Goal: Task Accomplishment & Management: Manage account settings

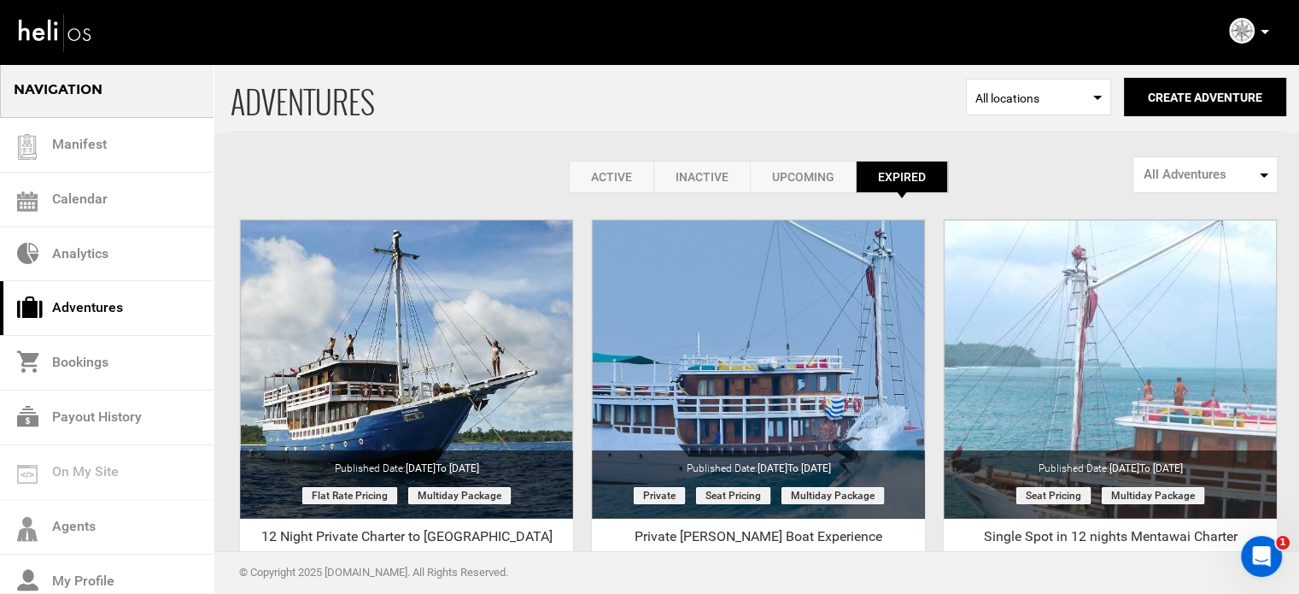
click at [628, 177] on link "Active" at bounding box center [611, 177] width 85 height 32
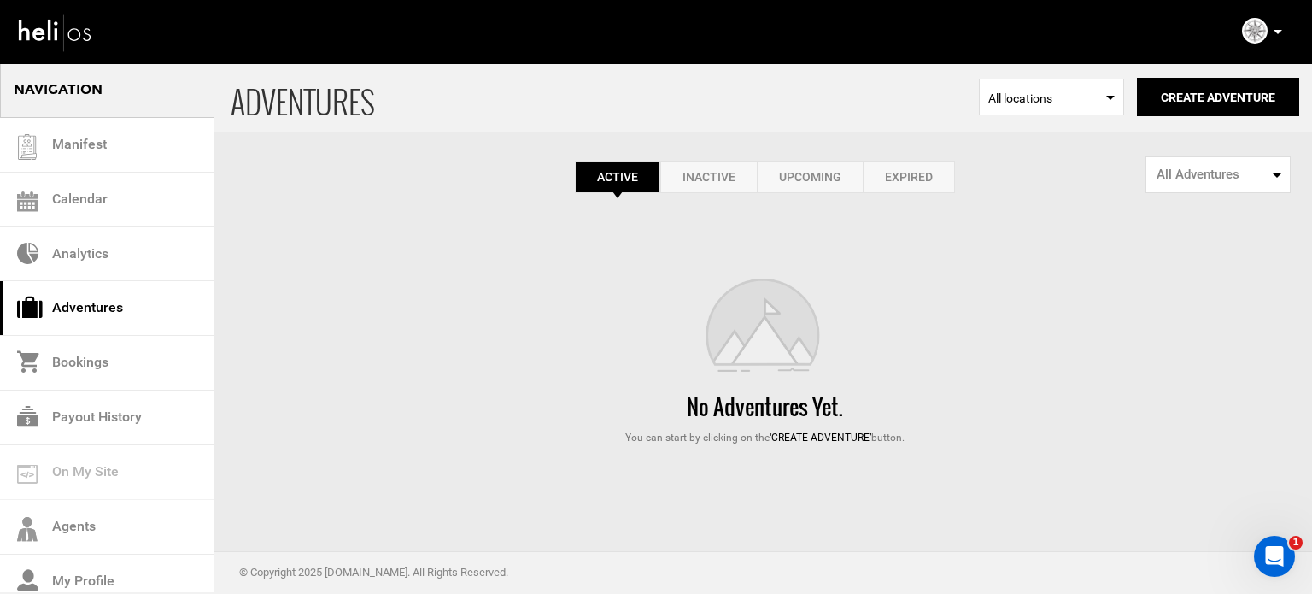
click at [919, 170] on link "Expired" at bounding box center [909, 177] width 92 height 32
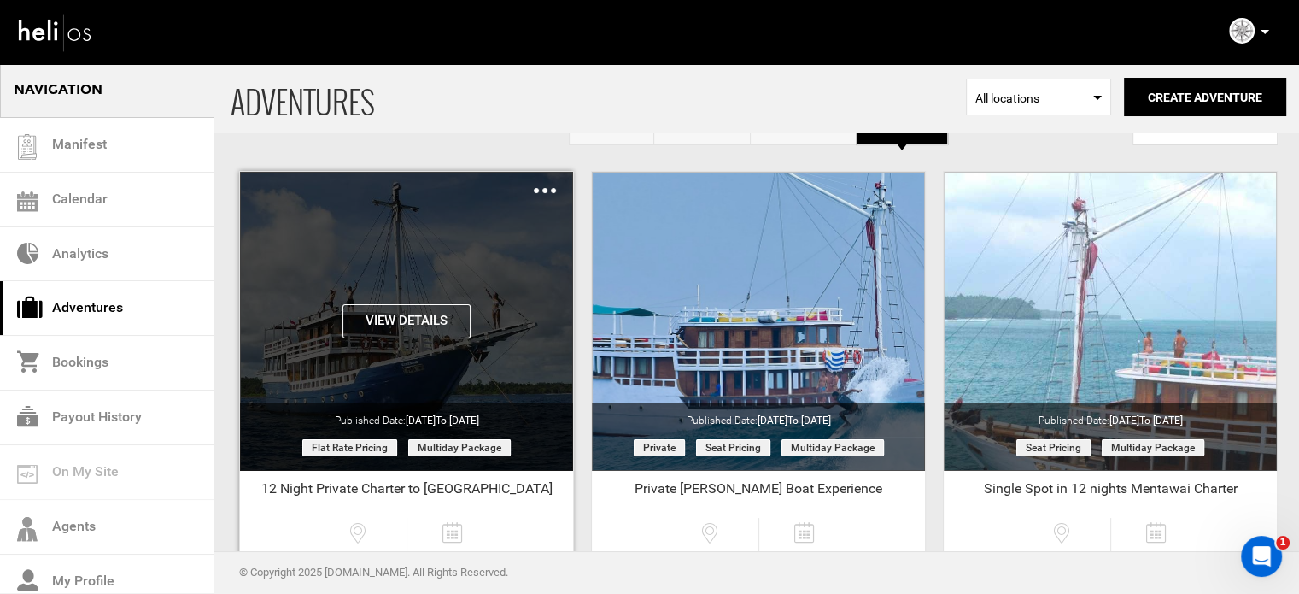
scroll to position [85, 0]
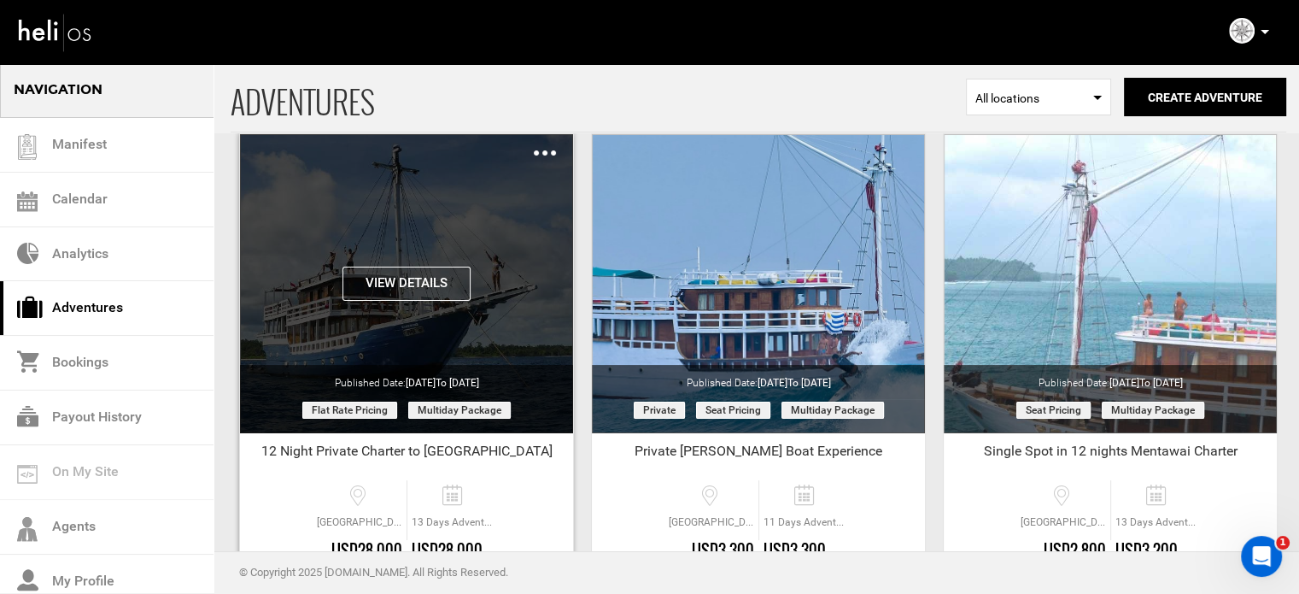
drag, startPoint x: 501, startPoint y: 414, endPoint x: 411, endPoint y: 417, distance: 90.6
click at [411, 417] on span "Multiday package" at bounding box center [459, 409] width 103 height 17
click at [444, 405] on span "Multiday package" at bounding box center [459, 409] width 103 height 17
click at [431, 267] on button "View Details" at bounding box center [407, 284] width 128 height 34
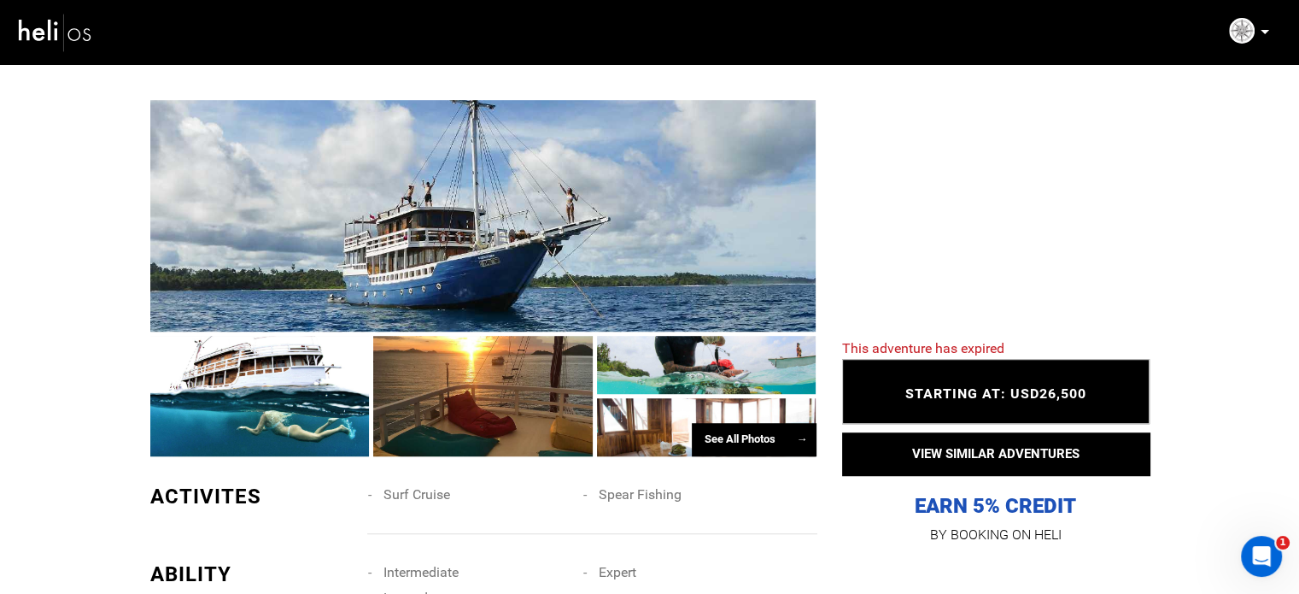
scroll to position [866, 0]
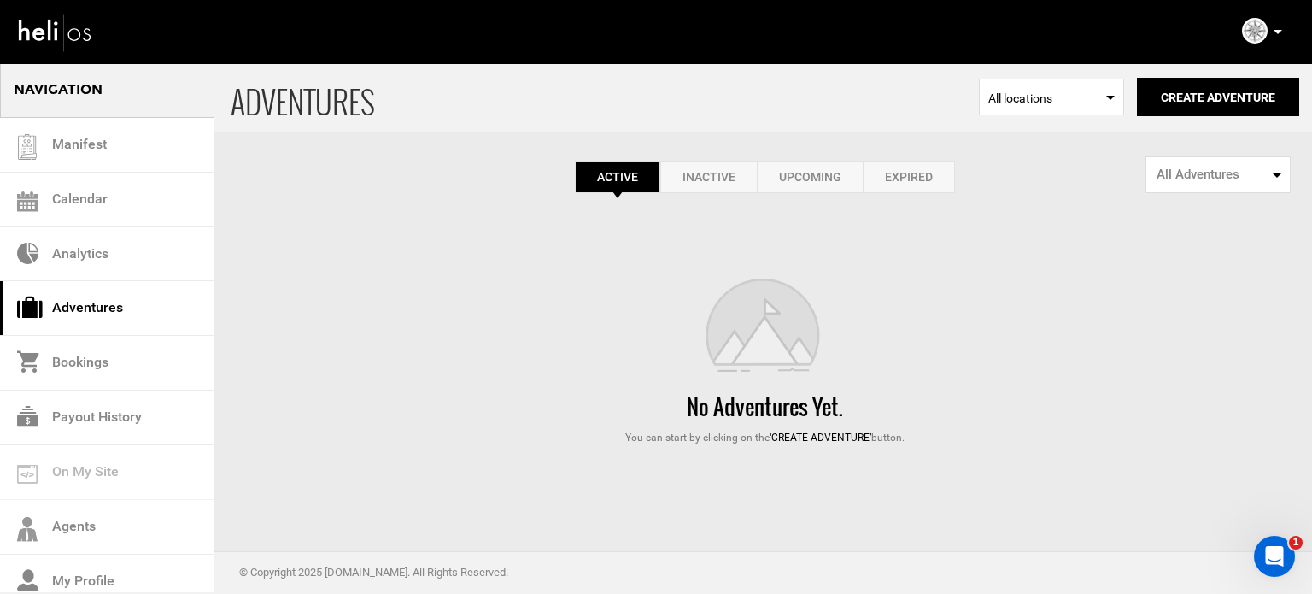
click at [921, 174] on link "Expired" at bounding box center [909, 177] width 92 height 32
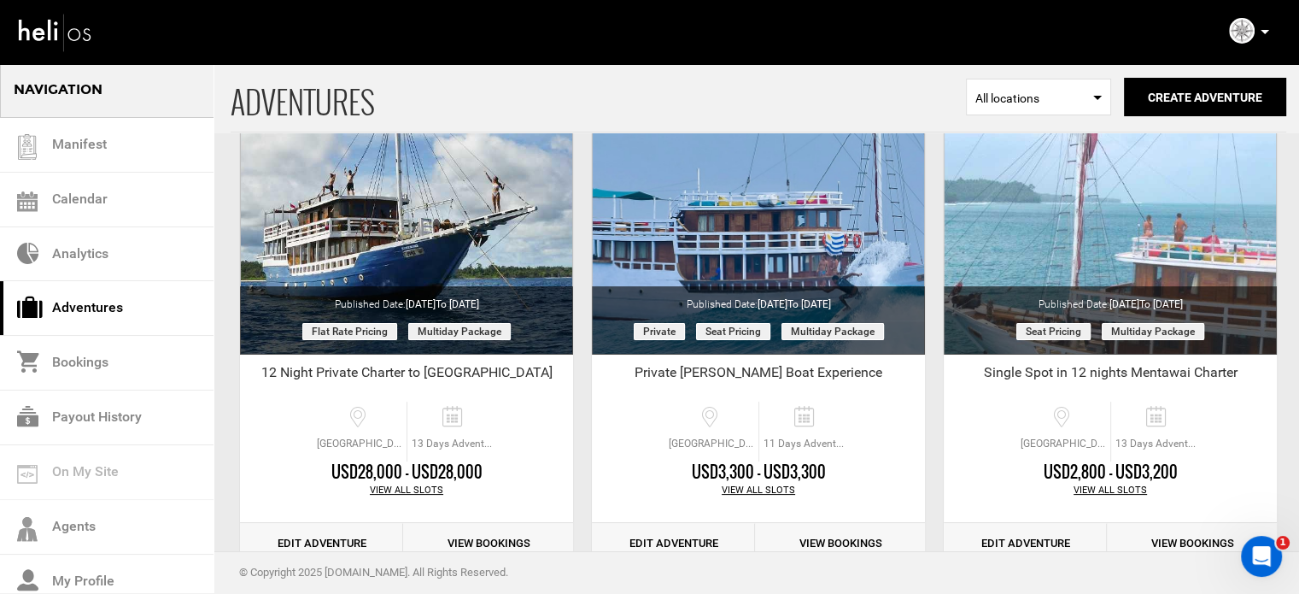
scroll to position [342, 0]
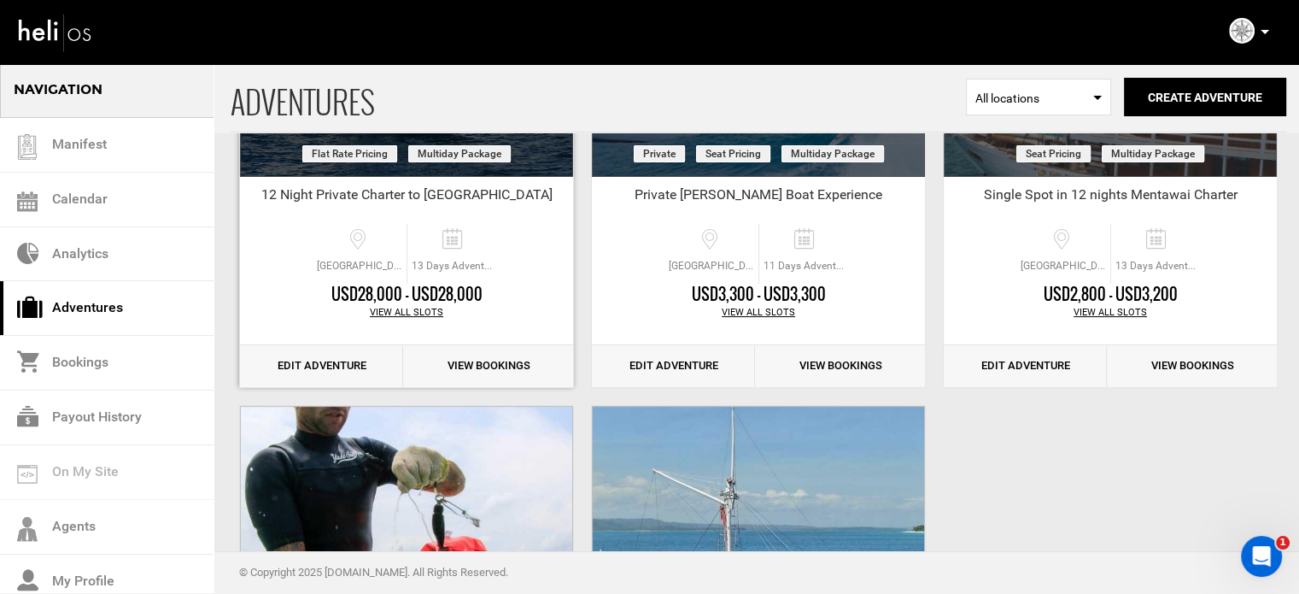
click at [366, 363] on link "Edit Adventure" at bounding box center [321, 366] width 163 height 42
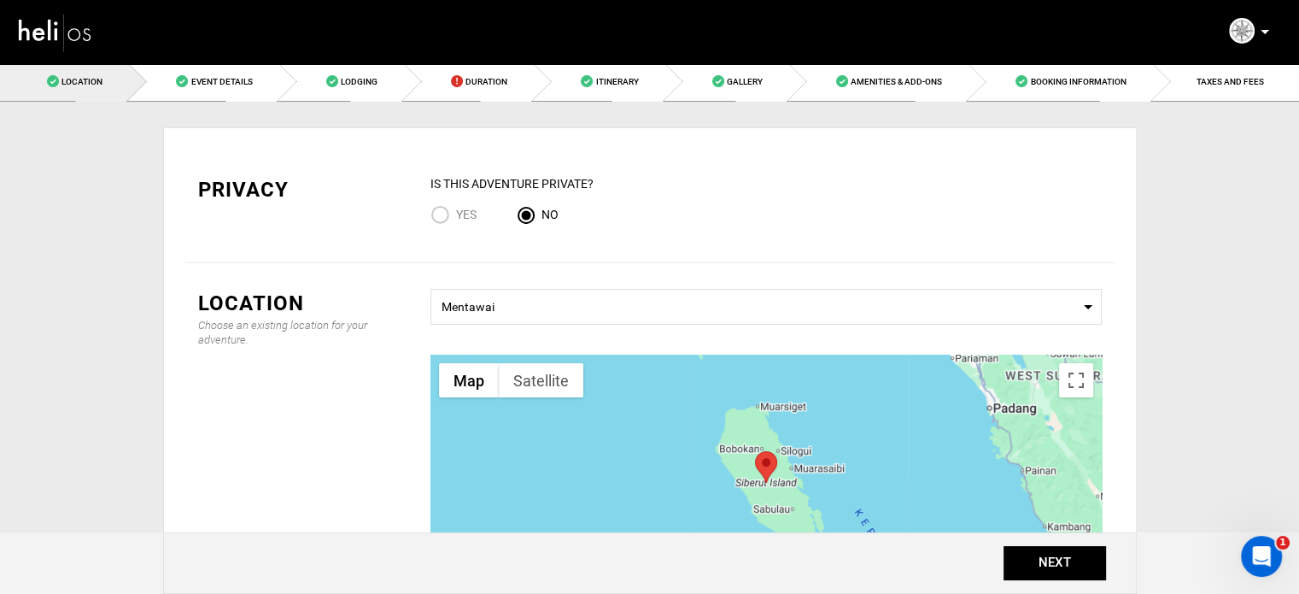
click at [468, 215] on span "Yes" at bounding box center [466, 215] width 21 height 14
click at [456, 215] on input "Yes" at bounding box center [444, 216] width 26 height 23
radio input "true"
radio input "false"
click at [1071, 569] on button "NEXT" at bounding box center [1055, 563] width 103 height 34
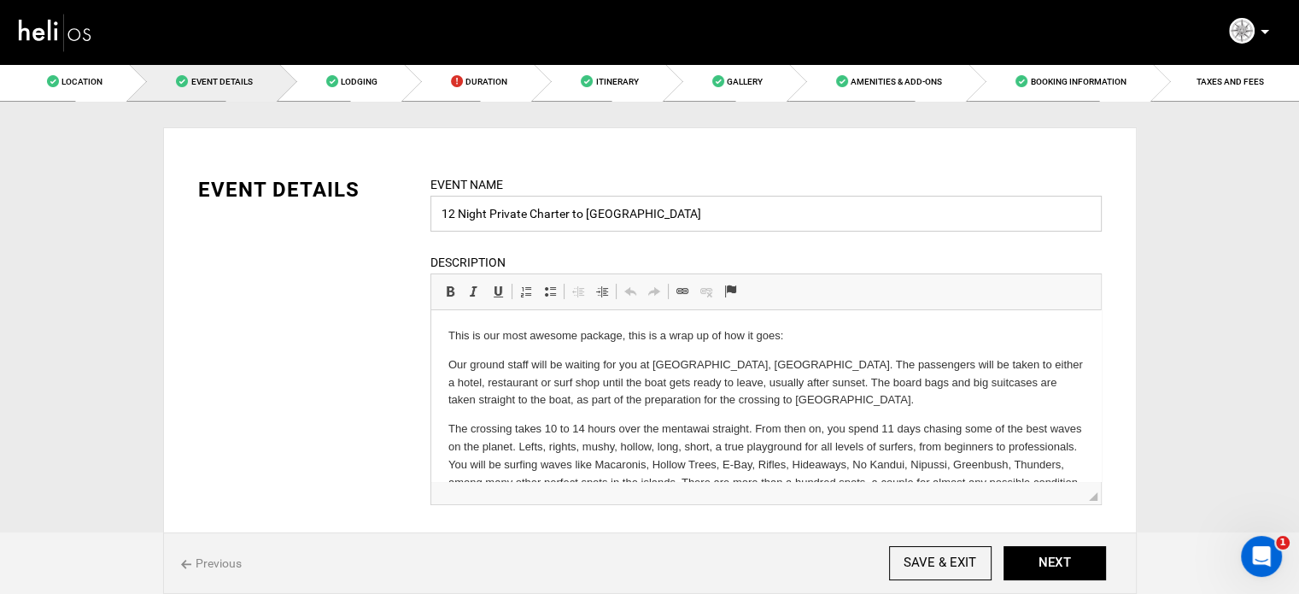
drag, startPoint x: 489, startPoint y: 217, endPoint x: 425, endPoint y: 222, distance: 64.3
click at [425, 222] on div "Event Name 12 Night Private Charter to [GEOGRAPHIC_DATA] Event name can not be …" at bounding box center [766, 350] width 697 height 351
click at [537, 222] on input "[PERSON_NAME] Boat Private Charter to [GEOGRAPHIC_DATA]" at bounding box center [766, 214] width 671 height 36
drag, startPoint x: 618, startPoint y: 211, endPoint x: 605, endPoint y: 211, distance: 13.7
click at [605, 211] on input "[PERSON_NAME] Boat Private surf Charter to [GEOGRAPHIC_DATA]" at bounding box center [766, 214] width 671 height 36
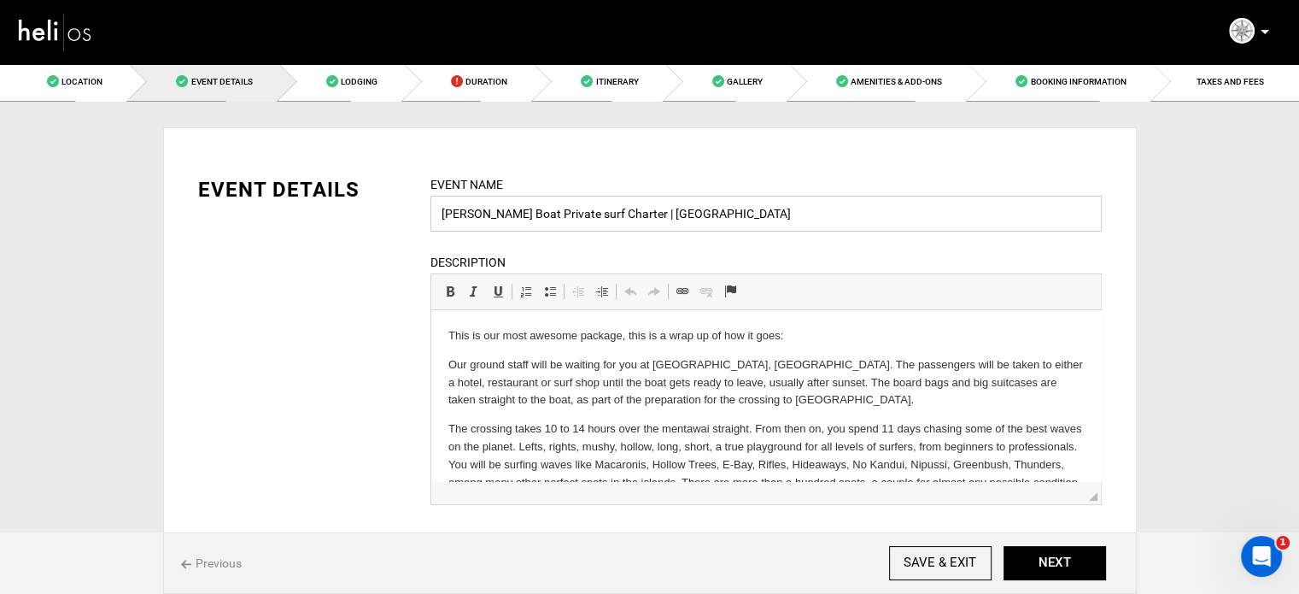
click at [704, 204] on input "[PERSON_NAME] Boat Private surf Charter | [GEOGRAPHIC_DATA]" at bounding box center [766, 214] width 671 height 36
type input "[PERSON_NAME] Boat Private surf Charter | [GEOGRAPHIC_DATA]"
click at [717, 405] on p "Our ground staff will be waiting for you at [GEOGRAPHIC_DATA], [GEOGRAPHIC_DATA…" at bounding box center [766, 382] width 636 height 53
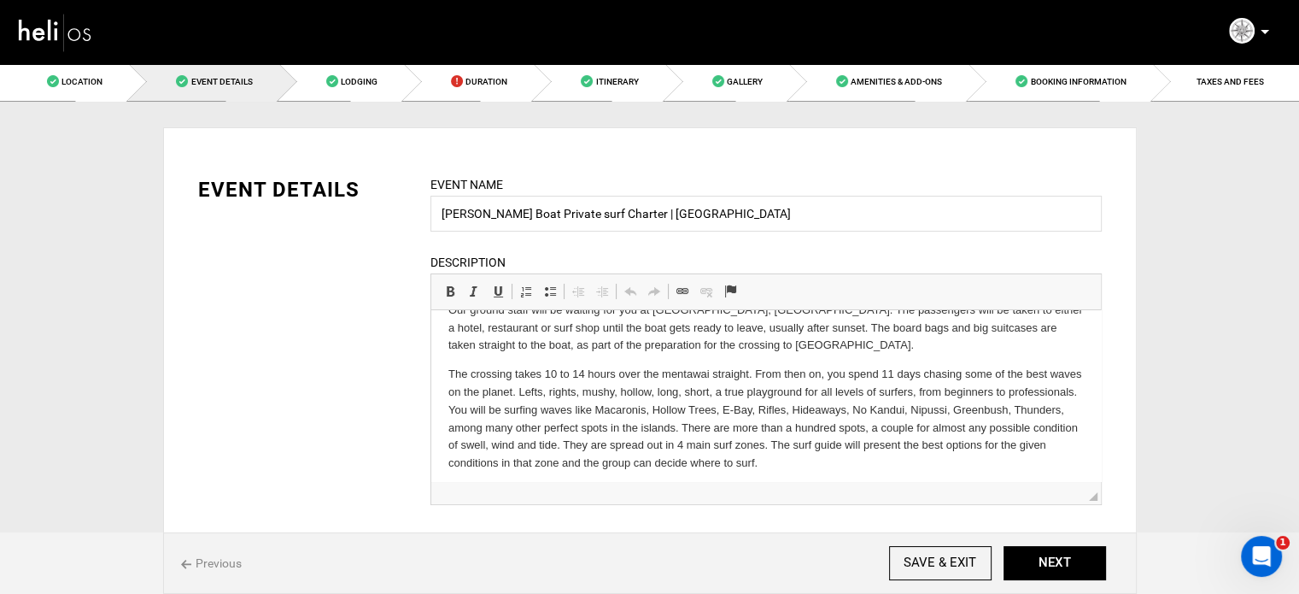
scroll to position [109, 0]
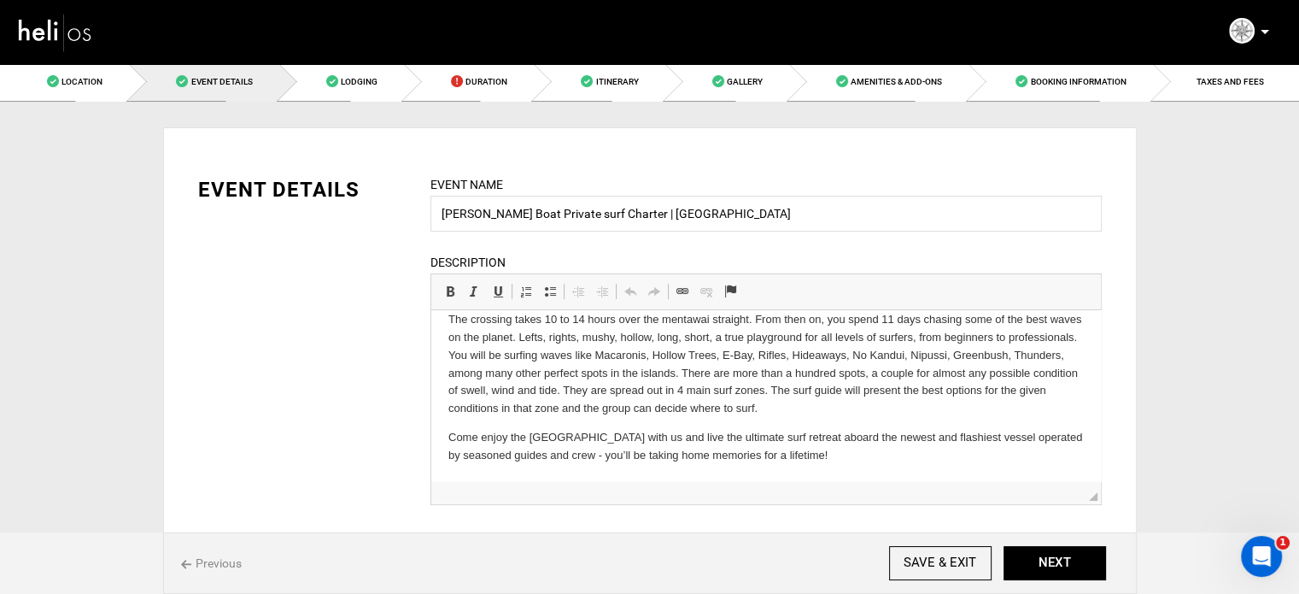
click at [448, 432] on p "Come enjoy the [GEOGRAPHIC_DATA] with us and live the ultimate surf retreat abo…" at bounding box center [766, 447] width 636 height 36
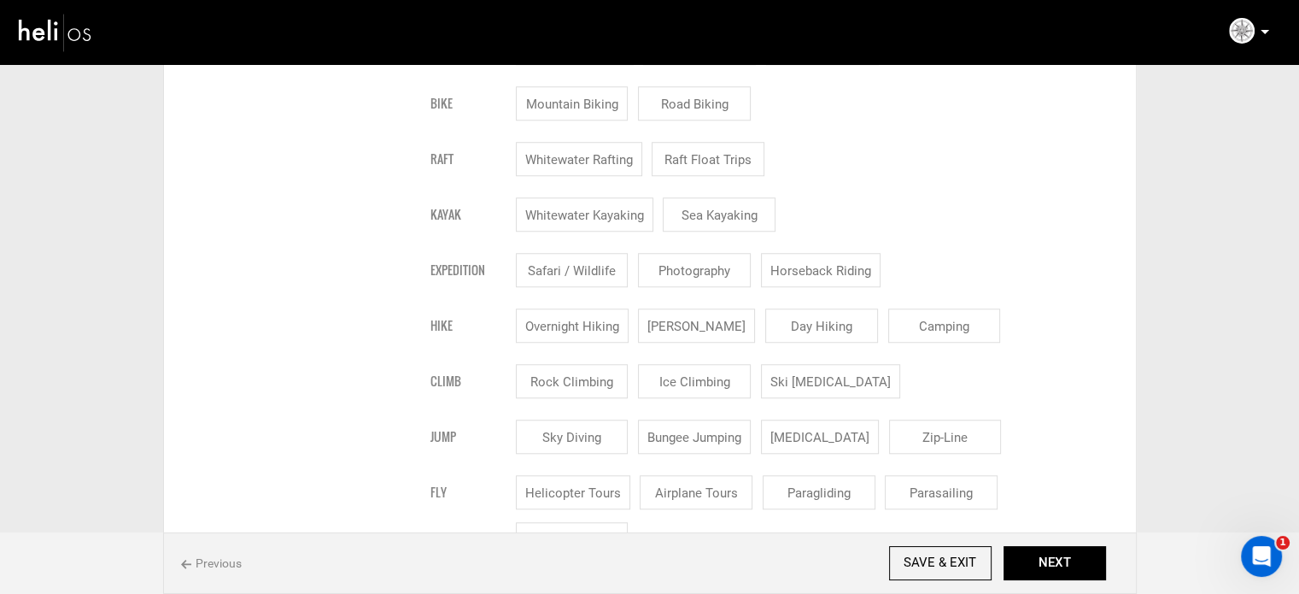
scroll to position [1281, 0]
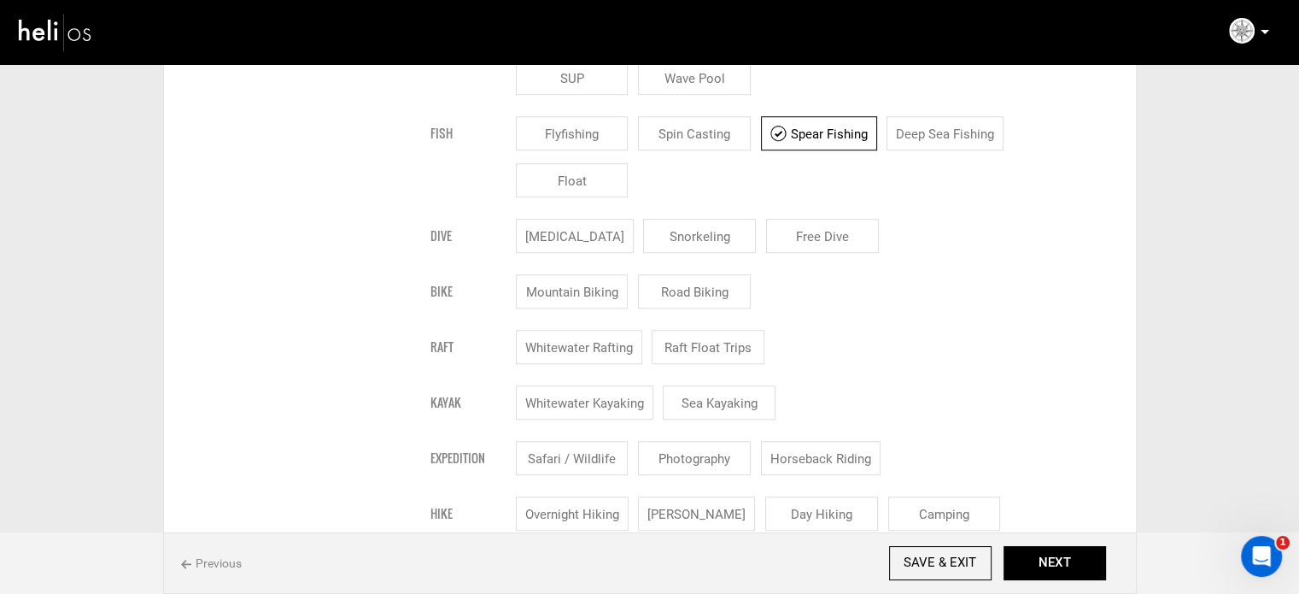
click at [815, 149] on div "Flyfishing Spin Casting Spear Fishing Deep Sea Fishing Float" at bounding box center [766, 163] width 501 height 94
click at [816, 146] on input "Spear Fishing" at bounding box center [819, 133] width 116 height 34
checkbox input "false"
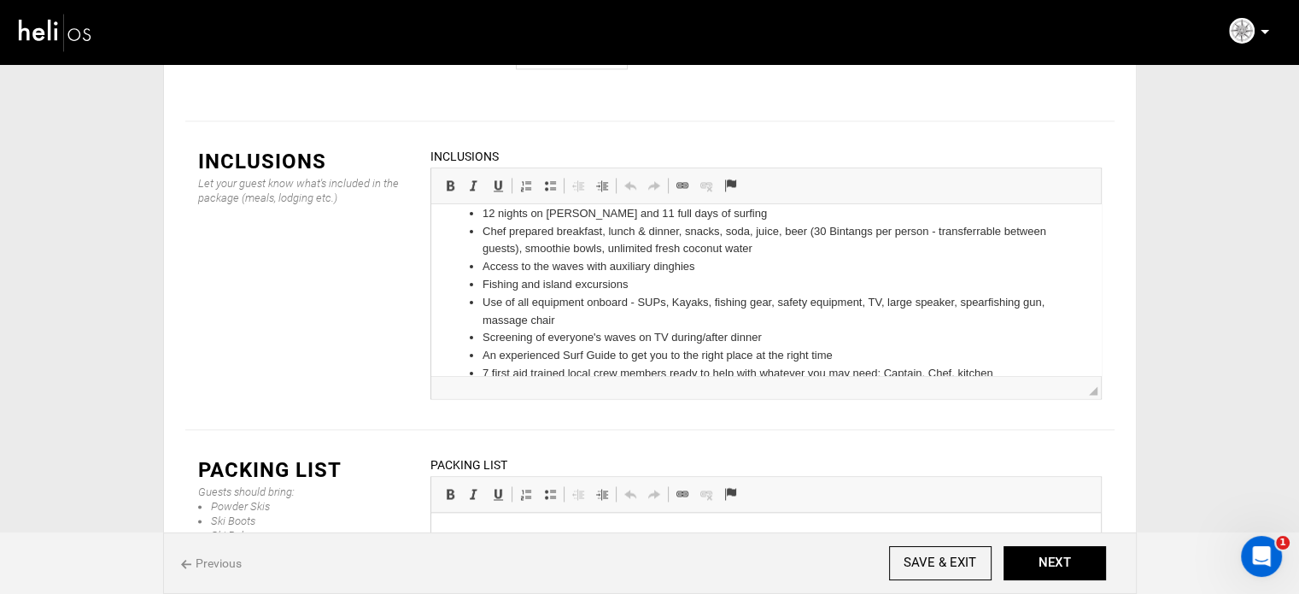
scroll to position [0, 0]
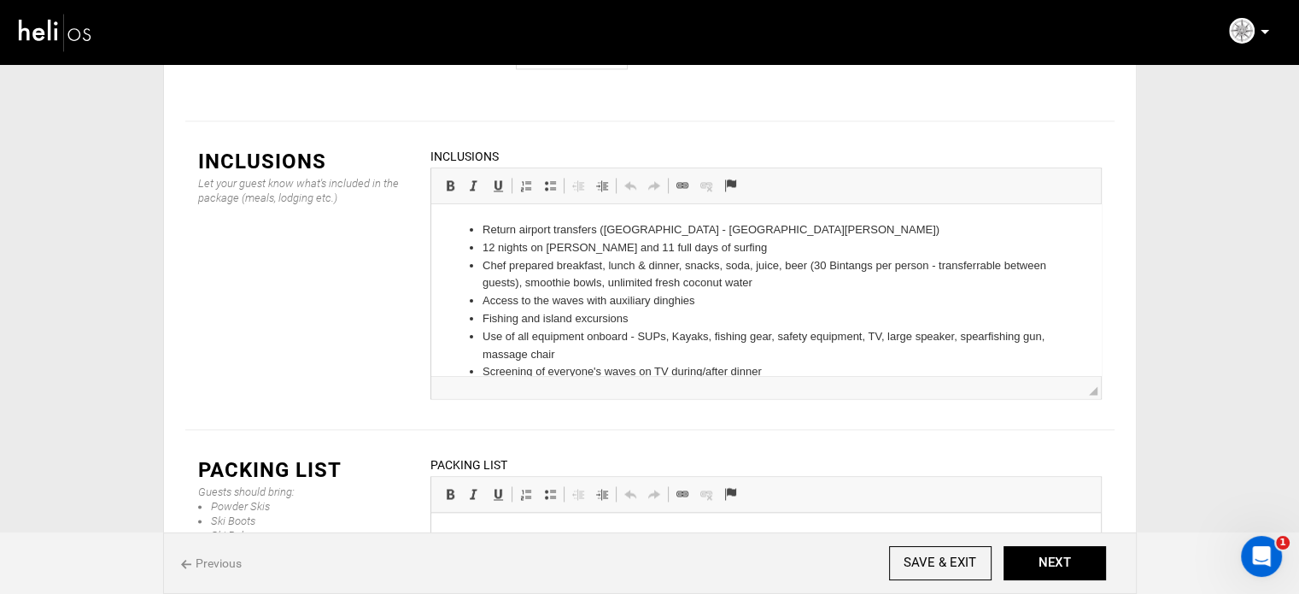
drag, startPoint x: 478, startPoint y: 231, endPoint x: 687, endPoint y: 350, distance: 240.3
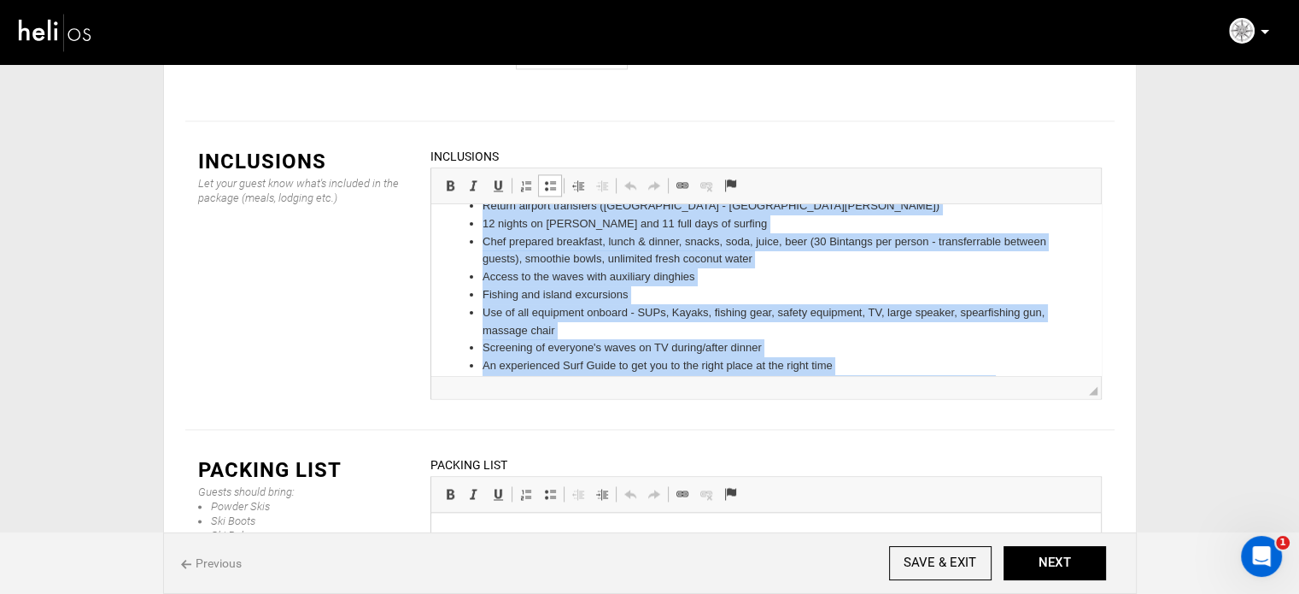
scroll to position [76, 0]
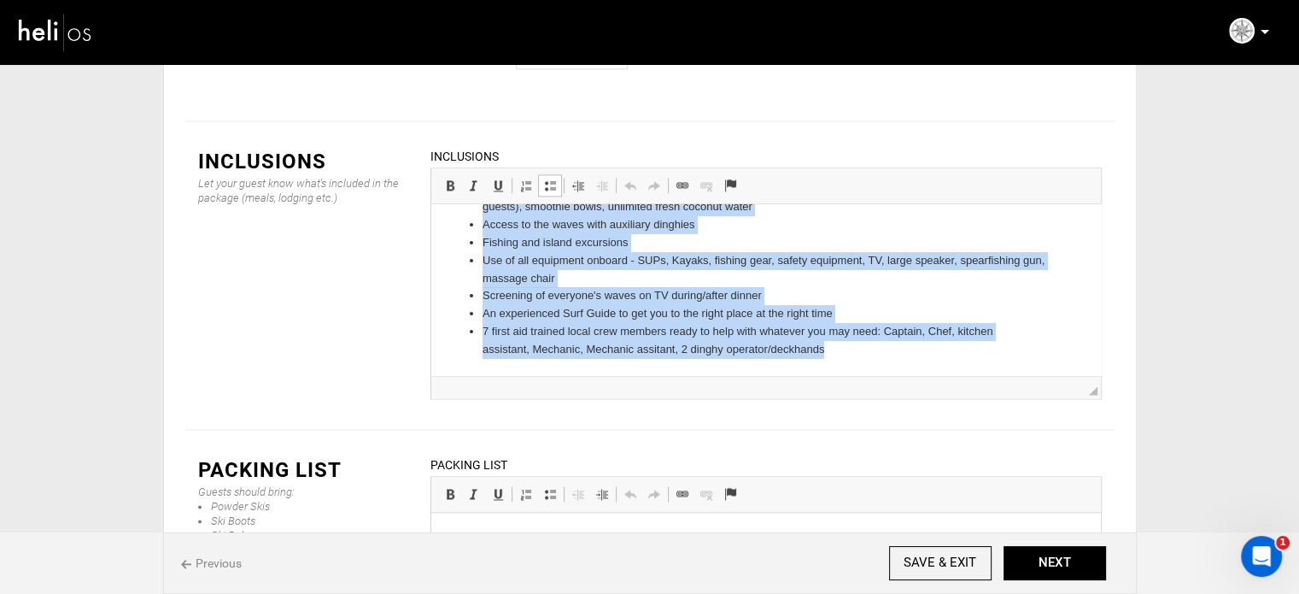
drag, startPoint x: 479, startPoint y: 230, endPoint x: 907, endPoint y: 371, distance: 450.6
click at [907, 371] on html "Return airport transfers ([GEOGRAPHIC_DATA] - Hotel -[PERSON_NAME]) 12 nights o…" at bounding box center [766, 252] width 670 height 248
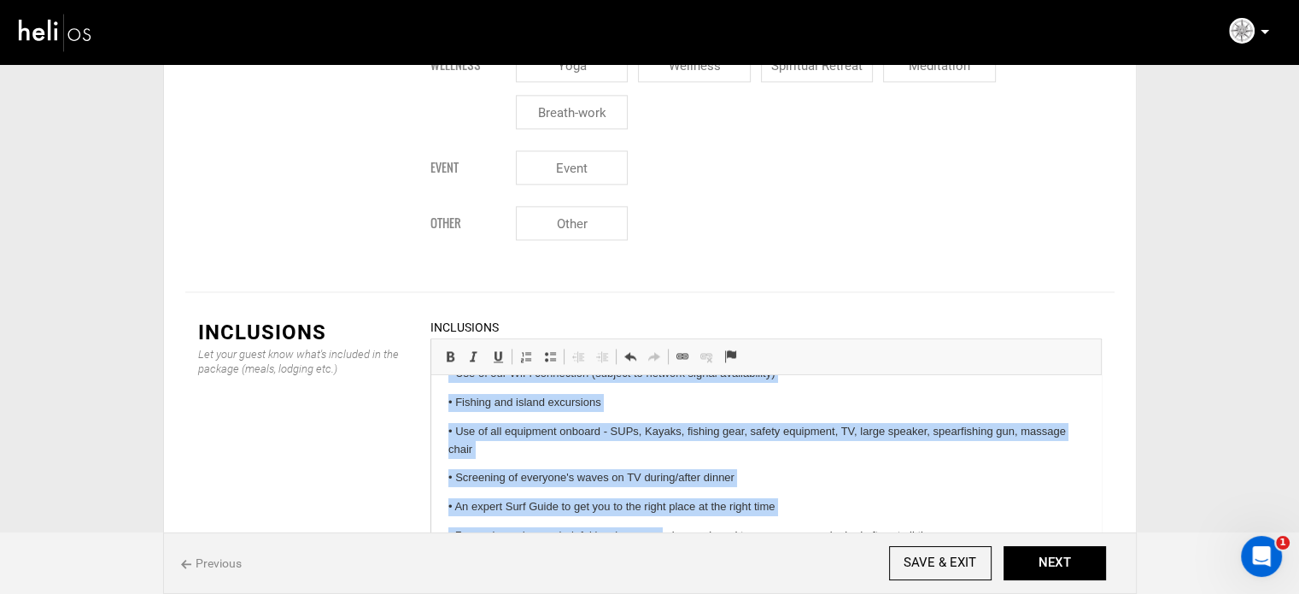
scroll to position [158, 0]
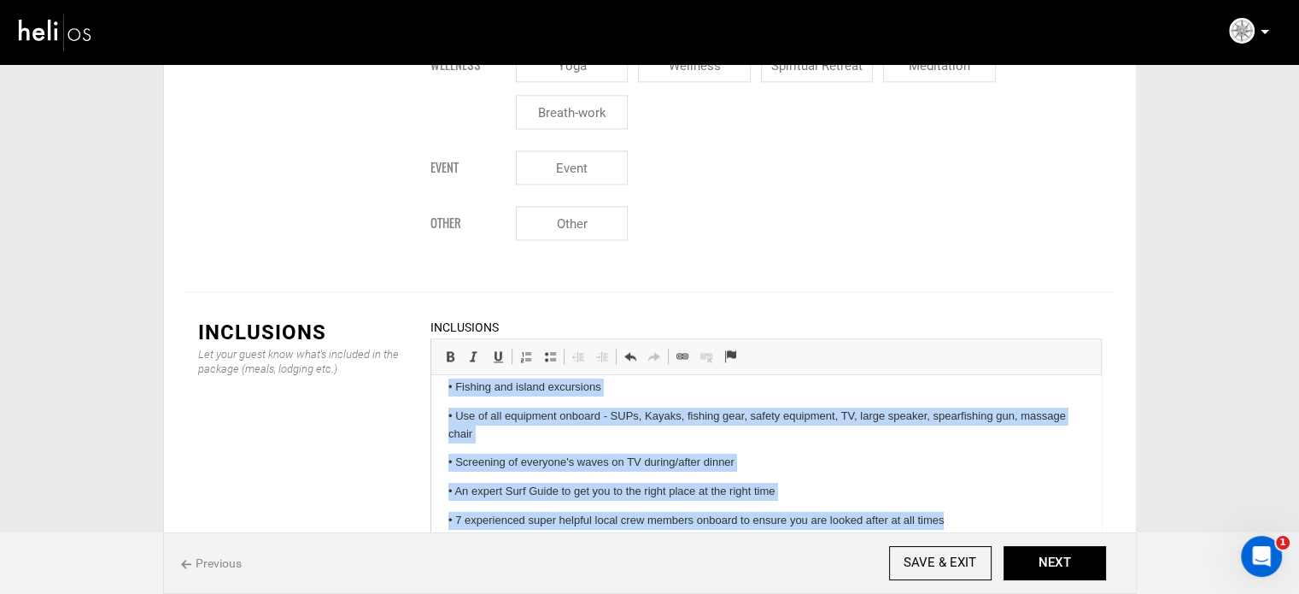
drag, startPoint x: 442, startPoint y: 398, endPoint x: 1369, endPoint y: 829, distance: 1022.3
click at [949, 547] on html "Return airport transfers ([GEOGRAPHIC_DATA] - Hotel - [PERSON_NAME][GEOGRAPHIC_…" at bounding box center [766, 382] width 670 height 330
click at [549, 349] on span at bounding box center [550, 356] width 14 height 14
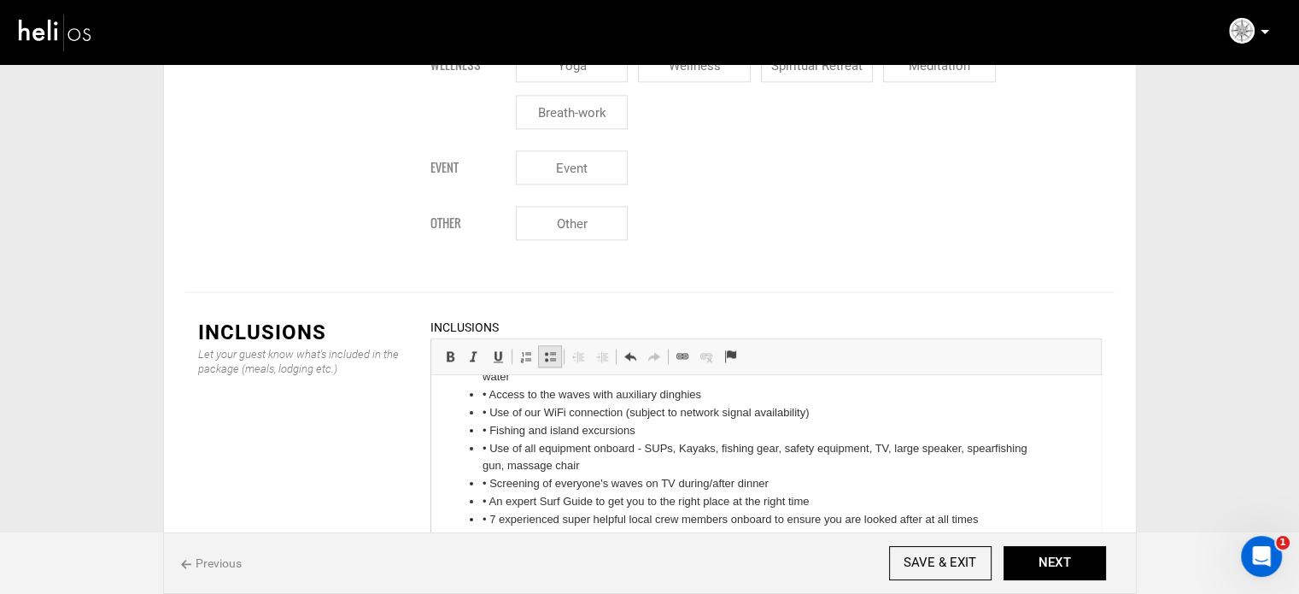
scroll to position [76, 0]
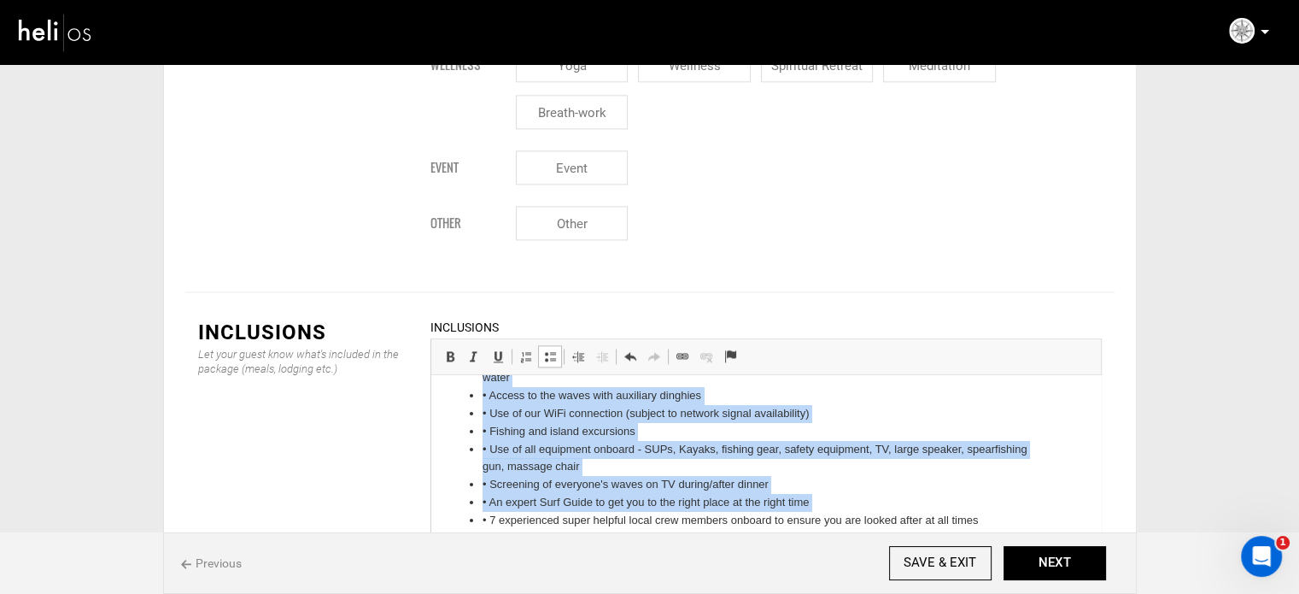
click at [549, 349] on span at bounding box center [550, 356] width 14 height 14
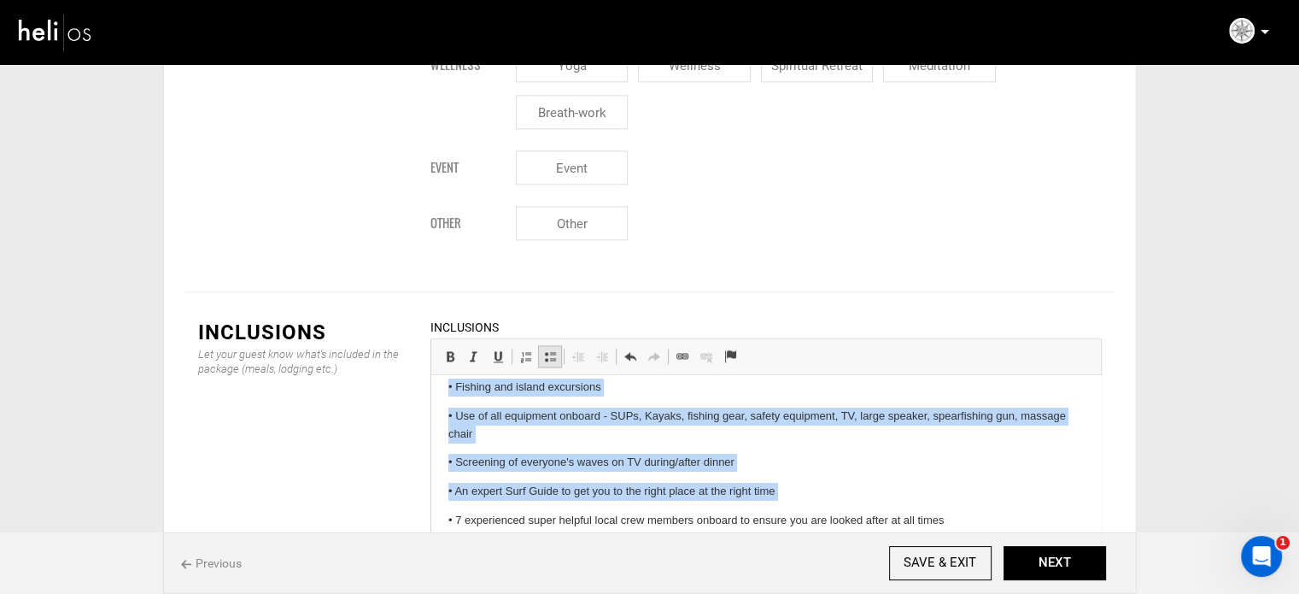
click at [549, 349] on span at bounding box center [550, 356] width 14 height 14
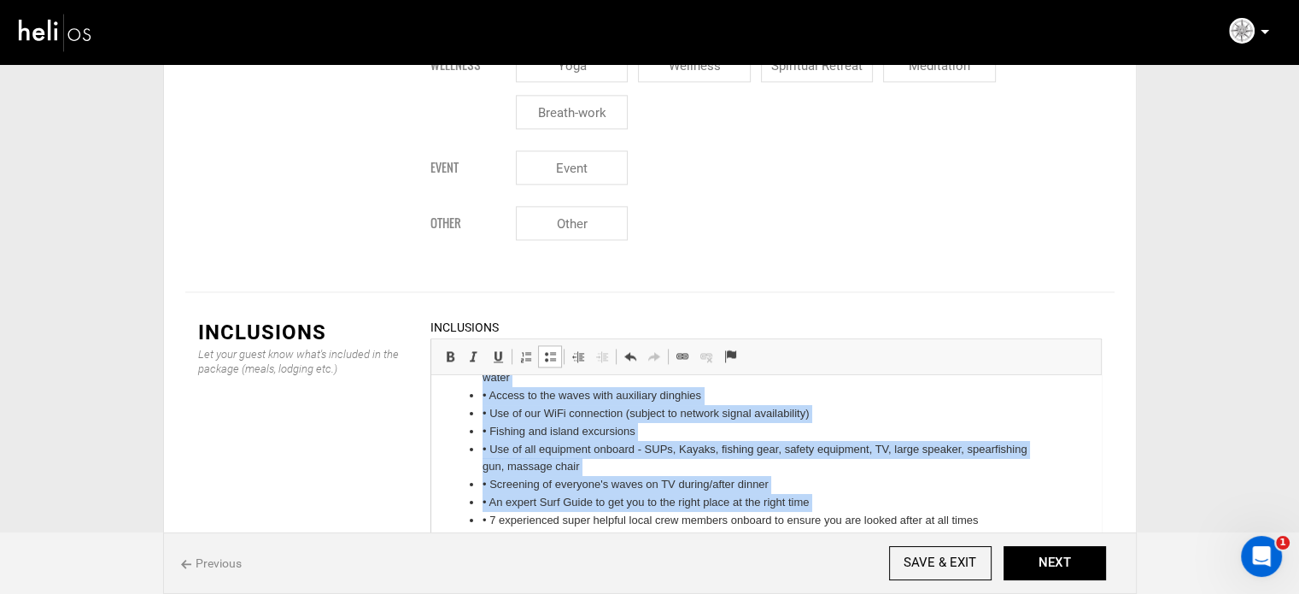
click at [489, 408] on li "• Use of our WiFi connection (subject to network signal availability)" at bounding box center [765, 414] width 567 height 18
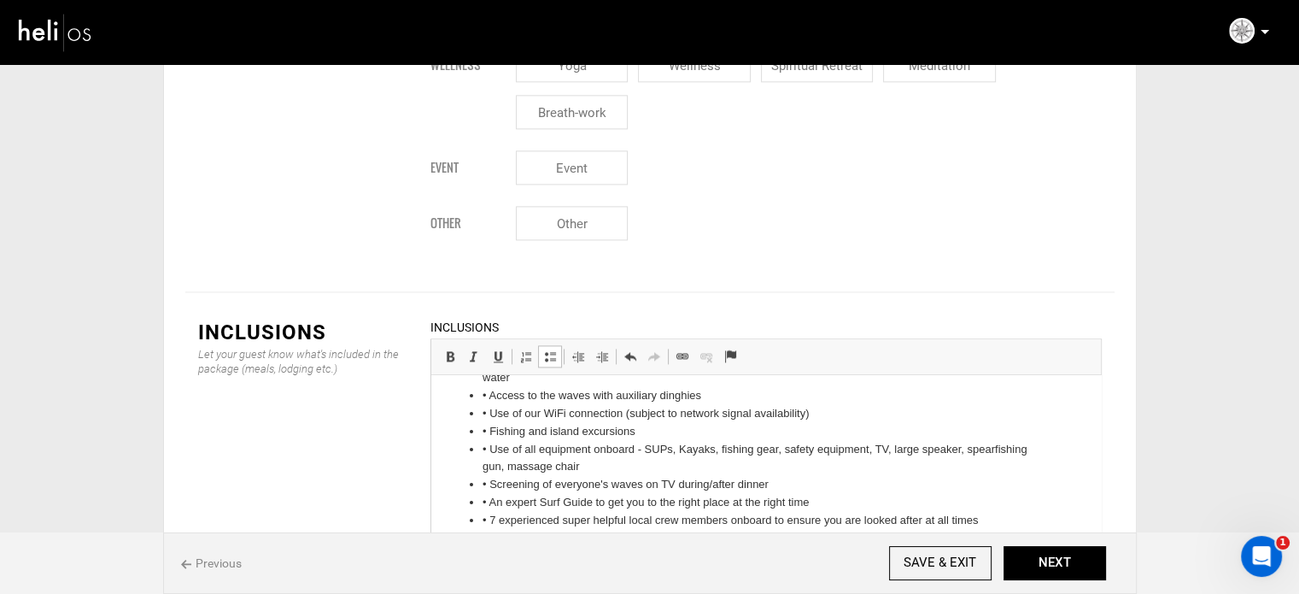
click at [488, 398] on li "• Access to the waves with auxiliary dinghies" at bounding box center [765, 396] width 567 height 18
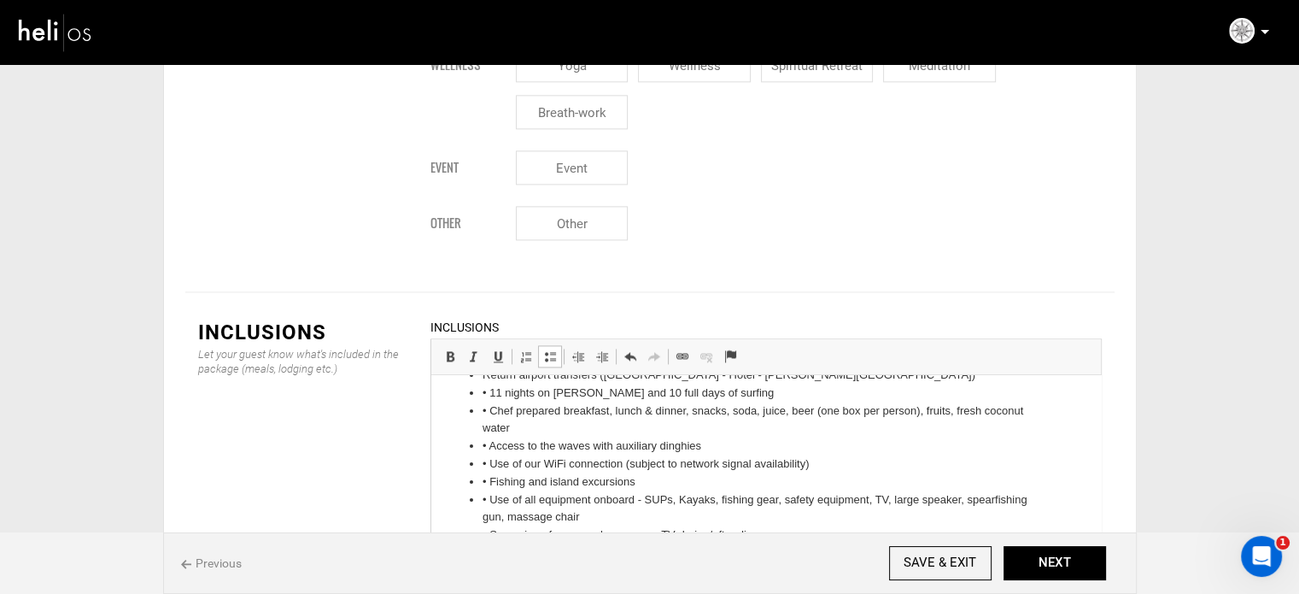
scroll to position [0, 0]
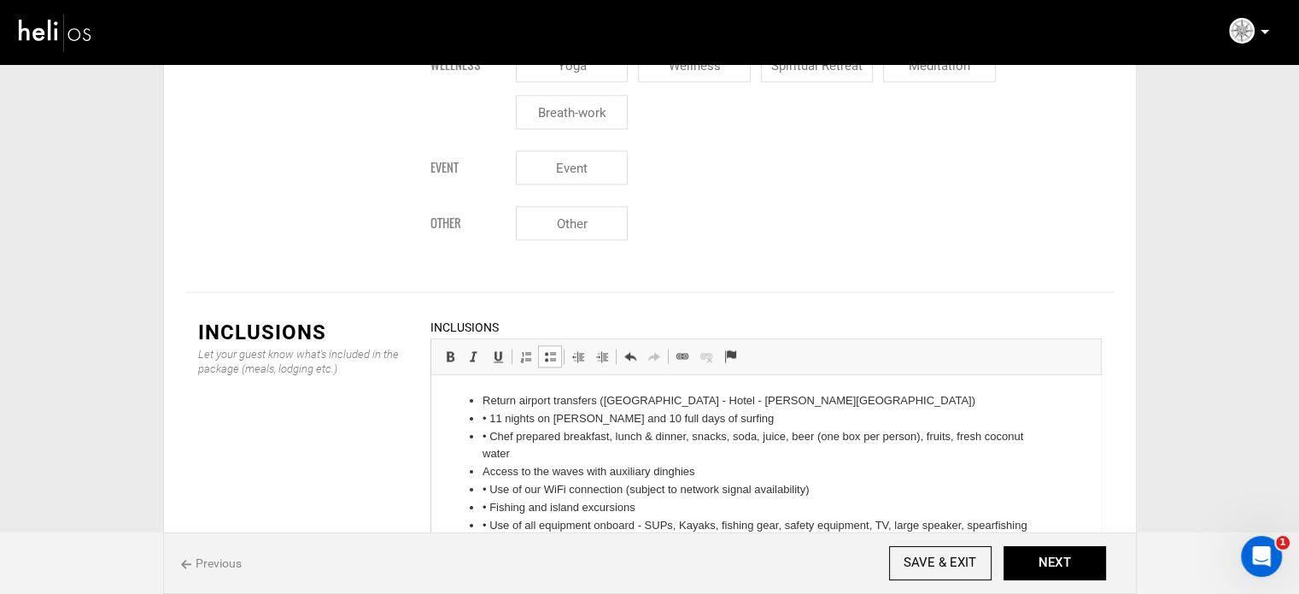
click at [489, 442] on li "• Chef prepared breakfast, lunch & dinner, snacks, soda, juice, beer (one box p…" at bounding box center [765, 446] width 567 height 36
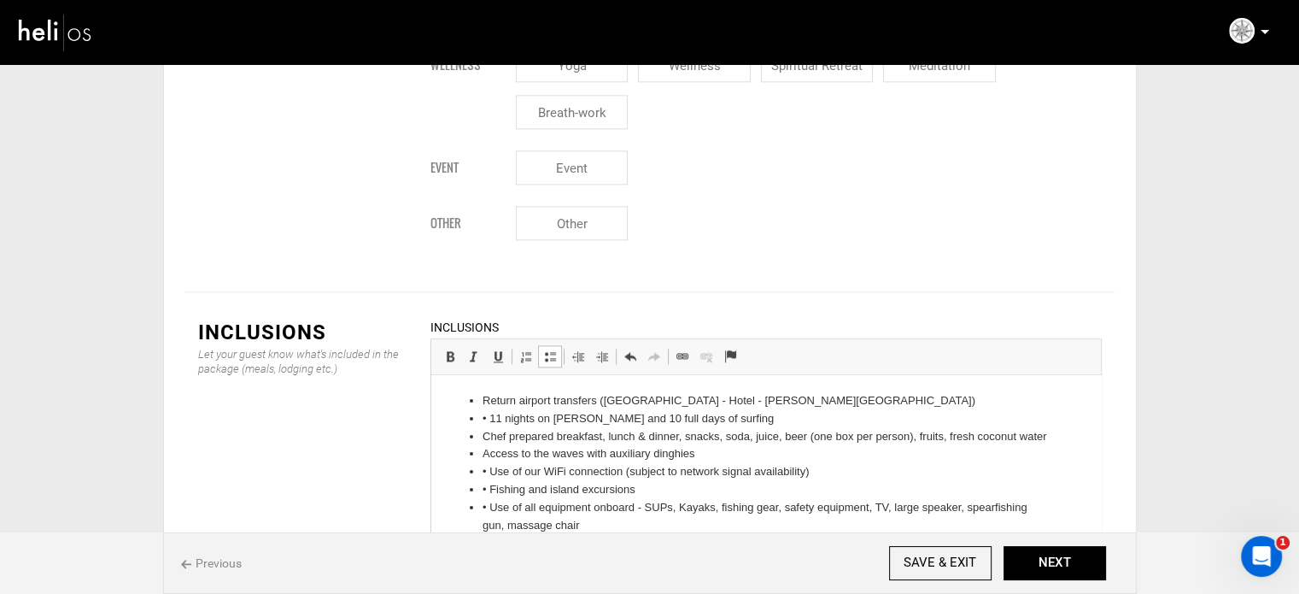
click at [489, 420] on li "• 11 nights on [PERSON_NAME] and 10 full days of surfing" at bounding box center [765, 419] width 567 height 18
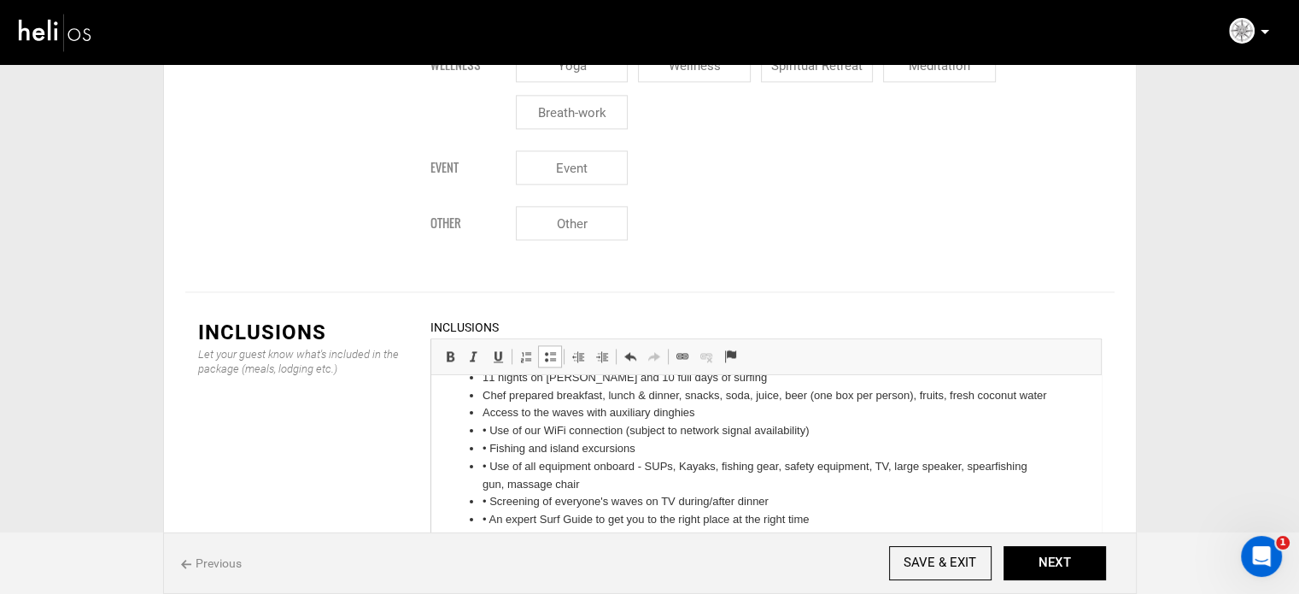
scroll to position [76, 0]
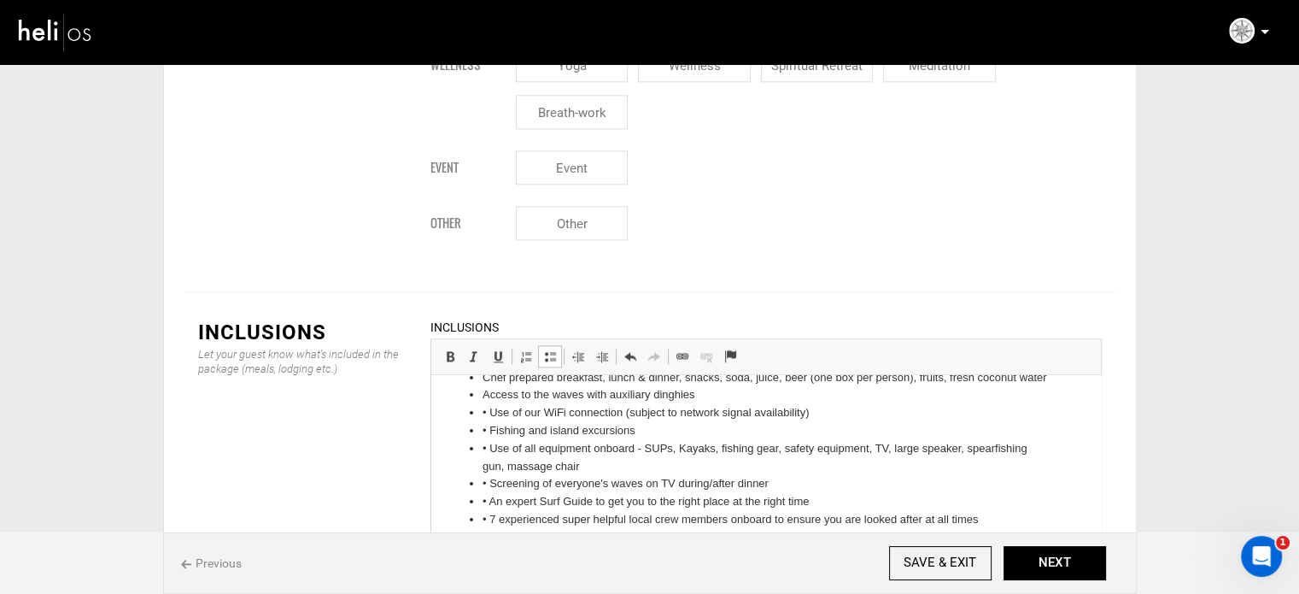
click at [488, 414] on li "• Use of our WiFi connection (subject to network signal availability)" at bounding box center [765, 413] width 567 height 18
click at [489, 434] on li "• Fishing and island excursions" at bounding box center [765, 431] width 567 height 18
click at [488, 454] on li "• Use of all equipment onboard - SUPs, Kayaks, fishing gear, safety equipment, …" at bounding box center [765, 458] width 567 height 36
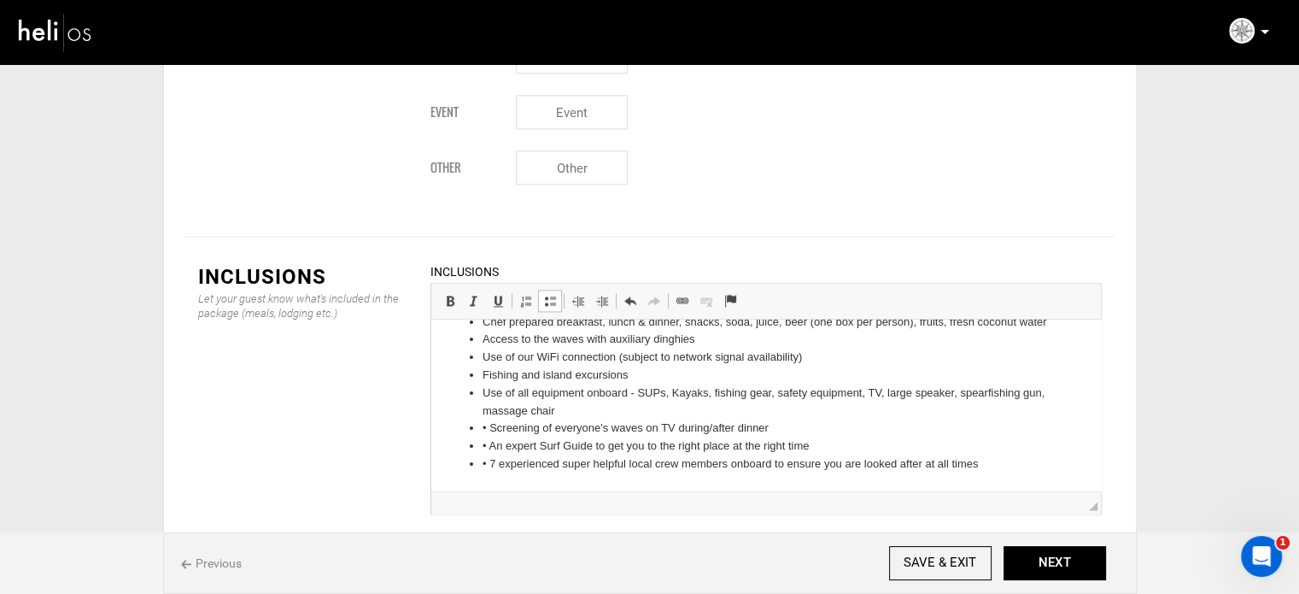
scroll to position [2392, 0]
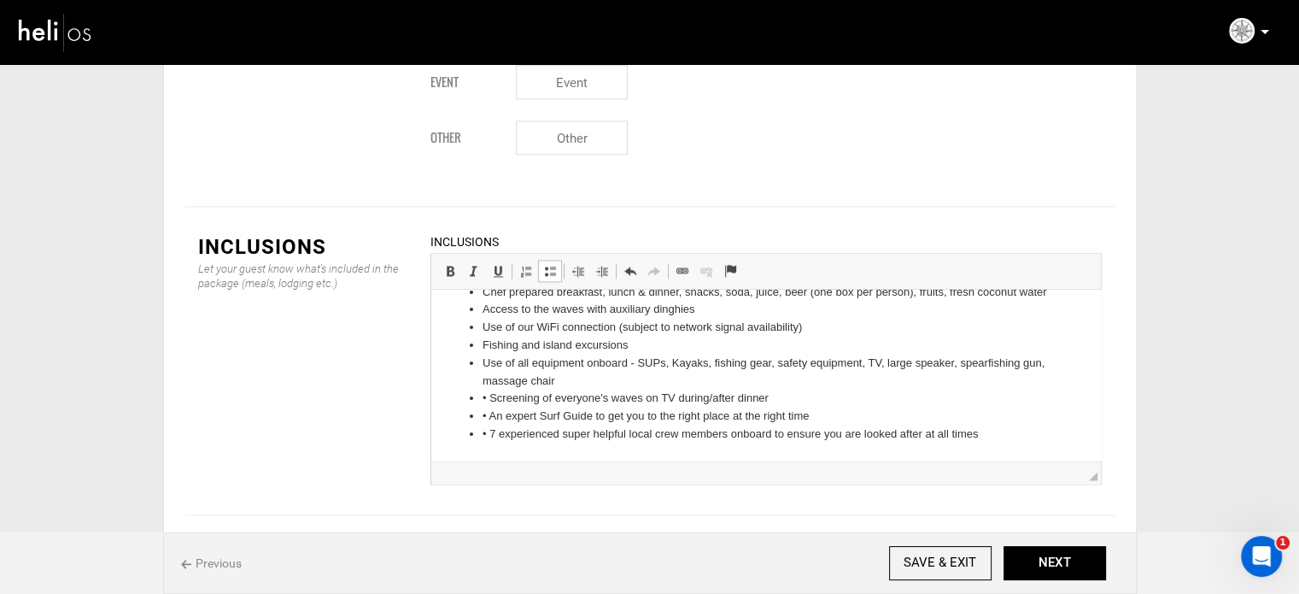
click at [491, 398] on li "• Screening of everyone's waves on TV during/after dinner" at bounding box center [765, 399] width 567 height 18
click at [489, 419] on li "• An expert Surf Guide to get you to the right place at the right time" at bounding box center [765, 416] width 567 height 18
click at [491, 436] on li "• 7 experienced super helpful local crew members onboard to ensure you are look…" at bounding box center [765, 434] width 567 height 18
click at [488, 434] on li "• 7 experienced super helpful local crew members onboard to ensure you are look…" at bounding box center [765, 434] width 567 height 18
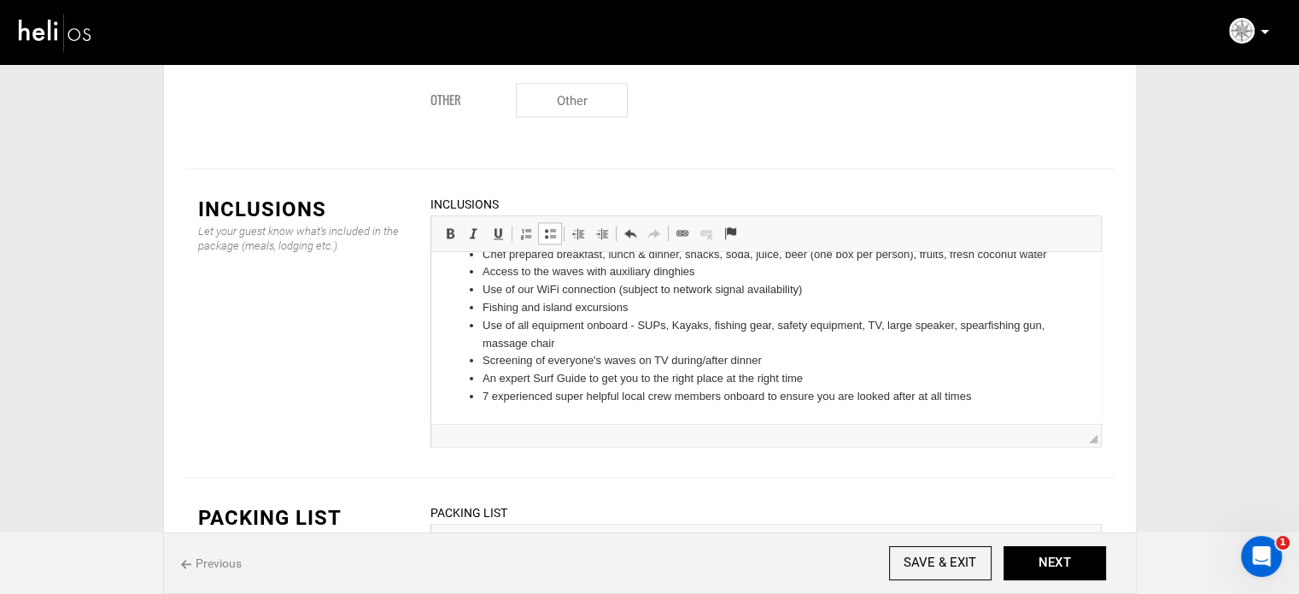
scroll to position [2585, 0]
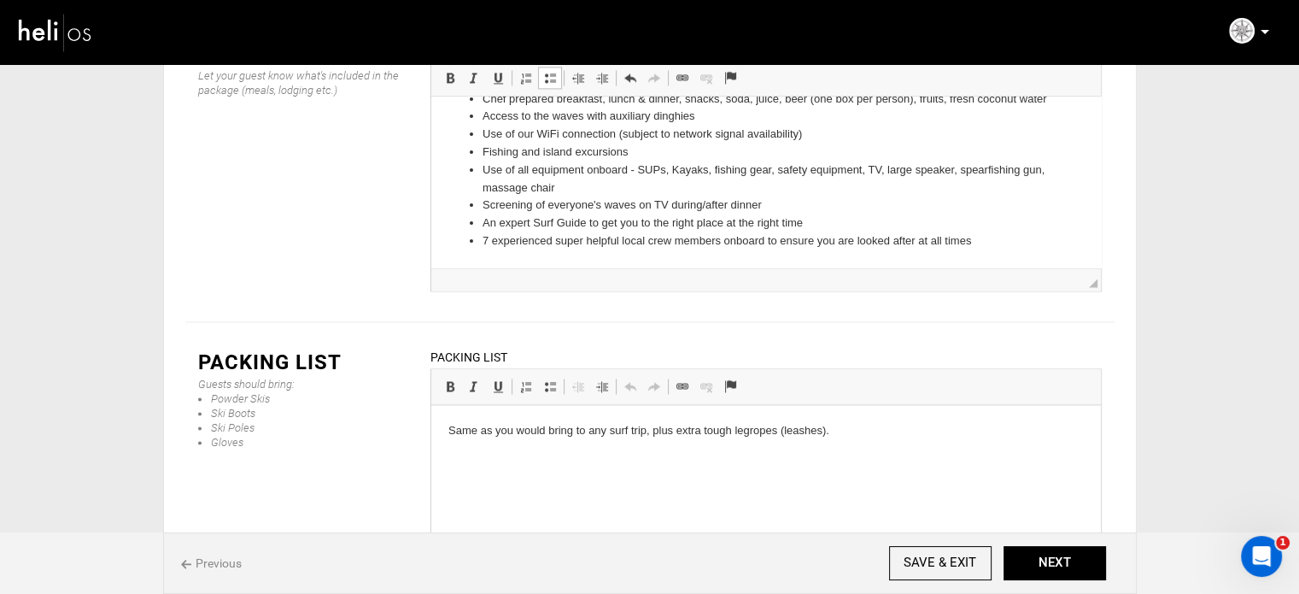
click at [1000, 243] on li "7 experienced super helpful local crew members onboard to ensure you are looked…" at bounding box center [765, 241] width 567 height 18
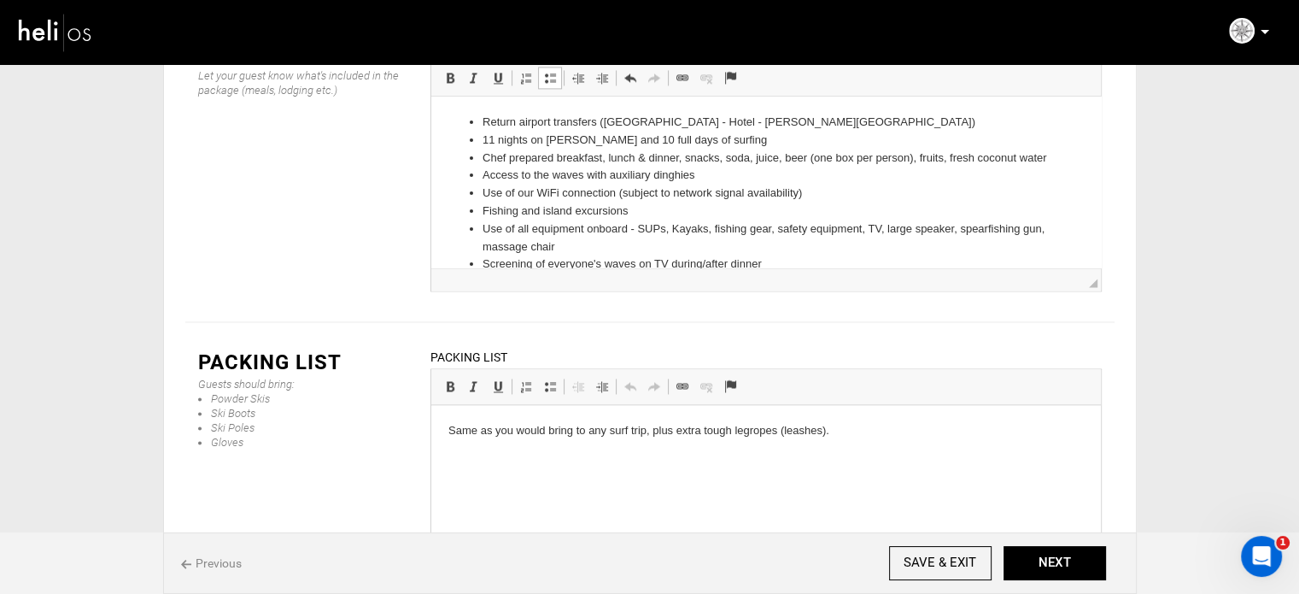
scroll to position [2414, 0]
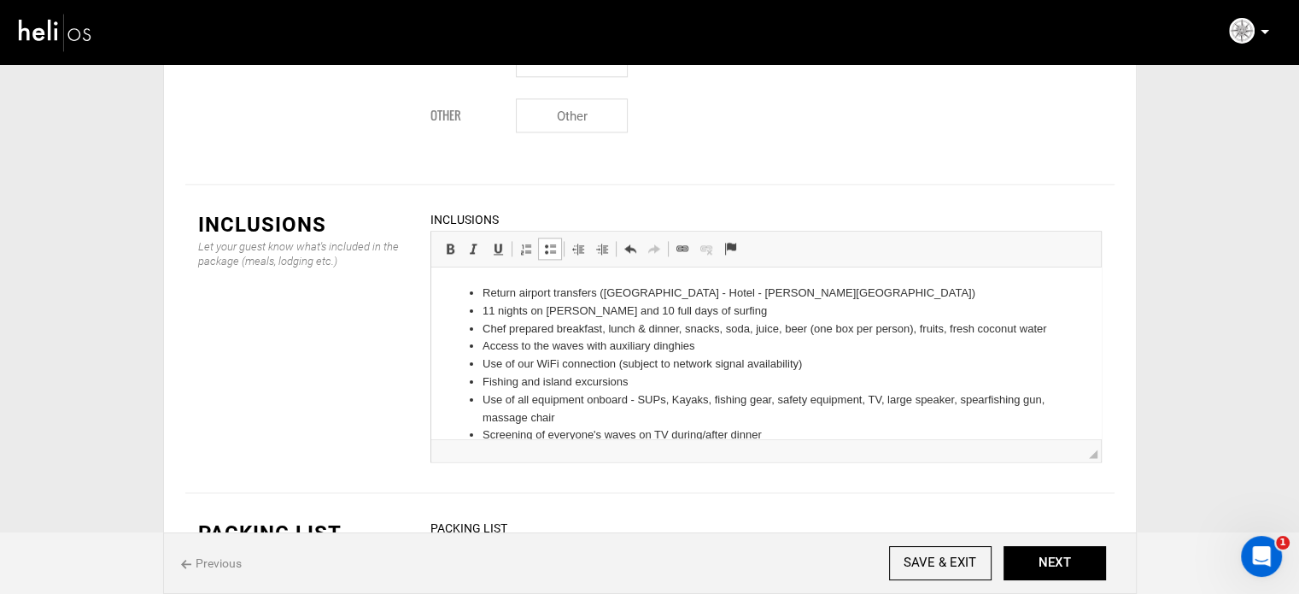
click at [550, 242] on span at bounding box center [550, 249] width 14 height 14
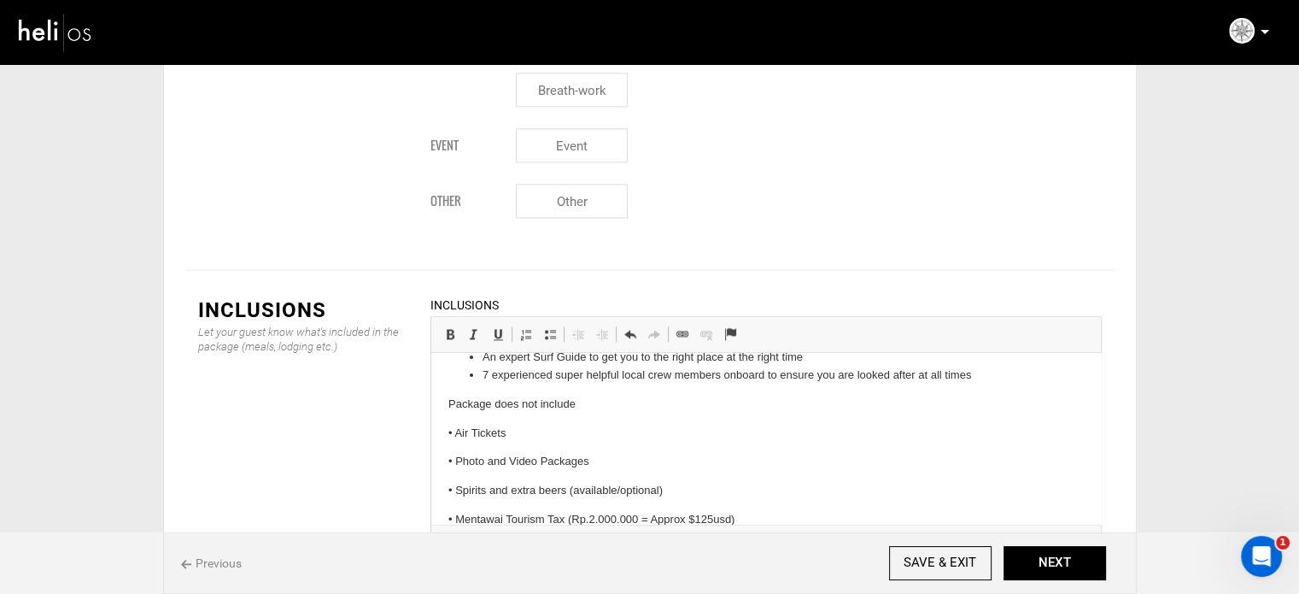
scroll to position [144, 0]
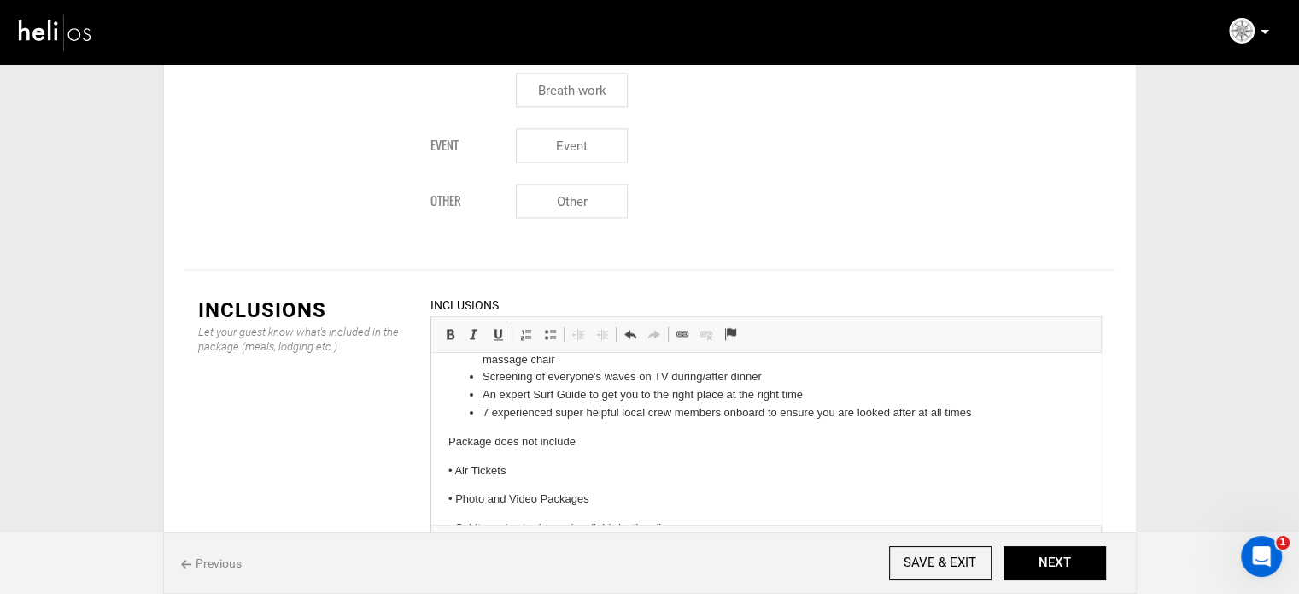
click at [440, 461] on html "Return airport transfers ([GEOGRAPHIC_DATA] - Hotel - [PERSON_NAME][GEOGRAPHIC_…" at bounding box center [766, 410] width 670 height 403
click at [454, 327] on span at bounding box center [450, 334] width 14 height 14
drag, startPoint x: 485, startPoint y: 489, endPoint x: 457, endPoint y: 489, distance: 28.2
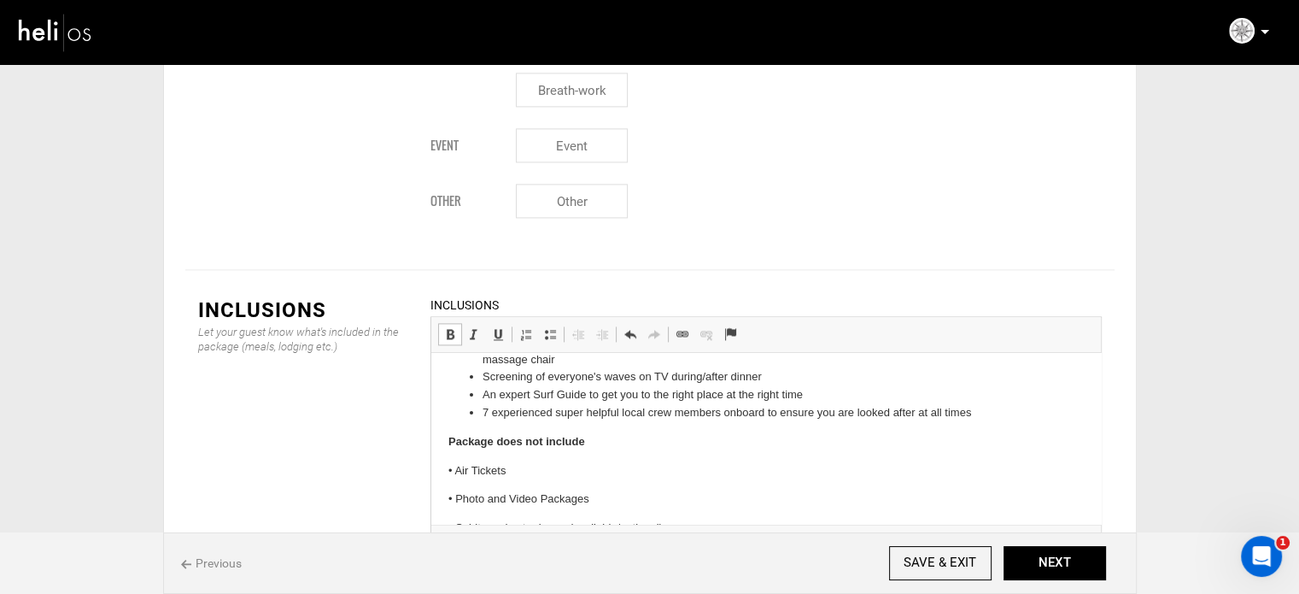
click at [485, 480] on p "• Air Tickets" at bounding box center [766, 471] width 636 height 18
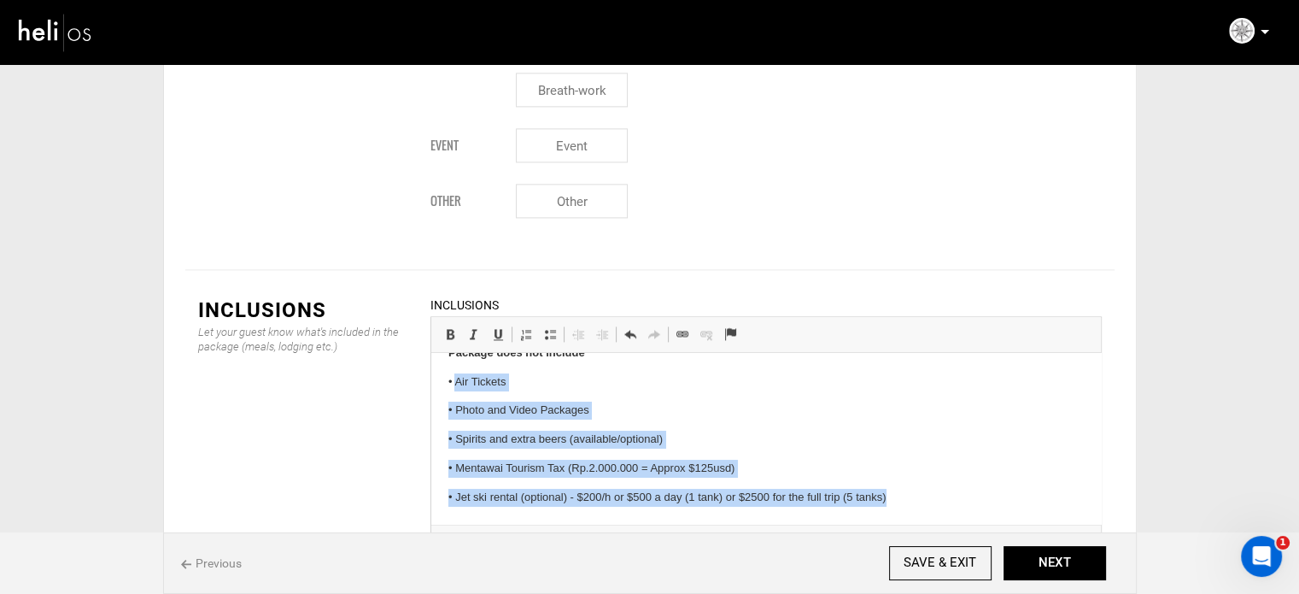
drag, startPoint x: 454, startPoint y: 489, endPoint x: 889, endPoint y: 537, distance: 438.3
click at [889, 524] on html "Return airport transfers ([GEOGRAPHIC_DATA] - Hotel - [PERSON_NAME][GEOGRAPHIC_…" at bounding box center [766, 321] width 670 height 403
click at [554, 327] on span at bounding box center [550, 334] width 14 height 14
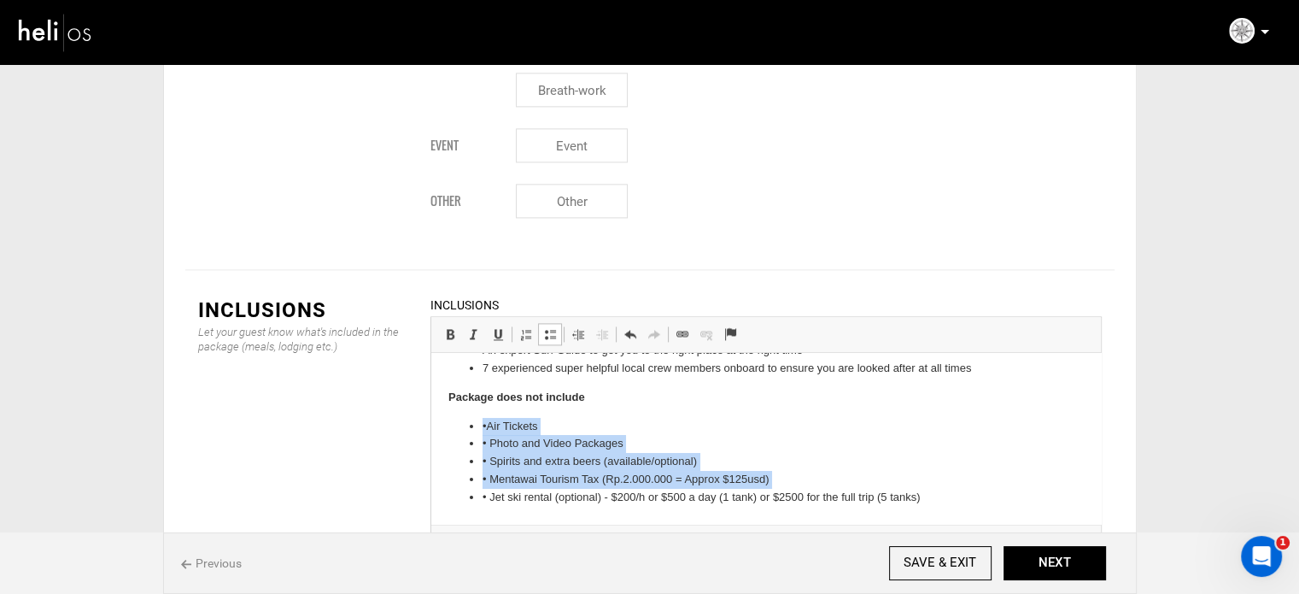
click at [554, 327] on span at bounding box center [550, 334] width 14 height 14
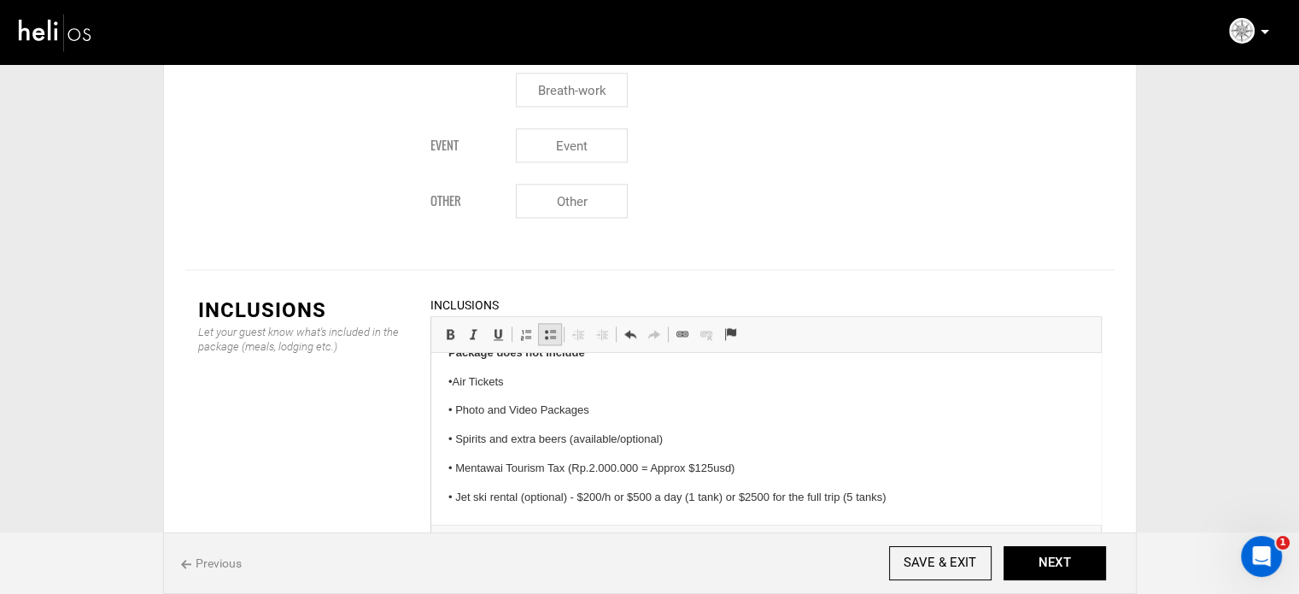
click at [548, 327] on span at bounding box center [550, 334] width 14 height 14
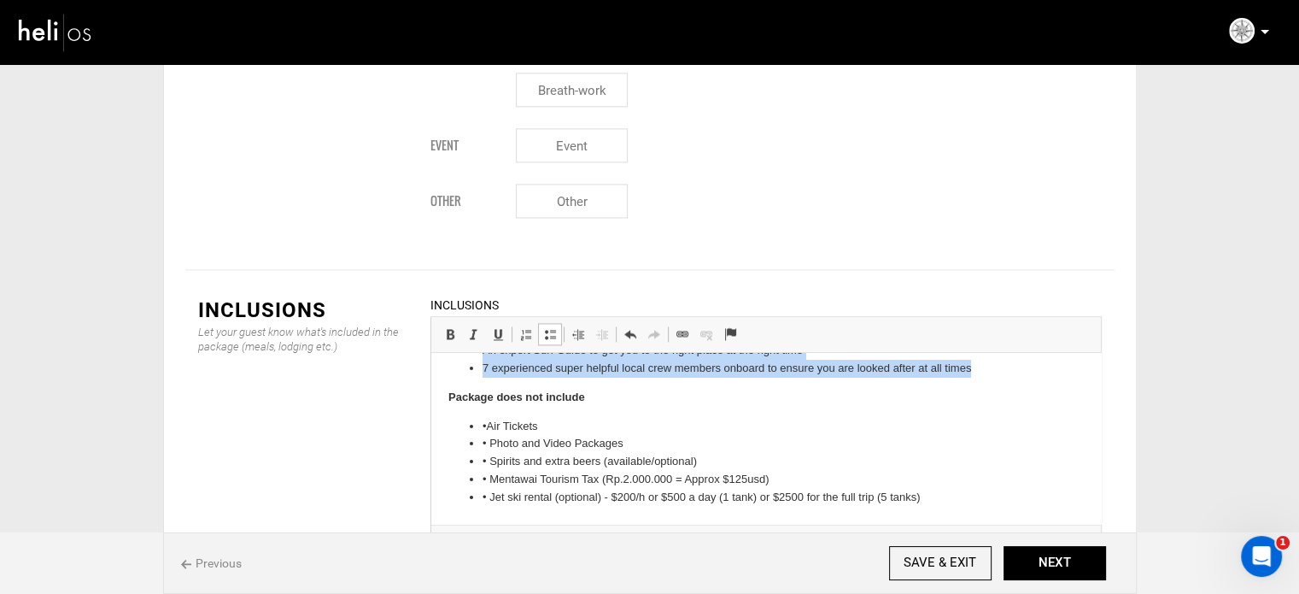
click at [489, 426] on li "• Air Tickets" at bounding box center [765, 427] width 567 height 18
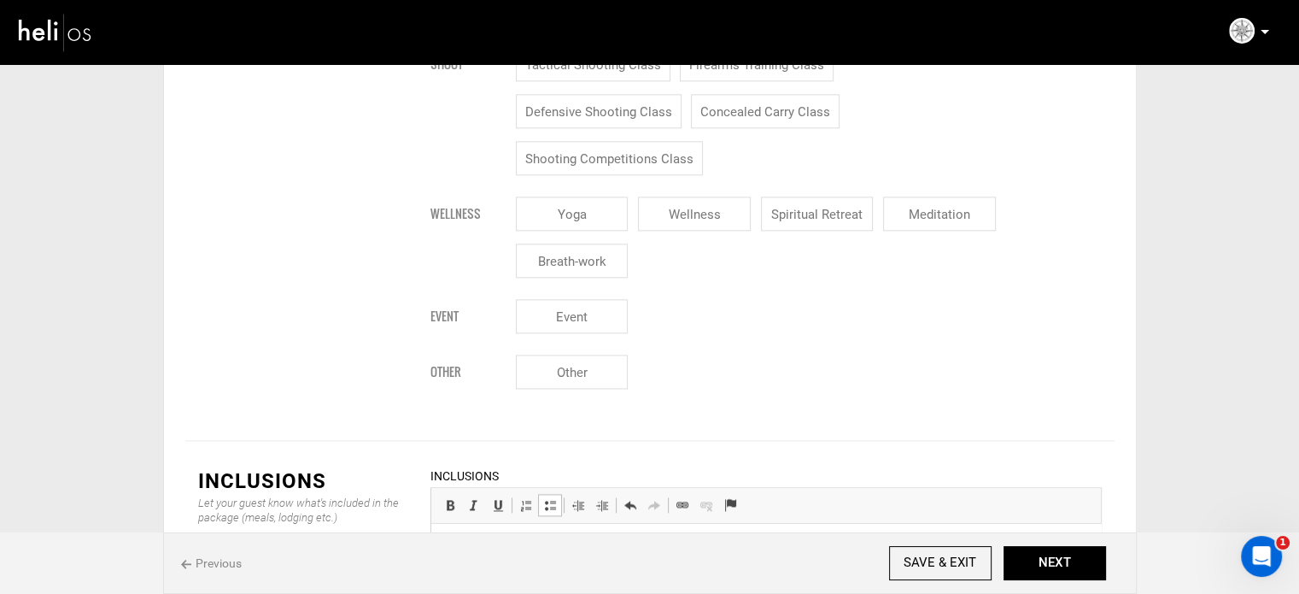
scroll to position [2585, 0]
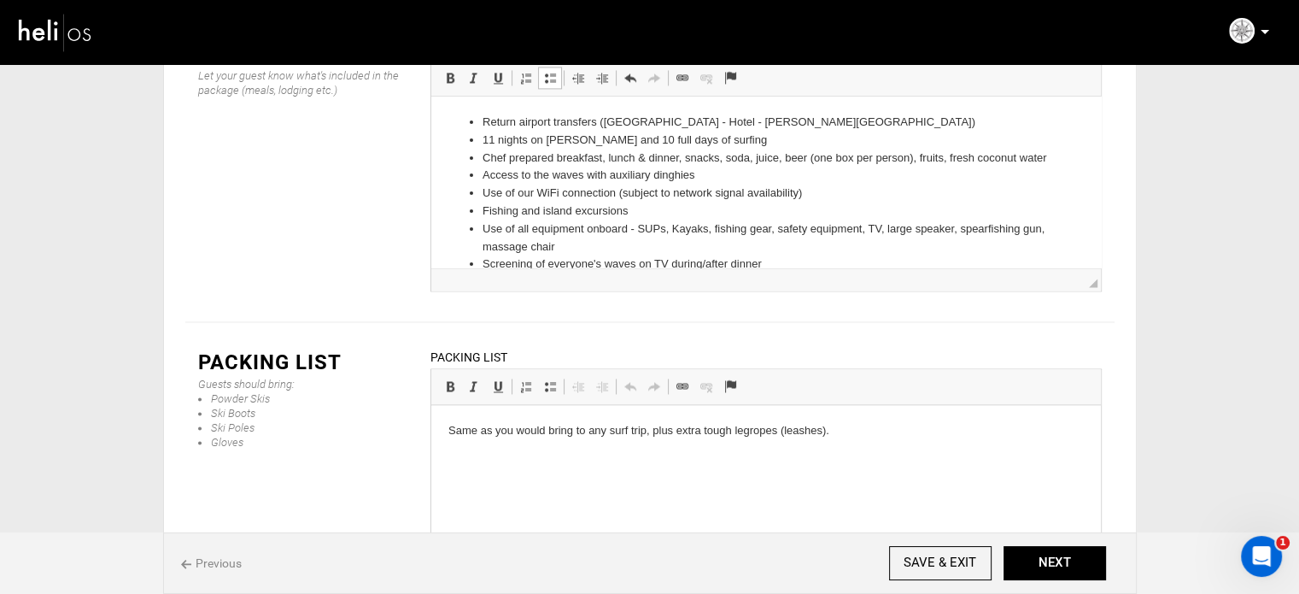
click at [491, 436] on html "Same as you would bring to any surf trip, plus extra tough legropes (leashes)." at bounding box center [766, 431] width 670 height 52
click at [491, 436] on p "Same as you would bring to any surf trip, plus extra tough legropes (leashes)." at bounding box center [766, 431] width 636 height 18
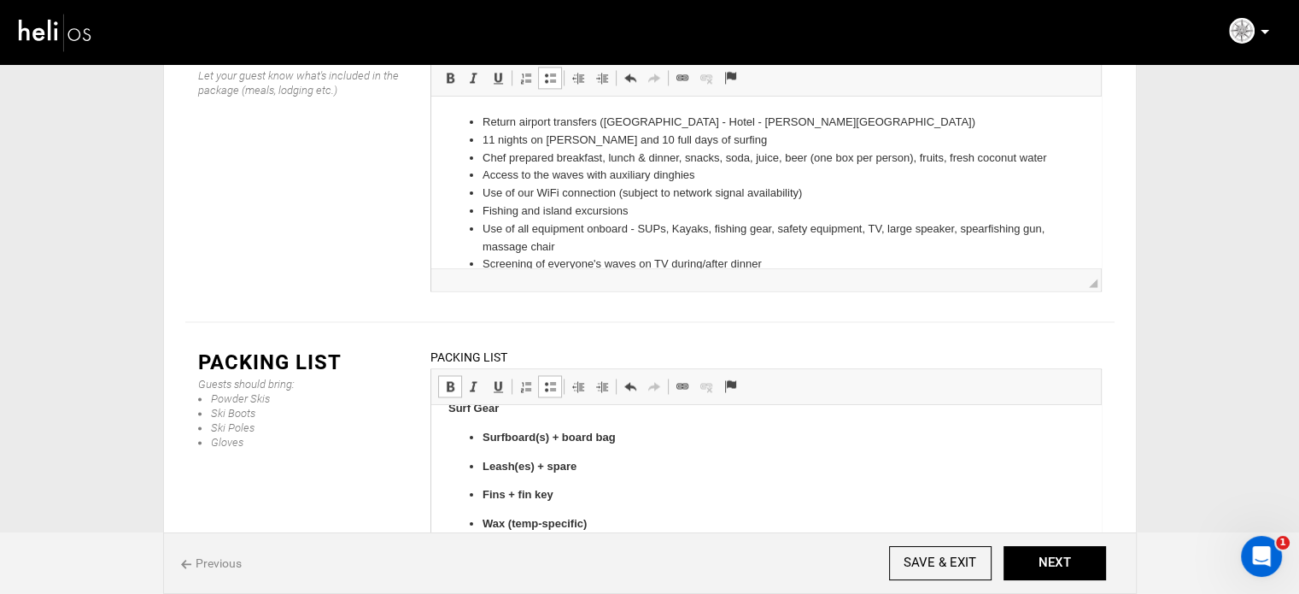
scroll to position [0, 0]
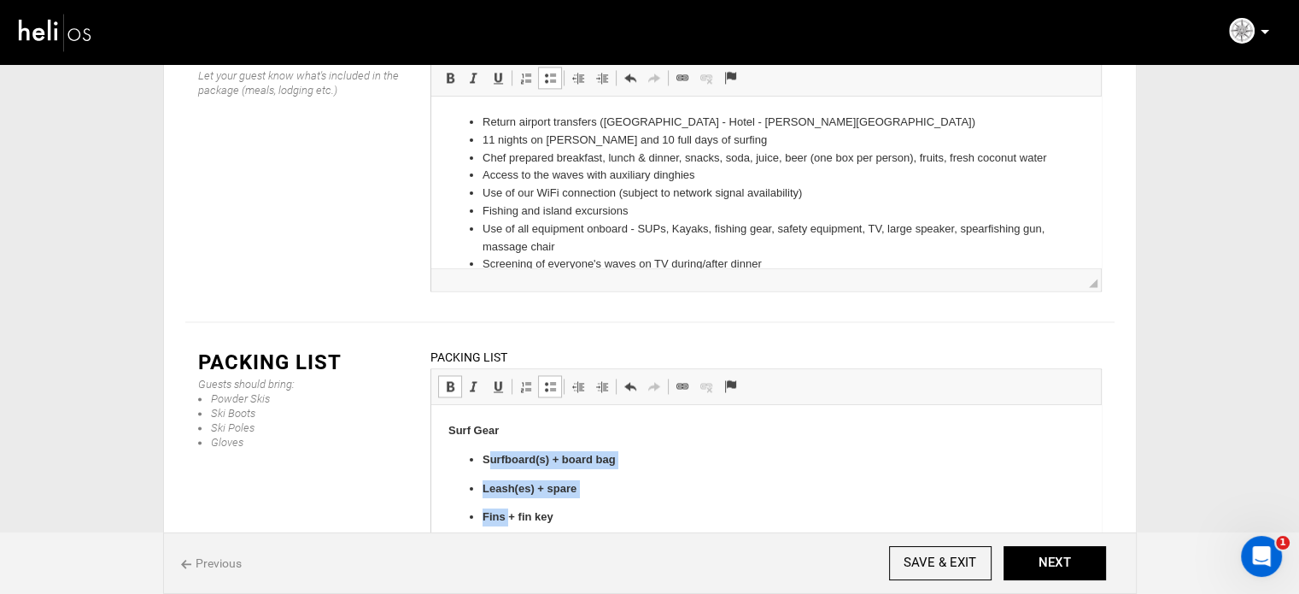
drag, startPoint x: 484, startPoint y: 459, endPoint x: 509, endPoint y: 520, distance: 66.3
click at [509, 520] on ul "Surfboard(s) + board bag Leash(es) + spare Fins + fin key Wax (temp-specific) R…" at bounding box center [766, 546] width 636 height 191
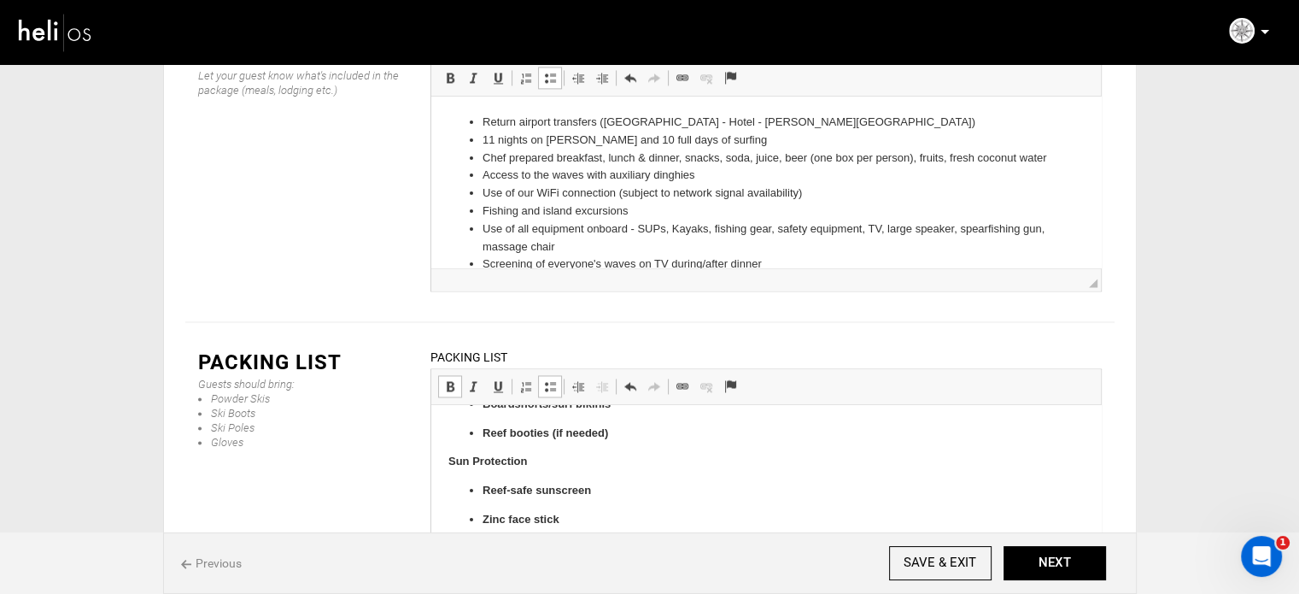
scroll to position [142, 0]
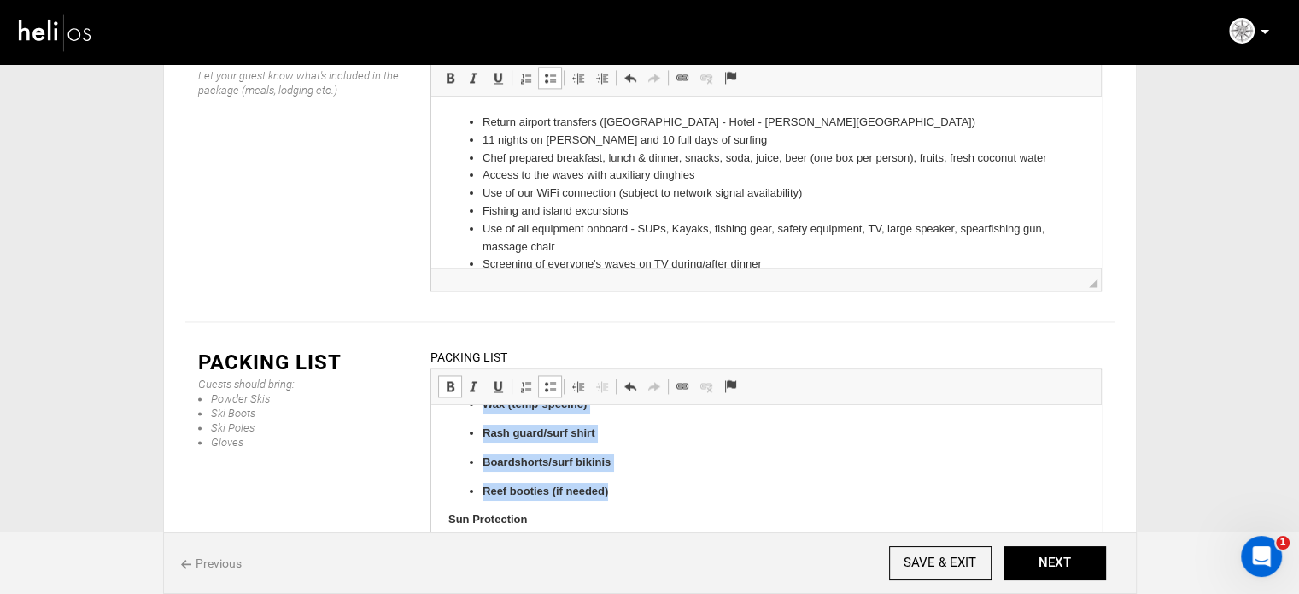
drag, startPoint x: 482, startPoint y: 457, endPoint x: 618, endPoint y: 493, distance: 140.5
click at [618, 493] on ul "Surfboard(s) + board bag Leash(es) + spare Fins + fin key Wax (temp-specific) R…" at bounding box center [766, 404] width 636 height 191
click at [547, 379] on span at bounding box center [550, 386] width 14 height 14
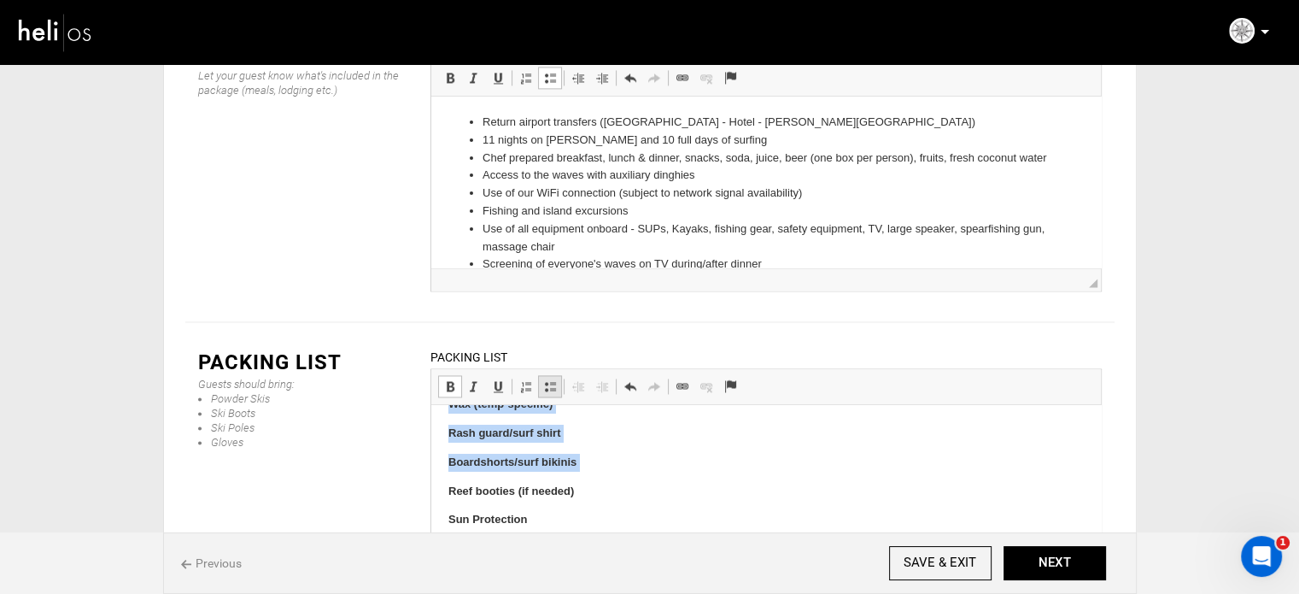
click at [547, 379] on span at bounding box center [550, 386] width 14 height 14
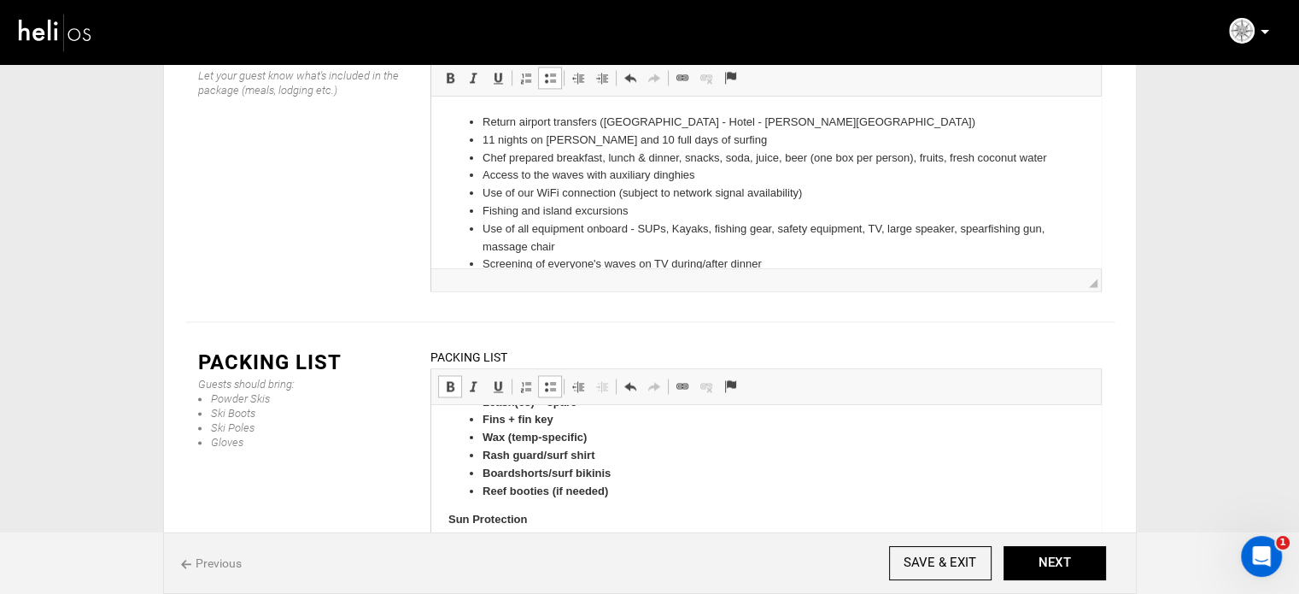
click at [443, 379] on span at bounding box center [450, 386] width 14 height 14
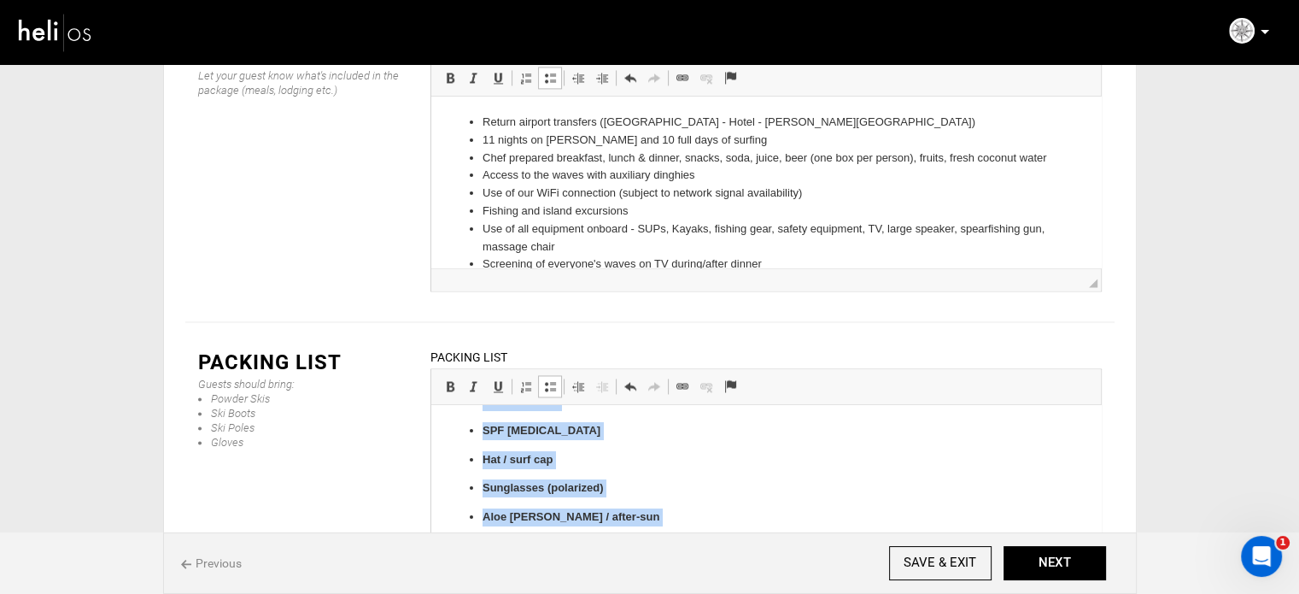
scroll to position [258, 0]
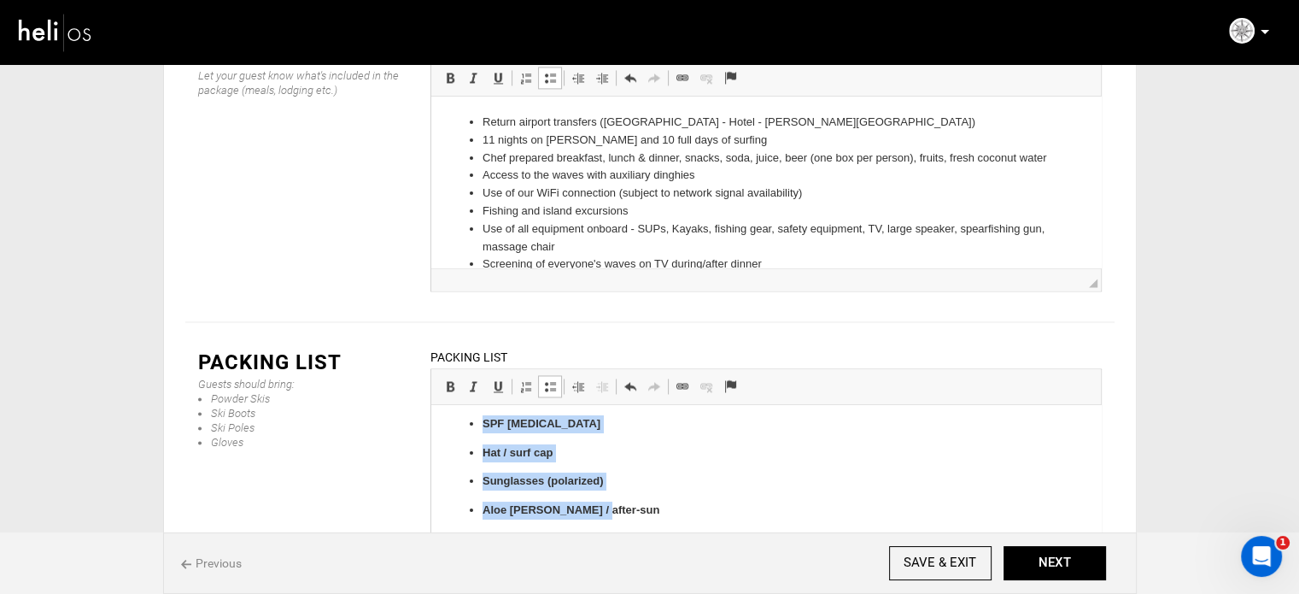
drag, startPoint x: 478, startPoint y: 461, endPoint x: 607, endPoint y: 516, distance: 140.1
click at [607, 516] on ul "Reef-safe sunscreen Zinc face stick SPF [MEDICAL_DATA] Hat / surf cap Sunglasse…" at bounding box center [766, 438] width 636 height 162
click at [549, 379] on span at bounding box center [550, 386] width 14 height 14
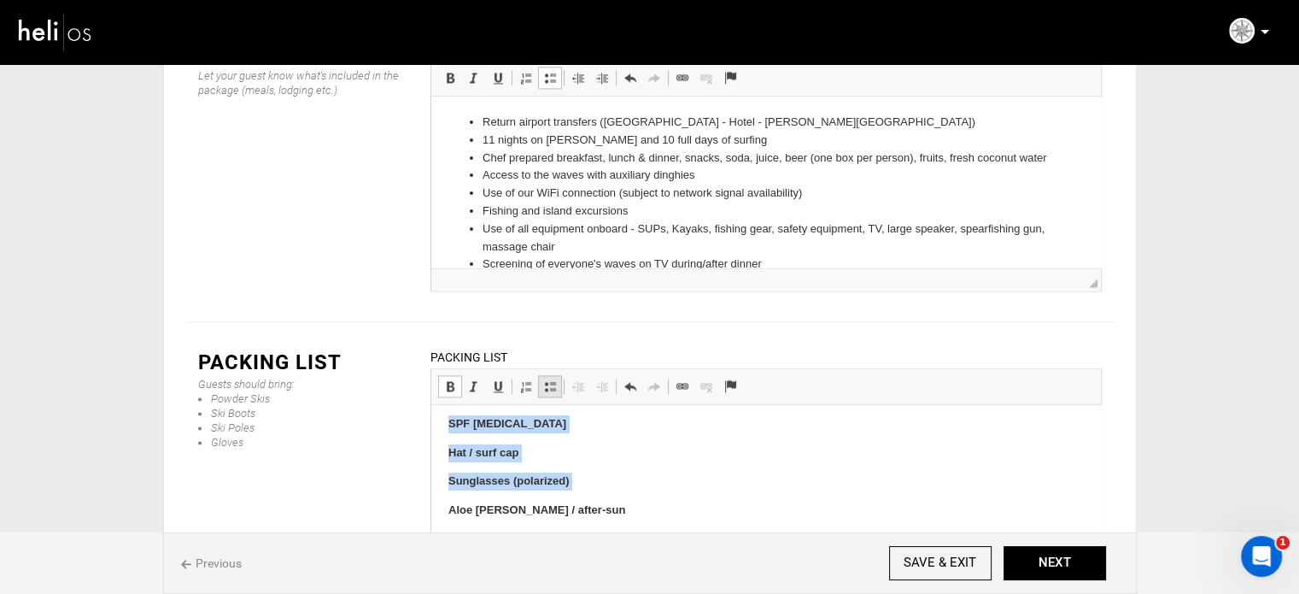
click at [549, 379] on span at bounding box center [550, 386] width 14 height 14
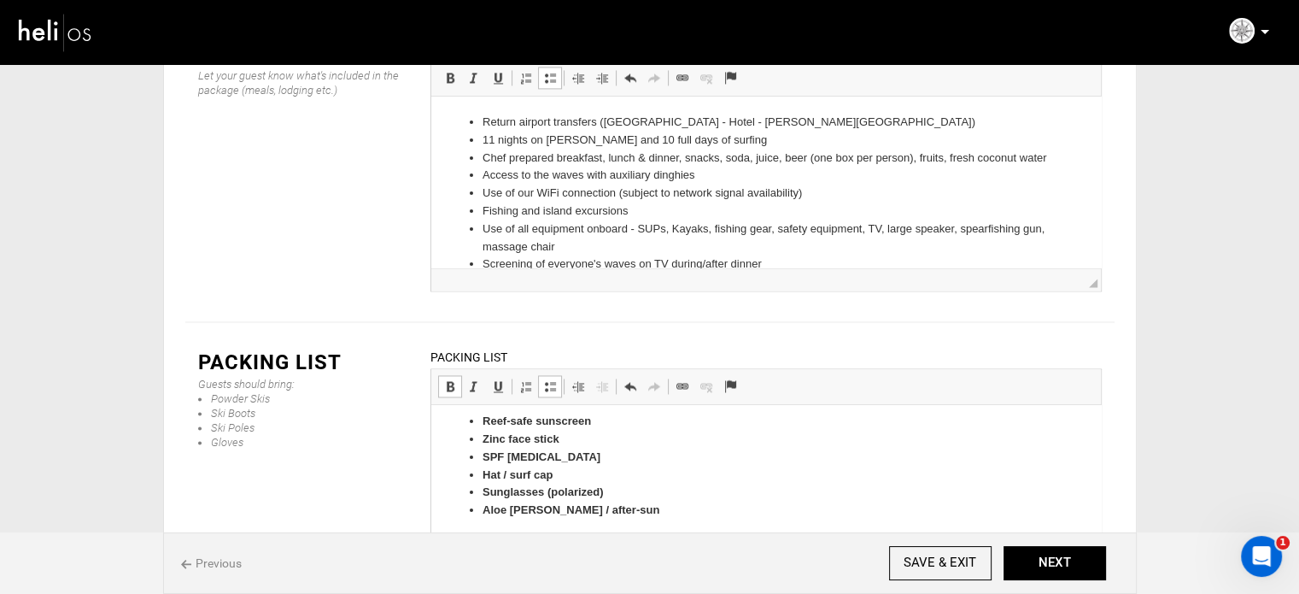
click at [452, 379] on span at bounding box center [450, 386] width 14 height 14
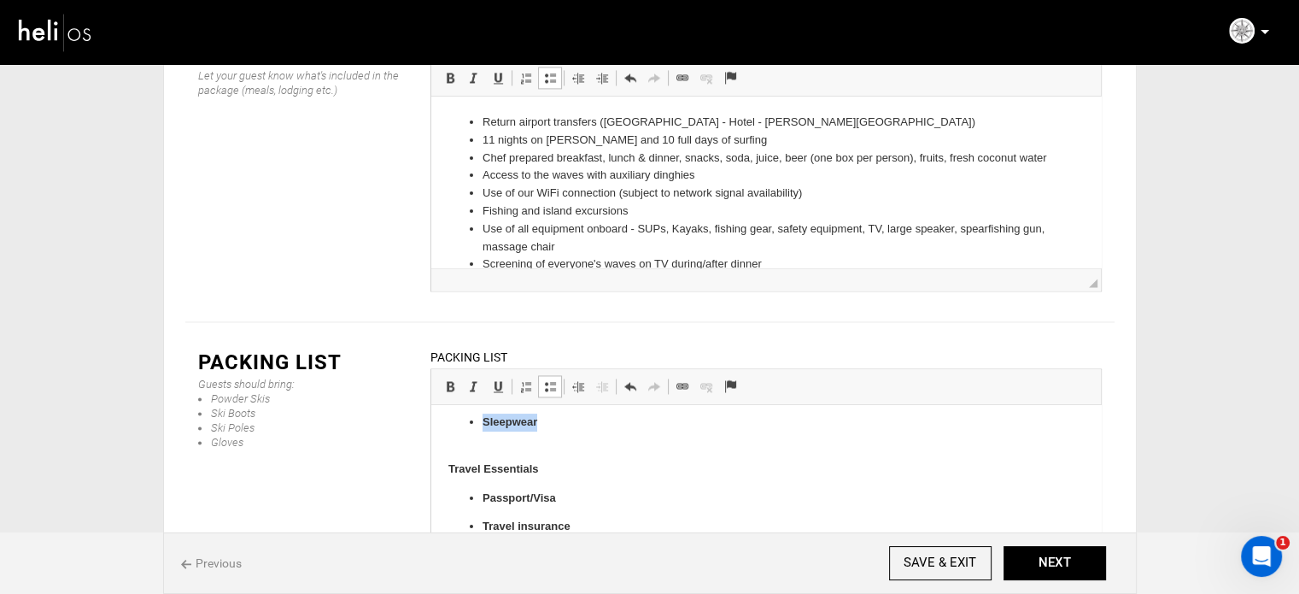
scroll to position [578, 0]
drag, startPoint x: 479, startPoint y: 475, endPoint x: 583, endPoint y: 444, distance: 107.8
click at [583, 444] on ul "T-shirts/tank tops Shorts Evening wear (light long sleeves/pants) Light jacket/…" at bounding box center [766, 317] width 636 height 267
click at [554, 379] on span at bounding box center [550, 386] width 14 height 14
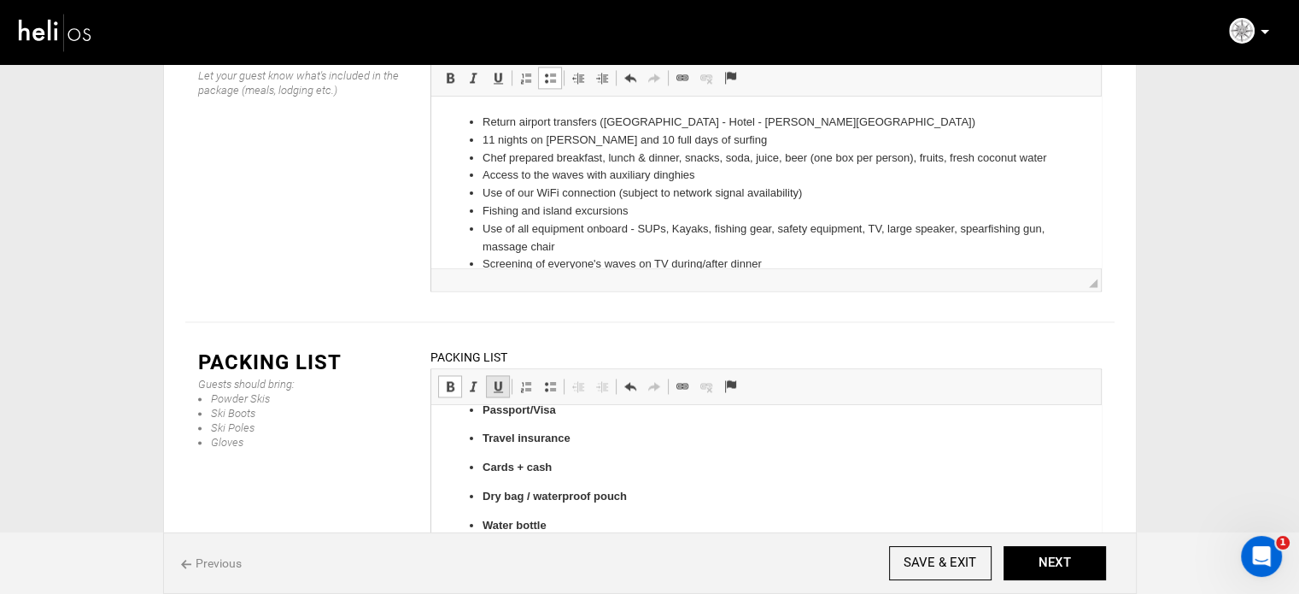
scroll to position [489, 0]
click at [454, 379] on span at bounding box center [450, 386] width 14 height 14
click at [483, 441] on li "Sleepwear" at bounding box center [765, 432] width 567 height 36
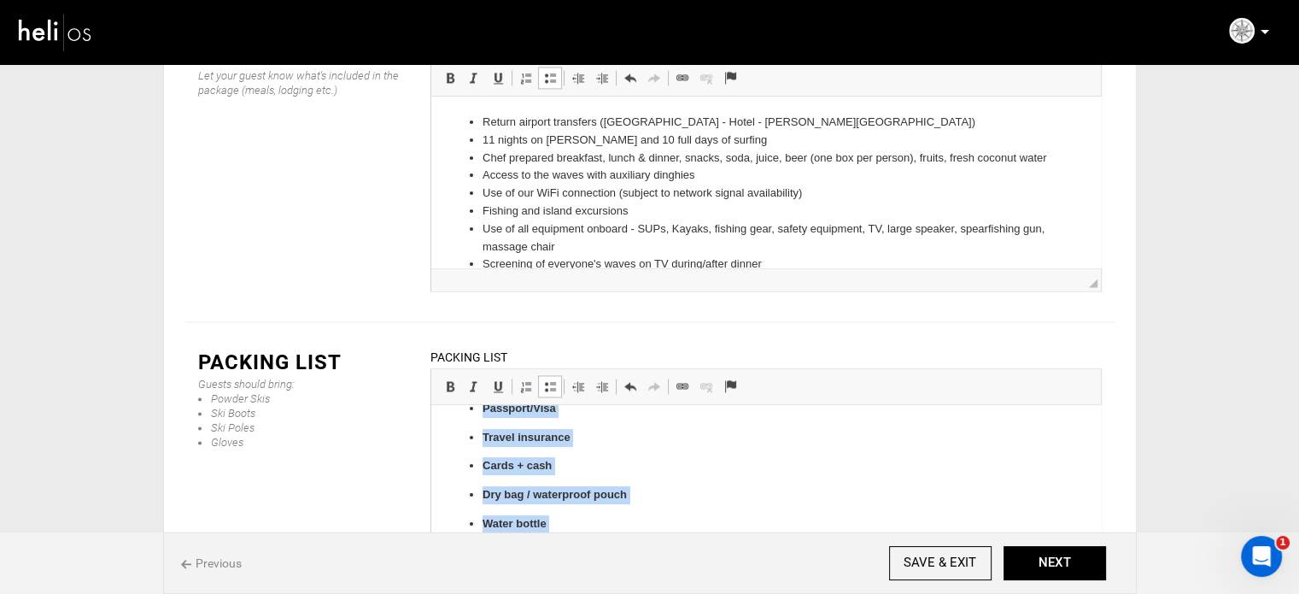
scroll to position [621, 0]
drag, startPoint x: 480, startPoint y: 496, endPoint x: 582, endPoint y: 498, distance: 101.7
click at [582, 498] on ul "Passport/Visa Travel insurance Cards + cash Dry bag / waterproof pouch Water bo…" at bounding box center [766, 422] width 636 height 162
click at [449, 375] on link "Bold Keyboard shortcut Ctrl+B" at bounding box center [450, 386] width 24 height 22
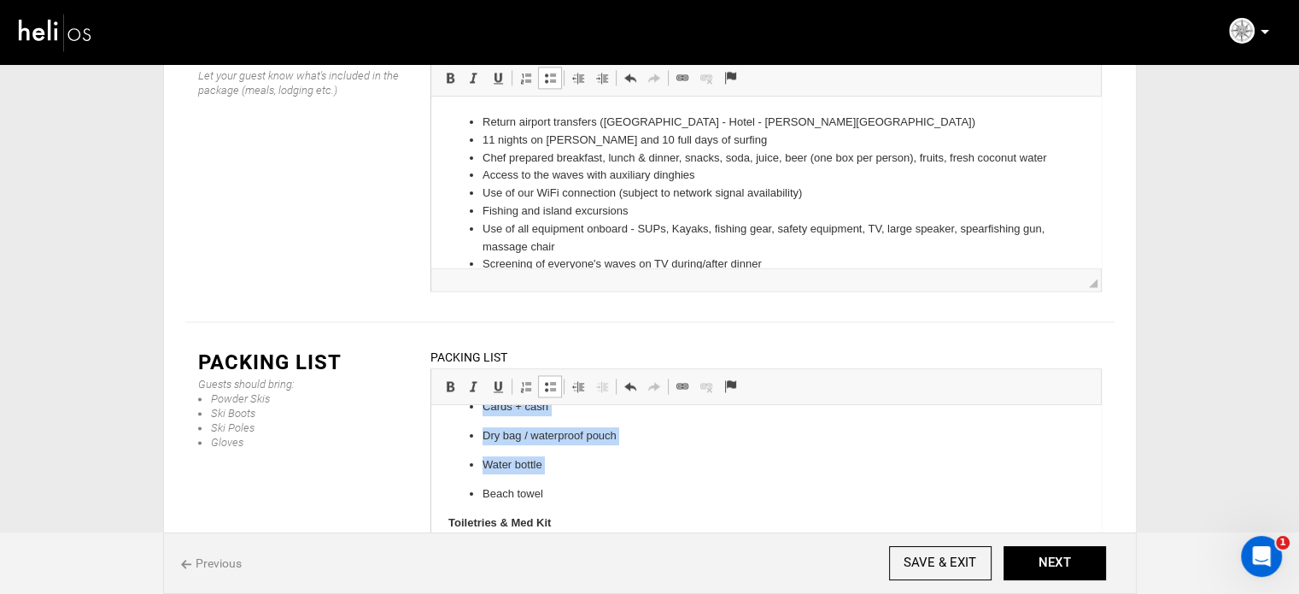
click at [554, 379] on span at bounding box center [550, 386] width 14 height 14
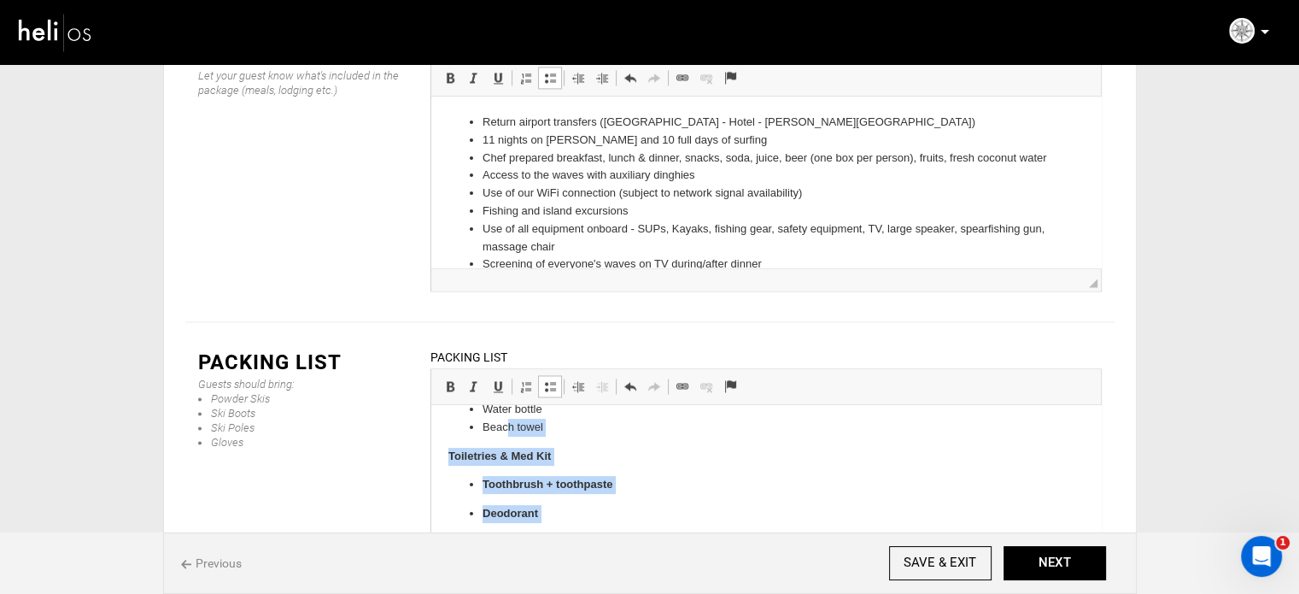
scroll to position [624, 0]
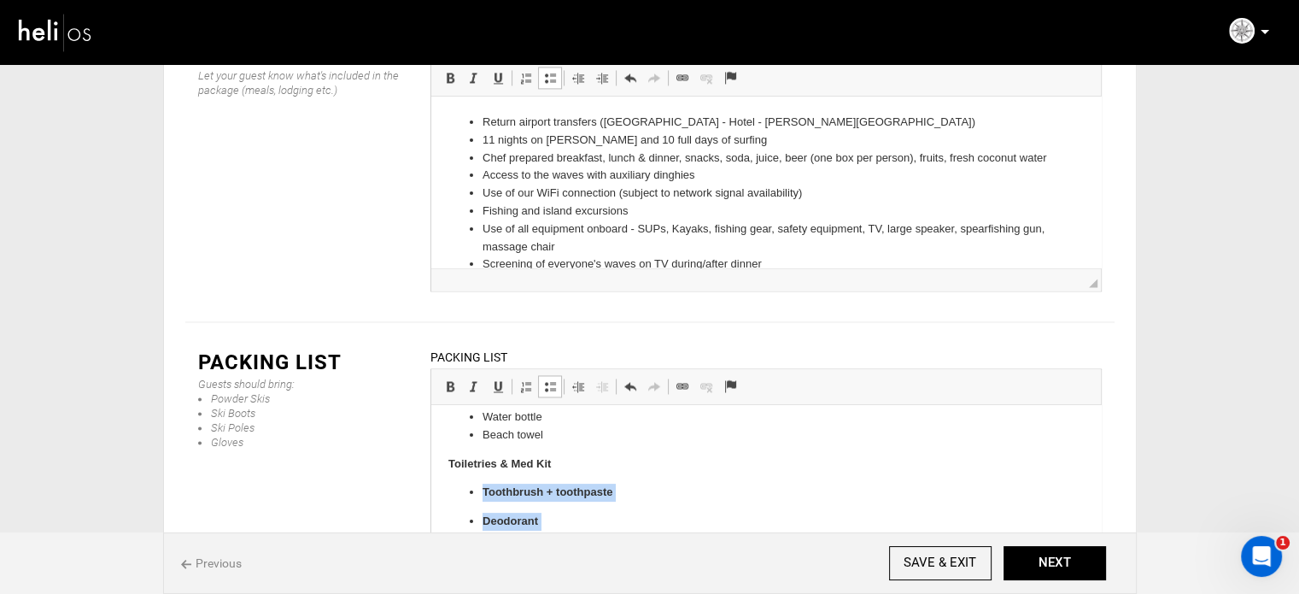
drag, startPoint x: 599, startPoint y: 493, endPoint x: 477, endPoint y: 460, distance: 126.4
click at [480, 483] on ul "Toothbrush + toothpaste Deodorant Shampoo + conditioner Prescription medication…" at bounding box center [766, 549] width 636 height 133
click at [454, 379] on span at bounding box center [450, 386] width 14 height 14
click at [549, 379] on span at bounding box center [550, 386] width 14 height 14
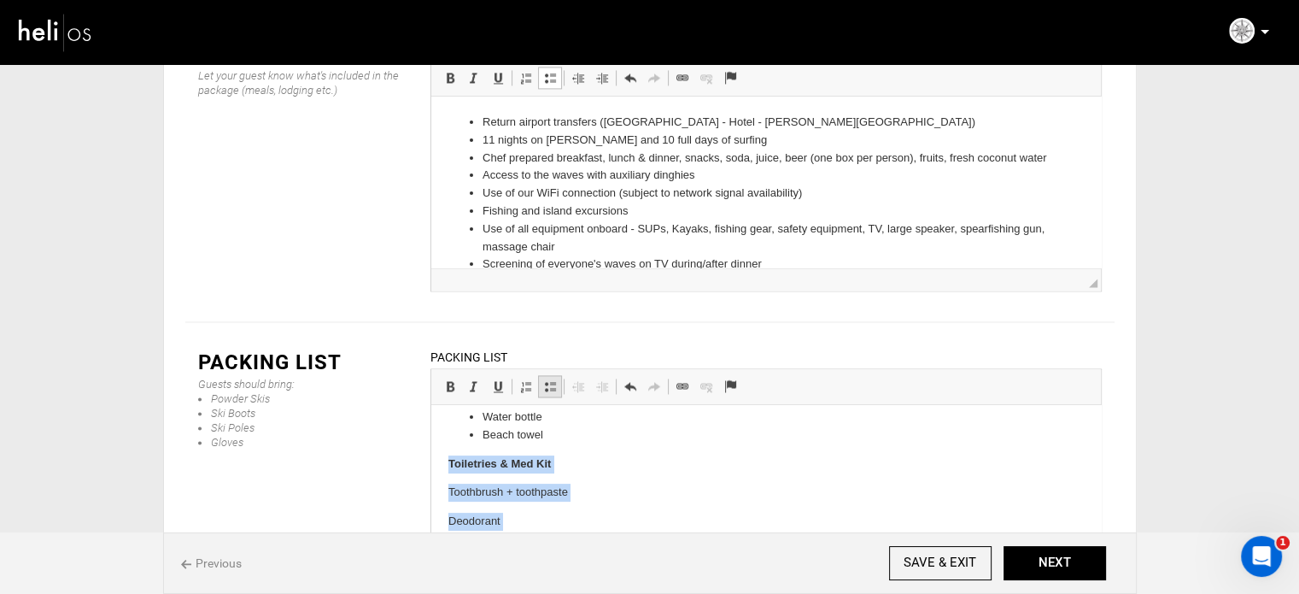
click at [549, 379] on span at bounding box center [550, 386] width 14 height 14
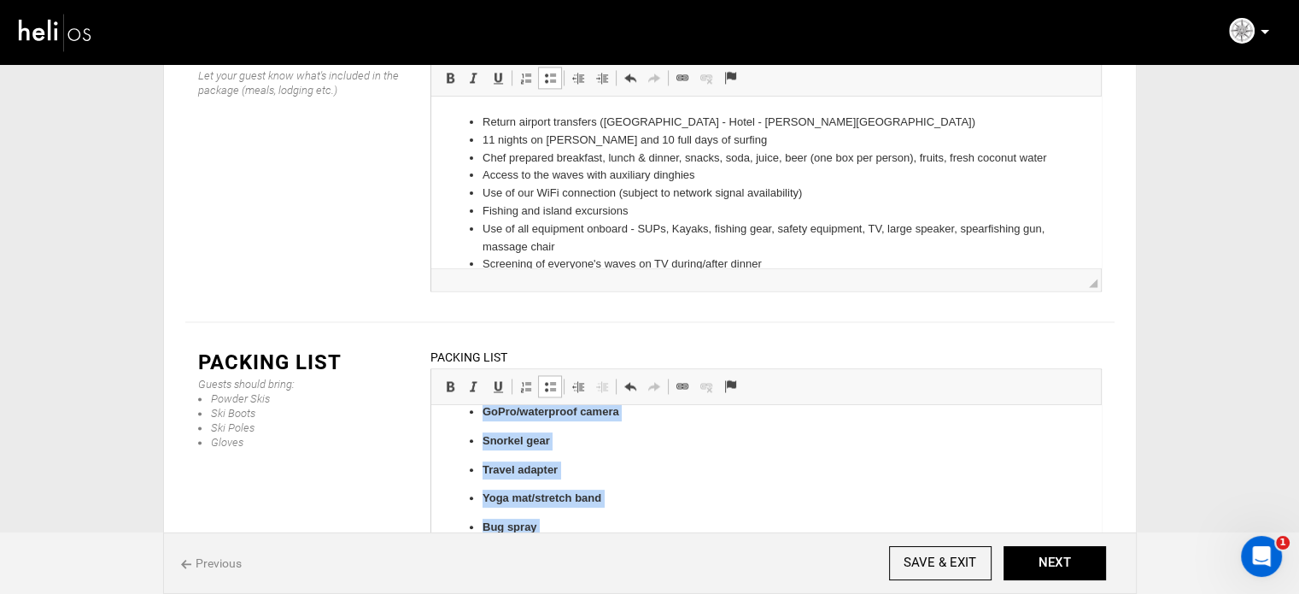
scroll to position [841, 0]
drag, startPoint x: 480, startPoint y: 454, endPoint x: 693, endPoint y: 550, distance: 233.6
click at [693, 550] on ul "GoPro/waterproof camera Snorkel gear Travel adapter Yoga mat/stretch band Bug s…" at bounding box center [766, 477] width 636 height 162
click at [448, 379] on span at bounding box center [450, 386] width 14 height 14
click at [547, 379] on span at bounding box center [550, 386] width 14 height 14
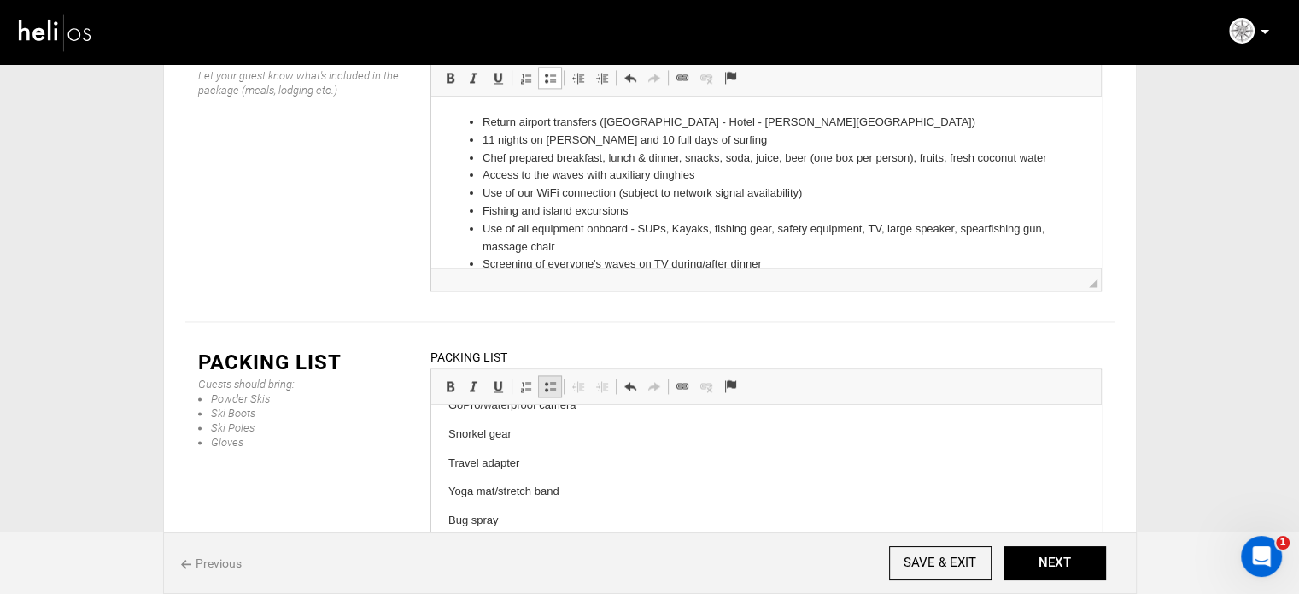
click at [547, 379] on span at bounding box center [550, 386] width 14 height 14
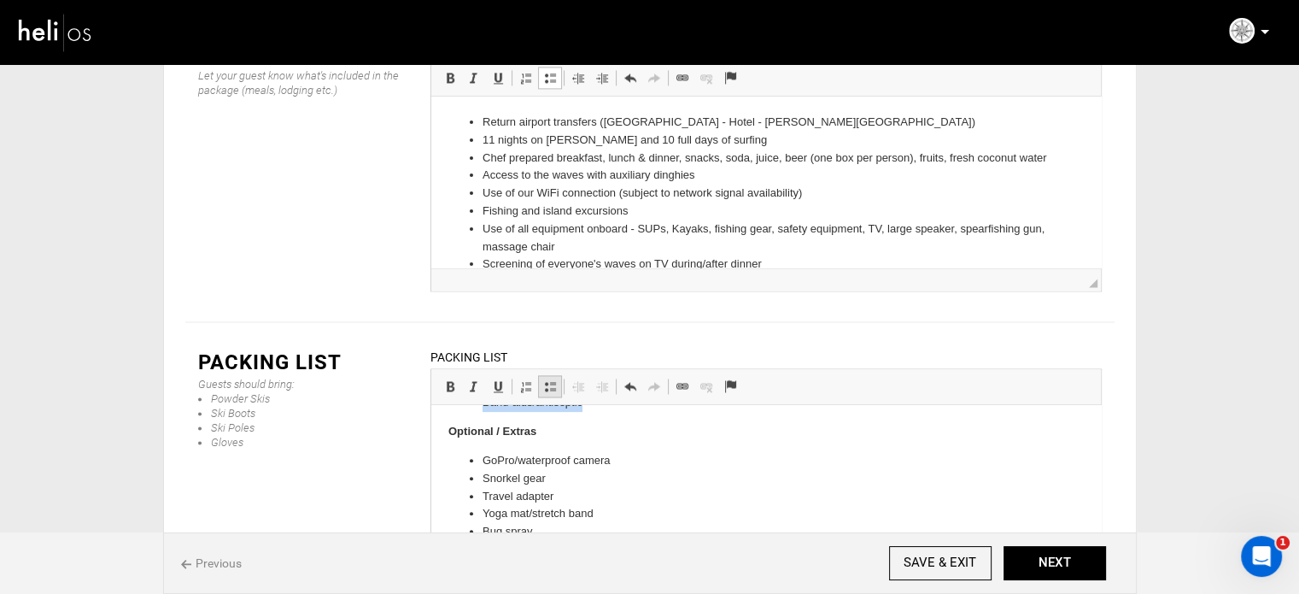
scroll to position [785, 0]
click at [637, 465] on li "GoPro/waterproof camera" at bounding box center [765, 461] width 567 height 18
click at [1066, 564] on button "NEXT" at bounding box center [1055, 563] width 103 height 34
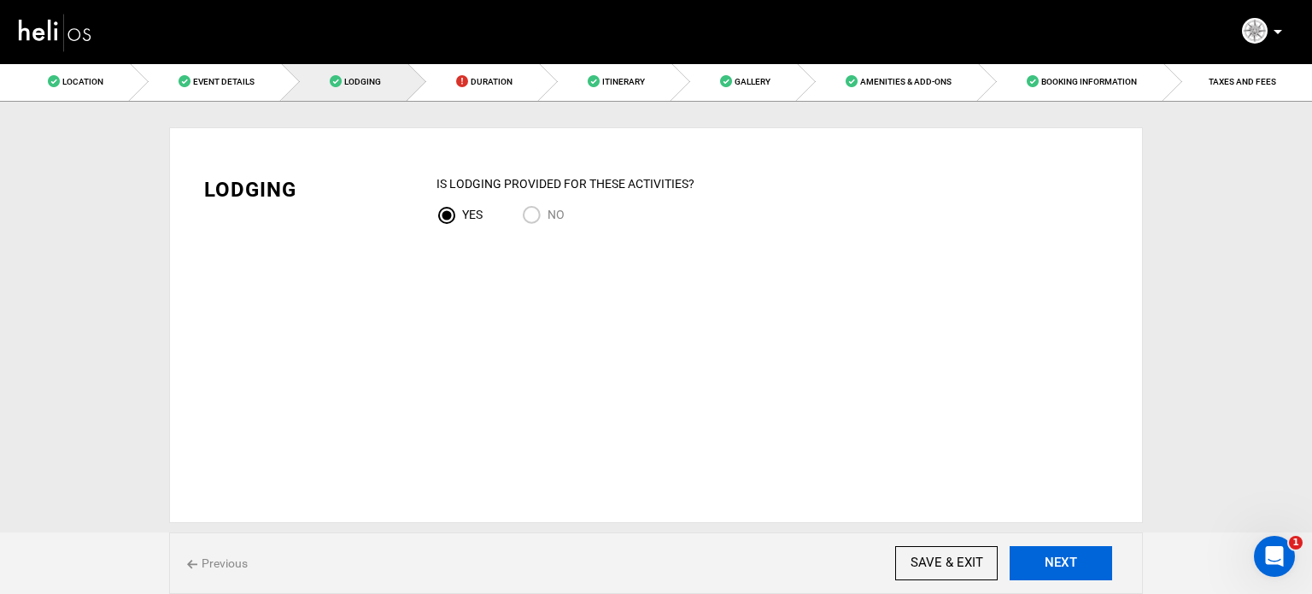
click at [1075, 565] on button "NEXT" at bounding box center [1061, 563] width 103 height 34
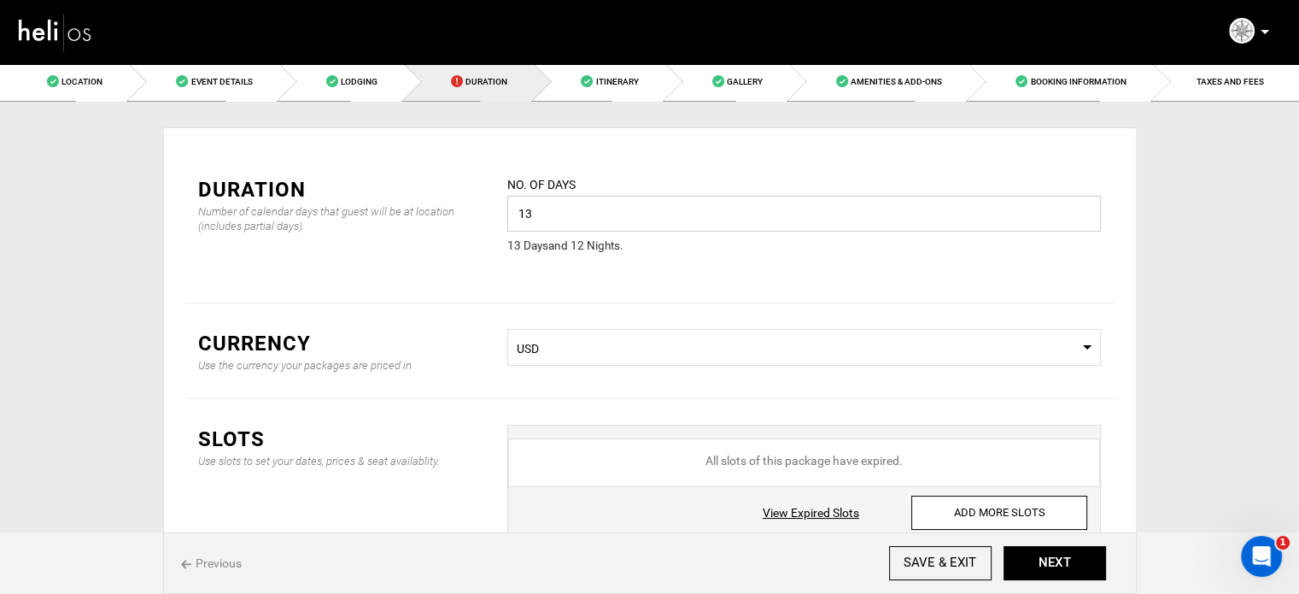
click at [562, 208] on input "13" at bounding box center [804, 214] width 594 height 36
type input "12"
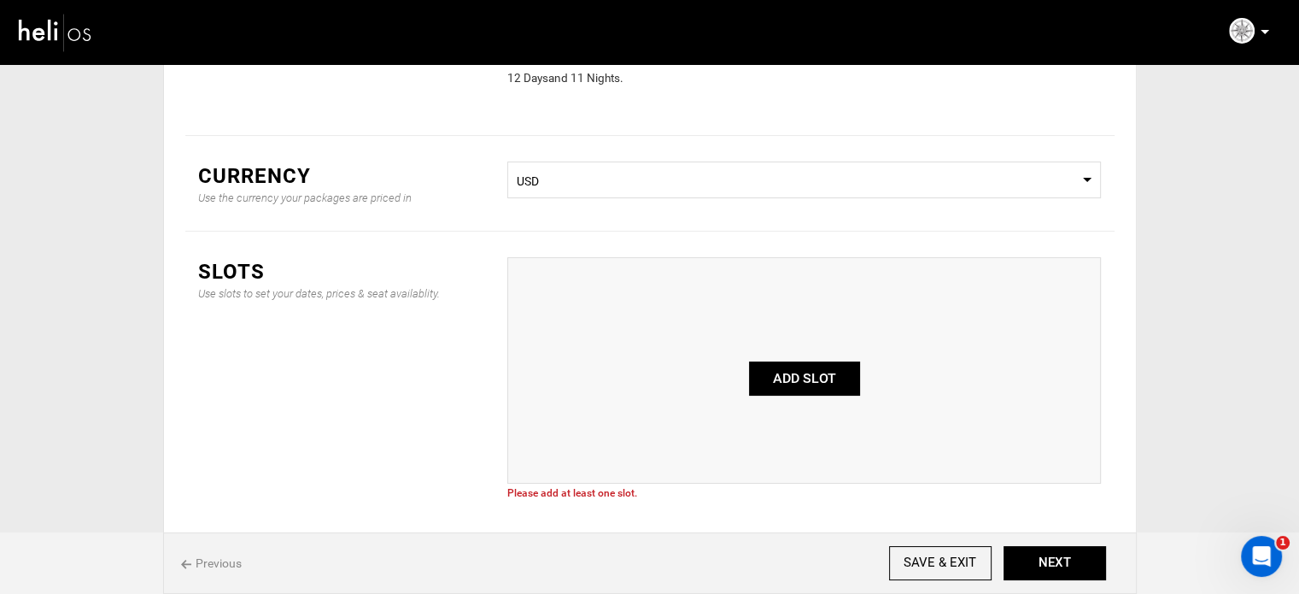
scroll to position [171, 0]
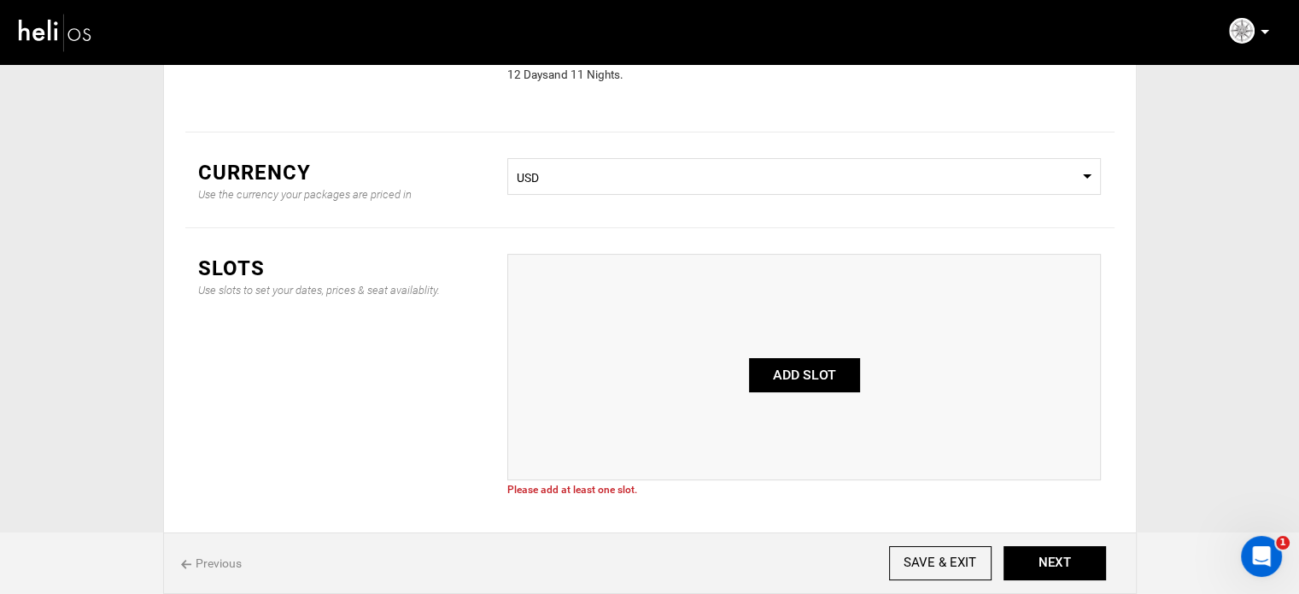
click at [773, 361] on button "ADD SLOT" at bounding box center [804, 375] width 111 height 34
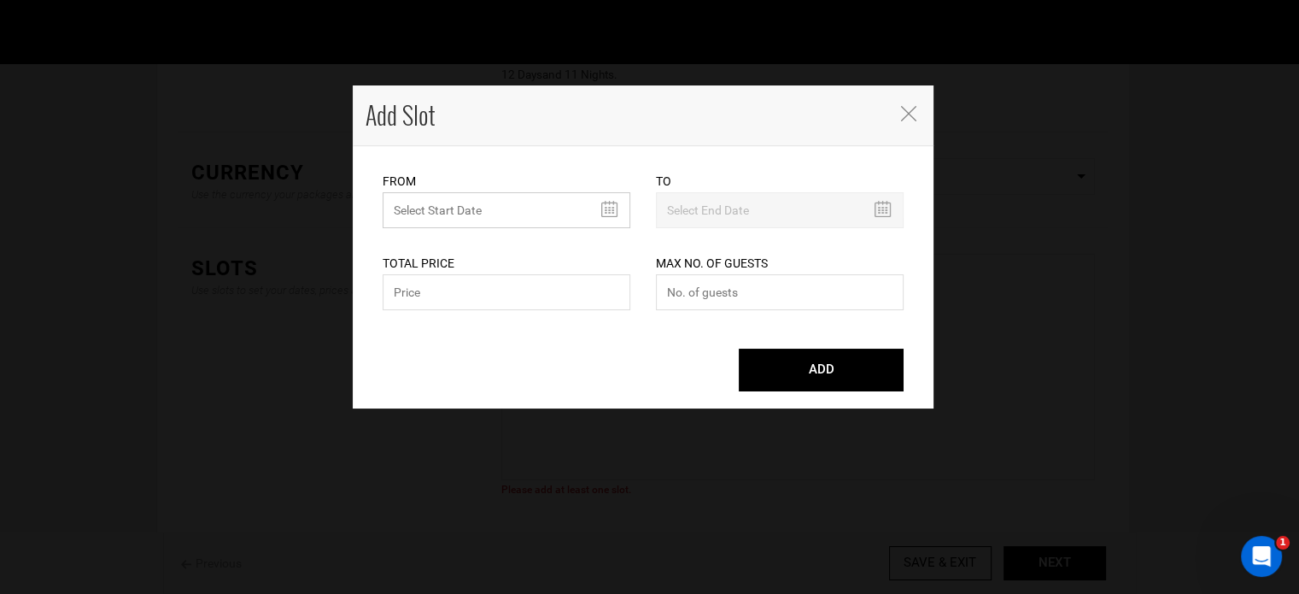
click at [483, 198] on input "text" at bounding box center [507, 210] width 248 height 36
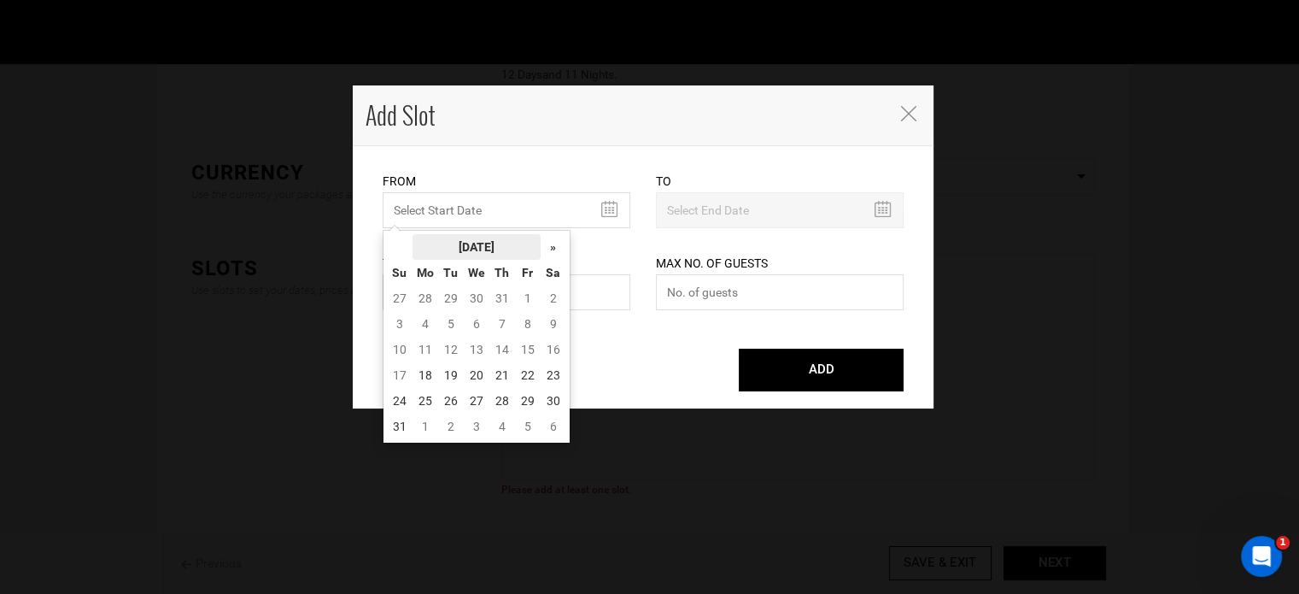
click at [507, 249] on th "[DATE]" at bounding box center [477, 247] width 128 height 26
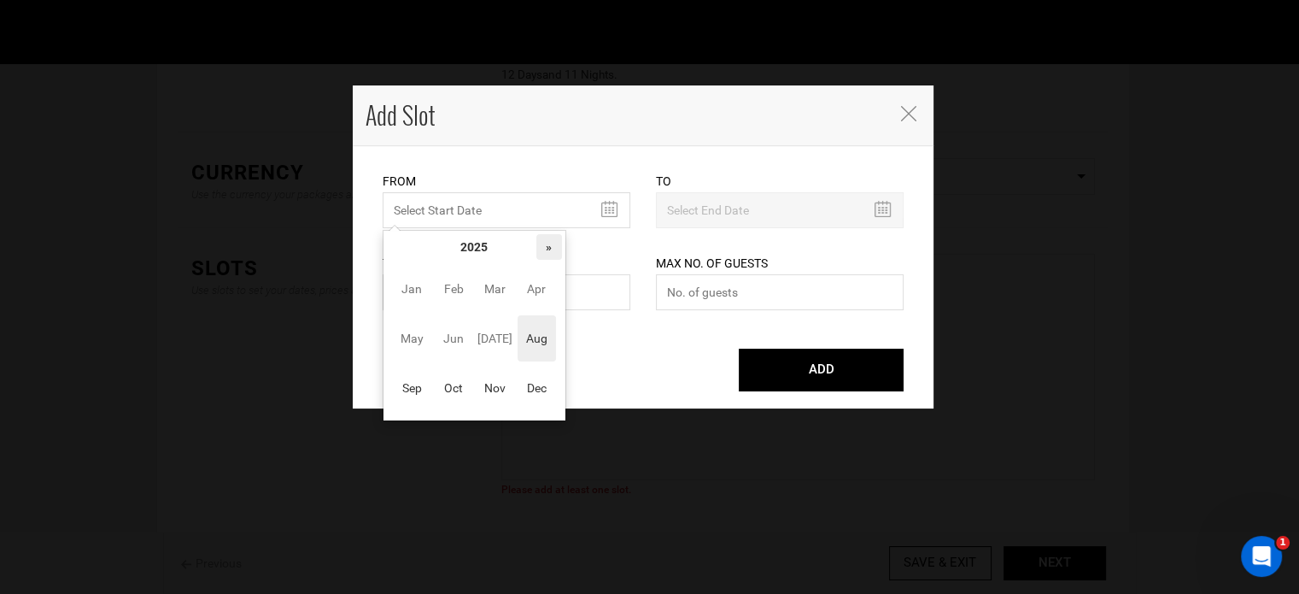
click at [554, 247] on th "»" at bounding box center [549, 247] width 26 height 26
click at [401, 297] on span "Jan" at bounding box center [412, 289] width 38 height 46
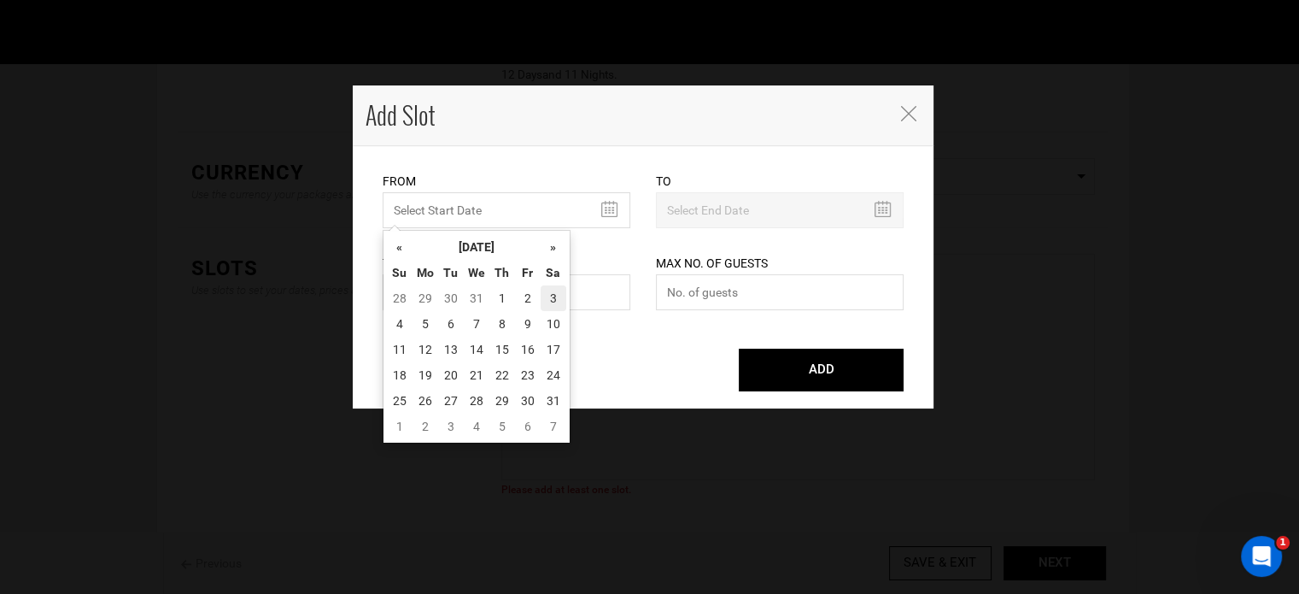
click at [556, 303] on td "3" at bounding box center [554, 298] width 26 height 26
type input "[DATE]"
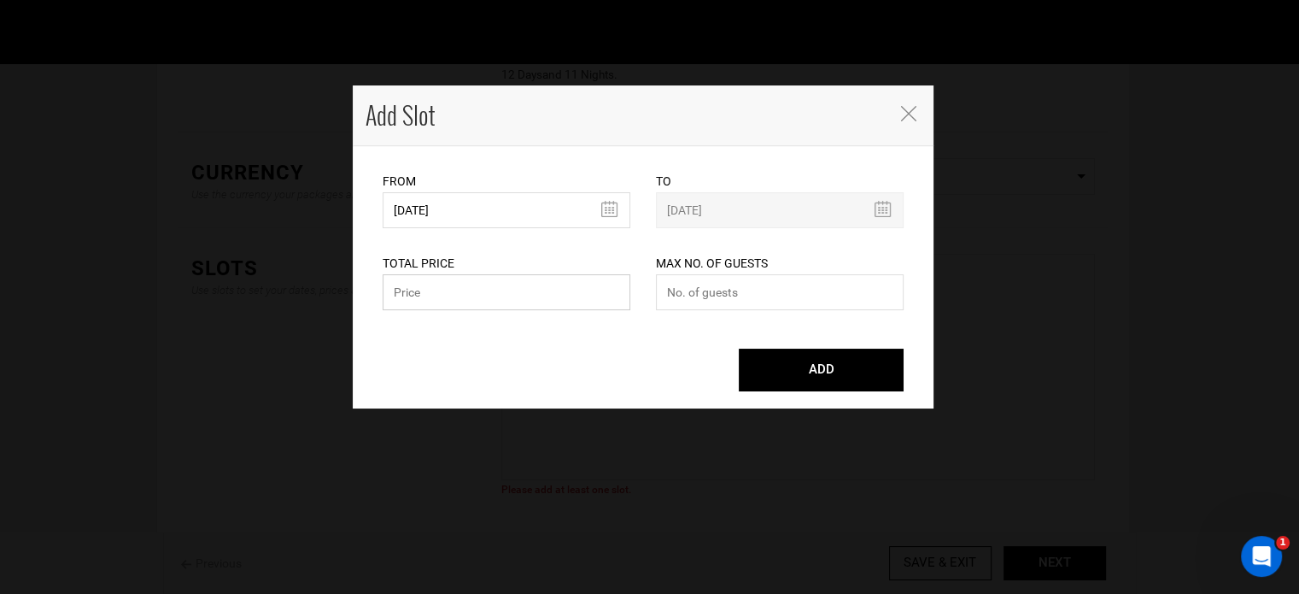
click at [464, 290] on input "text" at bounding box center [507, 292] width 248 height 36
type input "0"
click at [713, 296] on input "number" at bounding box center [780, 292] width 248 height 36
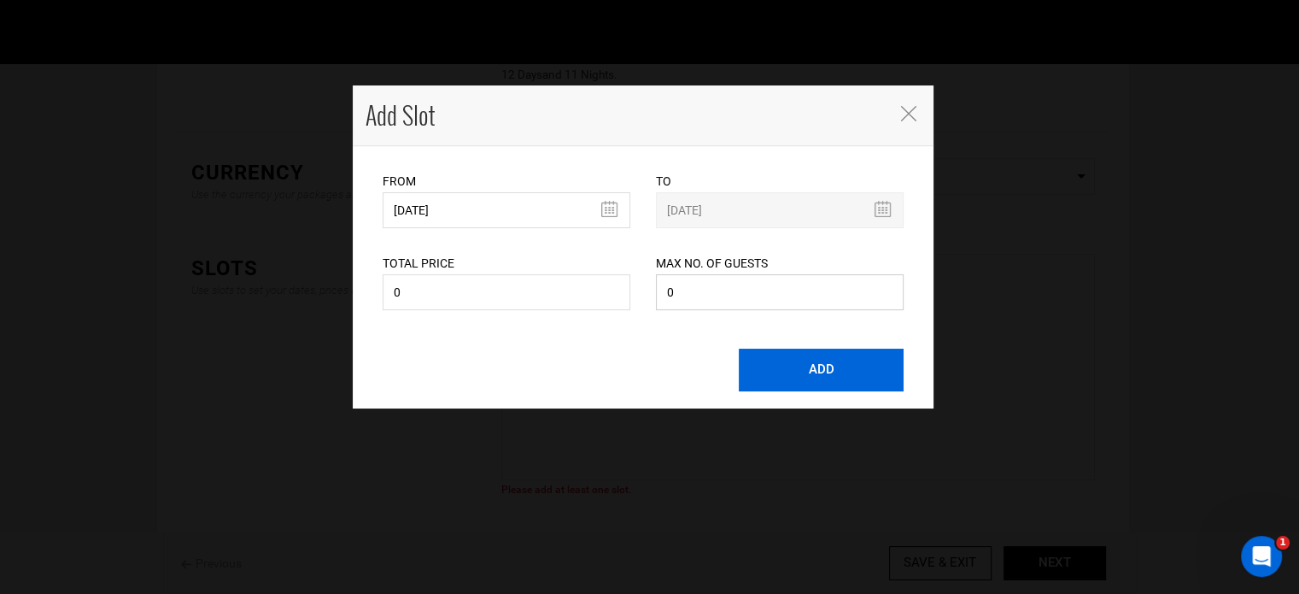
type input "0"
click at [806, 374] on button "ADD" at bounding box center [821, 370] width 165 height 43
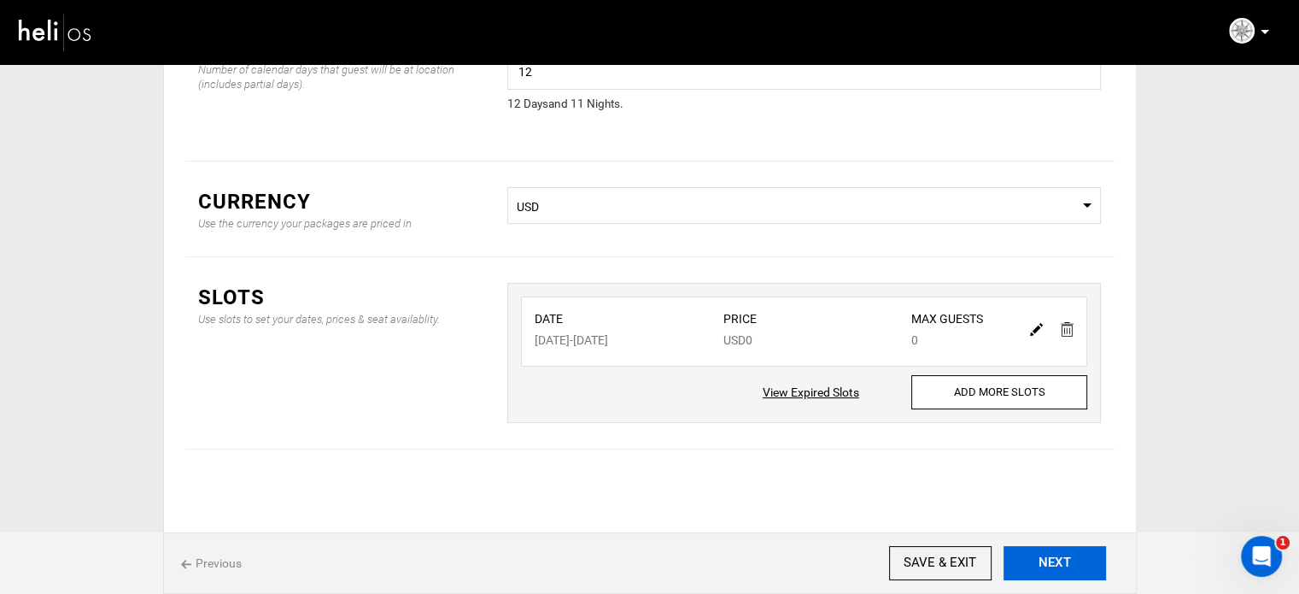
click at [1068, 567] on button "NEXT" at bounding box center [1055, 563] width 103 height 34
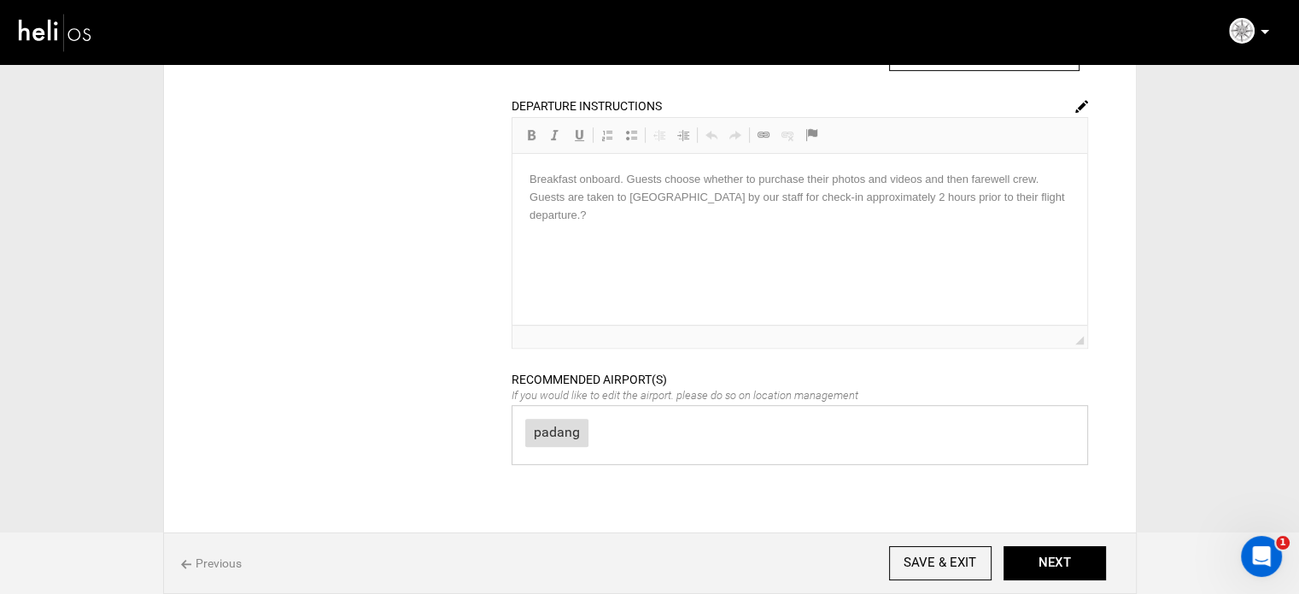
scroll to position [568, 0]
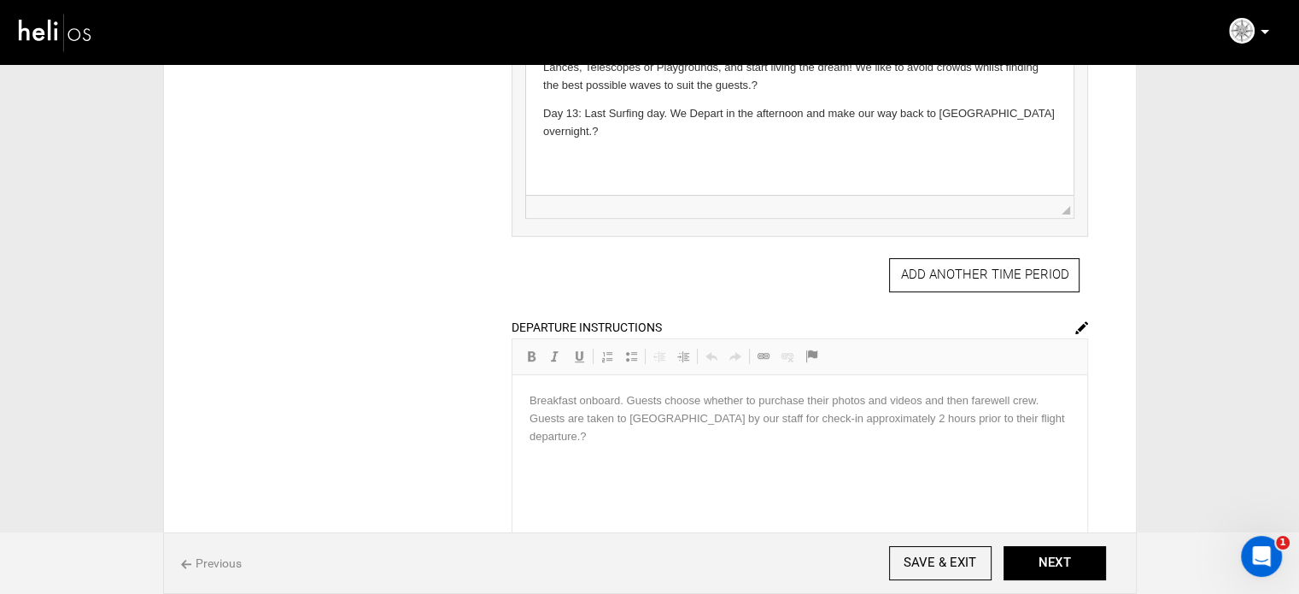
click at [1073, 324] on div "DEPARTURE INSTRUCTIONS Rich Text Editor, editor16 Editor toolbars Basic Styles …" at bounding box center [800, 444] width 577 height 252
click at [1079, 323] on img at bounding box center [1081, 327] width 13 height 13
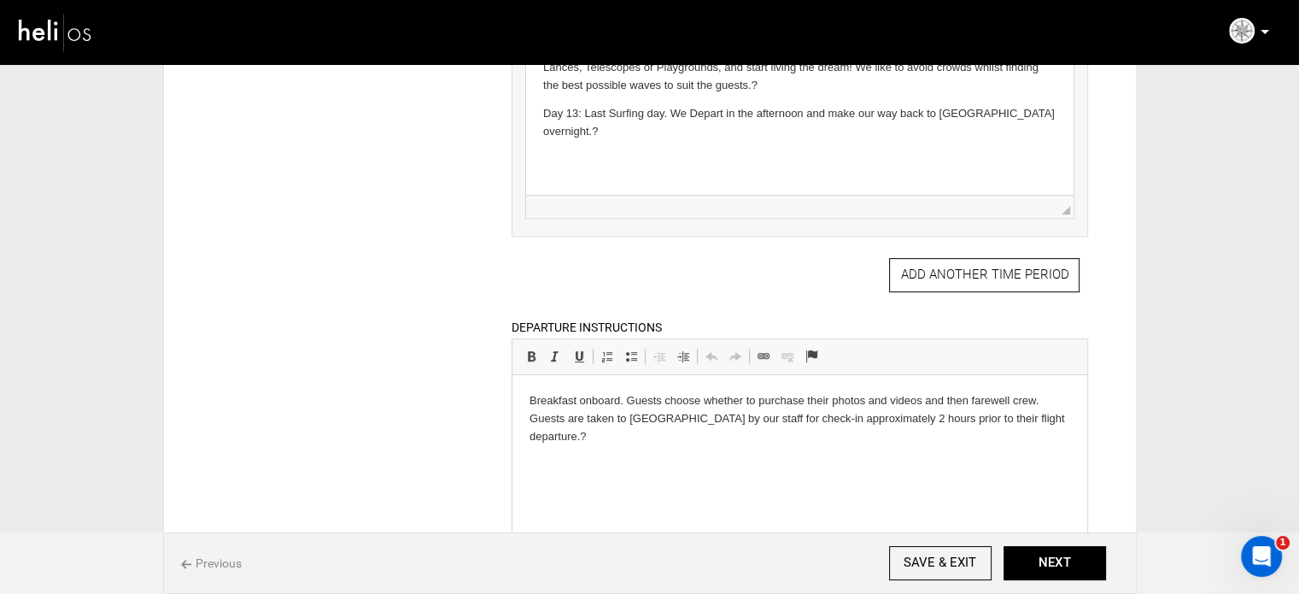
click at [619, 430] on p "Breakfast onboard. Guests choose whether to purchase their photos and videos an…" at bounding box center [800, 418] width 541 height 53
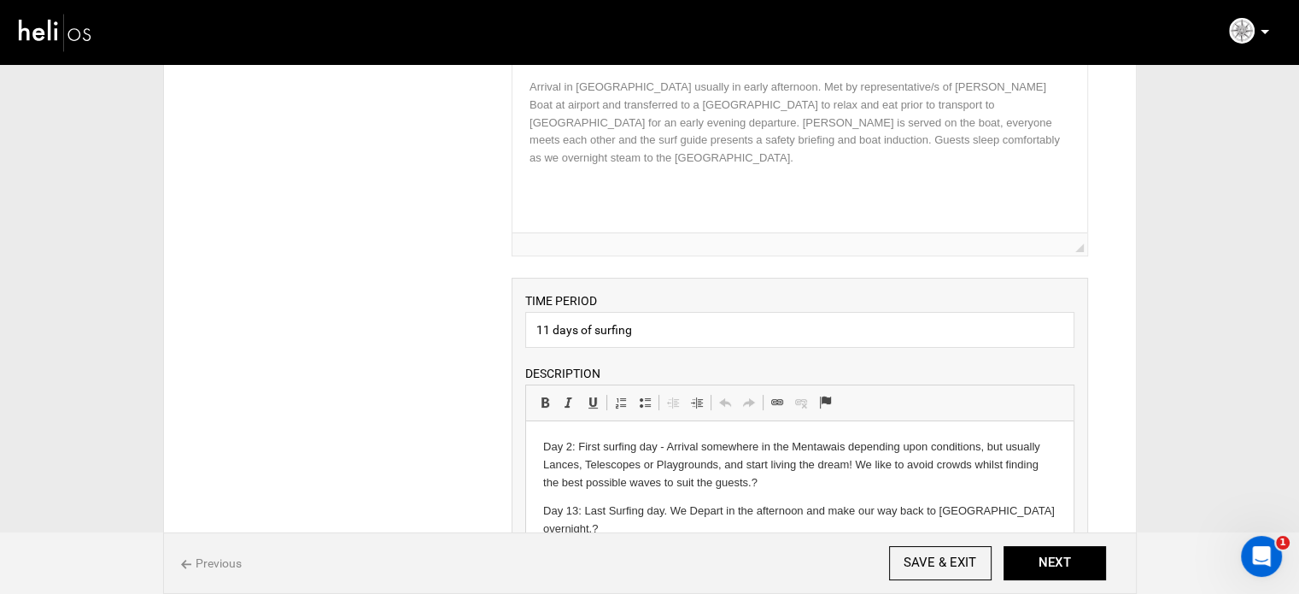
scroll to position [256, 0]
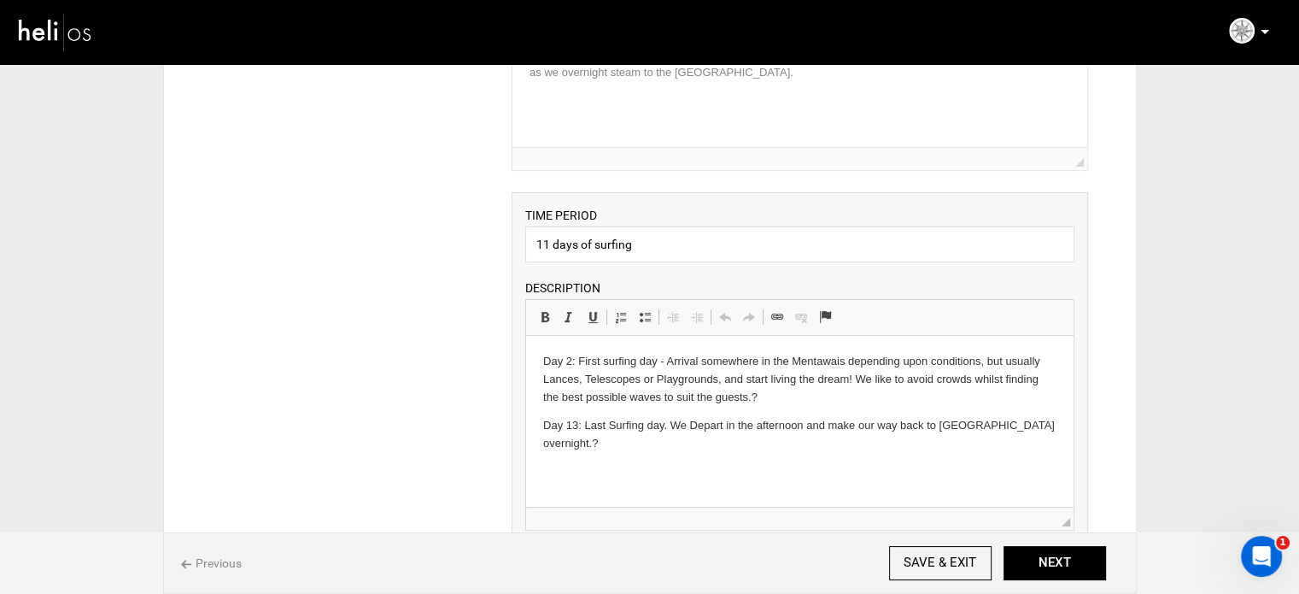
click at [753, 396] on p "Day 2: First surfing day - Arrival somewhere in the Mentawais depending upon co…" at bounding box center [799, 379] width 513 height 53
click at [1045, 425] on p "Day 13: Last Surfing day. We Depart in the afternoon and make our way back to […" at bounding box center [799, 435] width 513 height 36
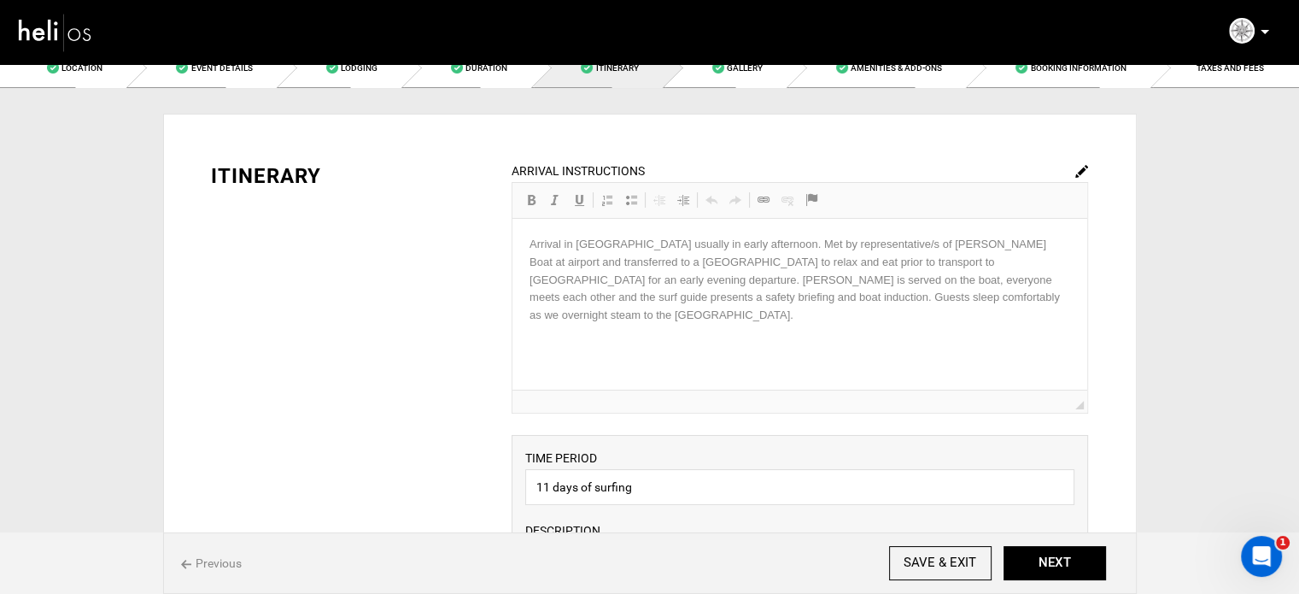
scroll to position [0, 0]
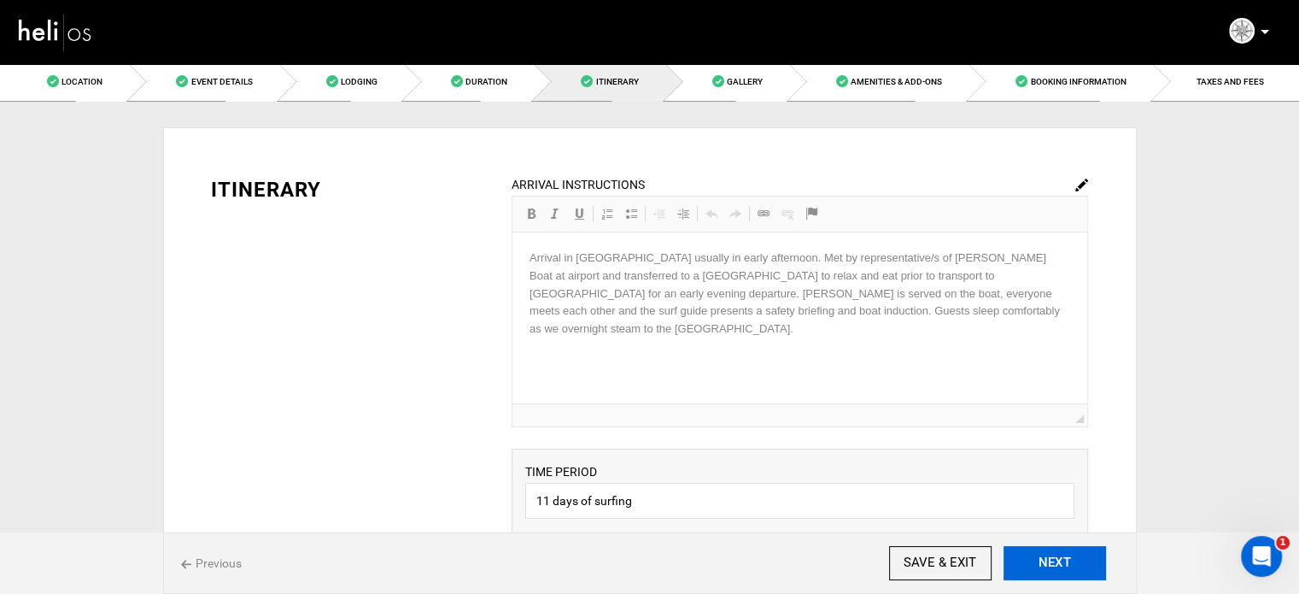
click at [1057, 563] on button "NEXT" at bounding box center [1055, 563] width 103 height 34
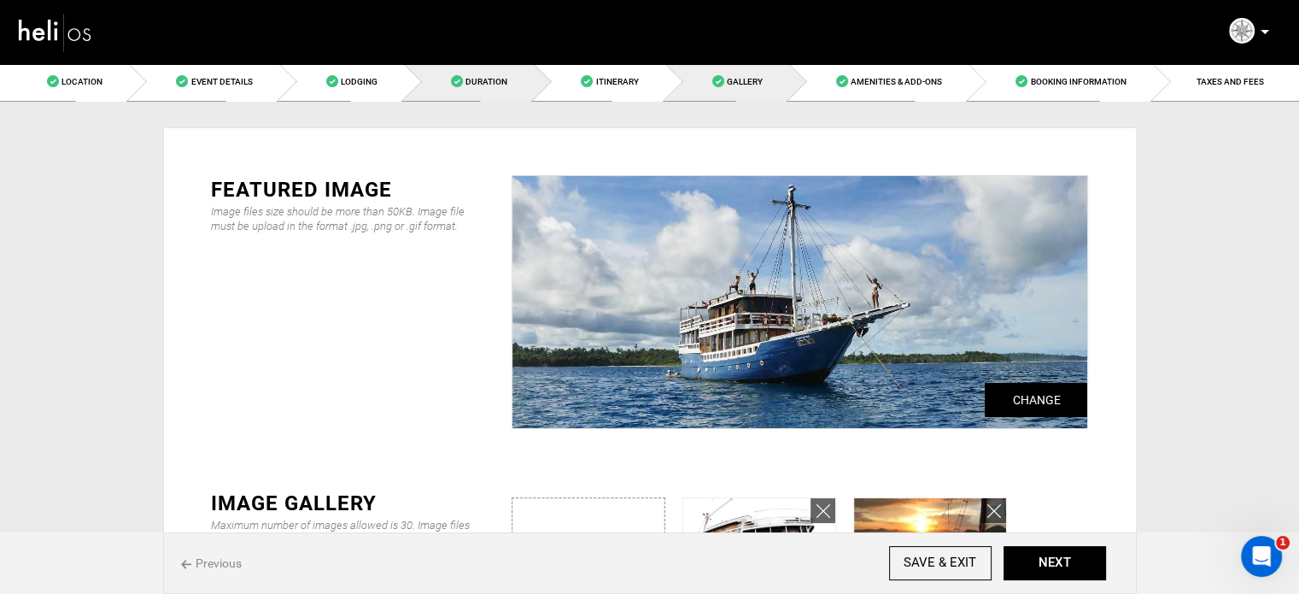
click at [434, 88] on link "Duration" at bounding box center [469, 81] width 130 height 38
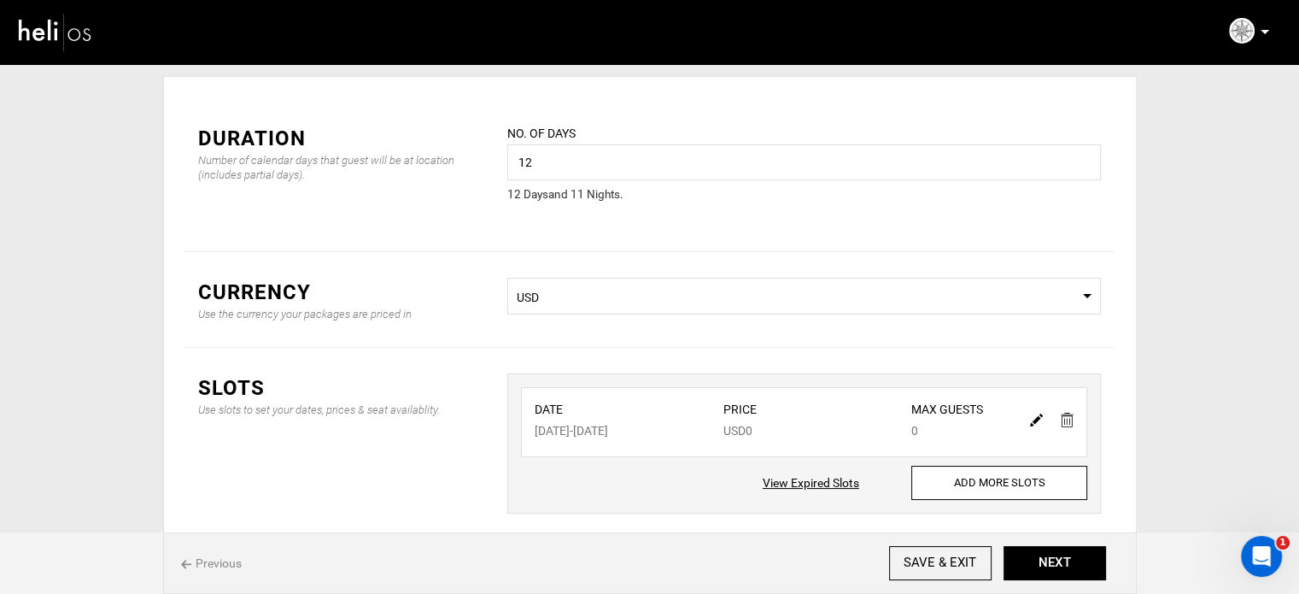
scroll to position [85, 0]
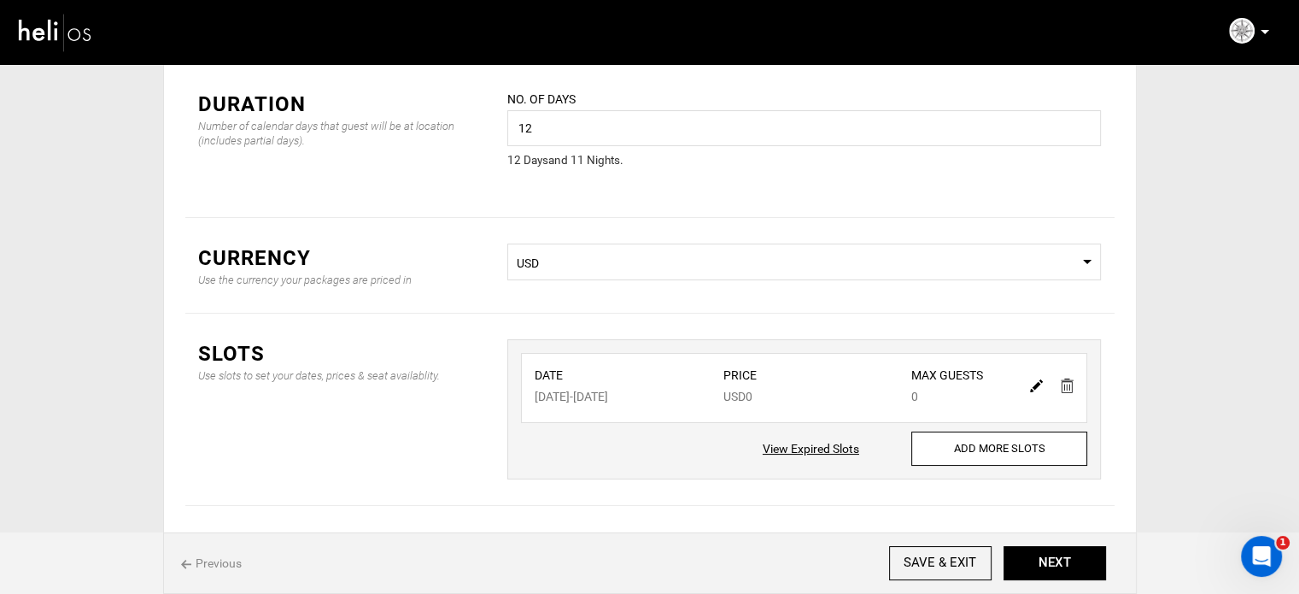
click at [1027, 385] on div at bounding box center [1051, 384] width 59 height 25
click at [1031, 387] on img at bounding box center [1036, 385] width 13 height 13
type input "[DATE]"
type input "0"
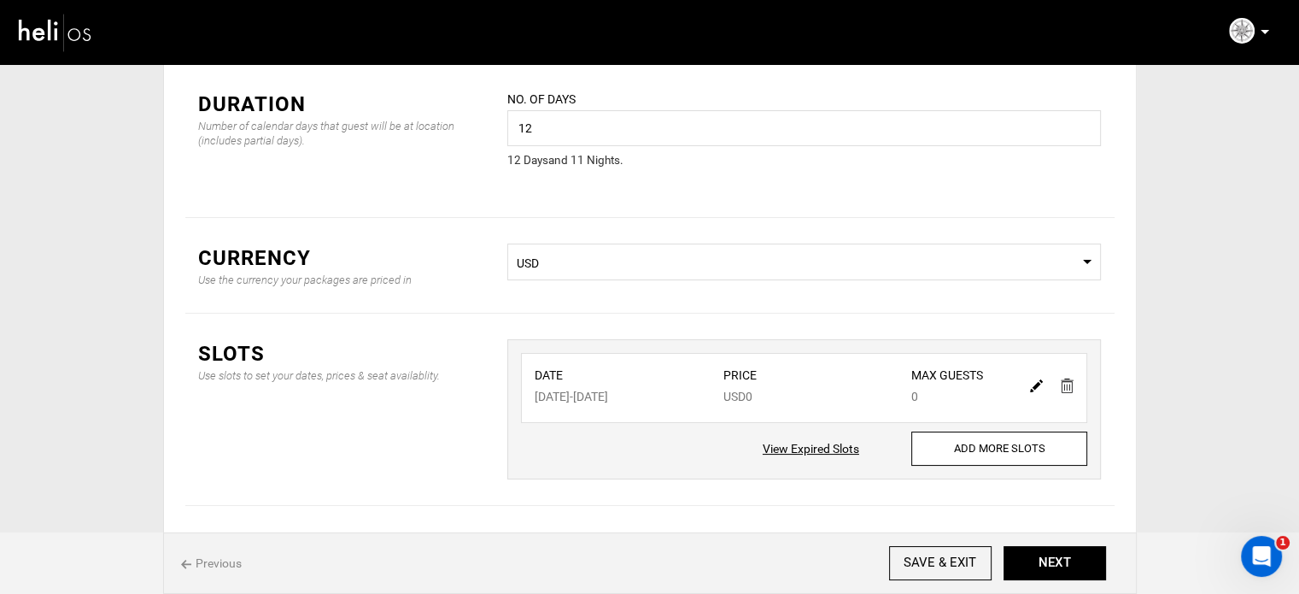
type input "0"
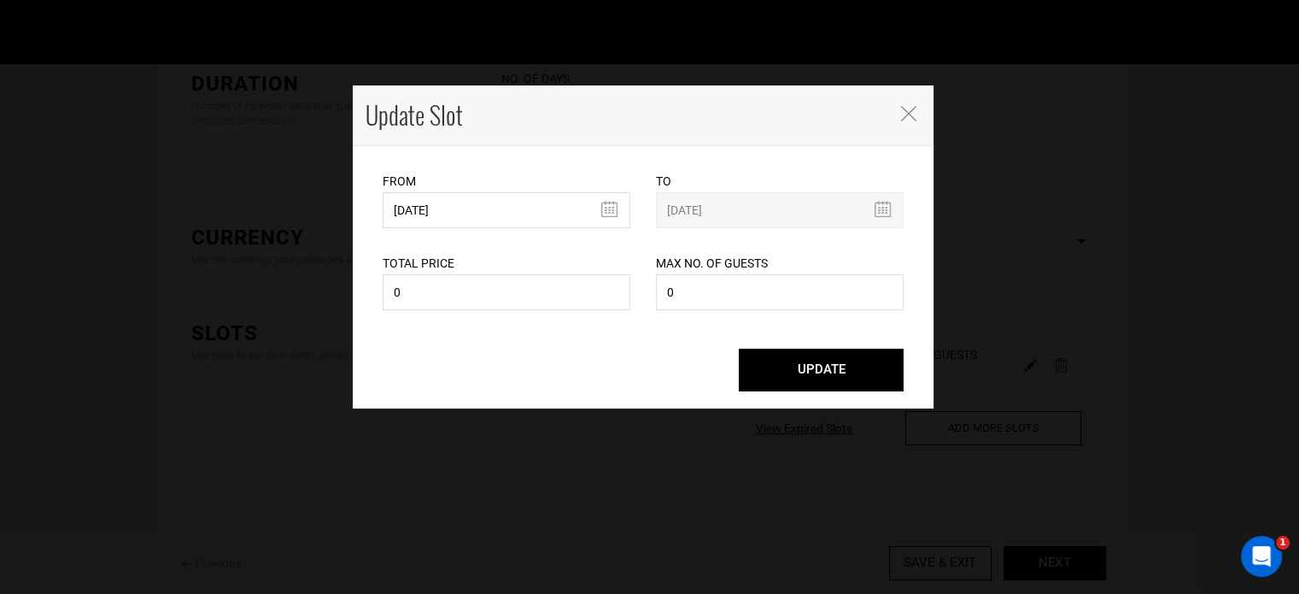
scroll to position [142, 0]
drag, startPoint x: 442, startPoint y: 296, endPoint x: 364, endPoint y: 290, distance: 78.0
click at [364, 290] on div "From [DATE] Please select start date. Start date already exists, please select …" at bounding box center [643, 277] width 581 height 262
type input "19800"
drag, startPoint x: 680, startPoint y: 291, endPoint x: 645, endPoint y: 291, distance: 35.0
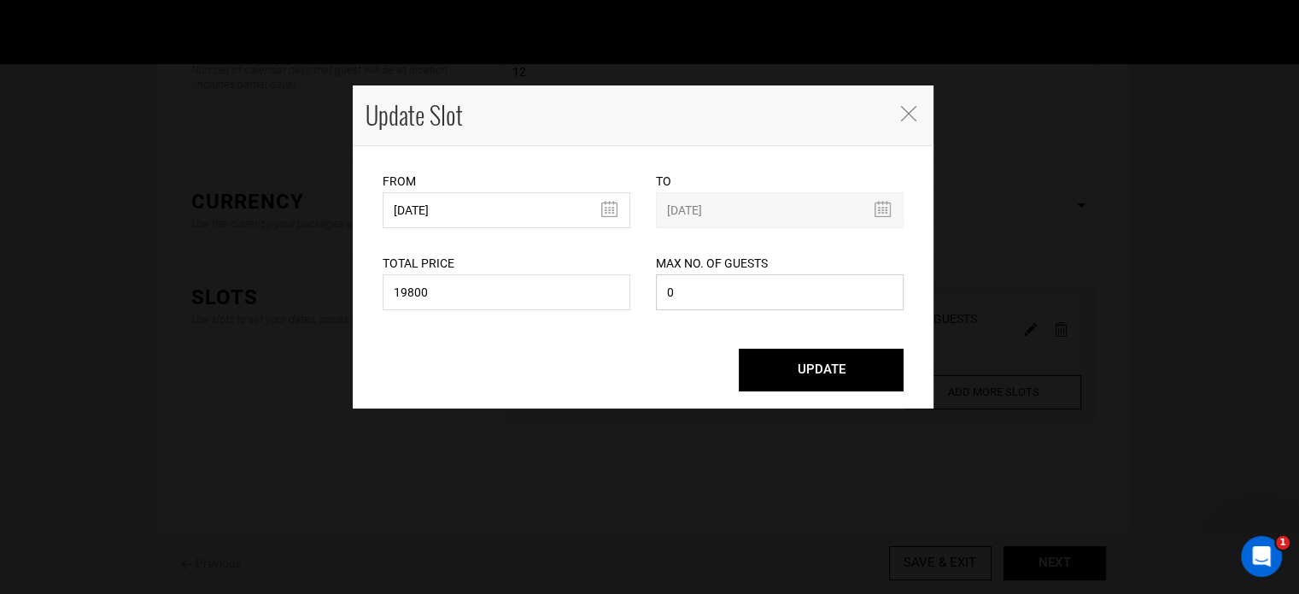
click at [645, 291] on div "Max No. of Guests 0 Maximum no. of guests should be less than 999. Please enter…" at bounding box center [779, 271] width 273 height 86
type input "11"
click at [816, 374] on button "UPDATE" at bounding box center [821, 370] width 165 height 43
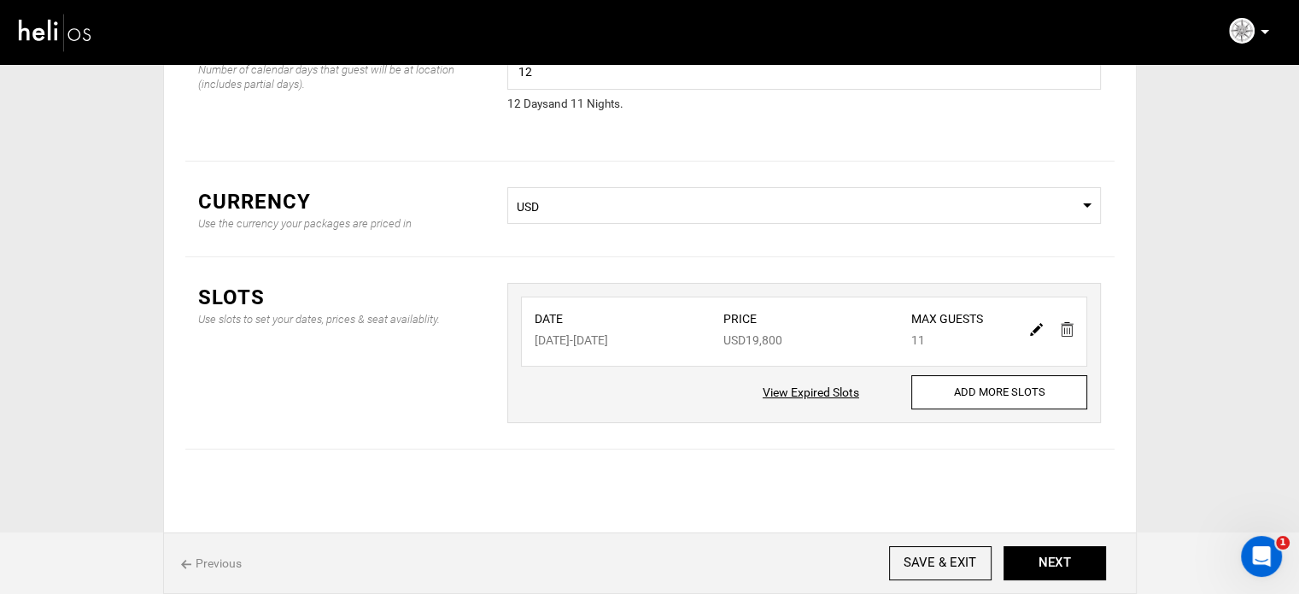
click at [1004, 408] on div "Date [DATE] - [DATE] Price USD19,800 Max Guests 11 View Expired Slots ADD MORE …" at bounding box center [804, 353] width 594 height 140
click at [991, 387] on input "ADD MORE SLOTS" at bounding box center [999, 392] width 176 height 34
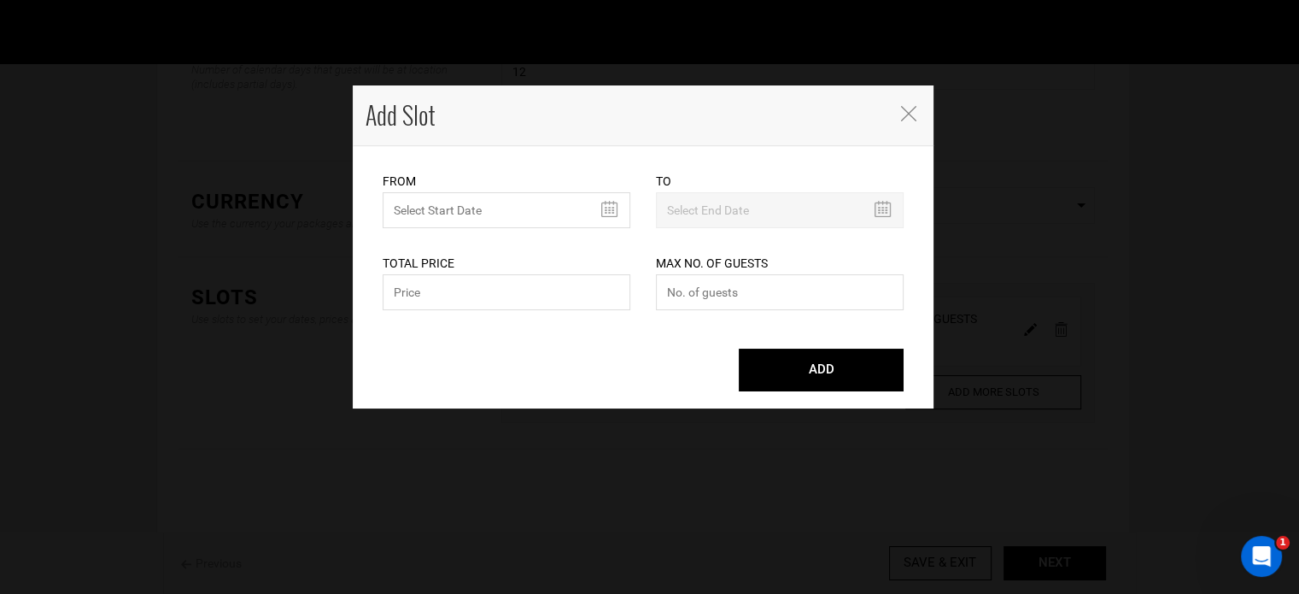
click at [909, 112] on icon "Close" at bounding box center [908, 113] width 15 height 15
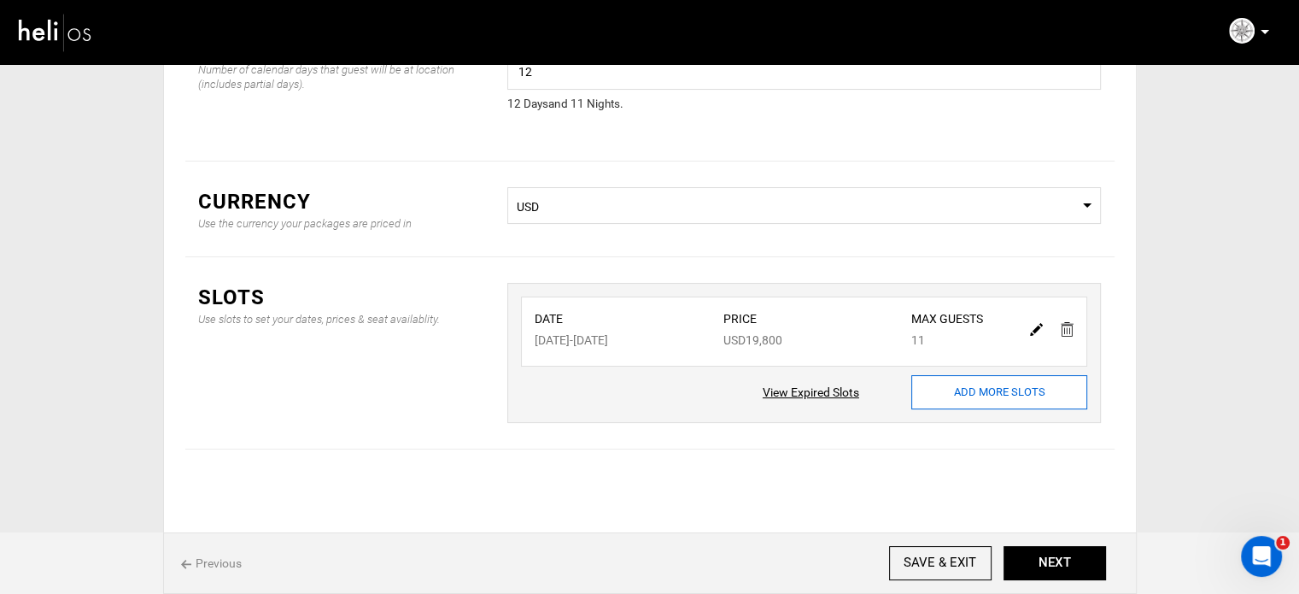
click at [998, 402] on input "ADD MORE SLOTS" at bounding box center [999, 392] width 176 height 34
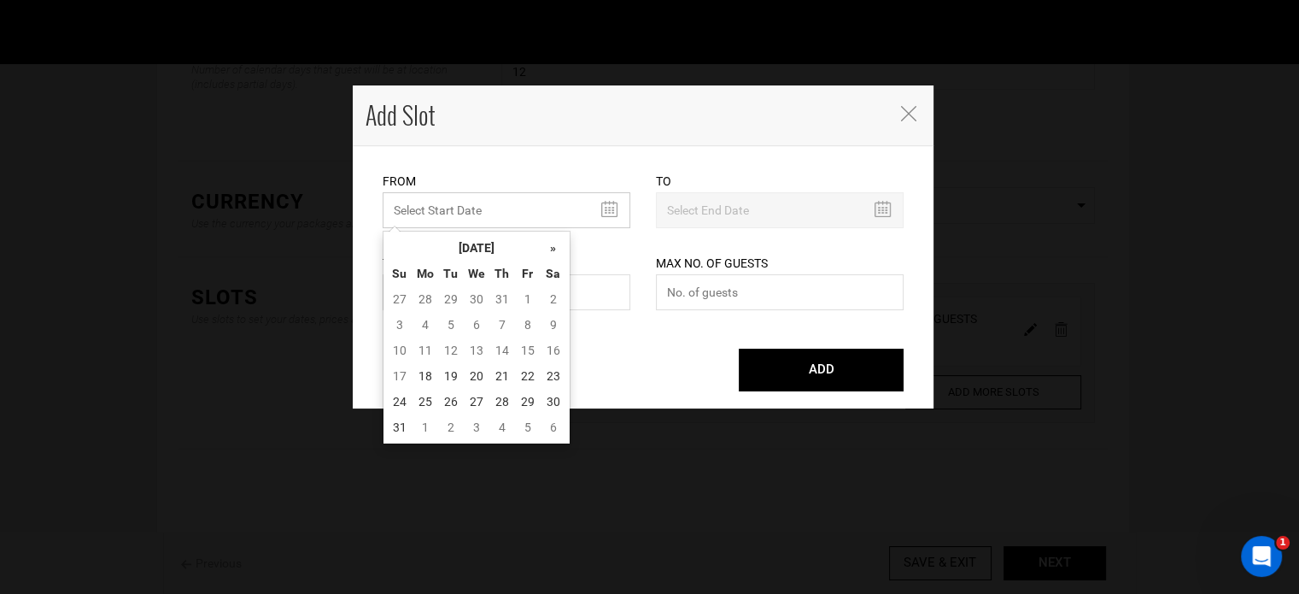
click at [543, 204] on input "MINIMUM NUMBER OF NIGHTS" at bounding box center [507, 210] width 248 height 36
click at [504, 235] on th "[DATE]" at bounding box center [477, 248] width 128 height 26
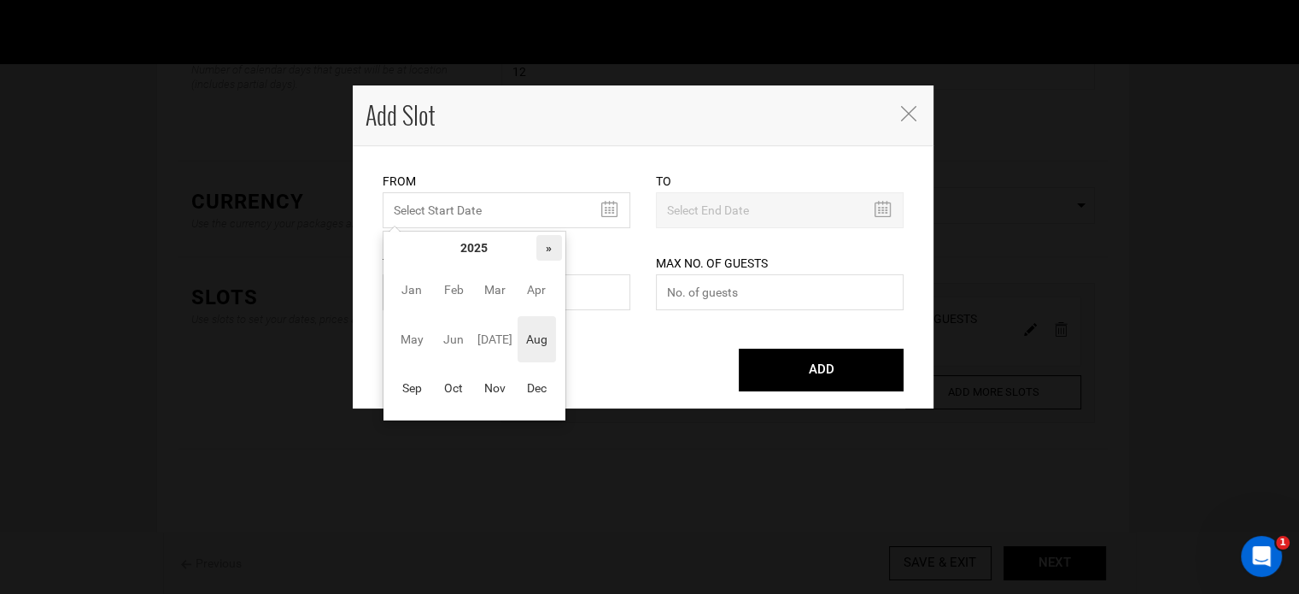
click at [550, 245] on th "»" at bounding box center [549, 248] width 26 height 26
click at [430, 293] on span "Jan" at bounding box center [412, 290] width 38 height 46
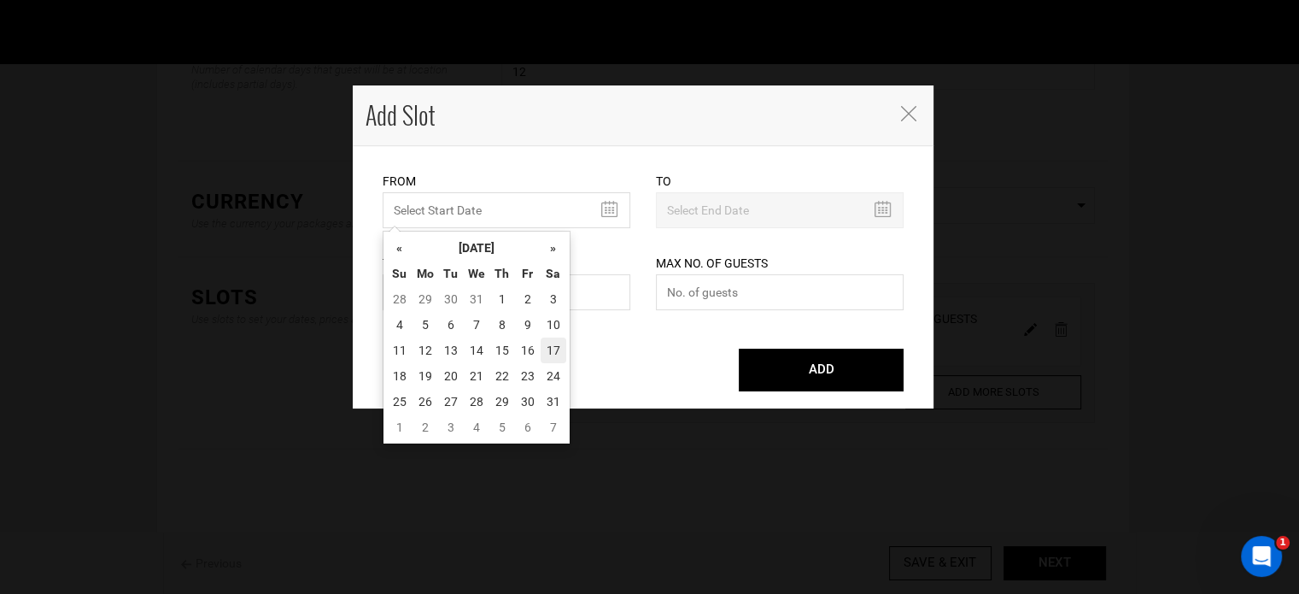
click at [554, 353] on td "17" at bounding box center [554, 350] width 26 height 26
type input "[DATE]"
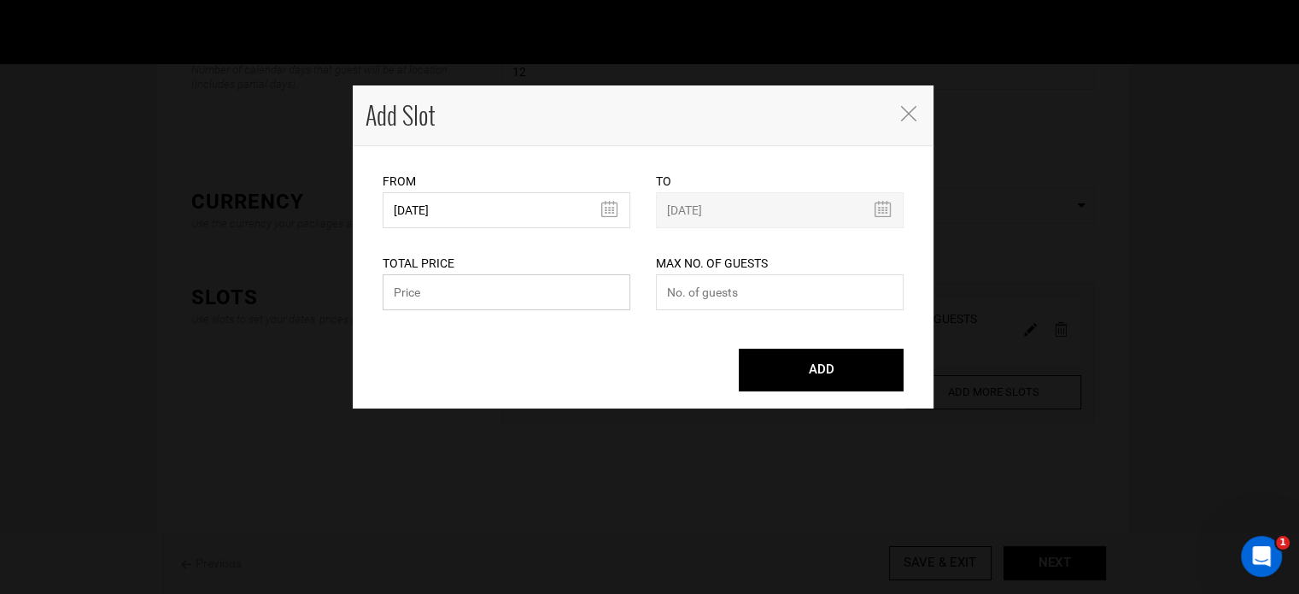
click at [455, 295] on input "text" at bounding box center [507, 292] width 248 height 36
type input "19800"
click at [782, 303] on input "number" at bounding box center [780, 292] width 248 height 36
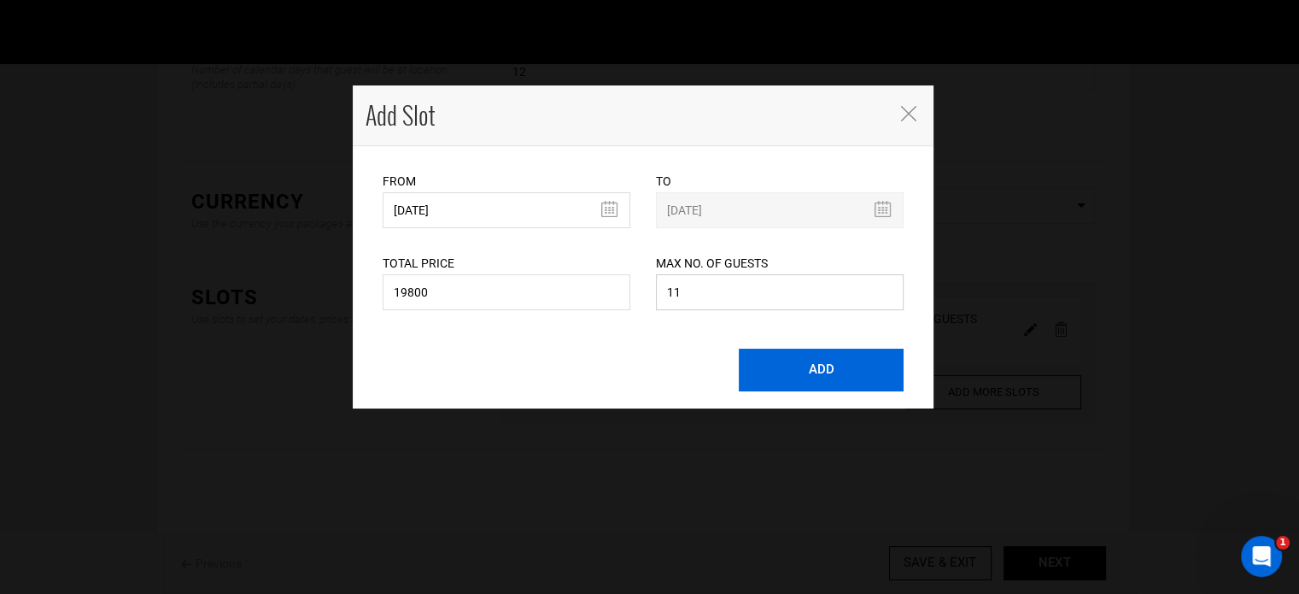
type input "11"
click at [795, 361] on button "ADD" at bounding box center [821, 370] width 165 height 43
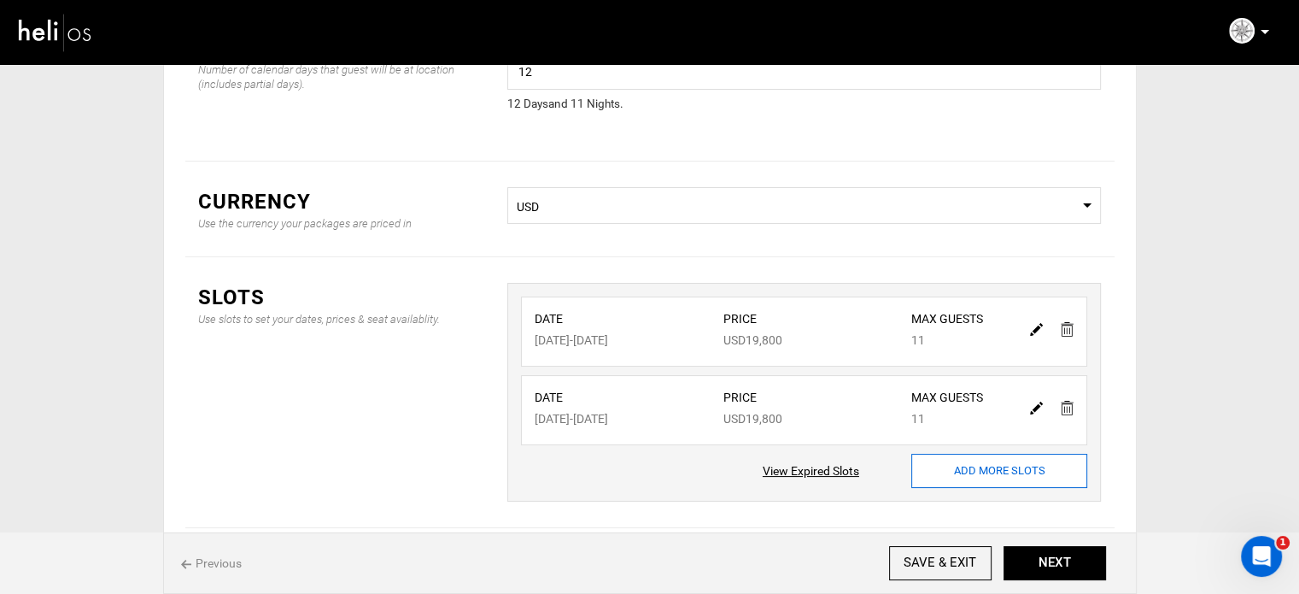
click at [917, 470] on input "ADD MORE SLOTS" at bounding box center [999, 471] width 176 height 34
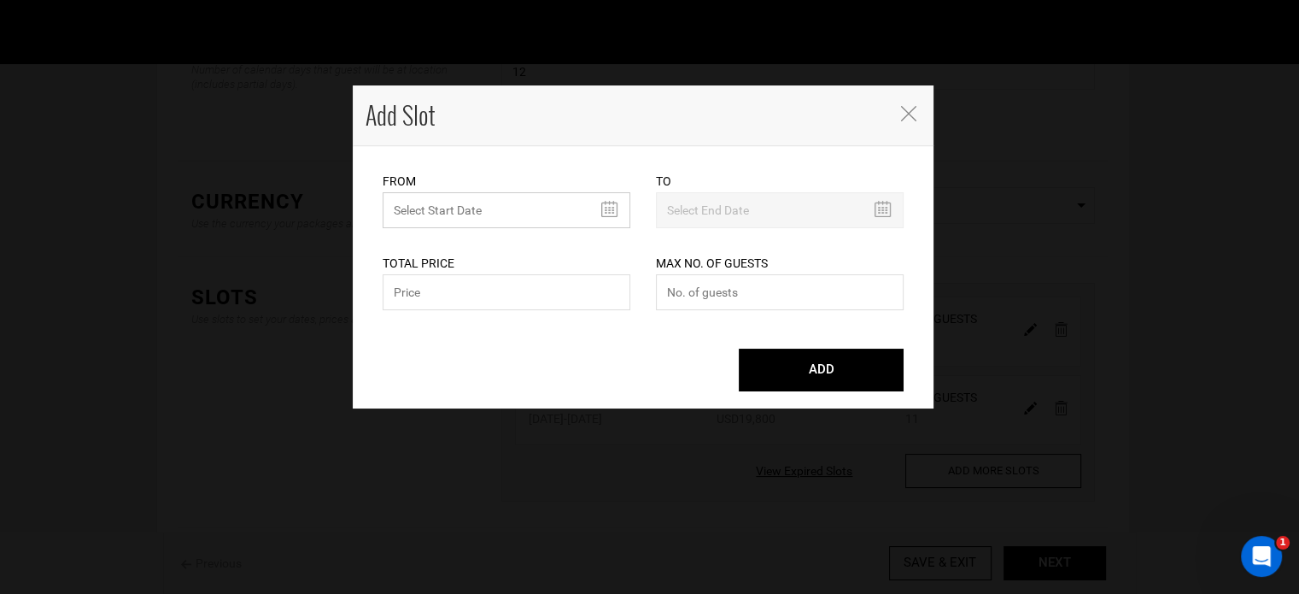
click at [449, 205] on input "MINIMUM NUMBER OF NIGHTS" at bounding box center [507, 210] width 248 height 36
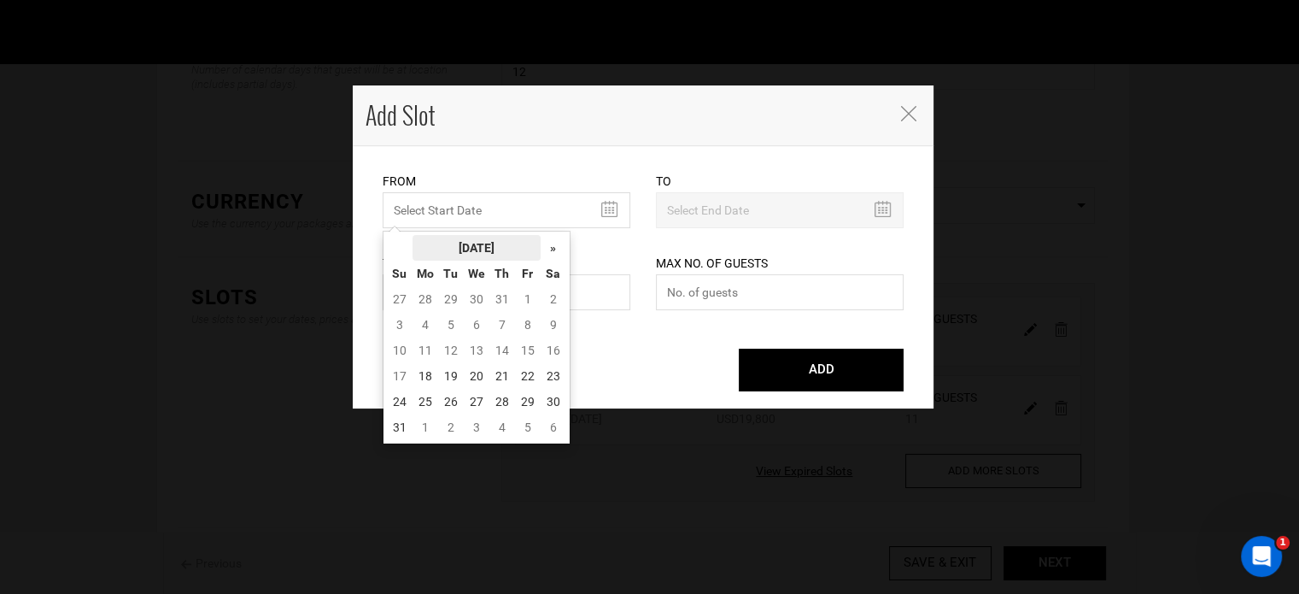
click at [501, 249] on th "[DATE]" at bounding box center [477, 248] width 128 height 26
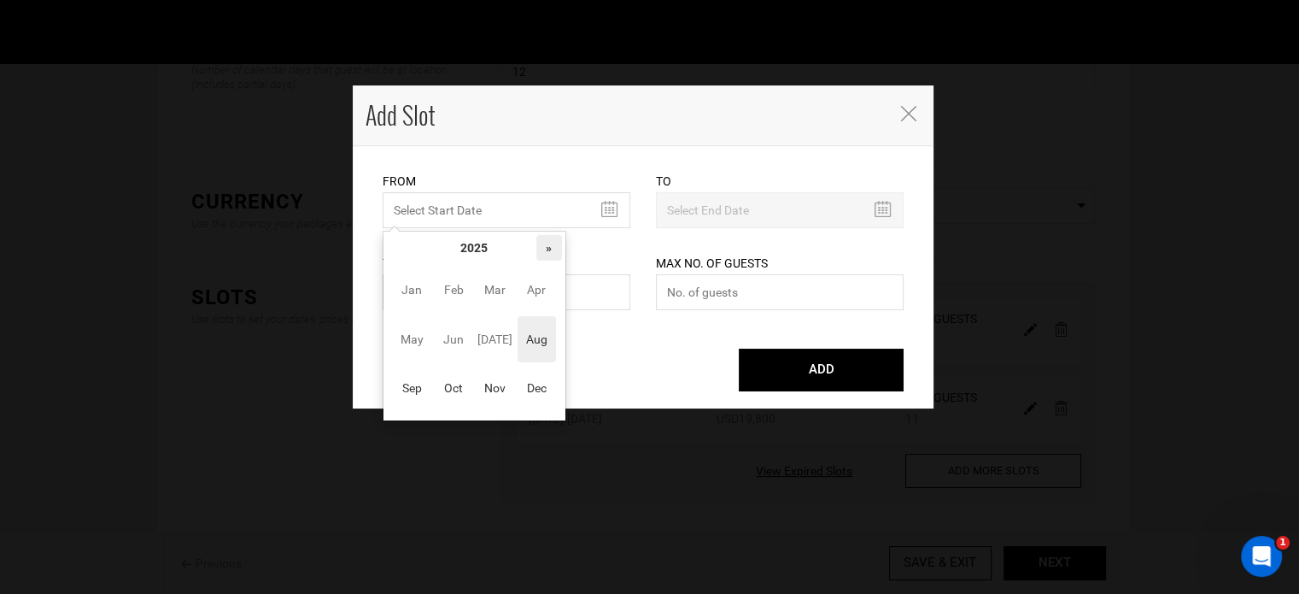
click at [549, 242] on th "»" at bounding box center [549, 248] width 26 height 26
click at [399, 287] on span "Jan" at bounding box center [412, 290] width 38 height 46
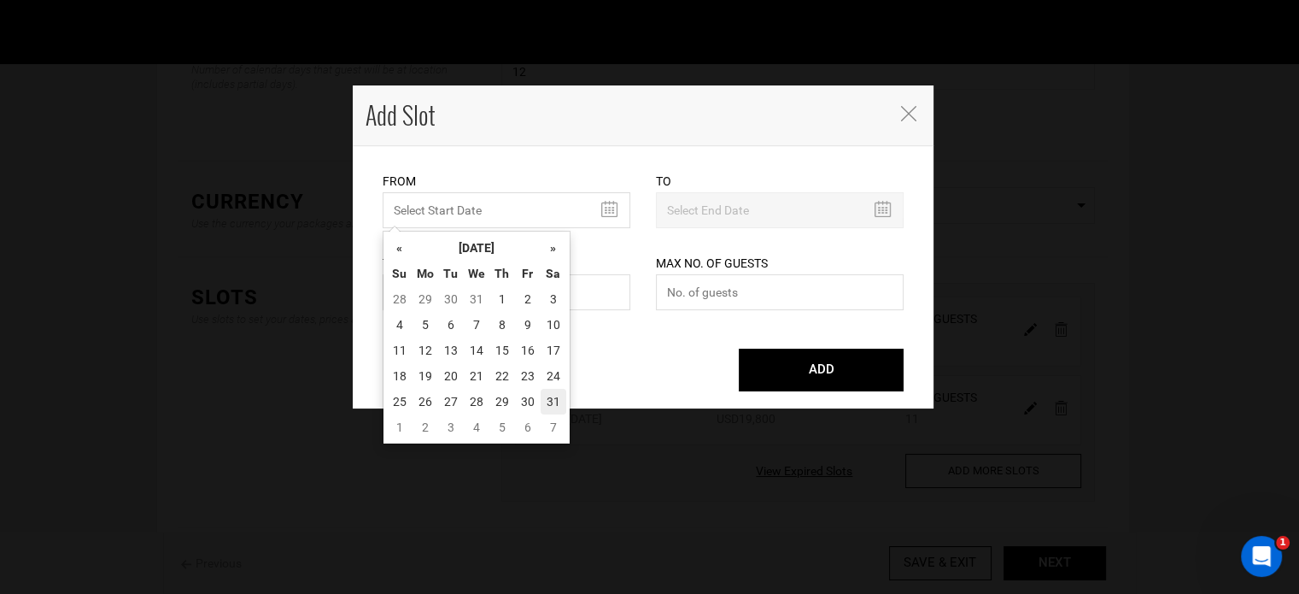
click at [551, 399] on td "31" at bounding box center [554, 402] width 26 height 26
type input "[DATE]"
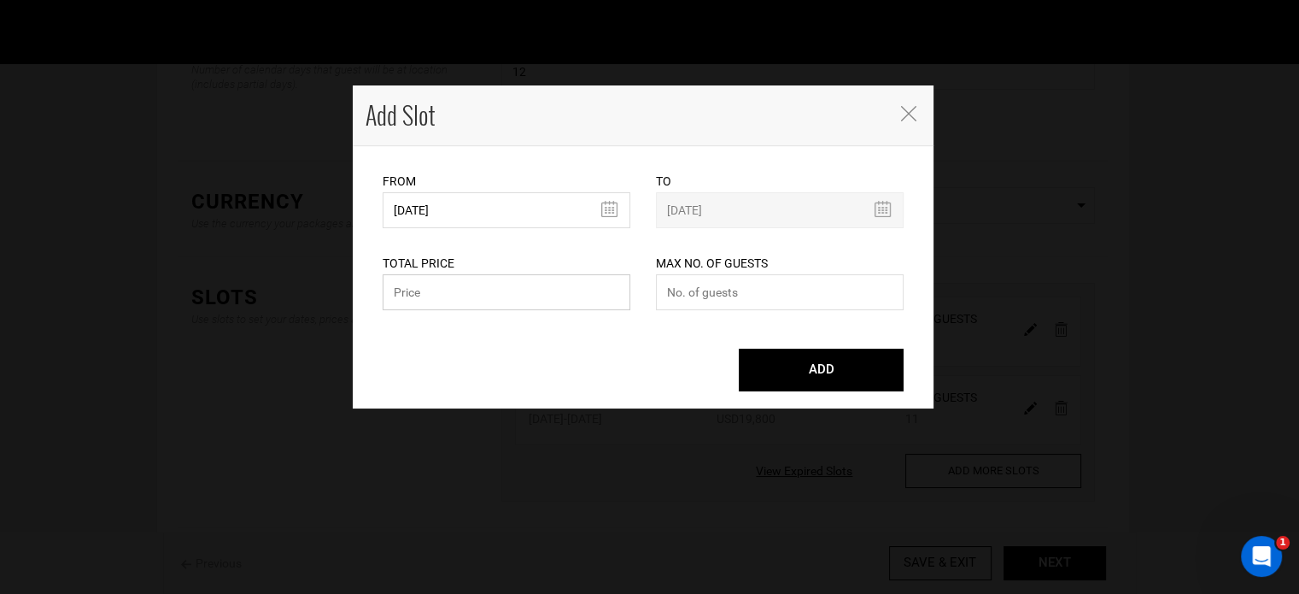
click at [448, 281] on input "text" at bounding box center [507, 292] width 248 height 36
type input "19800"
click at [764, 294] on input "number" at bounding box center [780, 292] width 248 height 36
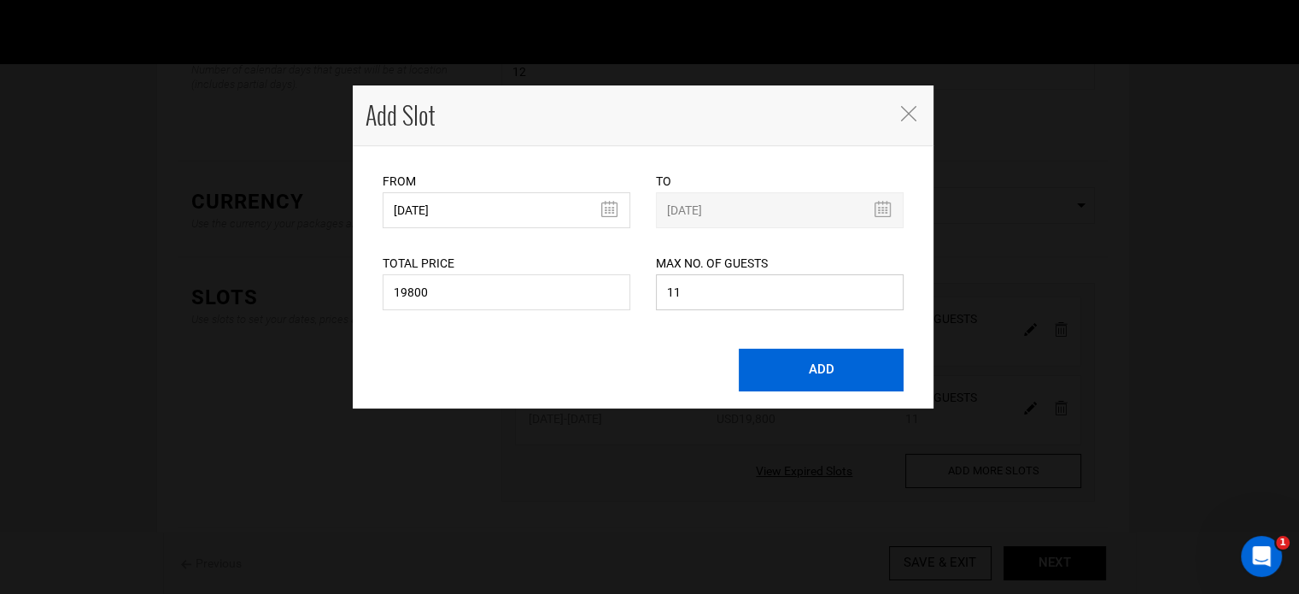
type input "11"
click at [762, 378] on button "ADD" at bounding box center [821, 370] width 165 height 43
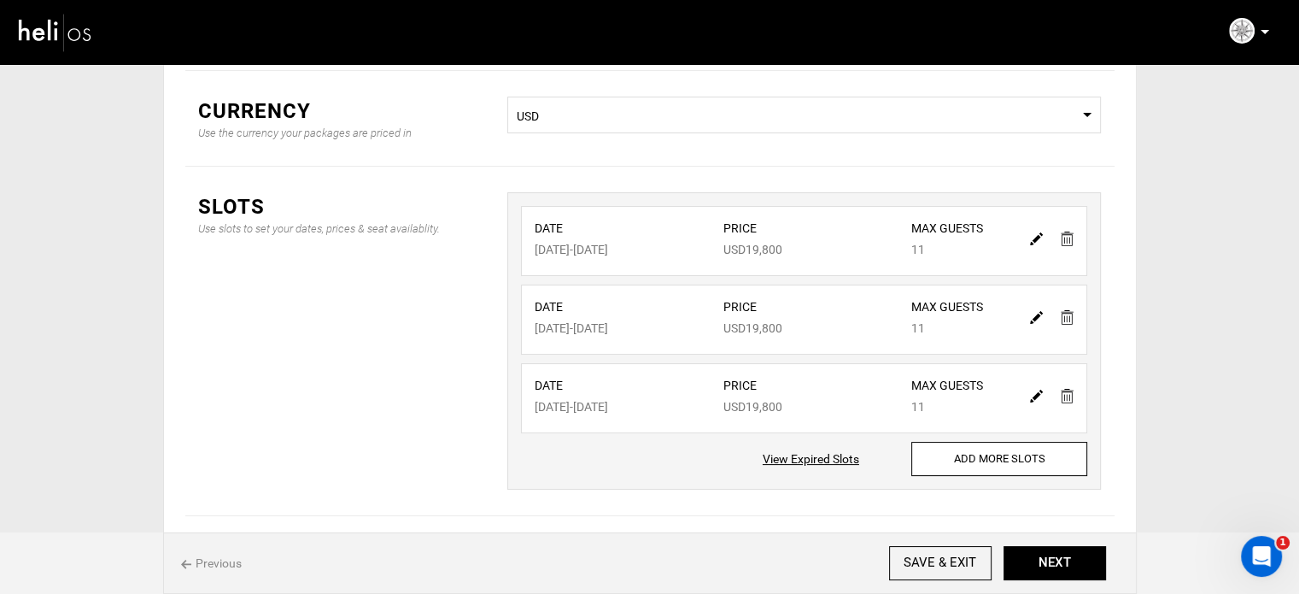
scroll to position [298, 0]
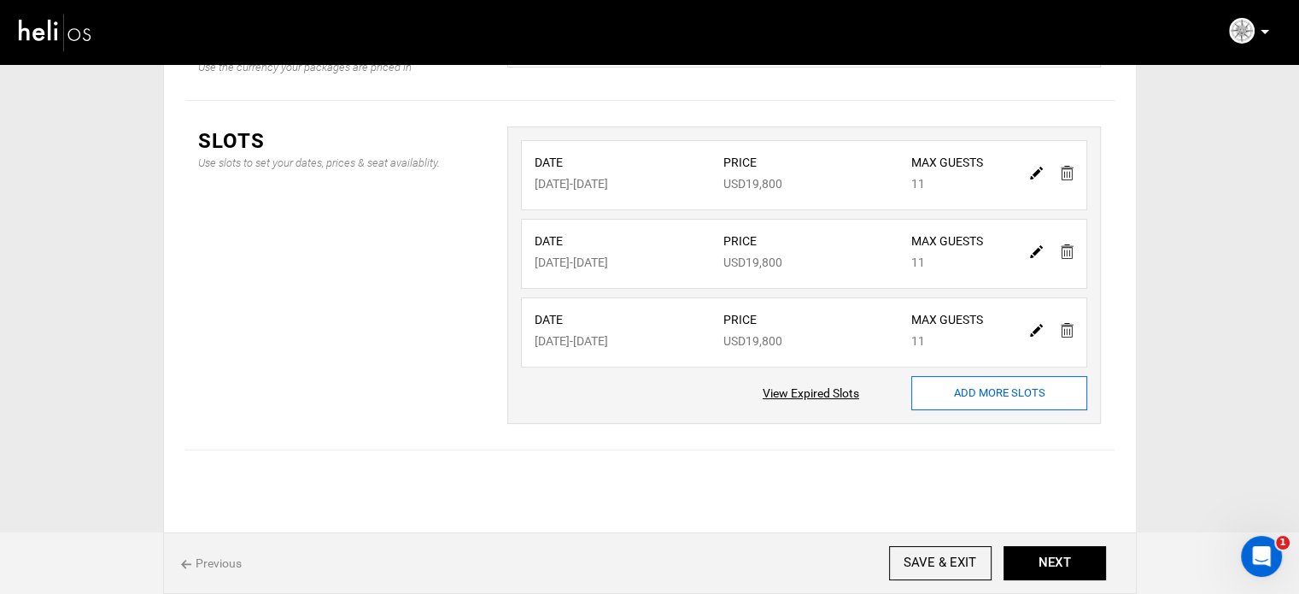
click at [964, 403] on input "ADD MORE SLOTS" at bounding box center [999, 393] width 176 height 34
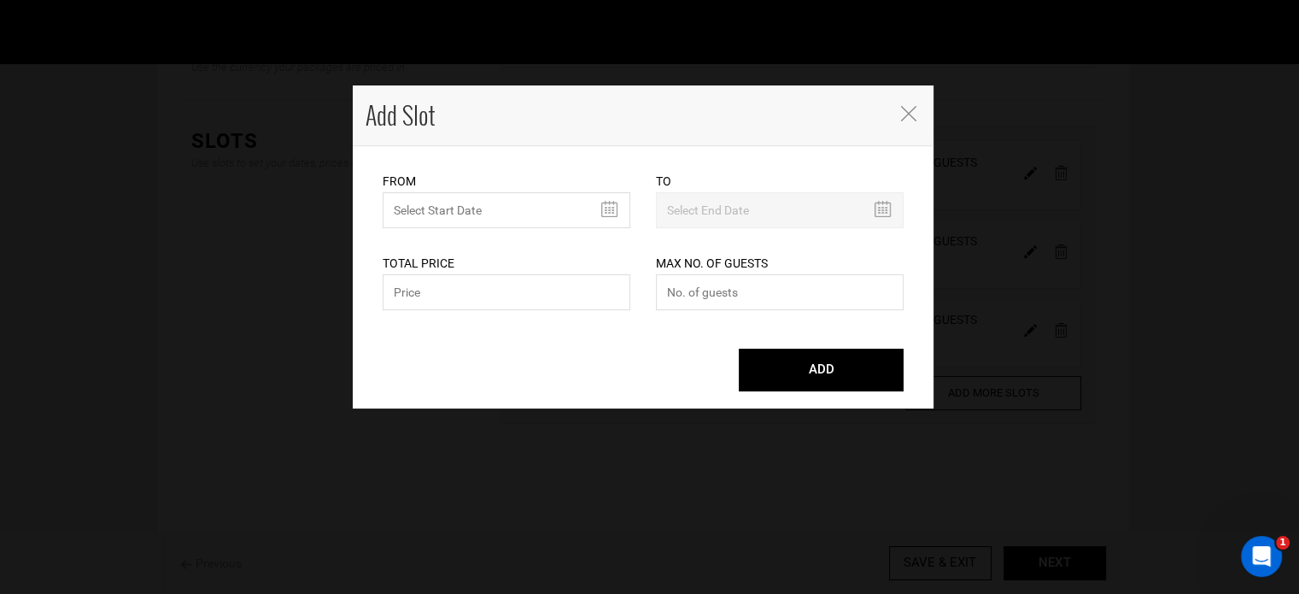
click at [396, 190] on label "From" at bounding box center [399, 181] width 33 height 17
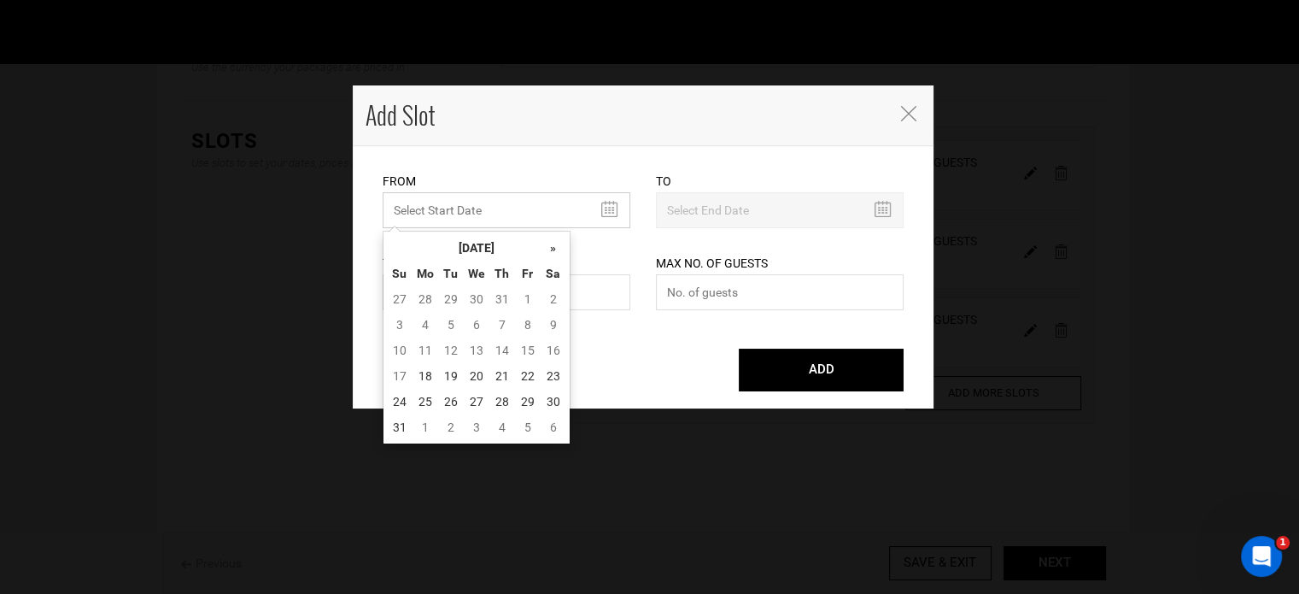
click at [401, 202] on input "MINIMUM NUMBER OF NIGHTS" at bounding box center [507, 210] width 248 height 36
drag, startPoint x: 499, startPoint y: 239, endPoint x: 538, endPoint y: 241, distance: 39.3
click at [502, 240] on th "[DATE]" at bounding box center [477, 248] width 128 height 26
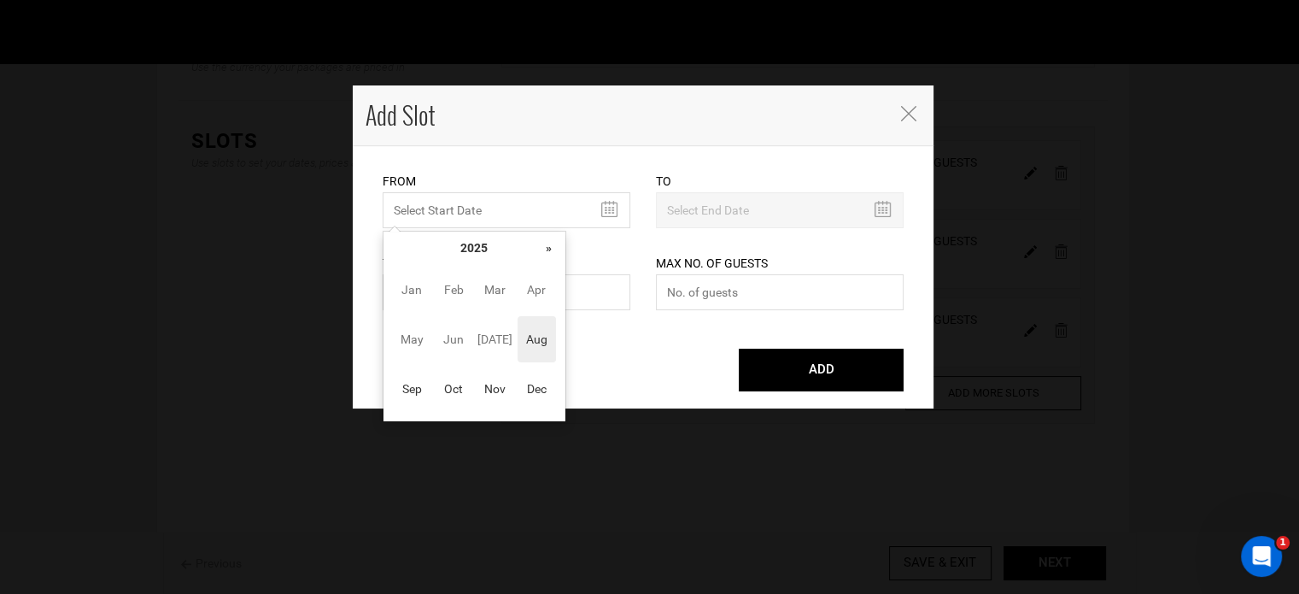
click at [538, 241] on th "»" at bounding box center [549, 248] width 26 height 26
click at [442, 296] on span "Feb" at bounding box center [454, 290] width 38 height 46
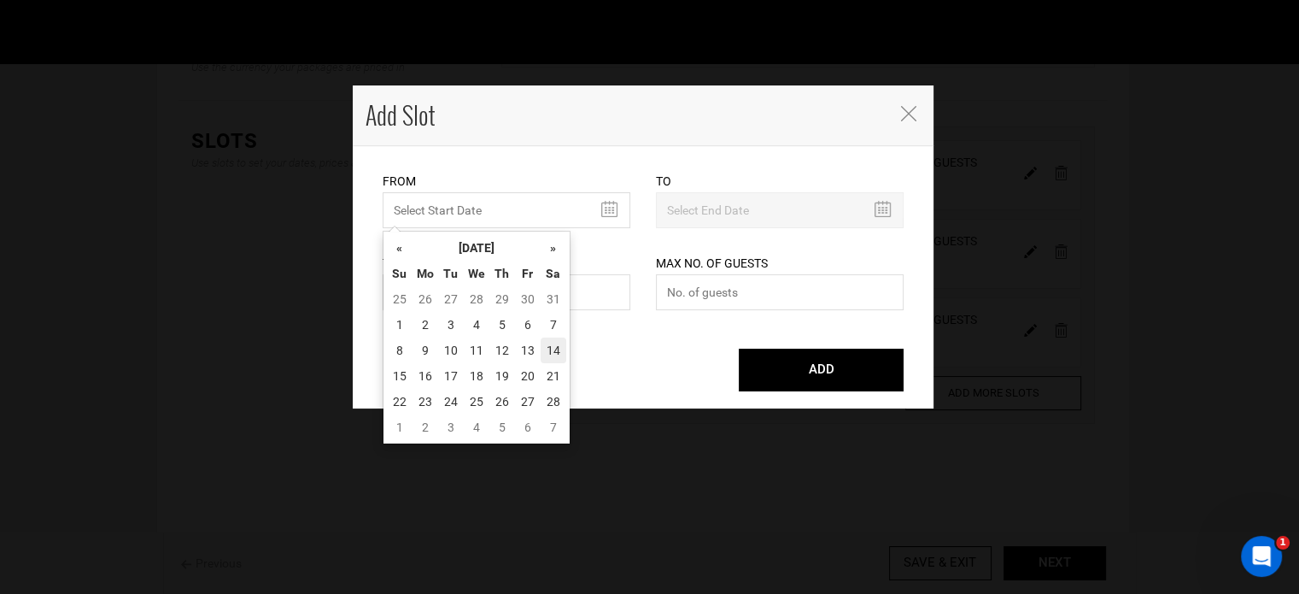
click at [559, 356] on td "14" at bounding box center [554, 350] width 26 height 26
type input "[DATE]"
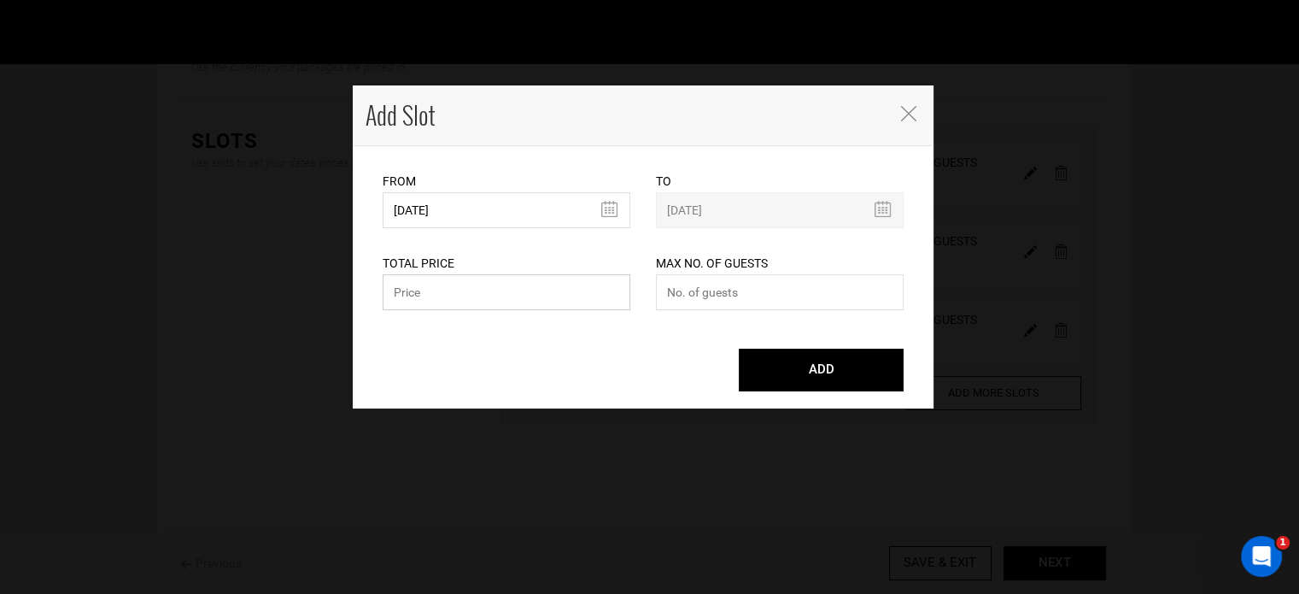
click at [477, 293] on input "text" at bounding box center [507, 292] width 248 height 36
click at [477, 293] on input "19800" at bounding box center [507, 292] width 248 height 36
type input "19800"
click at [713, 302] on input "number" at bounding box center [780, 292] width 248 height 36
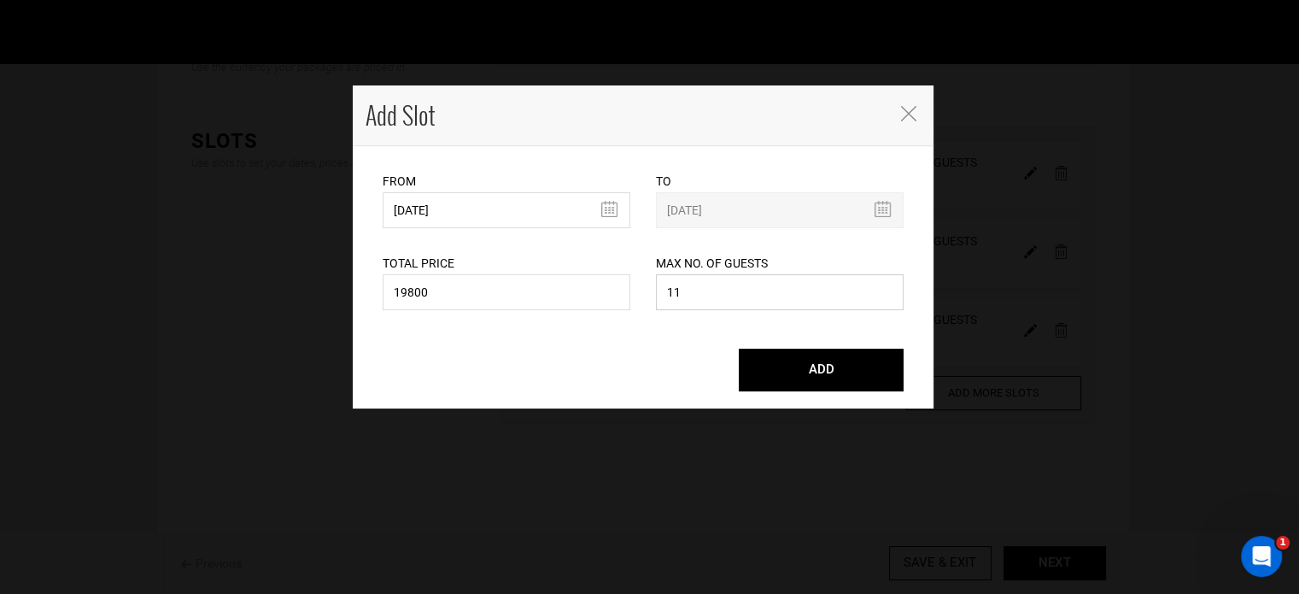
type input "11"
click at [782, 342] on div "ADD" at bounding box center [643, 361] width 547 height 60
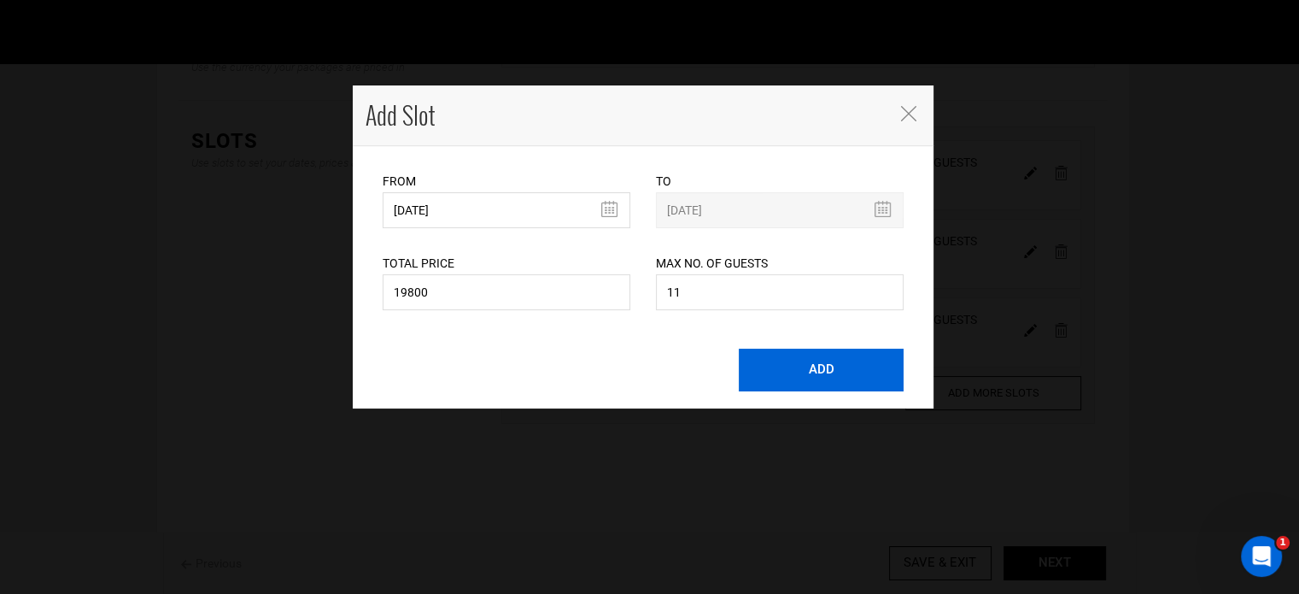
click at [786, 354] on button "ADD" at bounding box center [821, 370] width 165 height 43
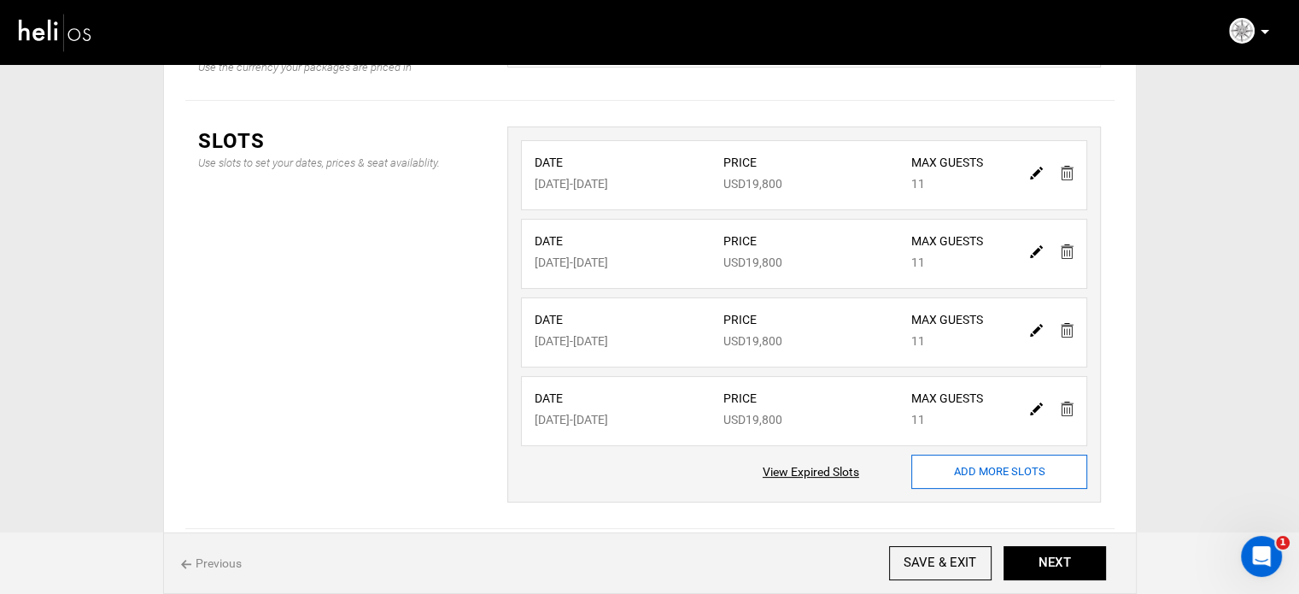
click at [954, 455] on input "ADD MORE SLOTS" at bounding box center [999, 471] width 176 height 34
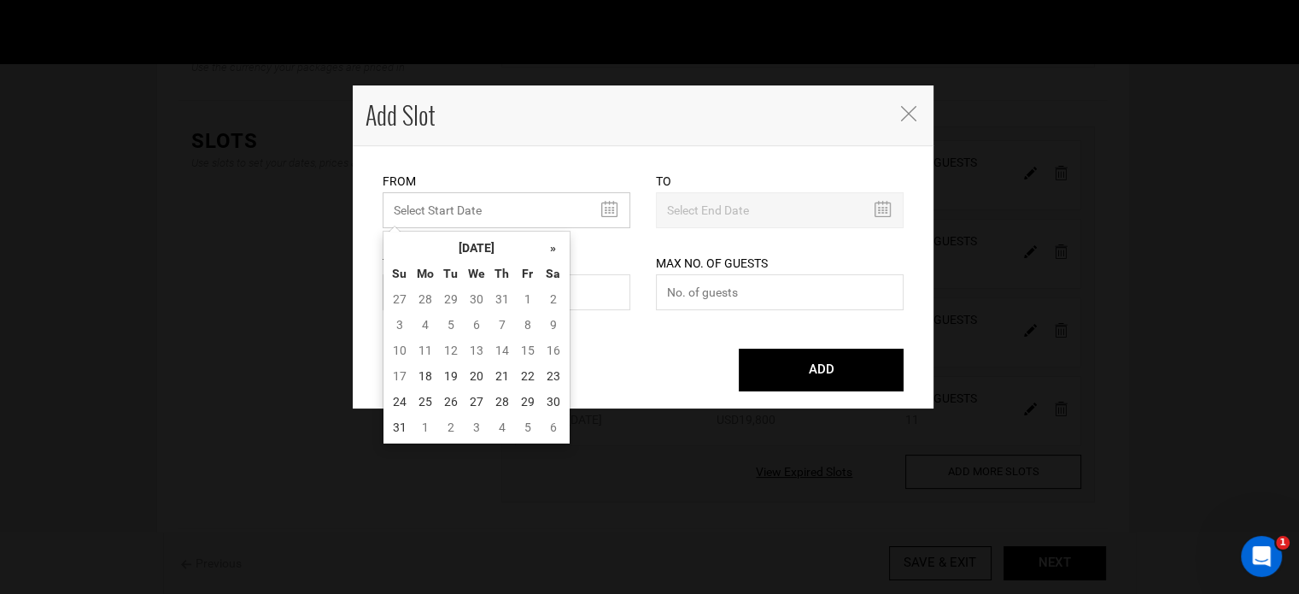
click at [439, 203] on input "MINIMUM NUMBER OF NIGHTS" at bounding box center [507, 210] width 248 height 36
click at [470, 235] on th "[DATE]" at bounding box center [477, 248] width 128 height 26
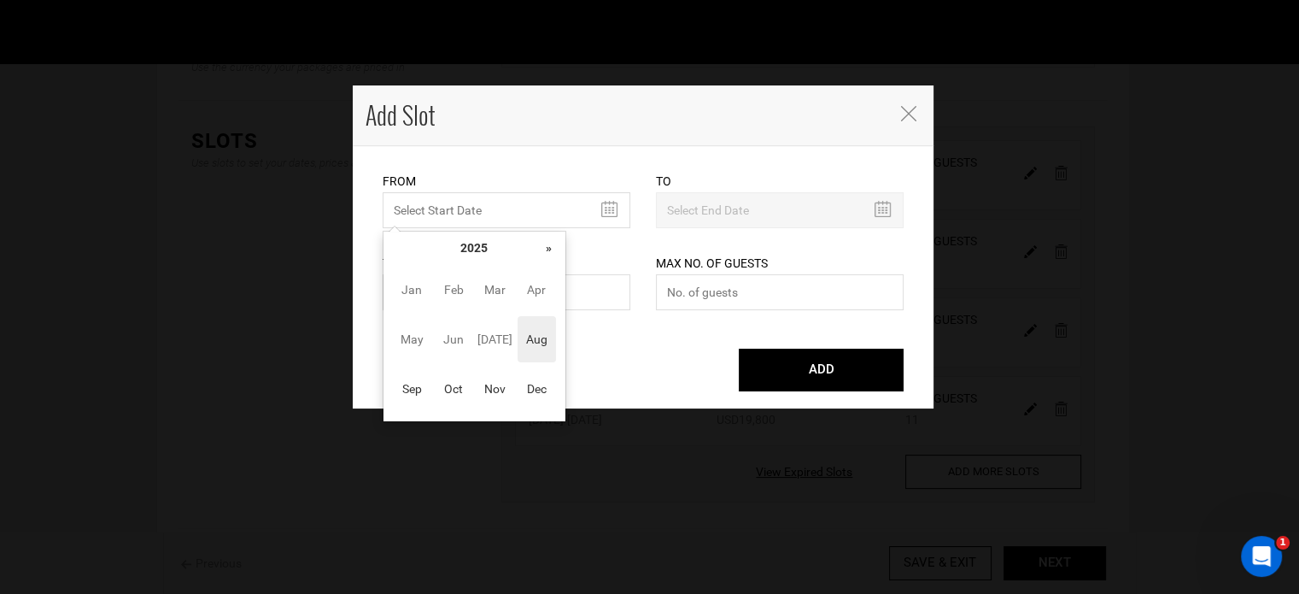
click at [548, 248] on th "»" at bounding box center [549, 248] width 26 height 26
click at [425, 288] on span "Jan" at bounding box center [412, 290] width 38 height 46
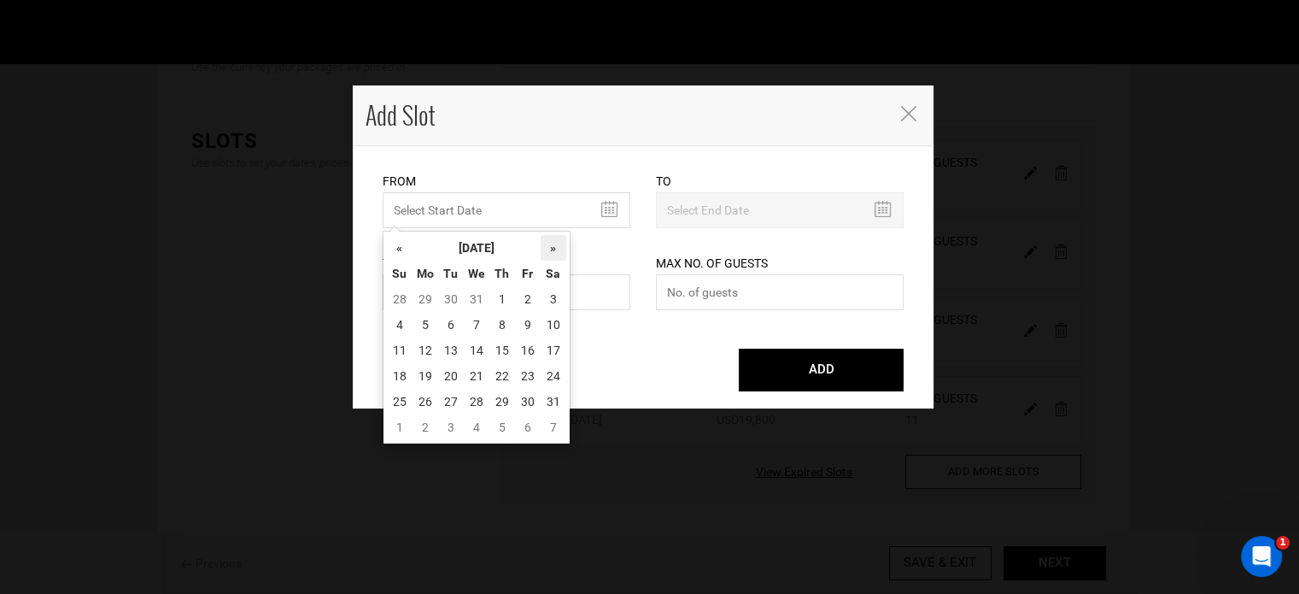
click at [545, 245] on th "»" at bounding box center [554, 248] width 26 height 26
click at [552, 391] on td "28" at bounding box center [554, 402] width 26 height 26
type input "[DATE]"
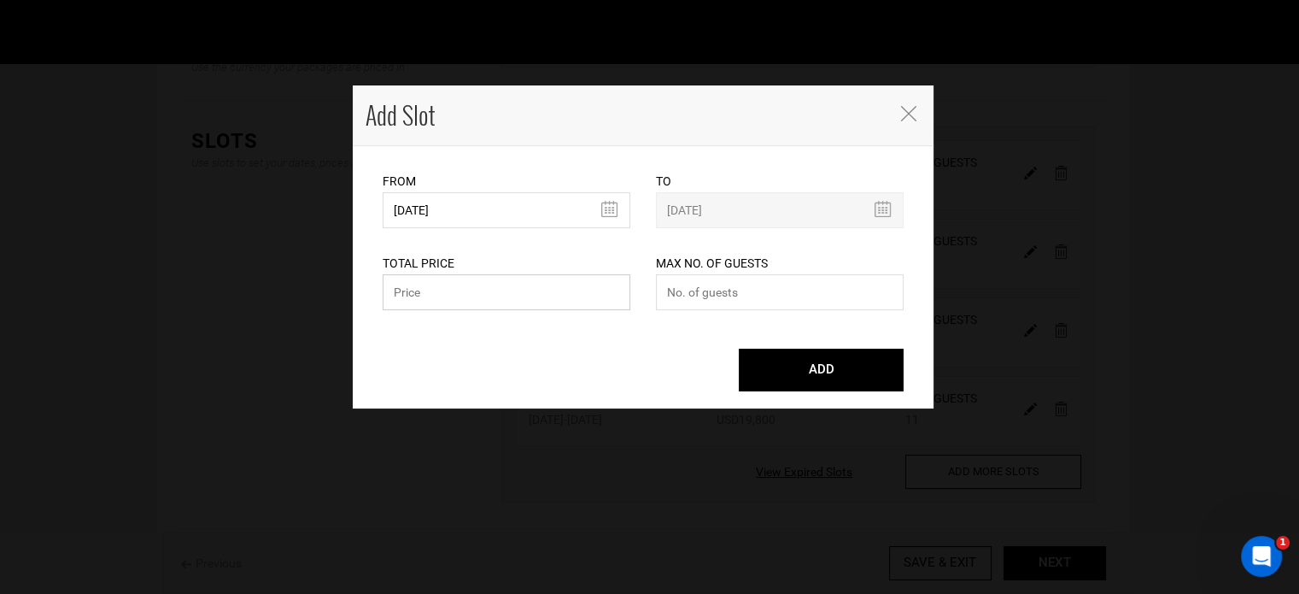
click at [463, 290] on input "text" at bounding box center [507, 292] width 248 height 36
paste input "19800"
type input "19800"
click at [771, 298] on input "number" at bounding box center [780, 292] width 248 height 36
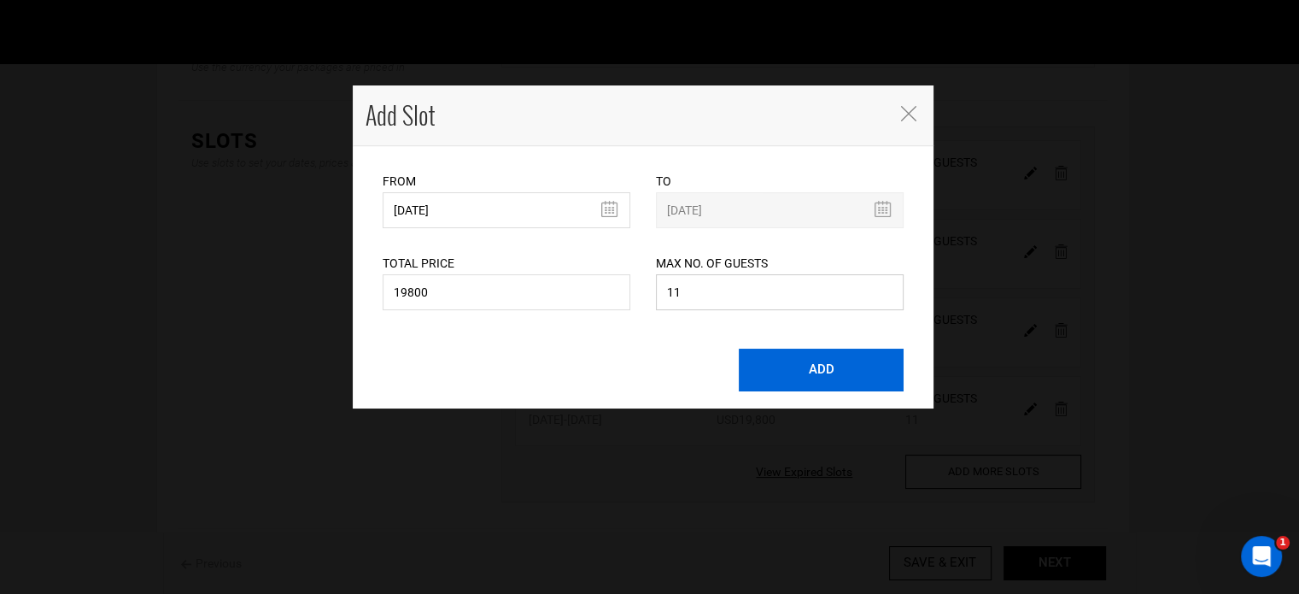
type input "11"
click at [806, 376] on button "ADD" at bounding box center [821, 370] width 165 height 43
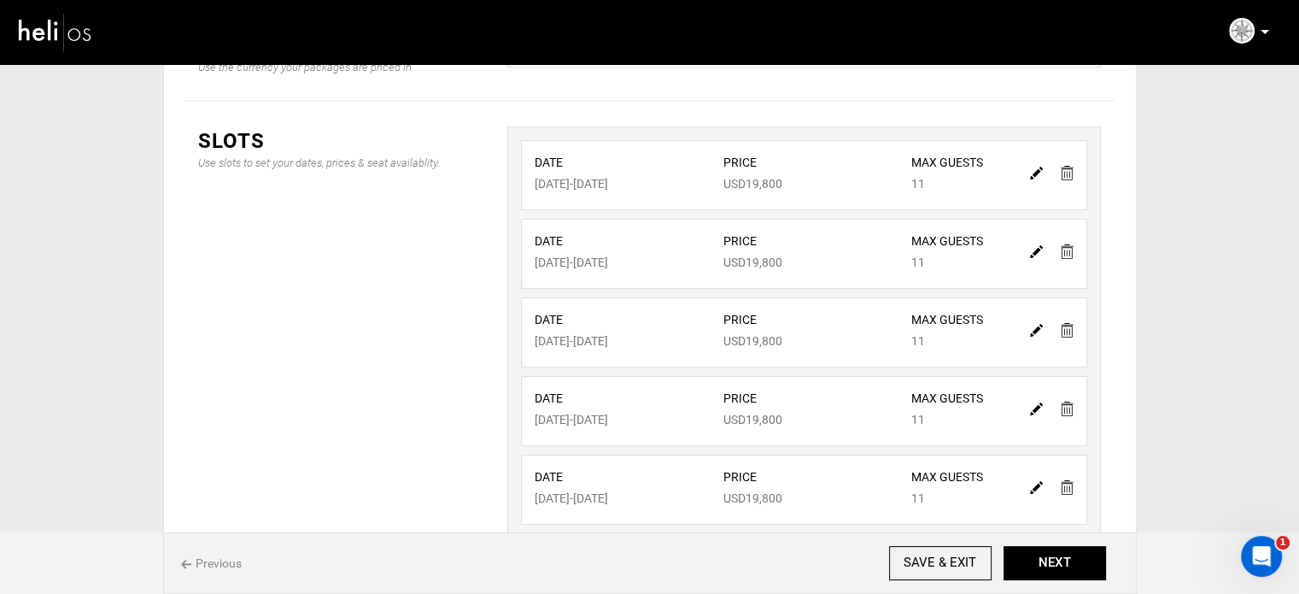
scroll to position [454, 0]
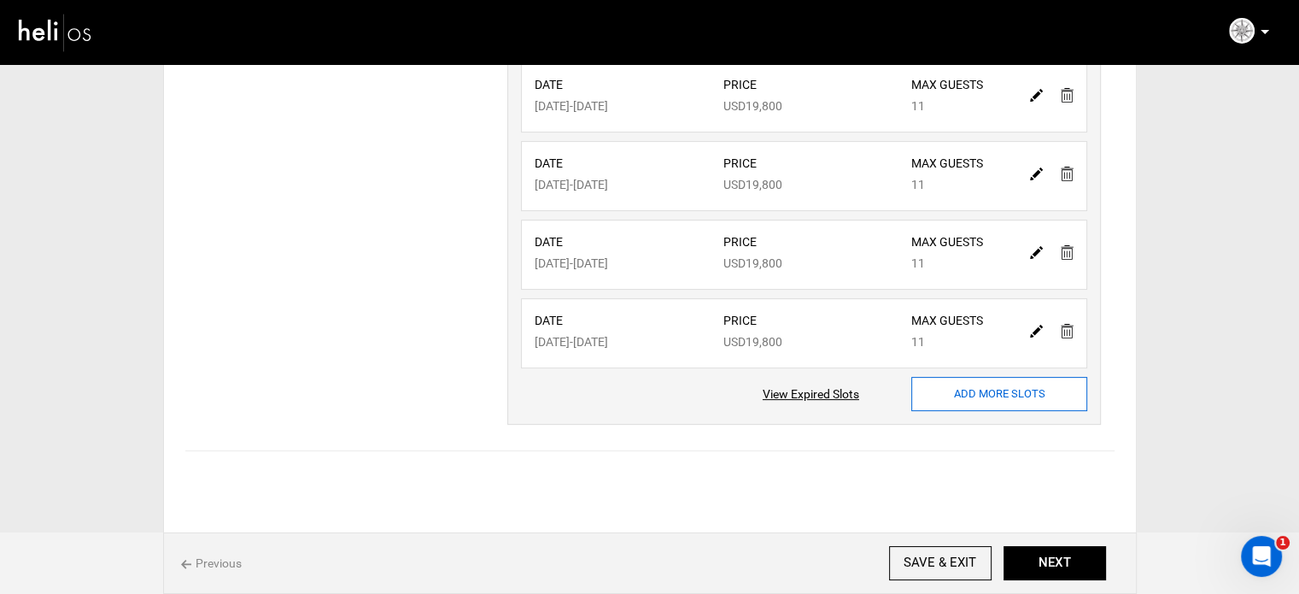
click at [946, 378] on input "ADD MORE SLOTS" at bounding box center [999, 394] width 176 height 34
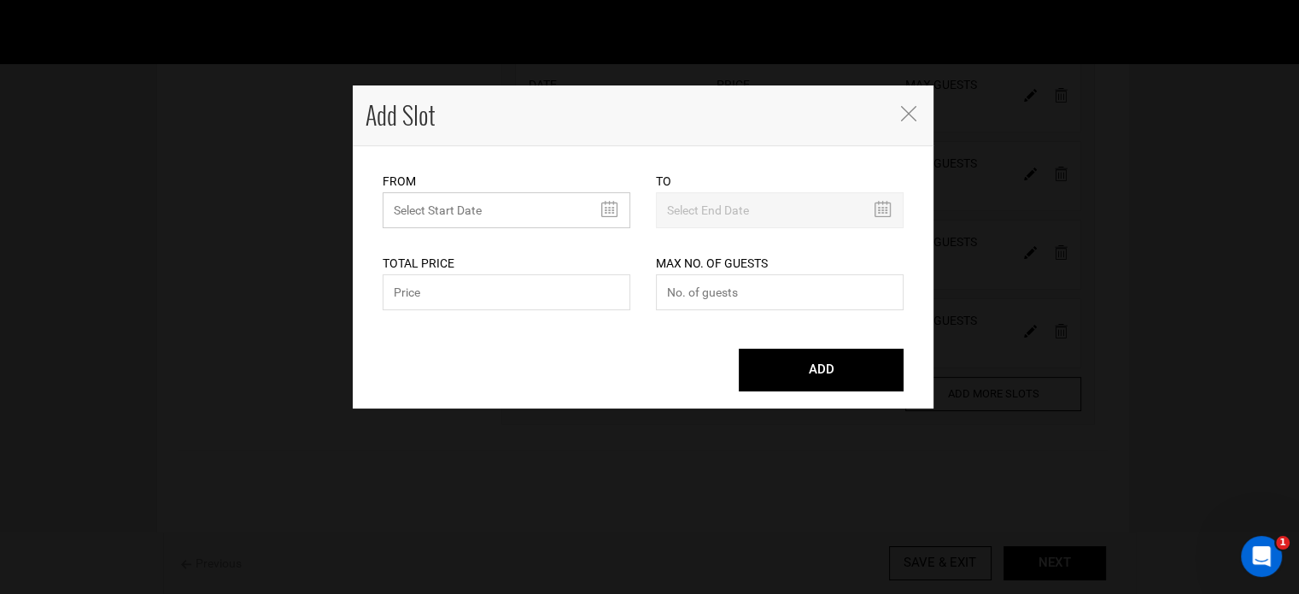
click at [424, 210] on input "MINIMUM NUMBER OF NIGHTS" at bounding box center [507, 210] width 248 height 36
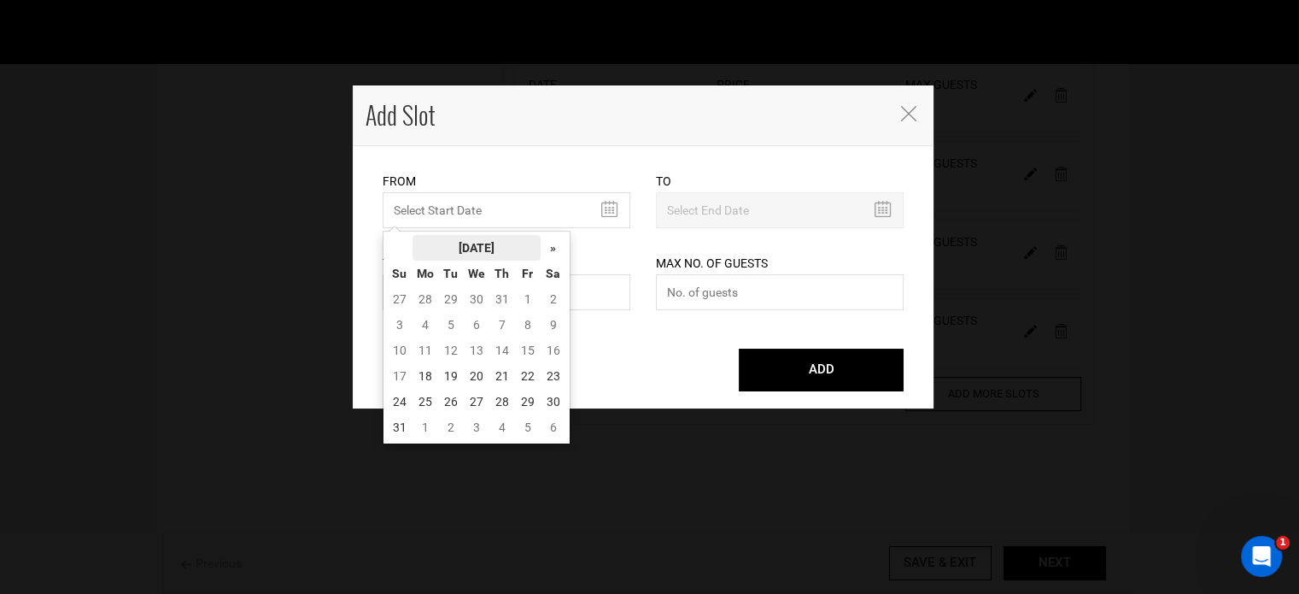
click at [464, 237] on th "[DATE]" at bounding box center [477, 248] width 128 height 26
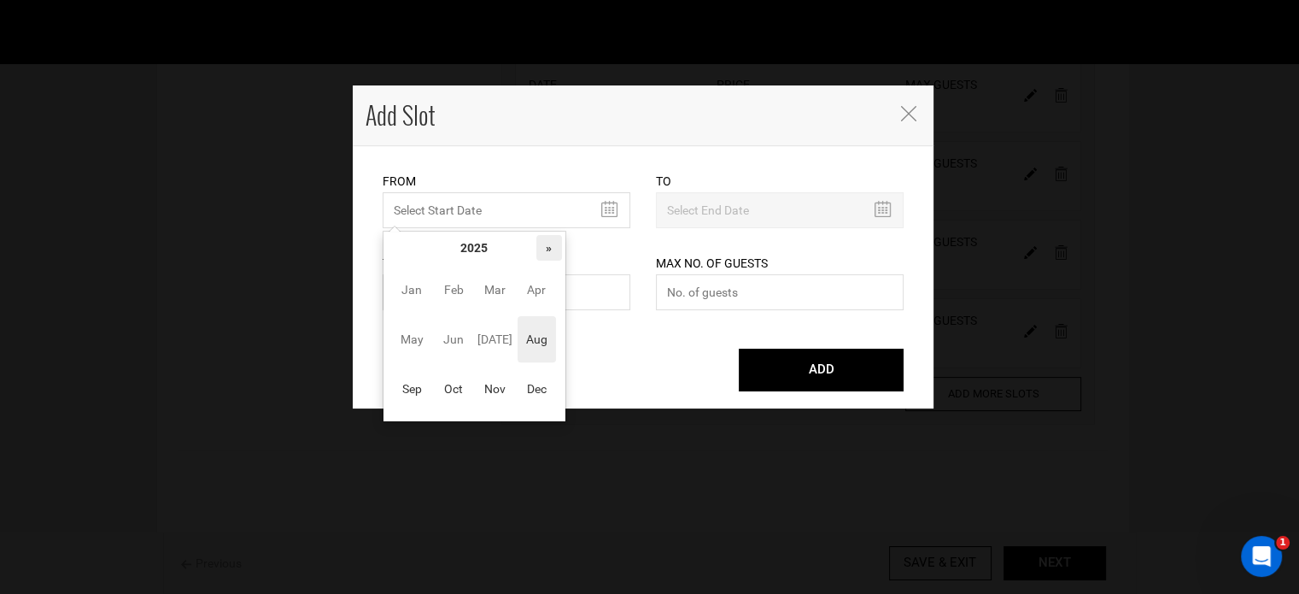
click at [554, 249] on th "»" at bounding box center [549, 248] width 26 height 26
click at [499, 279] on span "Mar" at bounding box center [495, 290] width 38 height 46
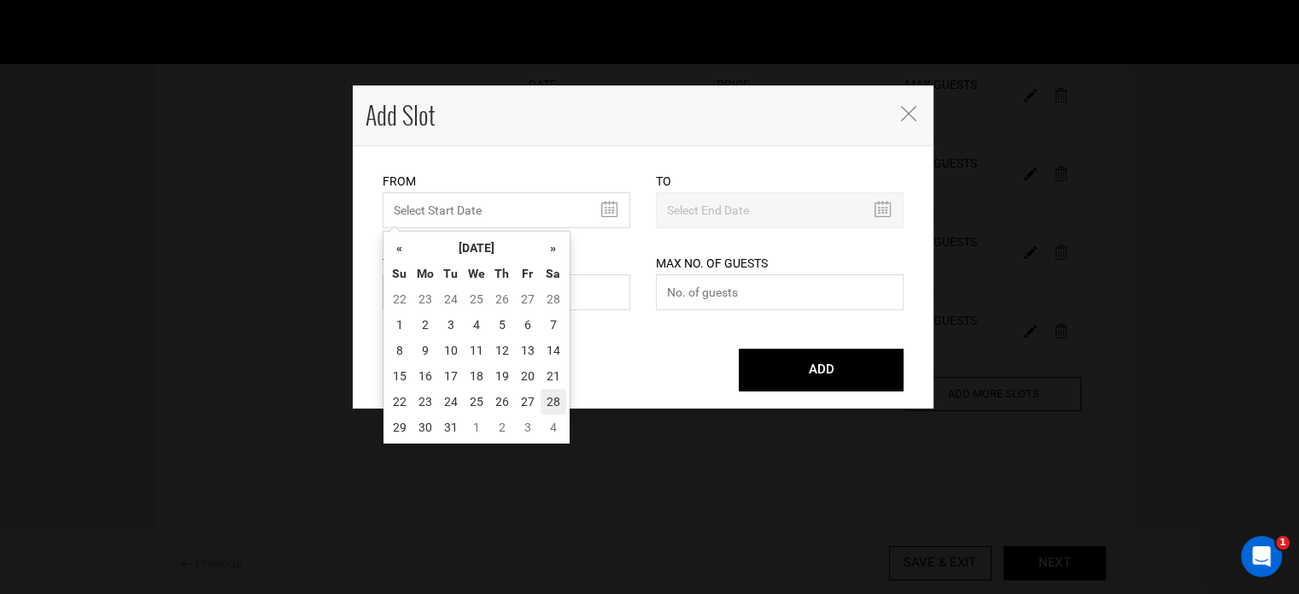
click at [550, 396] on td "28" at bounding box center [554, 402] width 26 height 26
type input "[DATE]"
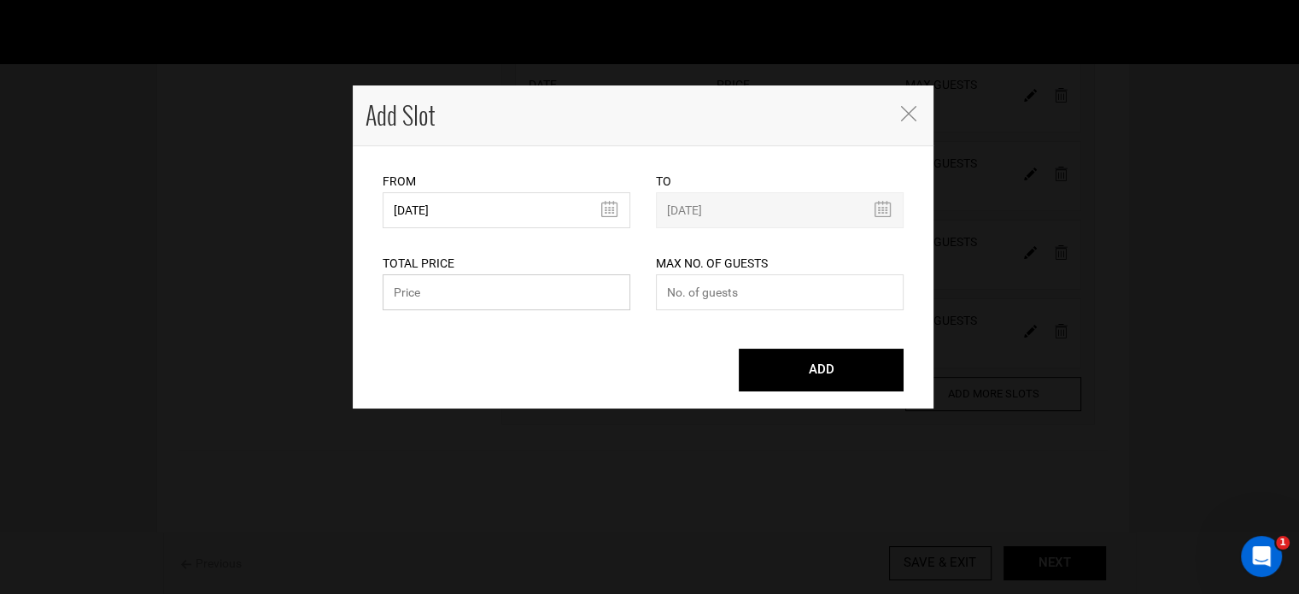
click at [438, 296] on input "text" at bounding box center [507, 292] width 248 height 36
paste input "19800"
type input "19800"
click at [686, 293] on input "number" at bounding box center [780, 292] width 248 height 36
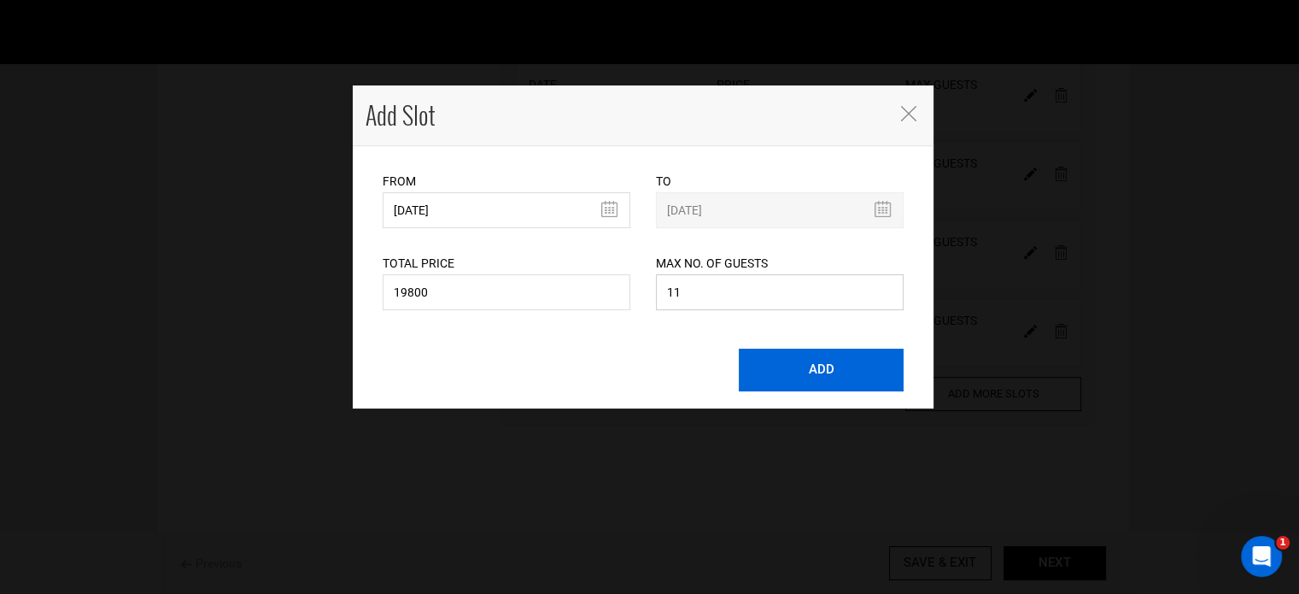
type input "11"
click at [831, 359] on button "ADD" at bounding box center [821, 370] width 165 height 43
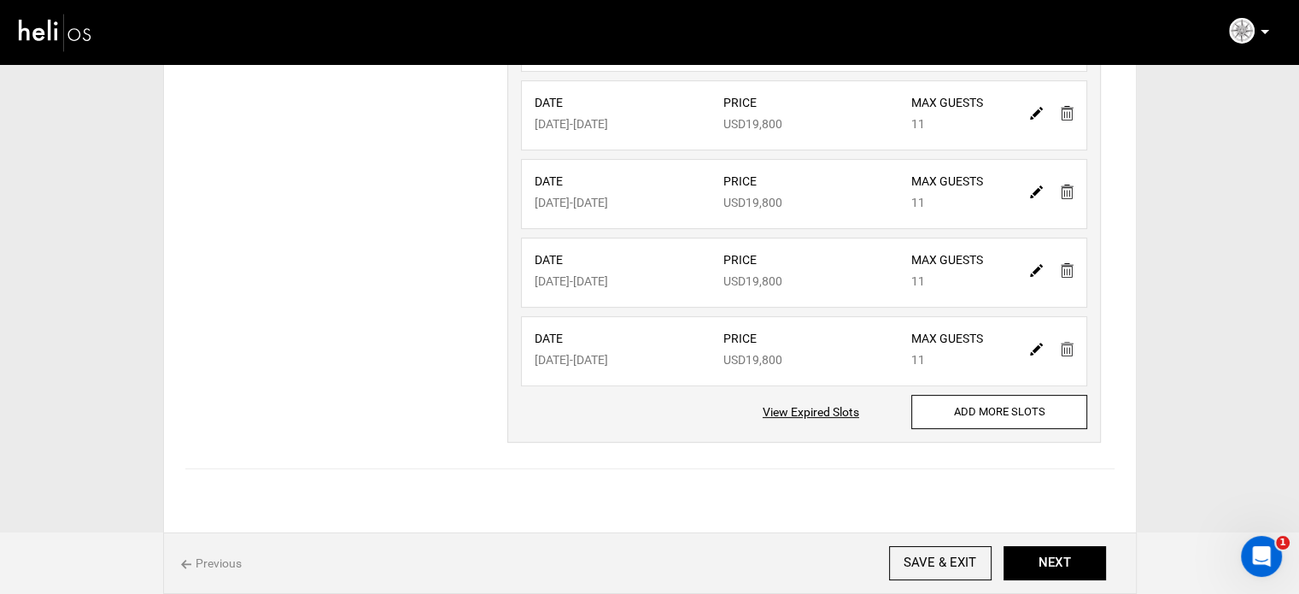
scroll to position [533, 0]
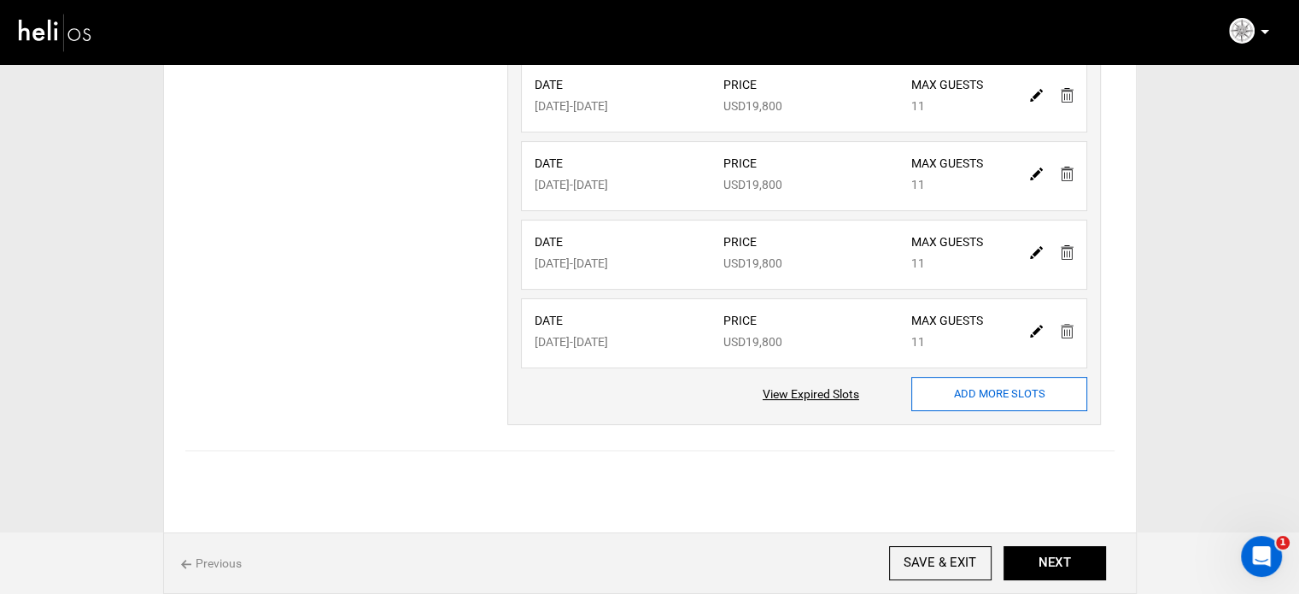
click at [971, 397] on input "ADD MORE SLOTS" at bounding box center [999, 394] width 176 height 34
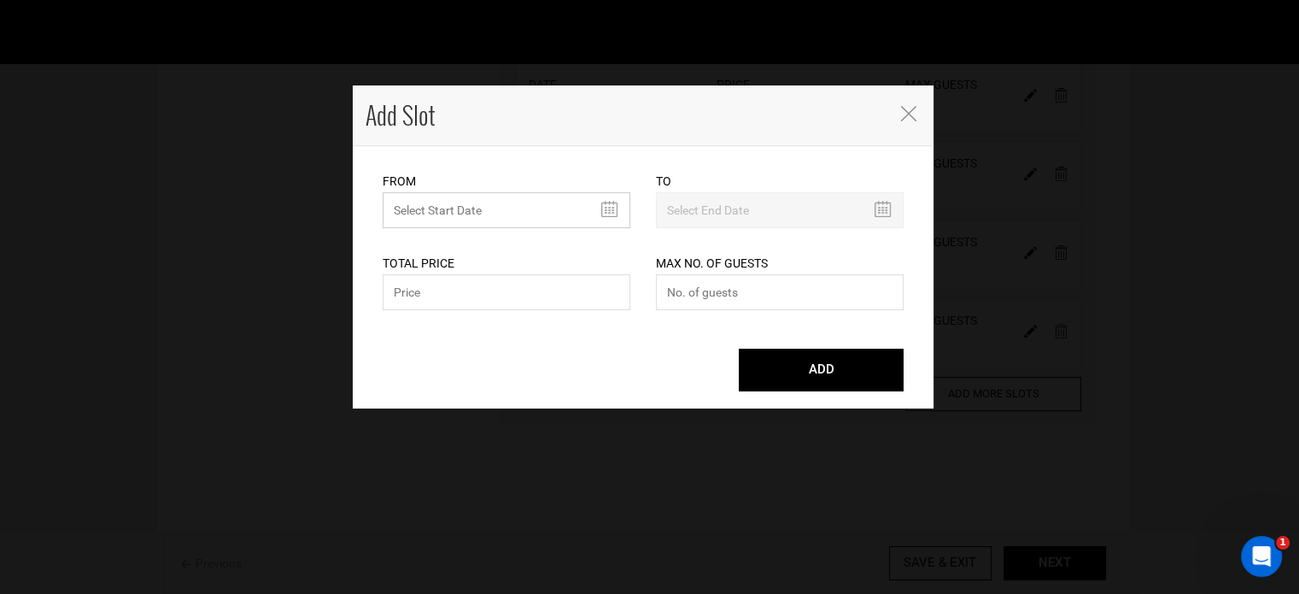
click at [485, 194] on input "MINIMUM NUMBER OF NIGHTS" at bounding box center [507, 210] width 248 height 36
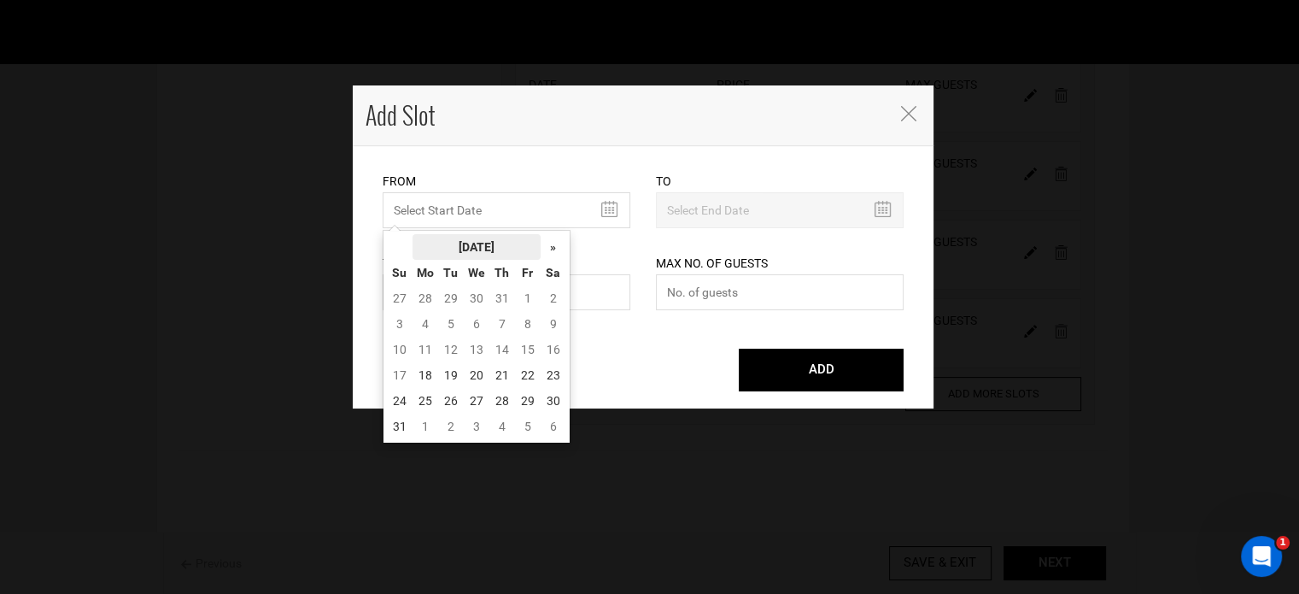
click at [493, 244] on th "[DATE]" at bounding box center [477, 247] width 128 height 26
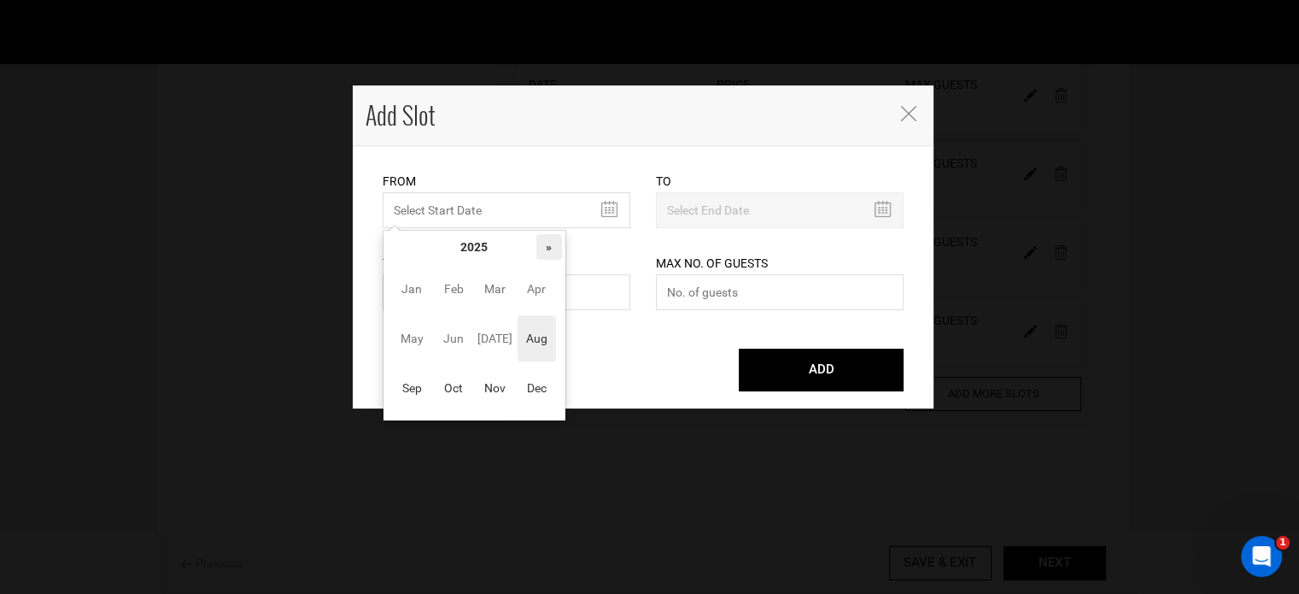
click at [557, 242] on th "»" at bounding box center [549, 247] width 26 height 26
click at [527, 296] on span "Apr" at bounding box center [537, 289] width 38 height 46
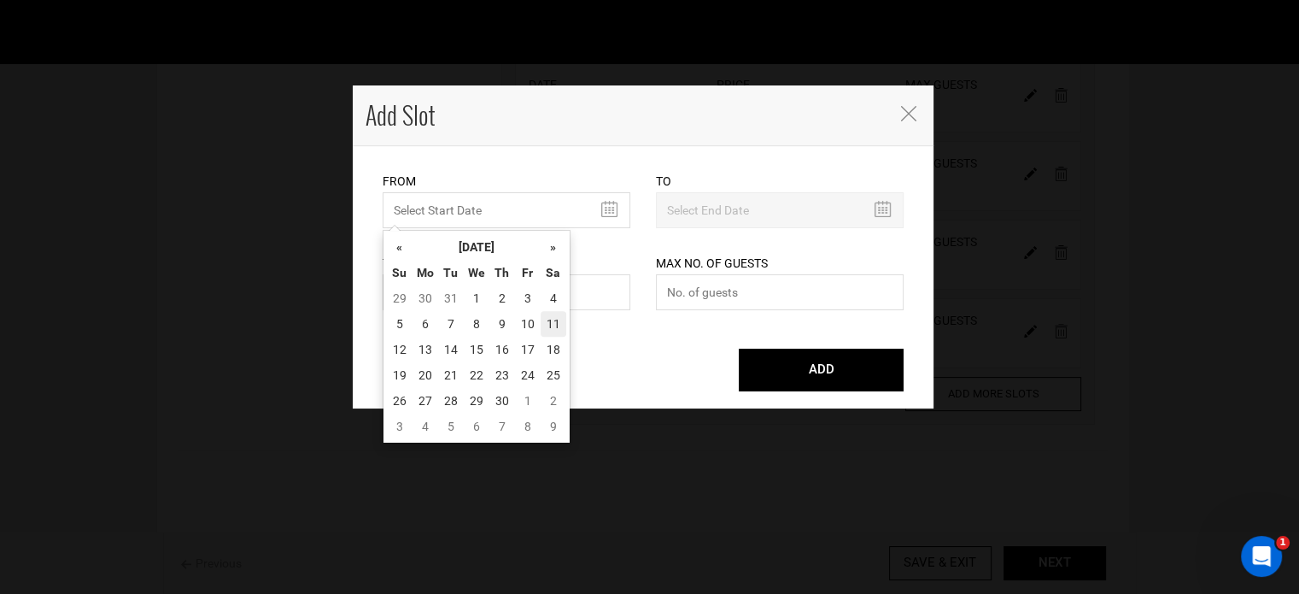
click at [547, 320] on td "11" at bounding box center [554, 324] width 26 height 26
type input "[DATE]"
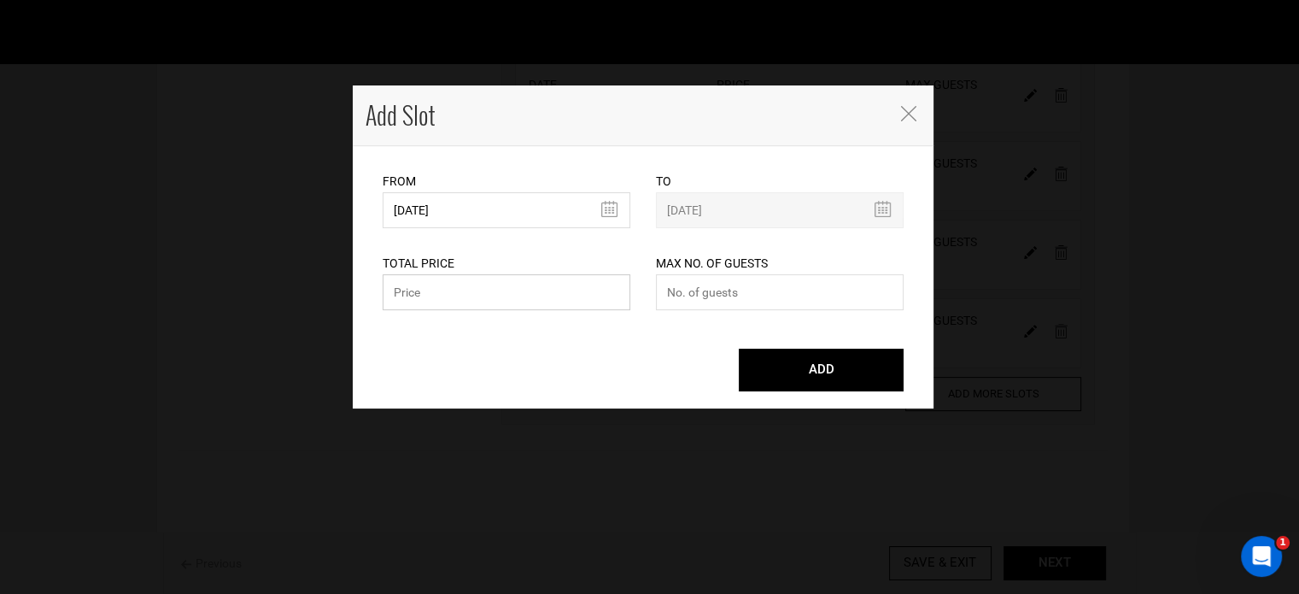
click at [536, 296] on input "text" at bounding box center [507, 292] width 248 height 36
paste input "19800"
type input "19800"
click at [731, 296] on input "number" at bounding box center [780, 292] width 248 height 36
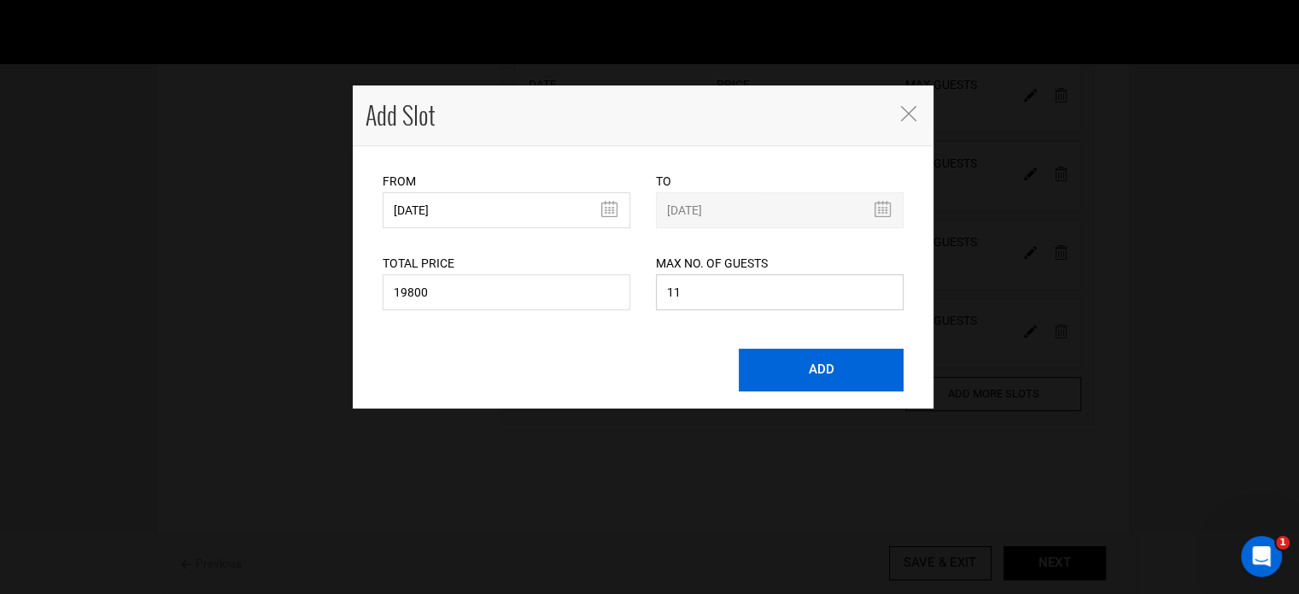
type input "11"
click at [776, 358] on button "ADD" at bounding box center [821, 370] width 165 height 43
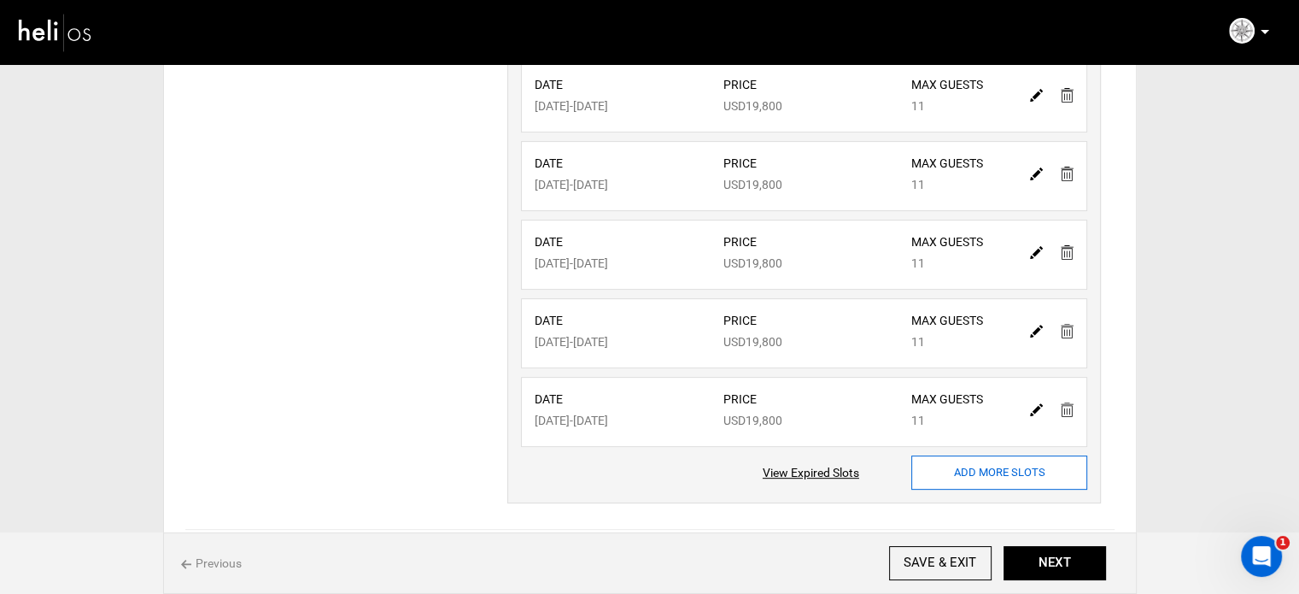
click at [1000, 485] on input "ADD MORE SLOTS" at bounding box center [999, 472] width 176 height 34
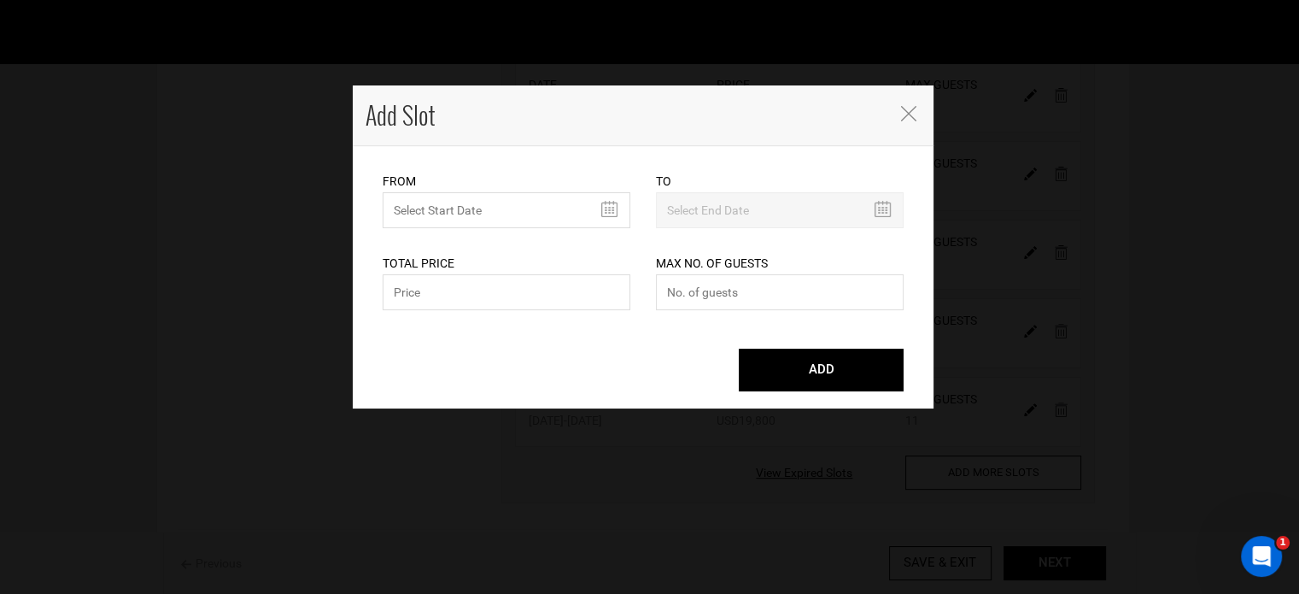
click at [451, 191] on div "From Please select start date. Start date already exists, please select differe…" at bounding box center [507, 200] width 248 height 56
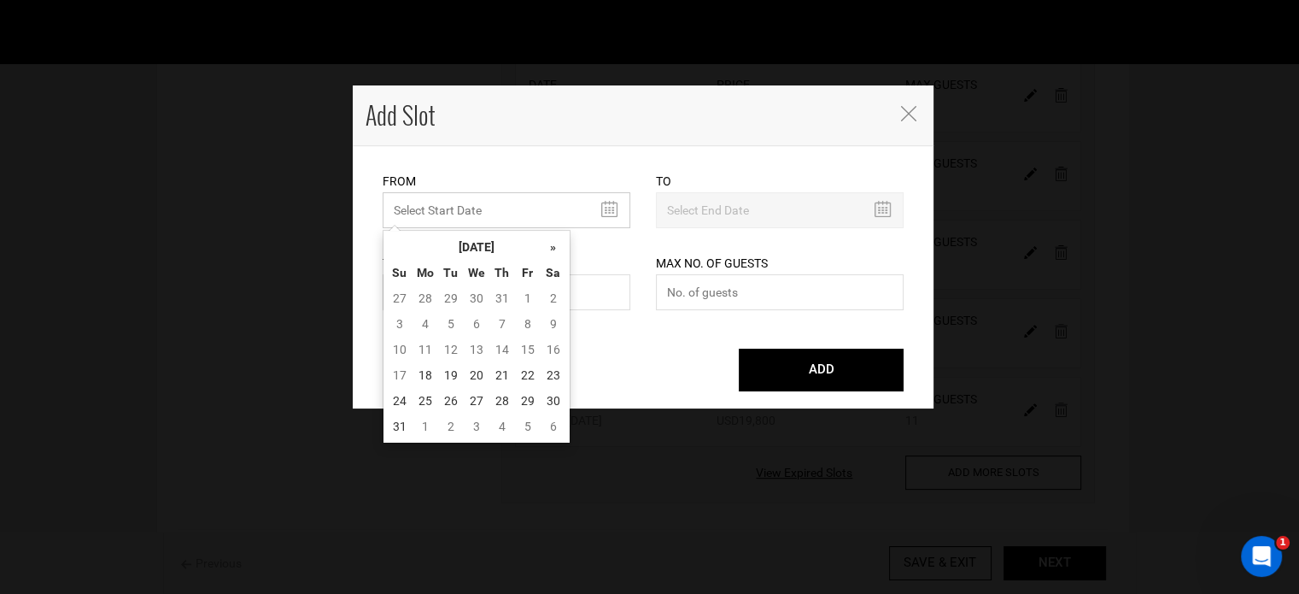
click at [450, 204] on input "MINIMUM NUMBER OF NIGHTS" at bounding box center [507, 210] width 248 height 36
click at [451, 242] on th "[DATE]" at bounding box center [477, 247] width 128 height 26
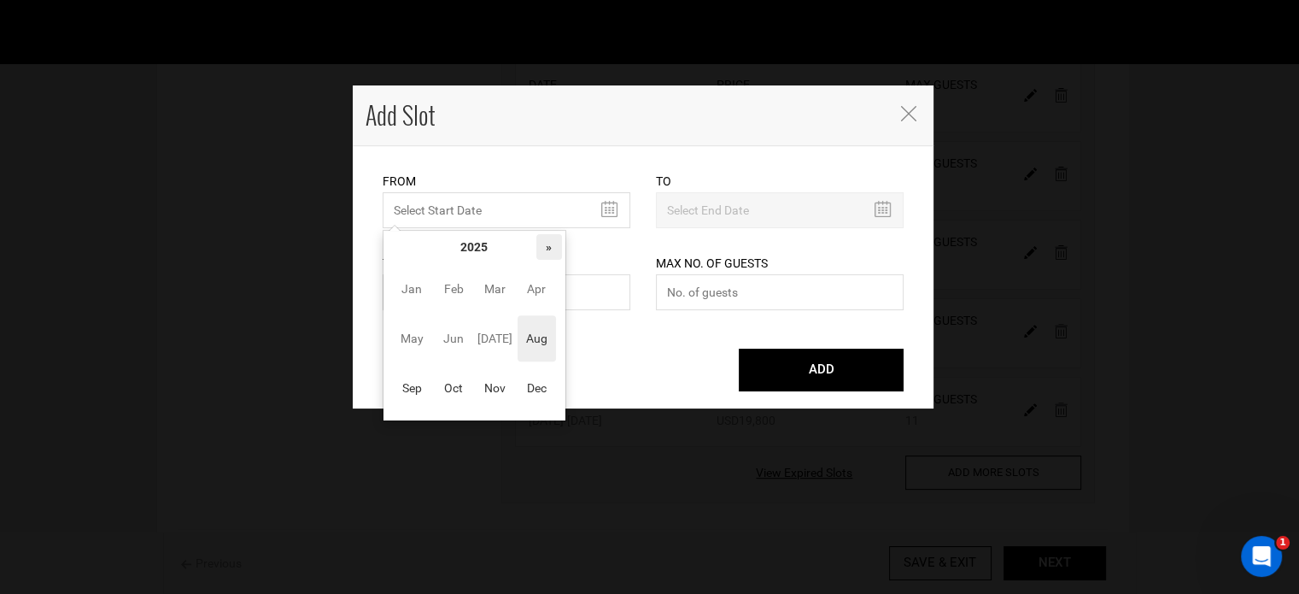
click at [552, 249] on th "»" at bounding box center [549, 247] width 26 height 26
click at [535, 292] on span "Apr" at bounding box center [537, 289] width 38 height 46
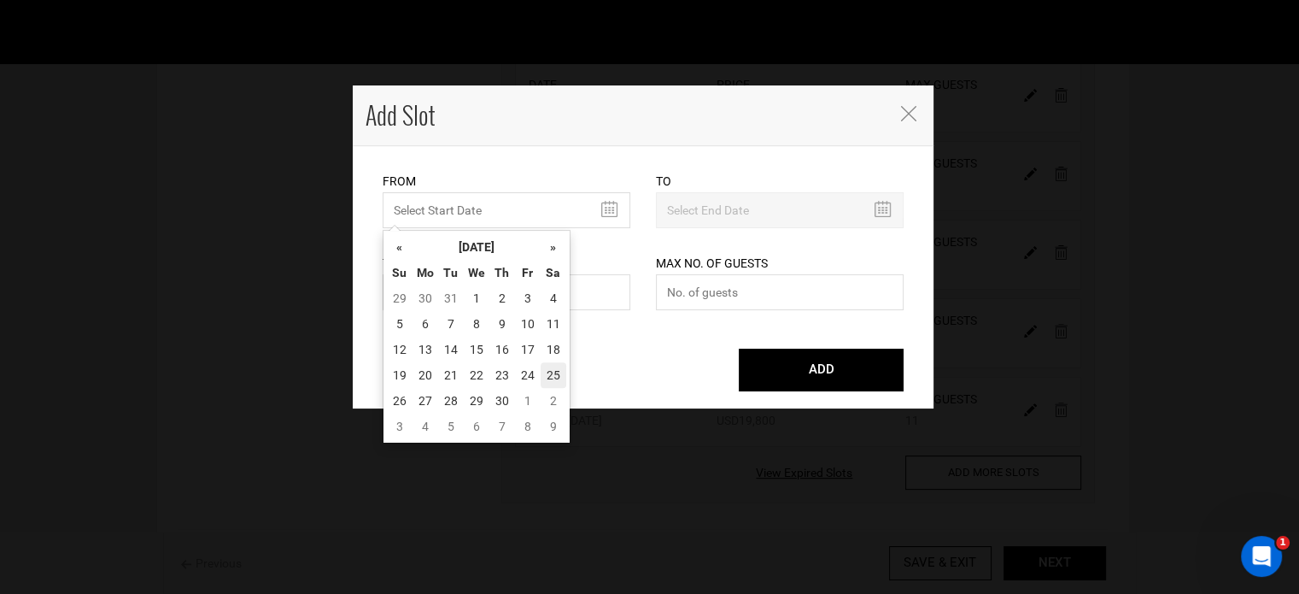
click at [551, 374] on td "25" at bounding box center [554, 375] width 26 height 26
type input "[DATE]"
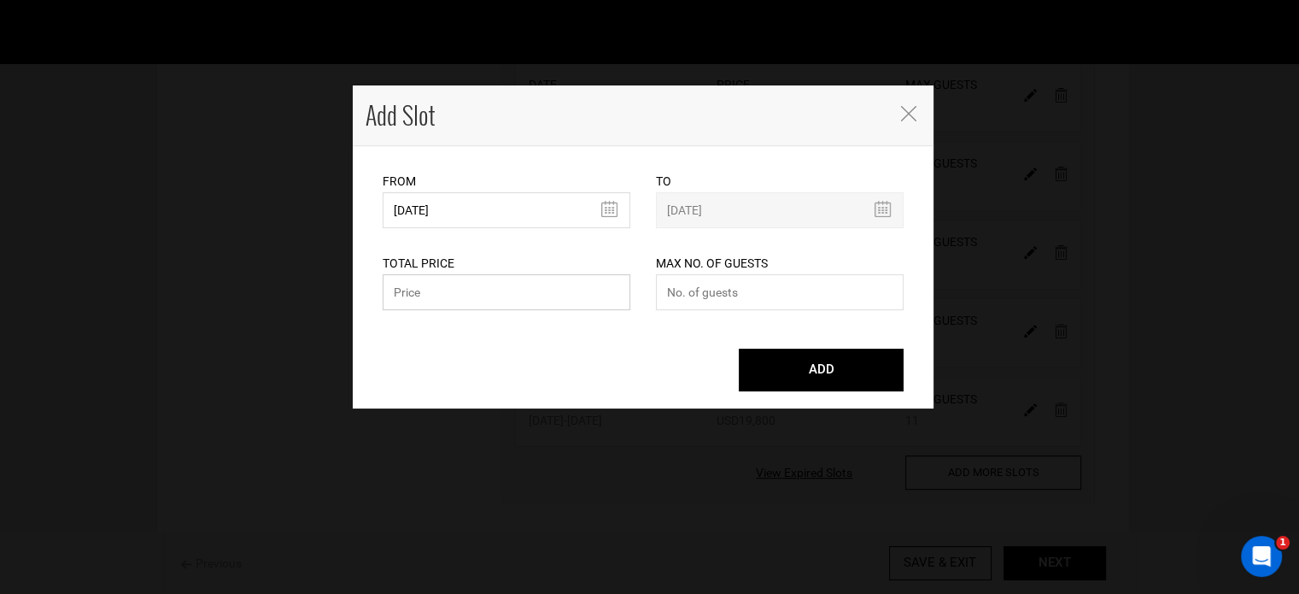
click at [465, 290] on input "text" at bounding box center [507, 292] width 248 height 36
paste input "19800"
type input "19800"
click at [718, 303] on input "number" at bounding box center [780, 292] width 248 height 36
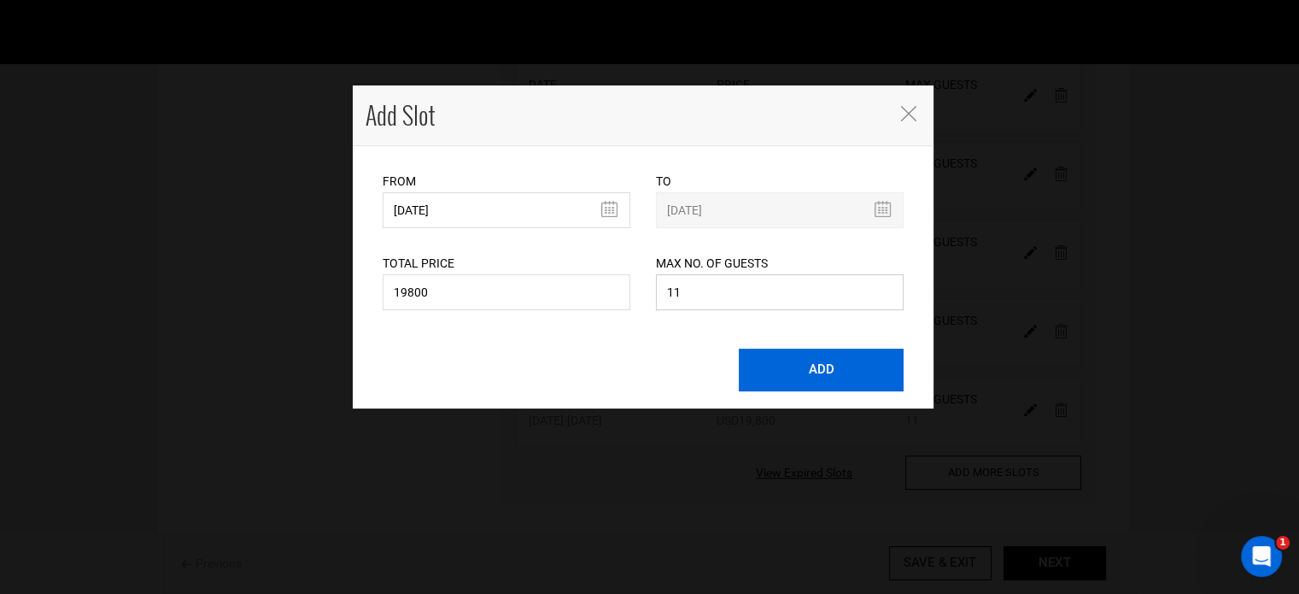
type input "11"
click at [820, 376] on button "ADD" at bounding box center [821, 370] width 165 height 43
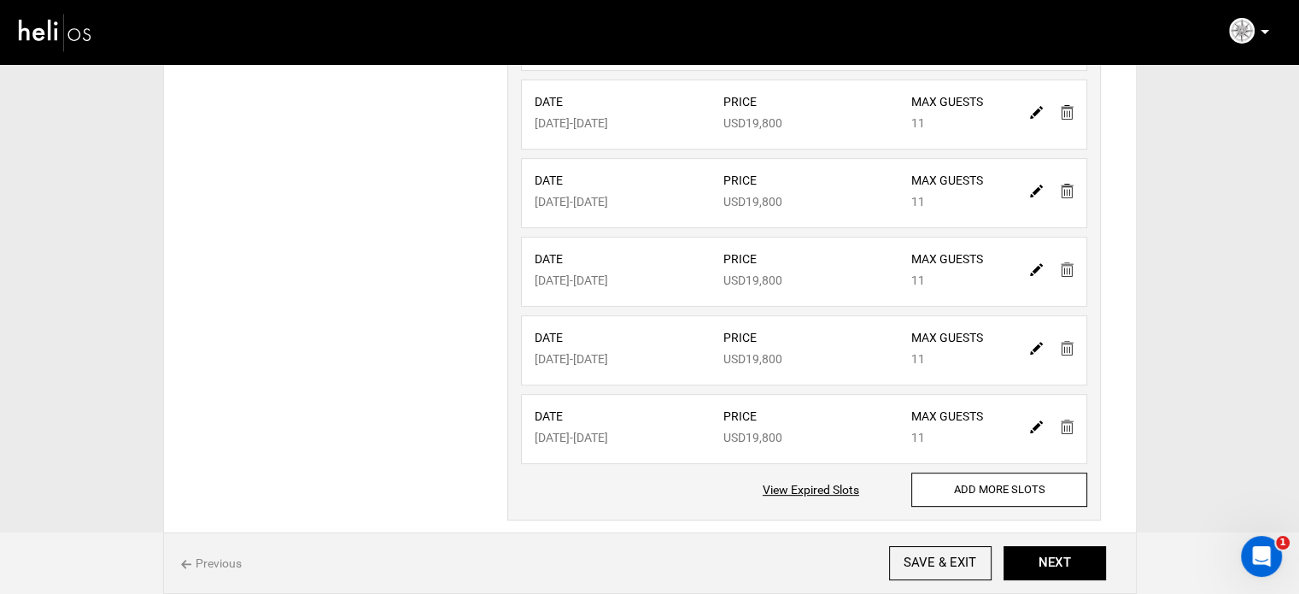
scroll to position [689, 0]
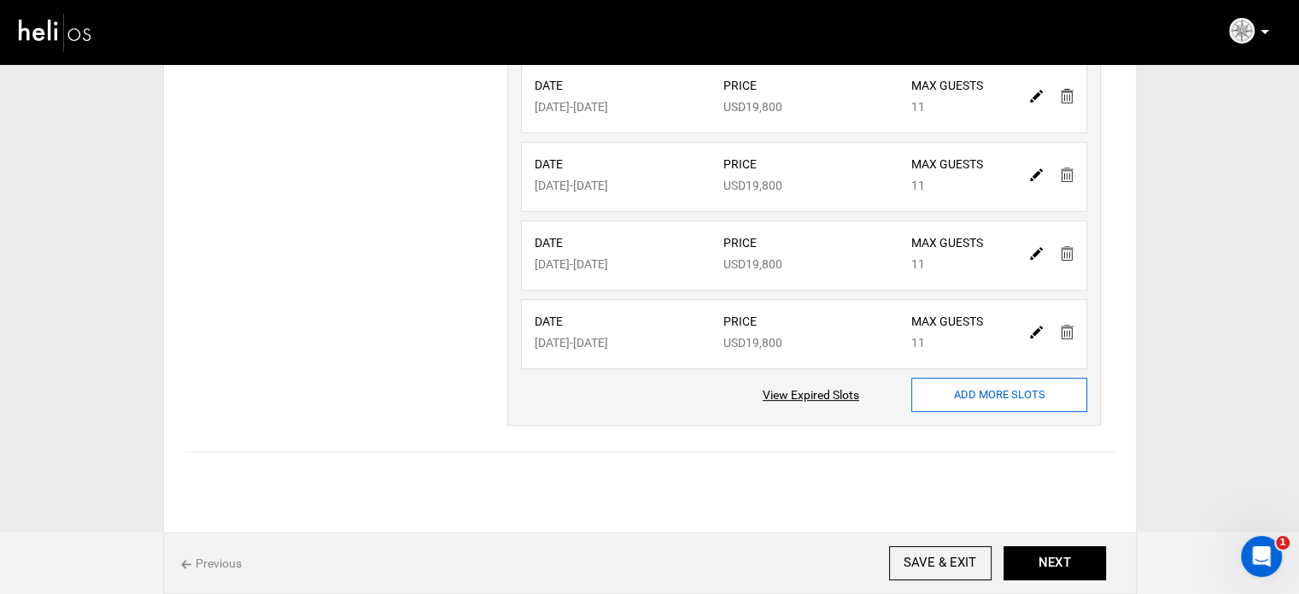
click at [977, 398] on input "ADD MORE SLOTS" at bounding box center [999, 395] width 176 height 34
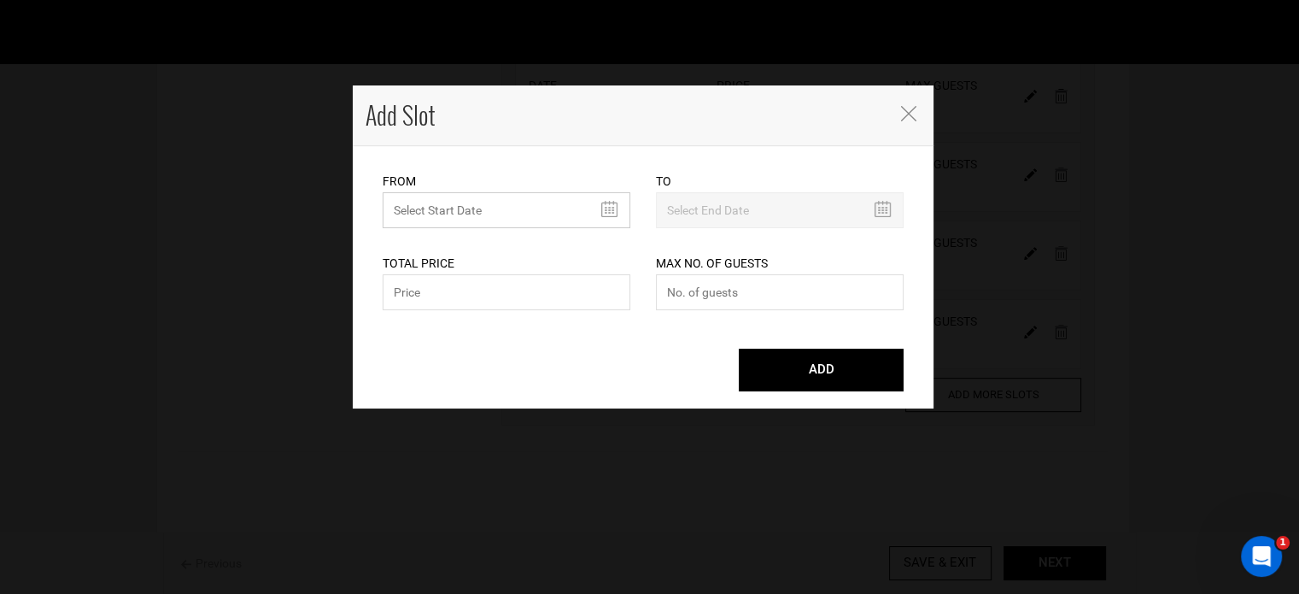
click at [431, 213] on input "MINIMUM NUMBER OF NIGHTS" at bounding box center [507, 210] width 248 height 36
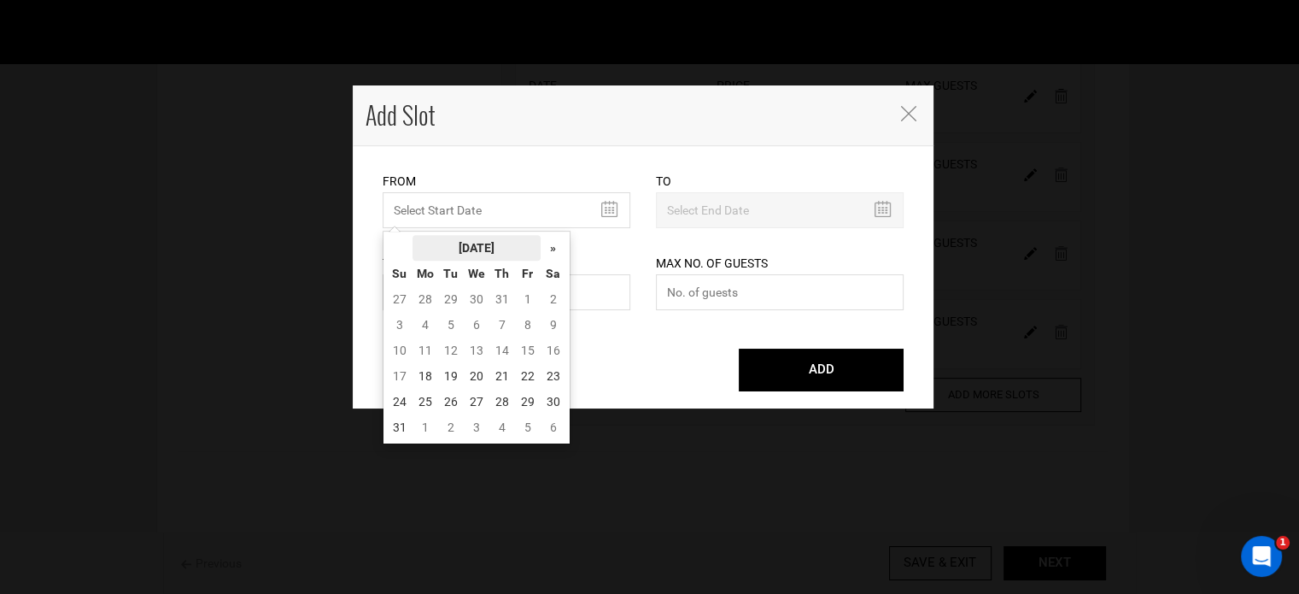
click at [484, 255] on th "[DATE]" at bounding box center [477, 248] width 128 height 26
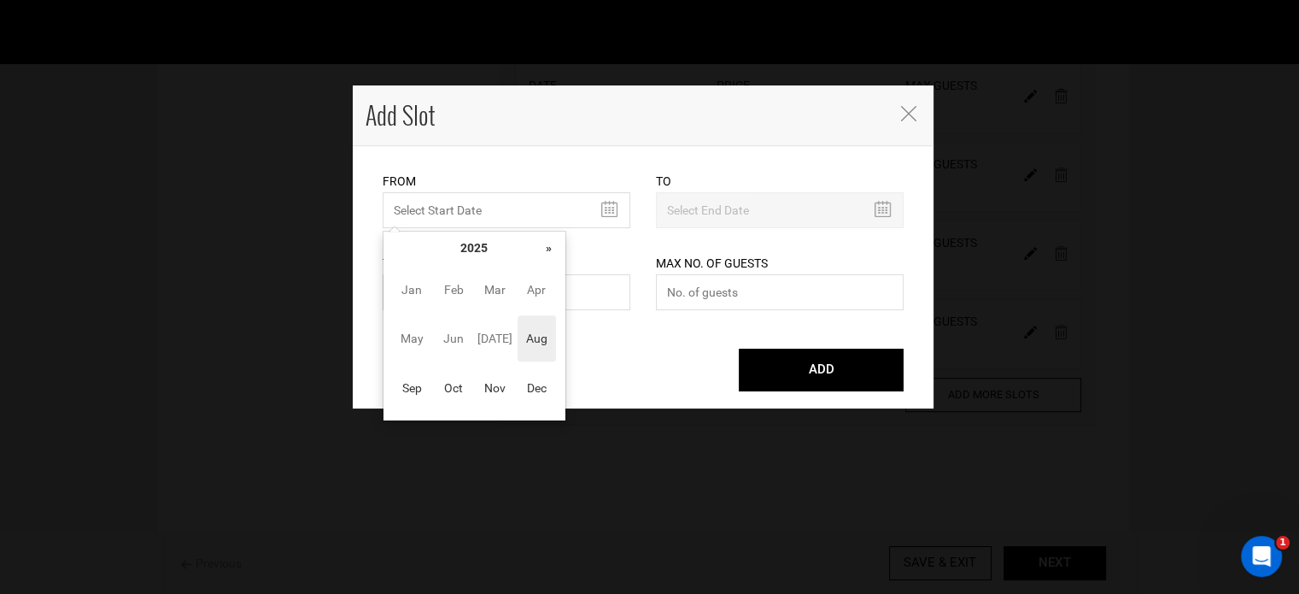
click at [547, 242] on th "»" at bounding box center [549, 248] width 26 height 26
click at [422, 335] on span "May" at bounding box center [412, 338] width 38 height 46
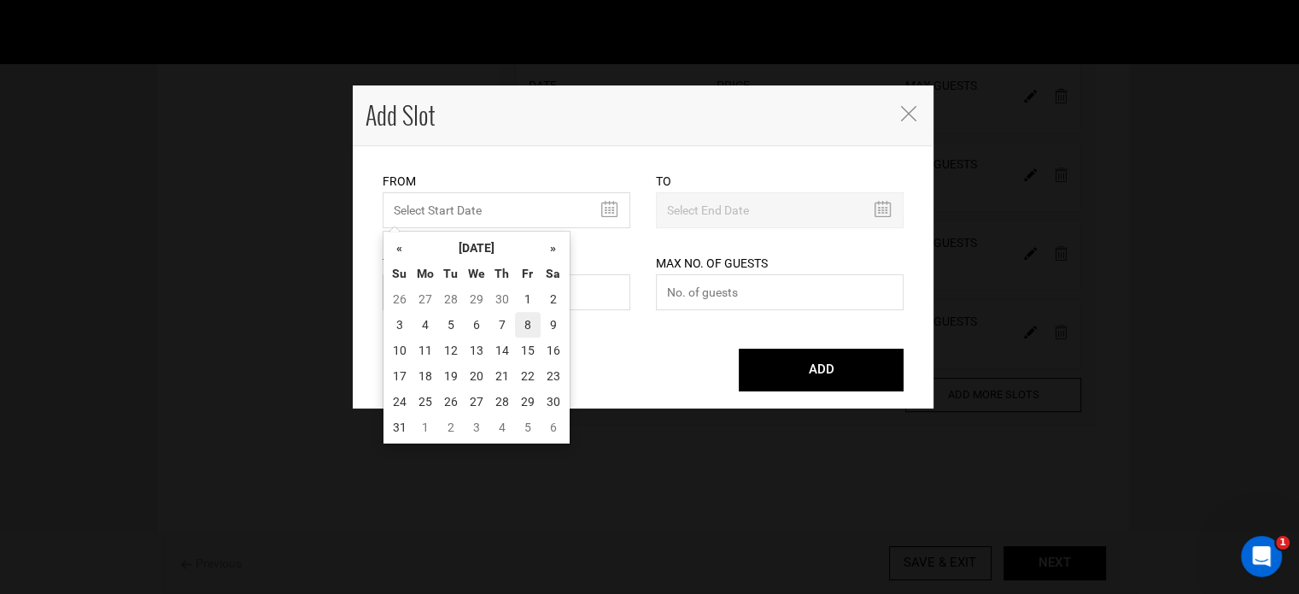
click at [515, 324] on td "8" at bounding box center [528, 325] width 26 height 26
type input "[DATE]"
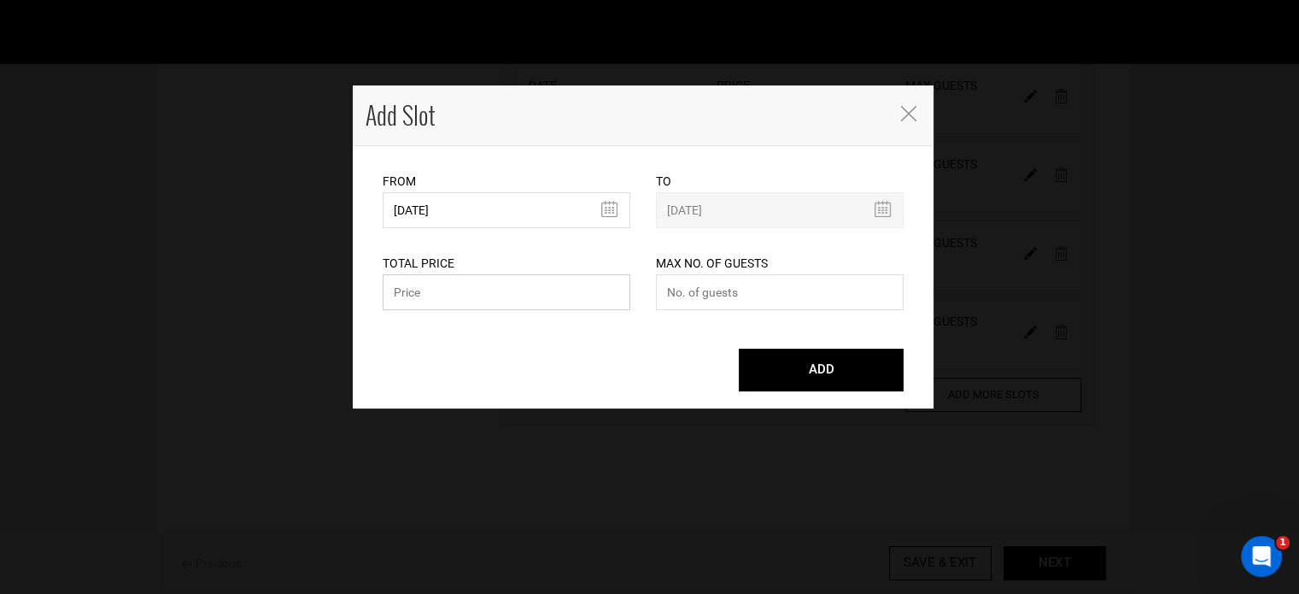
click at [495, 300] on input "text" at bounding box center [507, 292] width 248 height 36
paste input "19800"
type input "19800"
click at [731, 310] on input "number" at bounding box center [780, 292] width 248 height 36
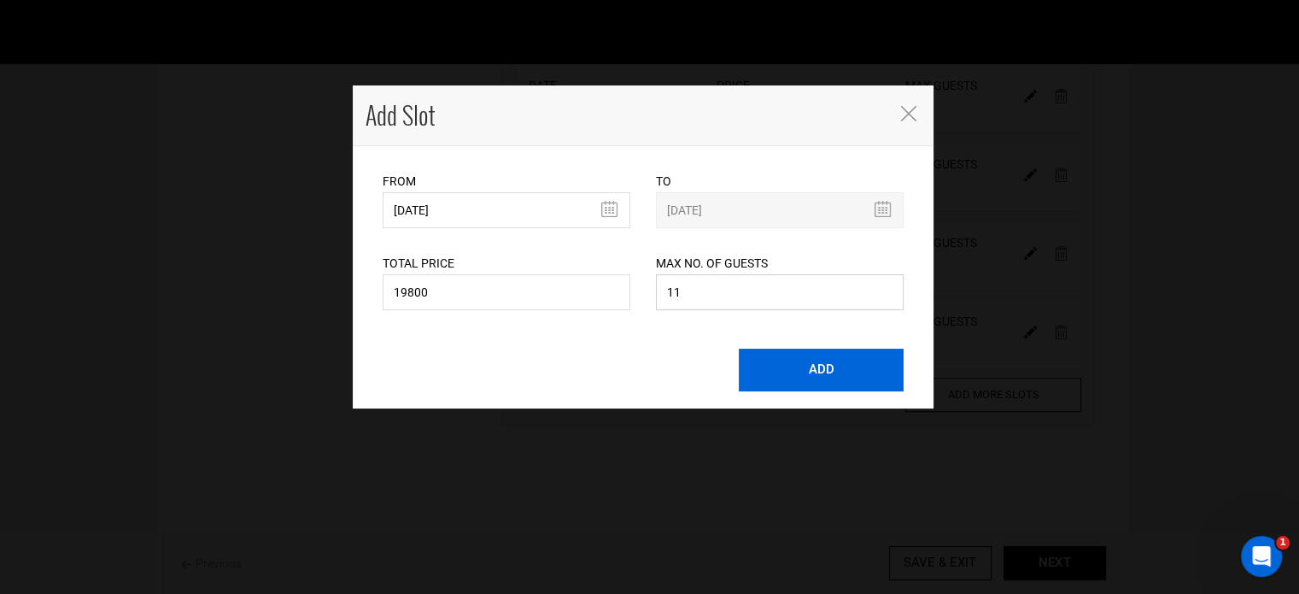
type input "11"
click at [844, 384] on button "ADD" at bounding box center [821, 370] width 165 height 43
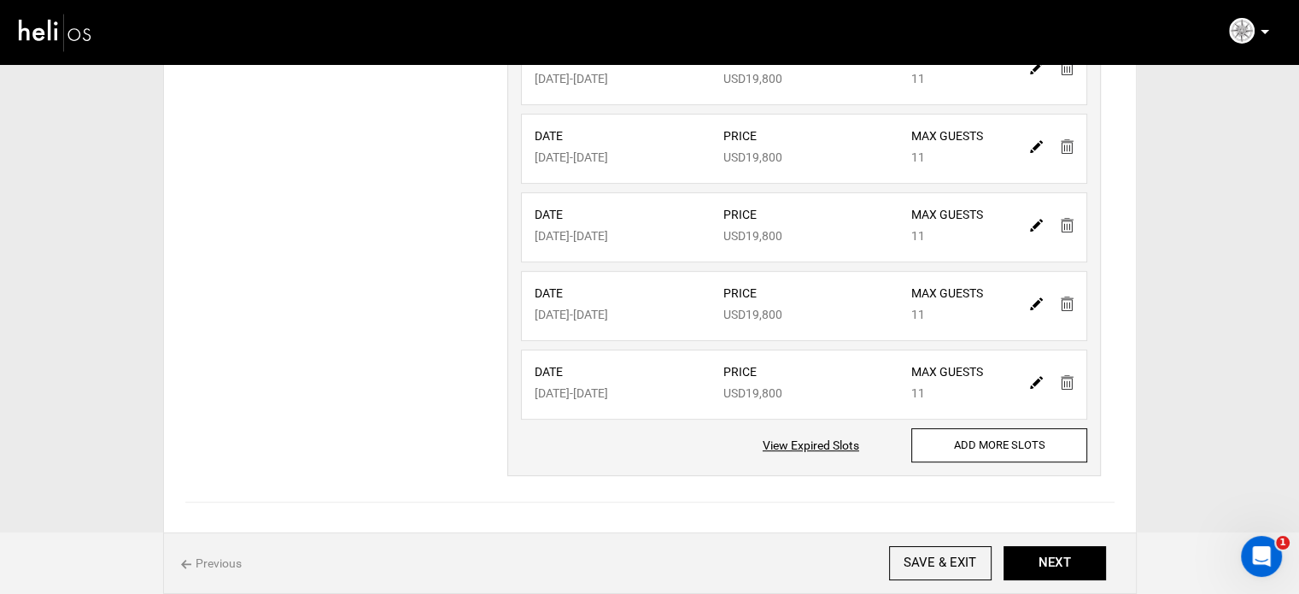
scroll to position [768, 0]
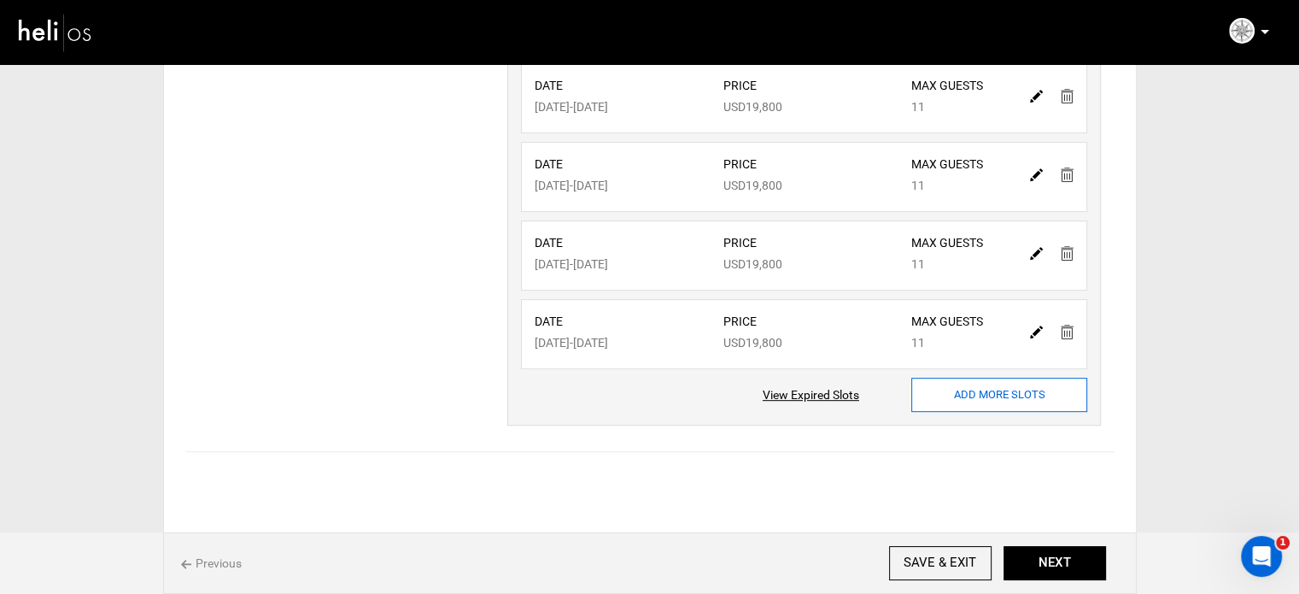
click at [946, 384] on input "ADD MORE SLOTS" at bounding box center [999, 395] width 176 height 34
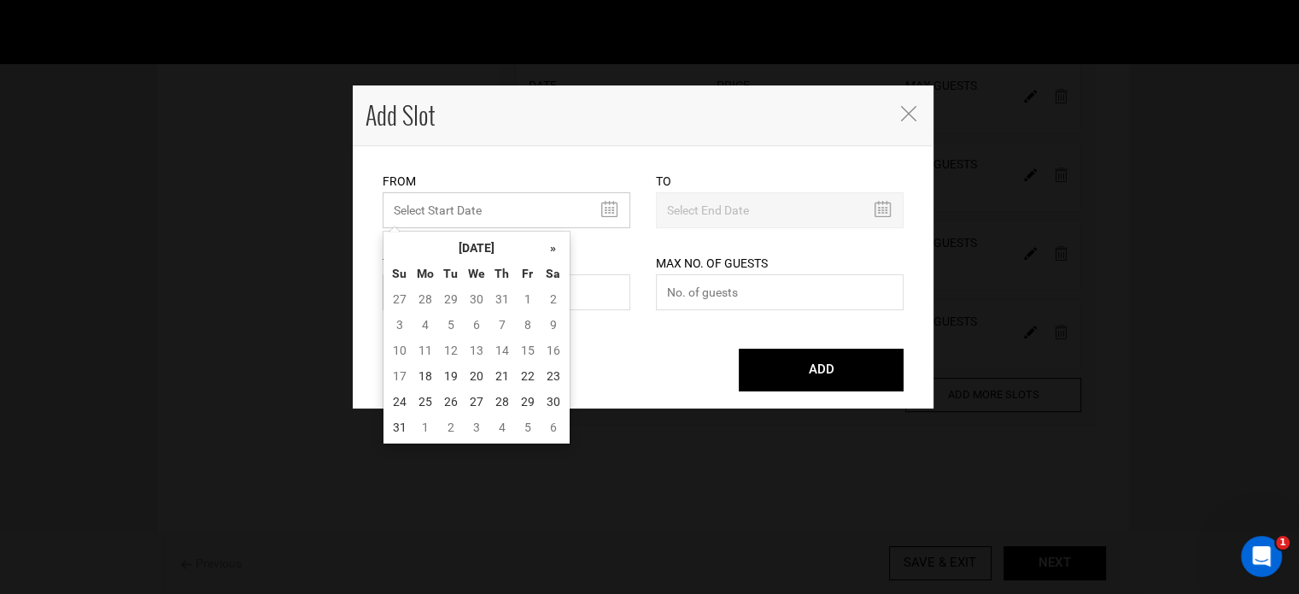
click at [425, 208] on input "MINIMUM NUMBER OF NIGHTS" at bounding box center [507, 210] width 248 height 36
click at [467, 255] on th "[DATE]" at bounding box center [477, 248] width 128 height 26
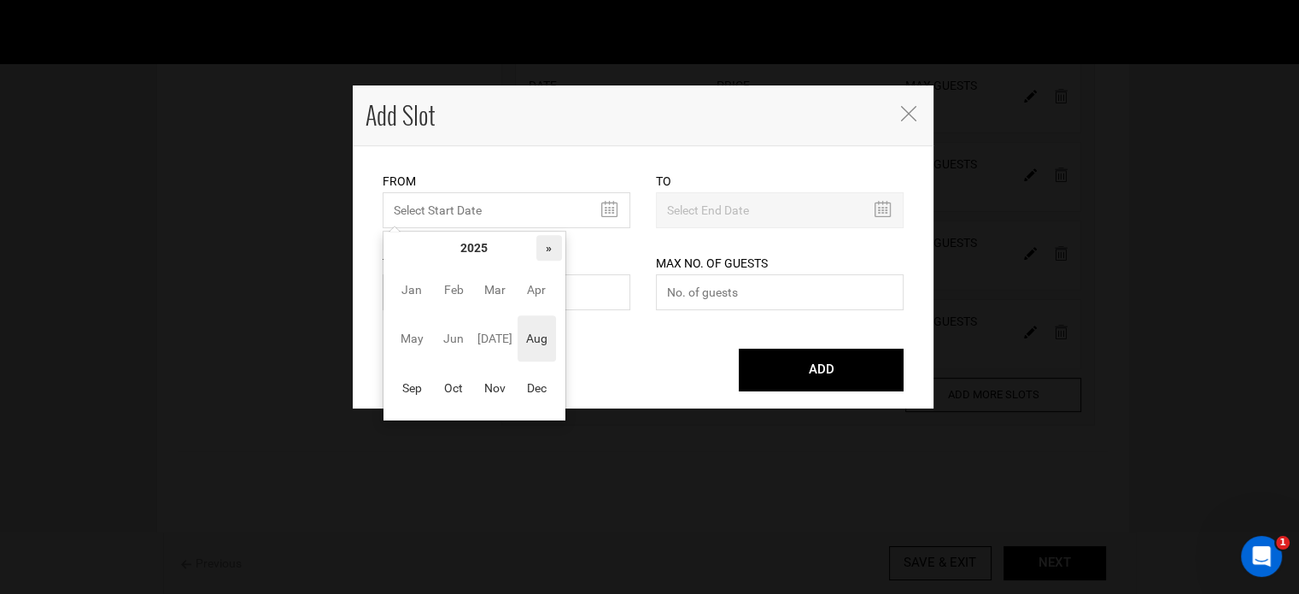
click at [550, 242] on th "»" at bounding box center [549, 248] width 26 height 26
click at [424, 343] on span "May" at bounding box center [412, 338] width 38 height 46
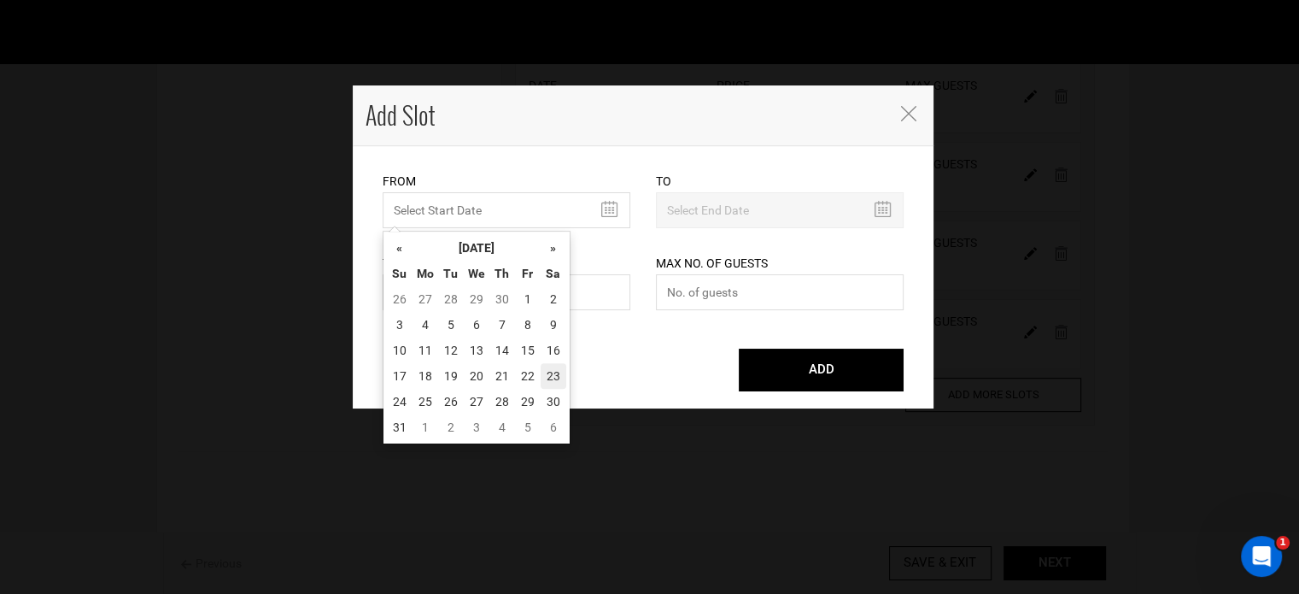
click at [560, 376] on td "23" at bounding box center [554, 376] width 26 height 26
type input "[DATE]"
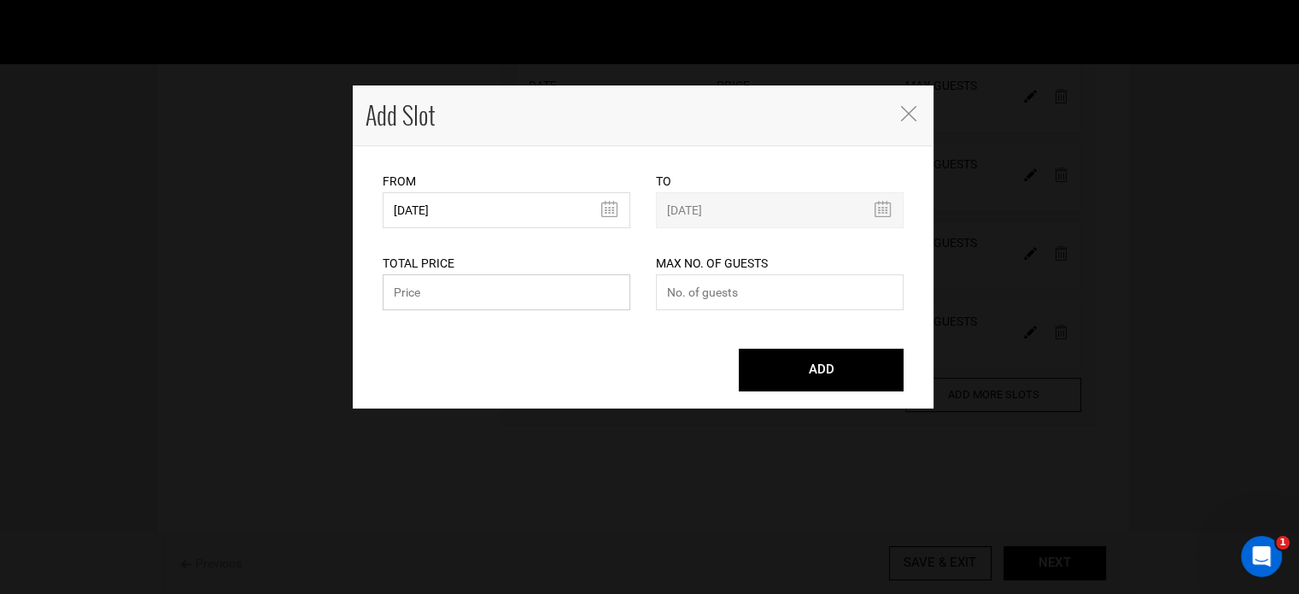
click at [510, 307] on input "text" at bounding box center [507, 292] width 248 height 36
paste input "19800"
type input "19800"
click at [776, 296] on input "number" at bounding box center [780, 292] width 248 height 36
type input "11"
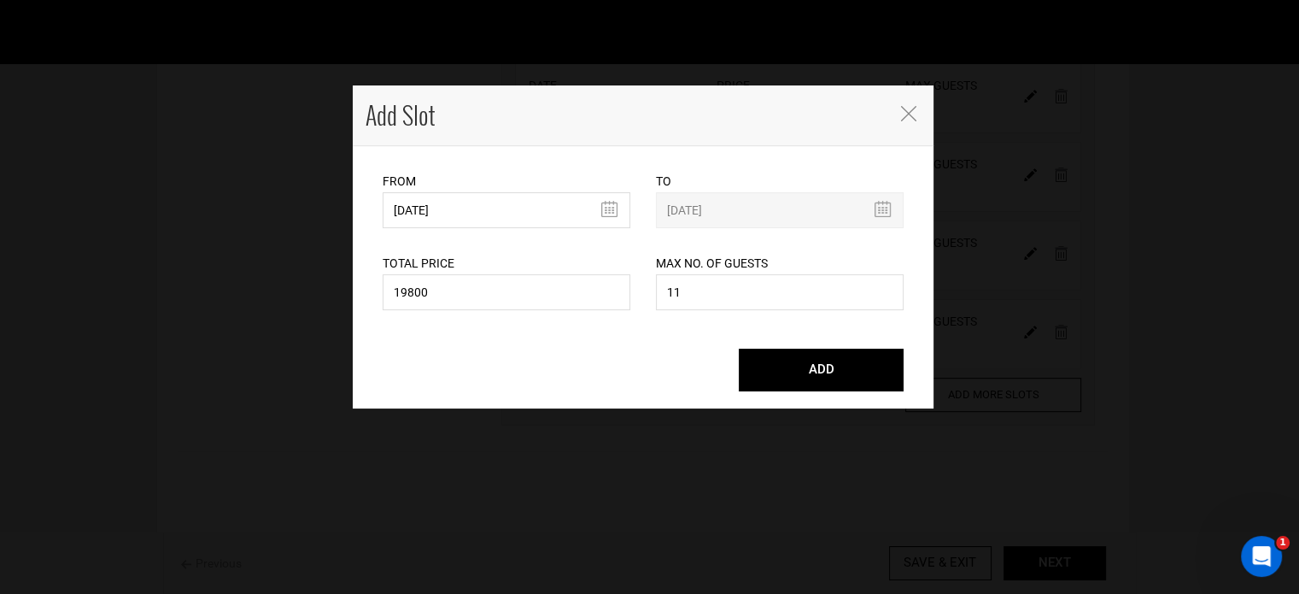
click at [803, 347] on div "ADD" at bounding box center [643, 361] width 547 height 60
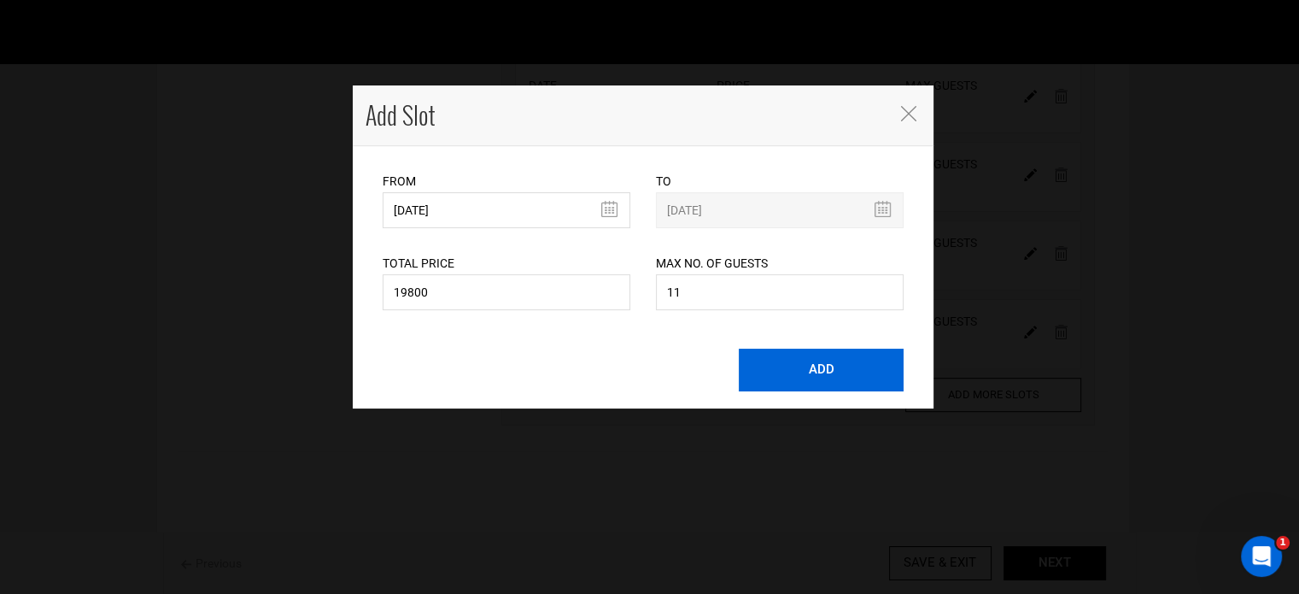
click at [806, 367] on button "ADD" at bounding box center [821, 370] width 165 height 43
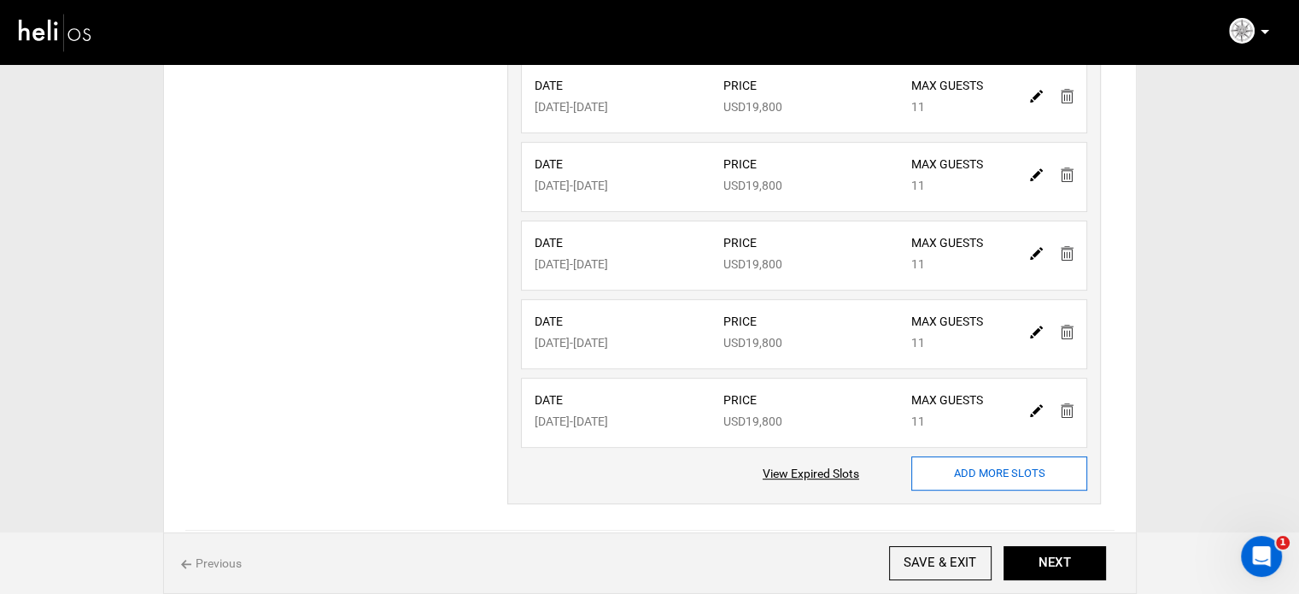
click at [991, 456] on input "ADD MORE SLOTS" at bounding box center [999, 473] width 176 height 34
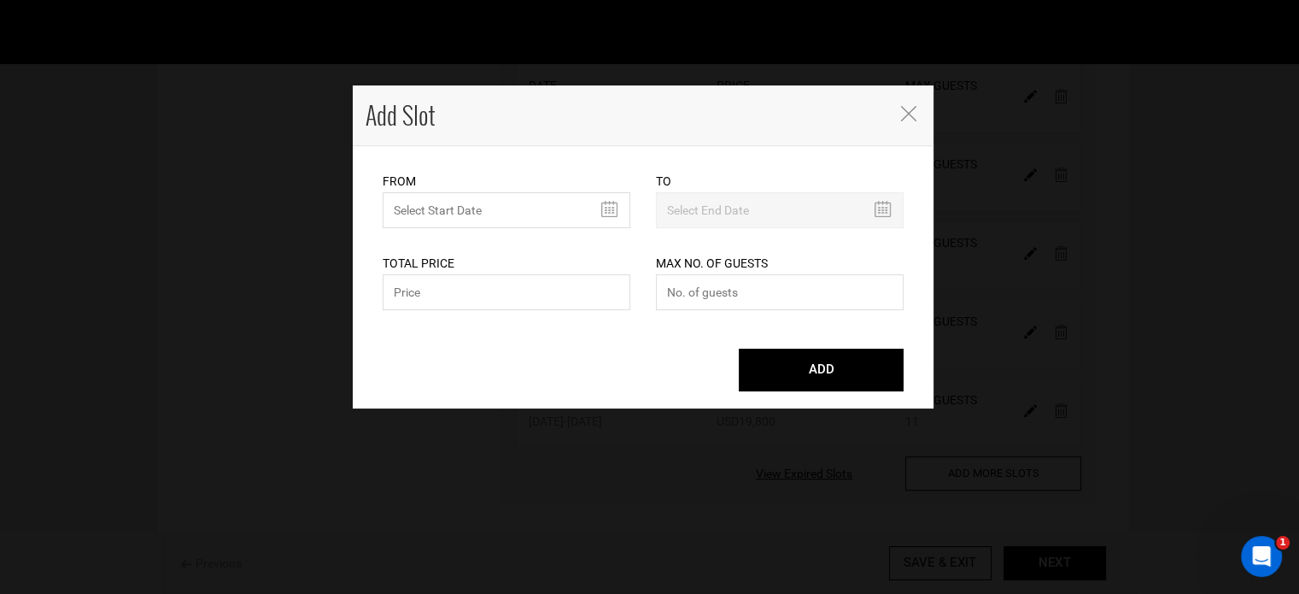
click at [907, 106] on icon "Close" at bounding box center [908, 113] width 15 height 15
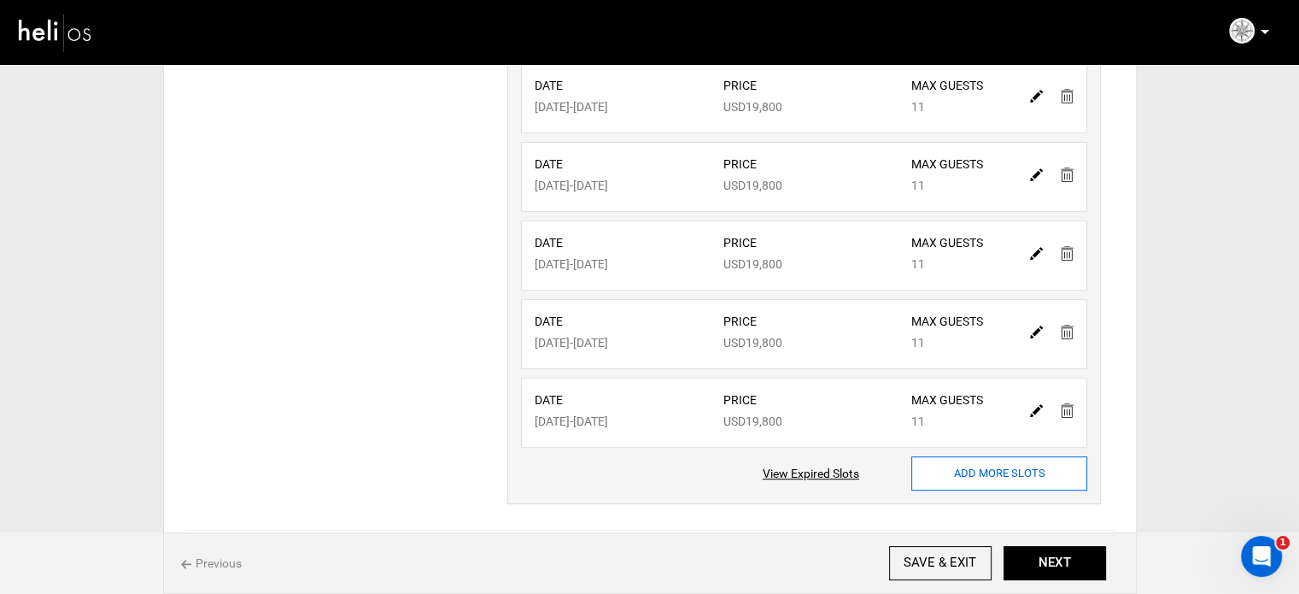
click at [939, 467] on input "ADD MORE SLOTS" at bounding box center [999, 473] width 176 height 34
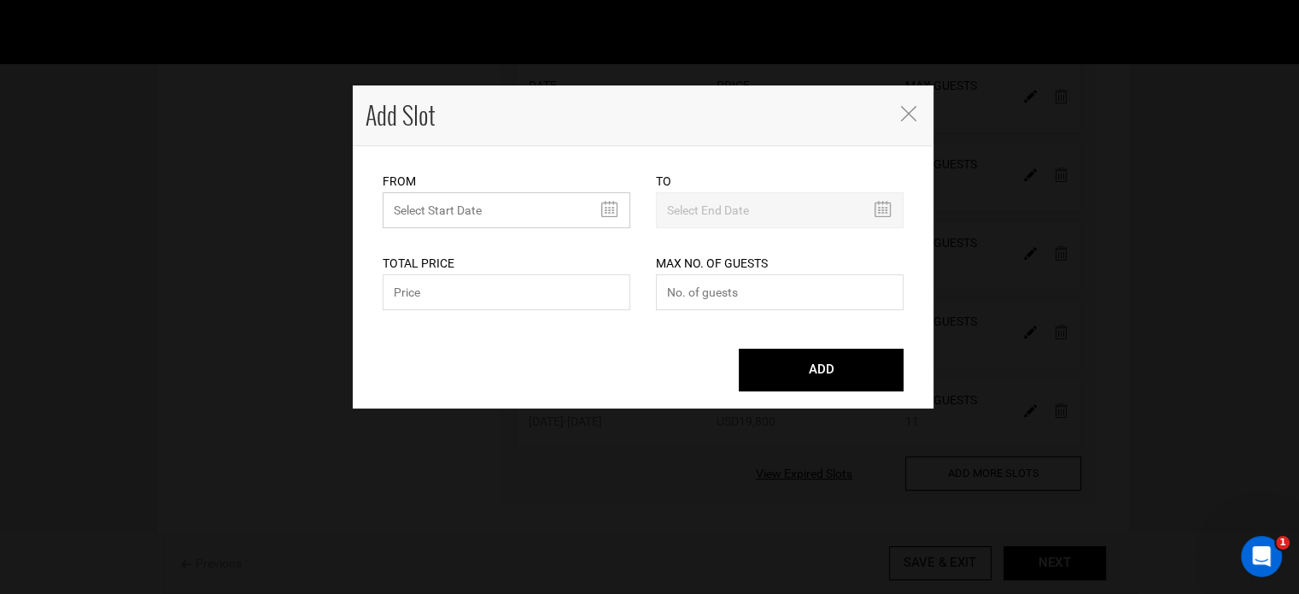
click at [458, 225] on input "MINIMUM NUMBER OF NIGHTS" at bounding box center [507, 210] width 248 height 36
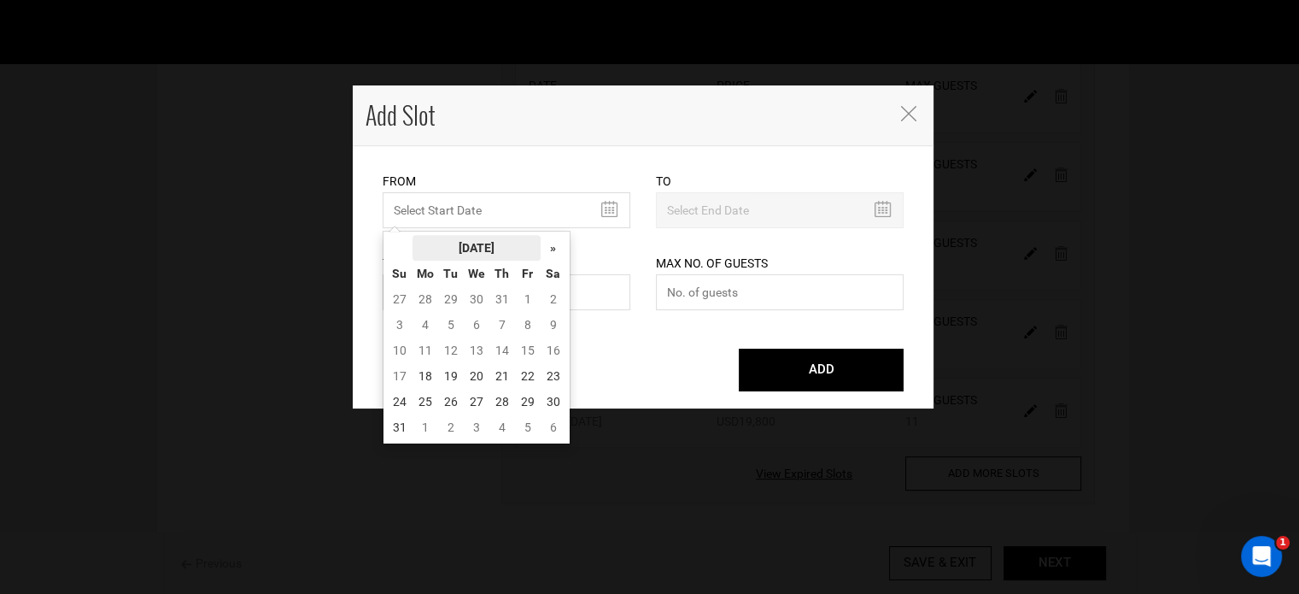
click at [480, 242] on th "[DATE]" at bounding box center [477, 248] width 128 height 26
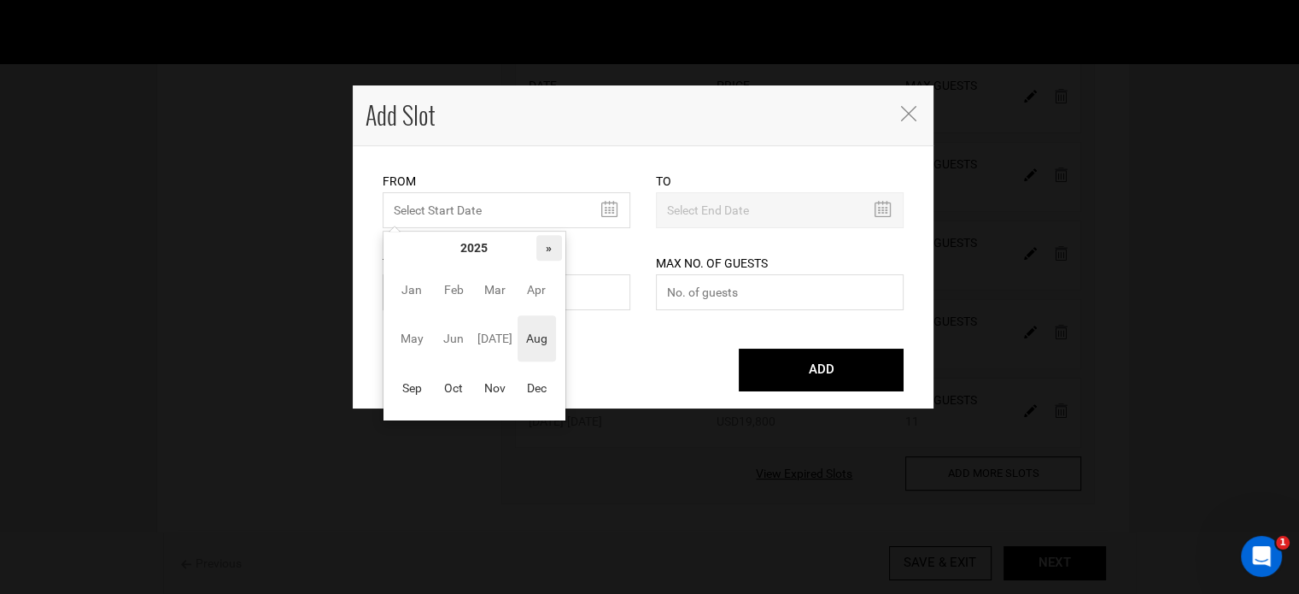
click at [554, 251] on th "»" at bounding box center [549, 248] width 26 height 26
click at [461, 334] on span "Jun" at bounding box center [454, 338] width 38 height 46
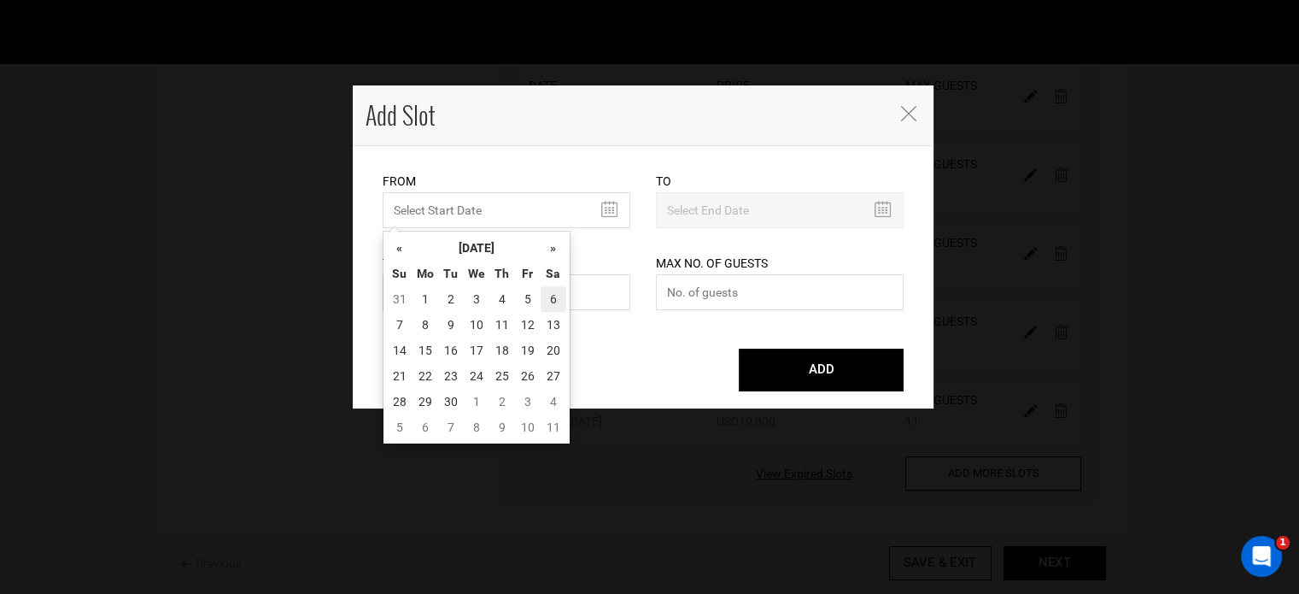
click at [564, 296] on td "6" at bounding box center [554, 299] width 26 height 26
type input "[DATE]"
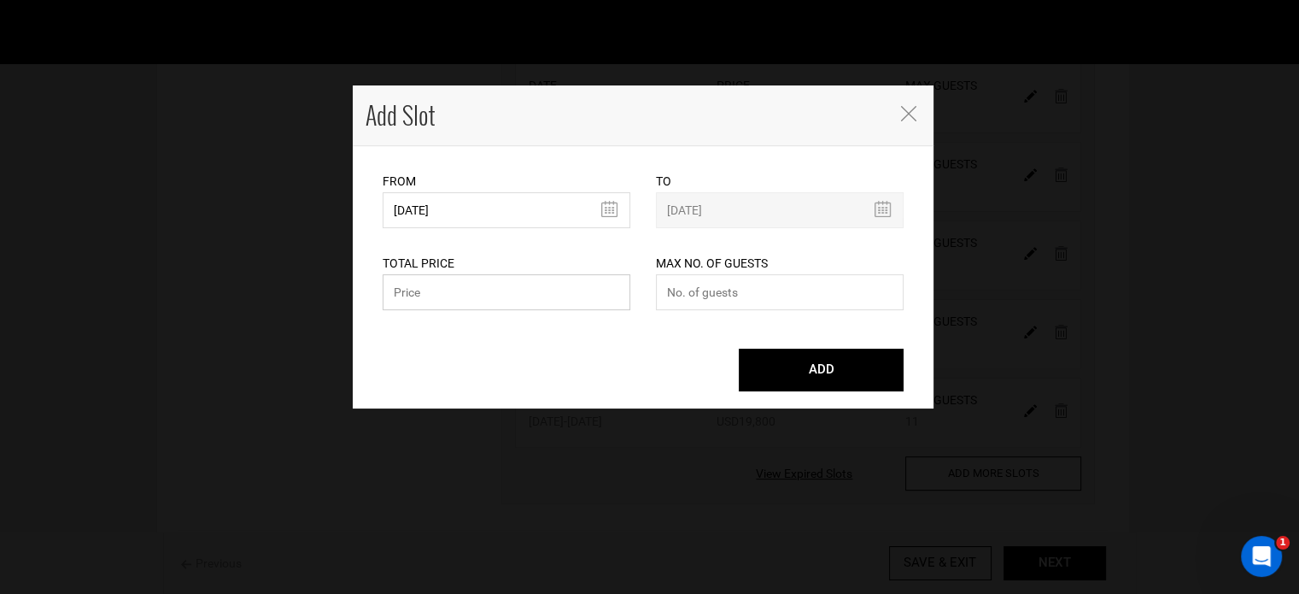
click at [565, 292] on input "text" at bounding box center [507, 292] width 248 height 36
paste input "19800"
type input "19800"
click at [747, 298] on input "number" at bounding box center [780, 292] width 248 height 36
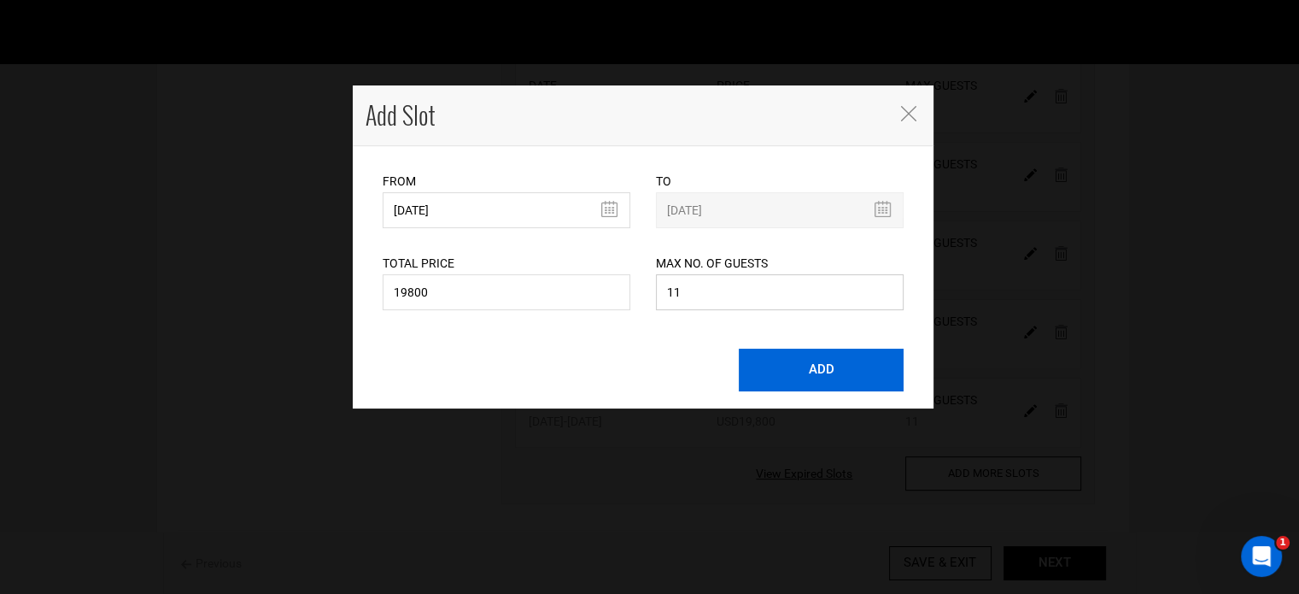
type input "11"
click at [798, 365] on button "ADD" at bounding box center [821, 370] width 165 height 43
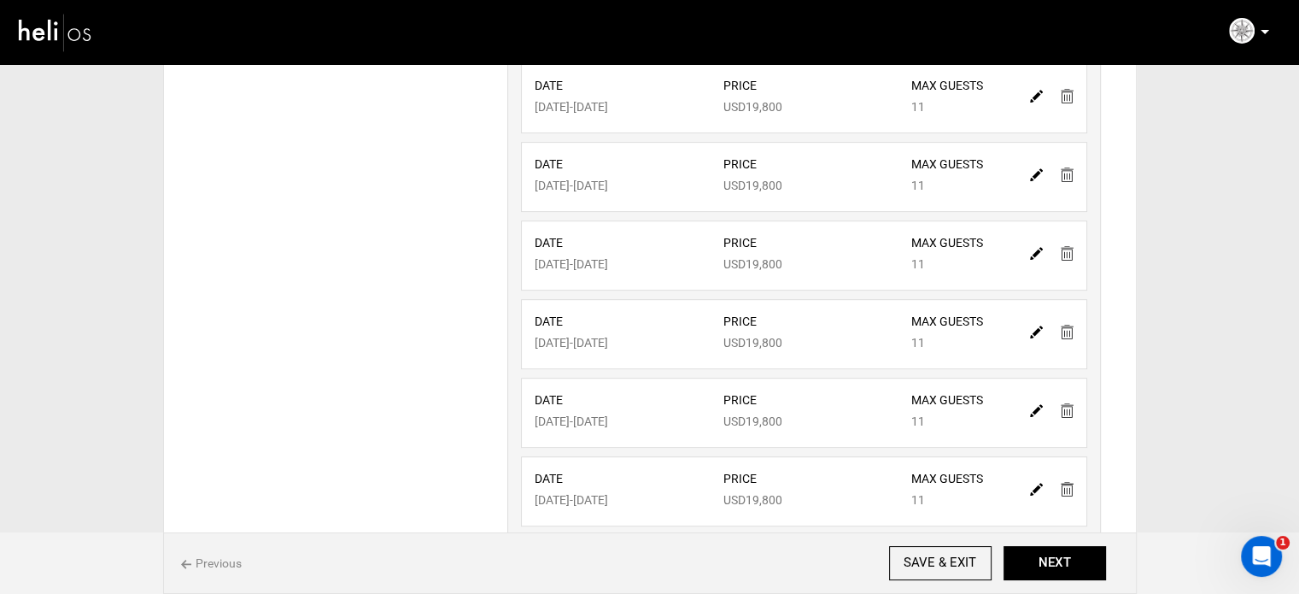
scroll to position [924, 0]
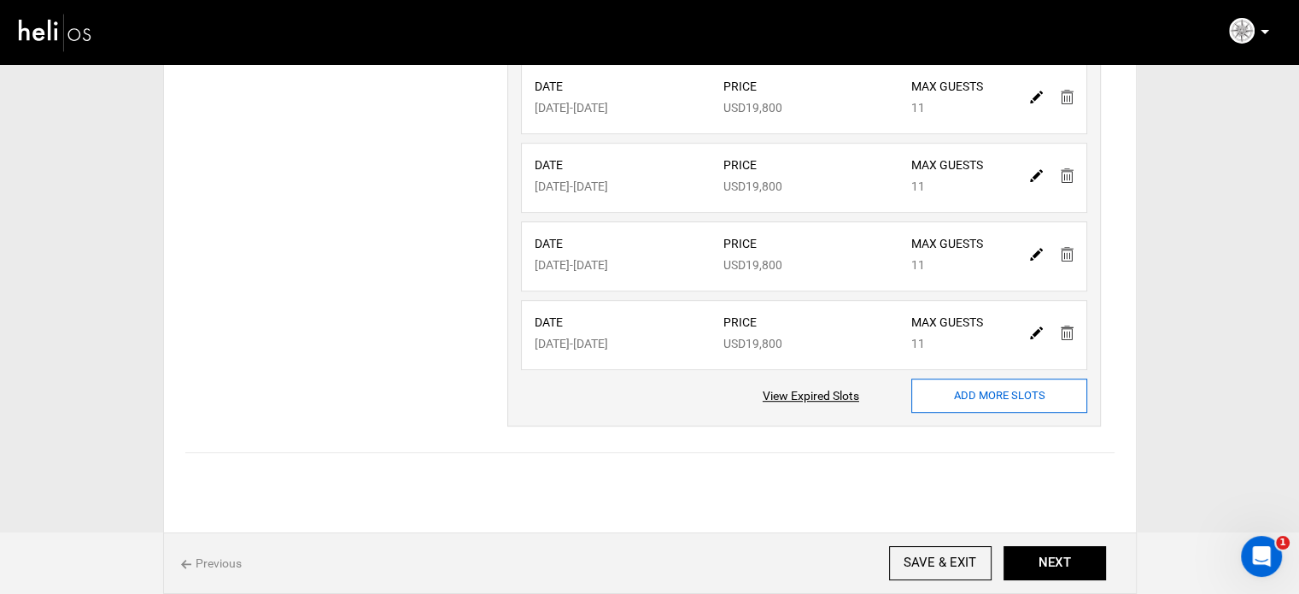
click at [978, 390] on input "ADD MORE SLOTS" at bounding box center [999, 395] width 176 height 34
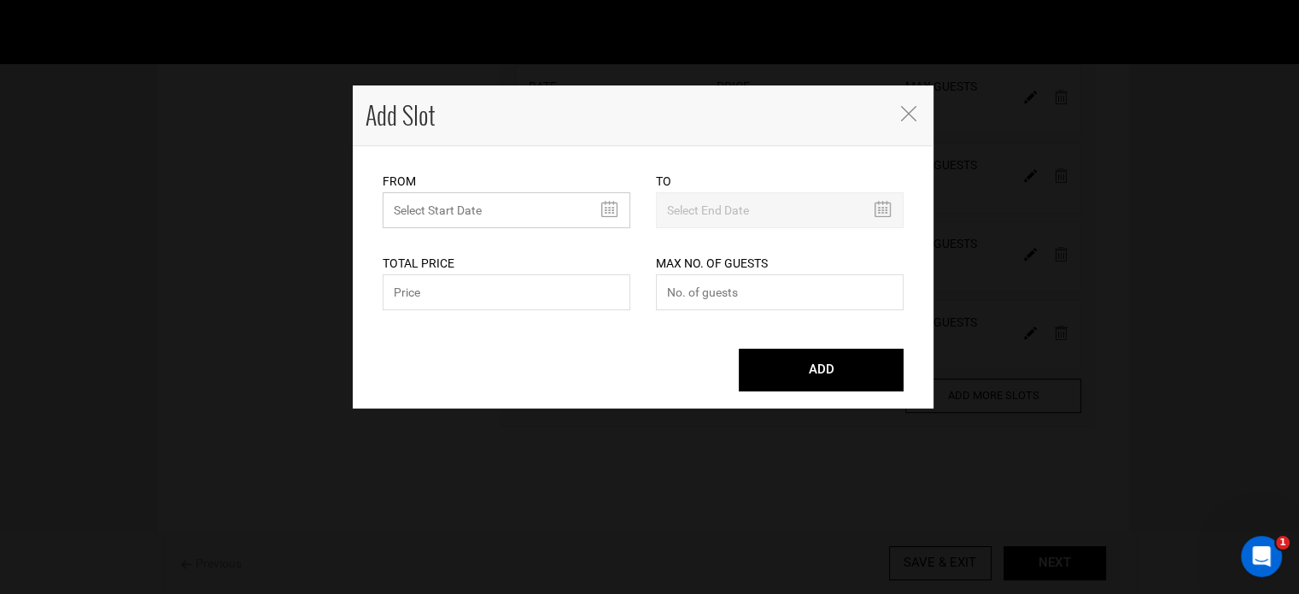
click at [423, 203] on input "MINIMUM NUMBER OF NIGHTS" at bounding box center [507, 210] width 248 height 36
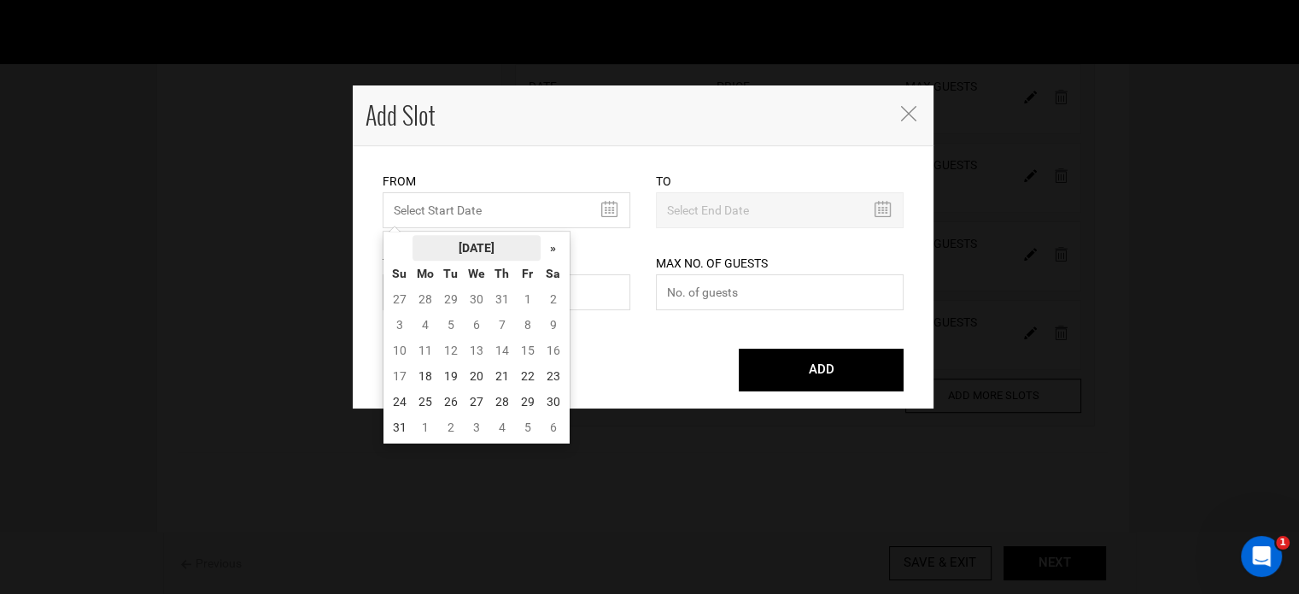
click at [452, 235] on th "[DATE]" at bounding box center [477, 248] width 128 height 26
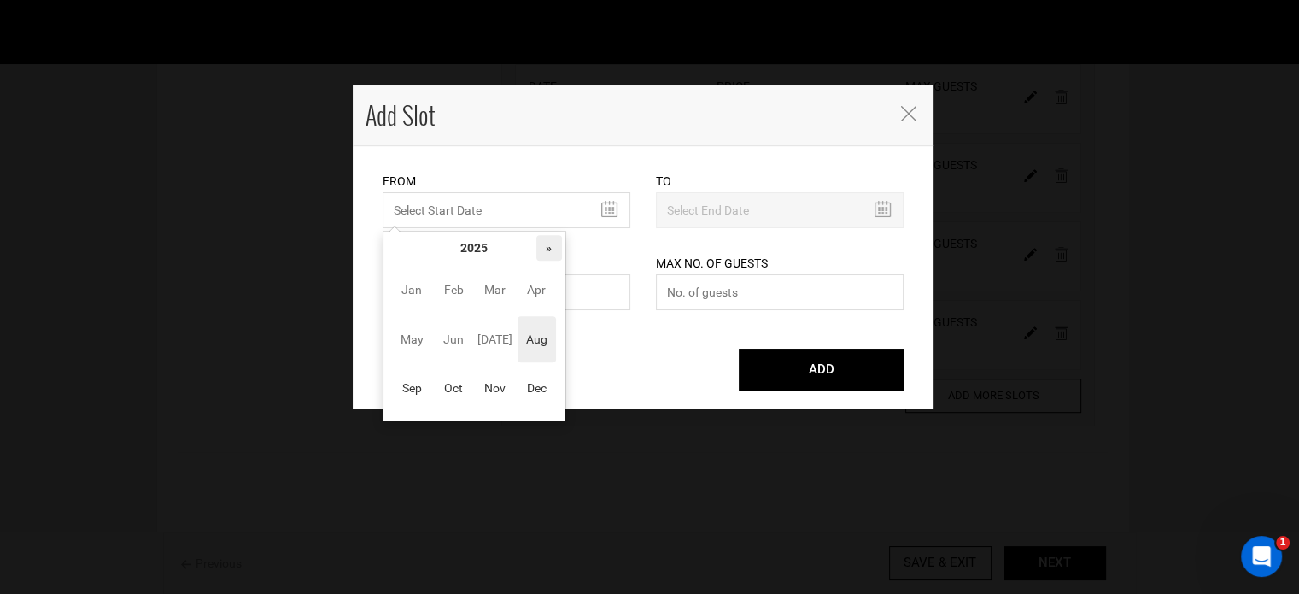
click at [539, 244] on th "»" at bounding box center [549, 248] width 26 height 26
click at [446, 331] on span "Jun" at bounding box center [454, 339] width 38 height 46
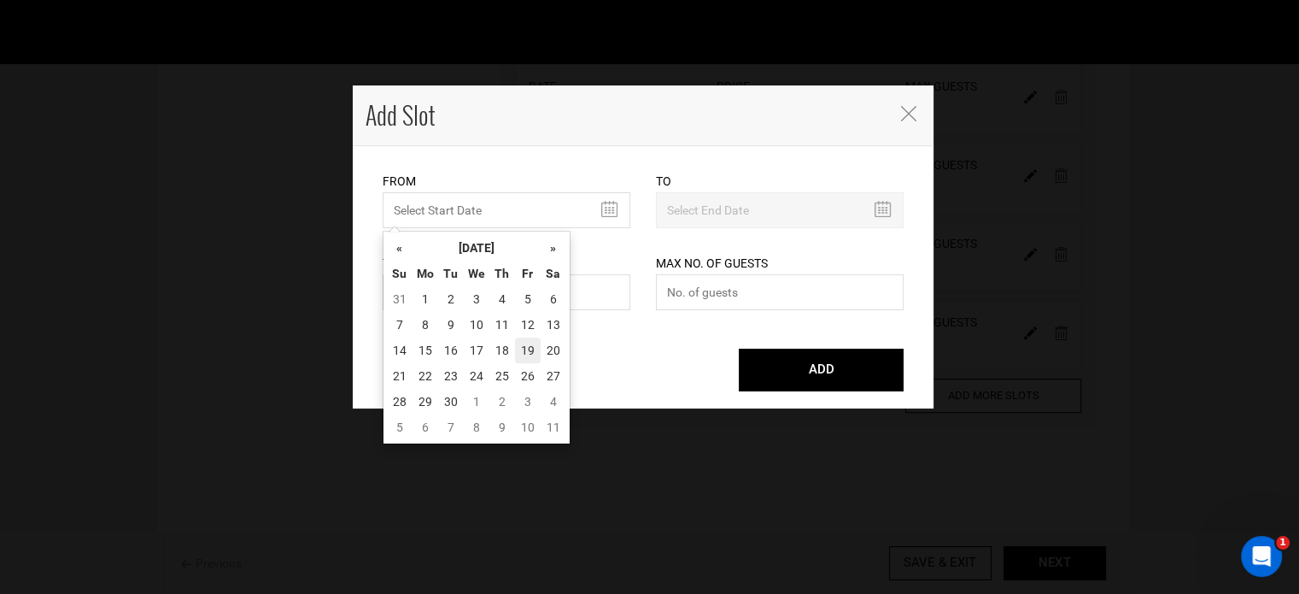
click at [525, 351] on td "19" at bounding box center [528, 350] width 26 height 26
type input "[DATE]"
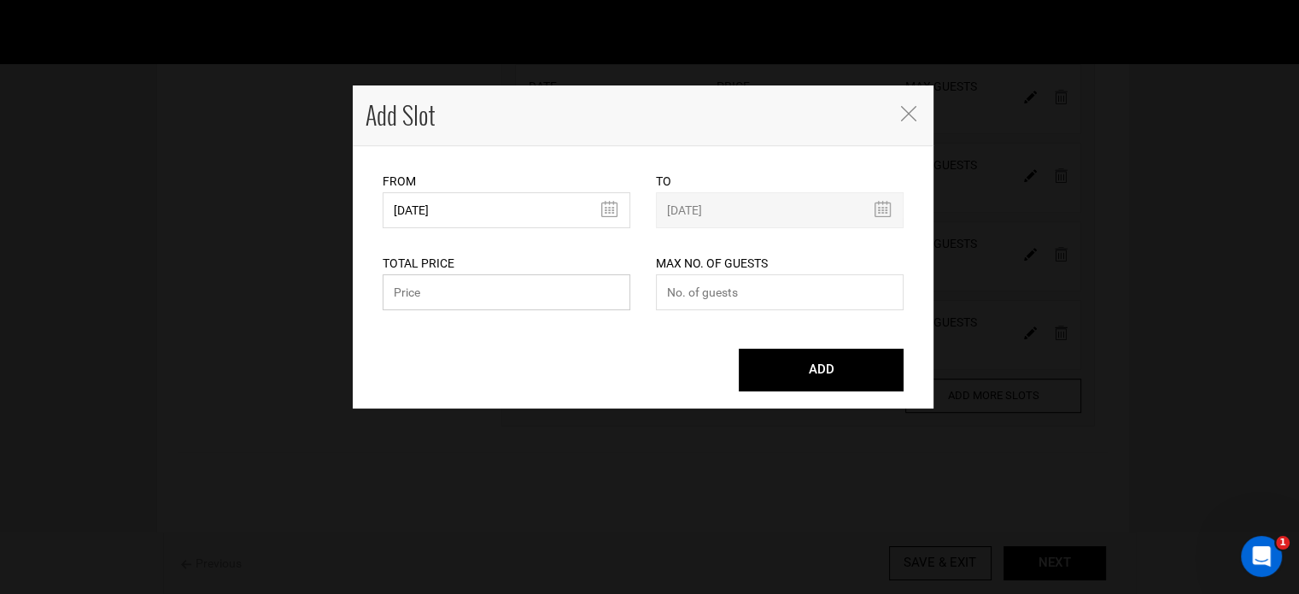
click at [517, 301] on input "text" at bounding box center [507, 292] width 248 height 36
paste input "19800"
type input "19800"
click at [717, 302] on input "number" at bounding box center [780, 292] width 248 height 36
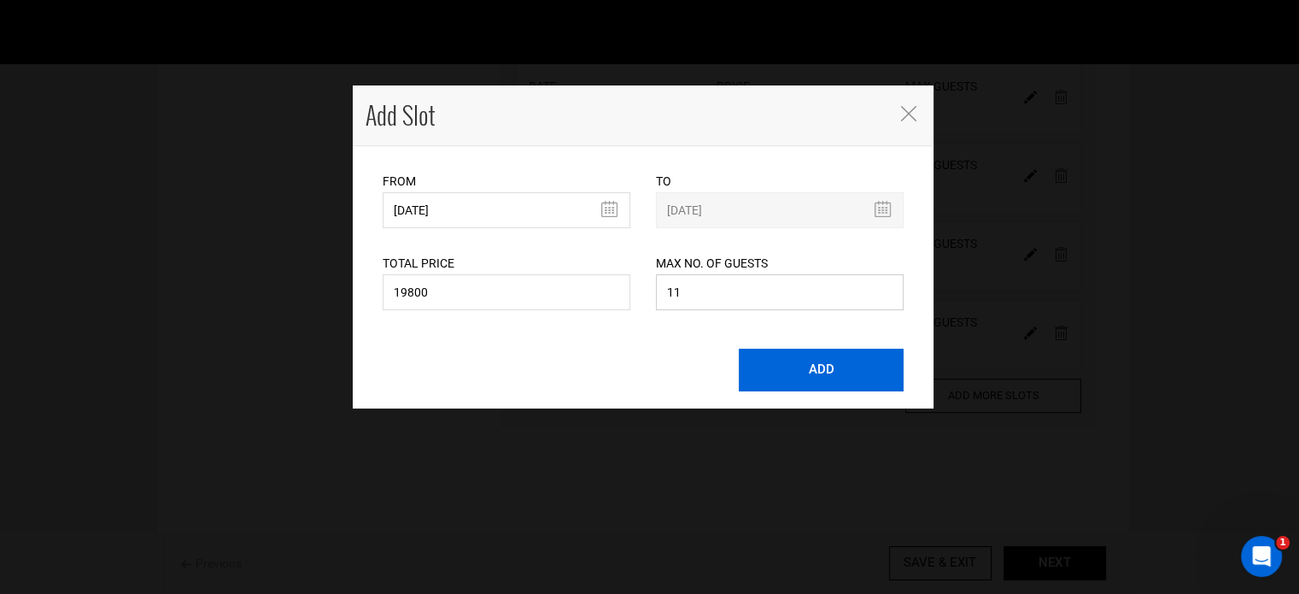
type input "11"
click at [771, 369] on button "ADD" at bounding box center [821, 370] width 165 height 43
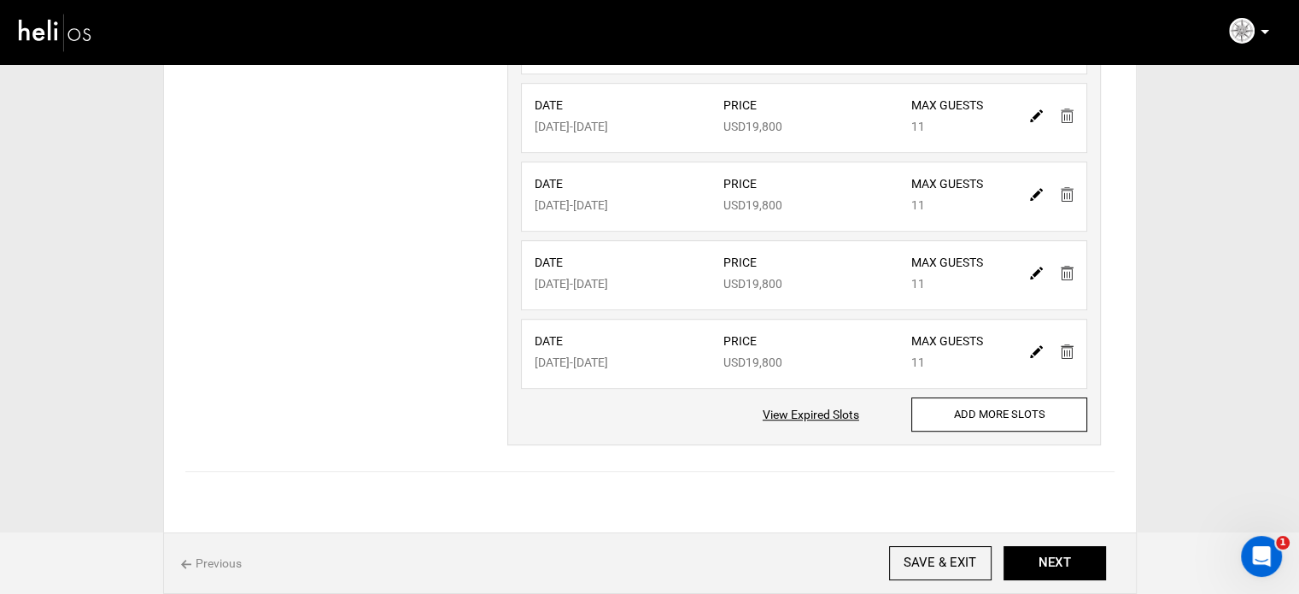
scroll to position [1002, 0]
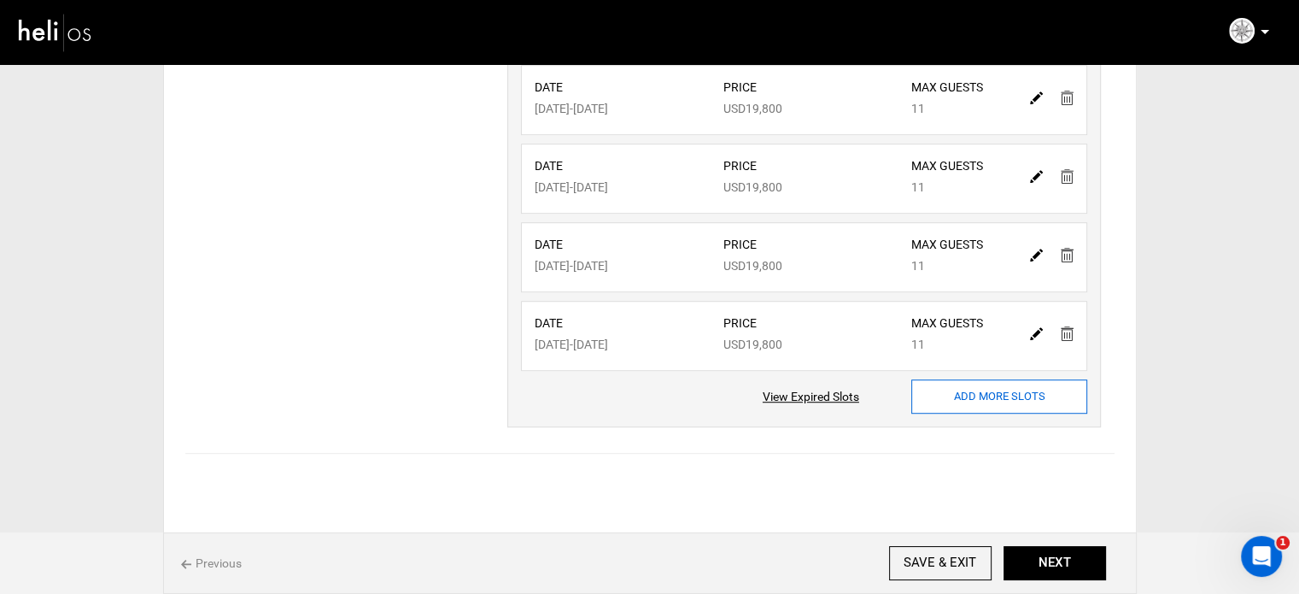
click at [938, 379] on input "ADD MORE SLOTS" at bounding box center [999, 396] width 176 height 34
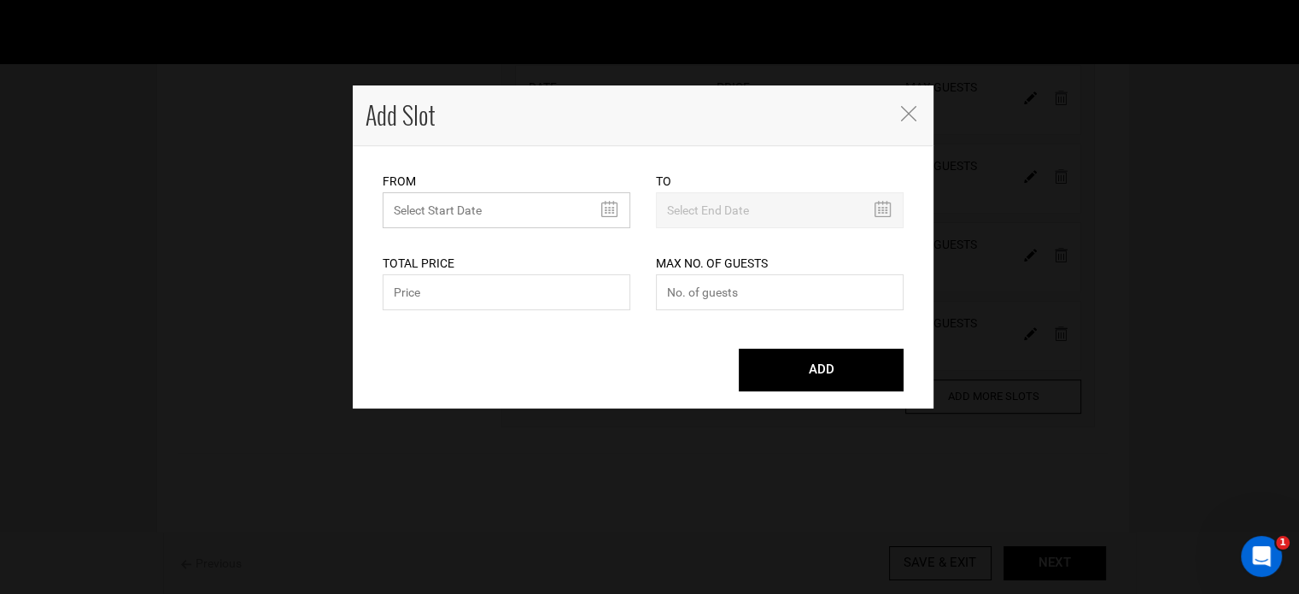
click at [460, 193] on input "MINIMUM NUMBER OF NIGHTS" at bounding box center [507, 210] width 248 height 36
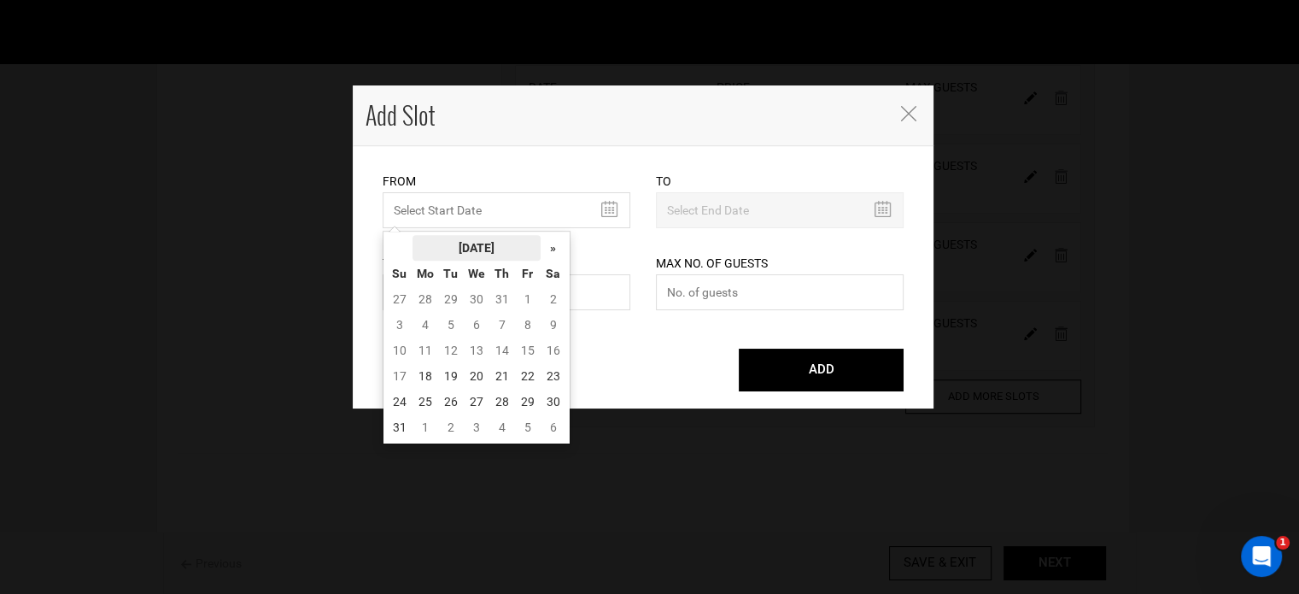
click at [481, 240] on th "[DATE]" at bounding box center [477, 248] width 128 height 26
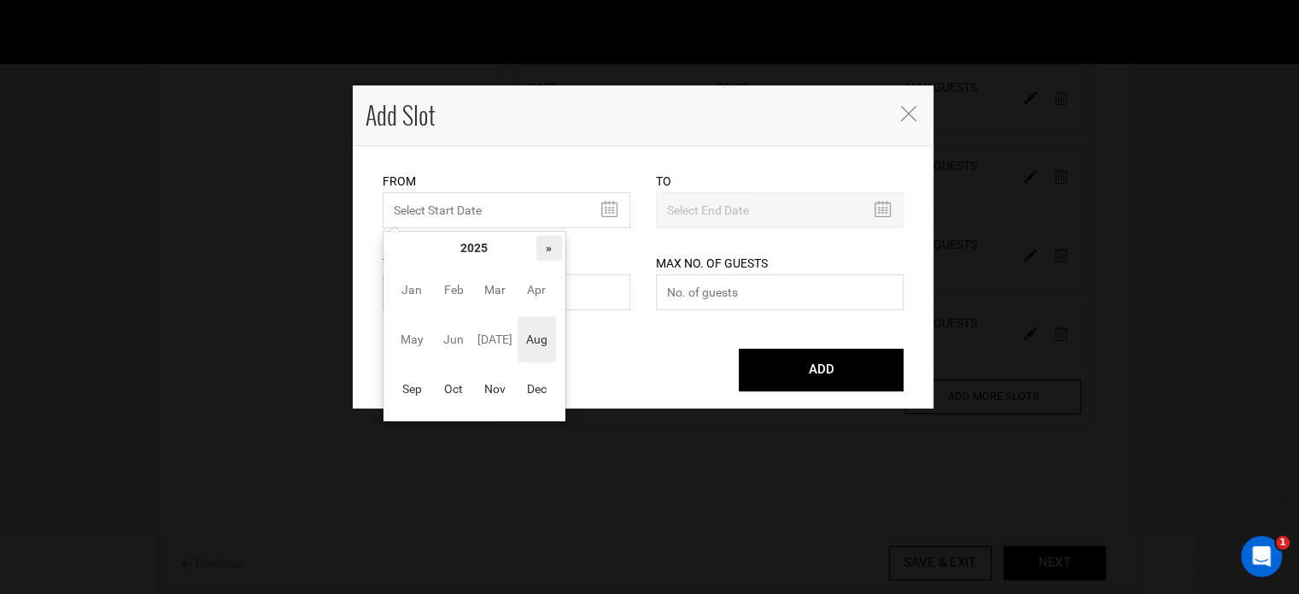
click at [546, 249] on th "»" at bounding box center [549, 248] width 26 height 26
click at [502, 343] on span "[DATE]" at bounding box center [495, 339] width 38 height 46
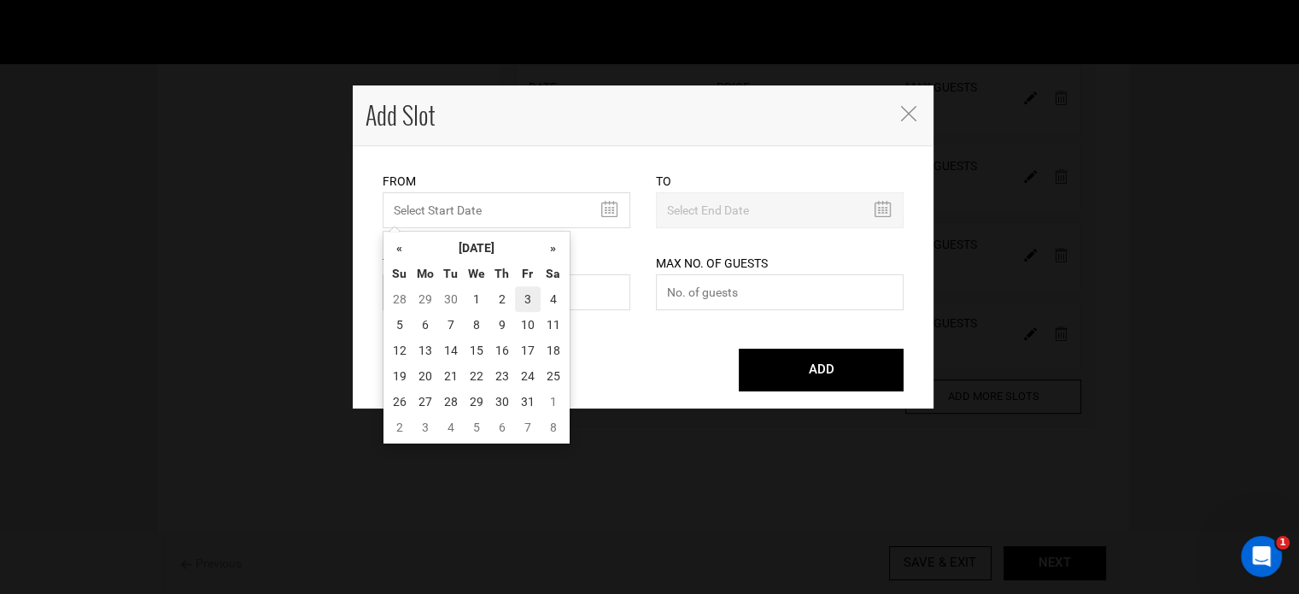
click at [526, 294] on td "3" at bounding box center [528, 299] width 26 height 26
type input "[DATE]"
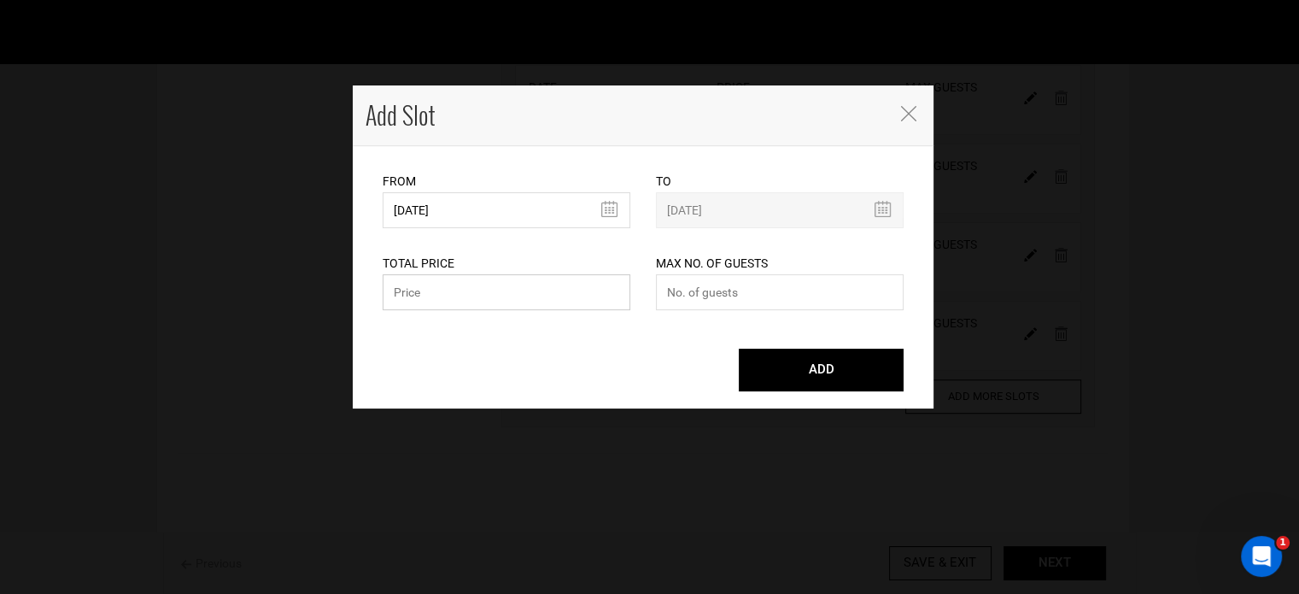
click at [413, 286] on input "text" at bounding box center [507, 292] width 248 height 36
paste input "19800"
type input "19800"
click at [691, 290] on input "number" at bounding box center [780, 292] width 248 height 36
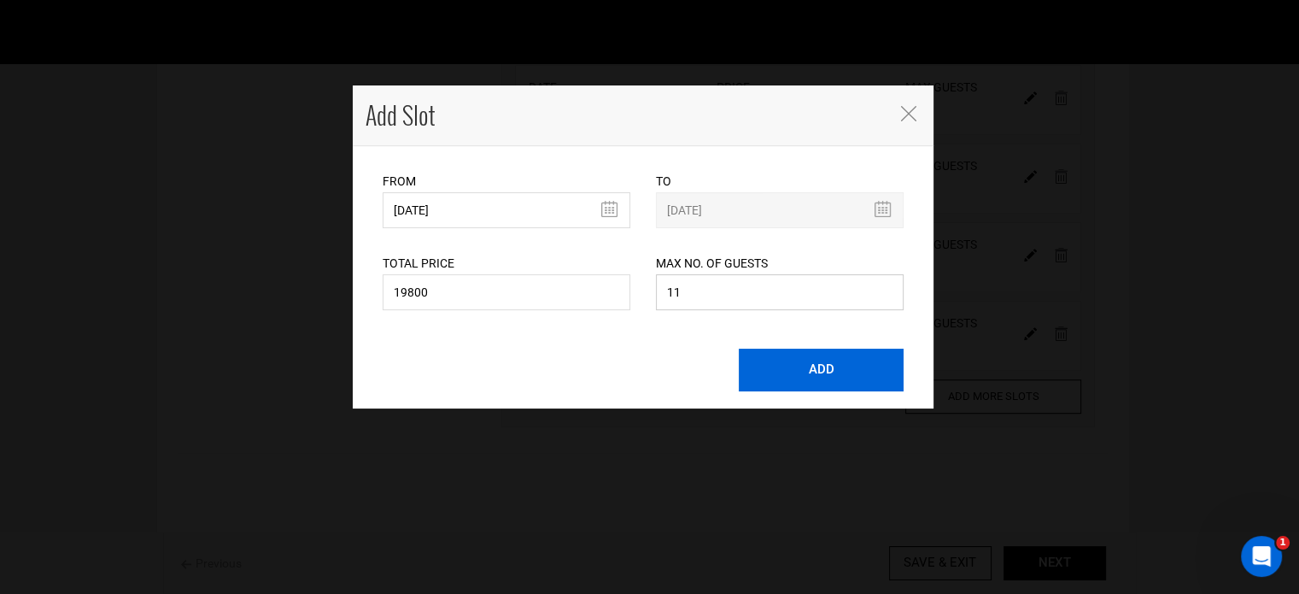
type input "11"
click at [781, 363] on button "ADD" at bounding box center [821, 370] width 165 height 43
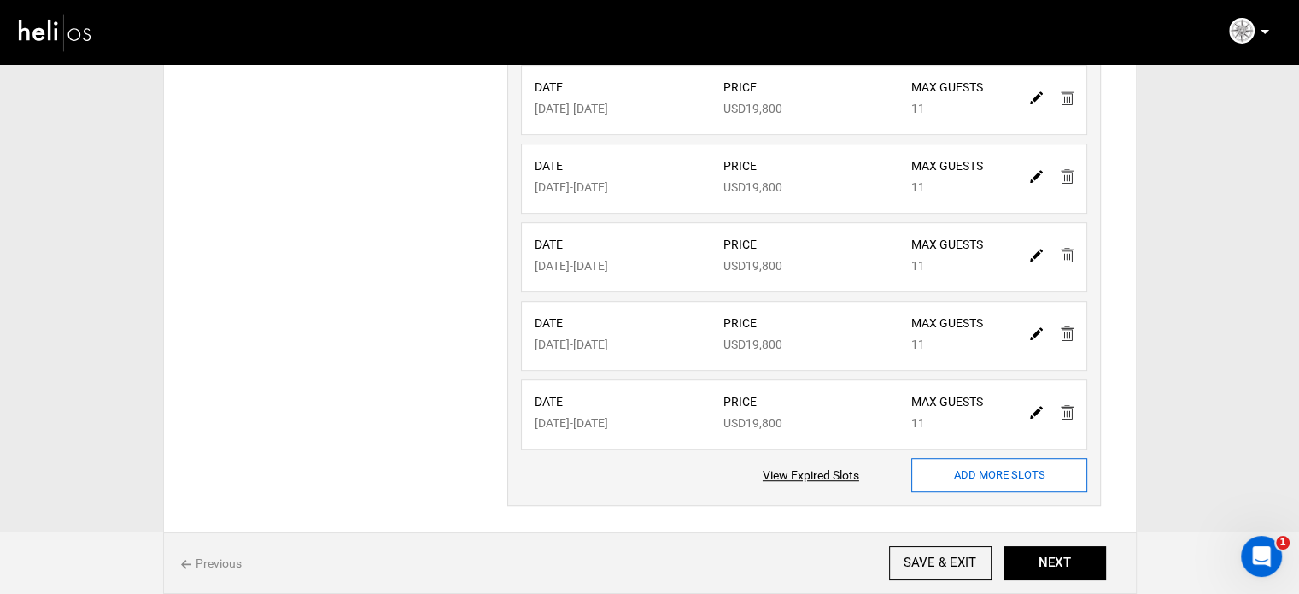
click at [950, 469] on input "ADD MORE SLOTS" at bounding box center [999, 475] width 176 height 34
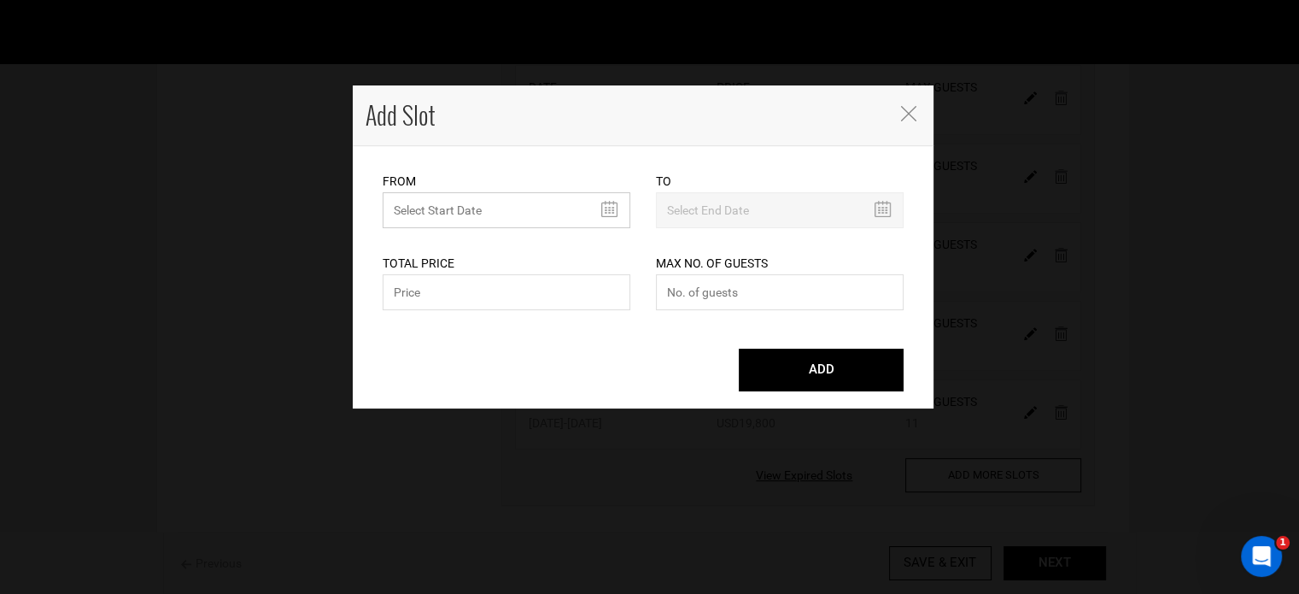
click at [445, 201] on input "MINIMUM NUMBER OF NIGHTS" at bounding box center [507, 210] width 248 height 36
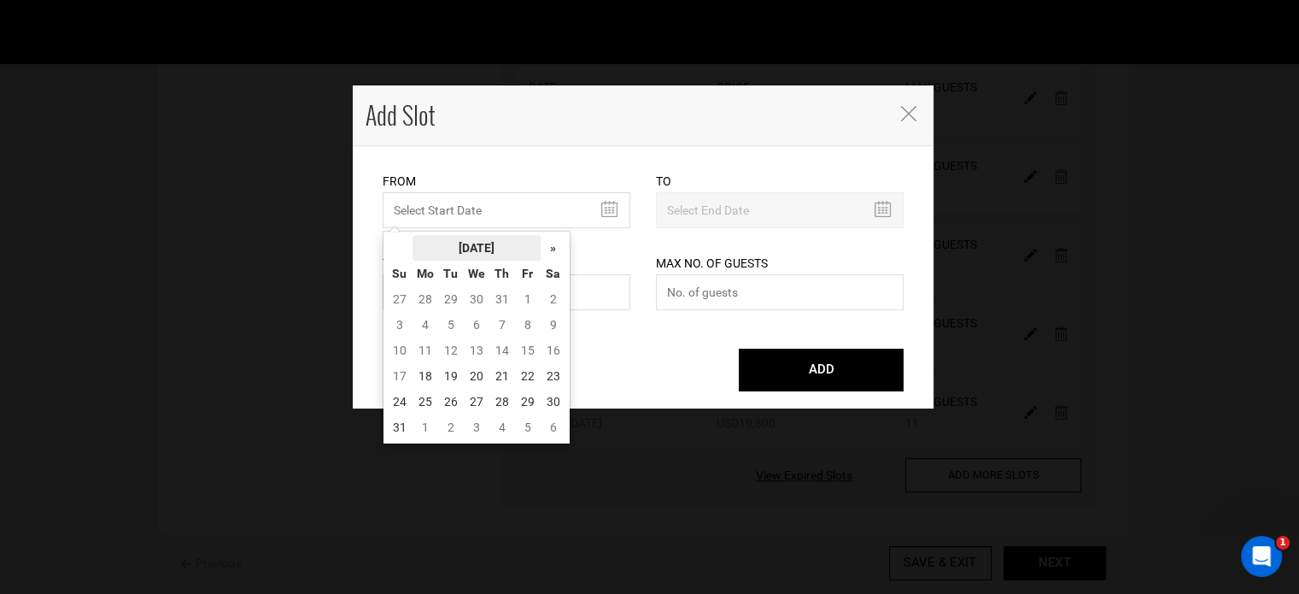
click at [452, 237] on th "[DATE]" at bounding box center [477, 248] width 128 height 26
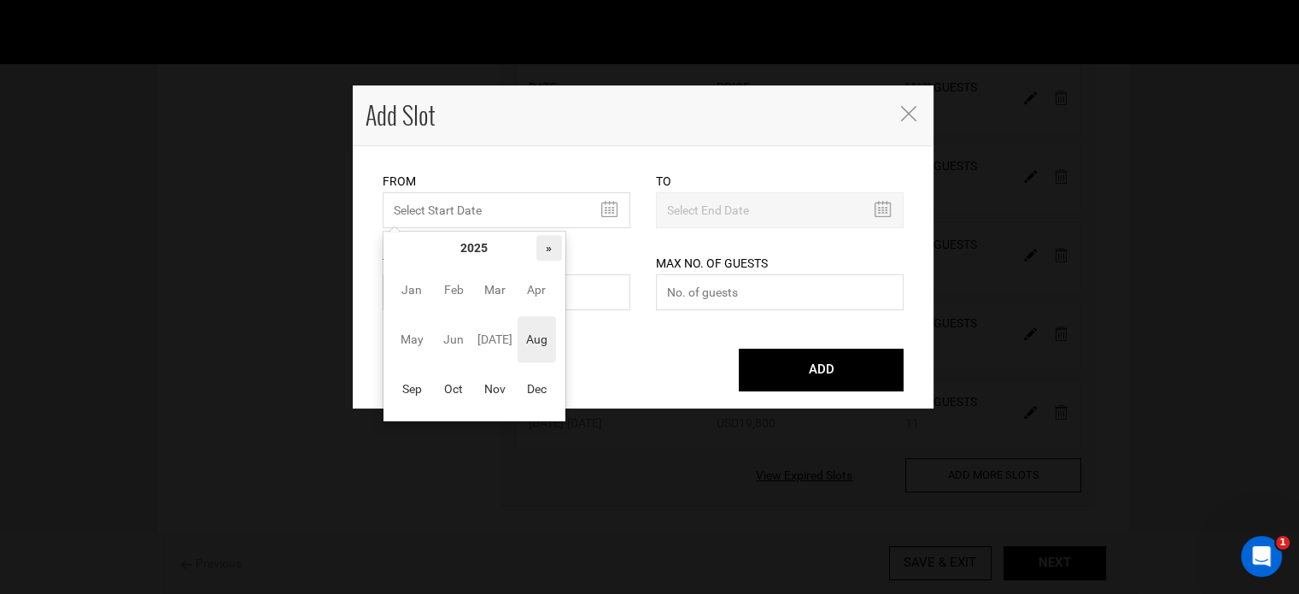
click at [548, 248] on th "»" at bounding box center [549, 248] width 26 height 26
click at [513, 341] on span "[DATE]" at bounding box center [495, 339] width 38 height 46
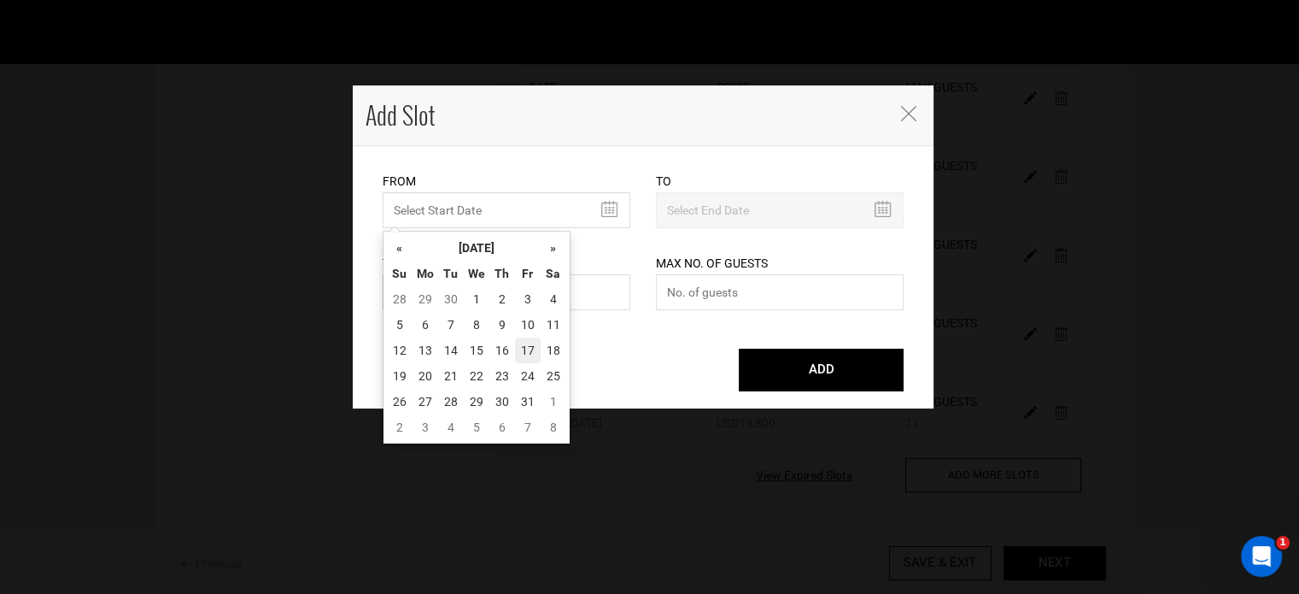
click at [530, 345] on td "17" at bounding box center [528, 350] width 26 height 26
type input "[DATE]"
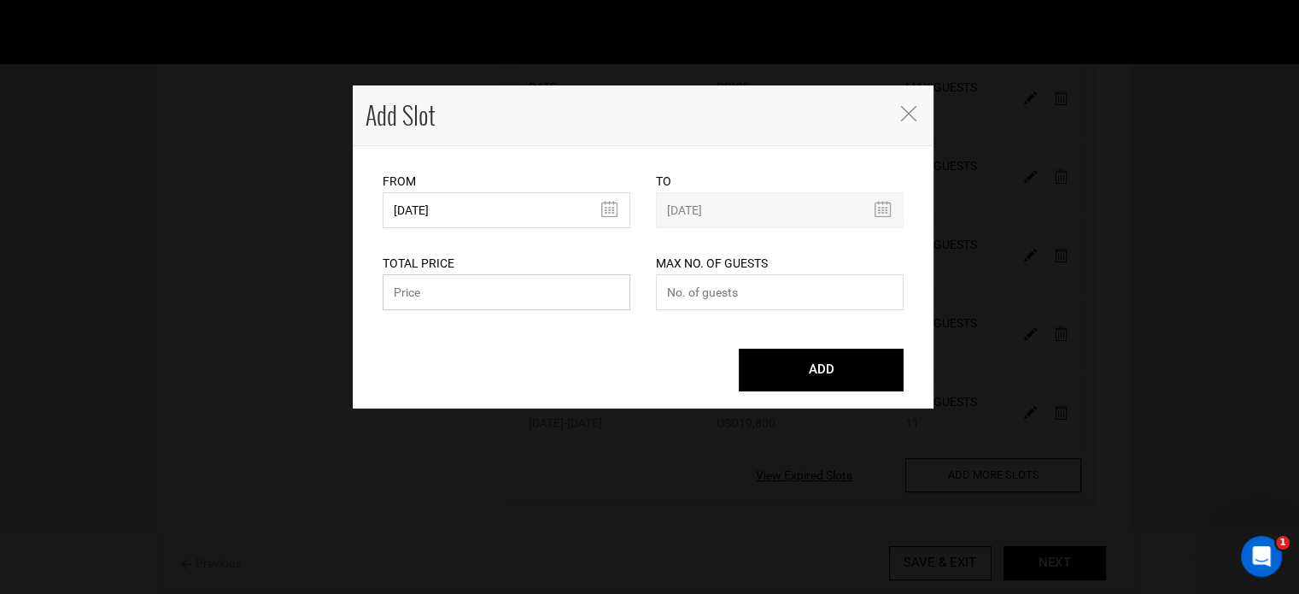
click at [483, 292] on input "text" at bounding box center [507, 292] width 248 height 36
paste input "19800"
type input "19800"
click at [702, 296] on input "number" at bounding box center [780, 292] width 248 height 36
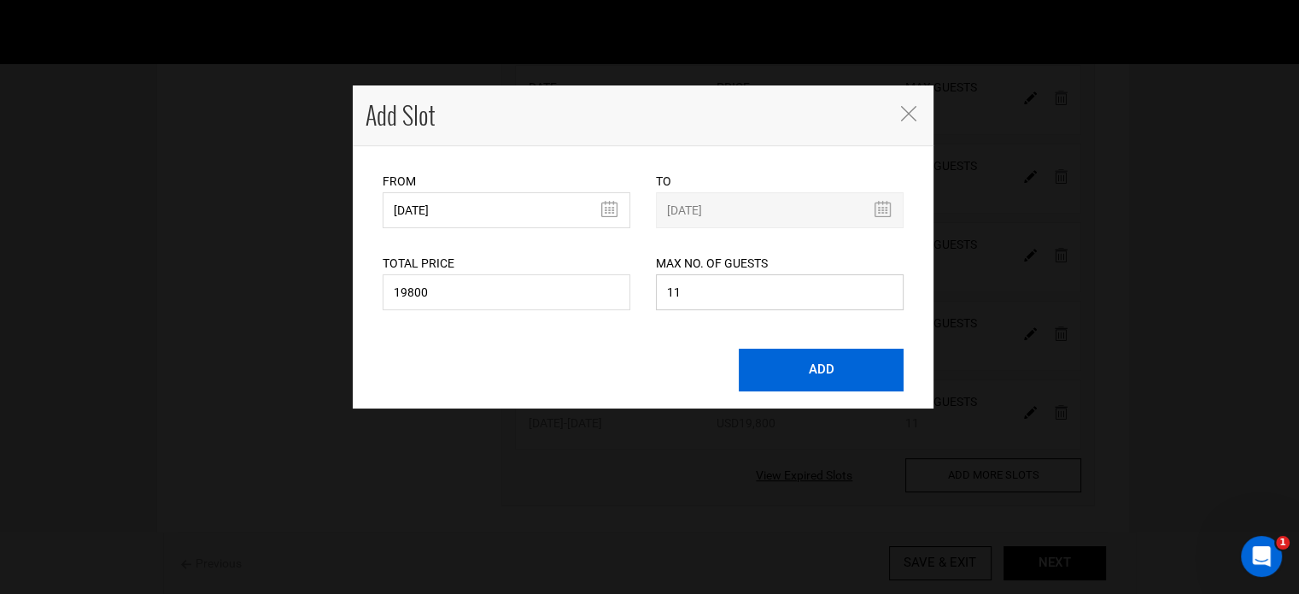
type input "11"
click at [830, 368] on button "ADD" at bounding box center [821, 370] width 165 height 43
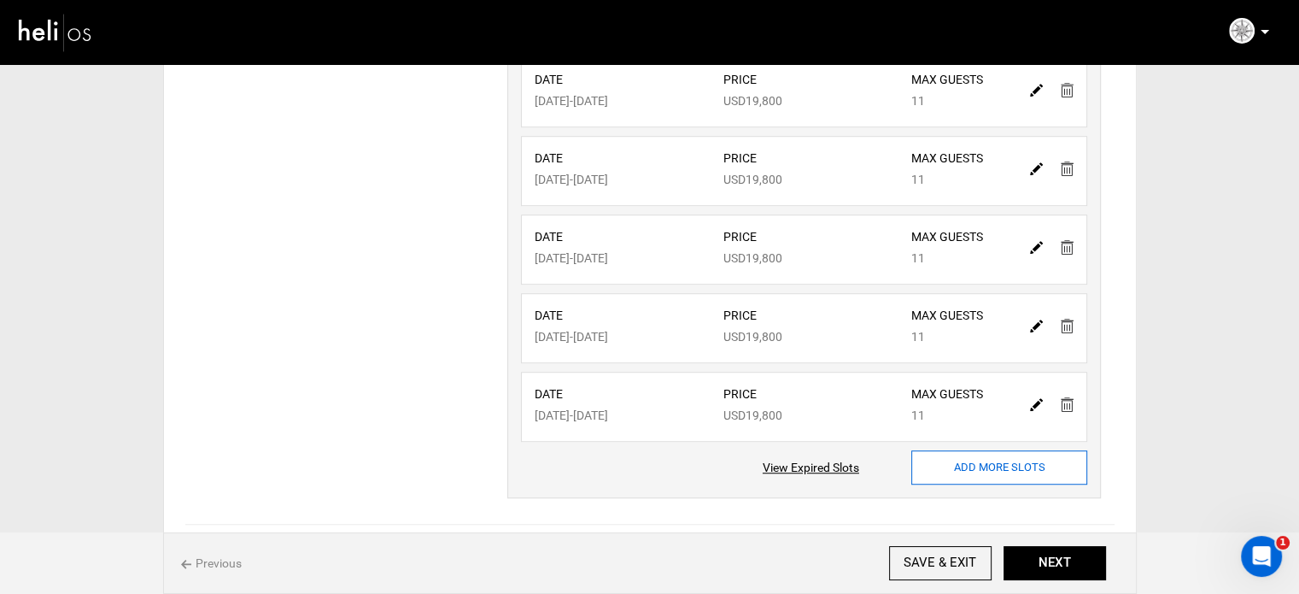
scroll to position [1158, 0]
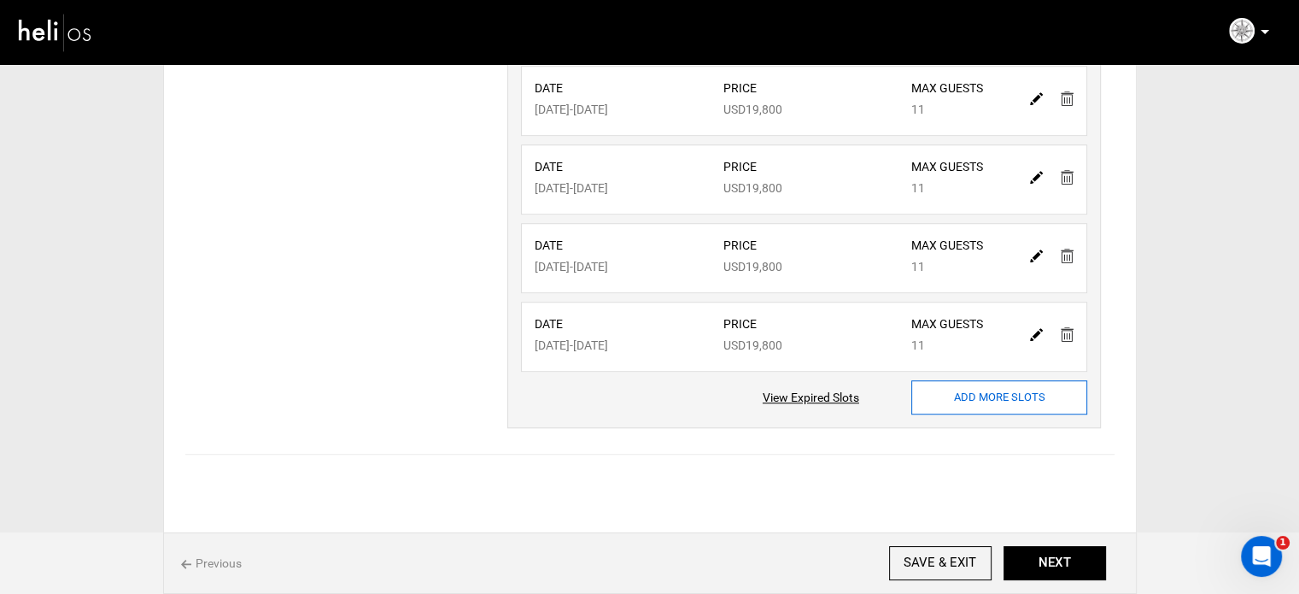
click at [945, 380] on input "ADD MORE SLOTS" at bounding box center [999, 397] width 176 height 34
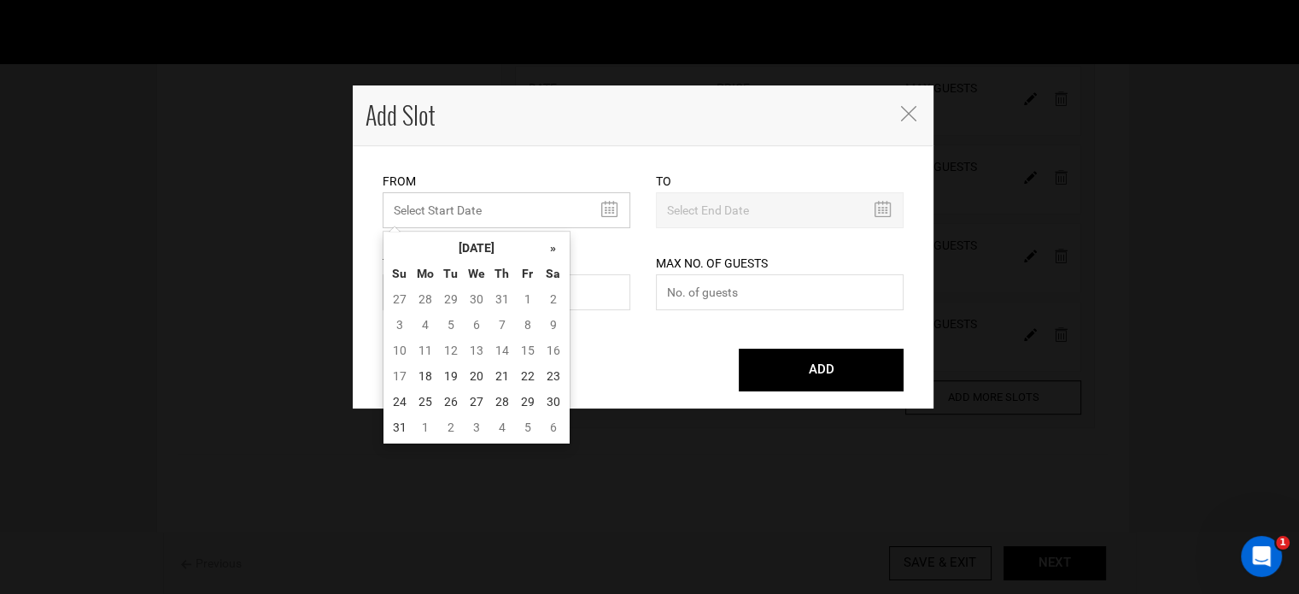
click at [463, 214] on input "MINIMUM NUMBER OF NIGHTS" at bounding box center [507, 210] width 248 height 36
click at [466, 239] on th "[DATE]" at bounding box center [477, 248] width 128 height 26
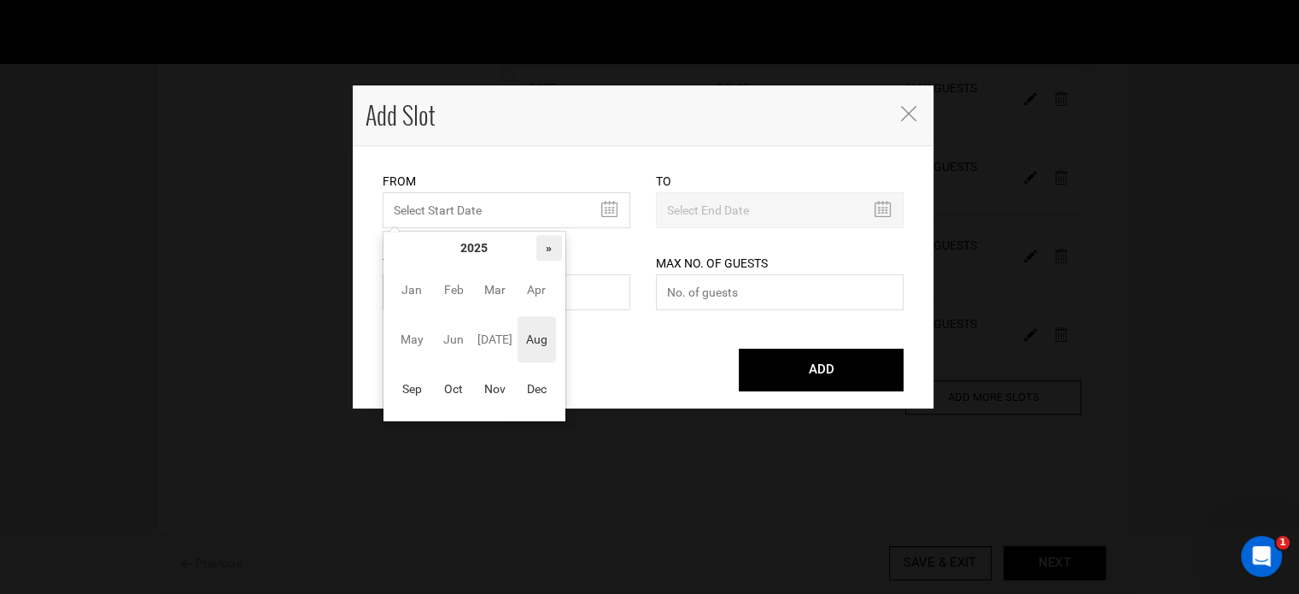
click at [546, 243] on th "»" at bounding box center [549, 248] width 26 height 26
click at [499, 330] on span "[DATE]" at bounding box center [495, 339] width 38 height 46
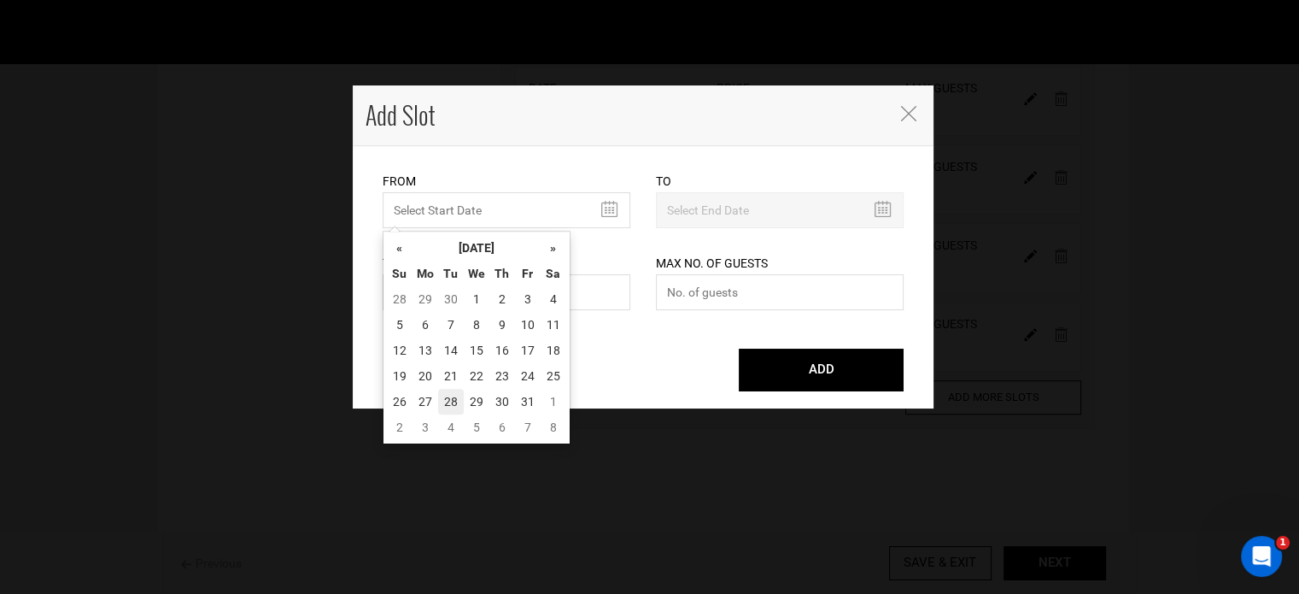
click at [454, 401] on td "28" at bounding box center [451, 402] width 26 height 26
type input "[DATE]"
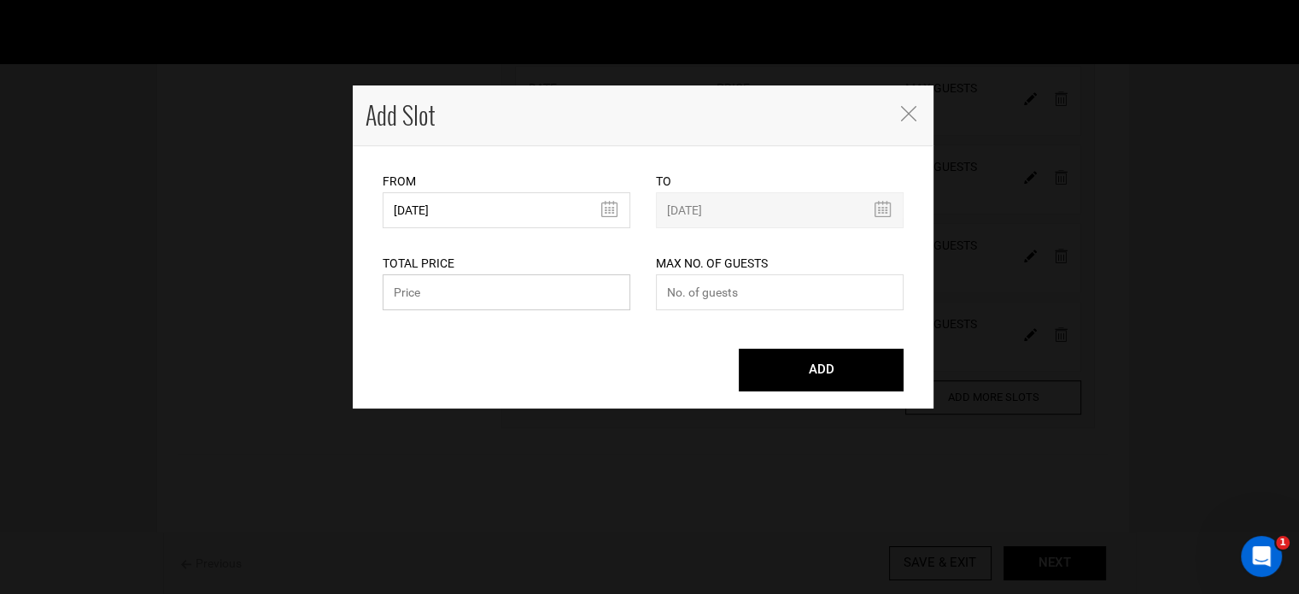
click at [488, 288] on input "text" at bounding box center [507, 292] width 248 height 36
paste input "19800"
type input "19800"
click at [691, 301] on input "number" at bounding box center [780, 292] width 248 height 36
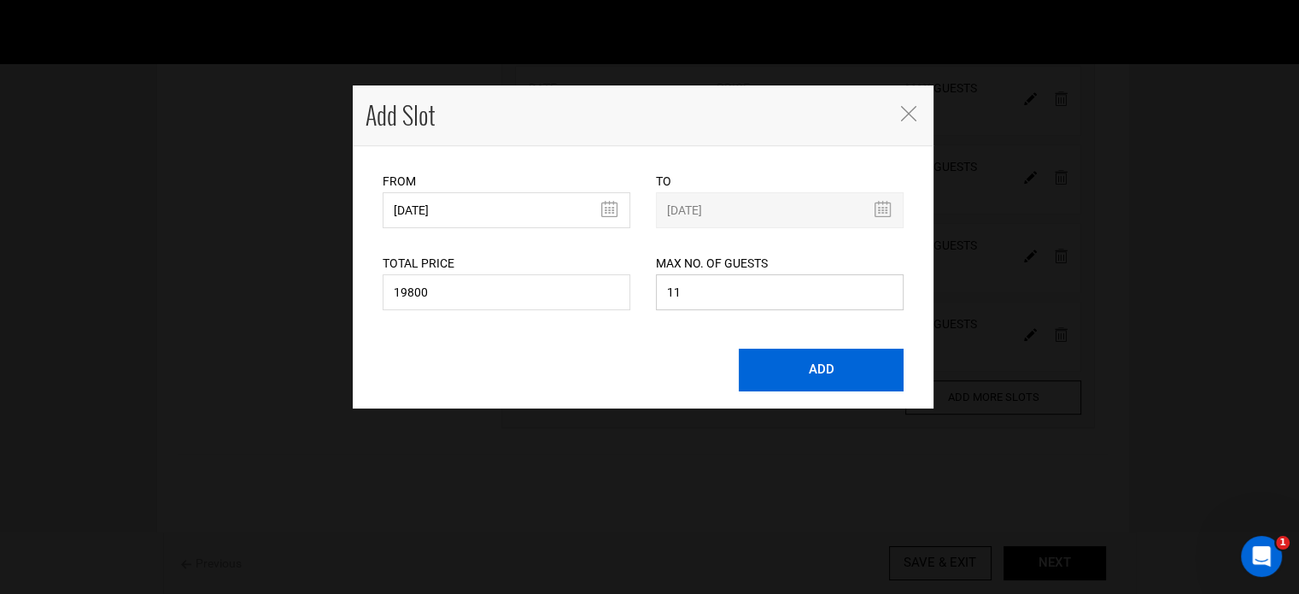
type input "11"
click at [782, 354] on button "ADD" at bounding box center [821, 370] width 165 height 43
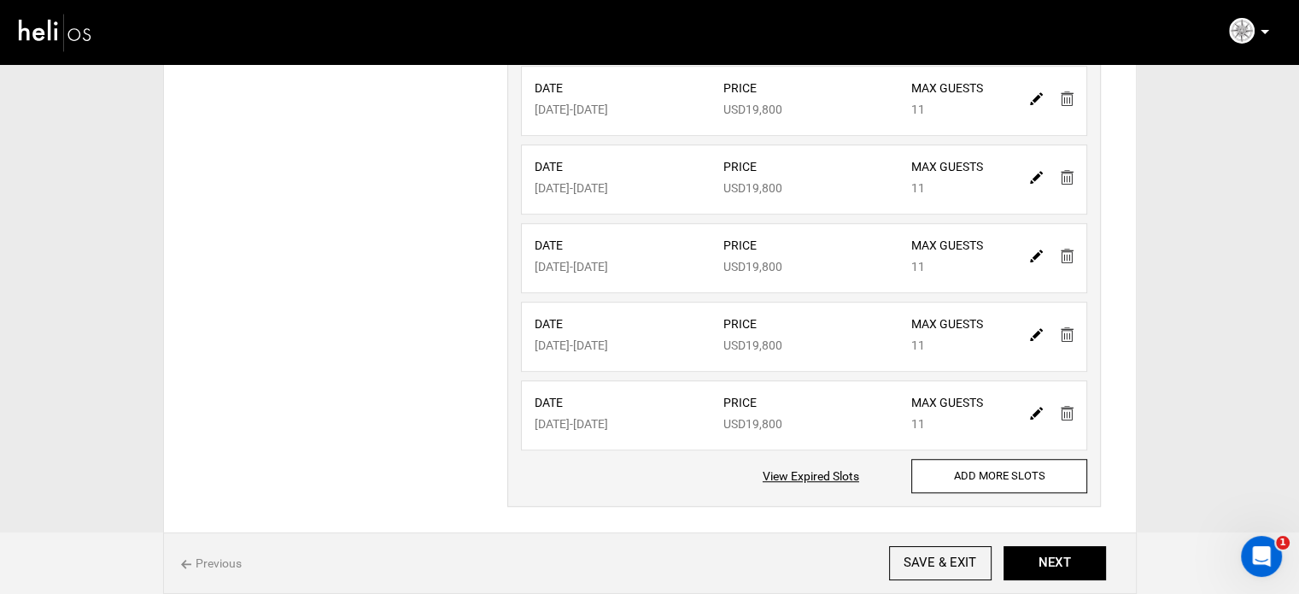
click at [1035, 409] on img at bounding box center [1036, 413] width 13 height 13
type input "[DATE]"
type input "19800"
type input "11"
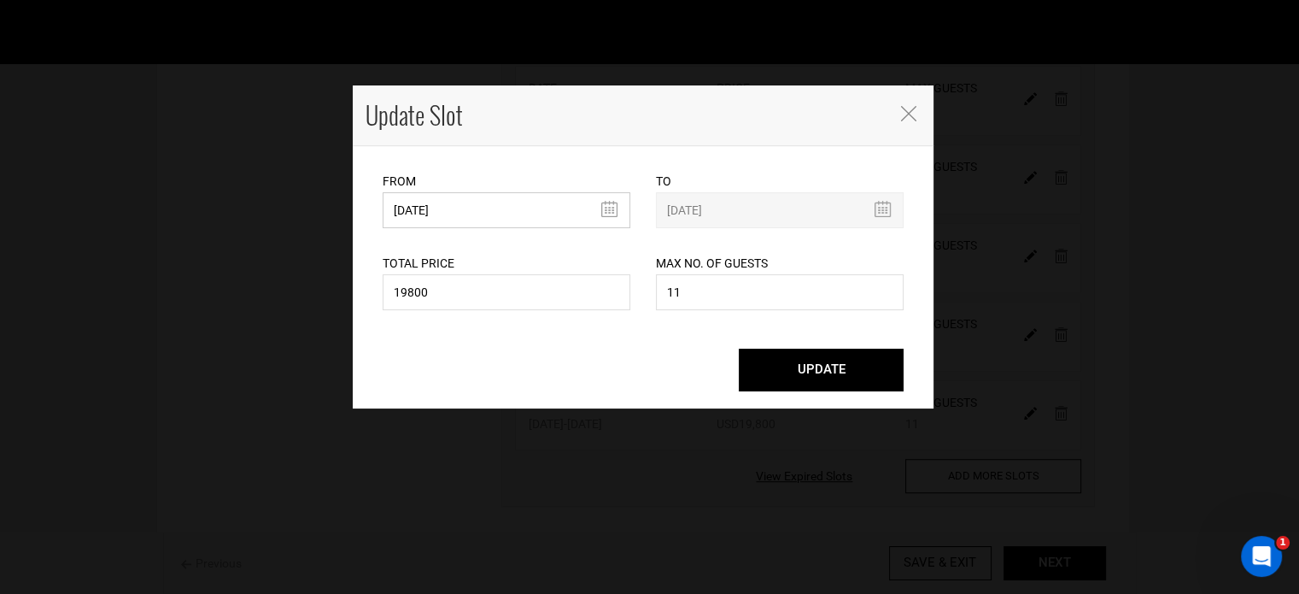
click at [525, 212] on input "[DATE]" at bounding box center [507, 210] width 248 height 36
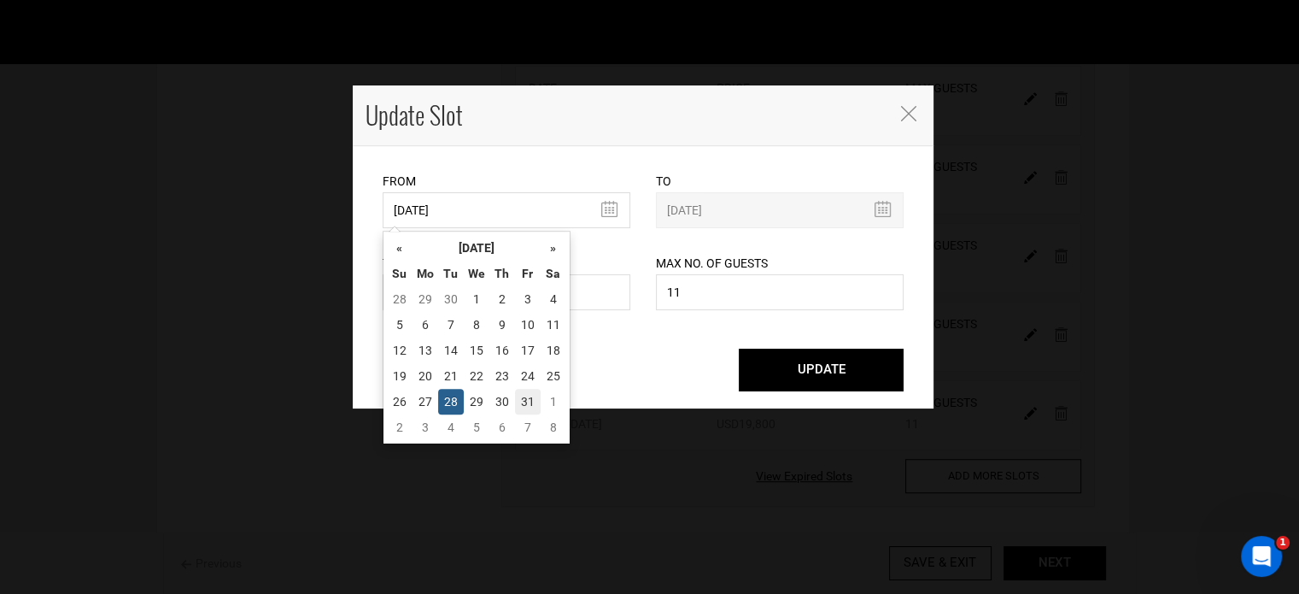
click at [534, 395] on td "31" at bounding box center [528, 402] width 26 height 26
type input "[DATE]"
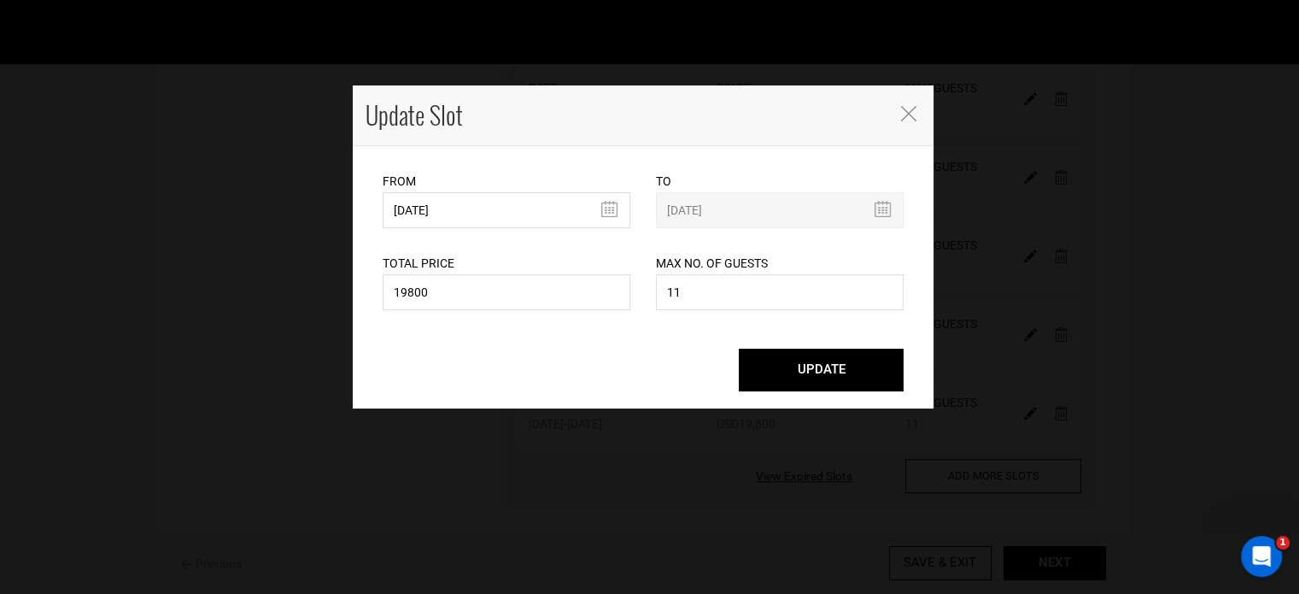
click at [782, 366] on button "UPDATE" at bounding box center [821, 370] width 165 height 43
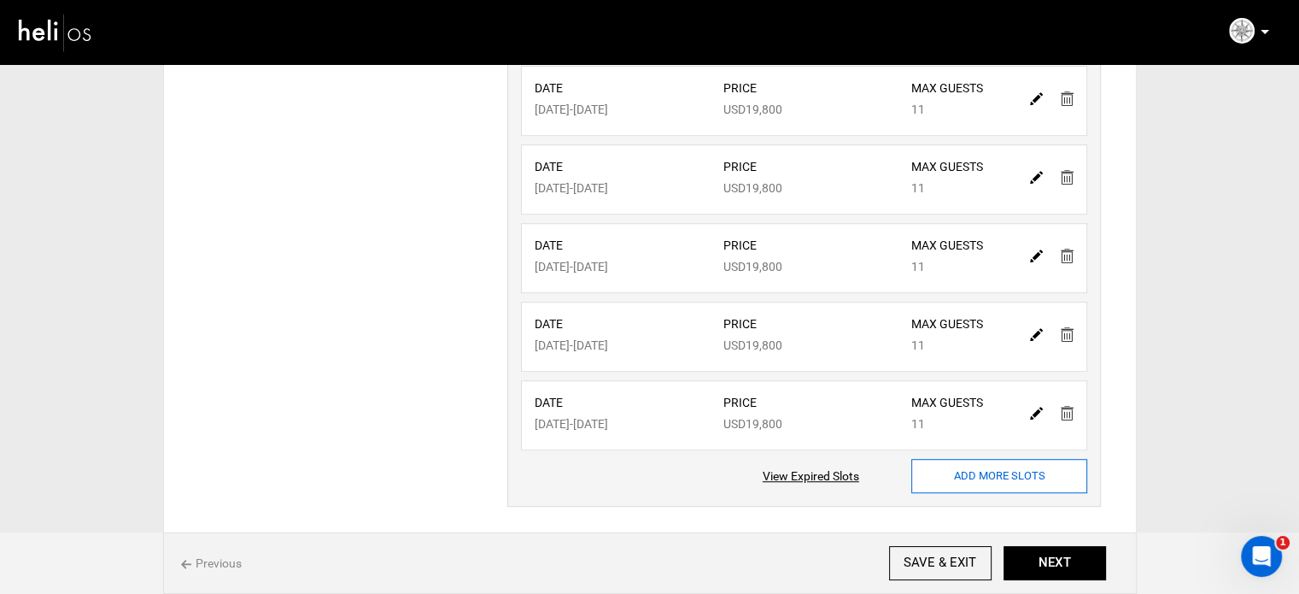
click at [1028, 469] on input "ADD MORE SLOTS" at bounding box center [999, 476] width 176 height 34
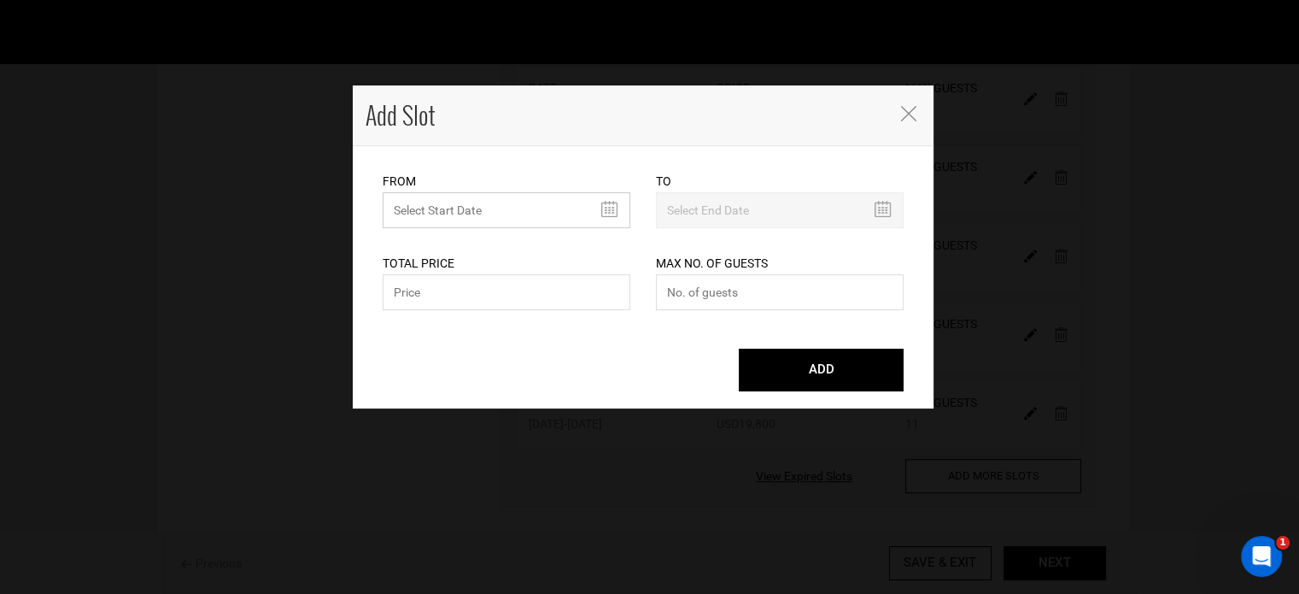
click at [489, 212] on input "MINIMUM NUMBER OF NIGHTS" at bounding box center [507, 210] width 248 height 36
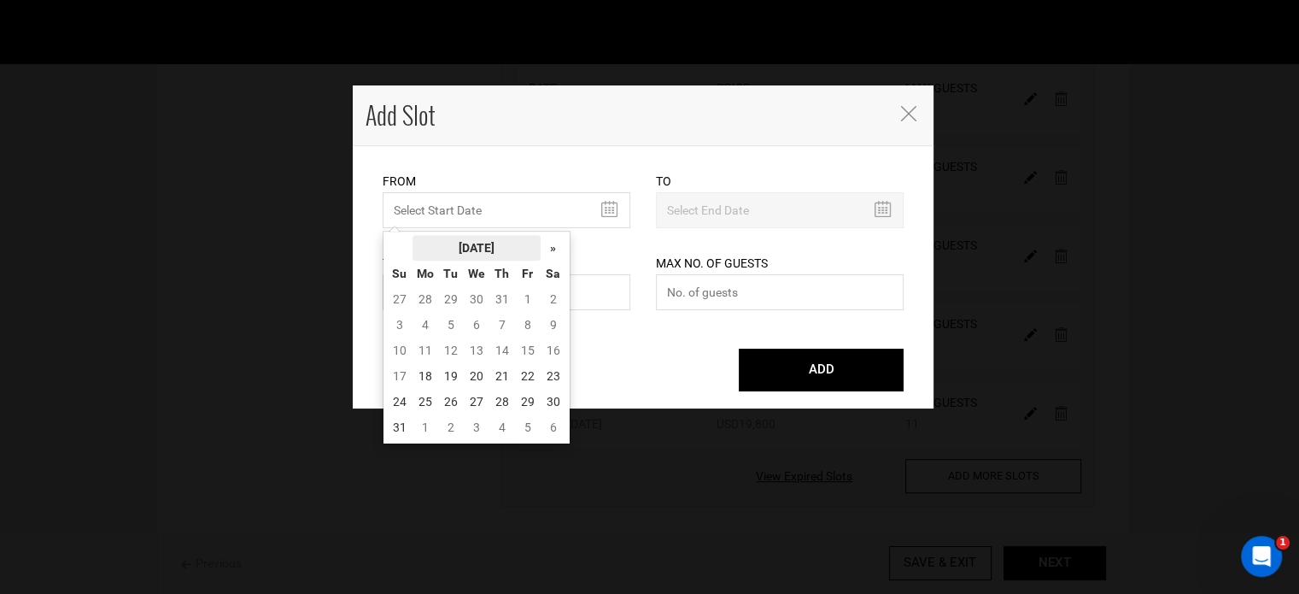
click at [533, 249] on th "[DATE]" at bounding box center [477, 248] width 128 height 26
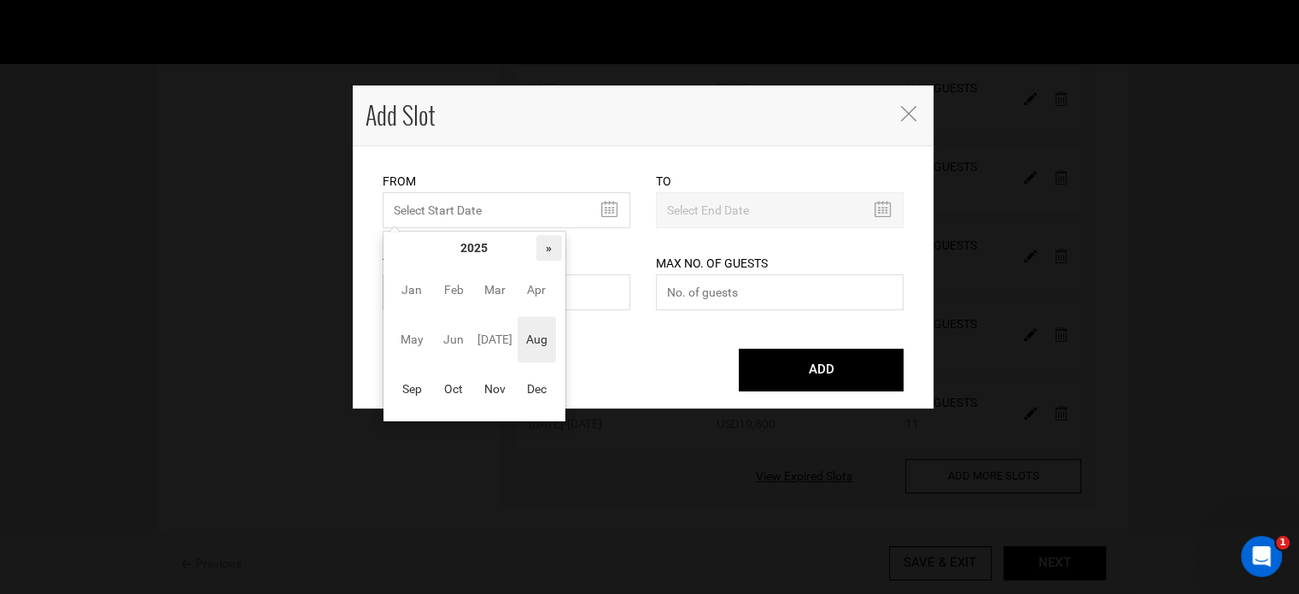
click at [544, 248] on th "»" at bounding box center [549, 248] width 26 height 26
click at [528, 340] on span "Aug" at bounding box center [537, 339] width 38 height 46
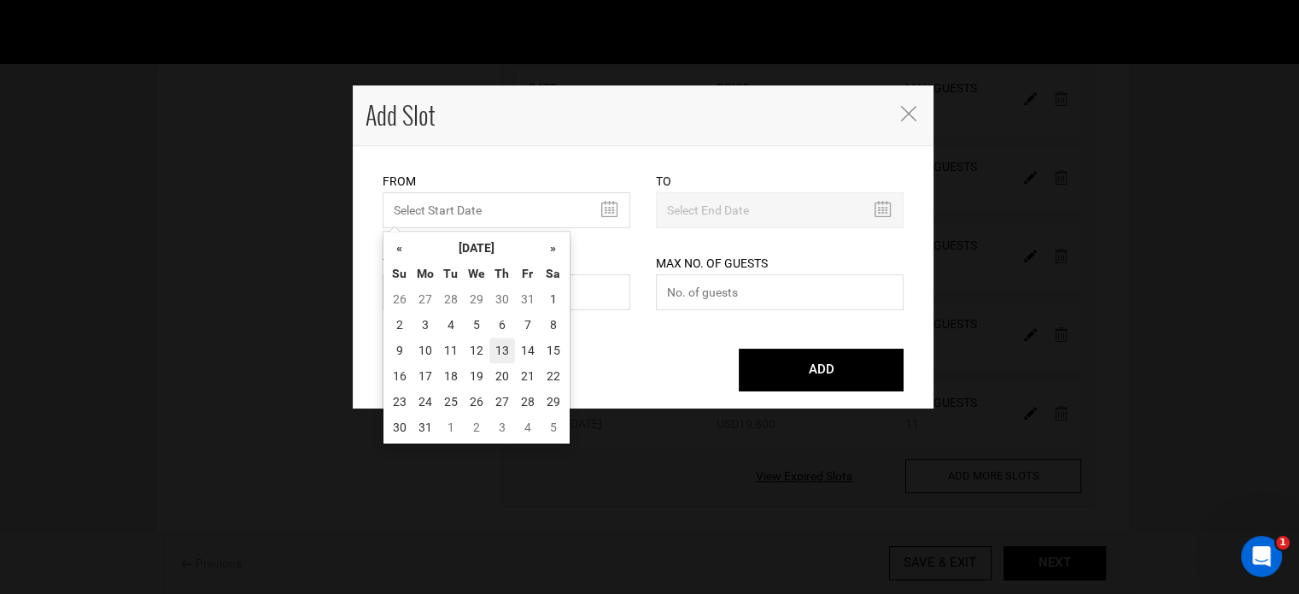
click at [505, 348] on td "13" at bounding box center [502, 350] width 26 height 26
type input "[DATE]"
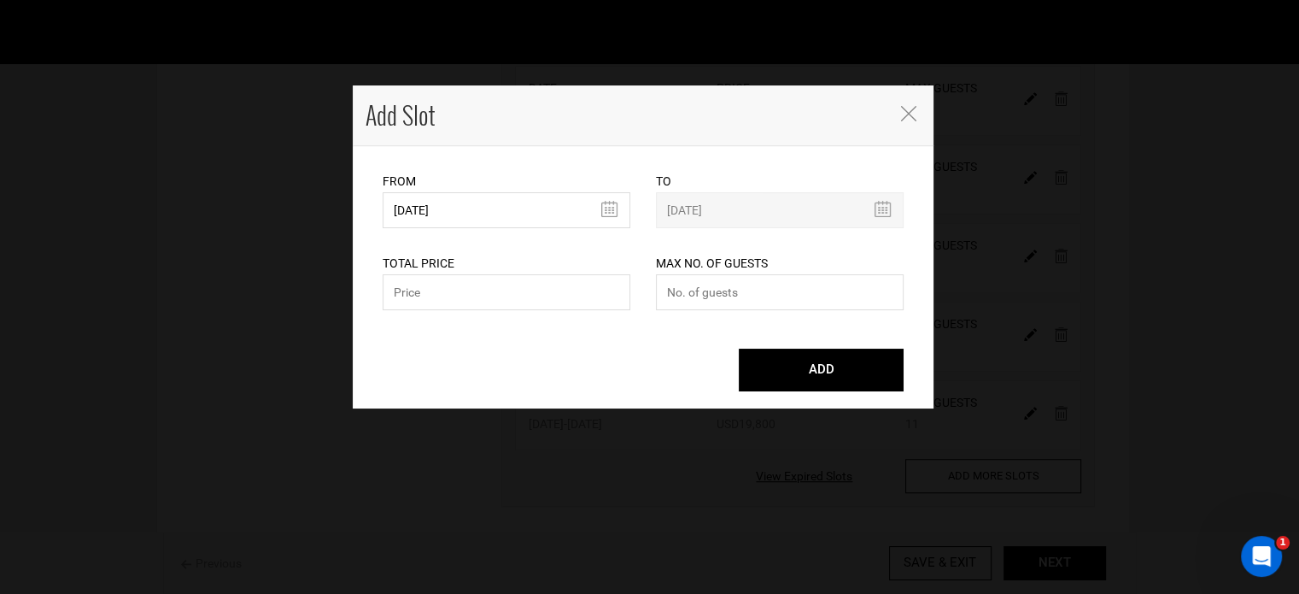
click at [472, 266] on div "Total Price Please enter a valid total price." at bounding box center [507, 271] width 248 height 86
click at [465, 284] on input "text" at bounding box center [507, 292] width 248 height 36
paste input "19800"
type input "19800"
click at [745, 300] on input "number" at bounding box center [780, 292] width 248 height 36
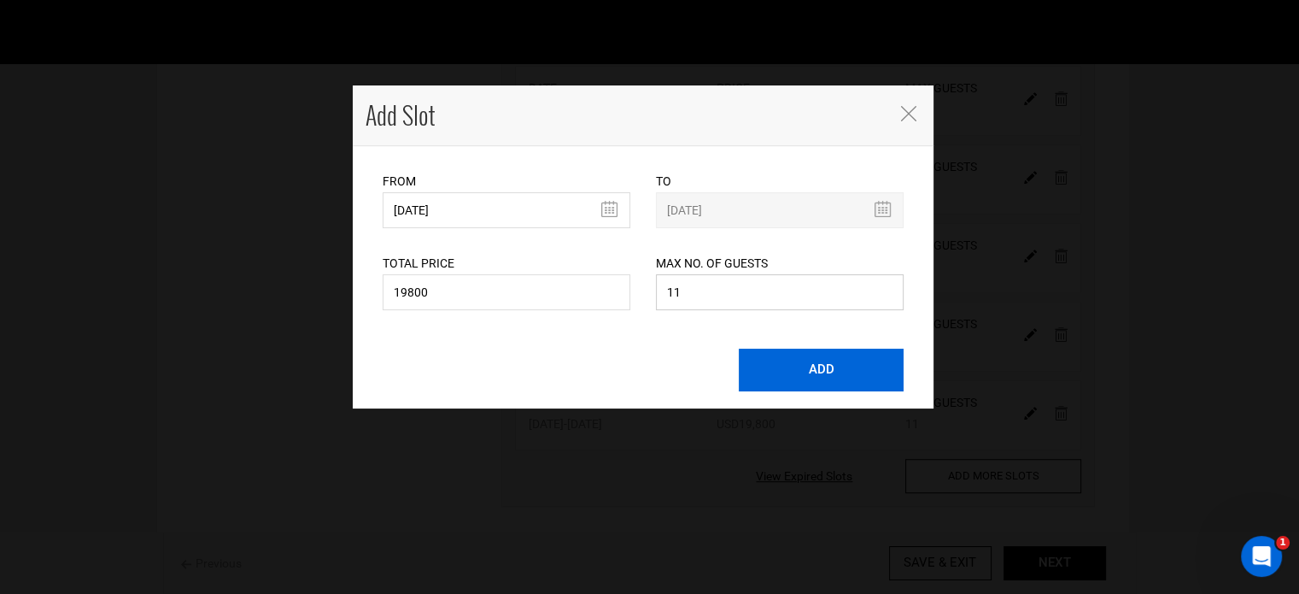
type input "11"
click at [806, 372] on button "ADD" at bounding box center [821, 370] width 165 height 43
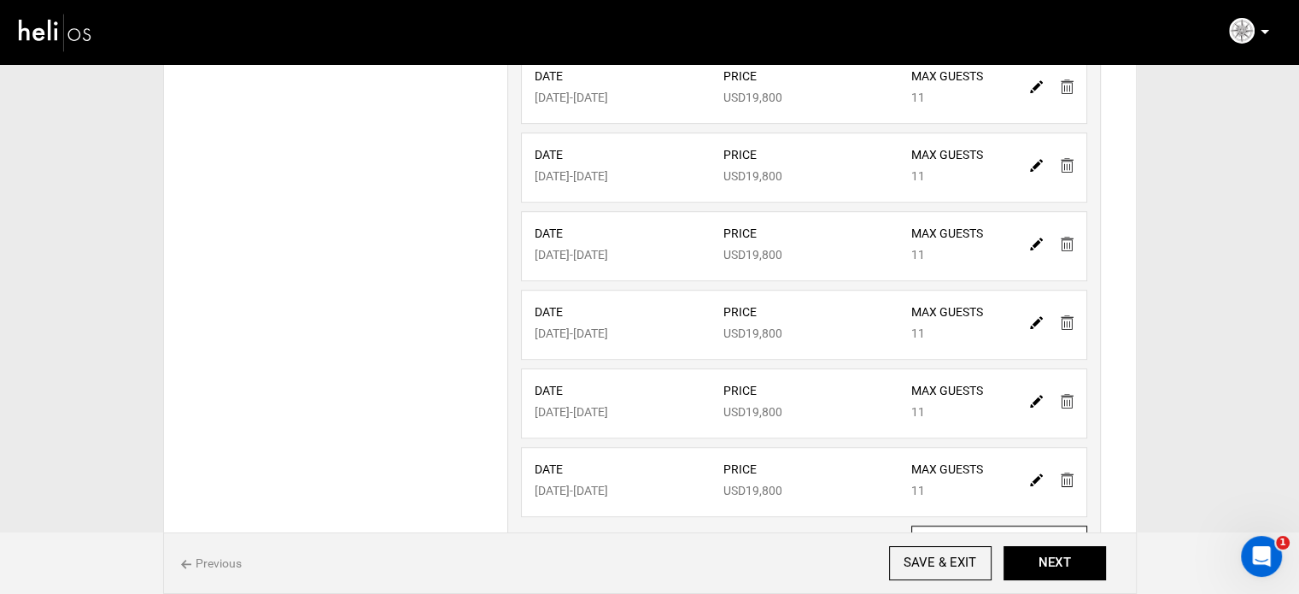
scroll to position [1315, 0]
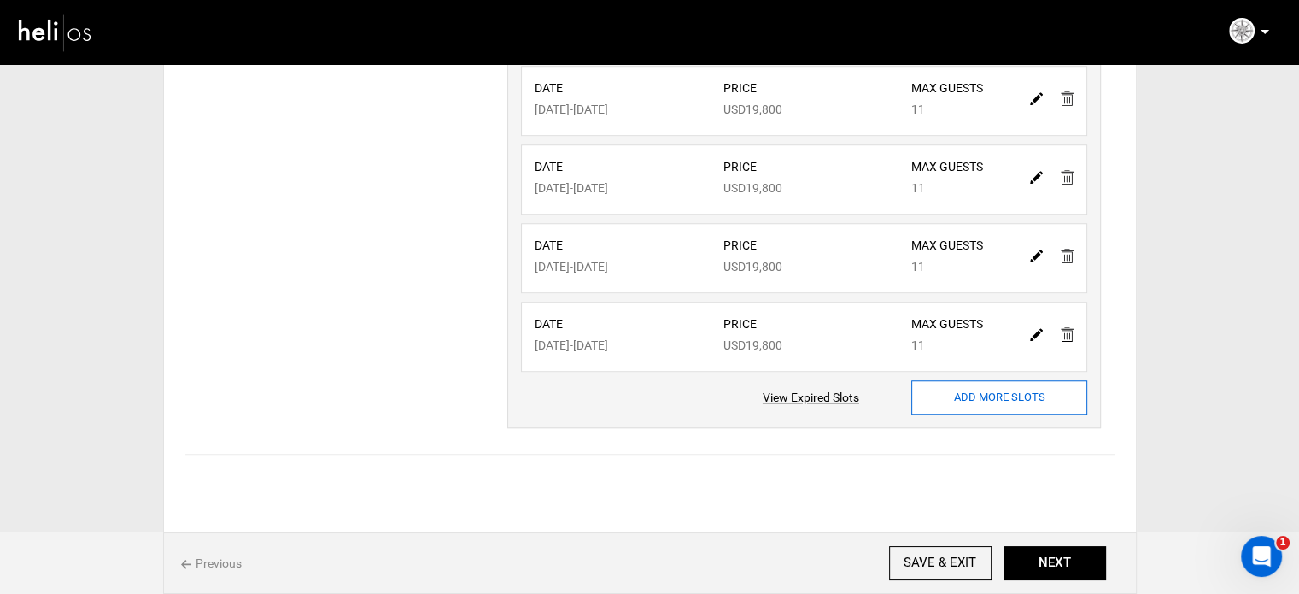
click at [962, 389] on input "ADD MORE SLOTS" at bounding box center [999, 397] width 176 height 34
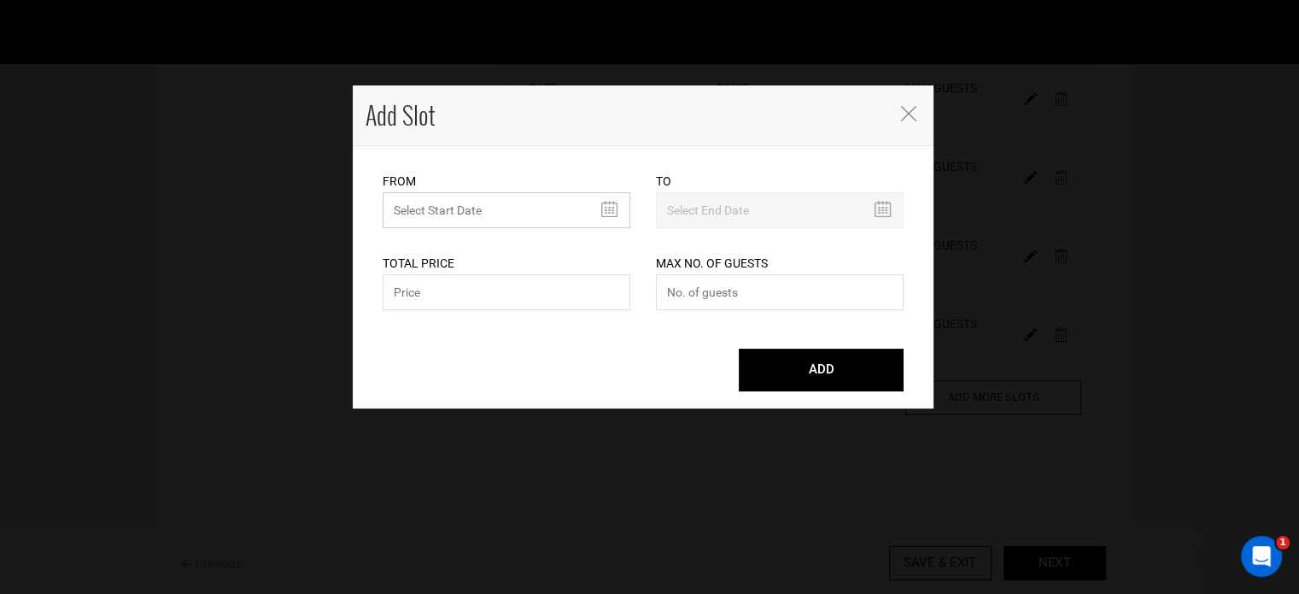
click at [530, 208] on input "MINIMUM NUMBER OF NIGHTS" at bounding box center [507, 210] width 248 height 36
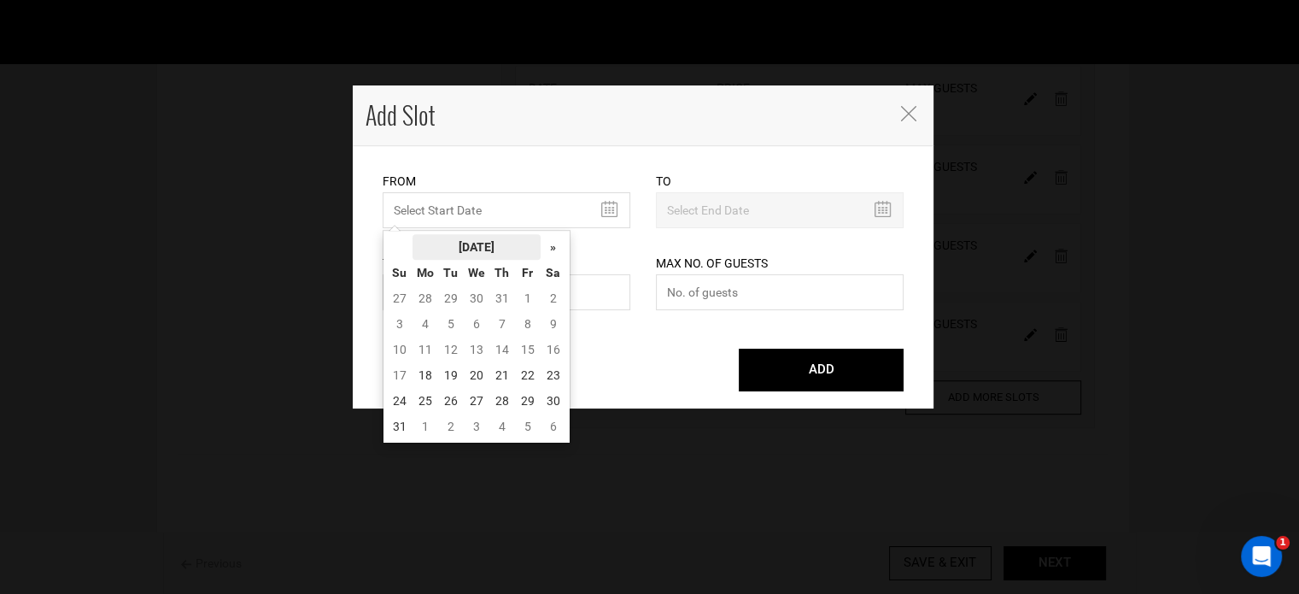
click at [488, 237] on th "[DATE]" at bounding box center [477, 247] width 128 height 26
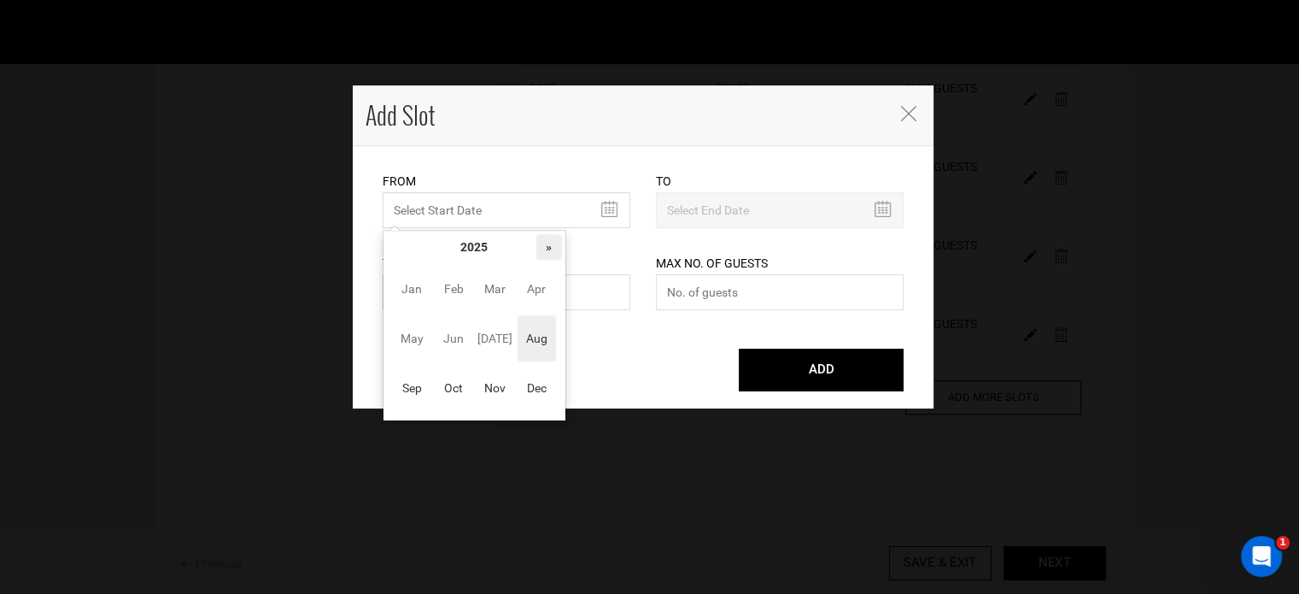
click at [540, 243] on th "»" at bounding box center [549, 247] width 26 height 26
click at [525, 344] on span "Aug" at bounding box center [537, 338] width 38 height 46
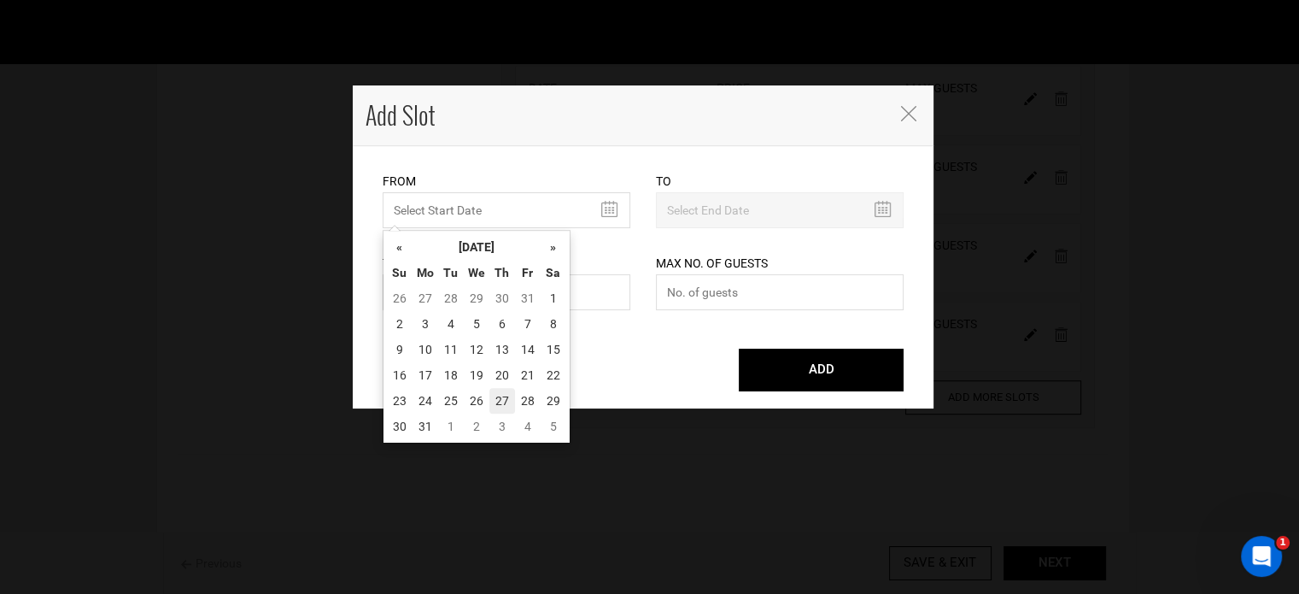
click at [499, 393] on td "27" at bounding box center [502, 401] width 26 height 26
type input "[DATE]"
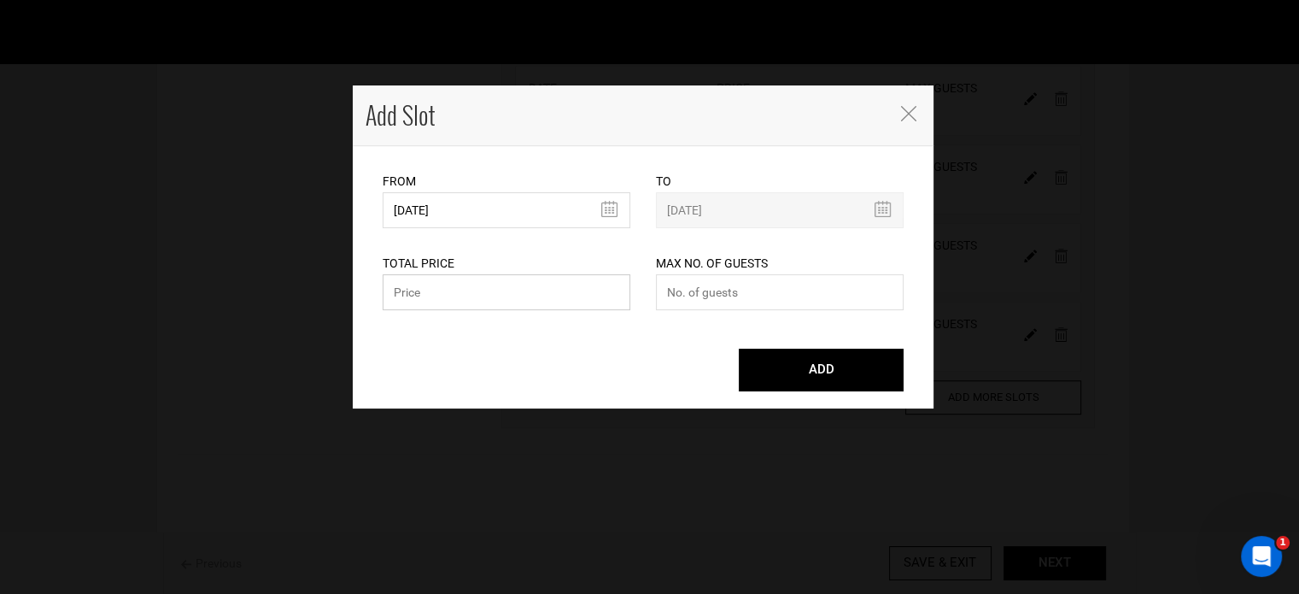
click at [487, 287] on input "text" at bounding box center [507, 292] width 248 height 36
paste input "19800"
type input "19800"
click at [733, 302] on input "number" at bounding box center [780, 292] width 248 height 36
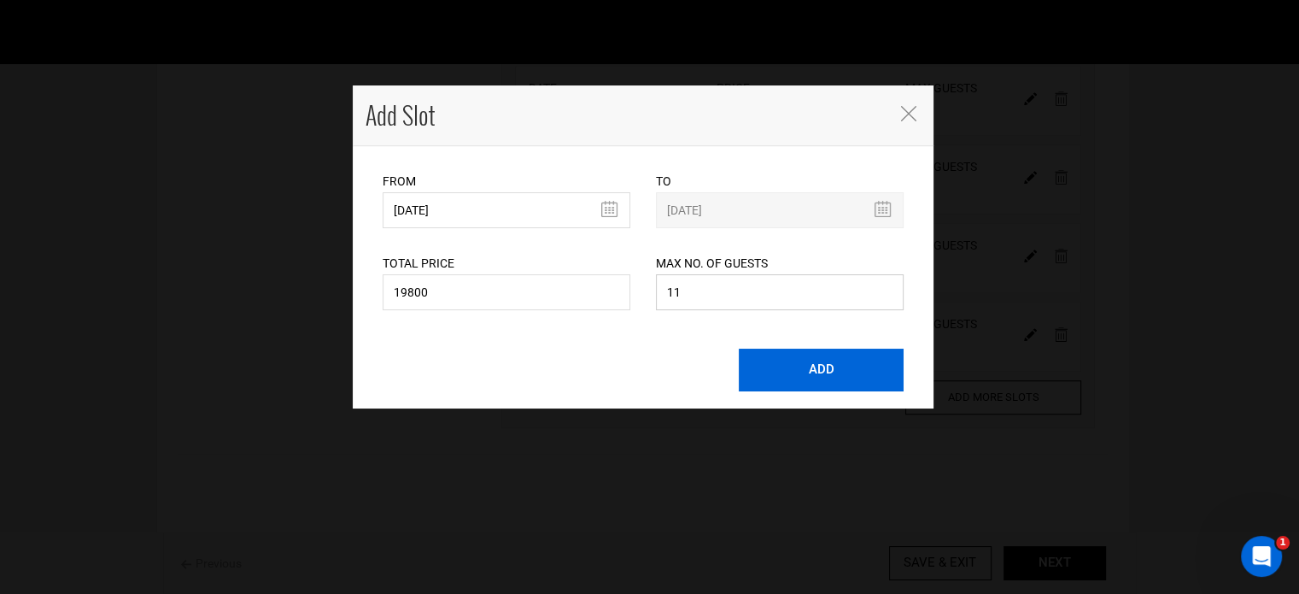
type input "11"
click at [822, 376] on button "ADD" at bounding box center [821, 370] width 165 height 43
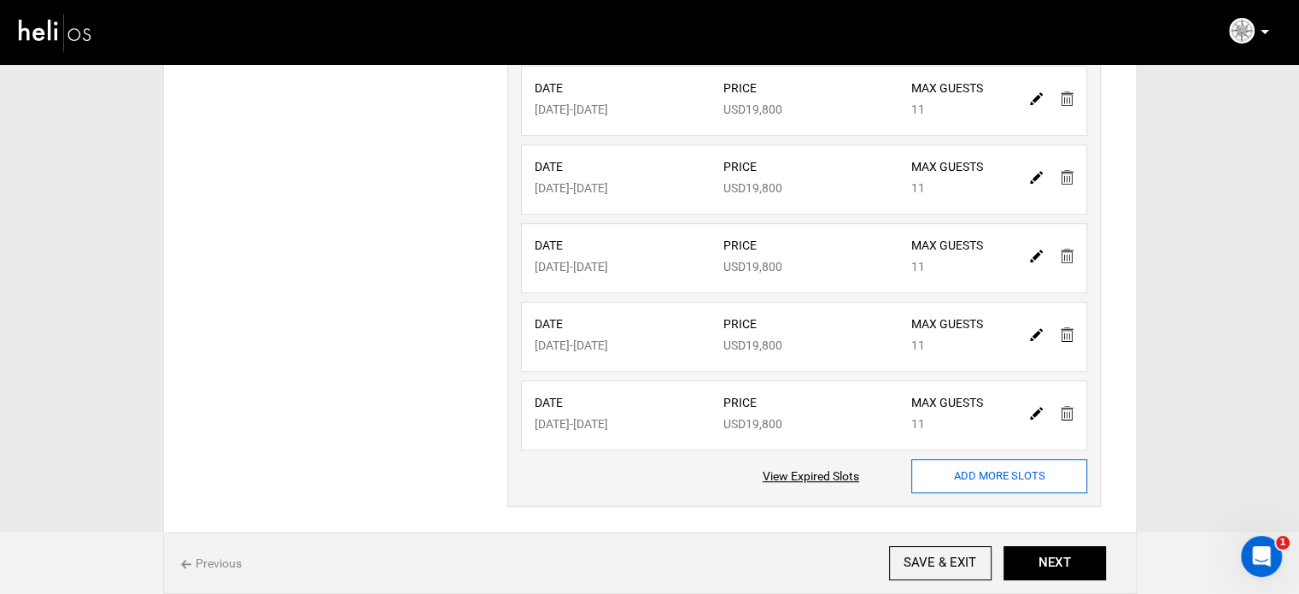
click at [993, 465] on input "ADD MORE SLOTS" at bounding box center [999, 476] width 176 height 34
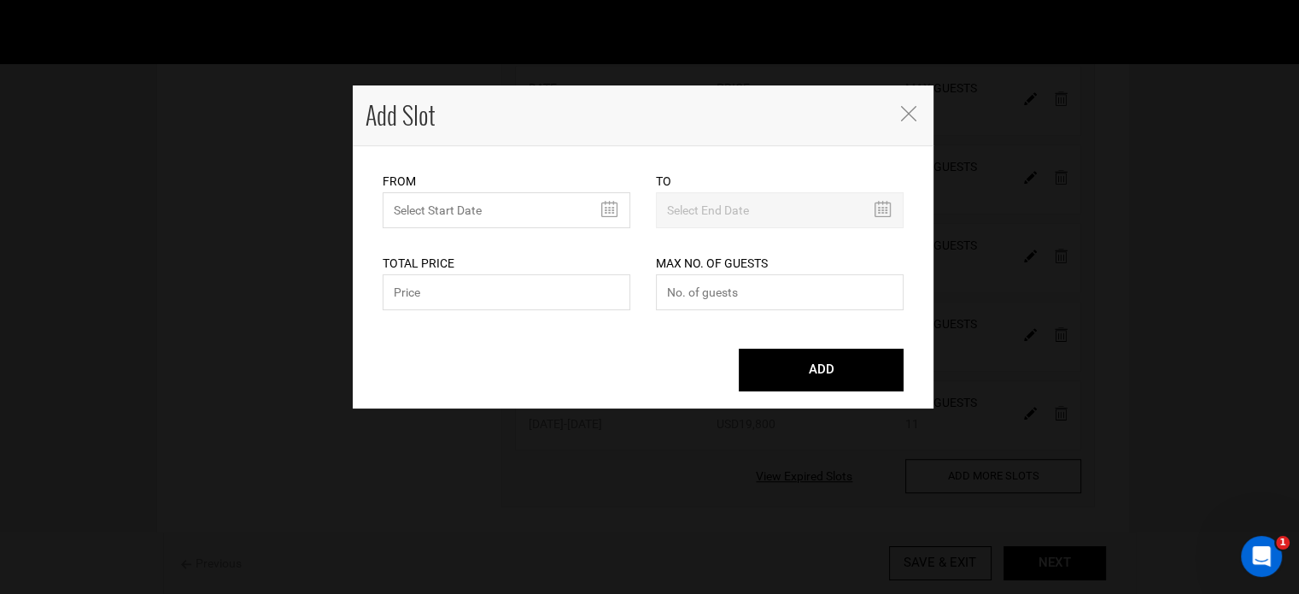
click at [453, 187] on div "From Please select start date. Start date already exists, please select differe…" at bounding box center [507, 200] width 248 height 56
click at [449, 202] on input "MINIMUM NUMBER OF NIGHTS" at bounding box center [507, 210] width 248 height 36
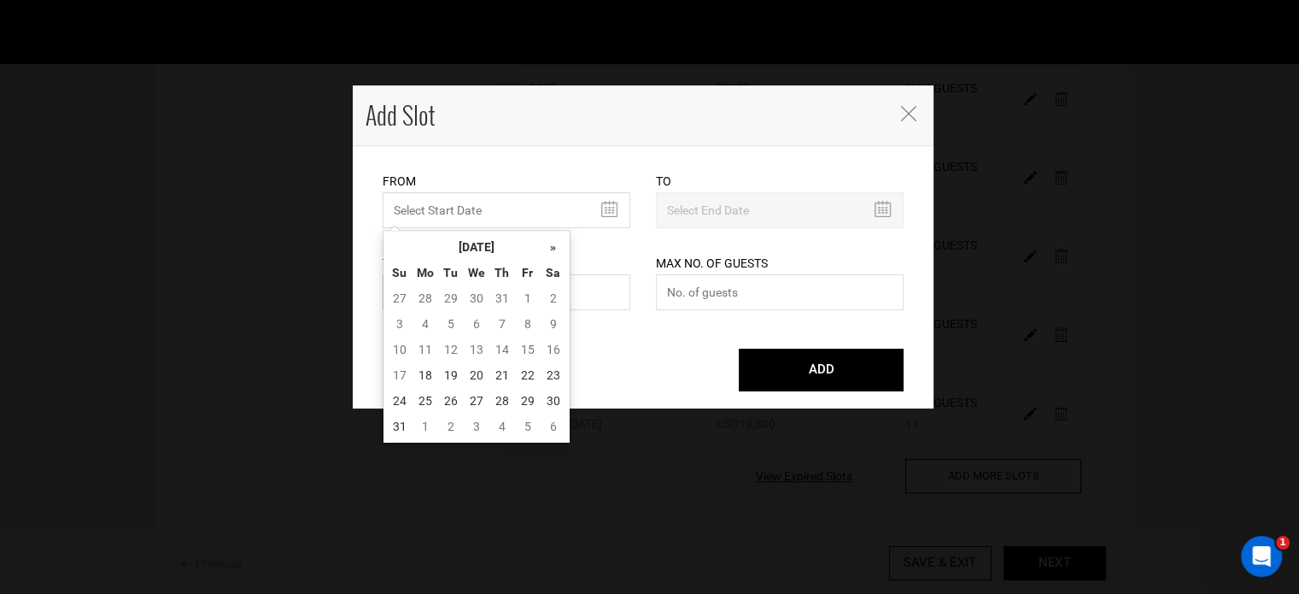
click at [485, 232] on div "« [DATE] » Su Mo Tu We Th Fr Sa 27 28 29 30 31 1 2 3 4 5 6 7 8 9 10 11 12 13 14…" at bounding box center [477, 337] width 188 height 214
click at [485, 236] on th "[DATE]" at bounding box center [477, 247] width 128 height 26
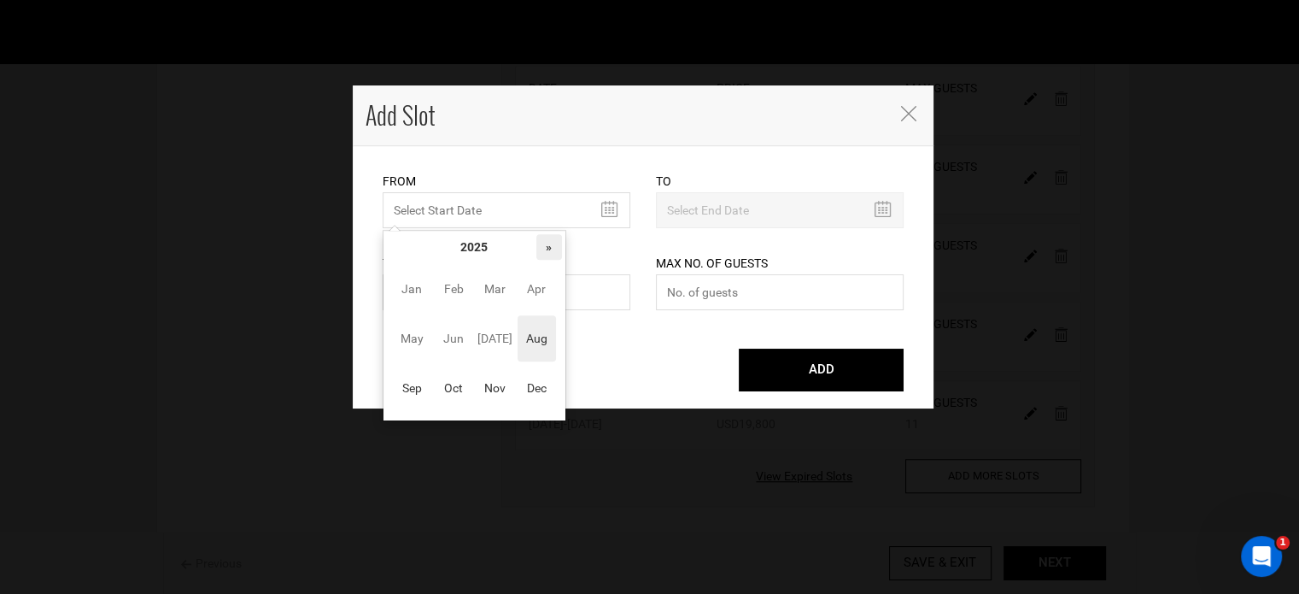
click at [546, 252] on th "»" at bounding box center [549, 247] width 26 height 26
click at [430, 390] on span "Sep" at bounding box center [412, 388] width 38 height 46
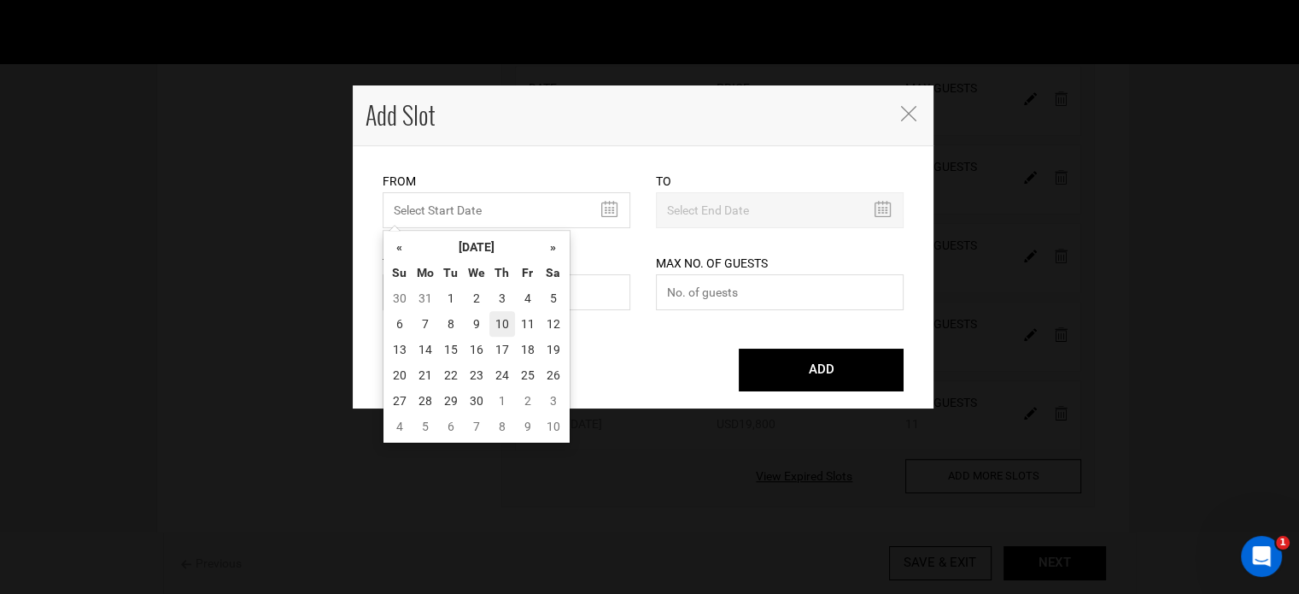
click at [494, 317] on td "10" at bounding box center [502, 324] width 26 height 26
type input "[DATE]"
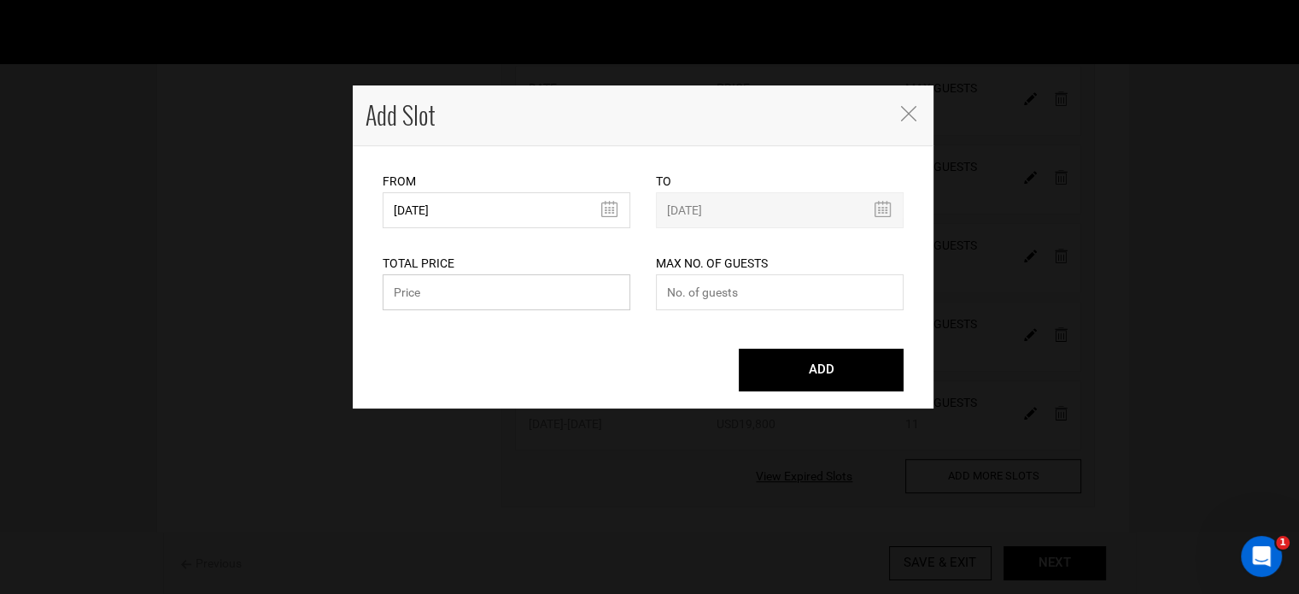
click at [431, 275] on input "text" at bounding box center [507, 292] width 248 height 36
paste input "19800"
type input "19800"
click at [735, 308] on input "number" at bounding box center [780, 292] width 248 height 36
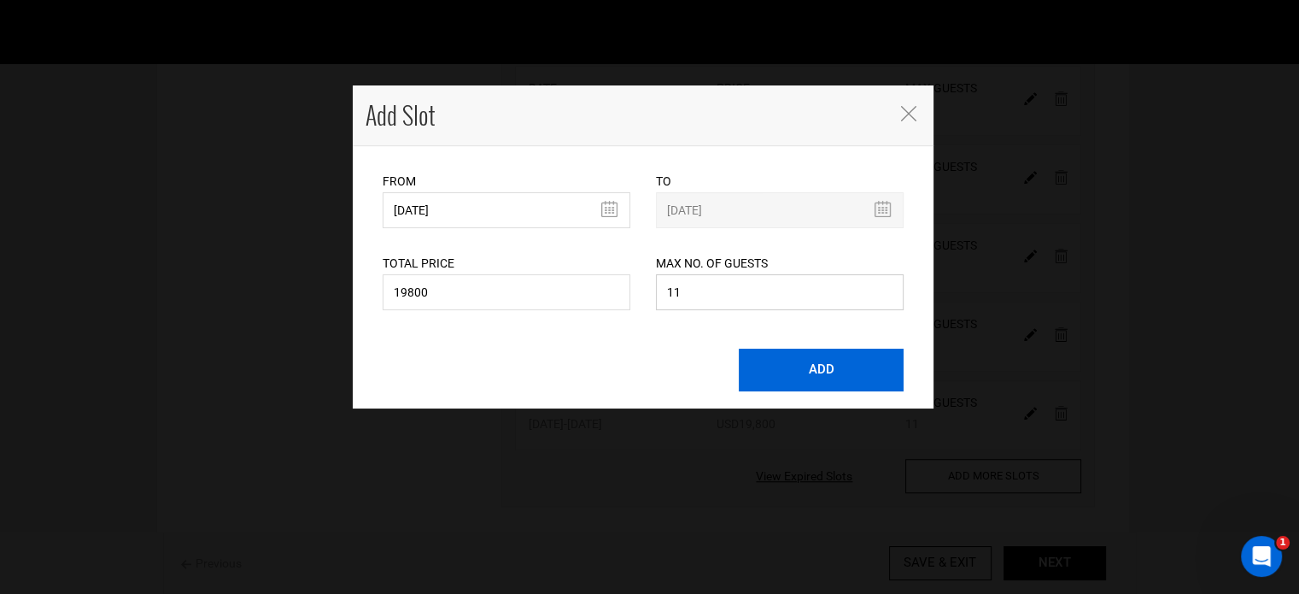
type input "11"
click at [806, 372] on button "ADD" at bounding box center [821, 370] width 165 height 43
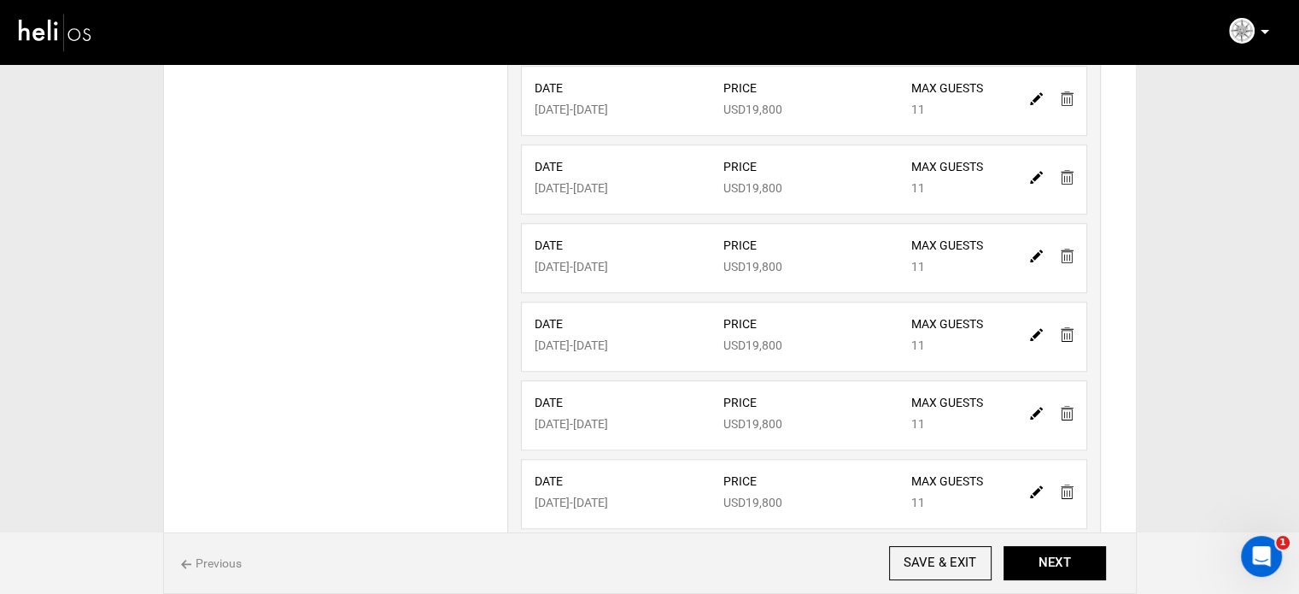
scroll to position [1472, 0]
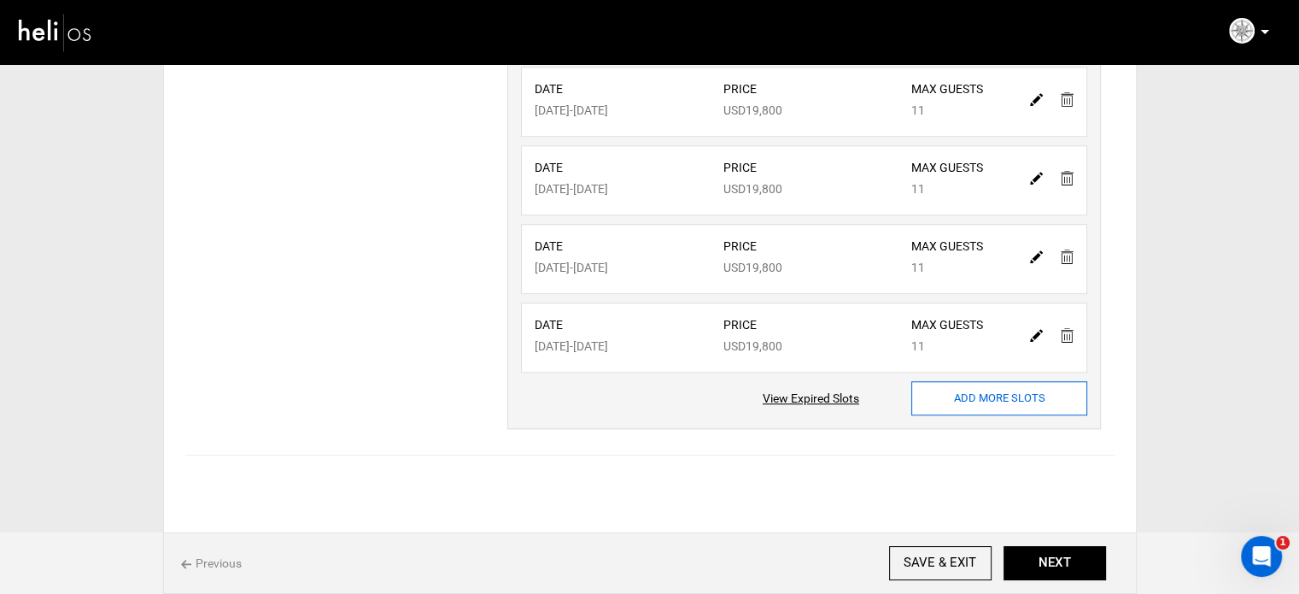
click at [975, 394] on input "ADD MORE SLOTS" at bounding box center [999, 398] width 176 height 34
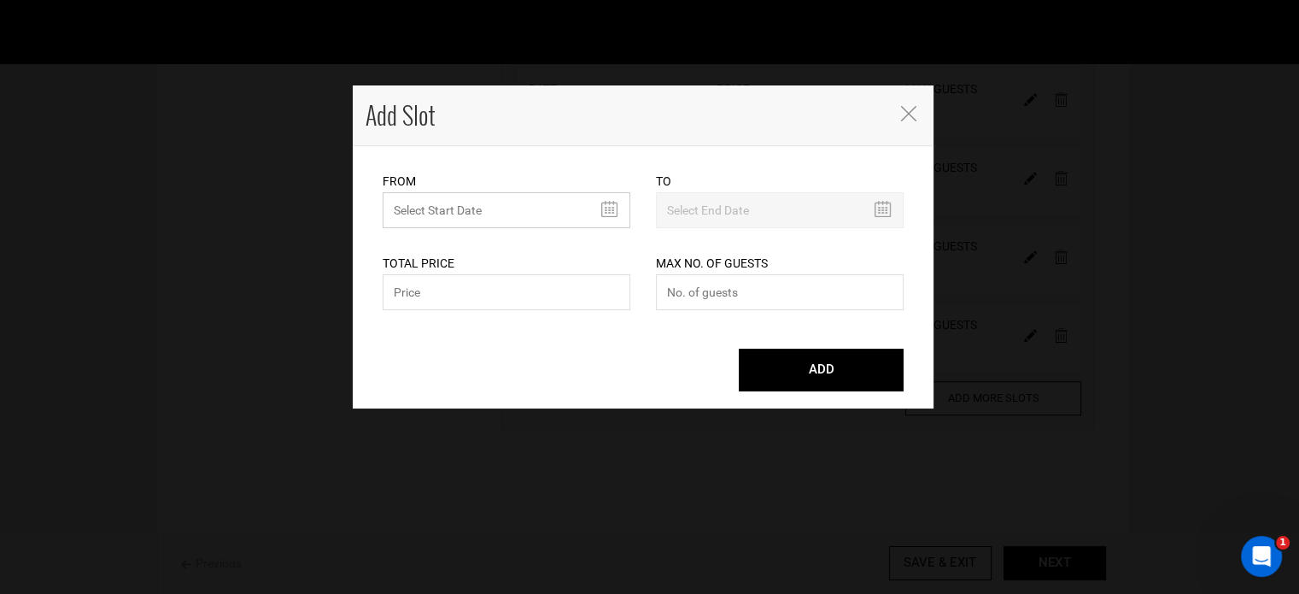
click at [422, 211] on input "MINIMUM NUMBER OF NIGHTS" at bounding box center [507, 210] width 248 height 36
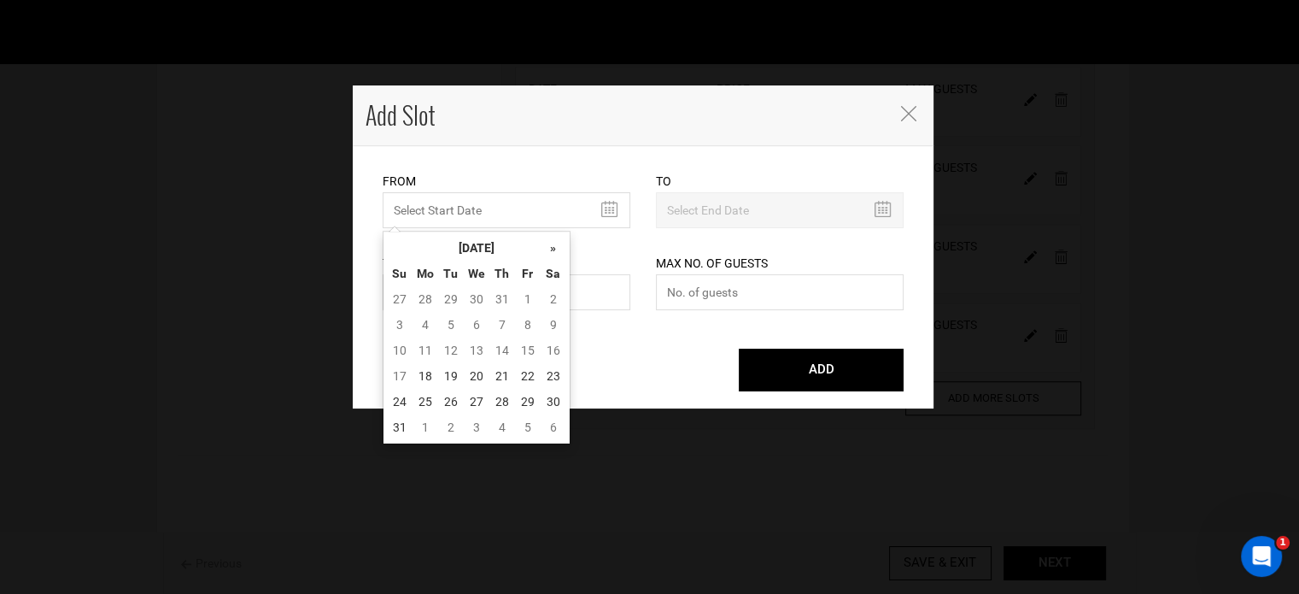
click at [477, 241] on th "[DATE]" at bounding box center [477, 248] width 128 height 26
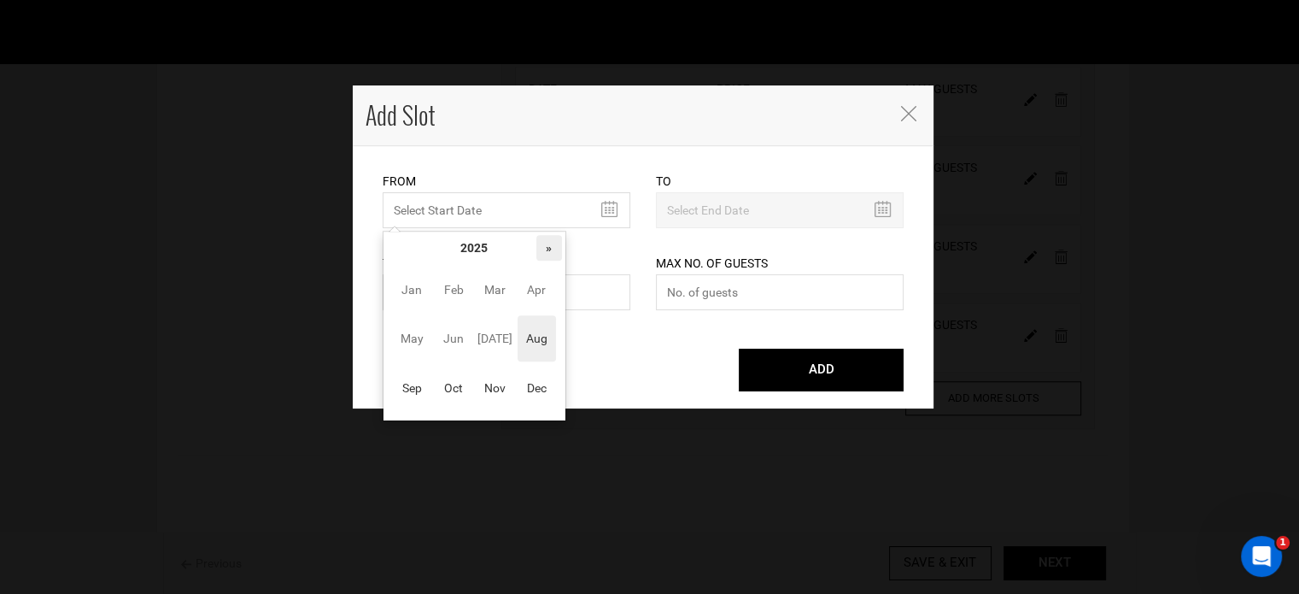
click at [555, 249] on th "»" at bounding box center [549, 248] width 26 height 26
click at [416, 395] on span "Sep" at bounding box center [412, 388] width 38 height 46
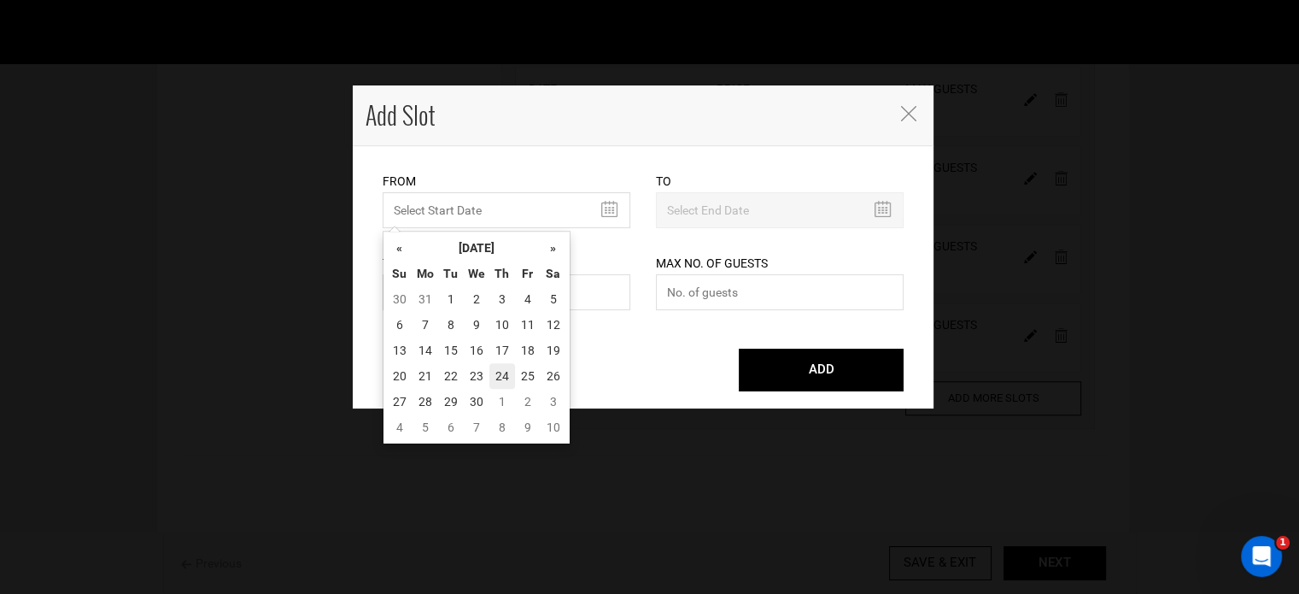
click at [493, 381] on td "24" at bounding box center [502, 376] width 26 height 26
type input "[DATE]"
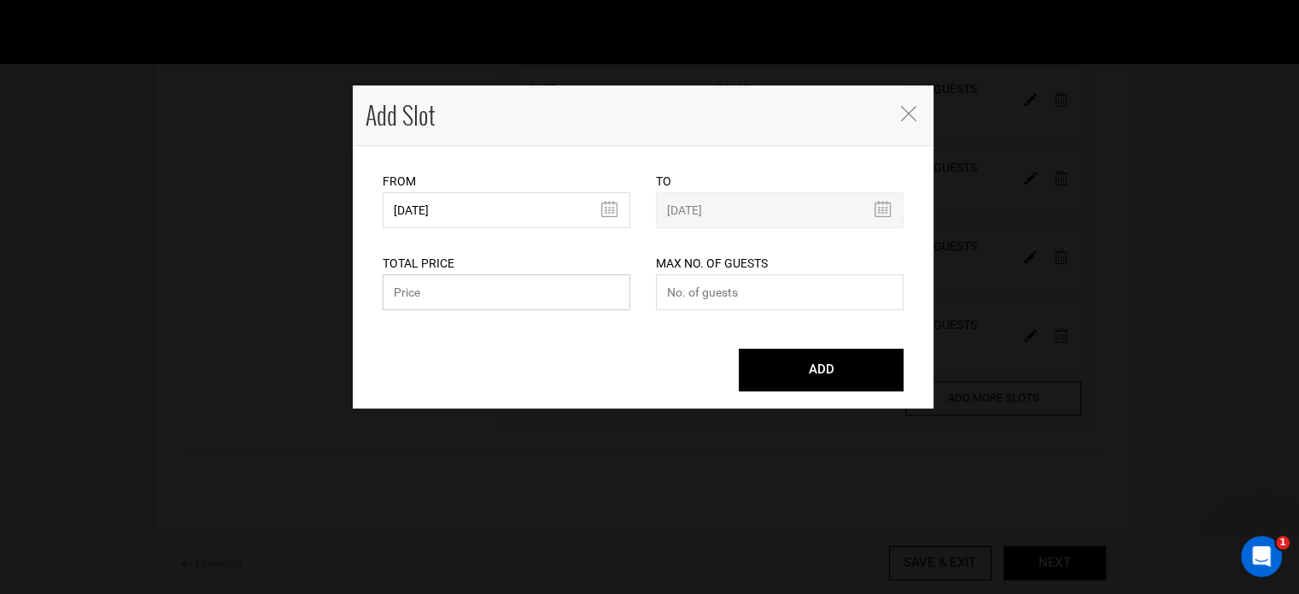
click at [489, 300] on input "text" at bounding box center [507, 292] width 248 height 36
paste input "19800"
type input "19800"
click at [726, 310] on input "number" at bounding box center [780, 292] width 248 height 36
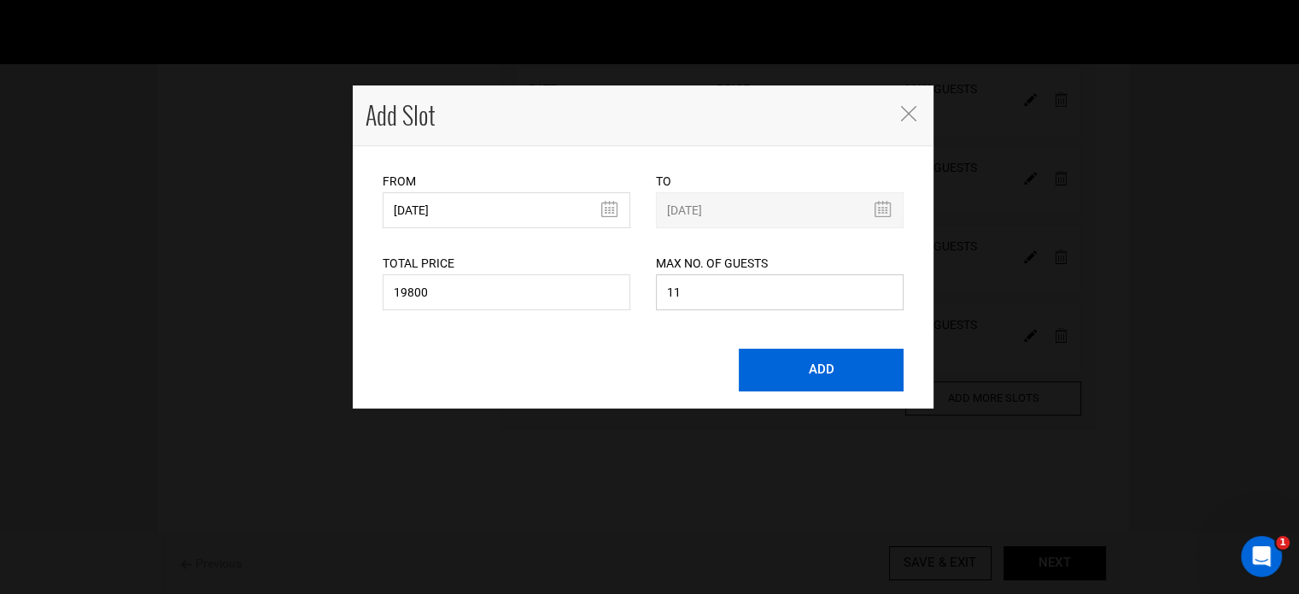
type input "11"
click at [788, 366] on button "ADD" at bounding box center [821, 370] width 165 height 43
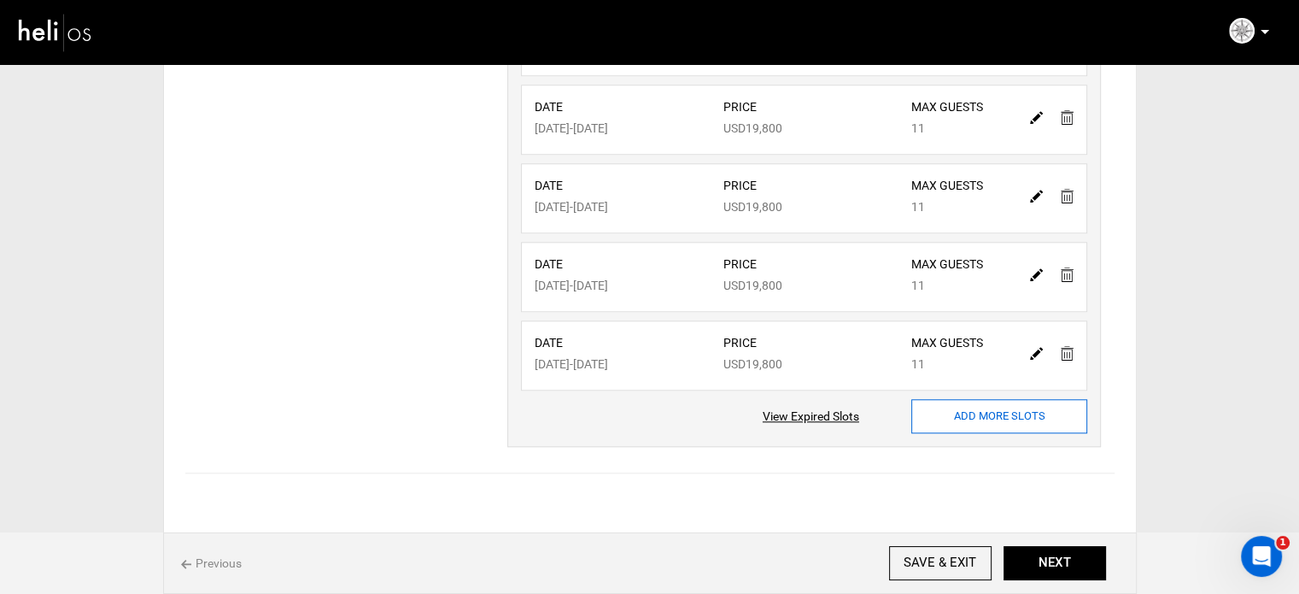
scroll to position [1550, 0]
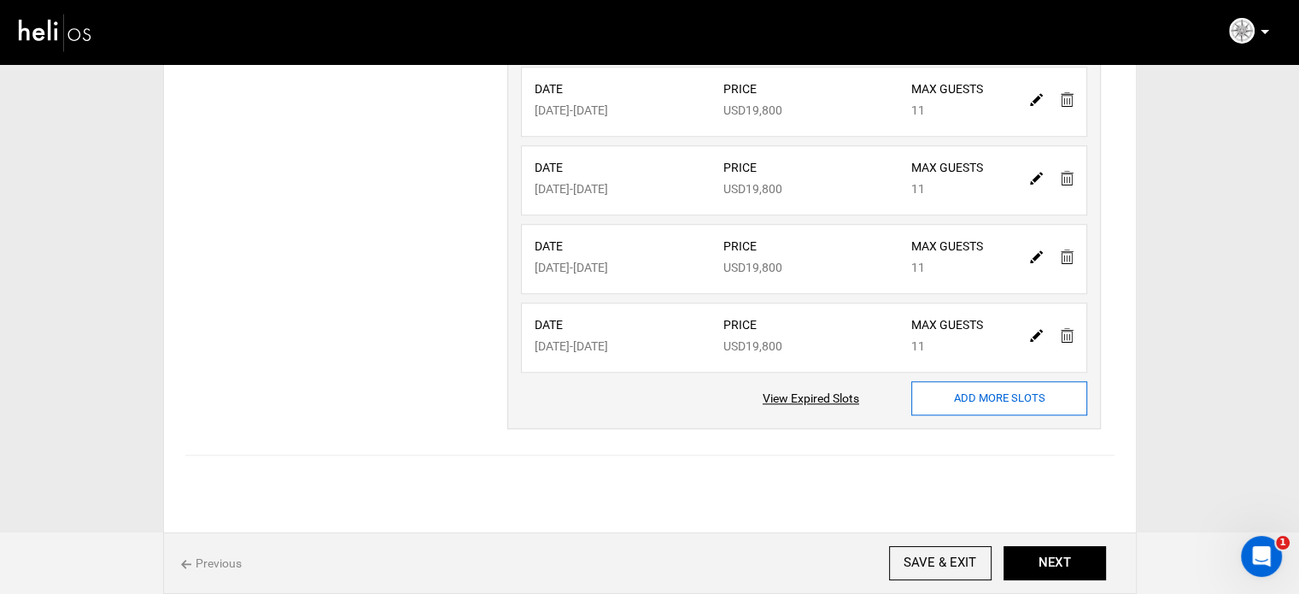
click at [973, 390] on input "ADD MORE SLOTS" at bounding box center [999, 398] width 176 height 34
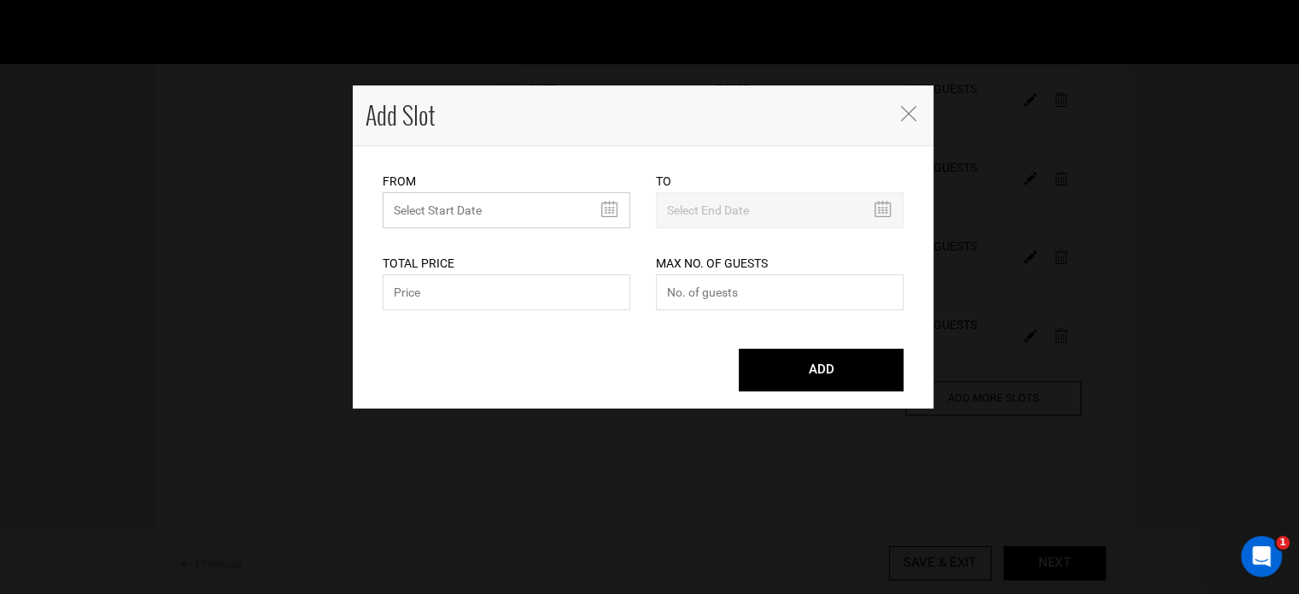
click at [475, 205] on input "MINIMUM NUMBER OF NIGHTS" at bounding box center [507, 210] width 248 height 36
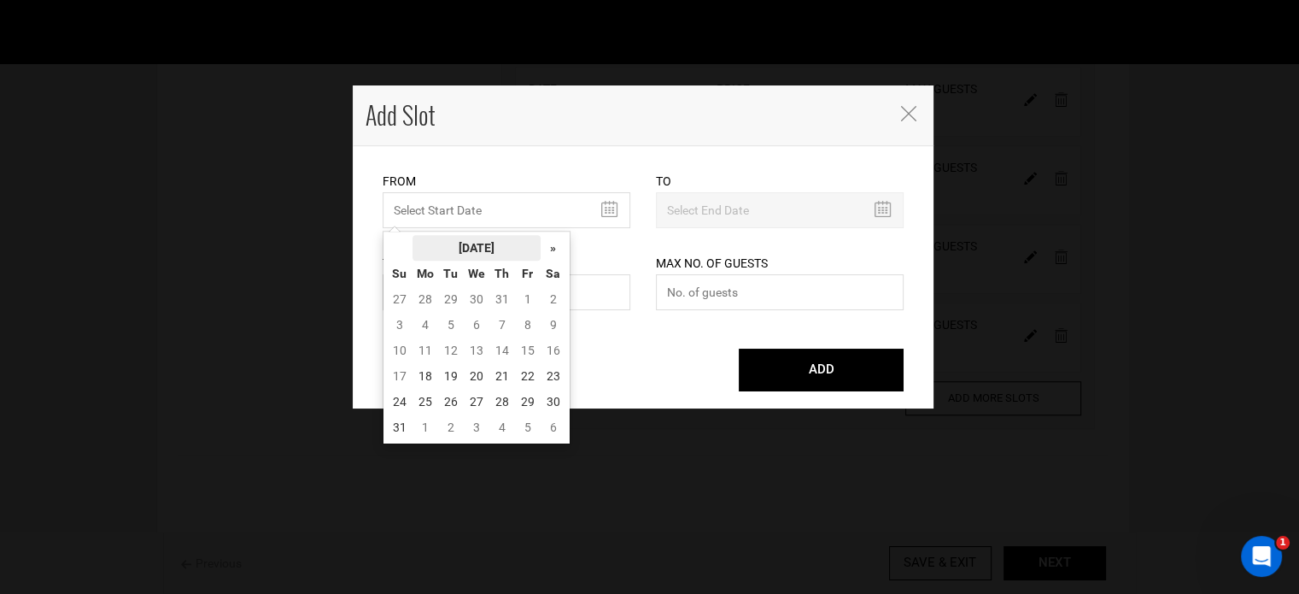
click at [519, 247] on th "[DATE]" at bounding box center [477, 248] width 128 height 26
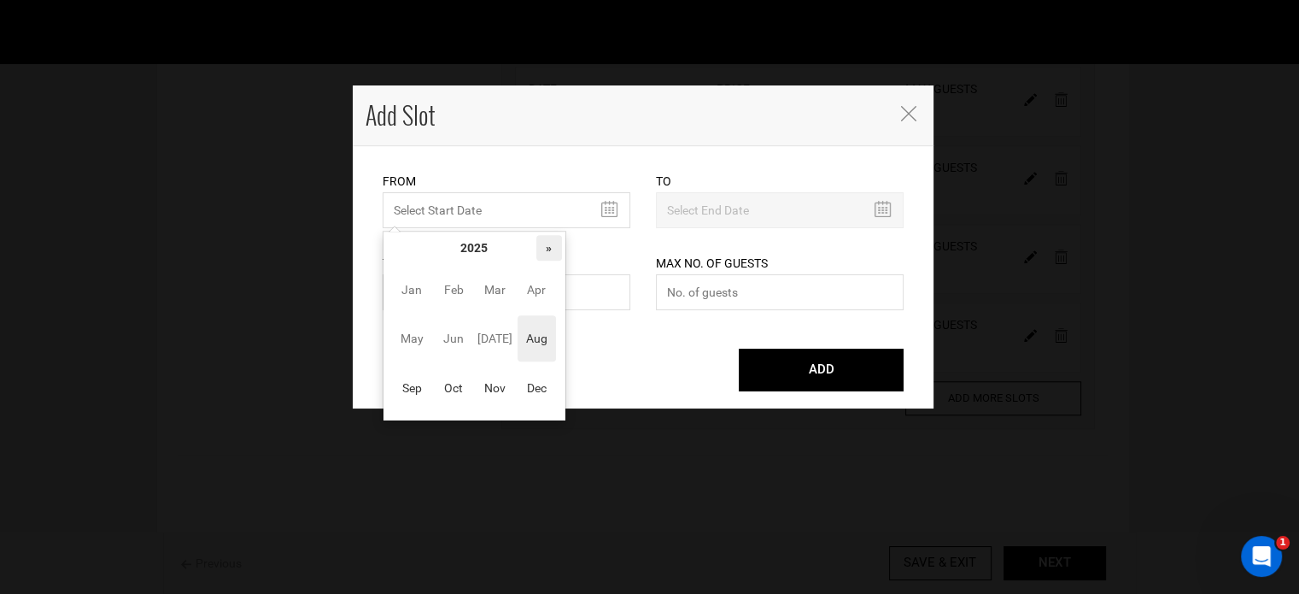
click at [543, 249] on th "»" at bounding box center [549, 248] width 26 height 26
click at [453, 392] on span "Oct" at bounding box center [454, 388] width 38 height 46
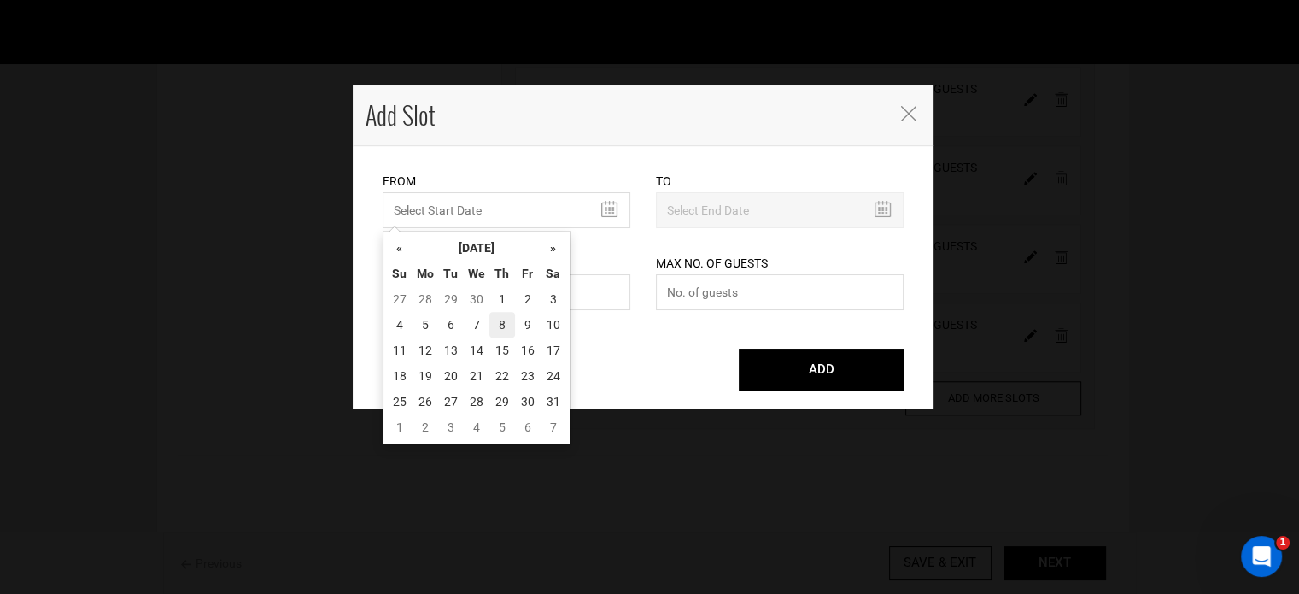
click at [495, 331] on td "8" at bounding box center [502, 325] width 26 height 26
type input "[DATE]"
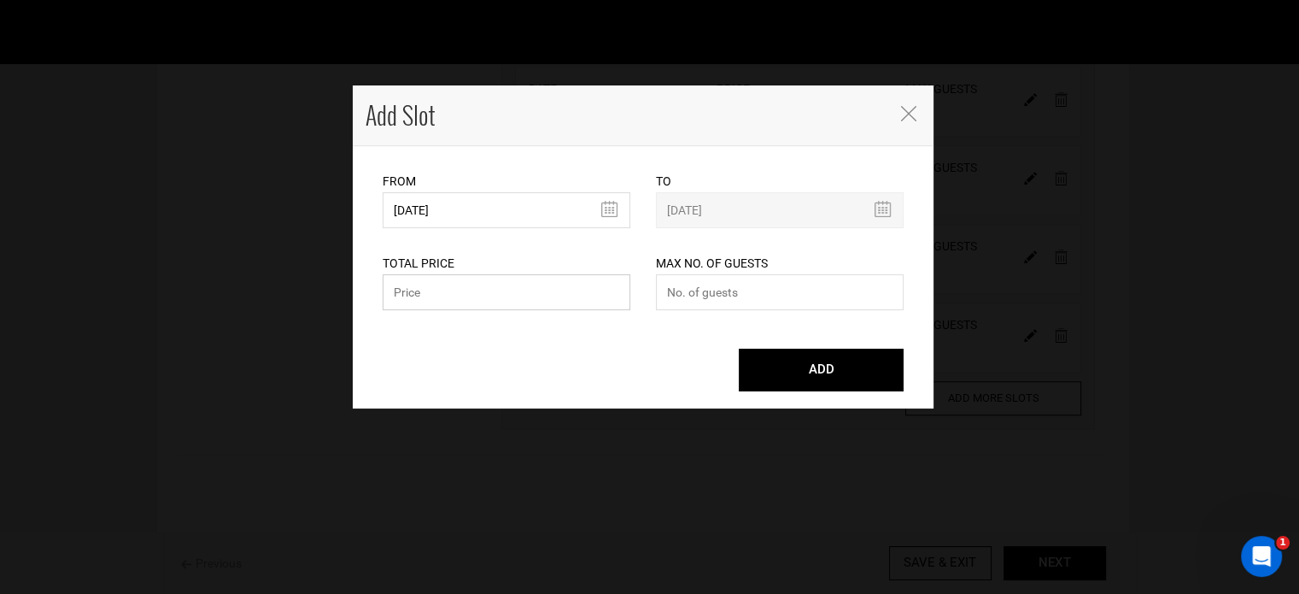
click at [482, 292] on input "text" at bounding box center [507, 292] width 248 height 36
paste input "19800"
type input "19800"
click at [773, 300] on input "number" at bounding box center [780, 292] width 248 height 36
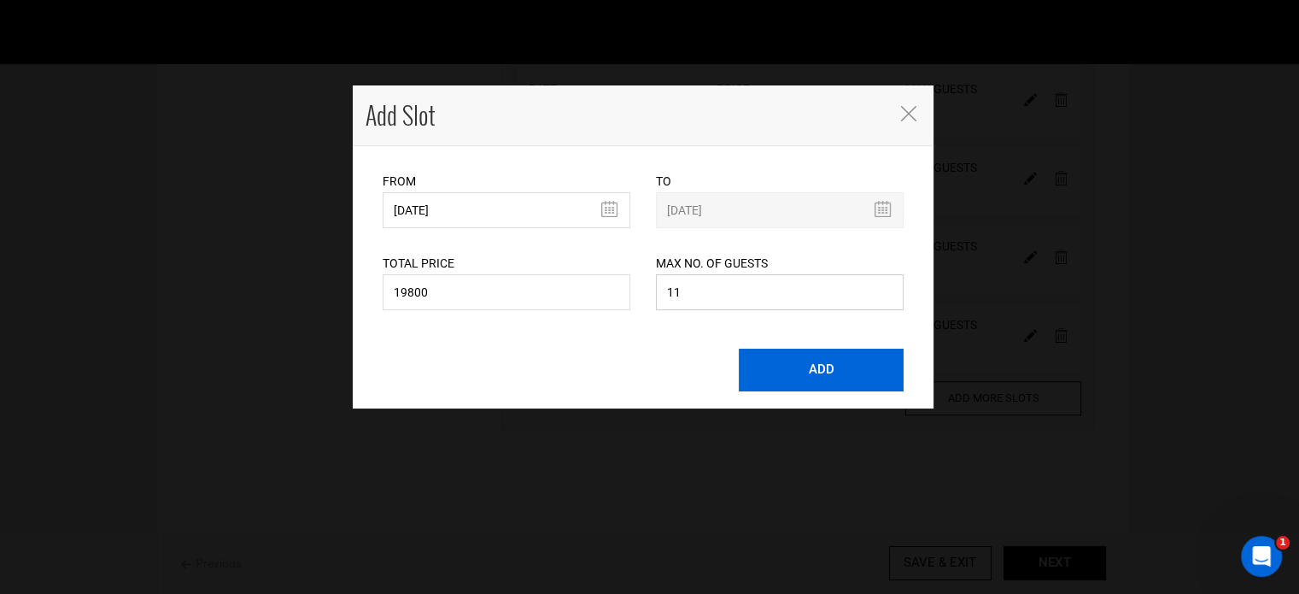
type input "11"
click at [808, 379] on button "ADD" at bounding box center [821, 370] width 165 height 43
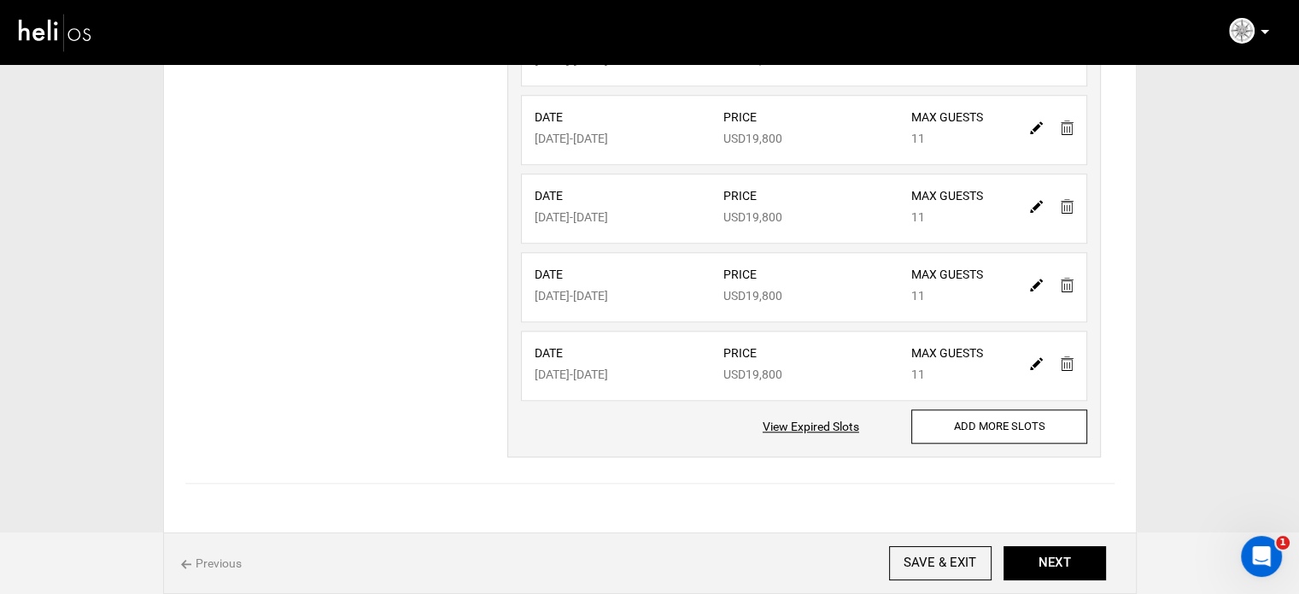
scroll to position [1628, 0]
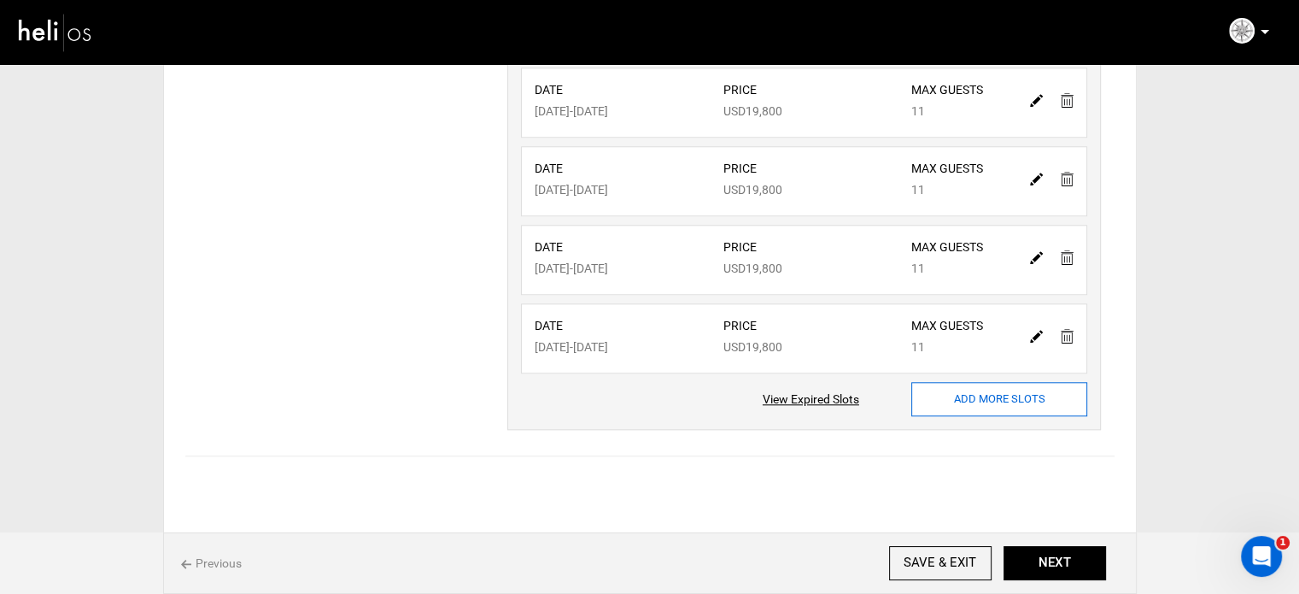
click at [942, 382] on input "ADD MORE SLOTS" at bounding box center [999, 399] width 176 height 34
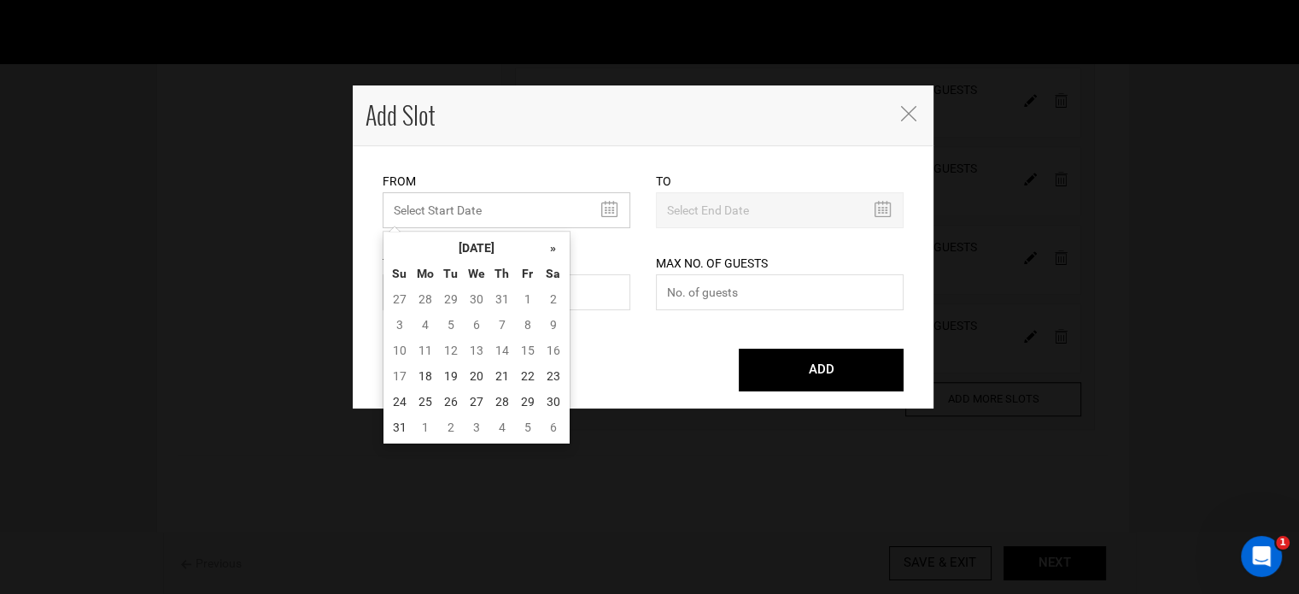
click at [495, 206] on input "MINIMUM NUMBER OF NIGHTS" at bounding box center [507, 210] width 248 height 36
click at [512, 258] on th "[DATE]" at bounding box center [477, 248] width 128 height 26
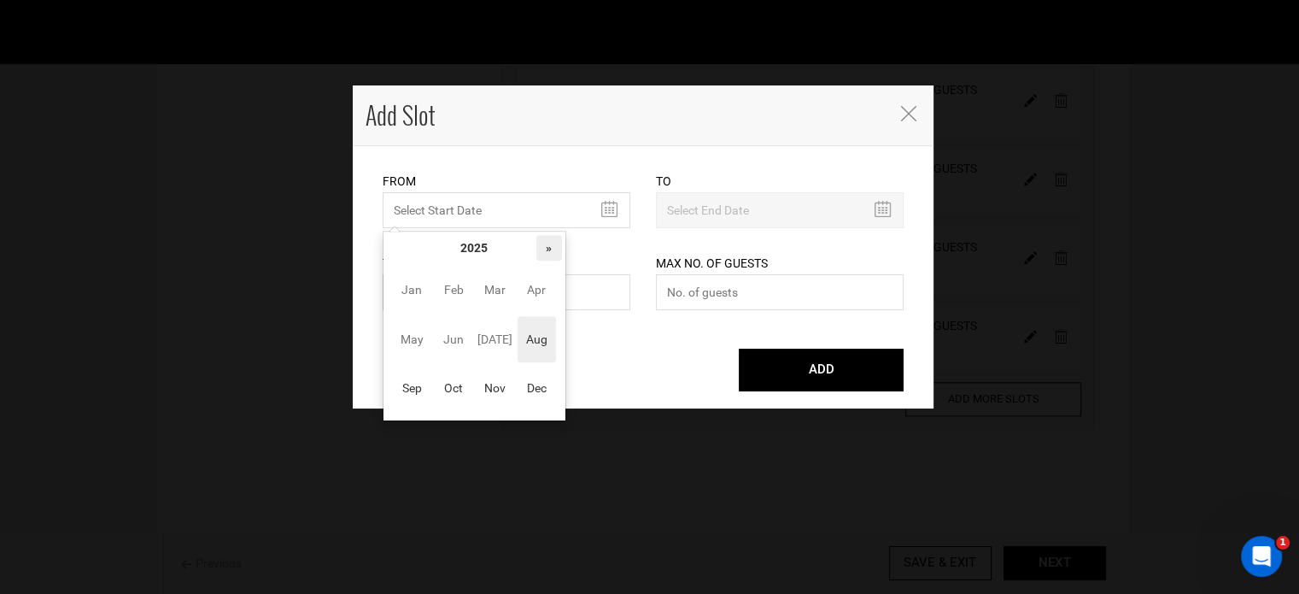
click at [536, 252] on th "»" at bounding box center [549, 248] width 26 height 26
click at [454, 391] on span "Oct" at bounding box center [454, 388] width 38 height 46
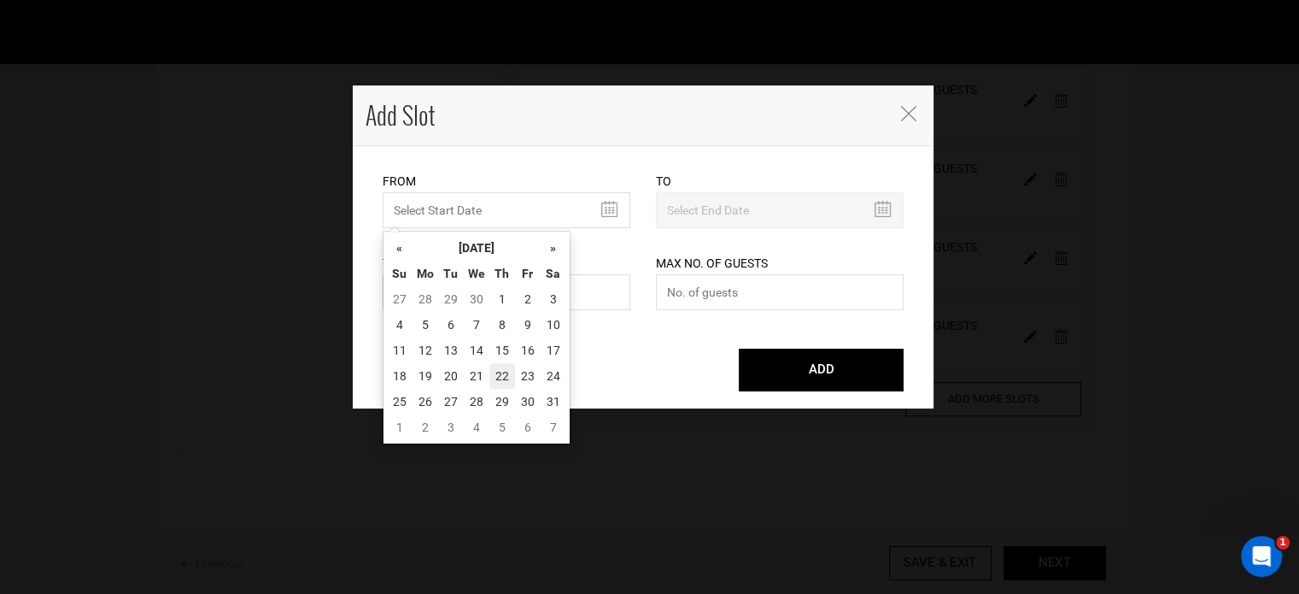
click at [507, 378] on td "22" at bounding box center [502, 376] width 26 height 26
type input "[DATE]"
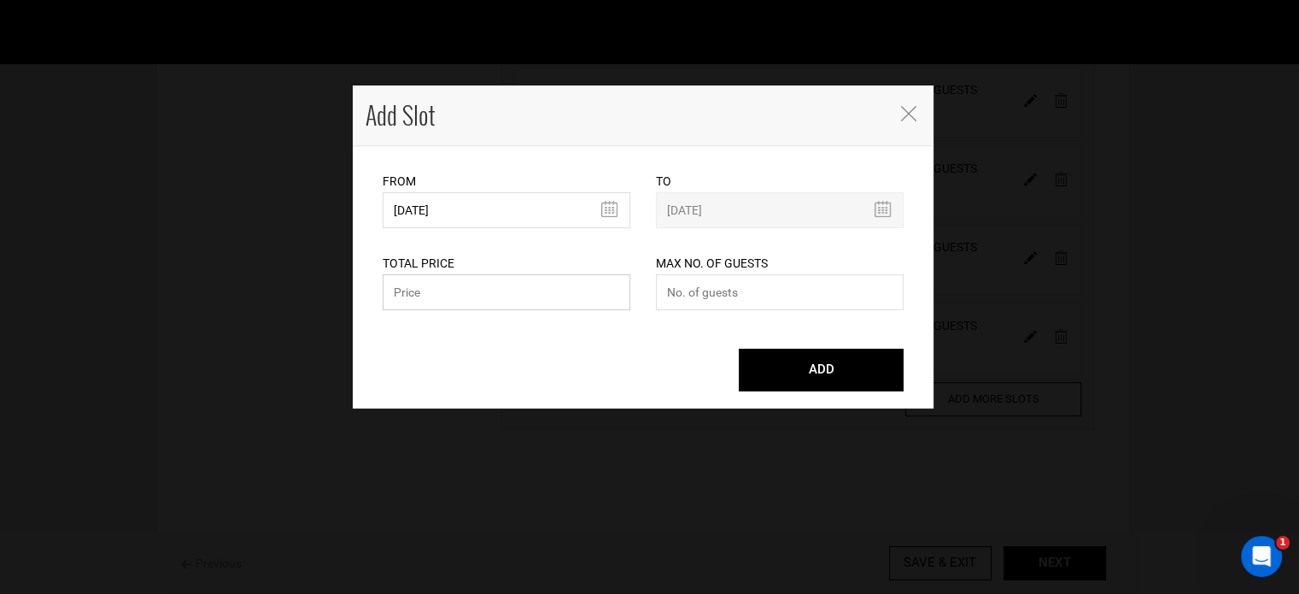
click at [476, 300] on input "text" at bounding box center [507, 292] width 248 height 36
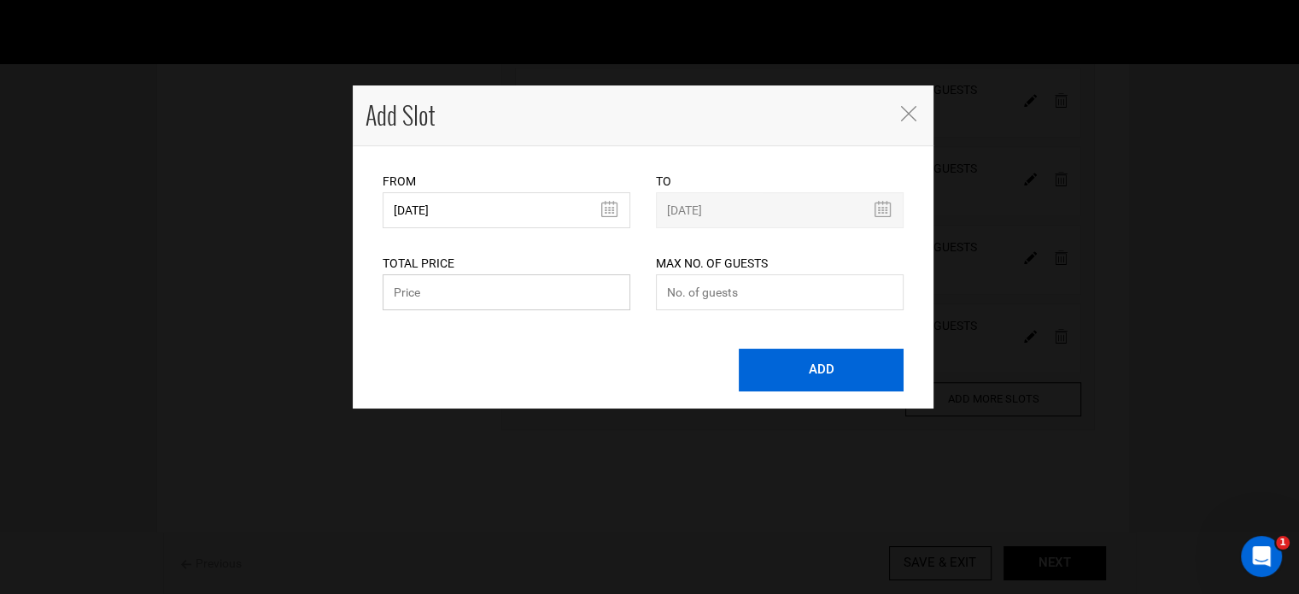
paste input "19800"
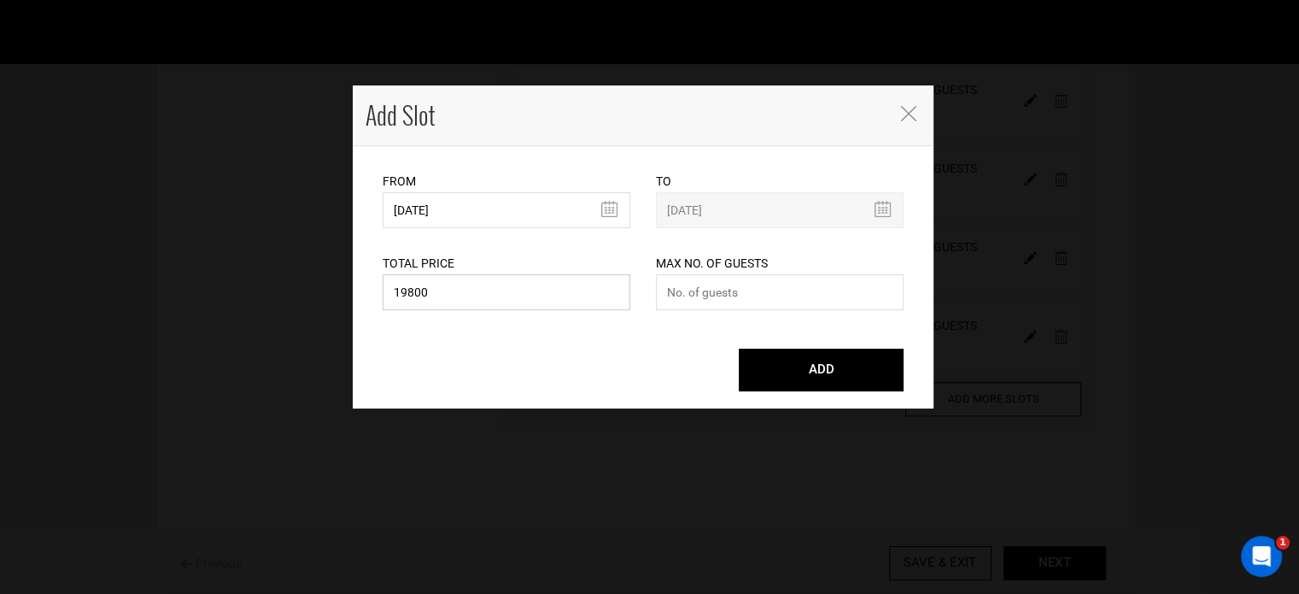
type input "19800"
click at [773, 302] on input "number" at bounding box center [780, 292] width 248 height 36
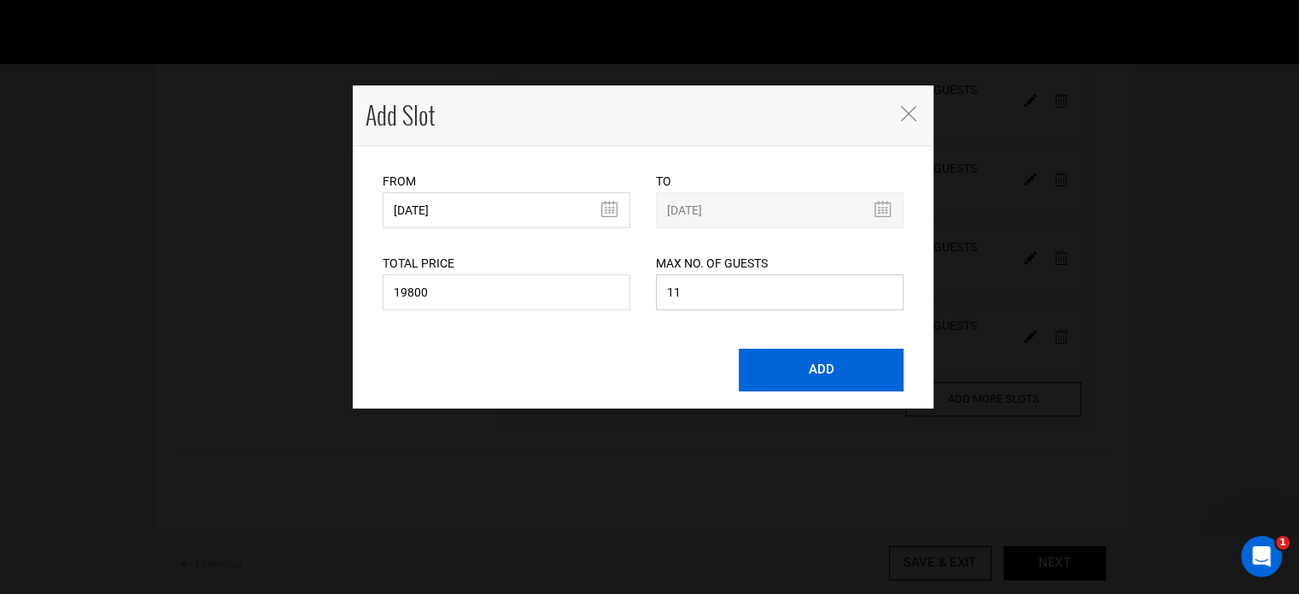
type input "11"
click at [792, 359] on button "ADD" at bounding box center [821, 370] width 165 height 43
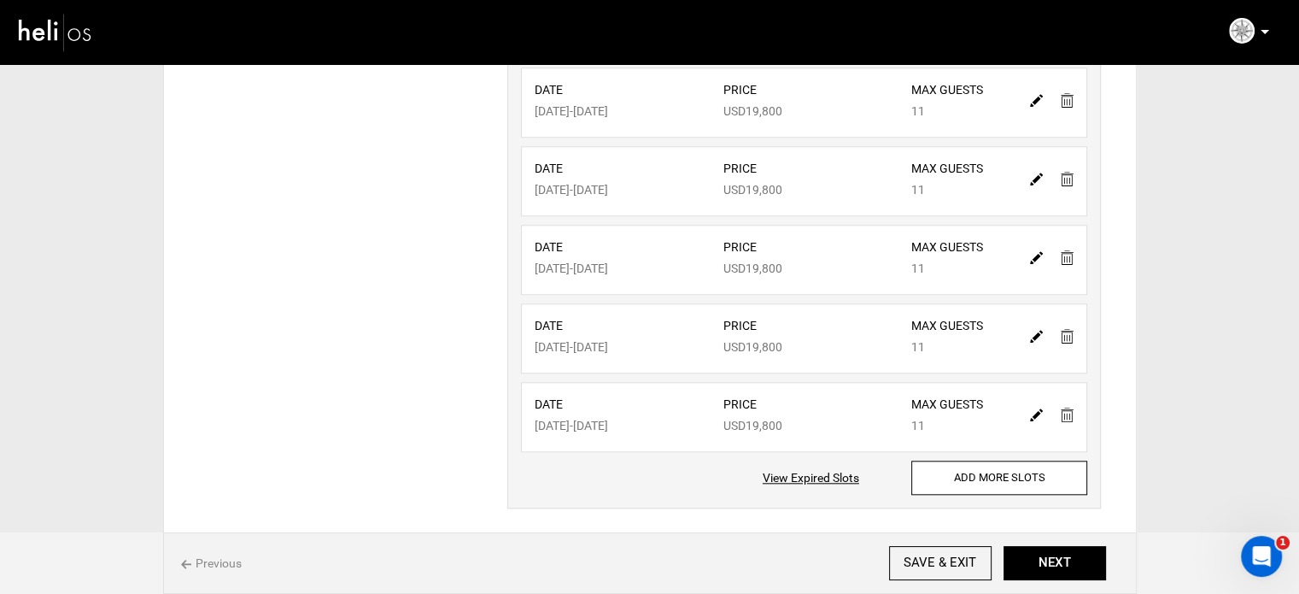
scroll to position [1707, 0]
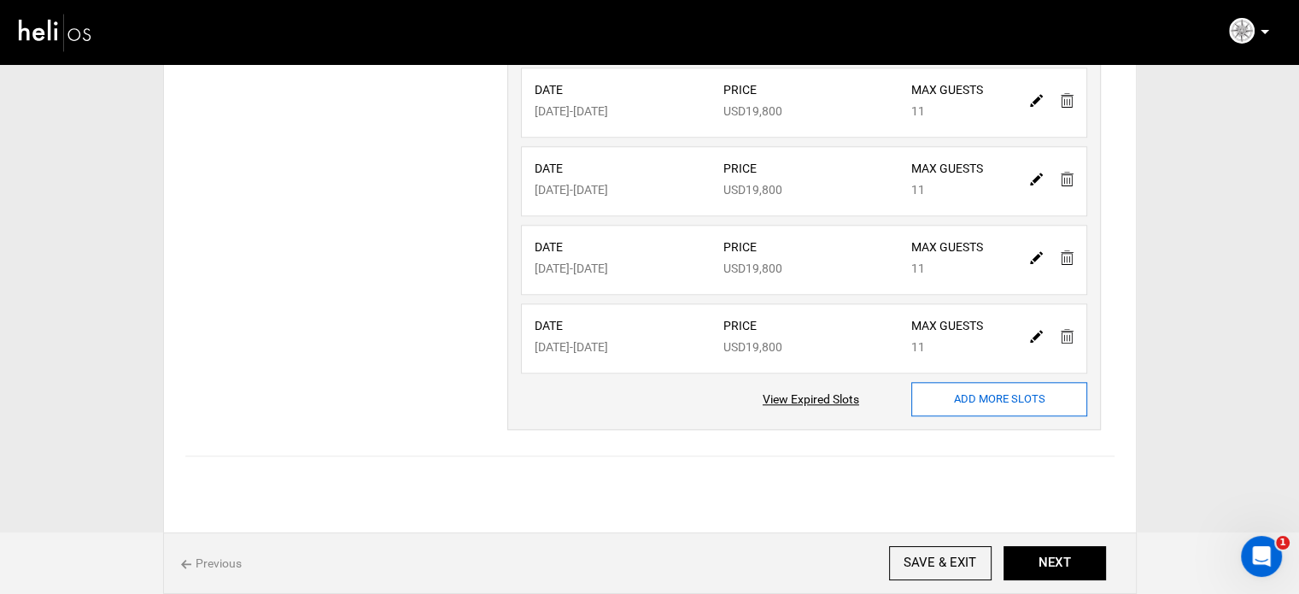
click at [954, 392] on input "ADD MORE SLOTS" at bounding box center [999, 399] width 176 height 34
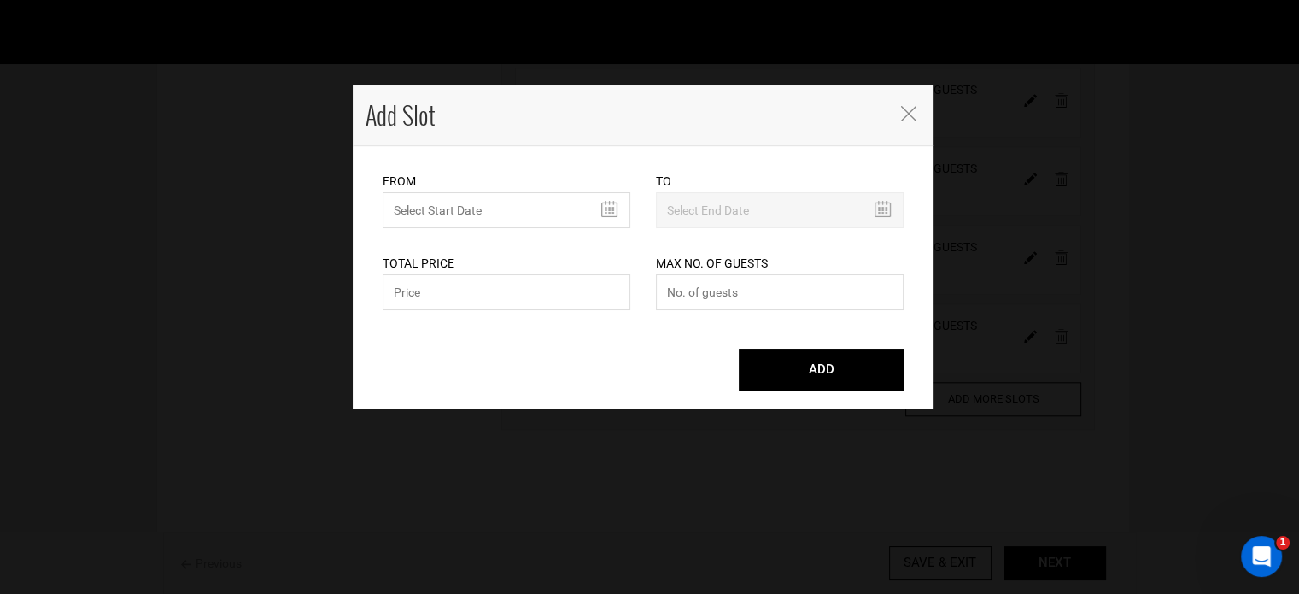
click at [478, 228] on div "Total Price Please enter a valid total price." at bounding box center [507, 271] width 248 height 86
click at [503, 197] on input "MINIMUM NUMBER OF NIGHTS" at bounding box center [507, 210] width 248 height 36
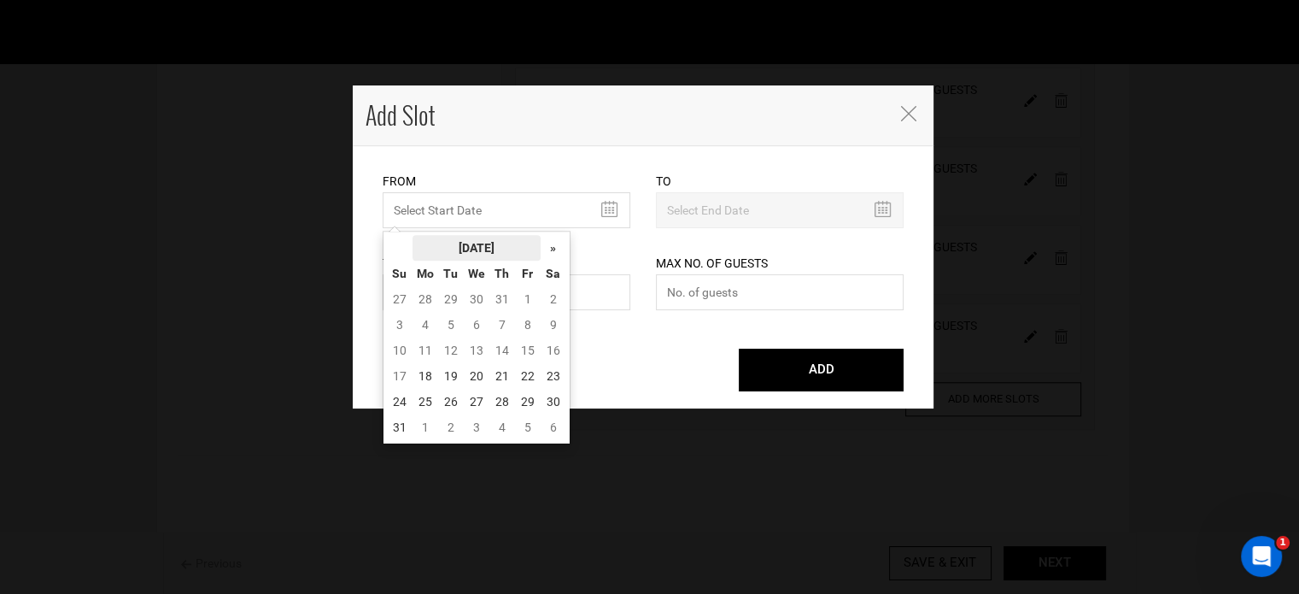
click at [477, 239] on th "[DATE]" at bounding box center [477, 248] width 128 height 26
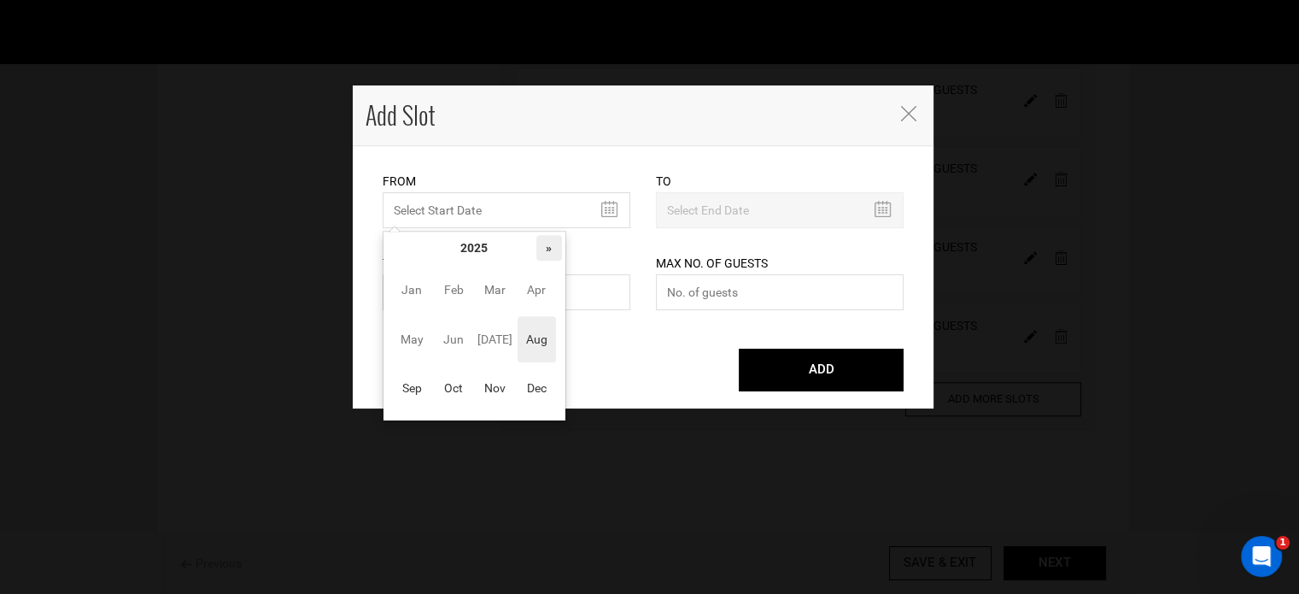
click at [542, 242] on th "»" at bounding box center [549, 248] width 26 height 26
click at [499, 390] on span "Nov" at bounding box center [495, 388] width 38 height 46
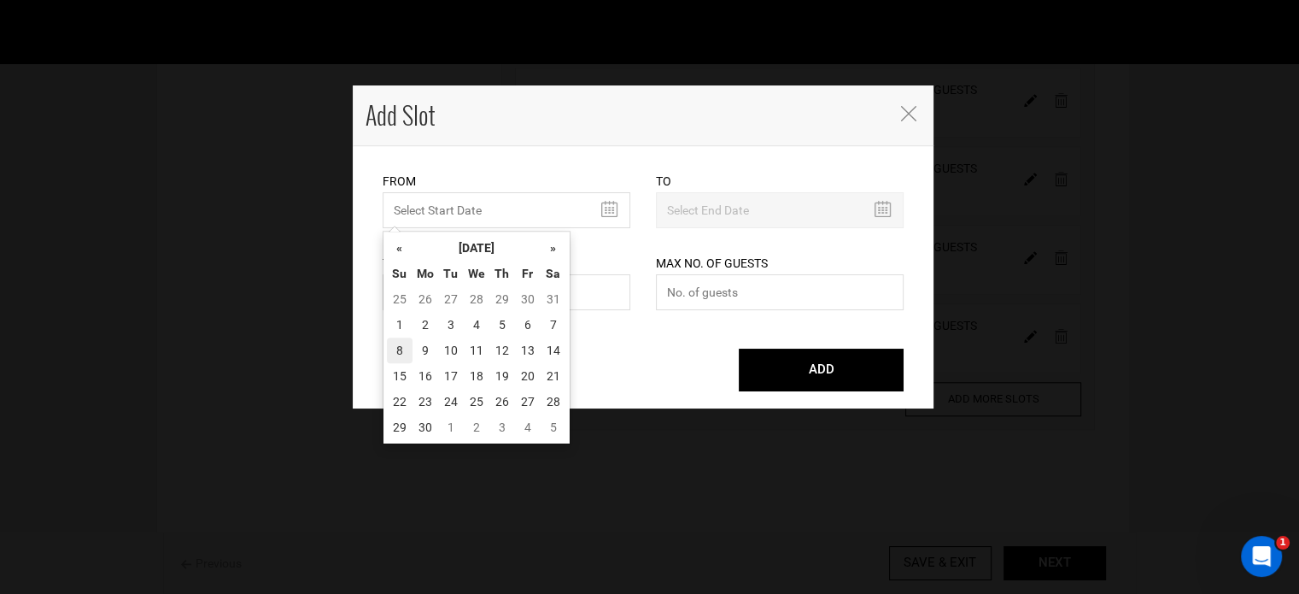
click at [400, 344] on td "8" at bounding box center [400, 350] width 26 height 26
type input "[DATE]"
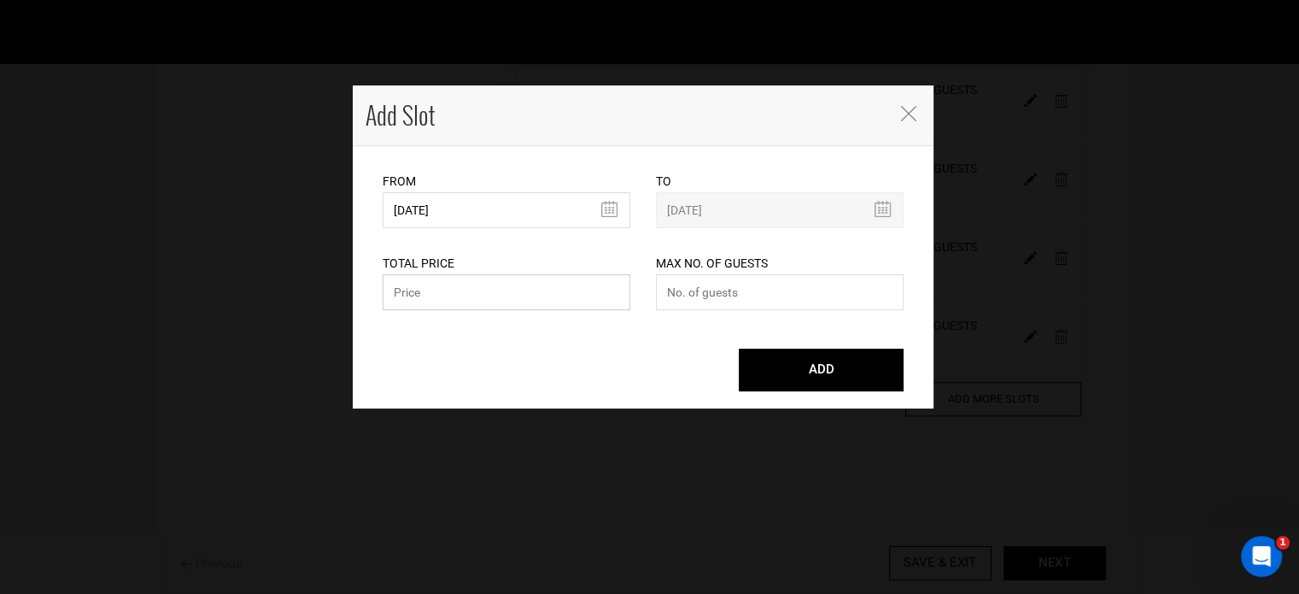
click at [436, 288] on input "text" at bounding box center [507, 292] width 248 height 36
paste input "19800"
click at [785, 307] on input "number" at bounding box center [780, 292] width 248 height 36
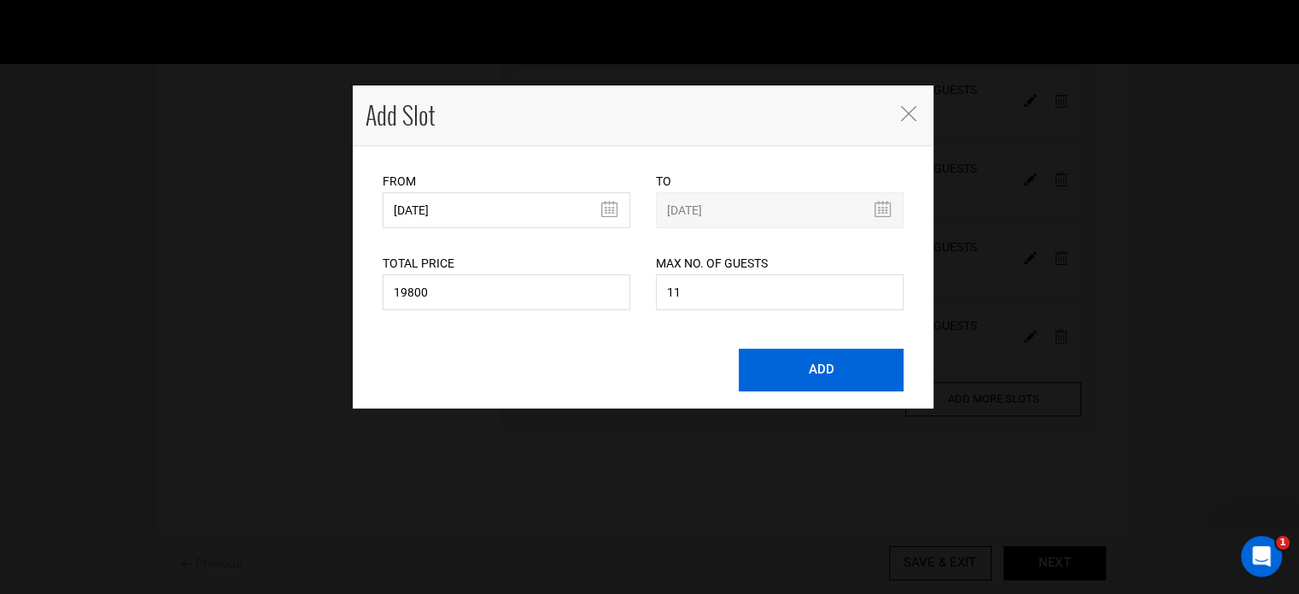
click at [823, 368] on button "ADD" at bounding box center [821, 370] width 165 height 43
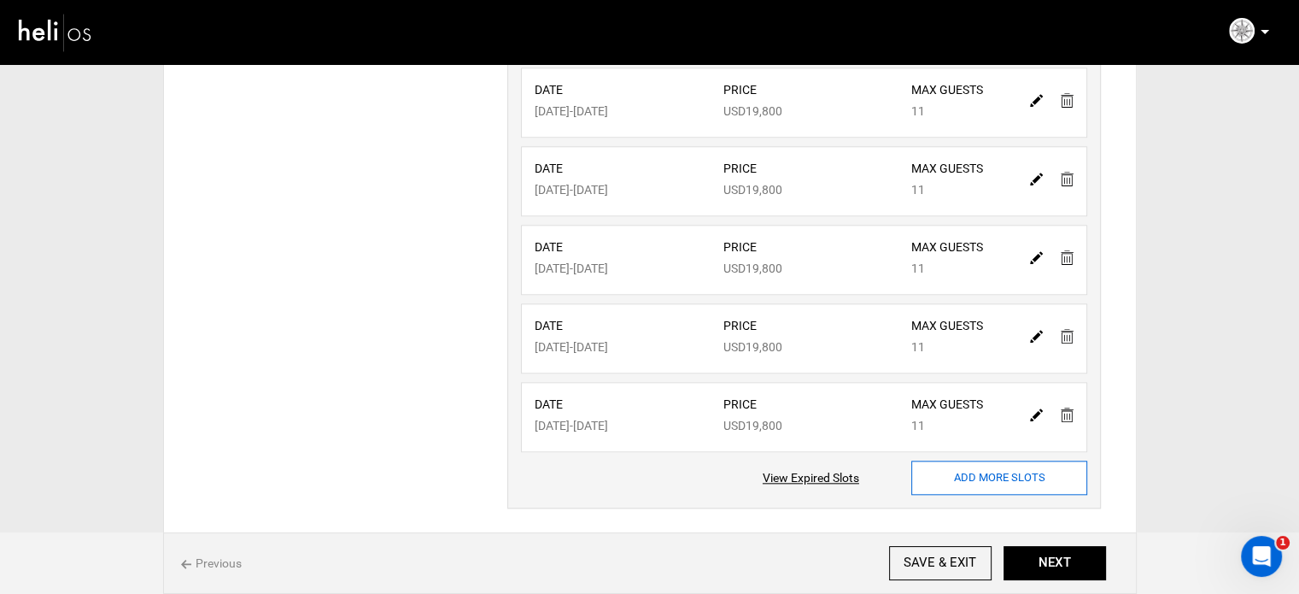
click at [963, 483] on input "ADD MORE SLOTS" at bounding box center [999, 477] width 176 height 34
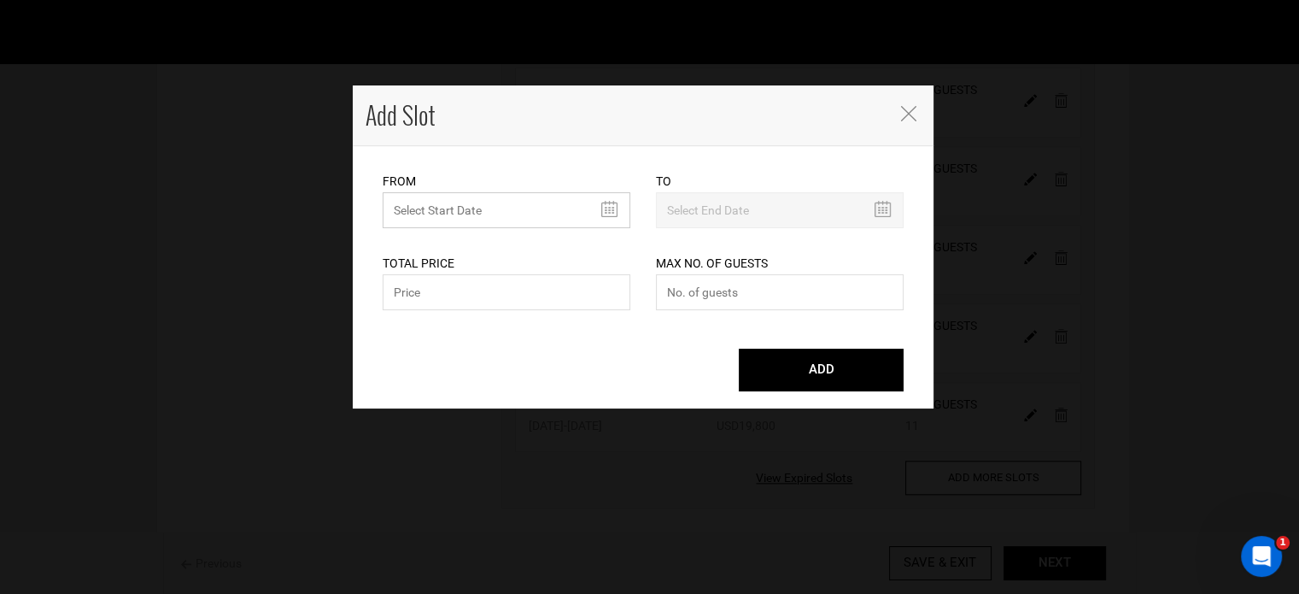
click at [518, 221] on input "MINIMUM NUMBER OF NIGHTS" at bounding box center [507, 210] width 248 height 36
click at [905, 116] on icon "Close" at bounding box center [908, 113] width 15 height 15
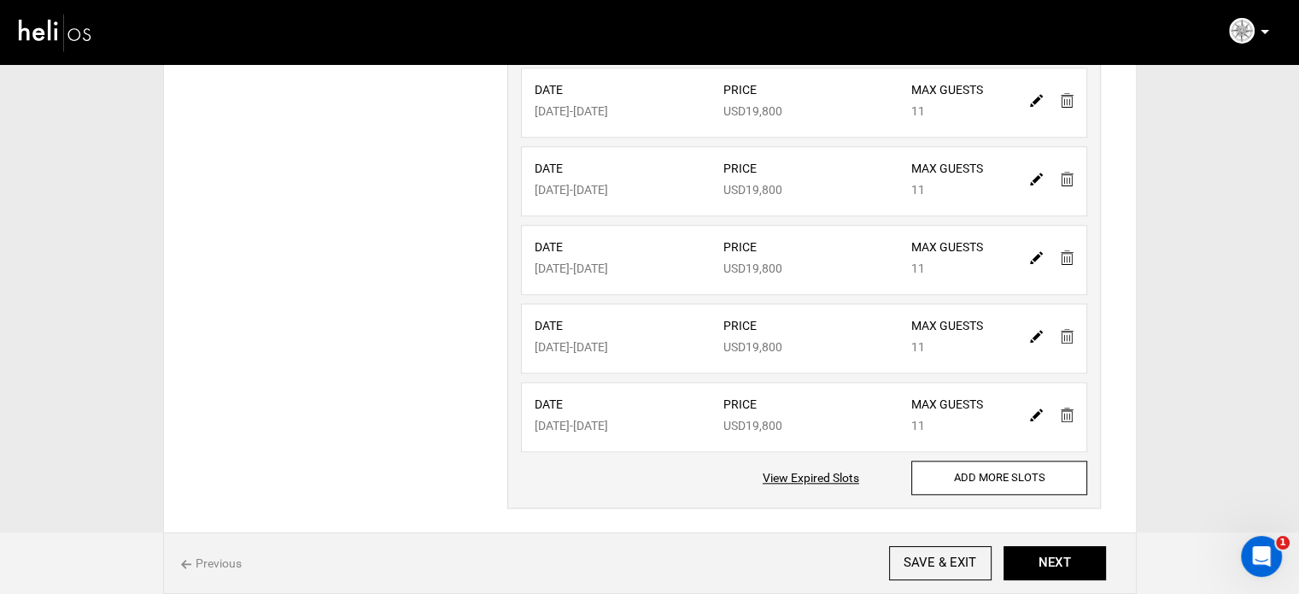
click at [1034, 408] on img at bounding box center [1036, 414] width 13 height 13
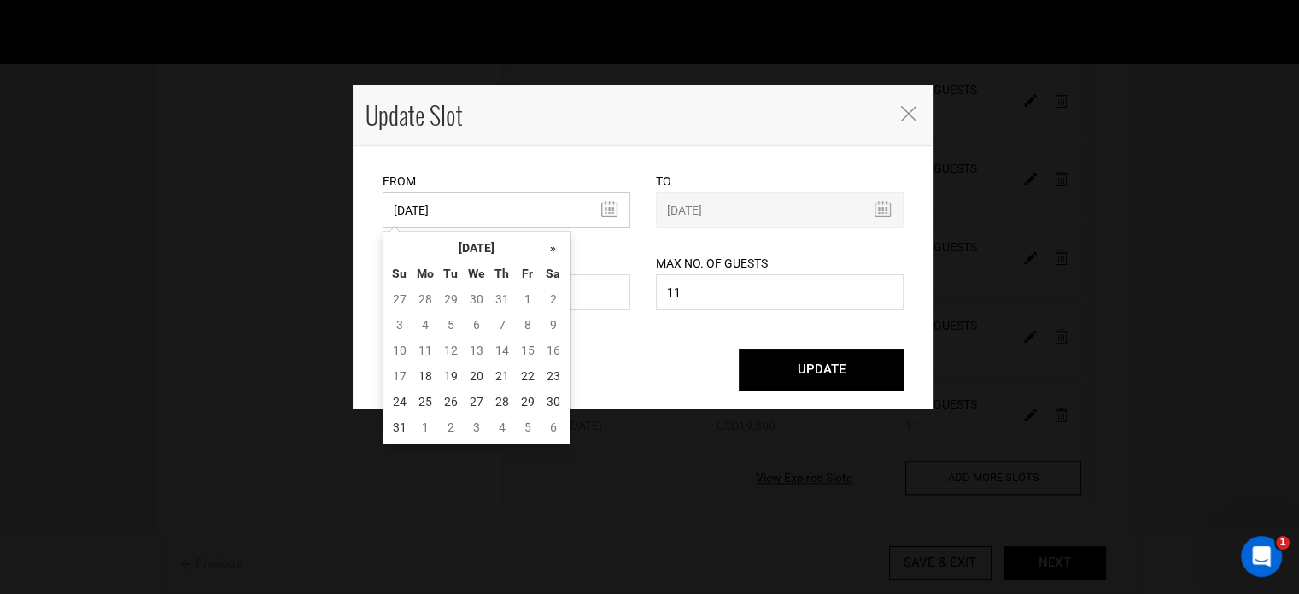
click at [430, 203] on input "[DATE]" at bounding box center [507, 210] width 248 height 36
click at [518, 248] on th "[DATE]" at bounding box center [477, 248] width 128 height 26
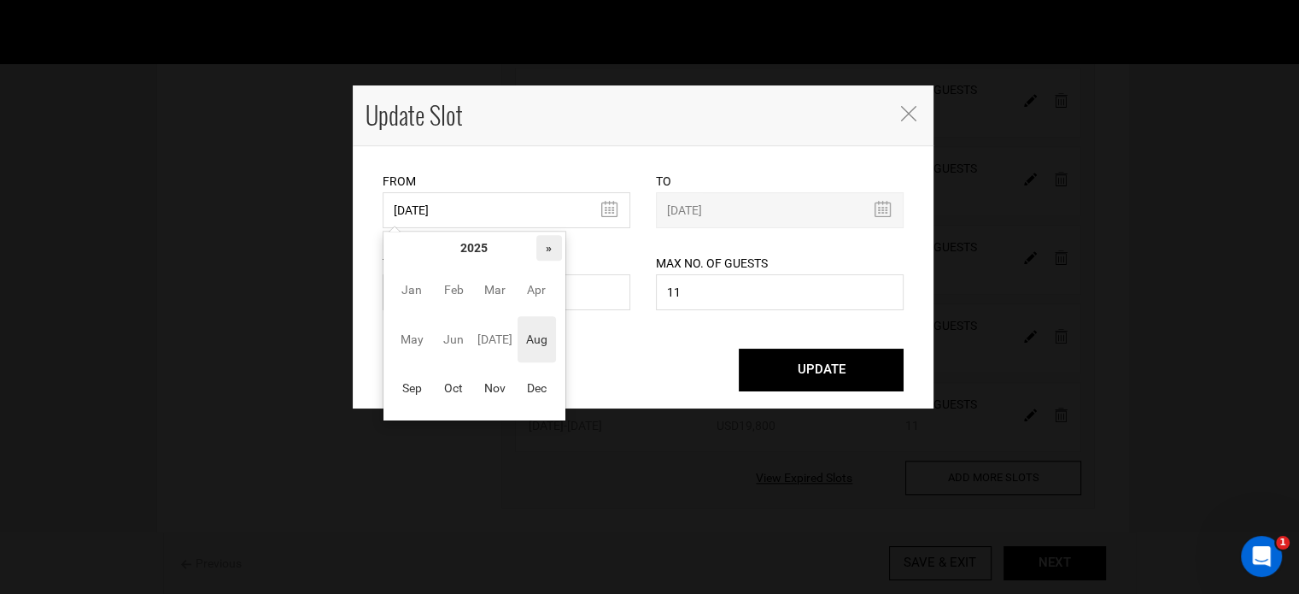
click at [541, 246] on th "»" at bounding box center [549, 248] width 26 height 26
click at [504, 388] on span "Nov" at bounding box center [495, 388] width 38 height 46
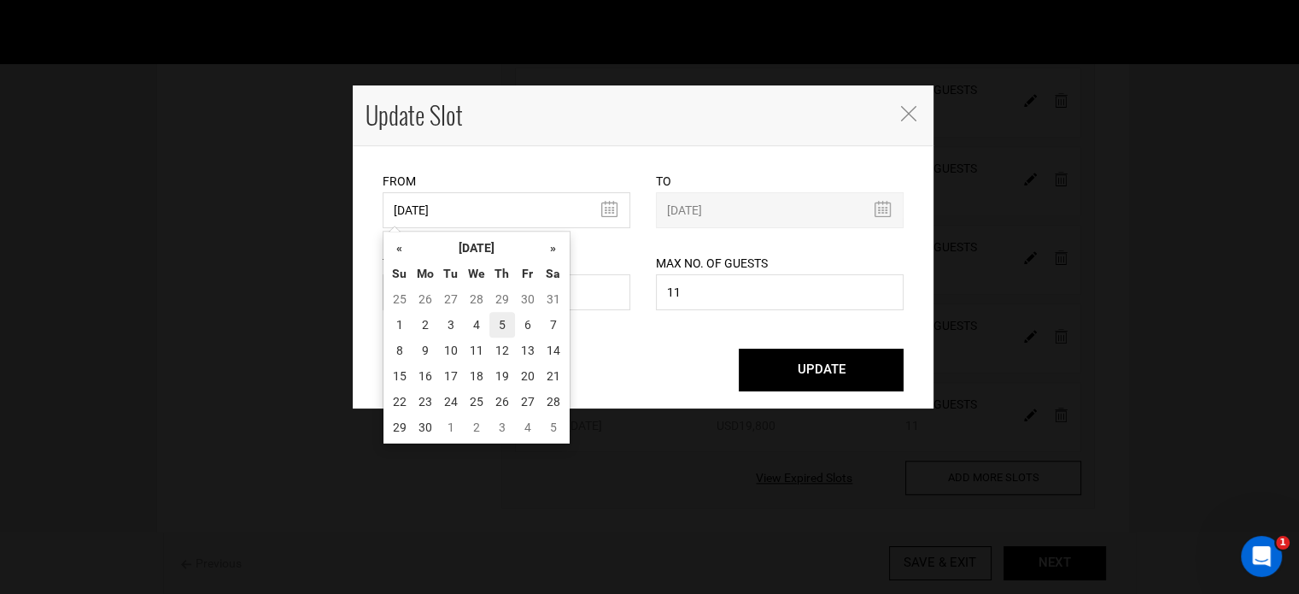
click at [495, 324] on td "5" at bounding box center [502, 325] width 26 height 26
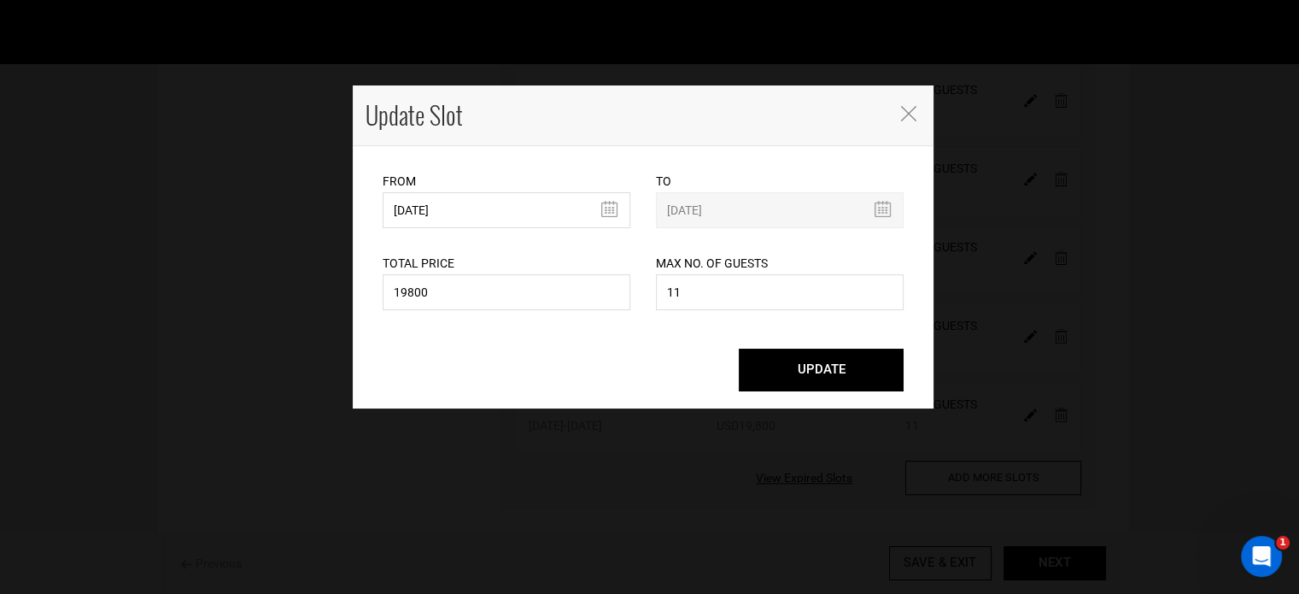
click at [868, 381] on button "UPDATE" at bounding box center [821, 370] width 165 height 43
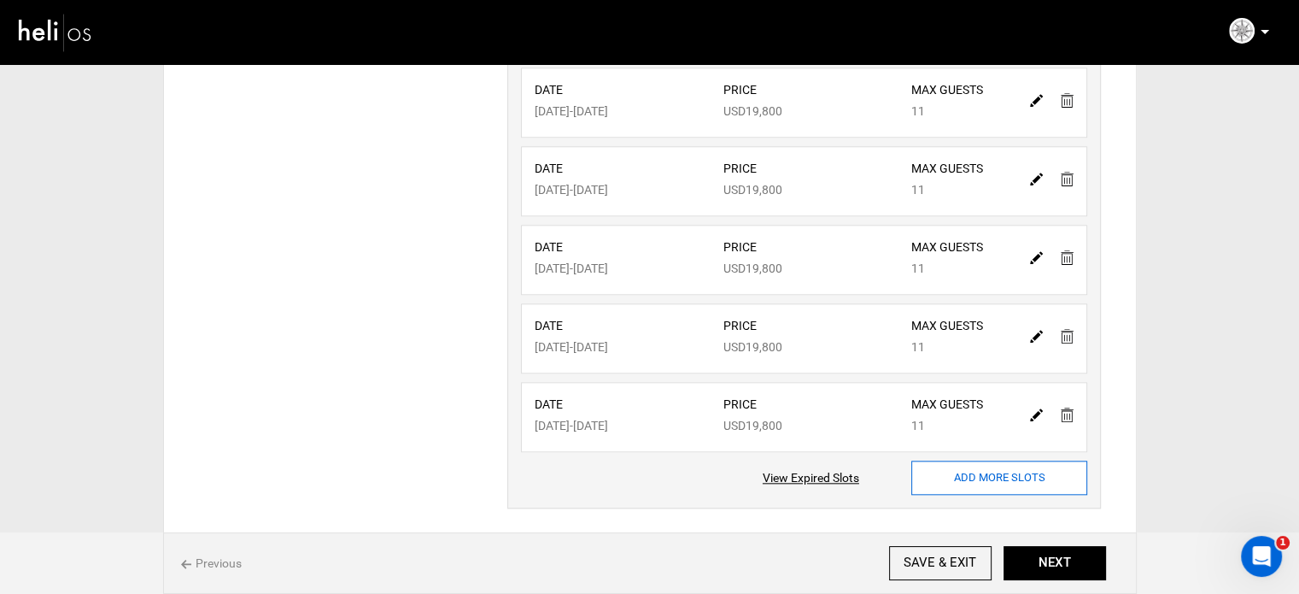
click at [1012, 470] on input "ADD MORE SLOTS" at bounding box center [999, 477] width 176 height 34
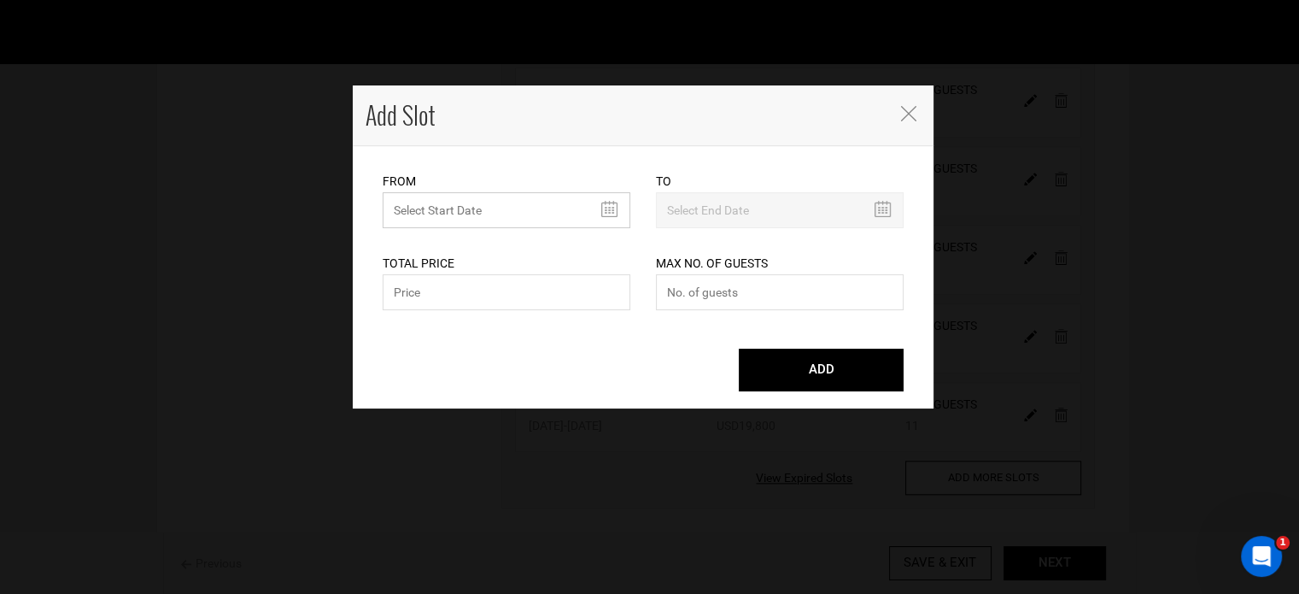
click at [495, 201] on input "MINIMUM NUMBER OF NIGHTS" at bounding box center [507, 210] width 248 height 36
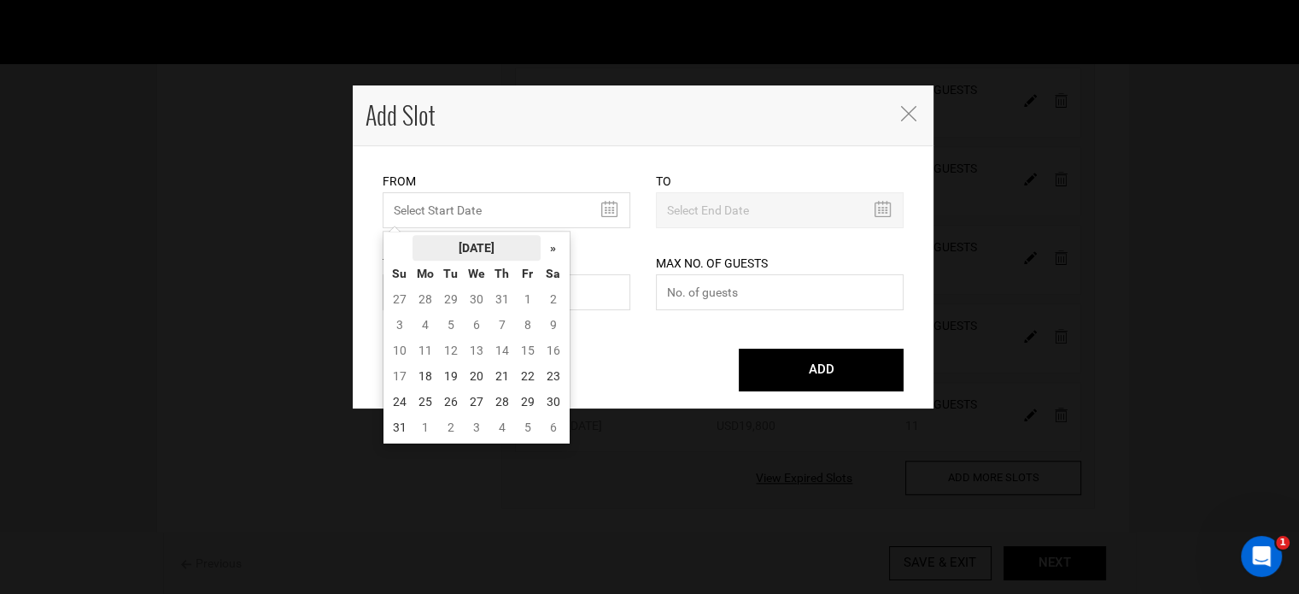
click at [485, 235] on th "[DATE]" at bounding box center [477, 248] width 128 height 26
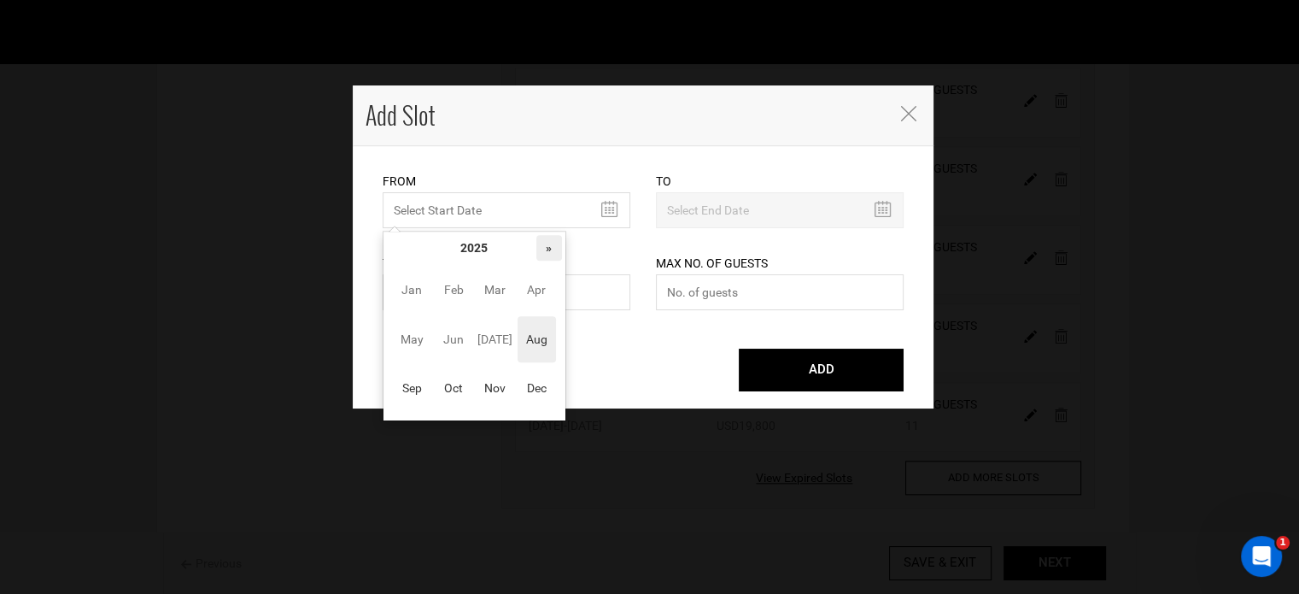
click at [546, 241] on th "»" at bounding box center [549, 248] width 26 height 26
click at [506, 366] on span "Nov" at bounding box center [495, 388] width 38 height 46
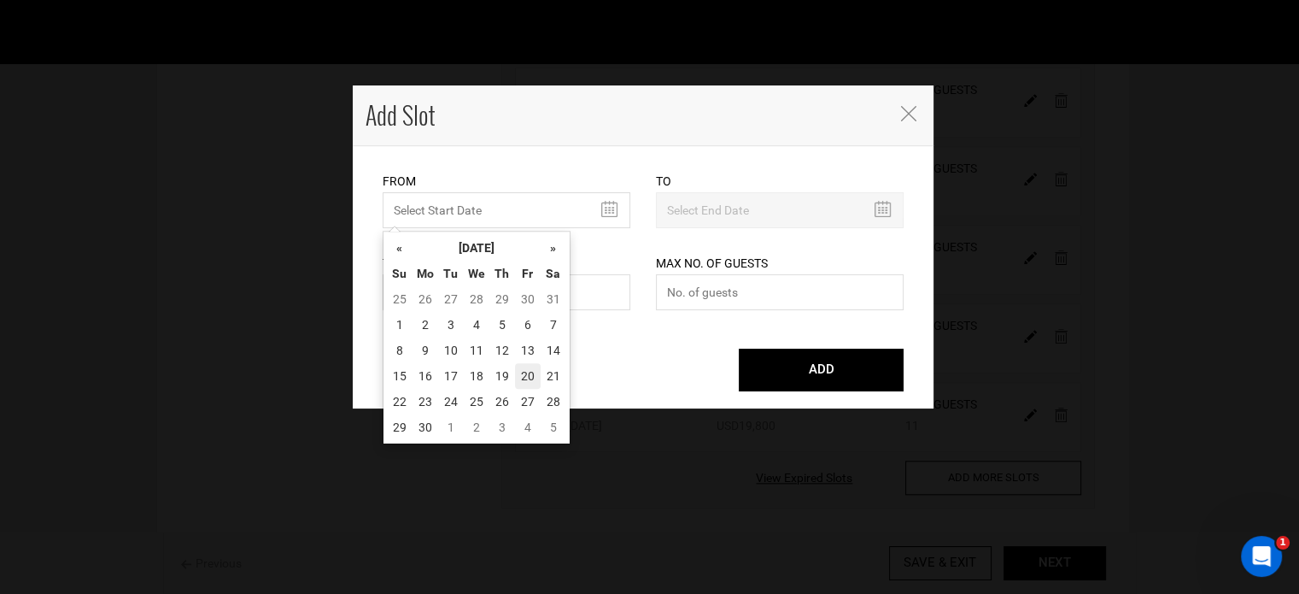
click at [521, 376] on td "20" at bounding box center [528, 376] width 26 height 26
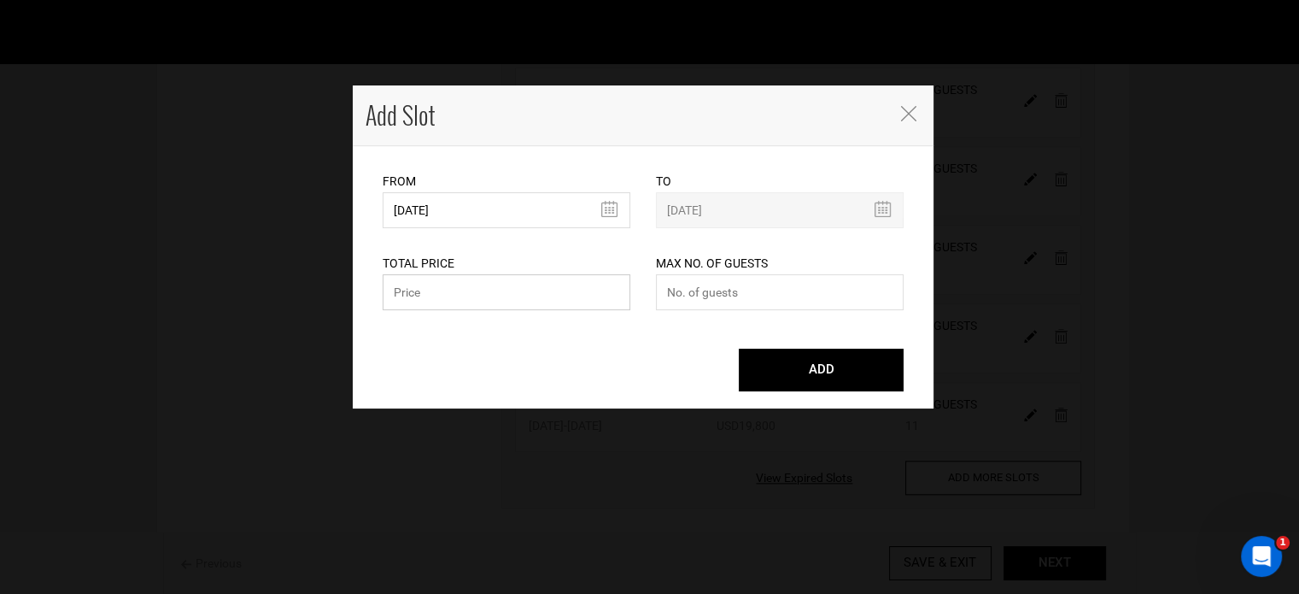
click at [506, 303] on input "text" at bounding box center [507, 292] width 248 height 36
paste input "19800"
click at [693, 291] on input "number" at bounding box center [780, 292] width 248 height 36
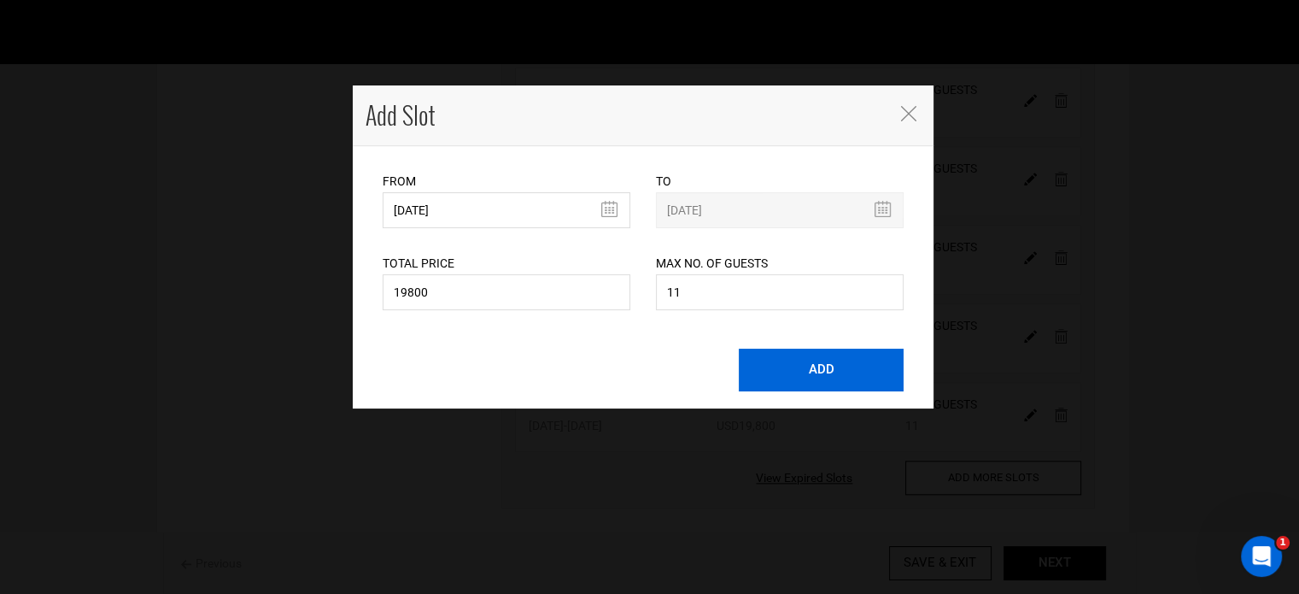
click at [768, 381] on button "ADD" at bounding box center [821, 370] width 165 height 43
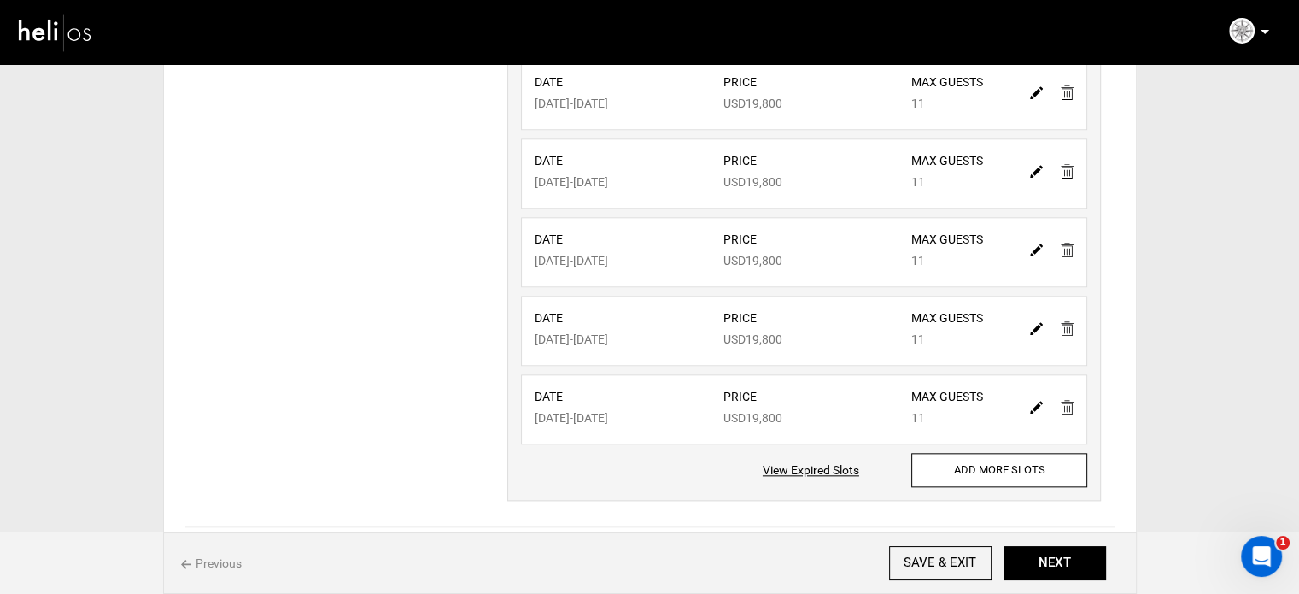
scroll to position [1863, 0]
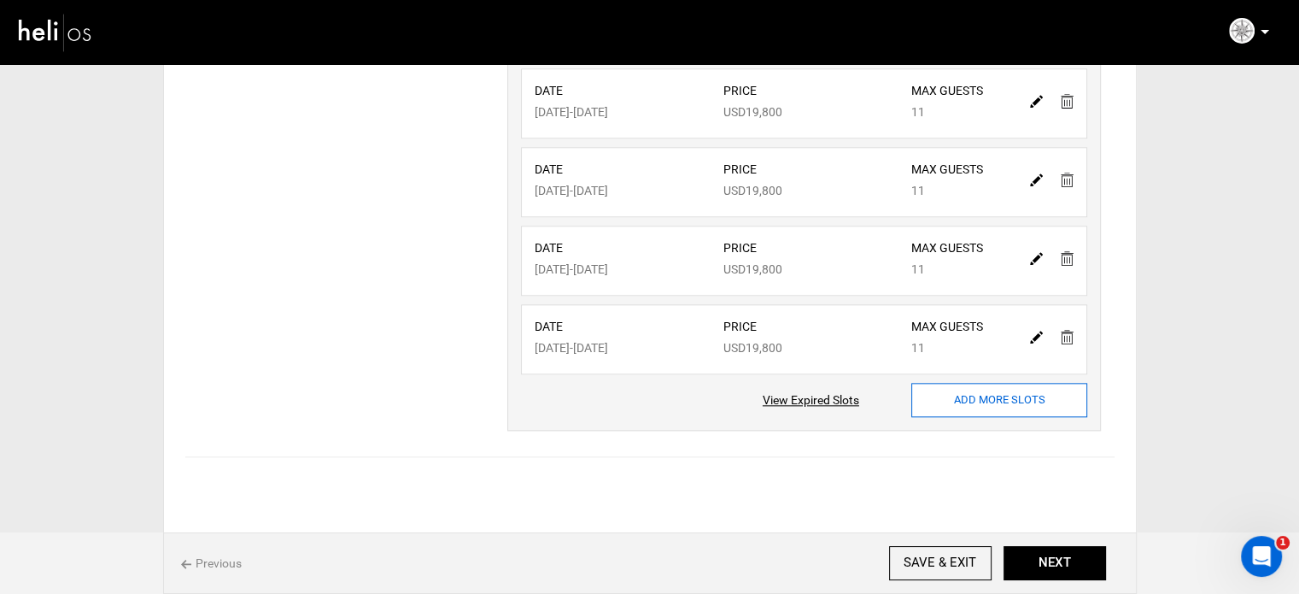
click at [946, 403] on input "ADD MORE SLOTS" at bounding box center [999, 400] width 176 height 34
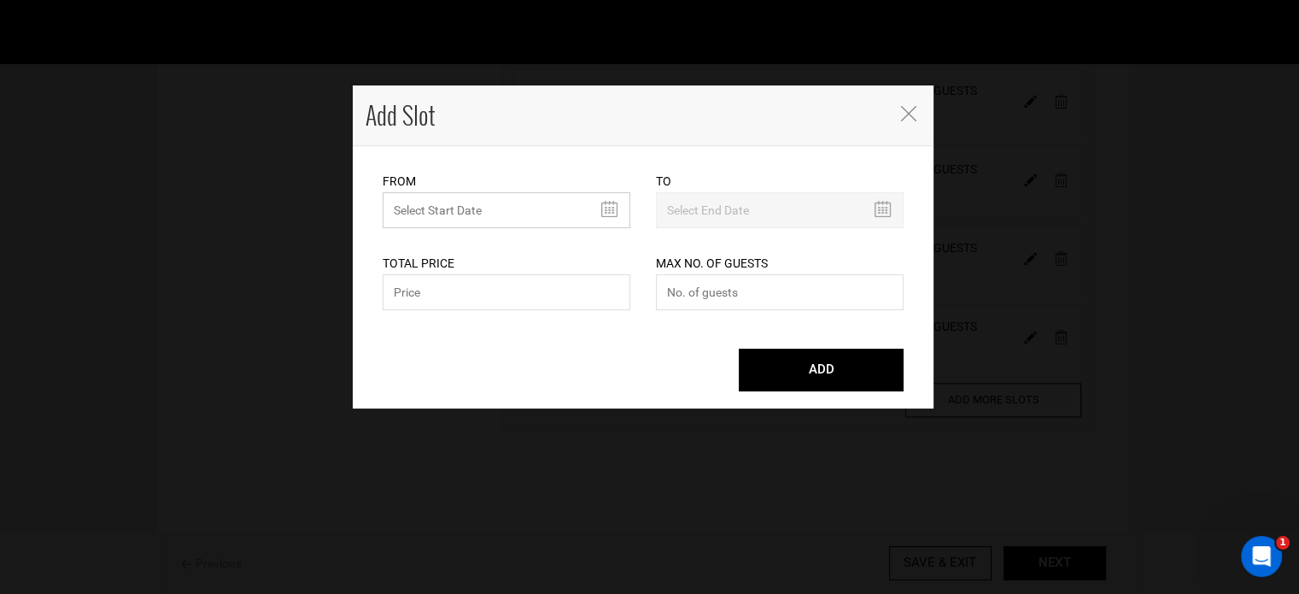
click at [419, 202] on input "MINIMUM NUMBER OF NIGHTS" at bounding box center [507, 210] width 248 height 36
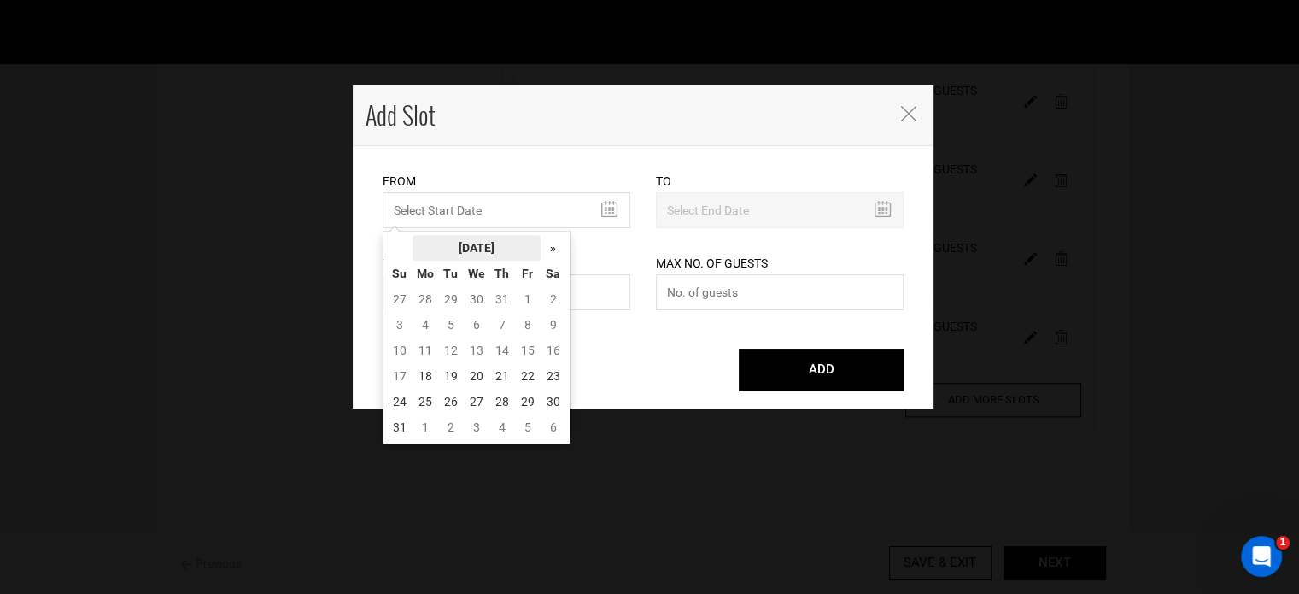
click at [486, 248] on th "[DATE]" at bounding box center [477, 248] width 128 height 26
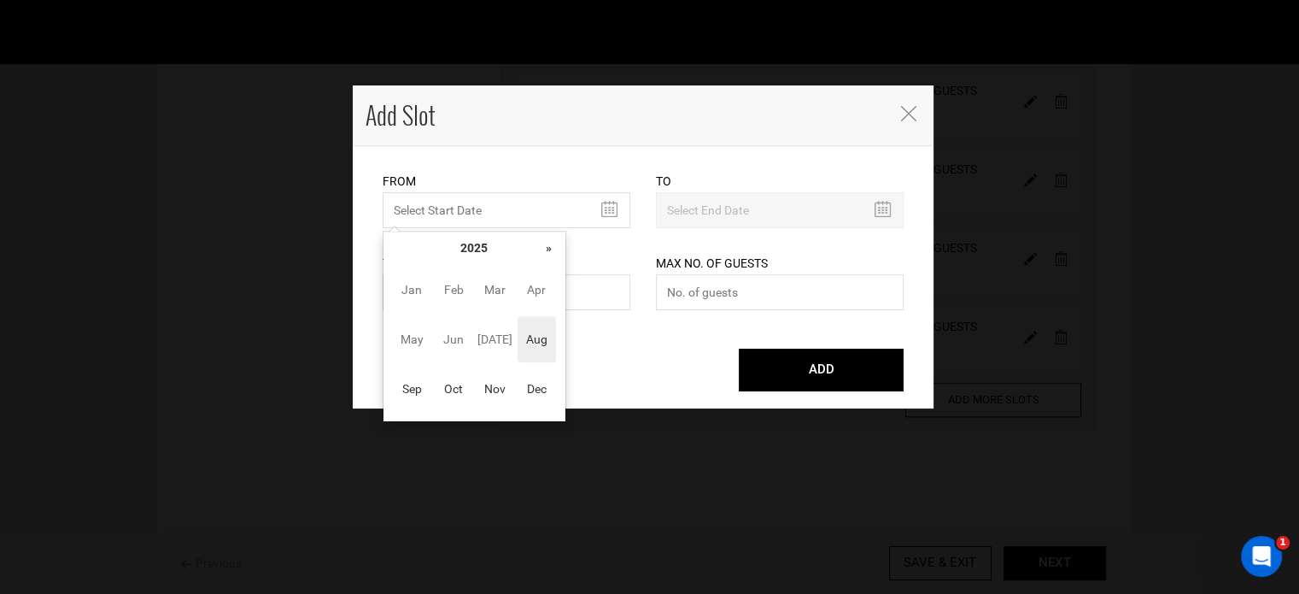
click at [557, 249] on th "»" at bounding box center [549, 248] width 26 height 26
click at [535, 392] on span "Dec" at bounding box center [537, 389] width 38 height 46
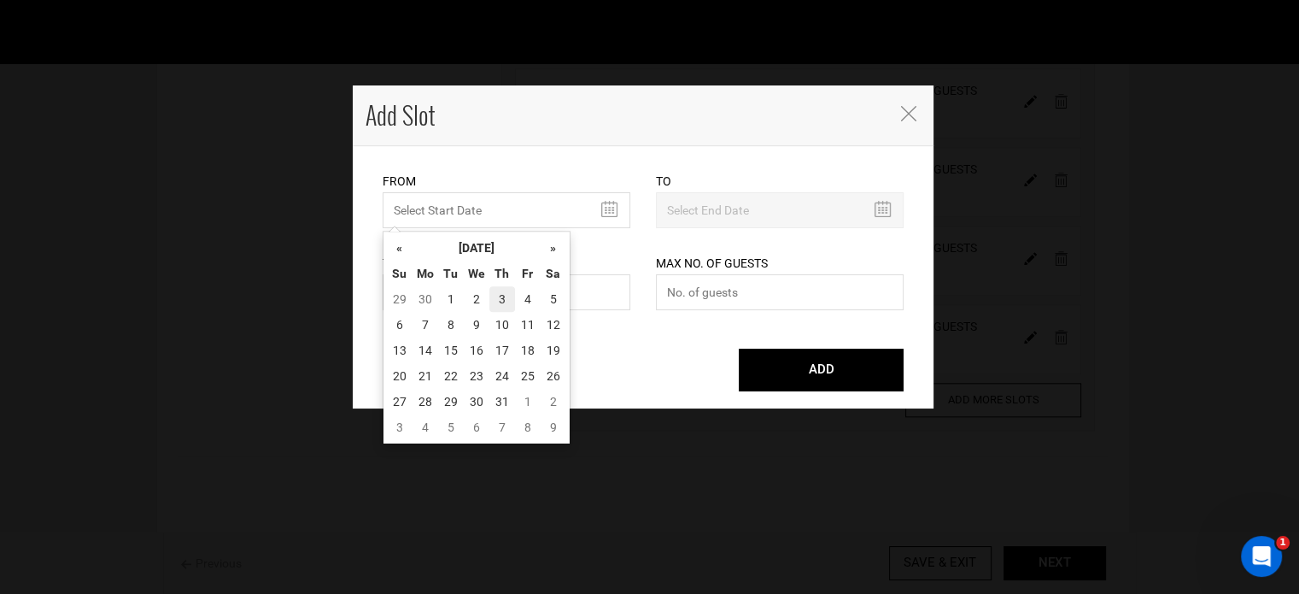
click at [489, 303] on td "3" at bounding box center [502, 299] width 26 height 26
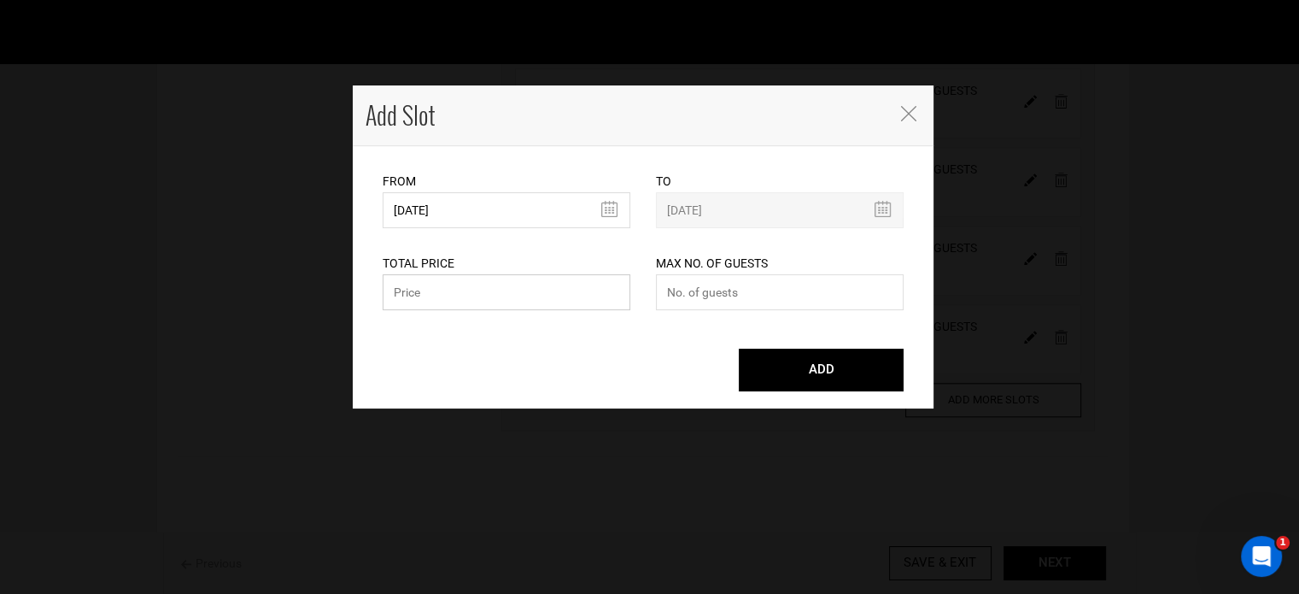
click at [489, 303] on input "text" at bounding box center [507, 292] width 248 height 36
paste input "19800"
click at [683, 296] on input "number" at bounding box center [780, 292] width 248 height 36
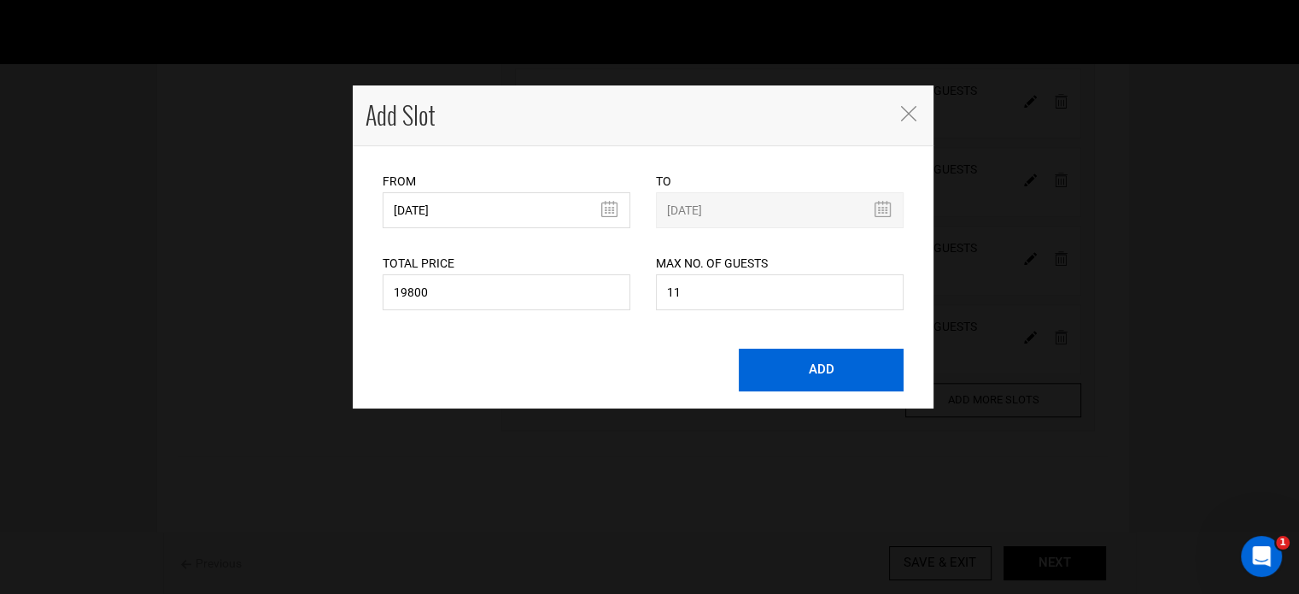
click at [838, 375] on button "ADD" at bounding box center [821, 370] width 165 height 43
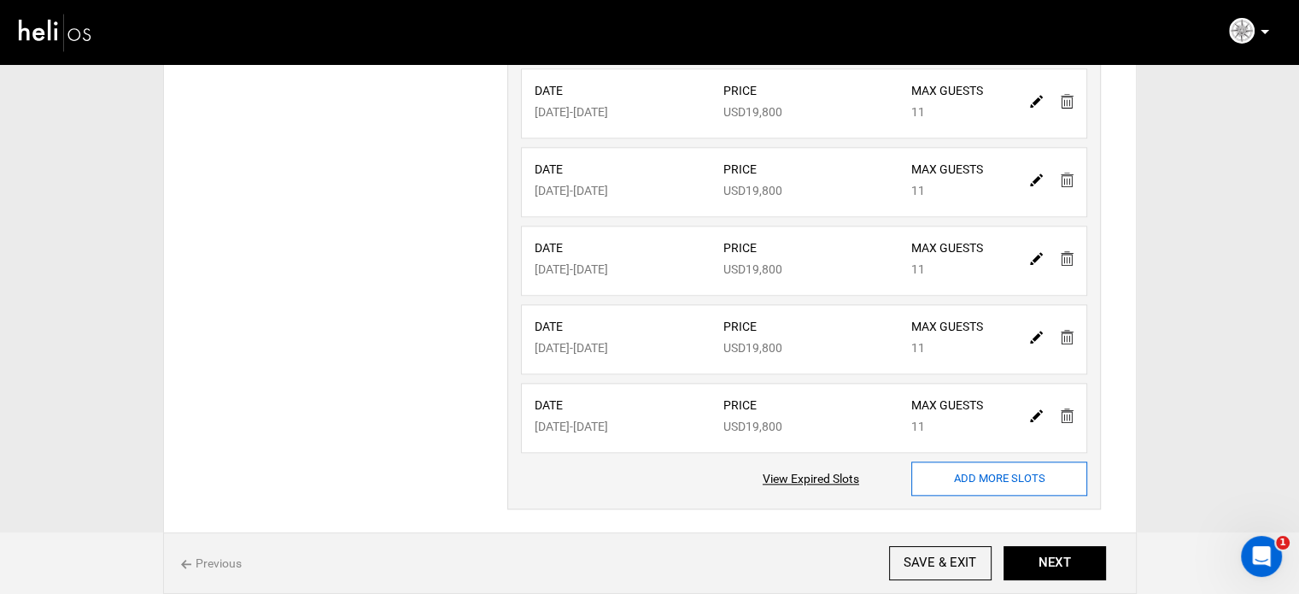
click at [984, 476] on input "ADD MORE SLOTS" at bounding box center [999, 478] width 176 height 34
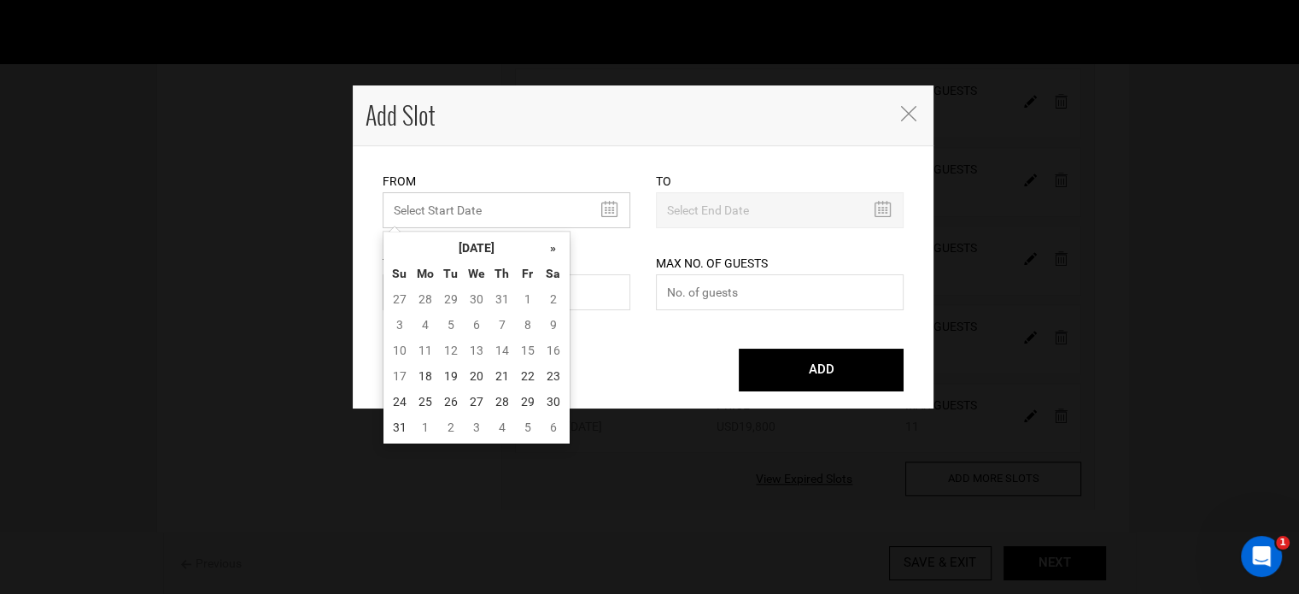
click at [459, 210] on input "MINIMUM NUMBER OF NIGHTS" at bounding box center [507, 210] width 248 height 36
click at [477, 232] on div "« [DATE] » Su Mo Tu We Th Fr Sa 27 28 29 30 31 1 2 3 4 5 6 7 8 9 10 11 12 13 14…" at bounding box center [477, 338] width 188 height 214
click at [482, 241] on th "[DATE]" at bounding box center [477, 248] width 128 height 26
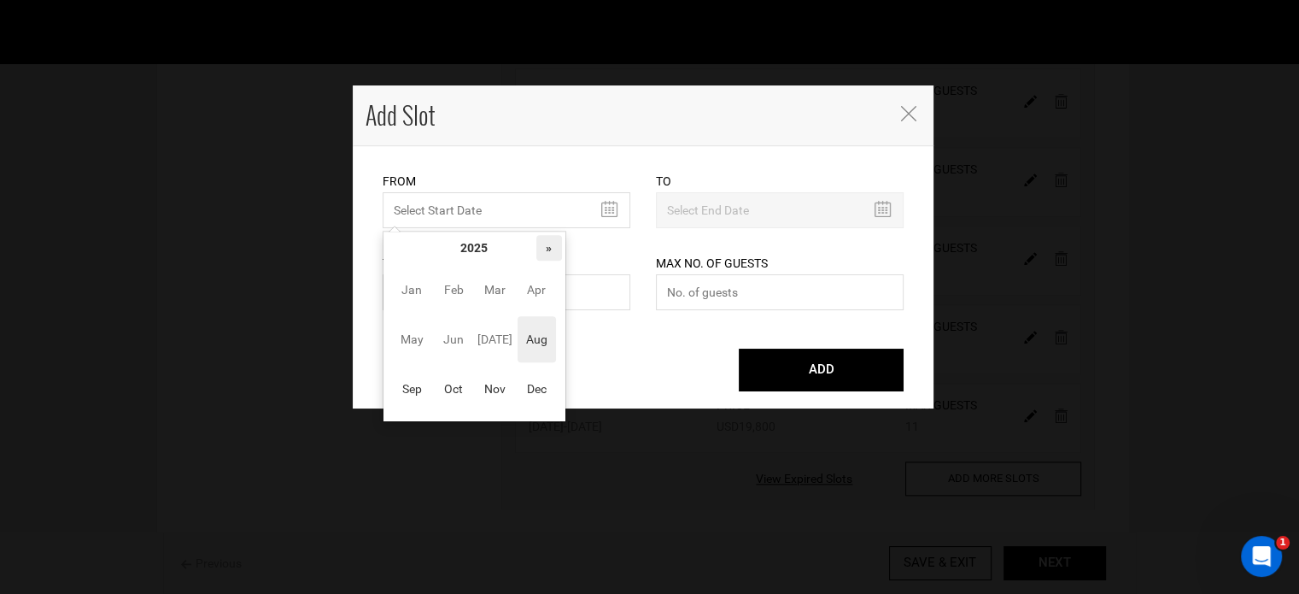
click at [556, 249] on th "»" at bounding box center [549, 248] width 26 height 26
click at [535, 386] on span "Dec" at bounding box center [537, 389] width 38 height 46
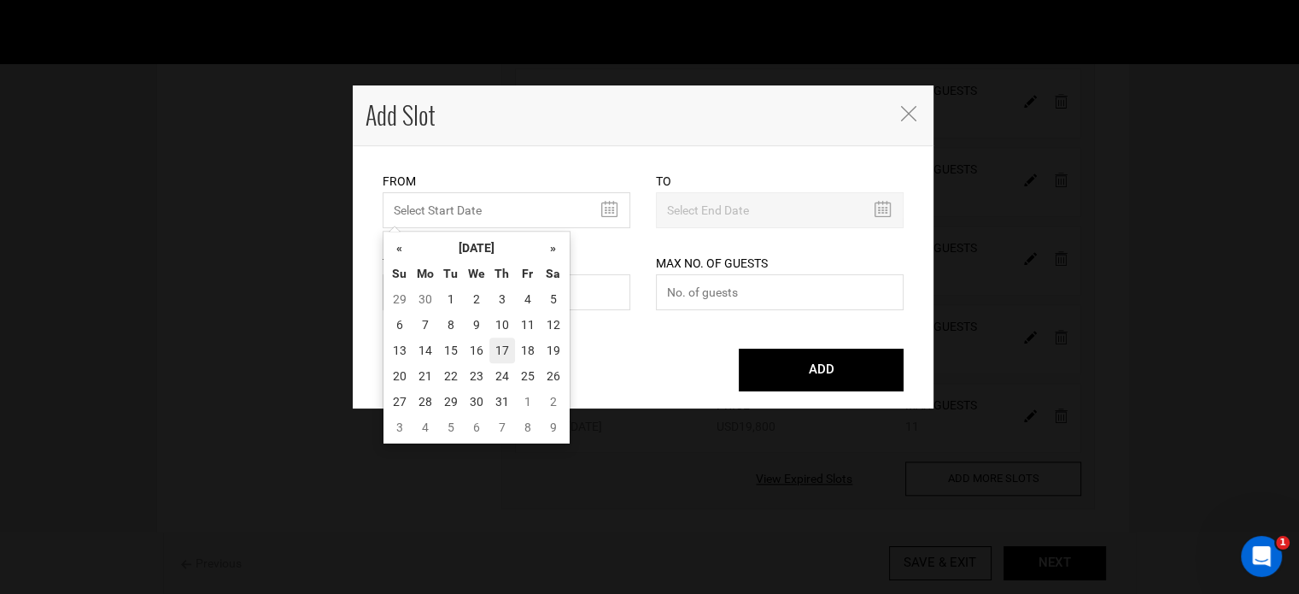
click at [502, 346] on td "17" at bounding box center [502, 350] width 26 height 26
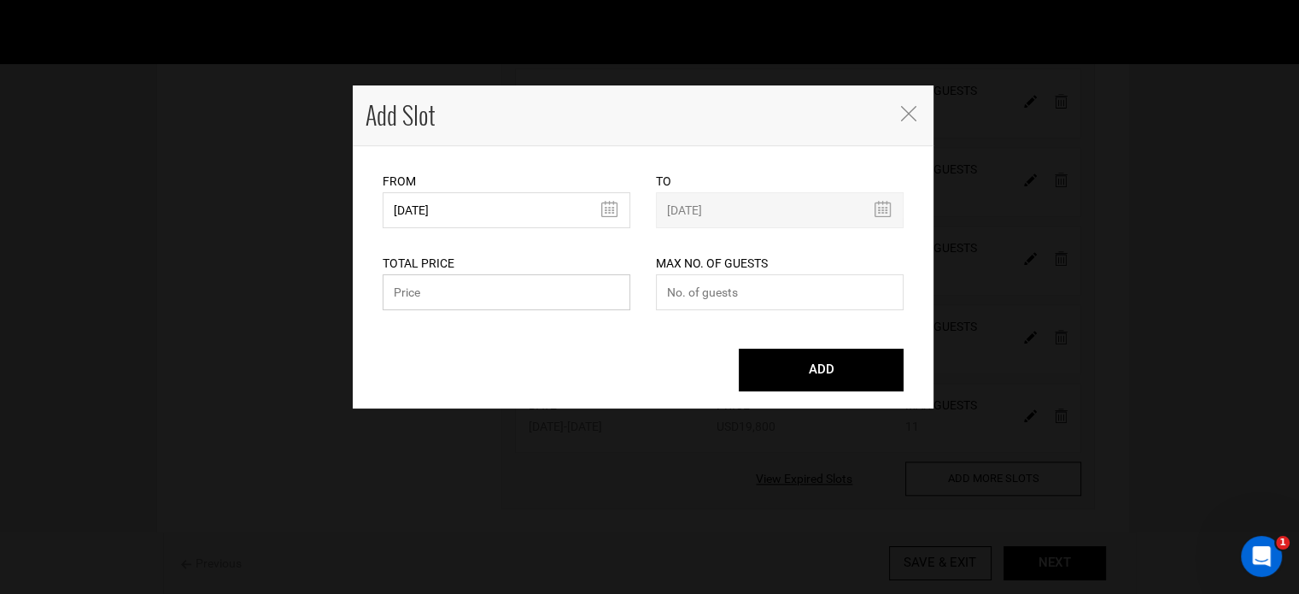
click at [480, 283] on input "text" at bounding box center [507, 292] width 248 height 36
paste input "19800"
click at [714, 302] on input "number" at bounding box center [780, 292] width 248 height 36
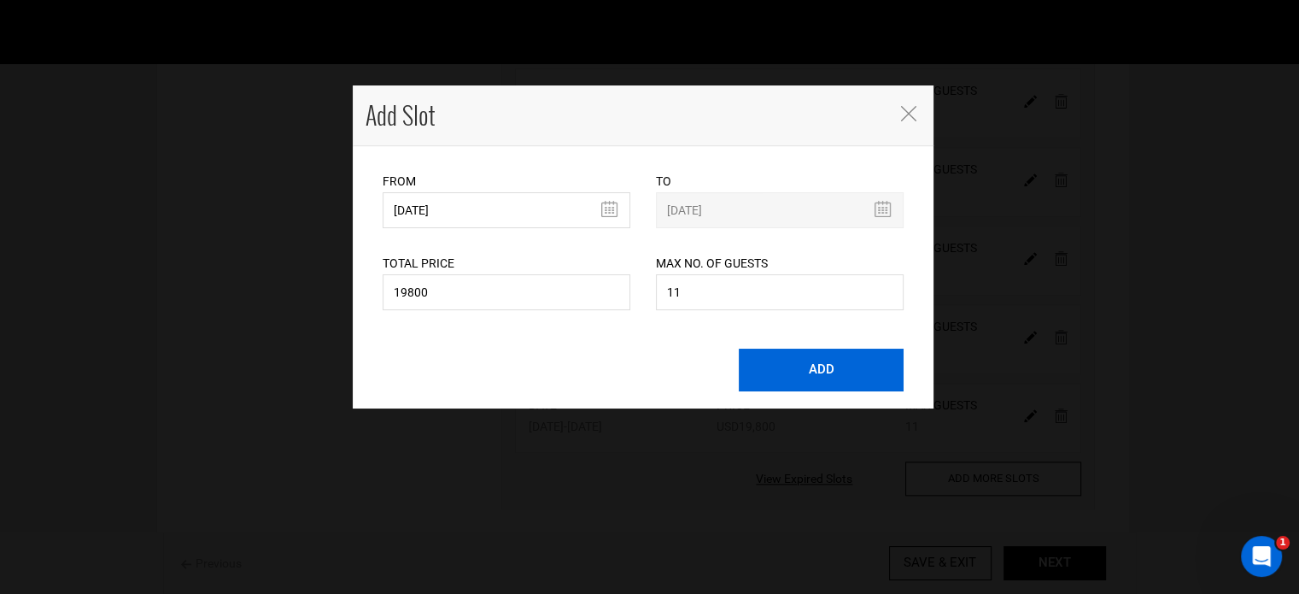
click at [782, 375] on button "ADD" at bounding box center [821, 370] width 165 height 43
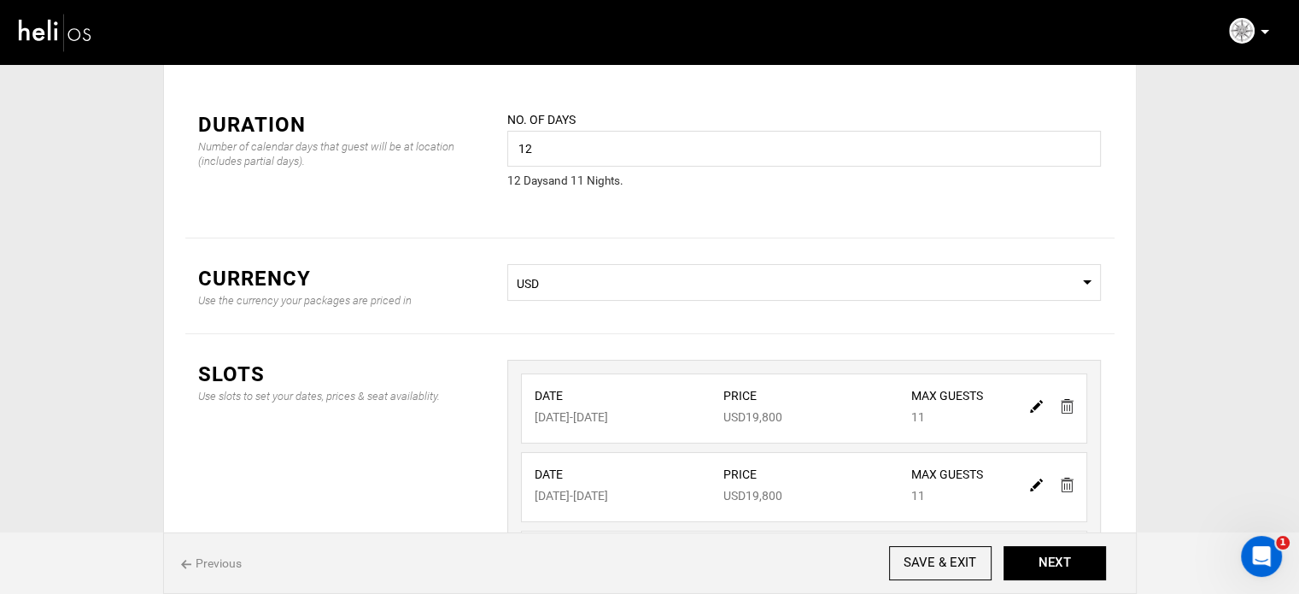
scroll to position [0, 0]
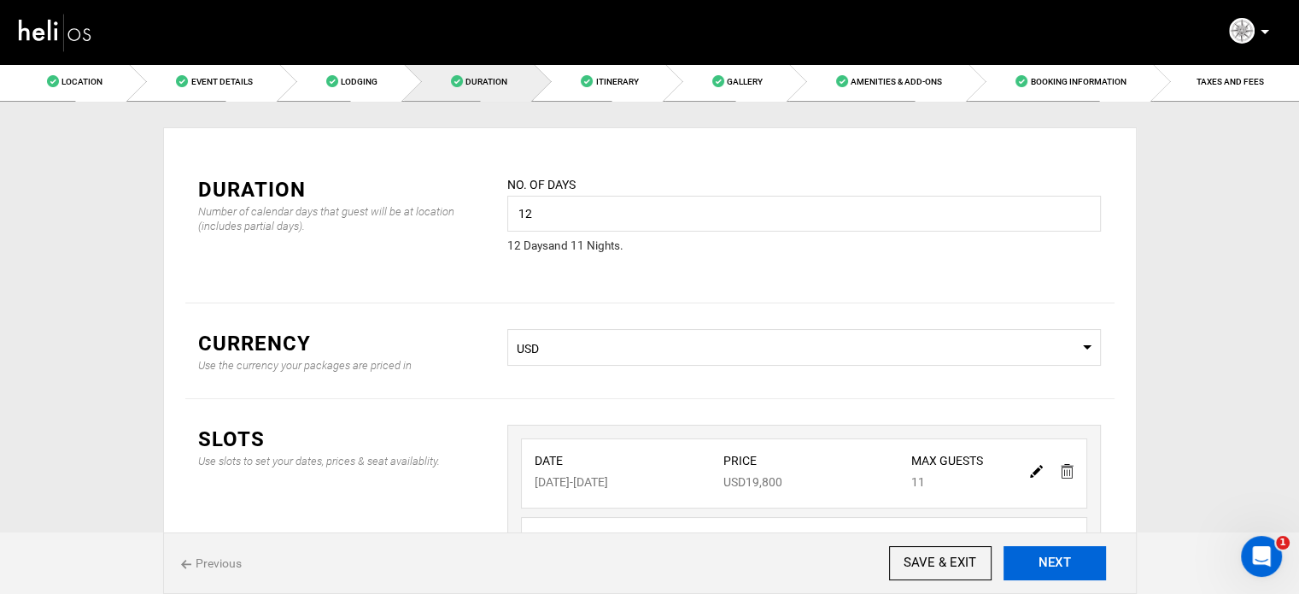
click at [1059, 555] on button "NEXT" at bounding box center [1055, 563] width 103 height 34
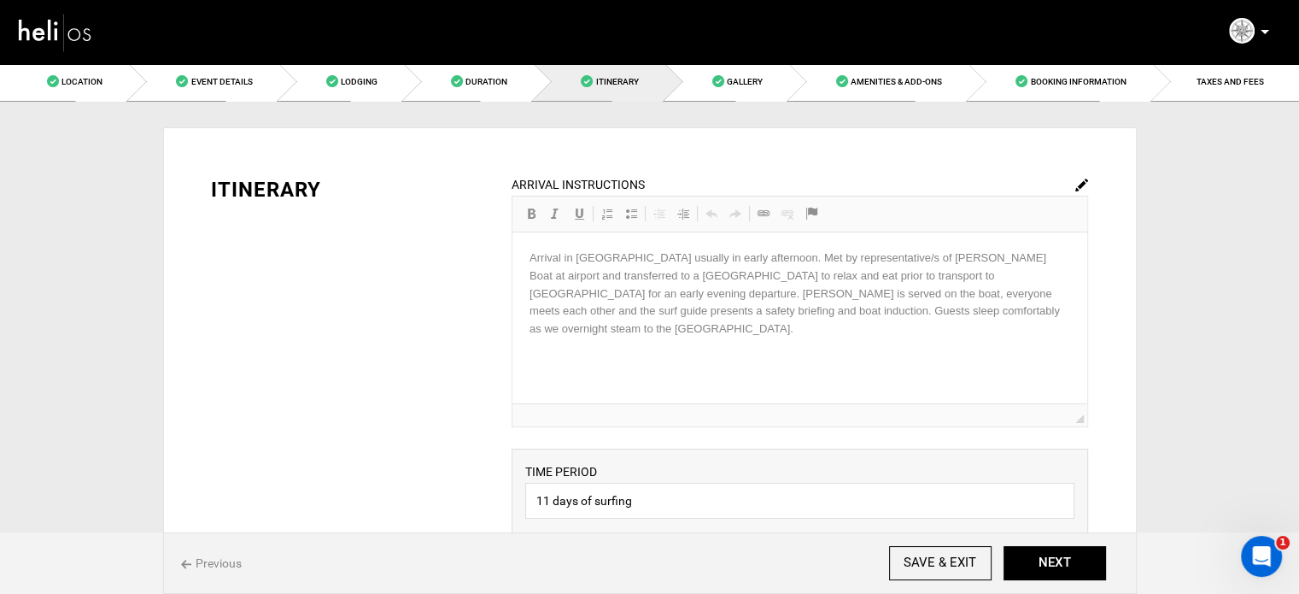
click at [663, 272] on div "ARRIVAL INSTRUCTIONS Rich Text Editor, editor15 Editor toolbars Basic Styles Bo…" at bounding box center [800, 301] width 577 height 252
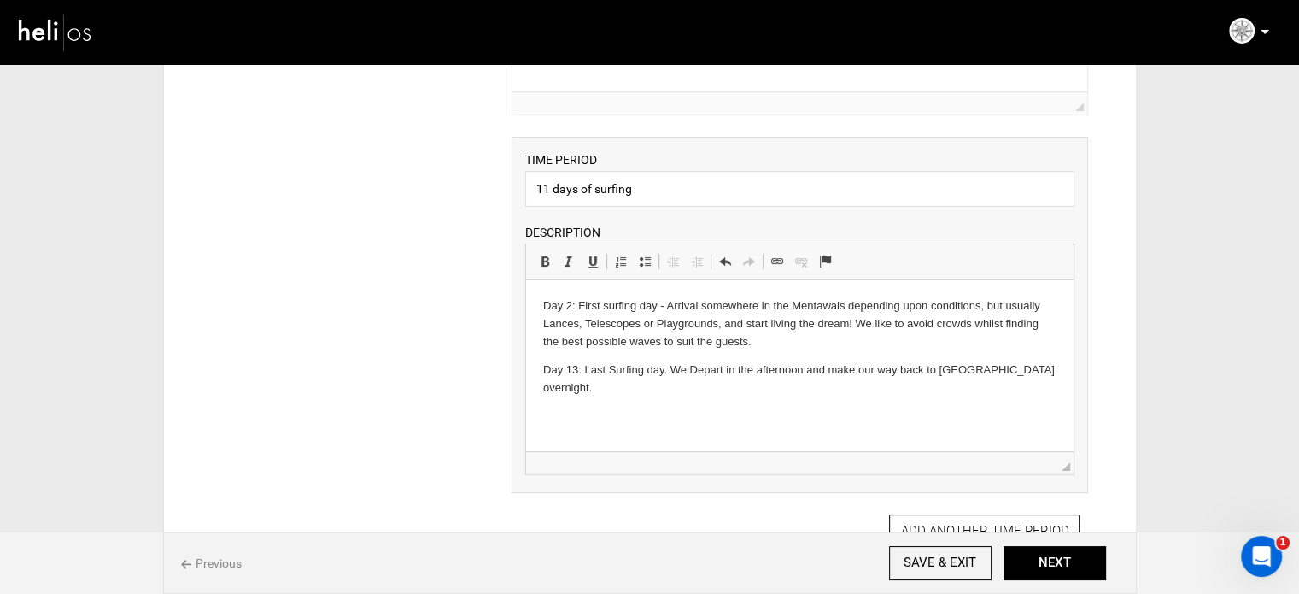
scroll to position [342, 0]
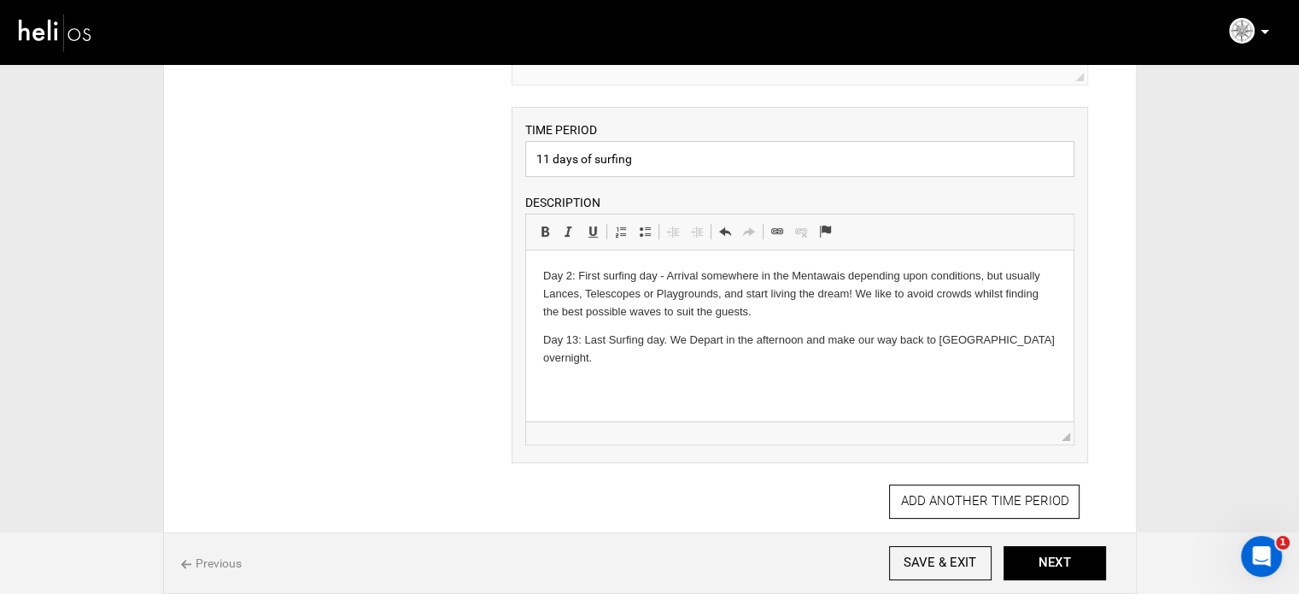
click at [645, 155] on input "11 days of surfing" at bounding box center [799, 159] width 549 height 36
click at [689, 349] on p "Day 13: Last Surfing day. We Depart in the afternoon and make our way back to […" at bounding box center [799, 349] width 513 height 36
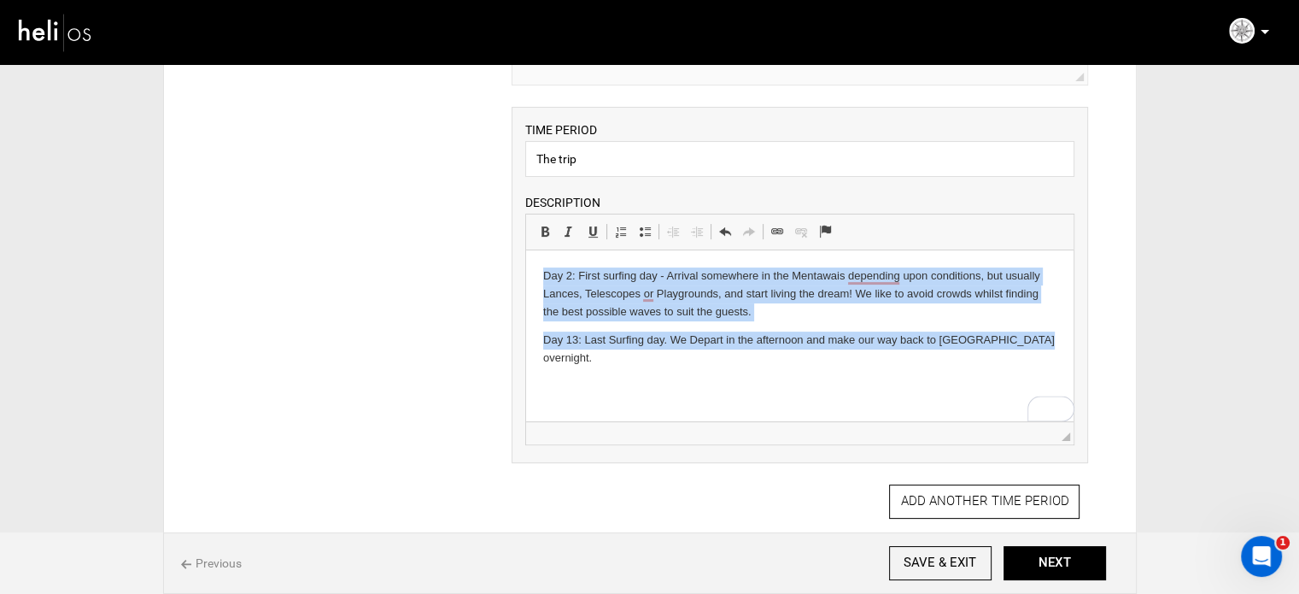
drag, startPoint x: 1044, startPoint y: 343, endPoint x: 1022, endPoint y: 532, distance: 190.8
click at [526, 283] on html "Day 2: First surfing day - Arrival somewhere in the Mentawais depending upon co…" at bounding box center [800, 317] width 548 height 134
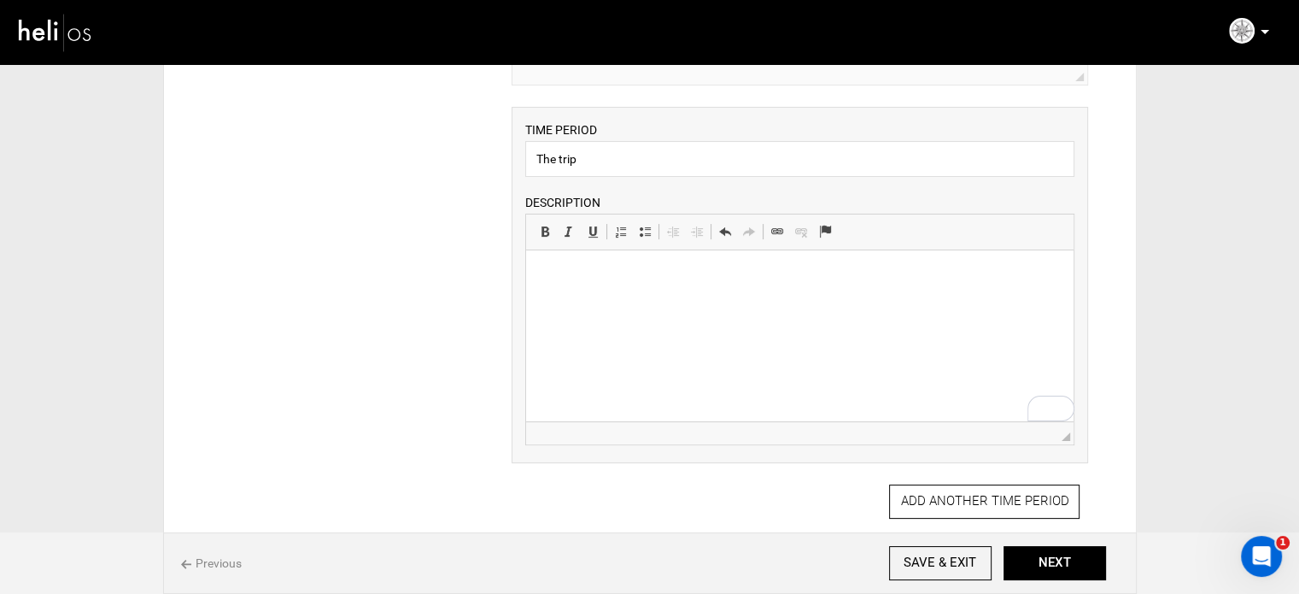
scroll to position [0, 0]
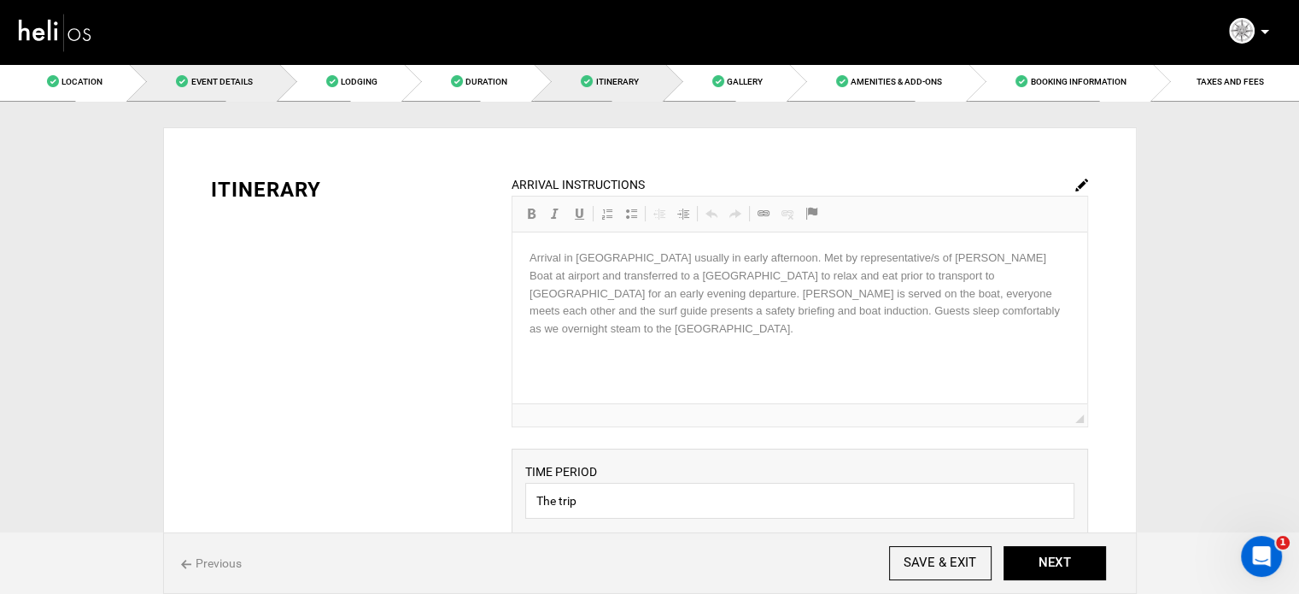
click at [220, 74] on link "Event Details" at bounding box center [203, 81] width 149 height 38
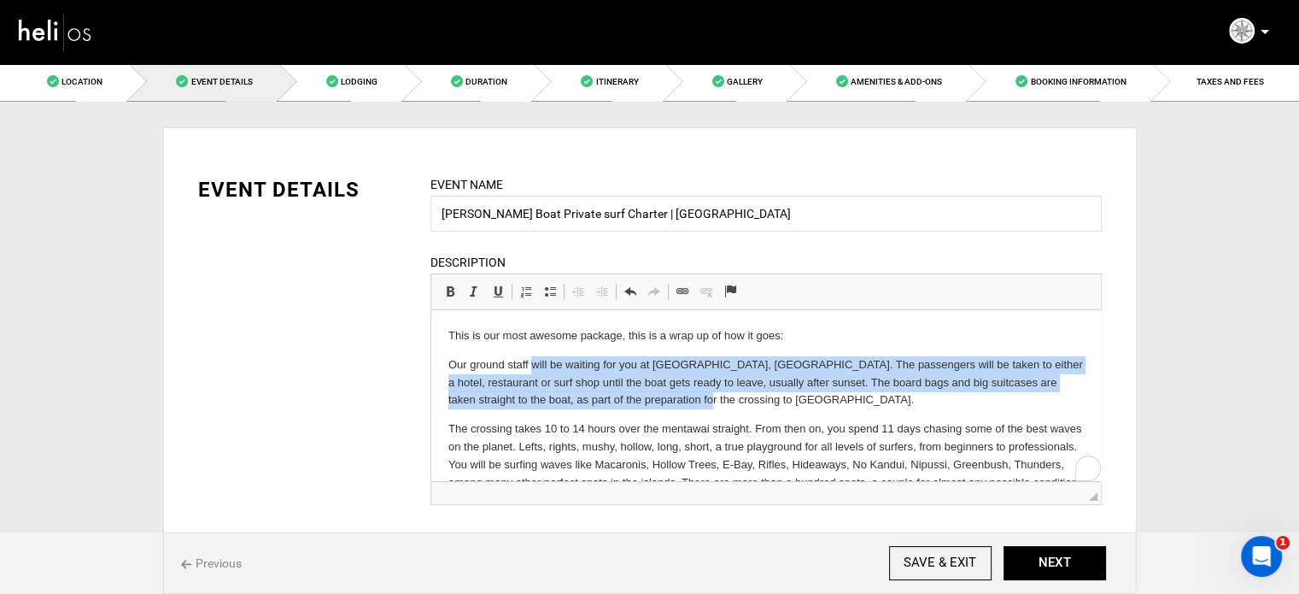
drag, startPoint x: 532, startPoint y: 369, endPoint x: 662, endPoint y: 407, distance: 135.4
click at [662, 407] on p "Our ground staff will be waiting for you at [GEOGRAPHIC_DATA], [GEOGRAPHIC_DATA…" at bounding box center [766, 382] width 636 height 53
click at [697, 419] on body "This is our most awesome package, this is a wrap up of how it goes: Our ground …" at bounding box center [766, 450] width 636 height 247
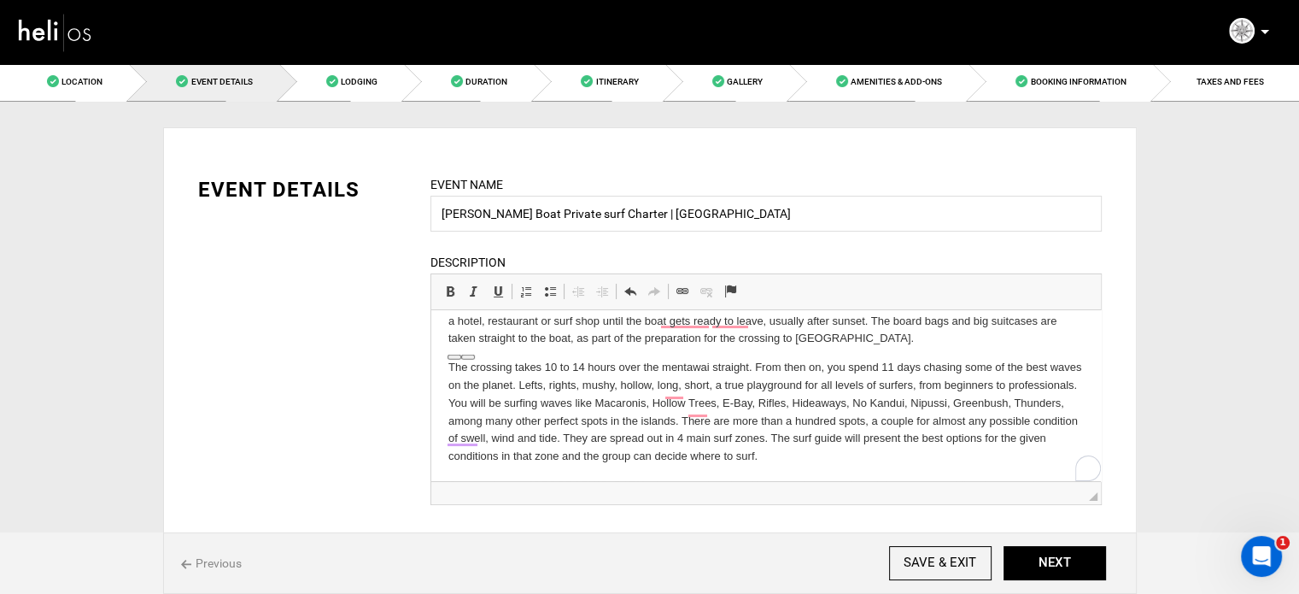
scroll to position [109, 0]
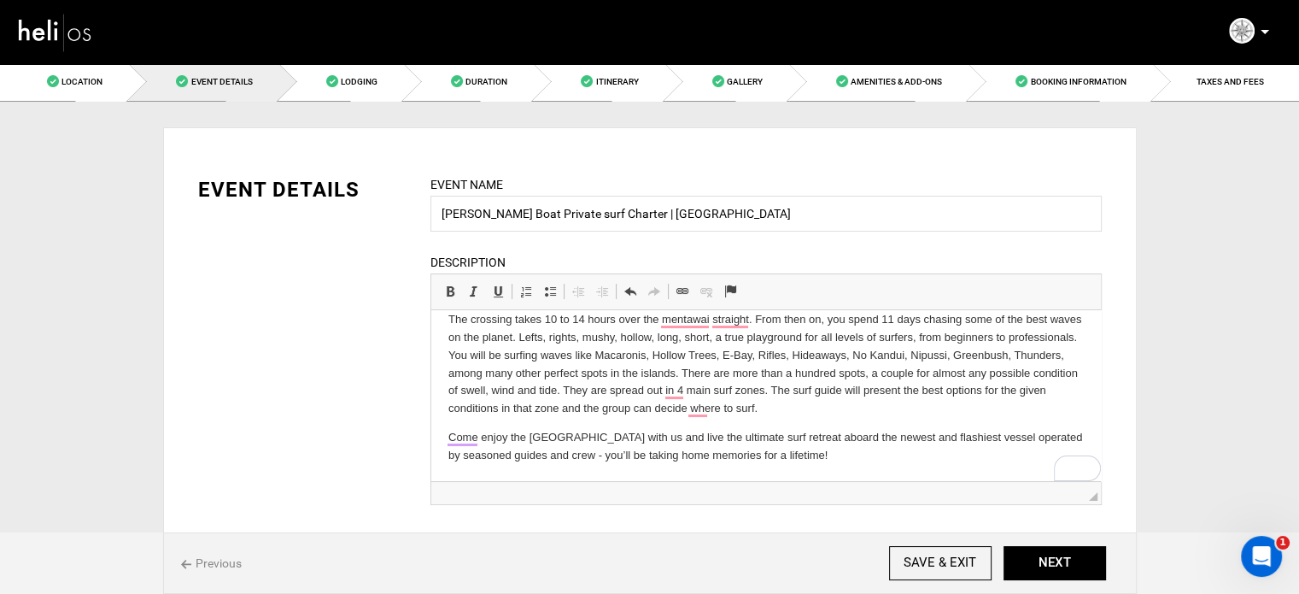
click at [978, 412] on p "The crossing takes 10 to 14 hours over the mentawai straight. From then on, you…" at bounding box center [766, 364] width 636 height 107
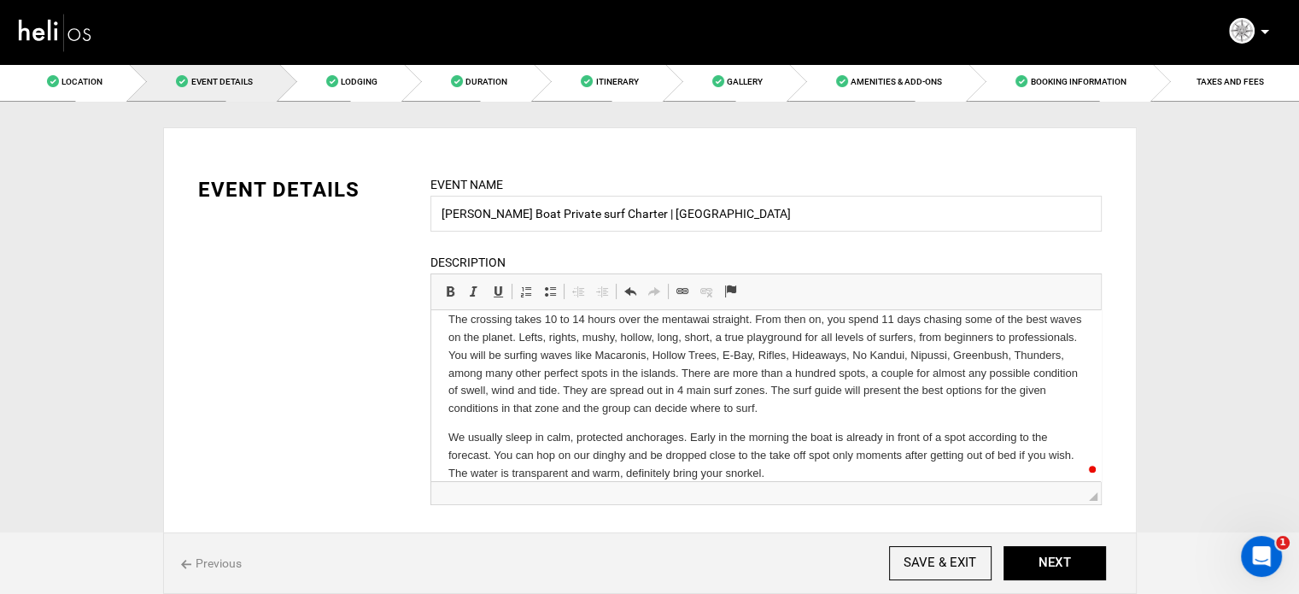
scroll to position [359, 0]
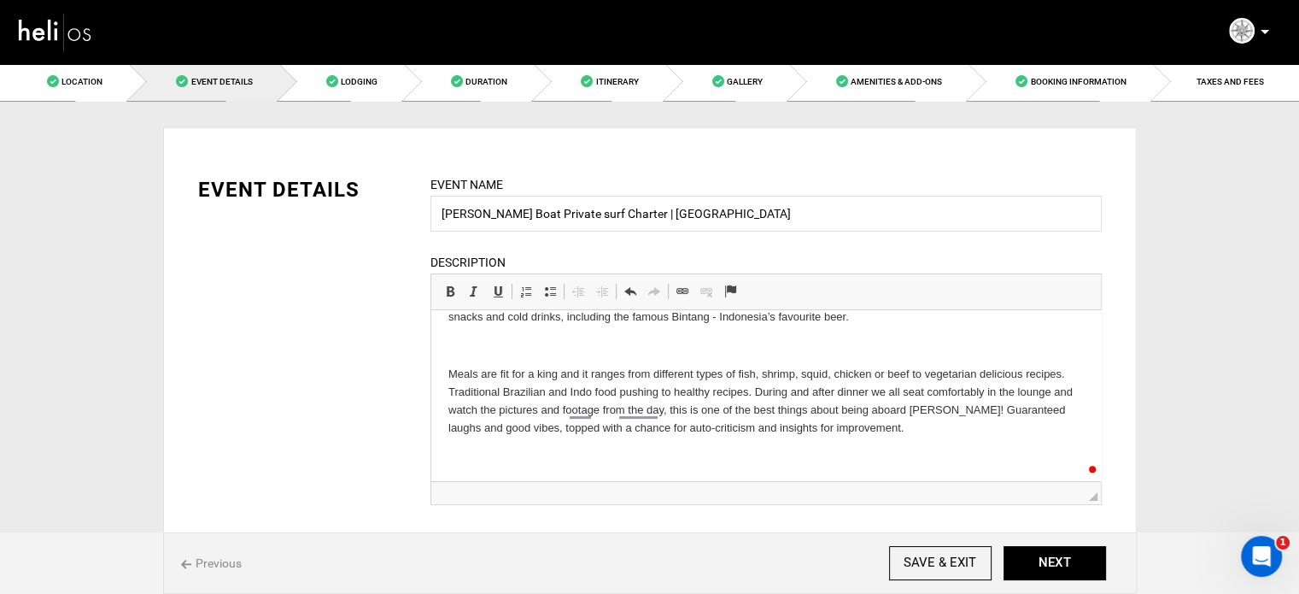
click at [466, 346] on p "​" at bounding box center [766, 346] width 636 height 18
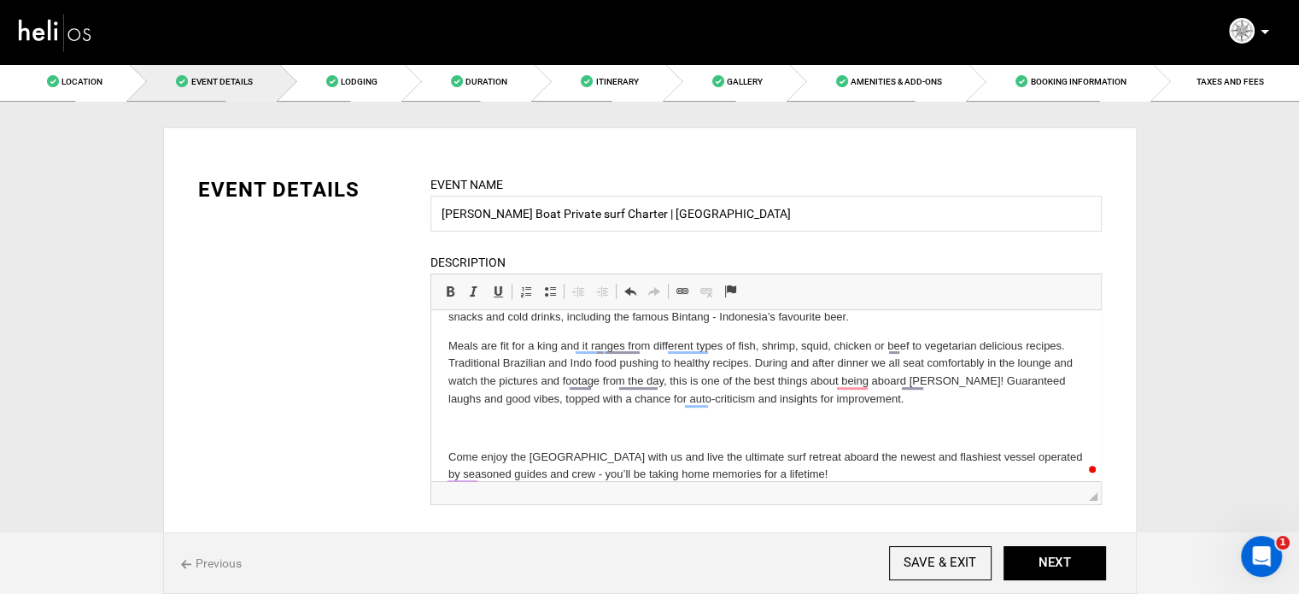
click at [464, 350] on p "Meals are fit for a king and it ranges from different types of fish, shrimp, sq…" at bounding box center [766, 372] width 636 height 71
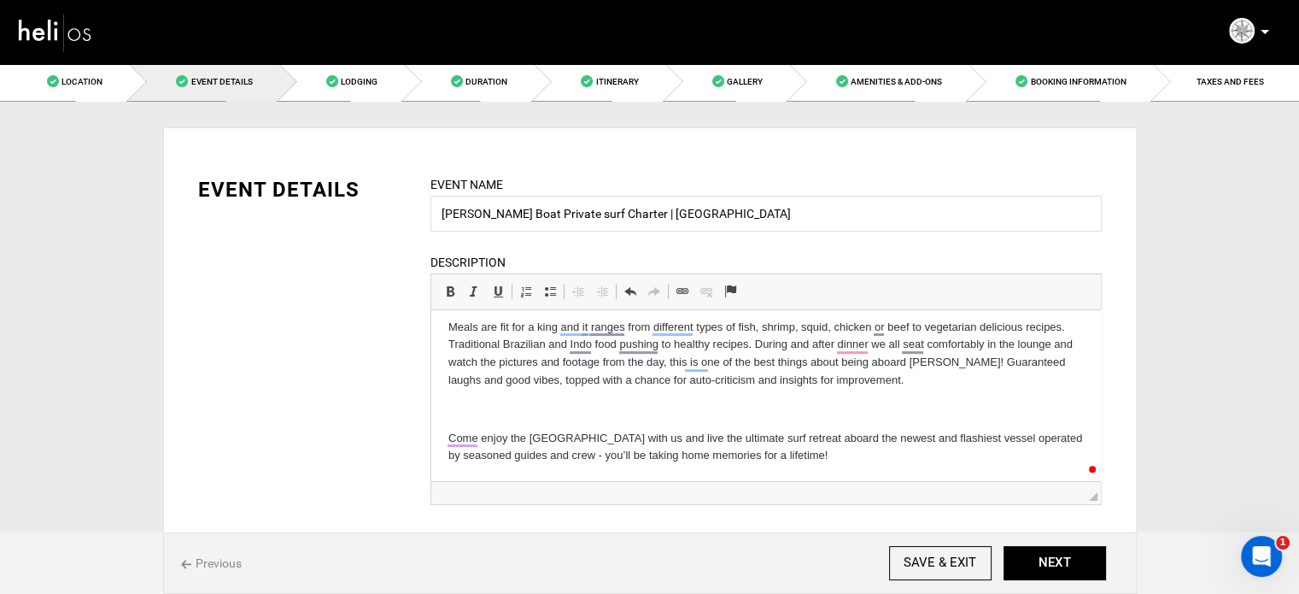
scroll to position [378, 0]
click at [461, 403] on p "​" at bounding box center [766, 409] width 636 height 18
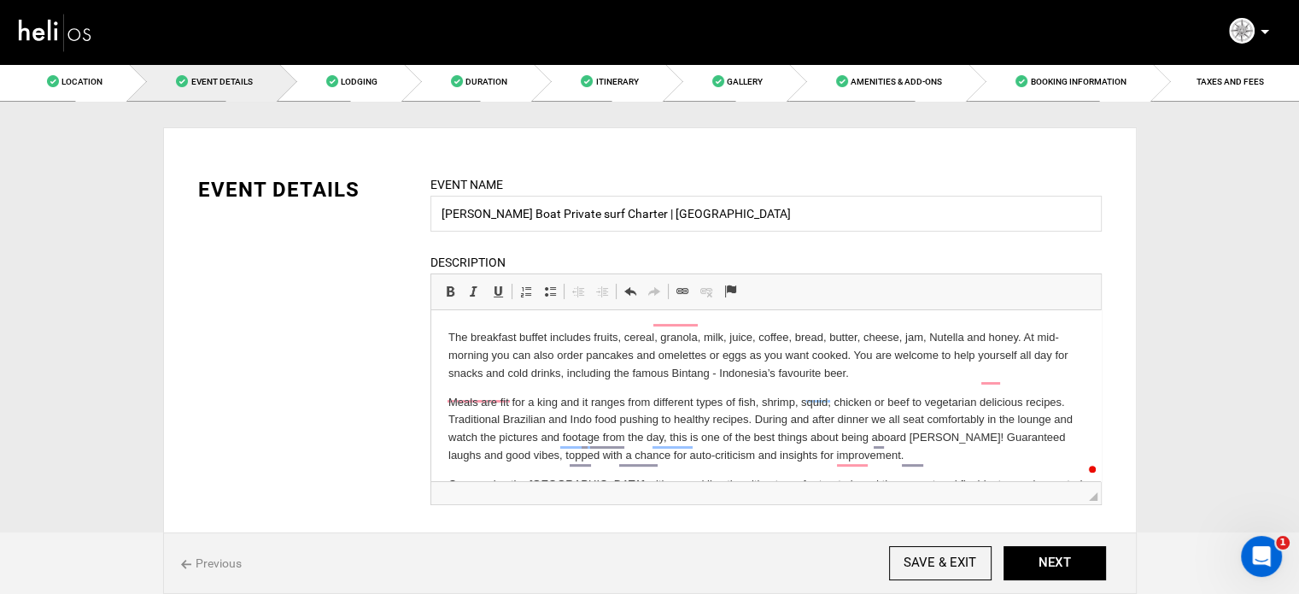
scroll to position [264, 0]
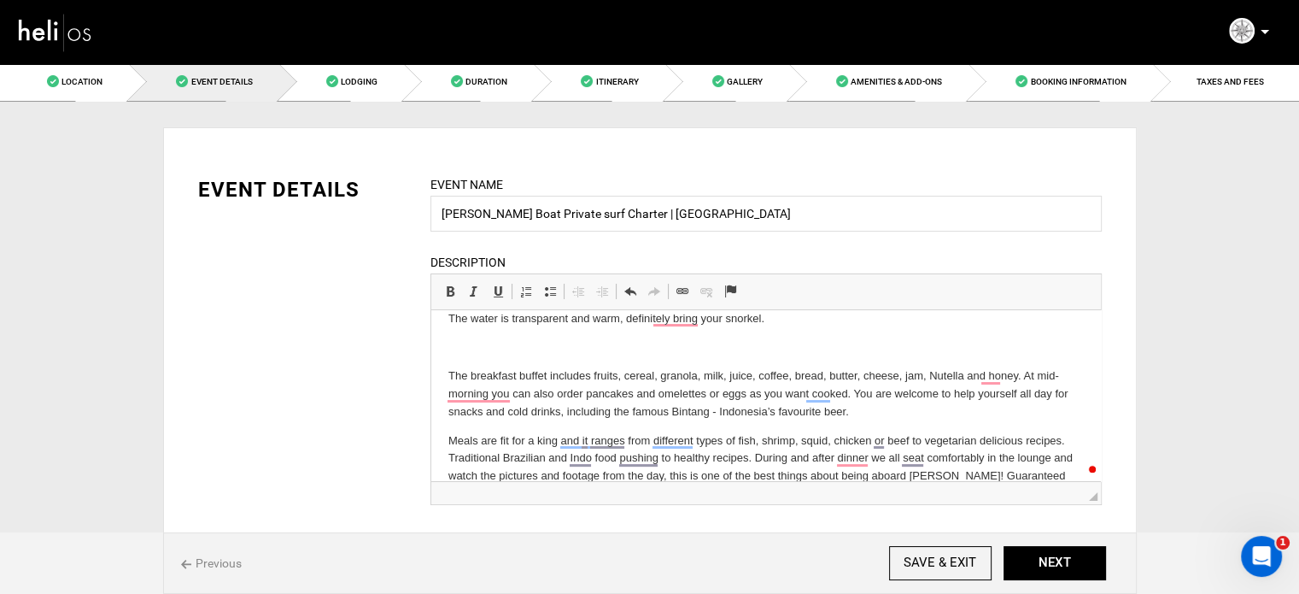
click at [464, 374] on p "The breakfast buffet includes fruits, cereal, granola, milk, juice, coffee, bre…" at bounding box center [766, 393] width 636 height 53
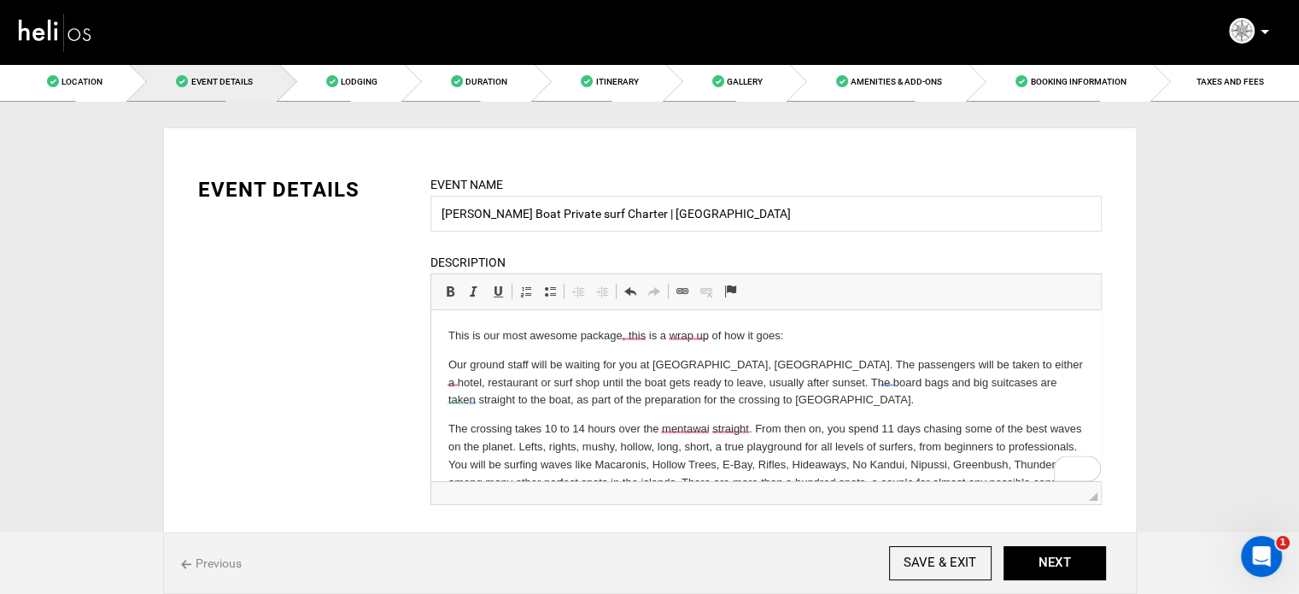
scroll to position [0, 0]
click at [636, 81] on span "Itinerary" at bounding box center [616, 81] width 43 height 9
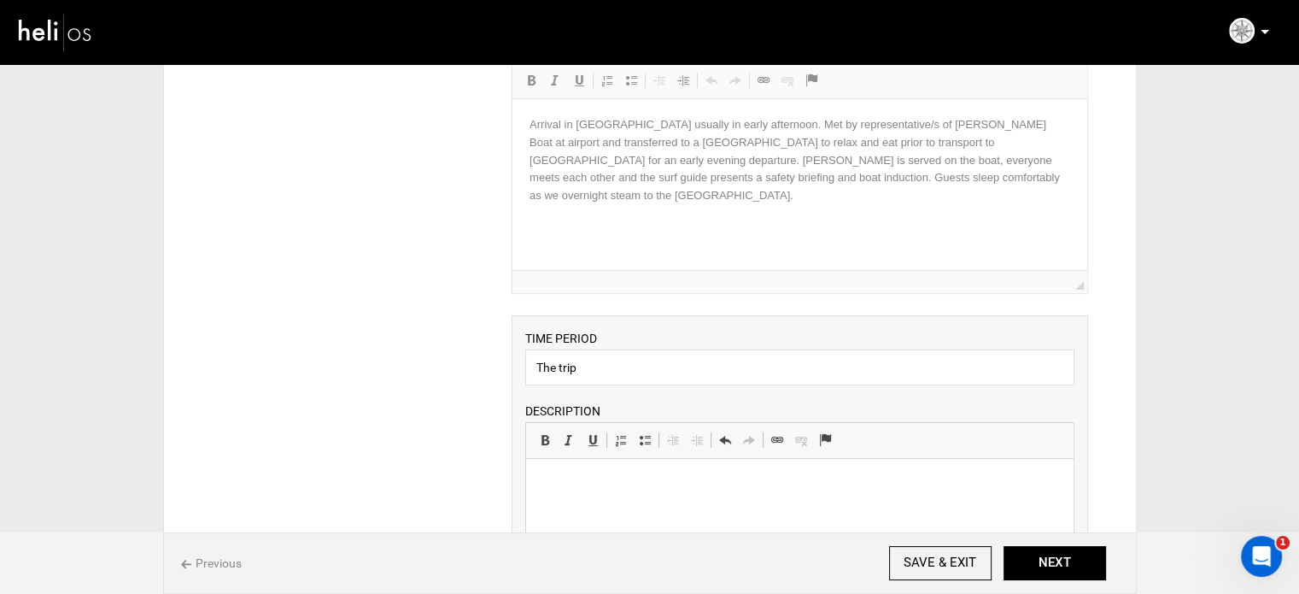
scroll to position [256, 0]
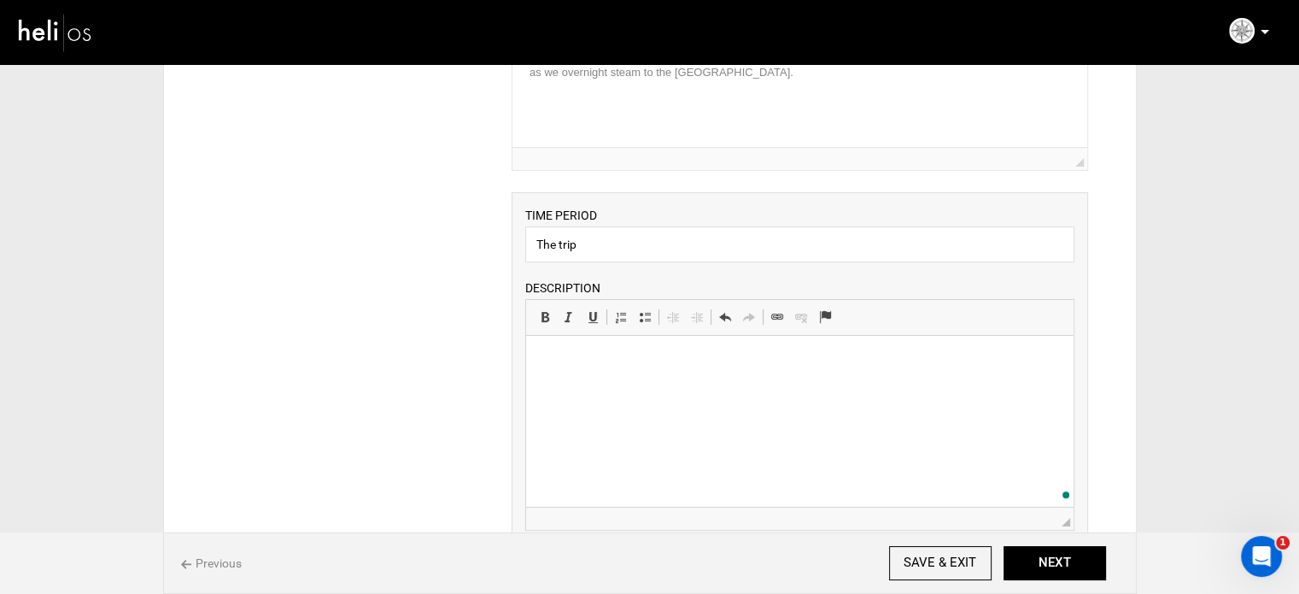
click at [589, 377] on html at bounding box center [800, 362] width 548 height 52
drag, startPoint x: 561, startPoint y: 238, endPoint x: 599, endPoint y: 242, distance: 37.7
click at [599, 242] on input "The trip" at bounding box center [799, 244] width 549 height 36
click at [577, 374] on html at bounding box center [800, 362] width 548 height 52
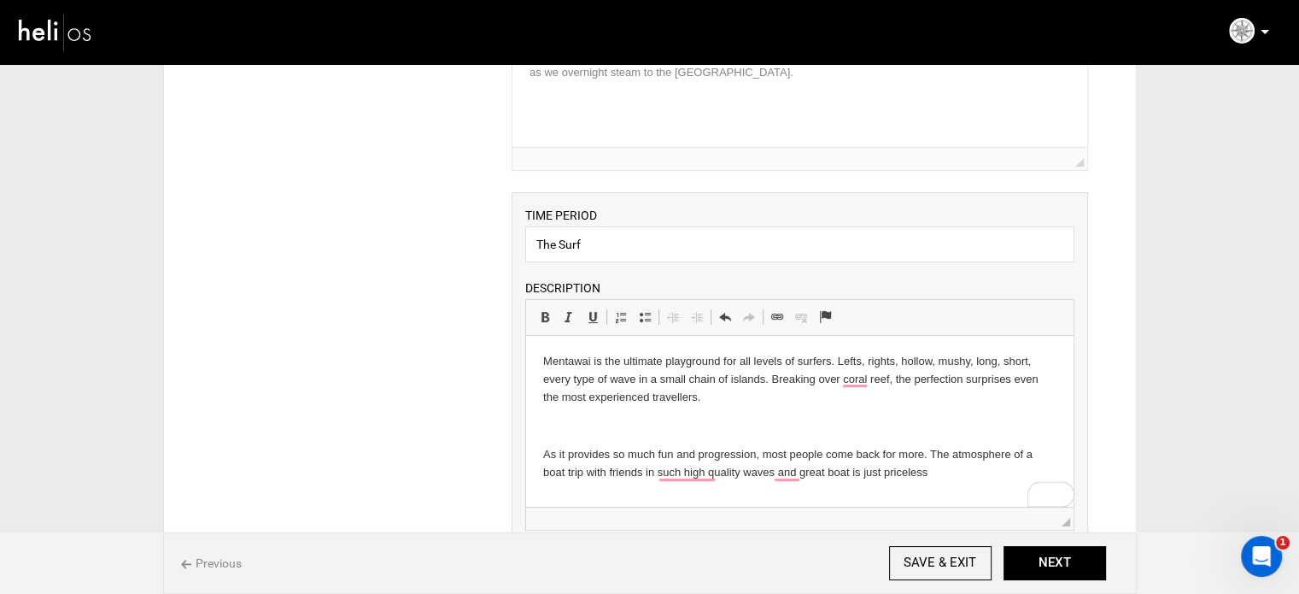
click at [657, 415] on body "Mentawai is the ultimate playground for all levels of surfers. Lefts, rights, h…" at bounding box center [799, 417] width 513 height 129
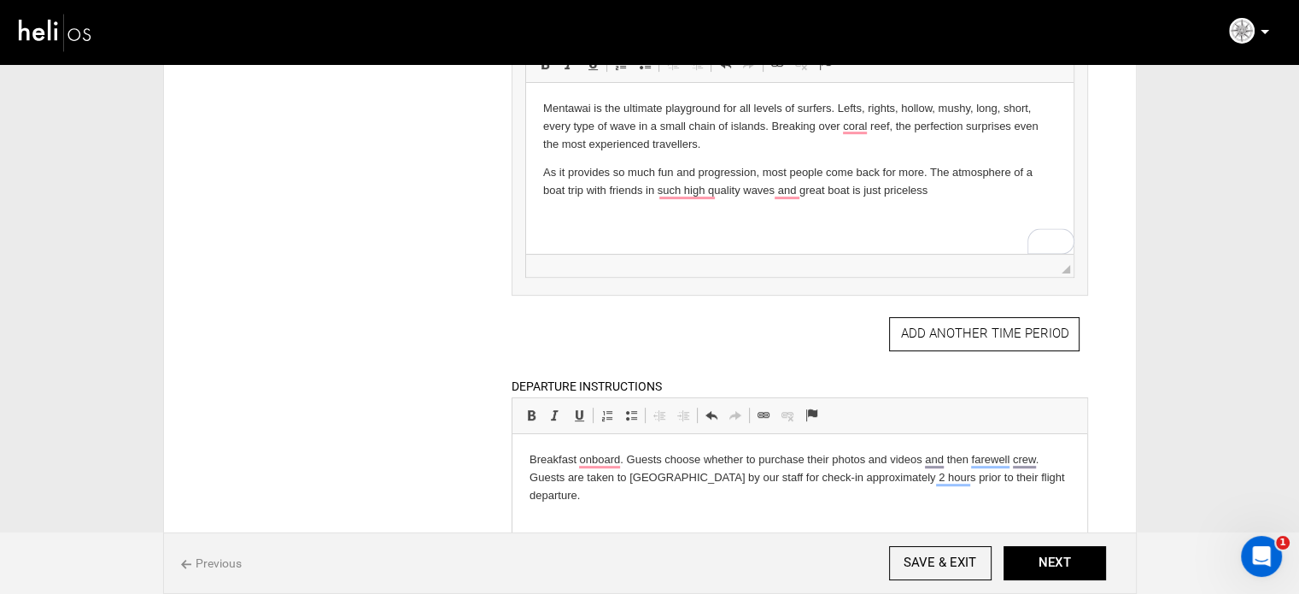
scroll to position [513, 0]
click at [609, 496] on p "Breakfast onboard. Guests choose whether to purchase their photos and videos an…" at bounding box center [800, 474] width 541 height 53
click at [593, 459] on p "Breakfast onboard. Guests choose whether to purchase their photos and videos an…" at bounding box center [800, 474] width 541 height 53
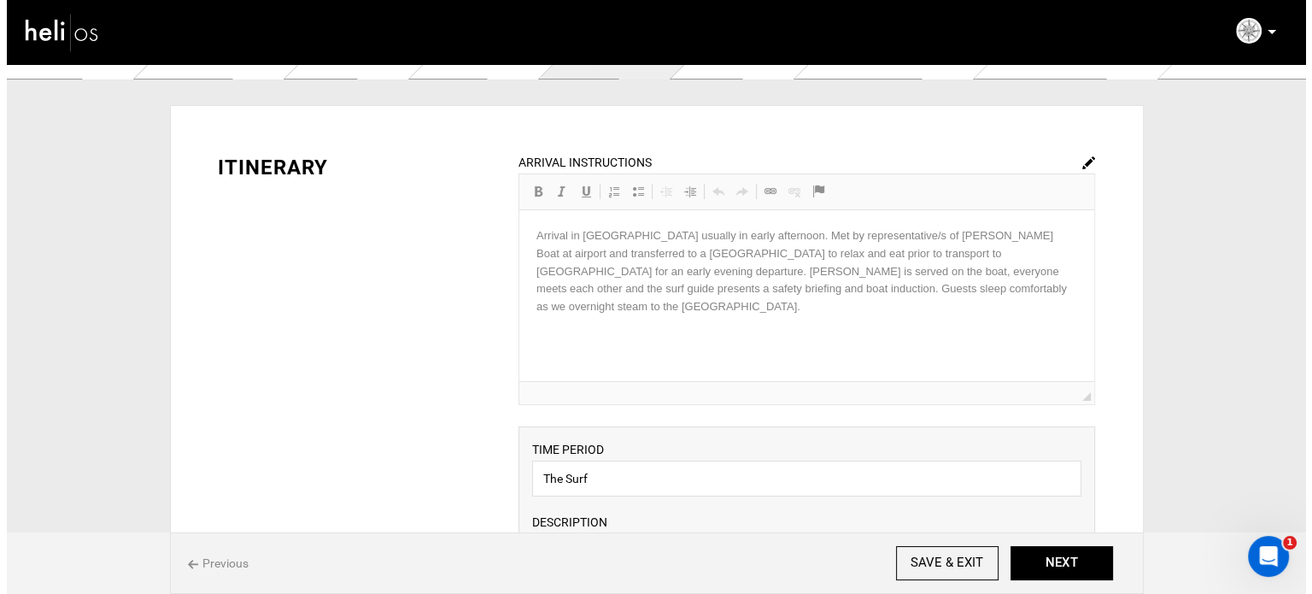
scroll to position [0, 0]
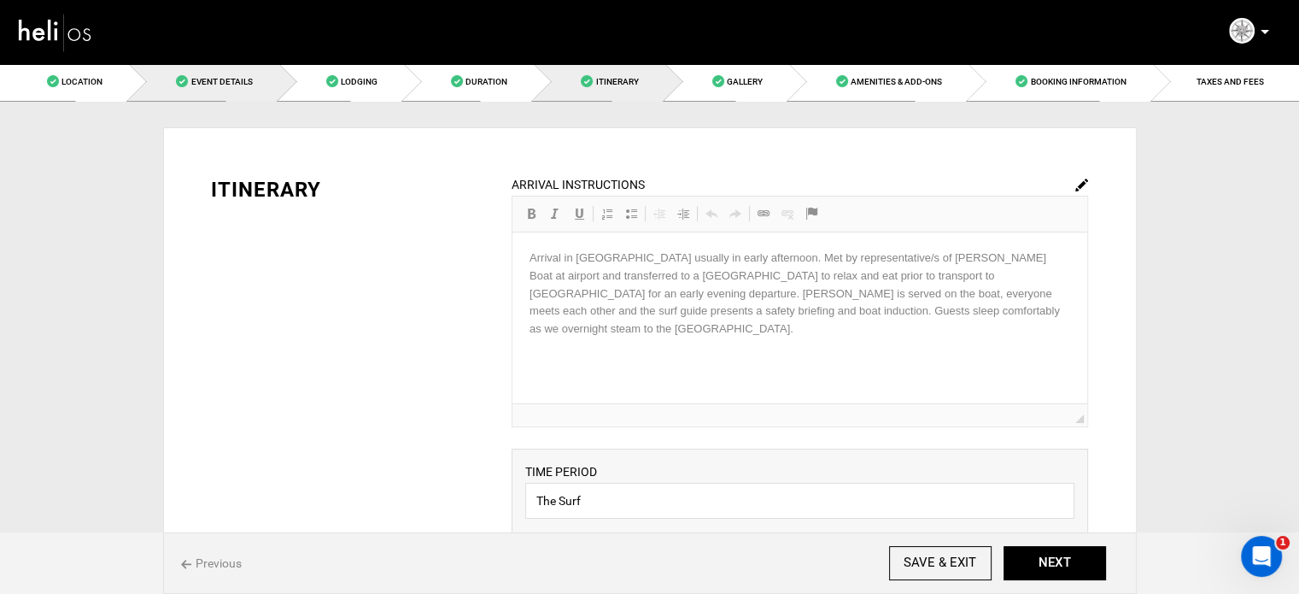
click at [208, 83] on span "Event Details" at bounding box center [221, 81] width 62 height 9
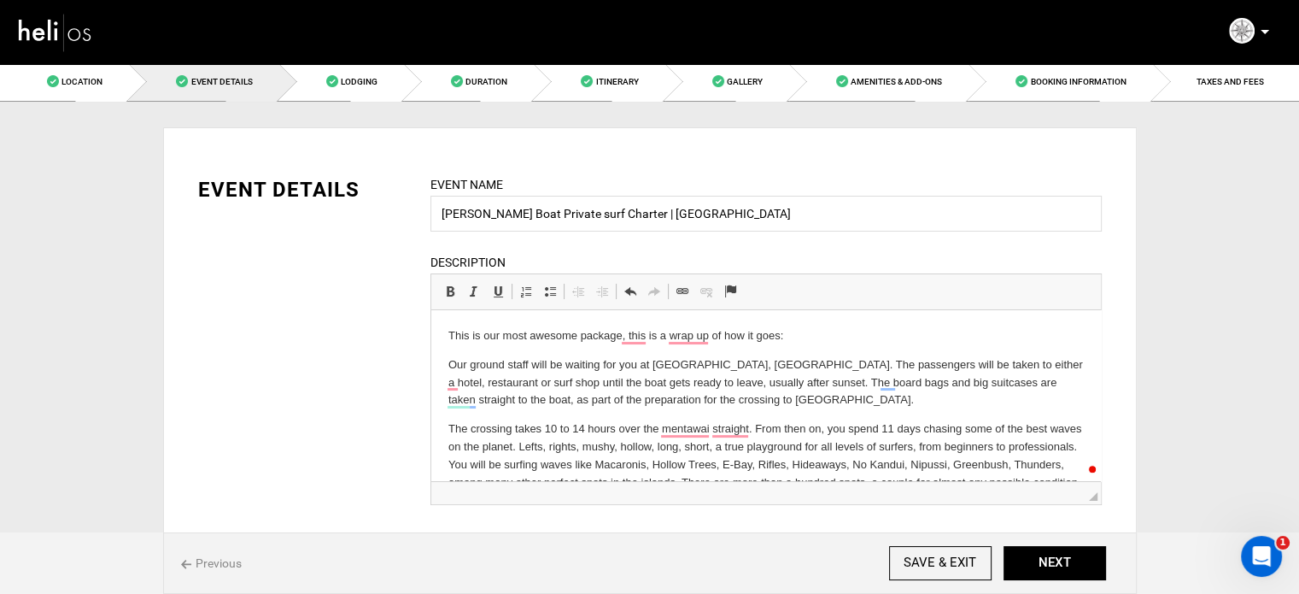
click at [448, 330] on p "This is our most awesome package, this is a wrap up of how it goes:" at bounding box center [766, 336] width 636 height 18
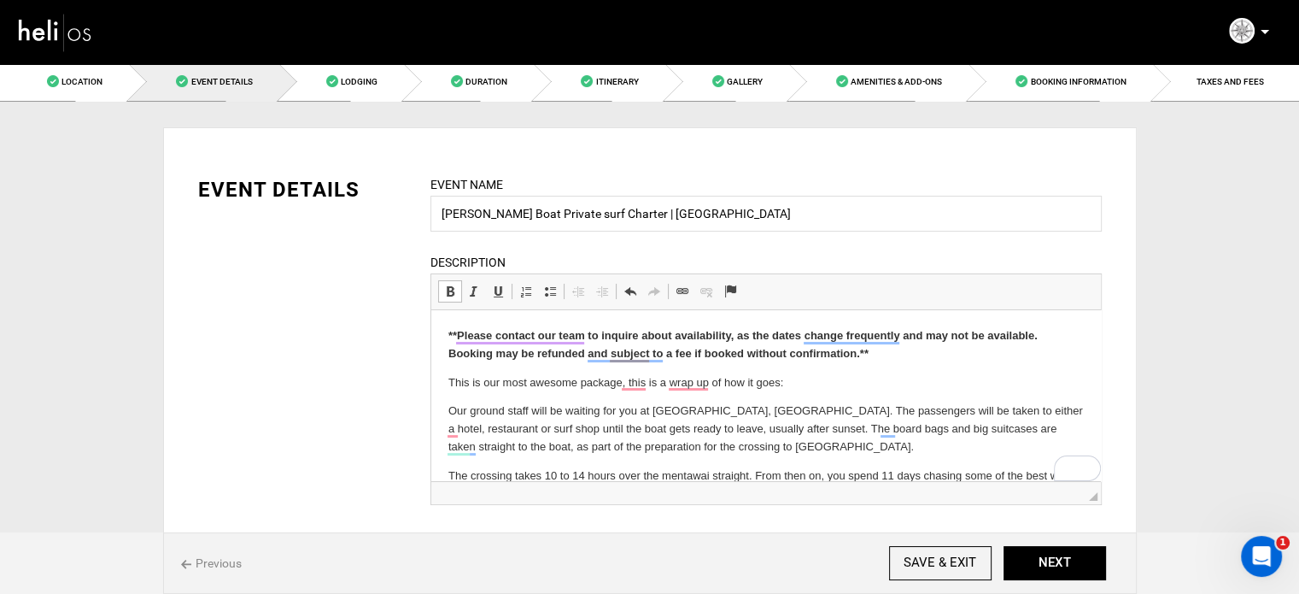
click at [983, 374] on p "​​​​​​​ This is our most awesome package, this is a wrap up of how it goes:" at bounding box center [766, 383] width 636 height 18
click at [1045, 554] on button "NEXT" at bounding box center [1055, 563] width 103 height 34
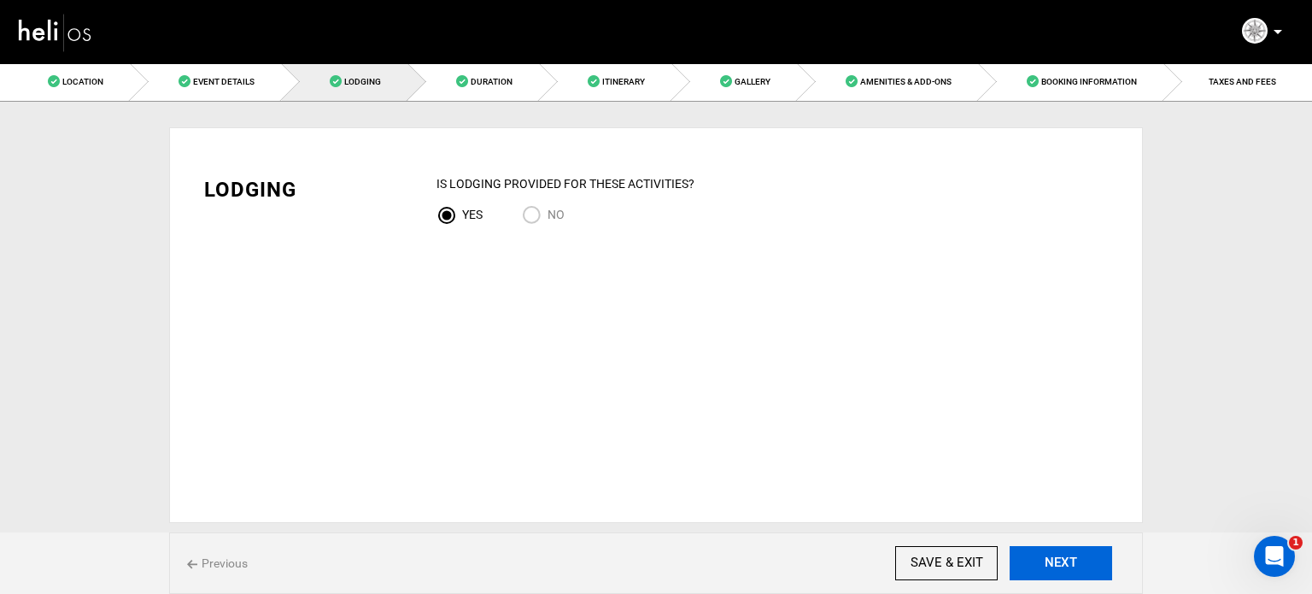
click at [1045, 562] on button "NEXT" at bounding box center [1061, 563] width 103 height 34
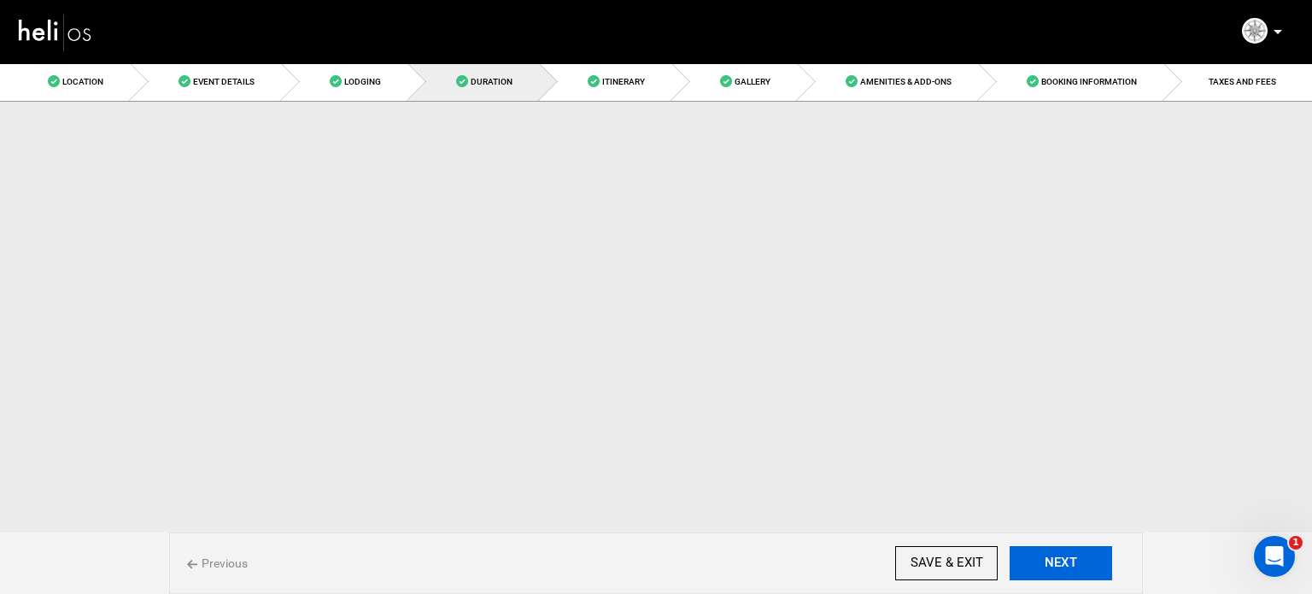
click at [1045, 562] on button "NEXT" at bounding box center [1061, 563] width 103 height 34
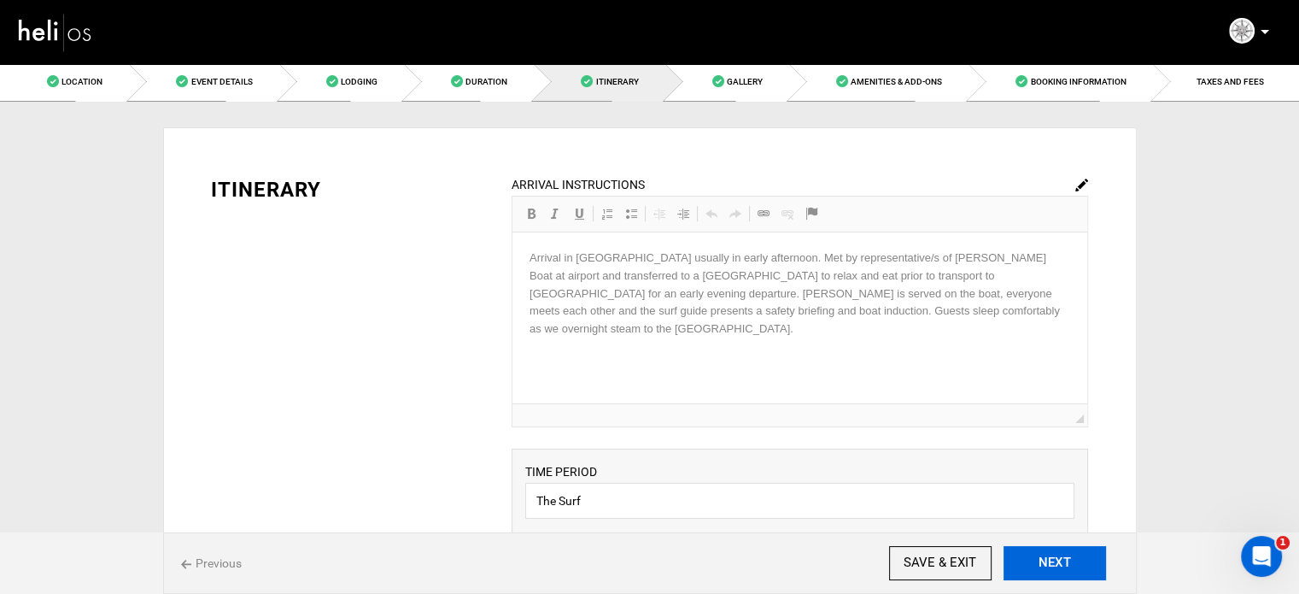
click at [1045, 562] on button "NEXT" at bounding box center [1055, 563] width 103 height 34
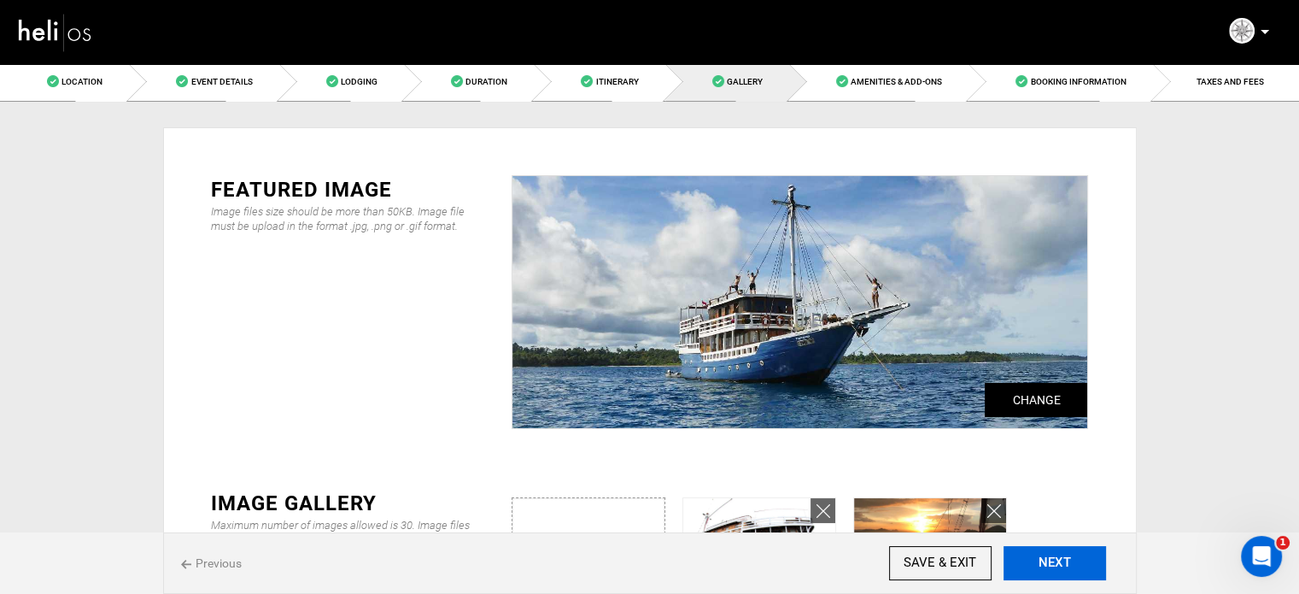
click at [1093, 571] on button "NEXT" at bounding box center [1055, 563] width 103 height 34
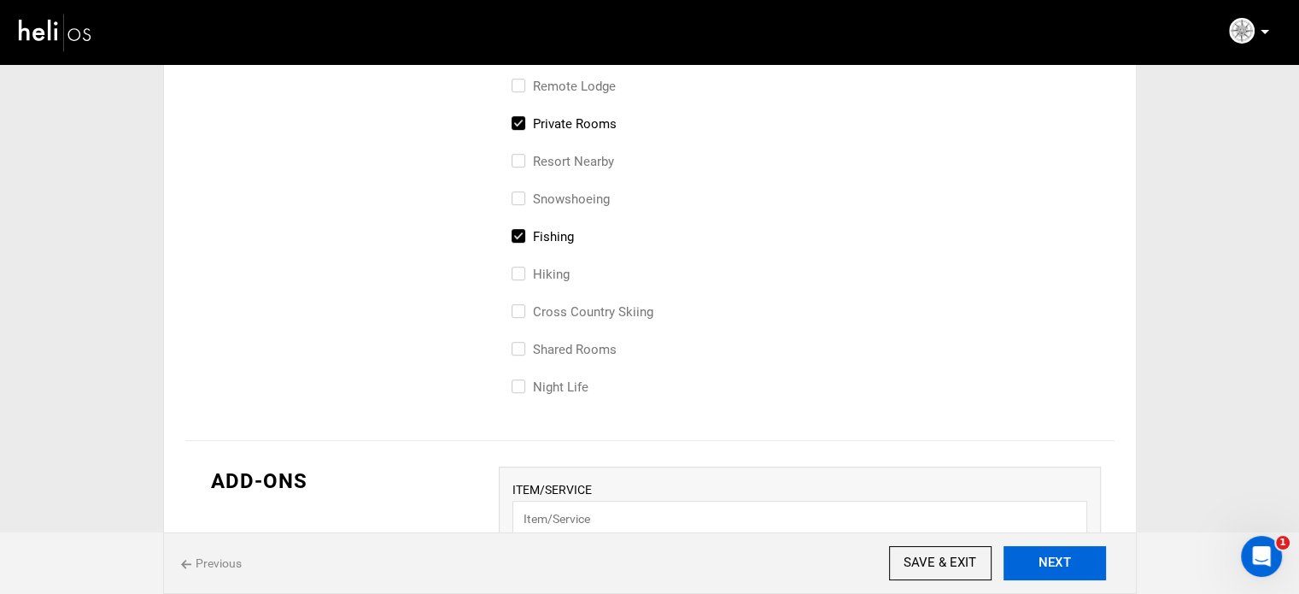
scroll to position [1025, 0]
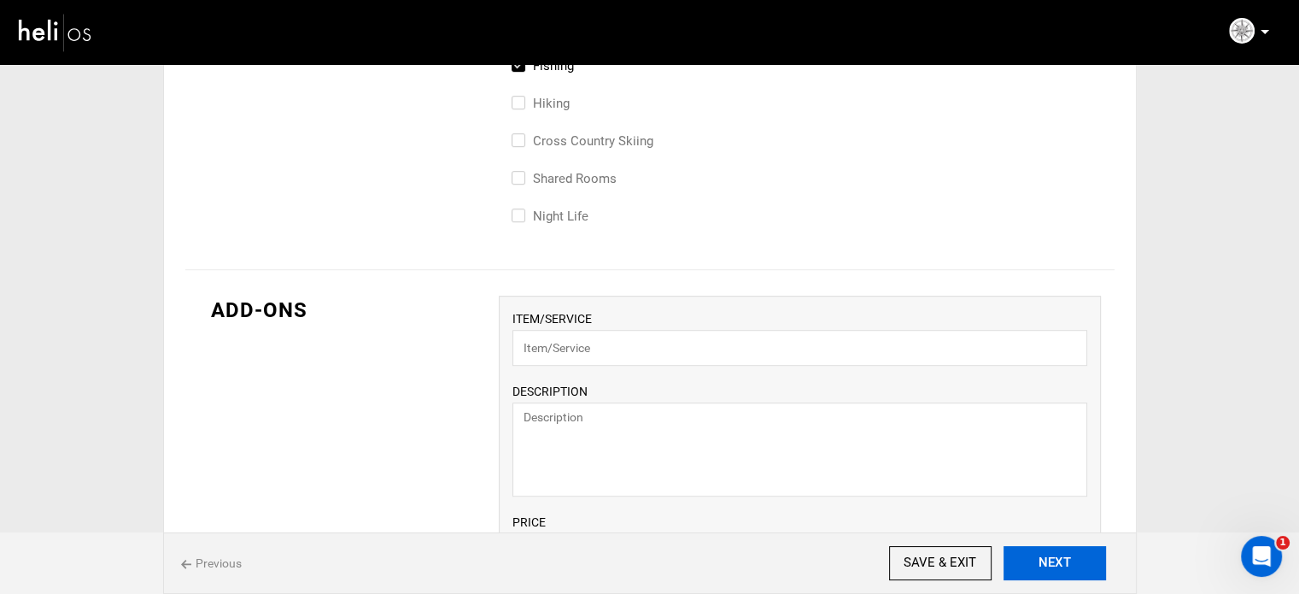
click at [1075, 571] on button "NEXT" at bounding box center [1055, 563] width 103 height 34
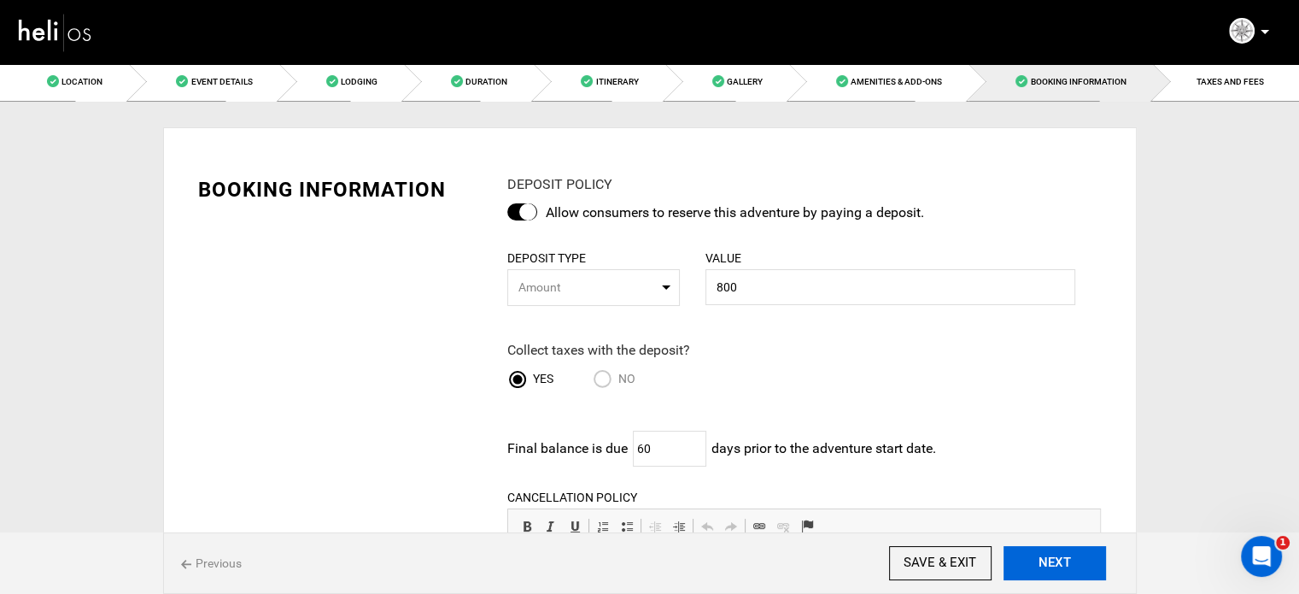
click at [1075, 571] on button "NEXT" at bounding box center [1055, 563] width 103 height 34
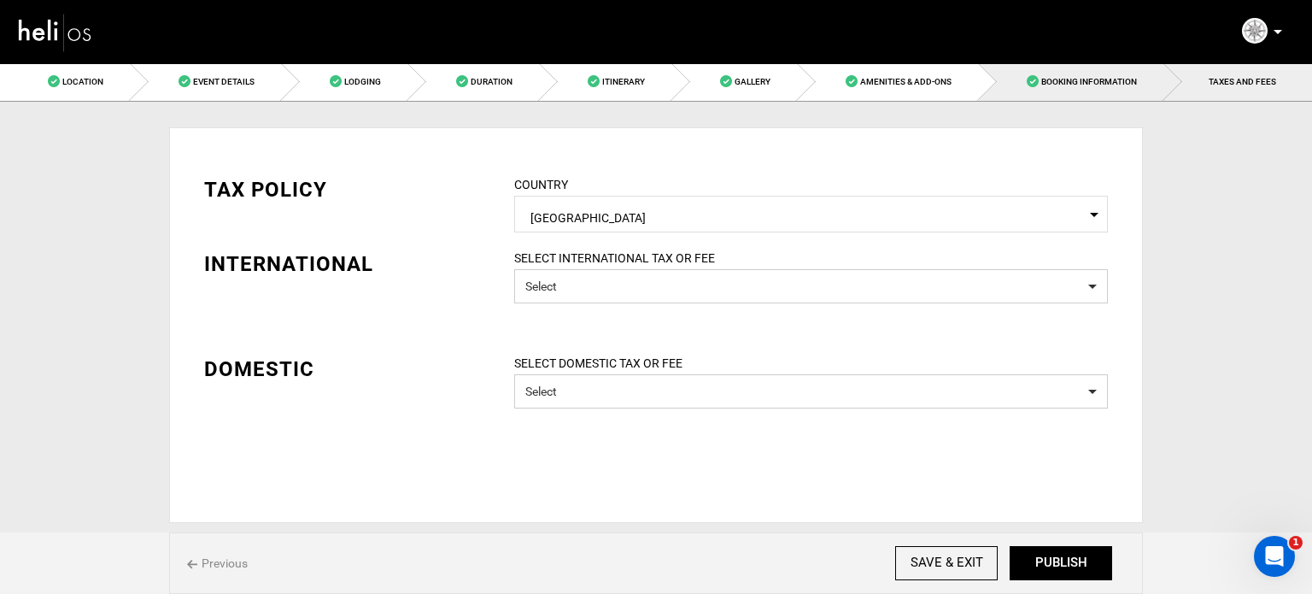
drag, startPoint x: 1059, startPoint y: 77, endPoint x: 1052, endPoint y: 83, distance: 9.7
click at [1059, 77] on span "Booking Information" at bounding box center [1089, 81] width 96 height 9
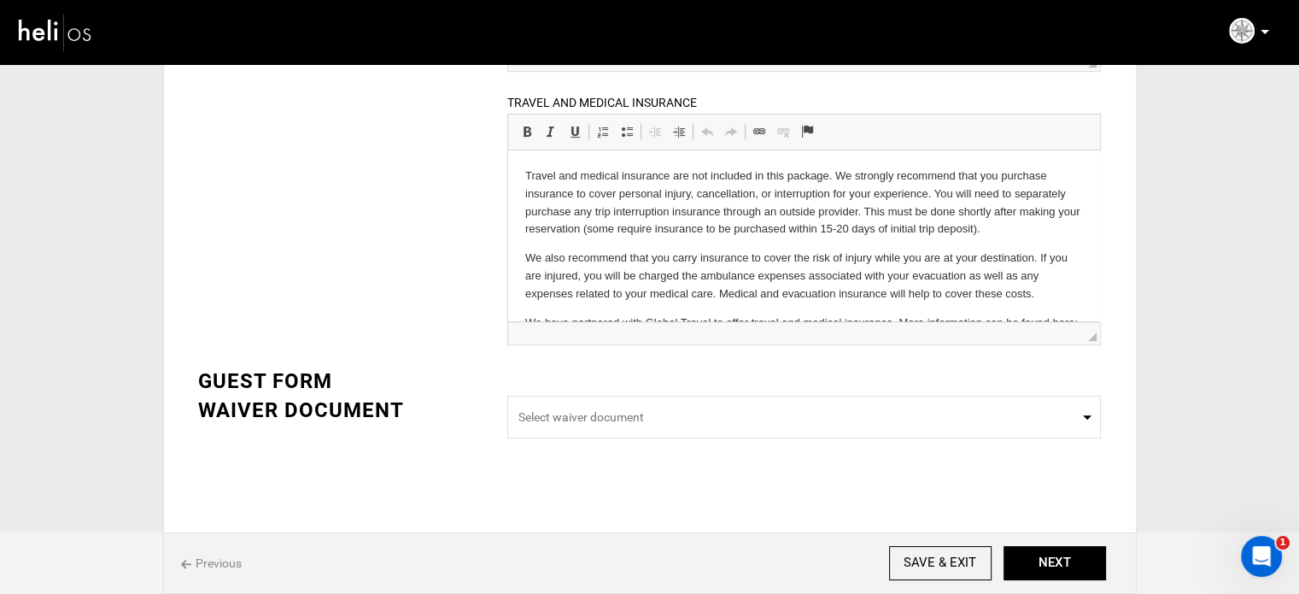
scroll to position [675, 0]
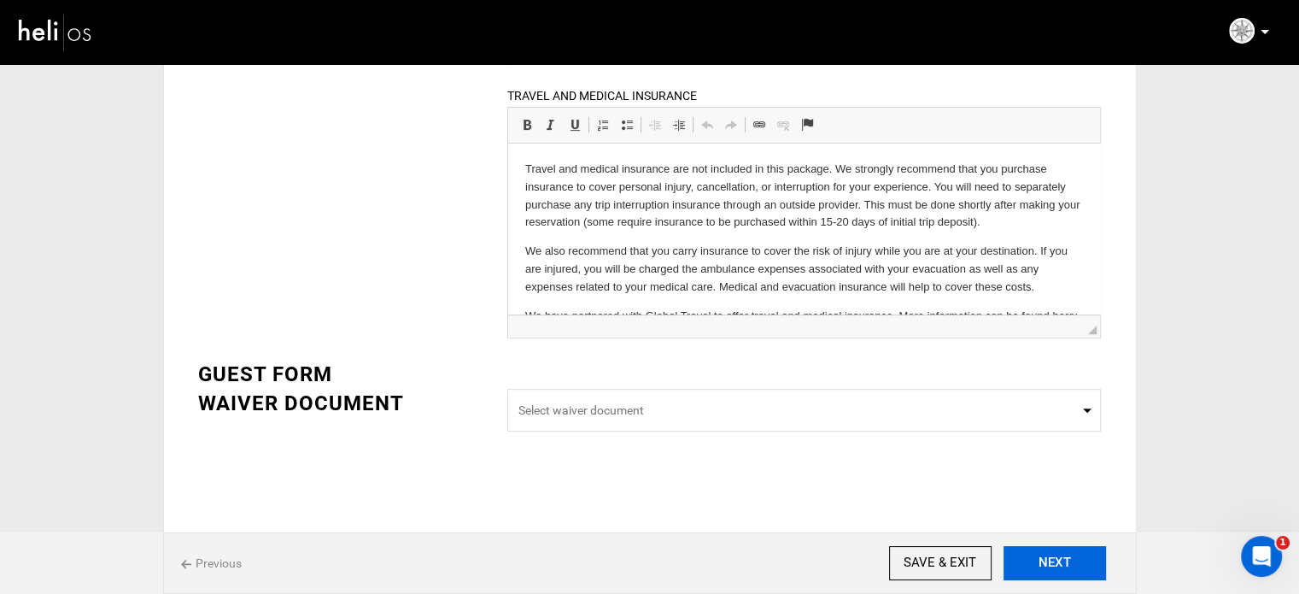
click at [1055, 550] on button "NEXT" at bounding box center [1055, 563] width 103 height 34
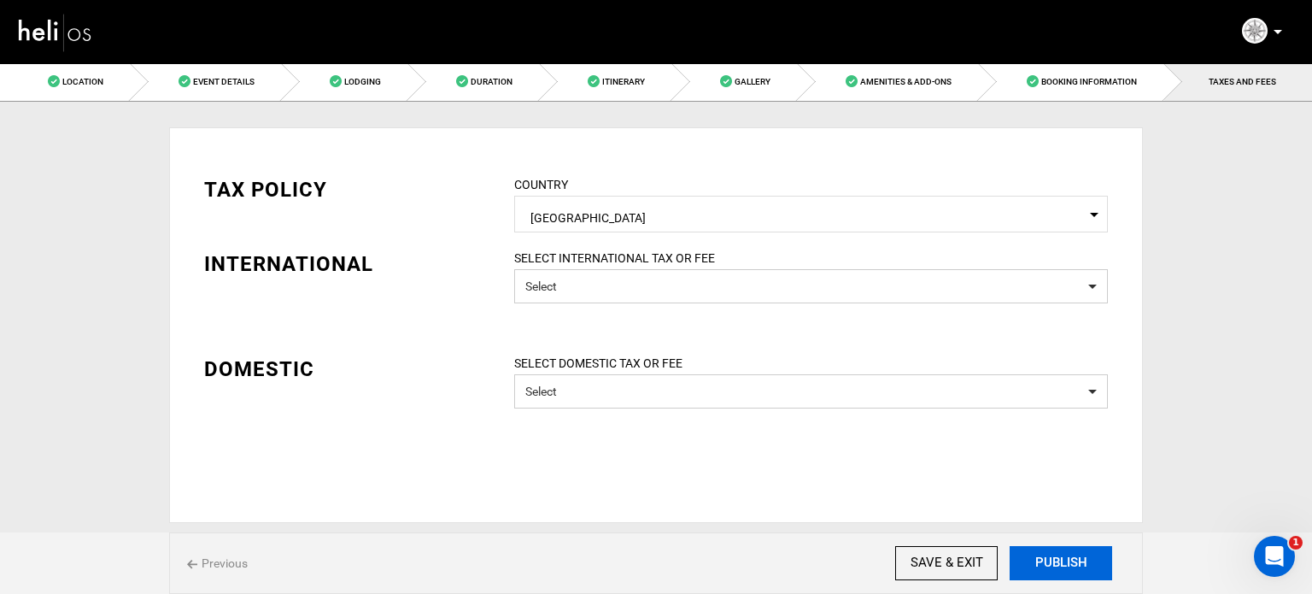
click at [1052, 563] on button "PUBLISH" at bounding box center [1061, 563] width 103 height 34
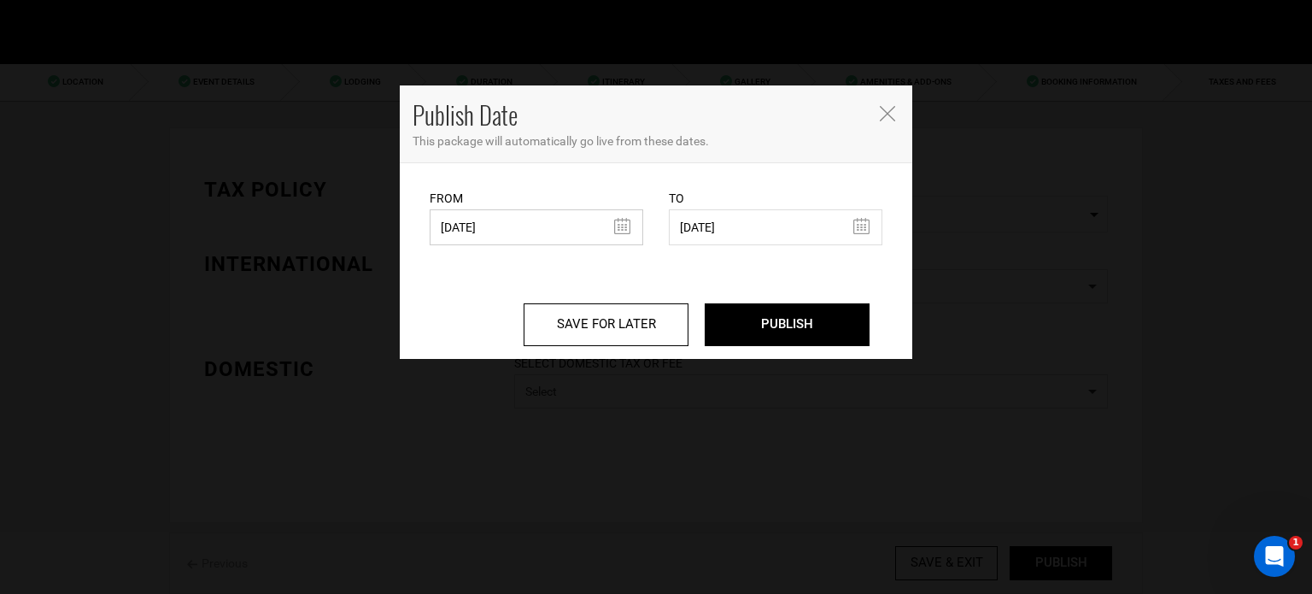
click at [519, 227] on input "[DATE]" at bounding box center [537, 227] width 214 height 36
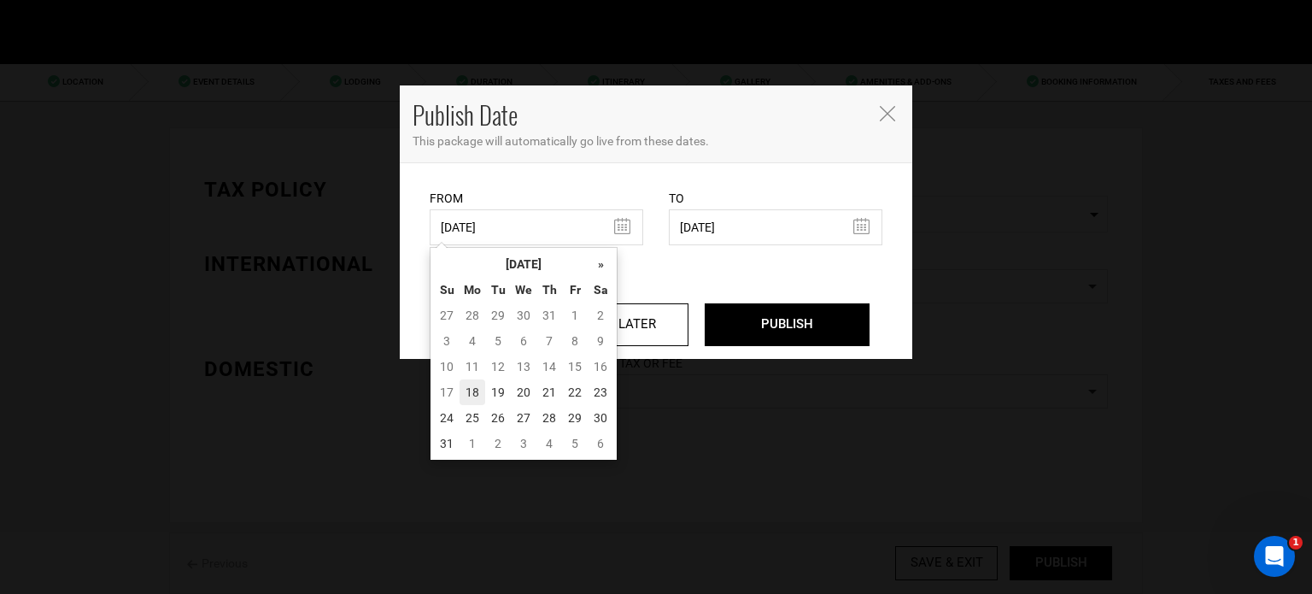
click at [464, 391] on td "18" at bounding box center [473, 392] width 26 height 26
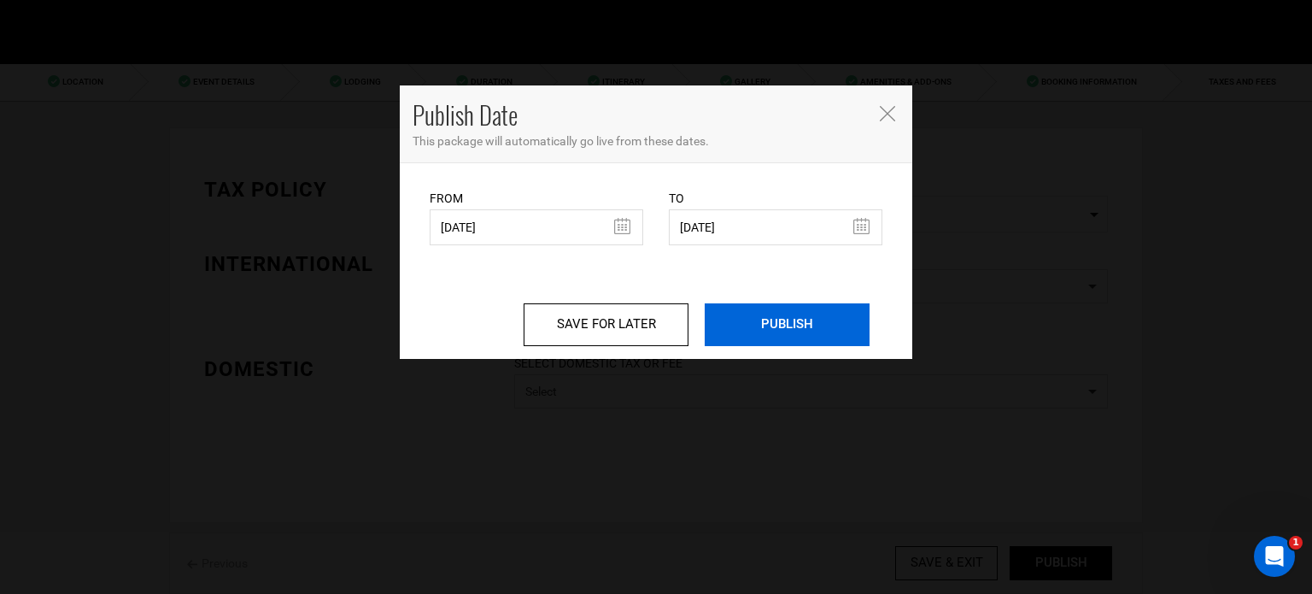
click at [800, 322] on input "PUBLISH" at bounding box center [787, 324] width 165 height 43
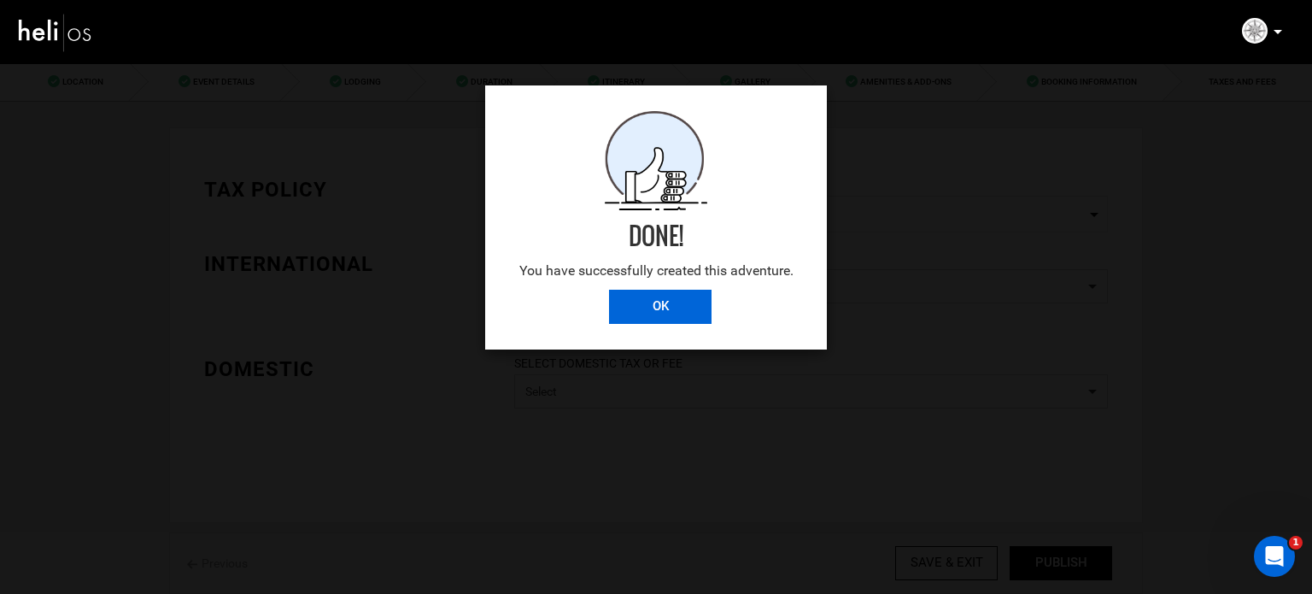
click at [657, 307] on input "OK" at bounding box center [660, 307] width 103 height 34
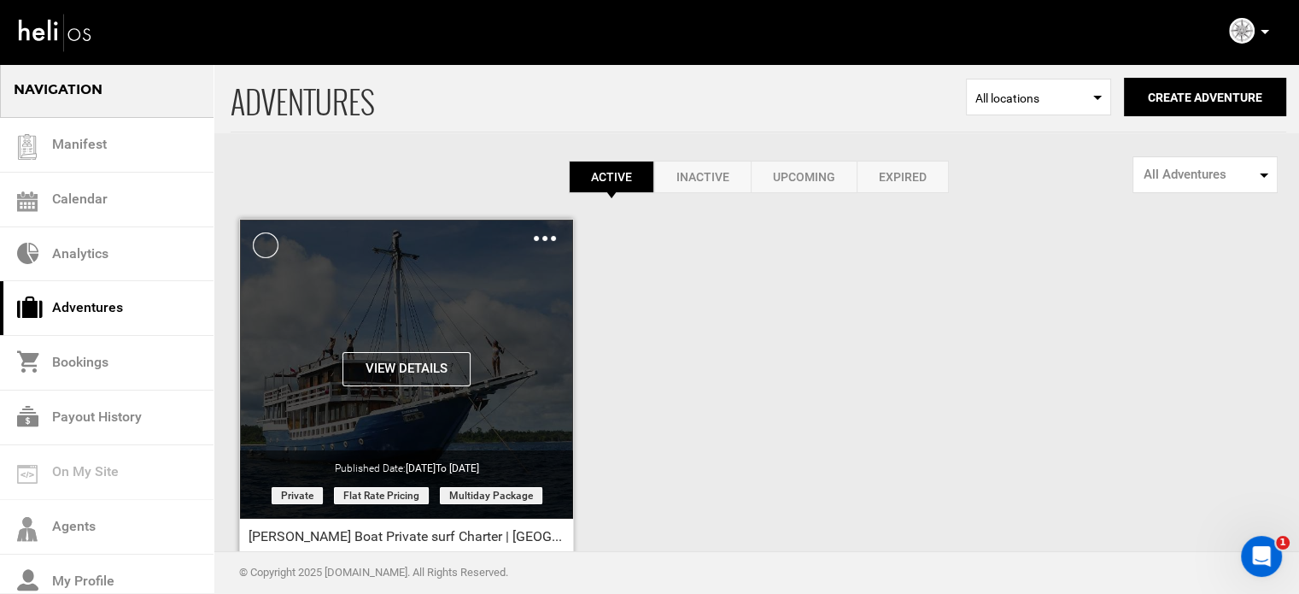
click at [551, 236] on img at bounding box center [545, 238] width 22 height 5
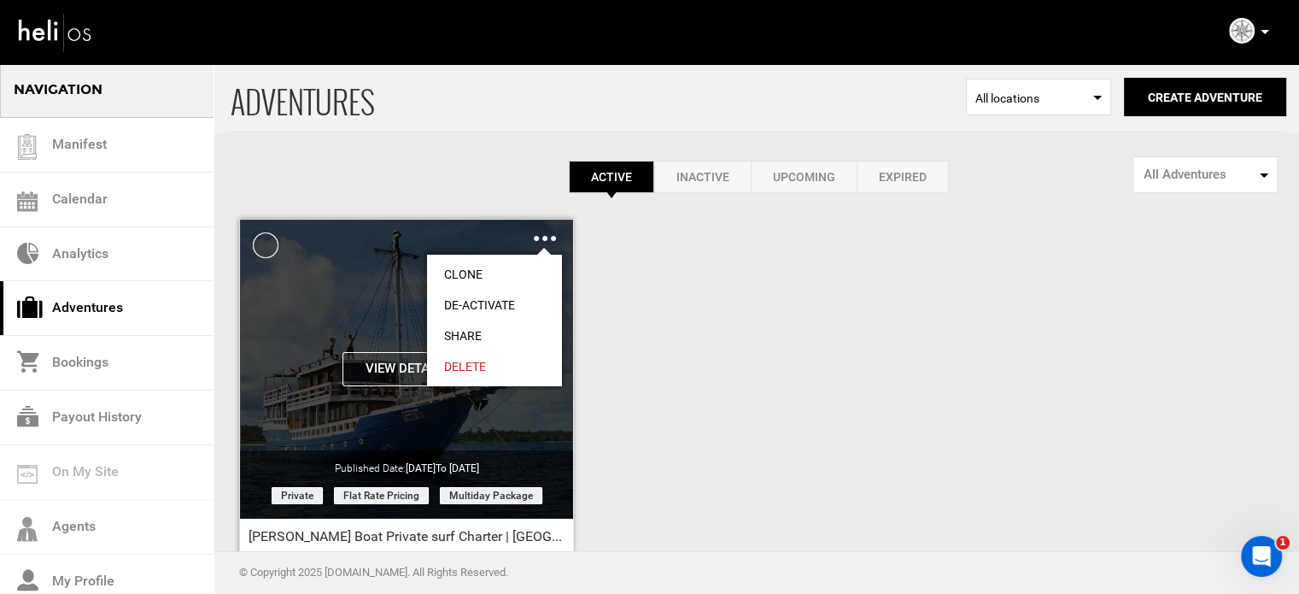
click at [481, 327] on link "Share" at bounding box center [494, 335] width 135 height 31
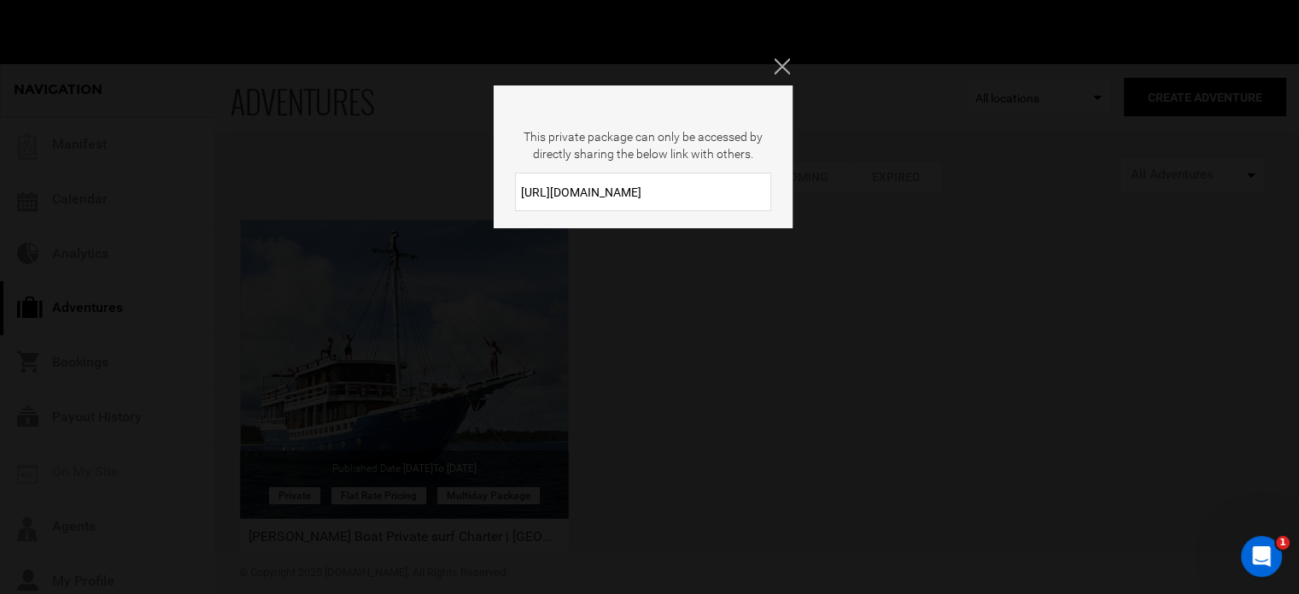
click at [611, 188] on input "[URL][DOMAIN_NAME]" at bounding box center [643, 192] width 256 height 38
click at [782, 65] on icon "Close" at bounding box center [781, 65] width 15 height 15
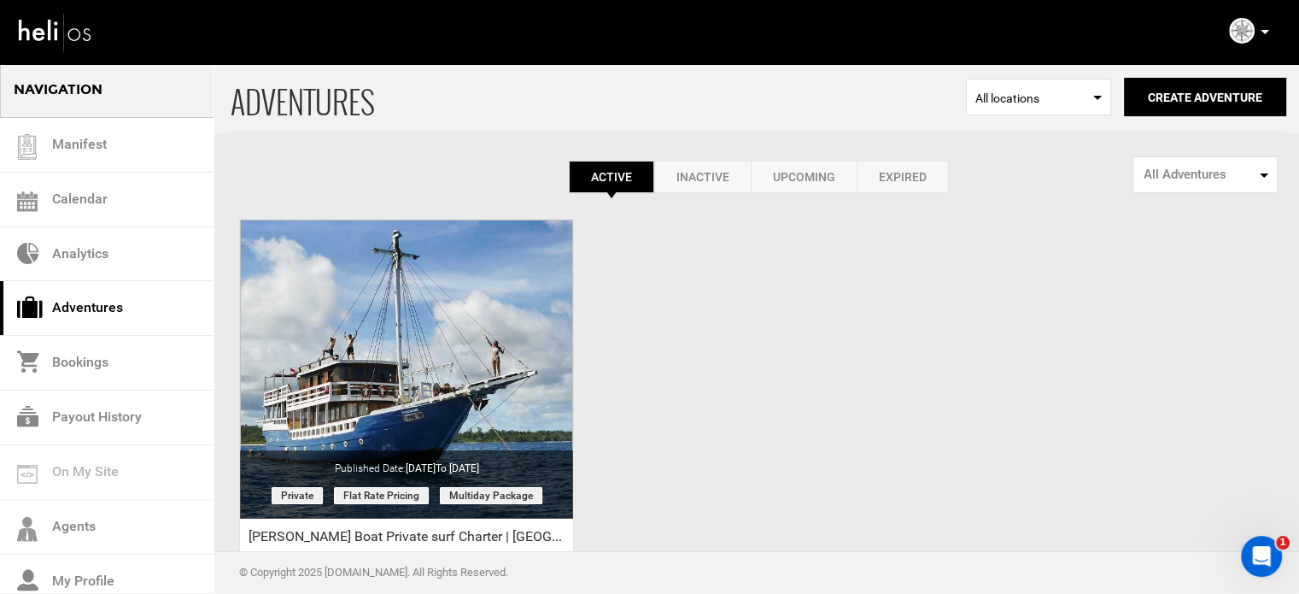
click at [770, 239] on div "ADVENTURES Select Location All locations Create Adventure Public Adventure This…" at bounding box center [649, 404] width 1299 height 684
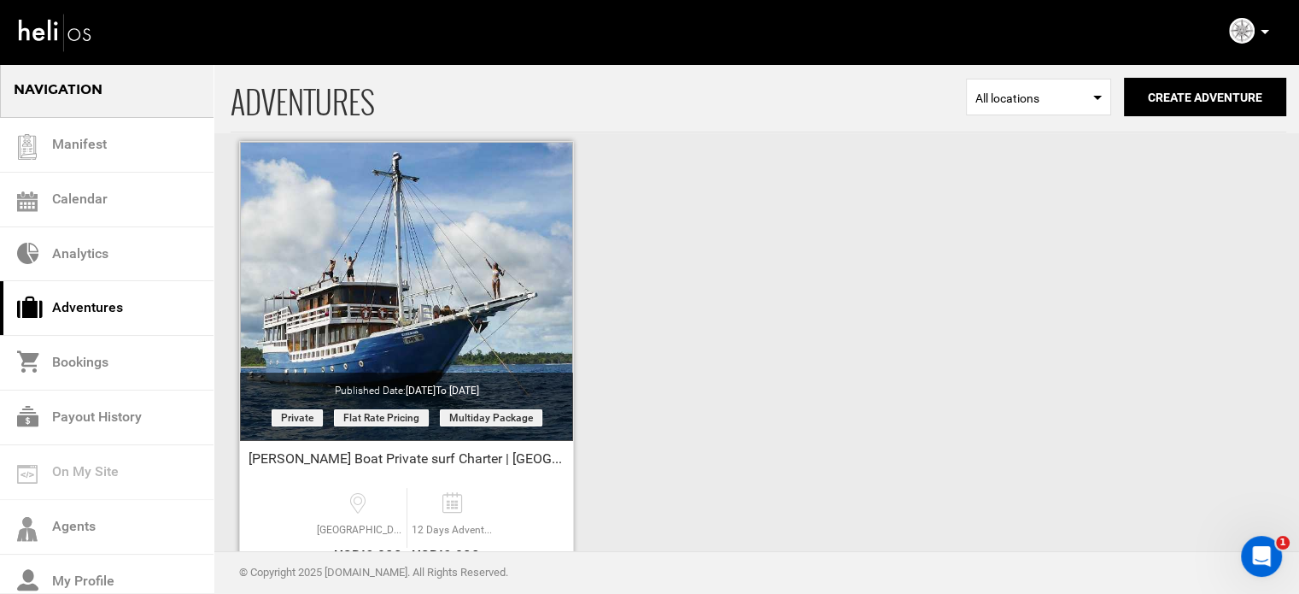
scroll to position [212, 0]
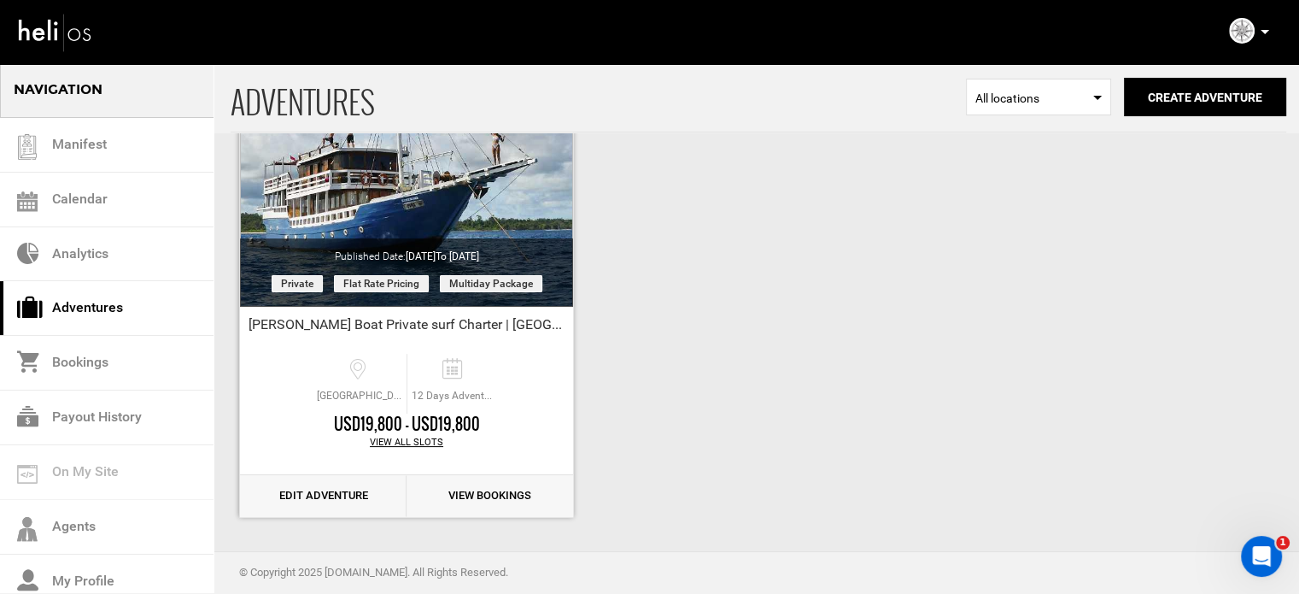
click at [337, 494] on link "Edit Adventure" at bounding box center [323, 496] width 167 height 42
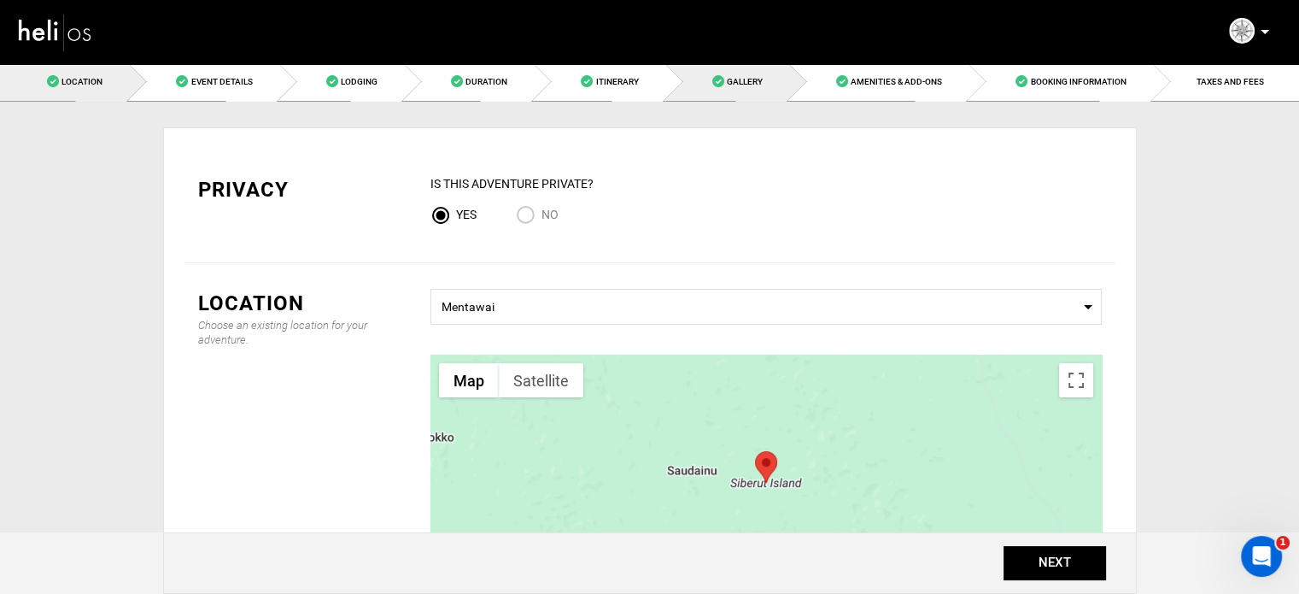
click at [734, 77] on span "Gallery" at bounding box center [745, 81] width 36 height 9
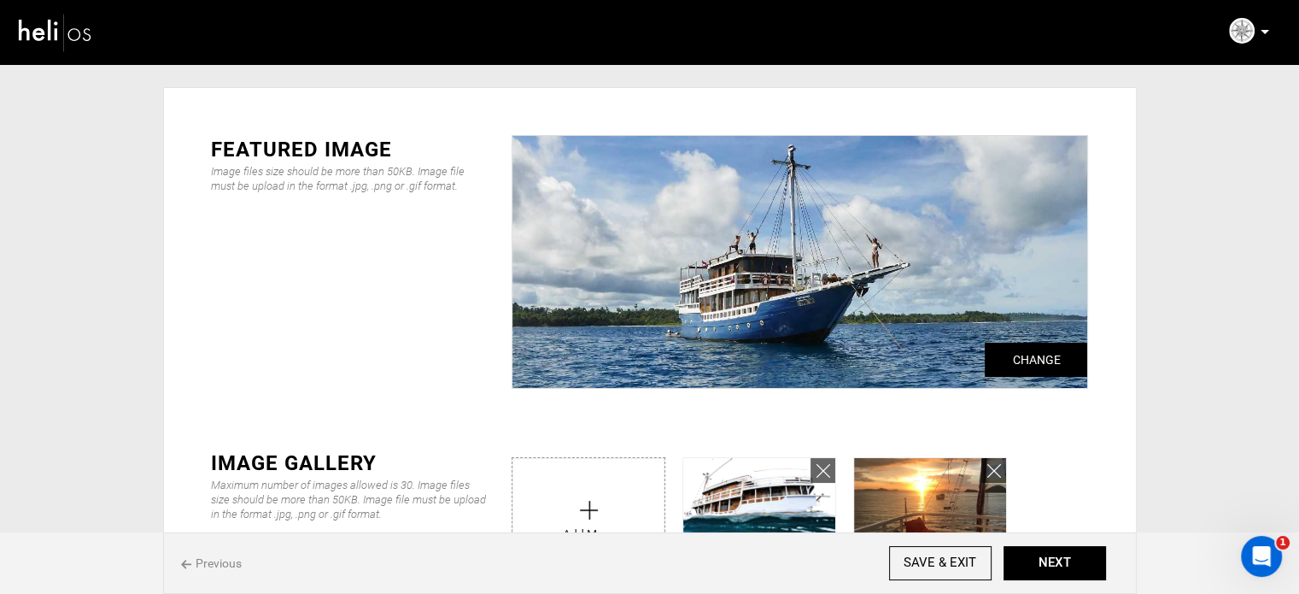
scroll to position [427, 0]
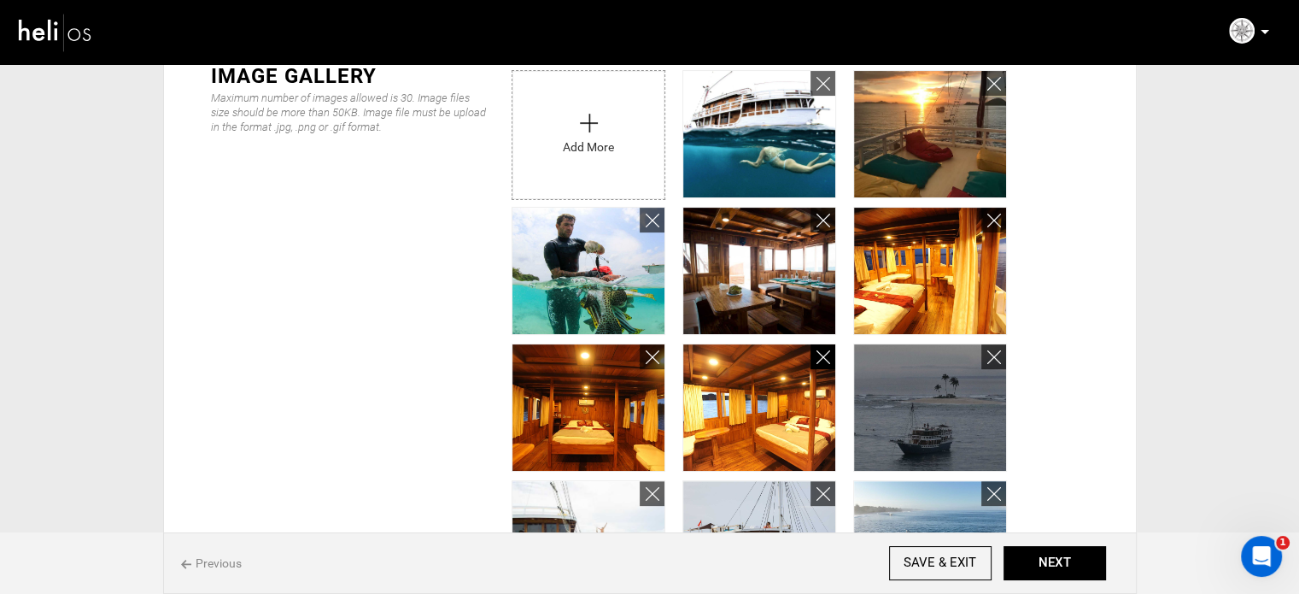
click at [818, 358] on icon at bounding box center [824, 358] width 14 height 20
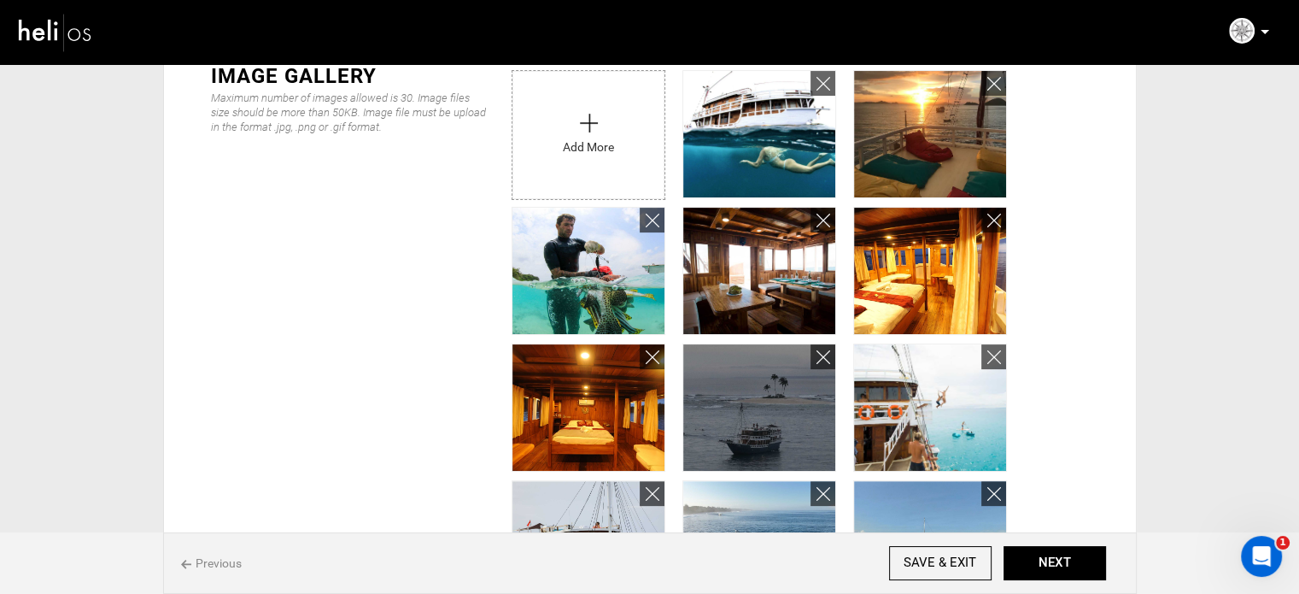
click at [577, 126] on input "file" at bounding box center [589, 131] width 152 height 120
click at [656, 359] on icon at bounding box center [653, 358] width 14 height 20
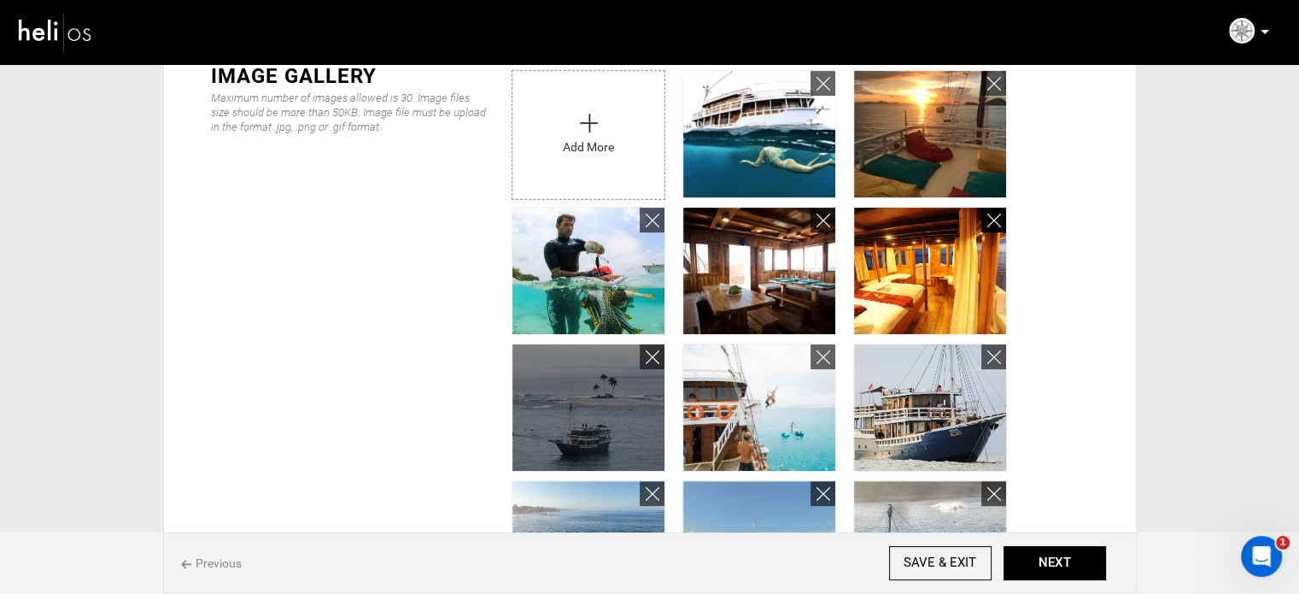
click at [991, 218] on icon at bounding box center [994, 221] width 14 height 20
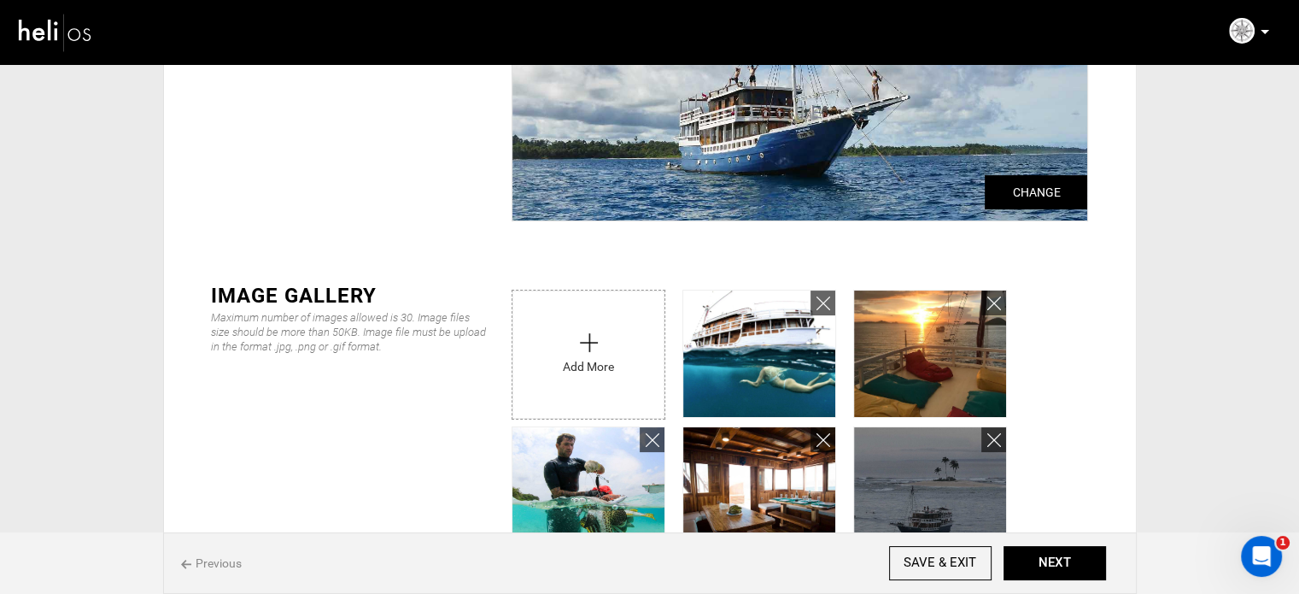
scroll to position [171, 0]
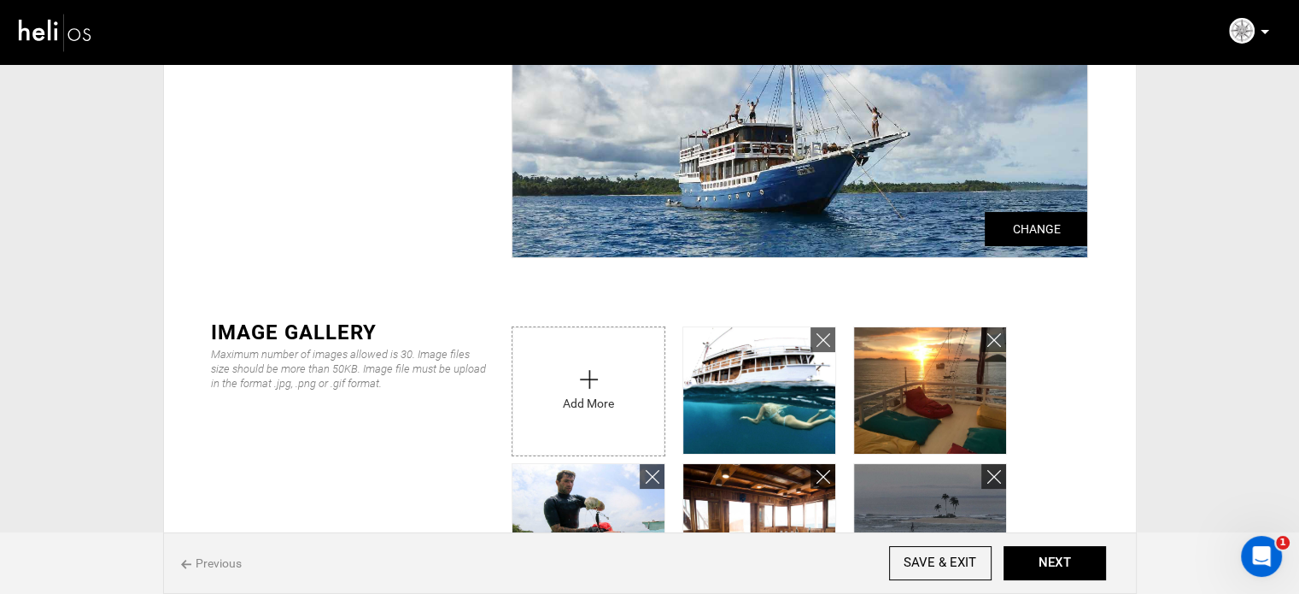
click at [647, 392] on input "file" at bounding box center [589, 387] width 152 height 120
click at [605, 391] on input "file" at bounding box center [589, 387] width 152 height 120
type input "C:\fakepath\DJI_0623.JPG"
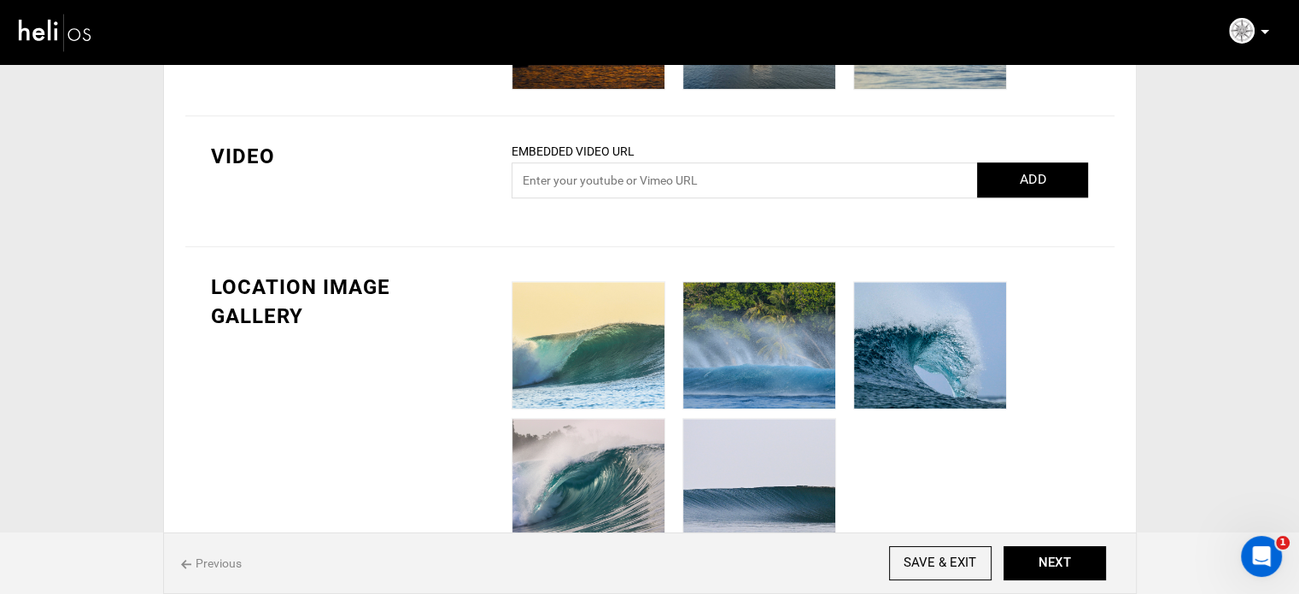
scroll to position [1352, 0]
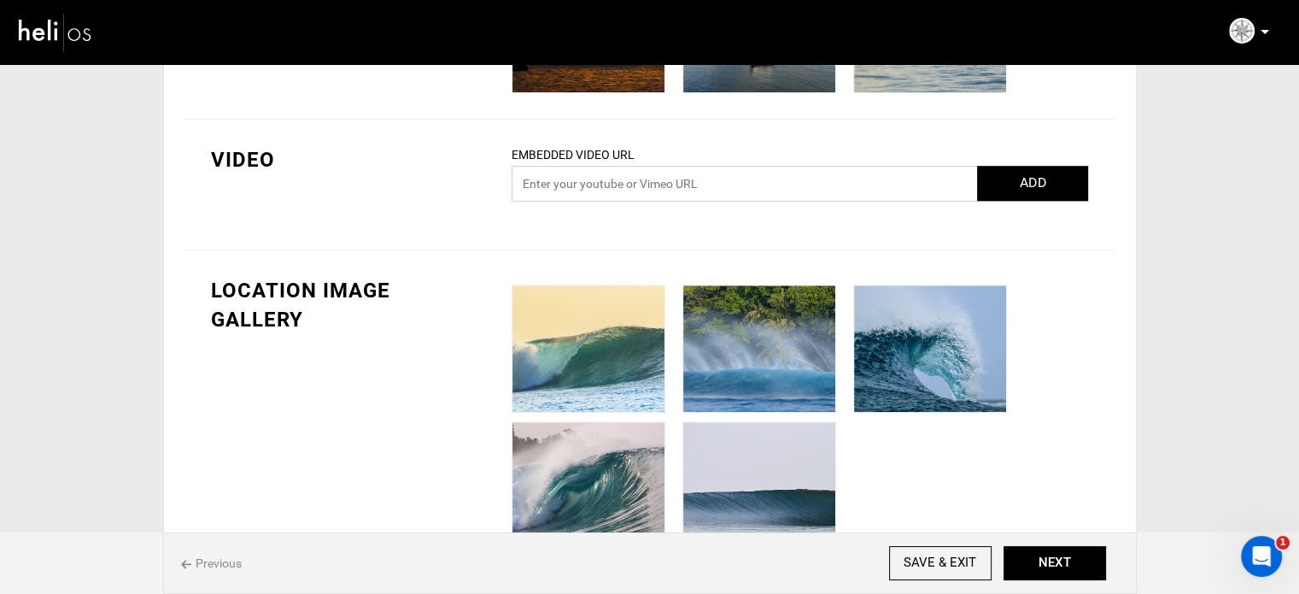
click at [684, 177] on input "text" at bounding box center [800, 184] width 577 height 36
paste input "https://www.youtube.com/watch?v=dUQMBsHw-Q8"
type input "https://www.youtube.com/watch?v=dUQMBsHw-Q8"
click at [1022, 171] on button "ADD" at bounding box center [1032, 183] width 111 height 35
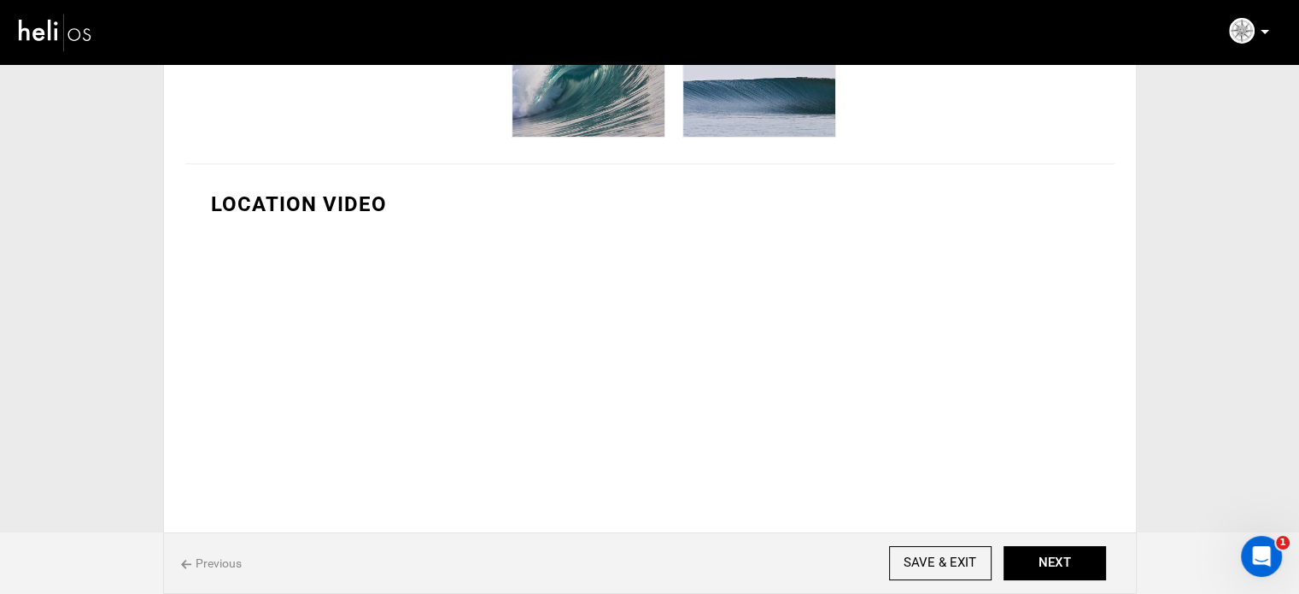
scroll to position [1822, 0]
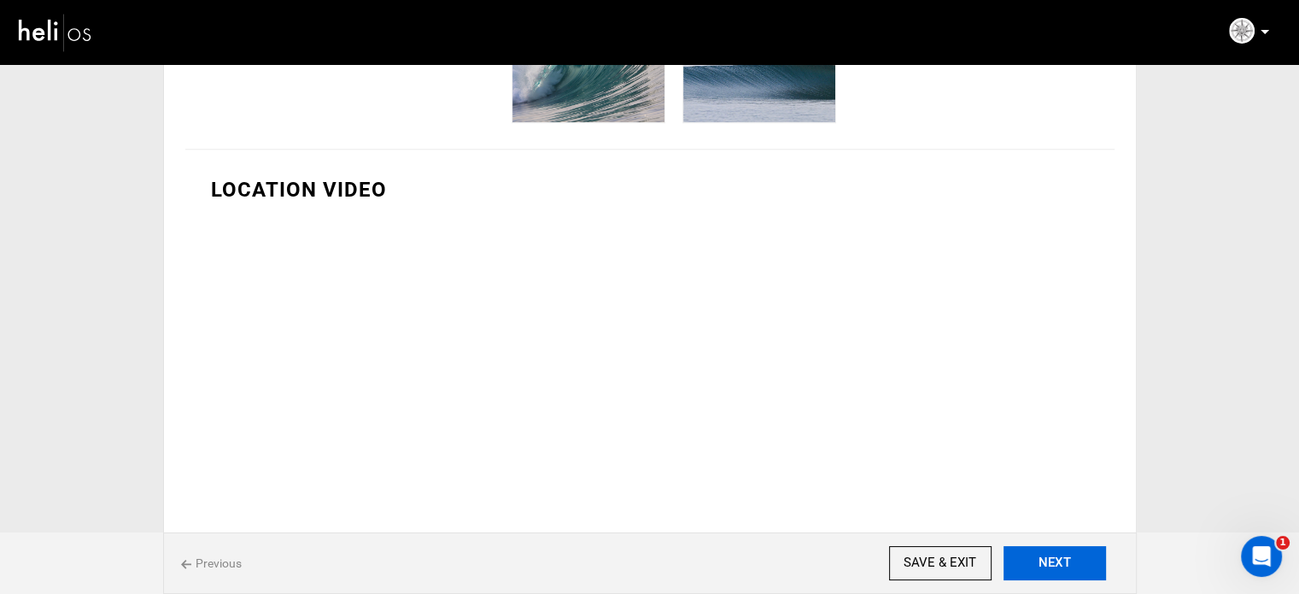
click at [1069, 565] on button "NEXT" at bounding box center [1055, 563] width 103 height 34
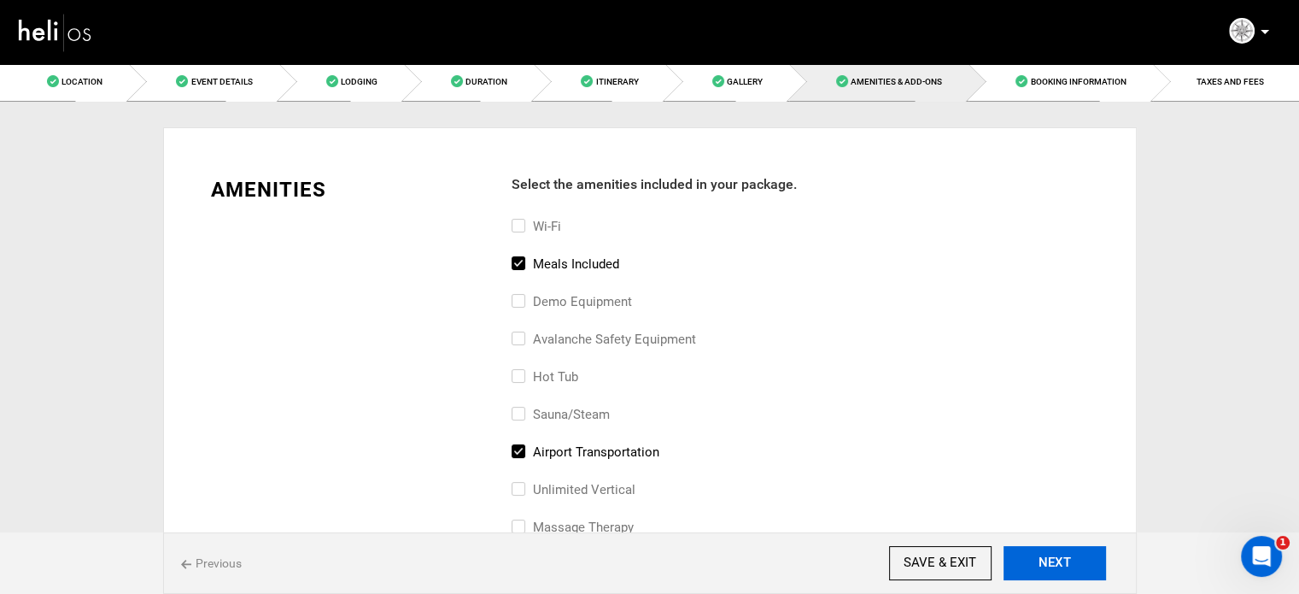
click at [1069, 565] on button "NEXT" at bounding box center [1055, 563] width 103 height 34
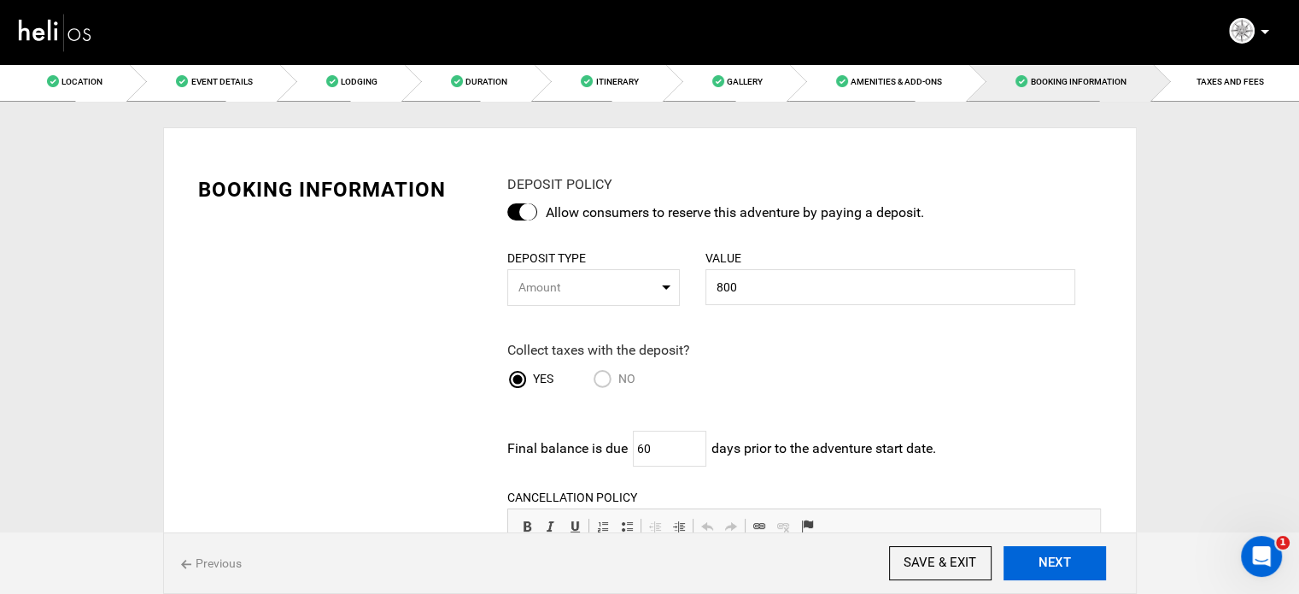
click at [1069, 565] on button "NEXT" at bounding box center [1055, 563] width 103 height 34
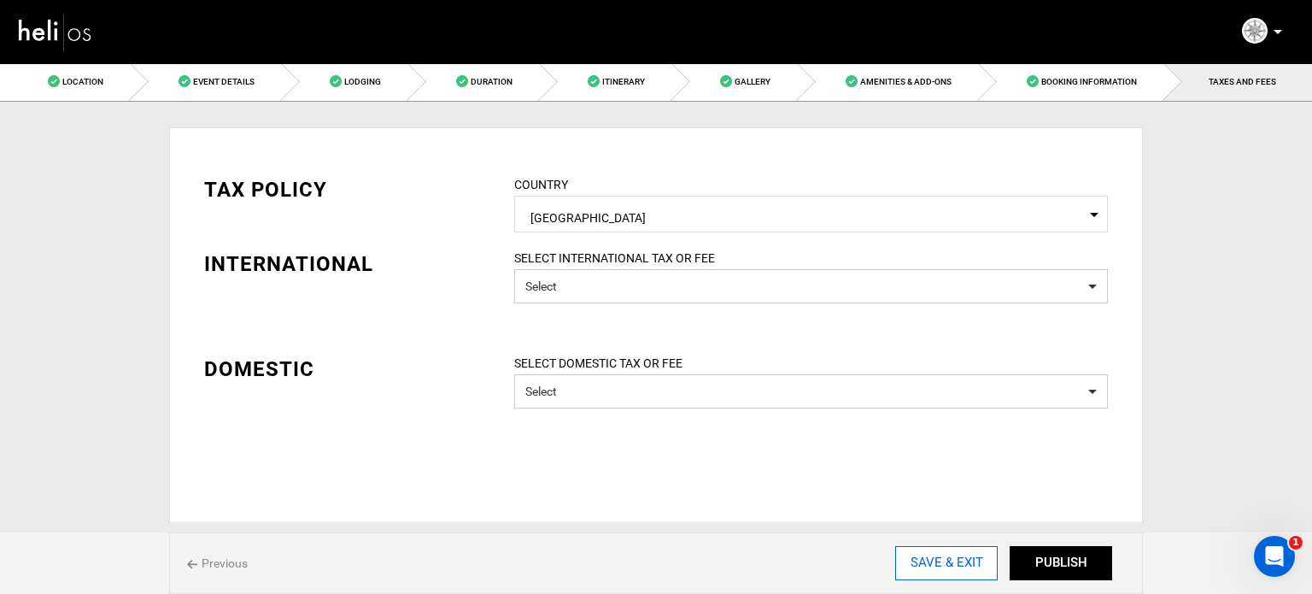
click at [980, 560] on input "SAVE & EXIT" at bounding box center [946, 563] width 103 height 34
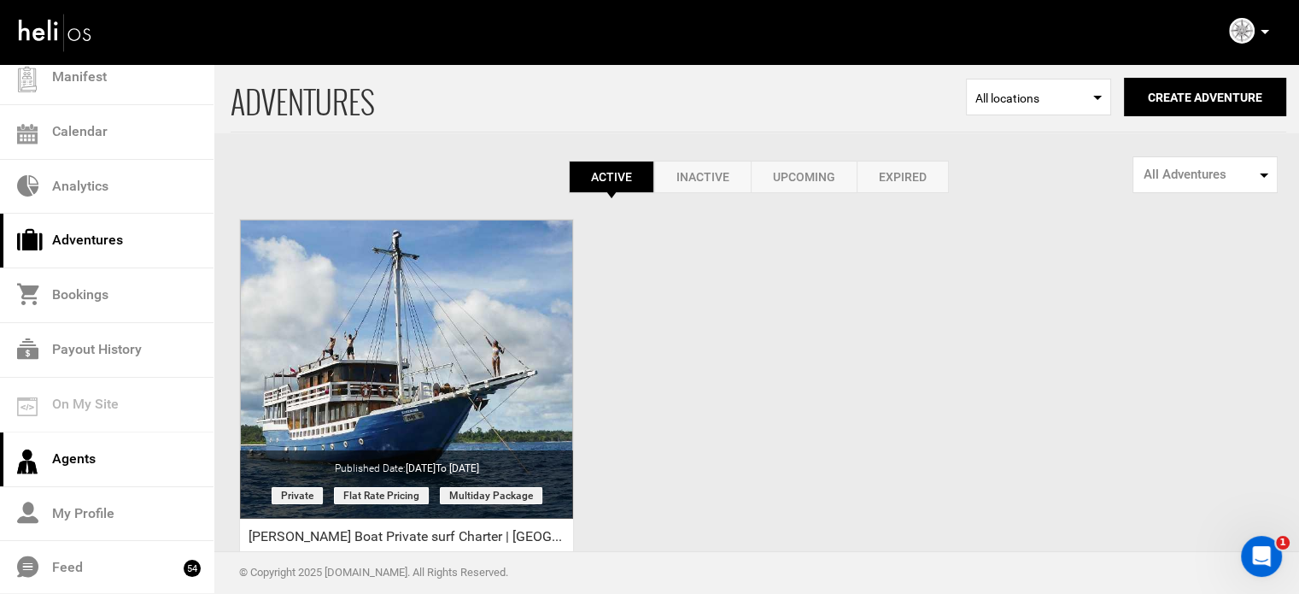
scroll to position [171, 0]
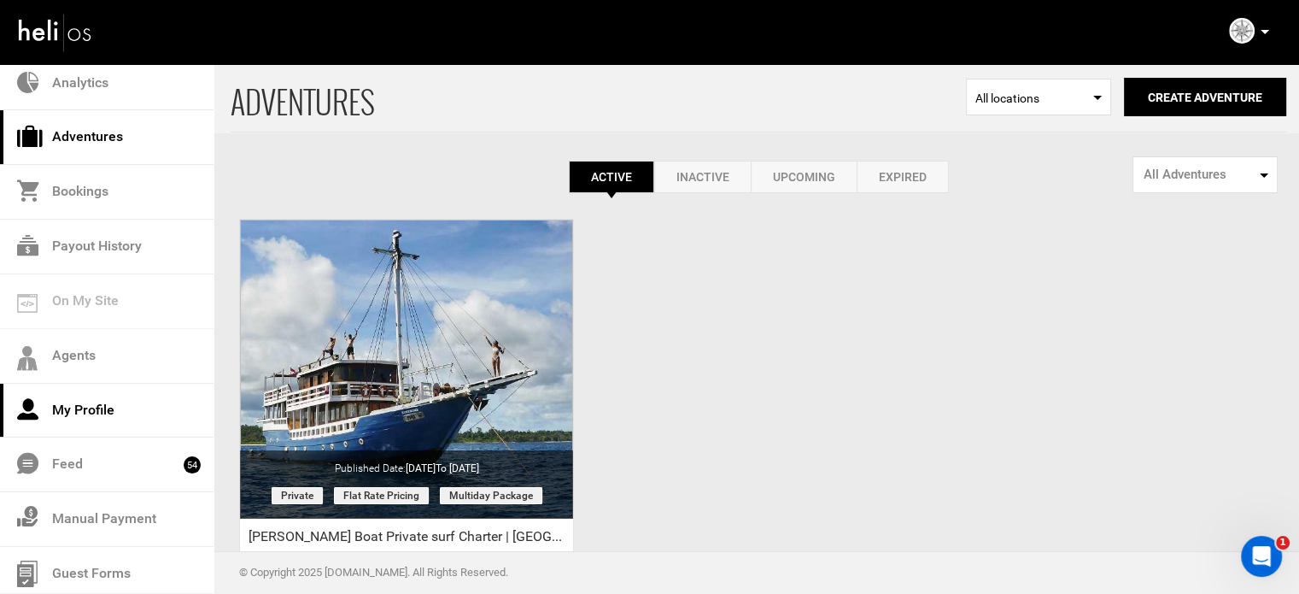
click at [113, 406] on link "My Profile" at bounding box center [107, 411] width 214 height 55
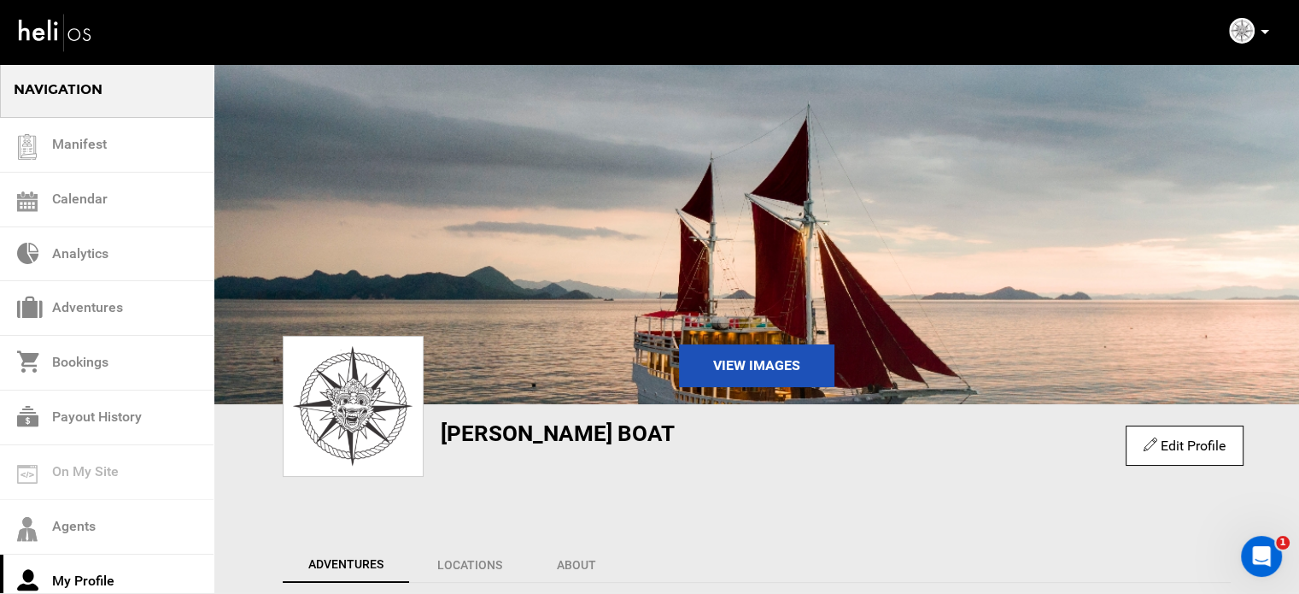
scroll to position [342, 0]
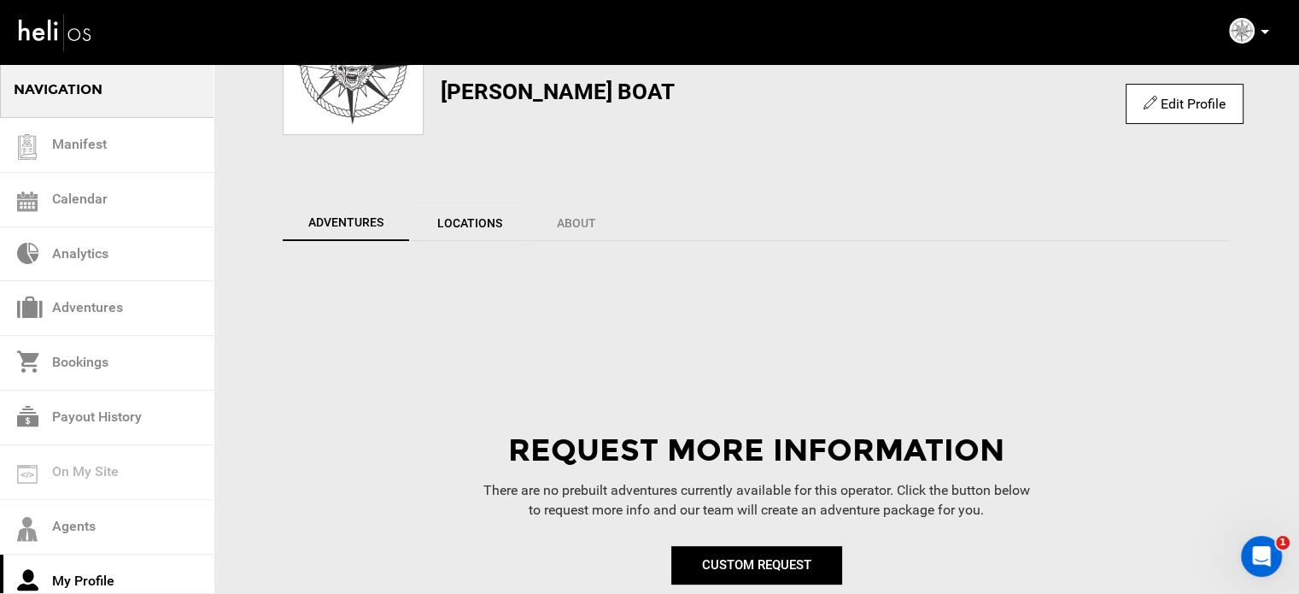
click at [472, 223] on link "Locations" at bounding box center [470, 223] width 118 height 36
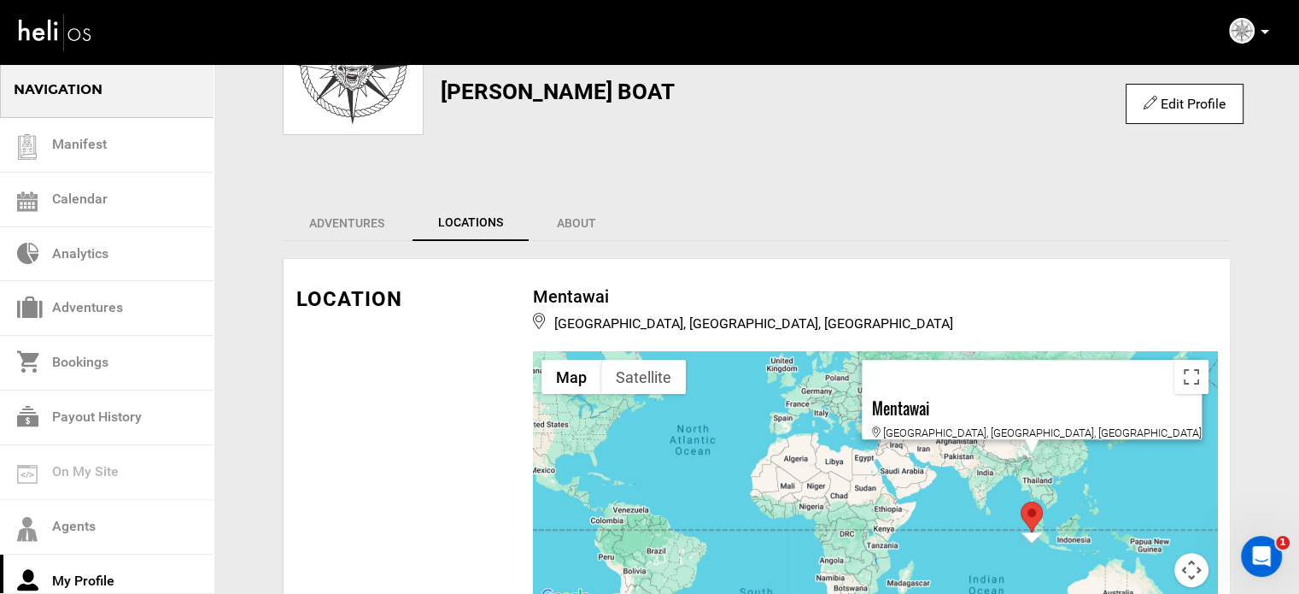
click at [1186, 102] on link "Edit Profile" at bounding box center [1184, 104] width 81 height 16
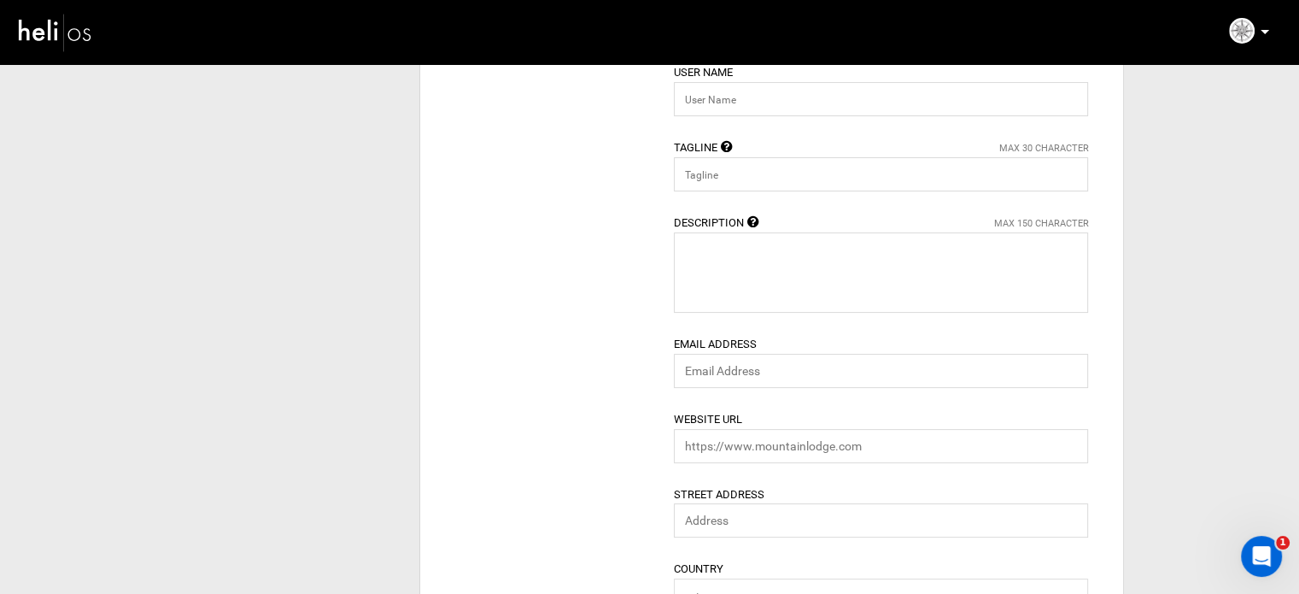
type input "Marcelo Pinto"
type input "[PERSON_NAME] Boat"
type input "Marcelo Pinto"
type input "marcelopinto"
type input "maki@makiboat.com"
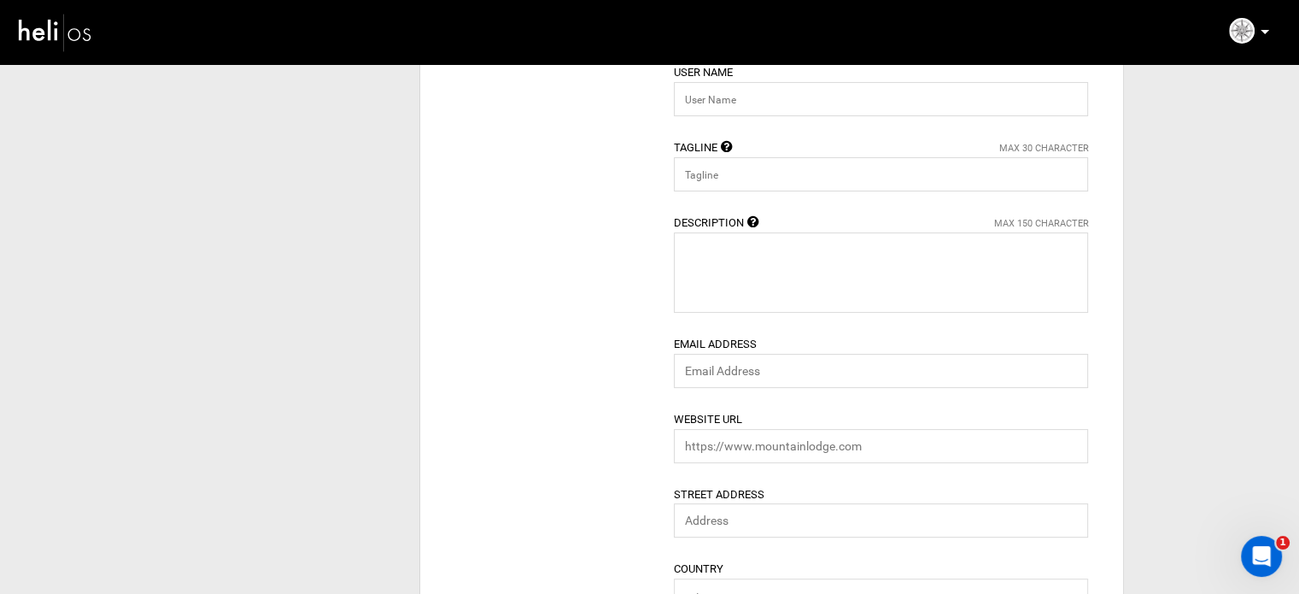
type input "https://www.makiboat.com"
type input "Komplek Polamas Blok 1 K.32, Padang"
type input "Padang"
type input "25126"
type input "61412946975"
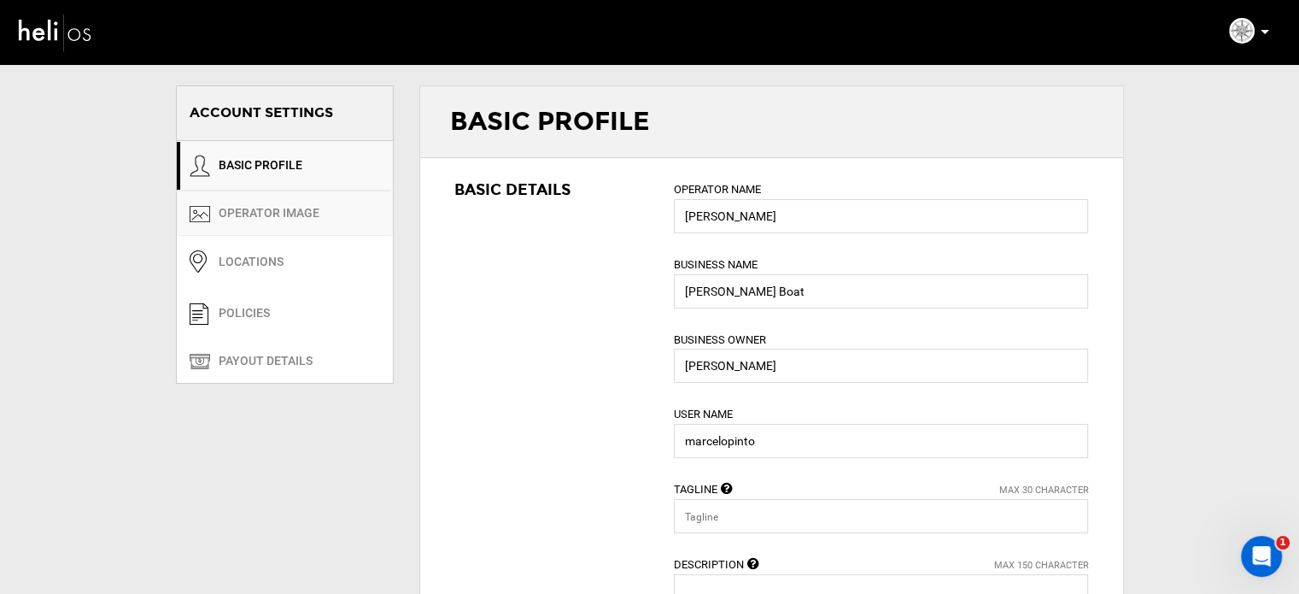
click at [275, 208] on link "OPERATOR IMAGE" at bounding box center [285, 212] width 216 height 45
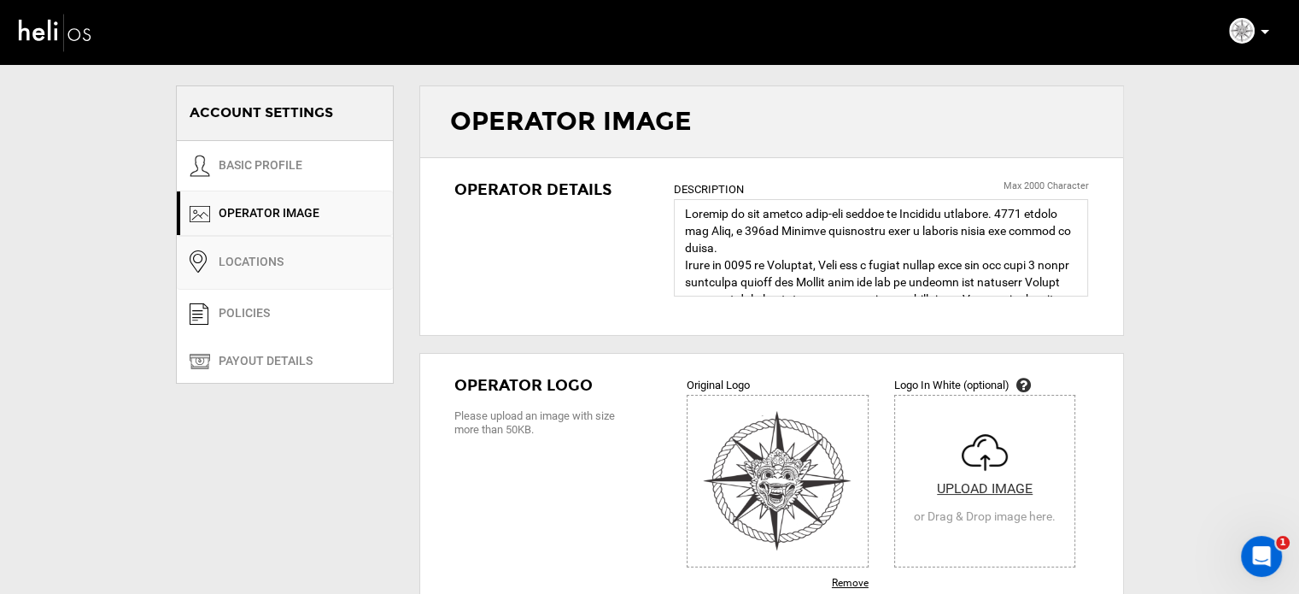
click at [314, 265] on link "Locations" at bounding box center [285, 263] width 216 height 54
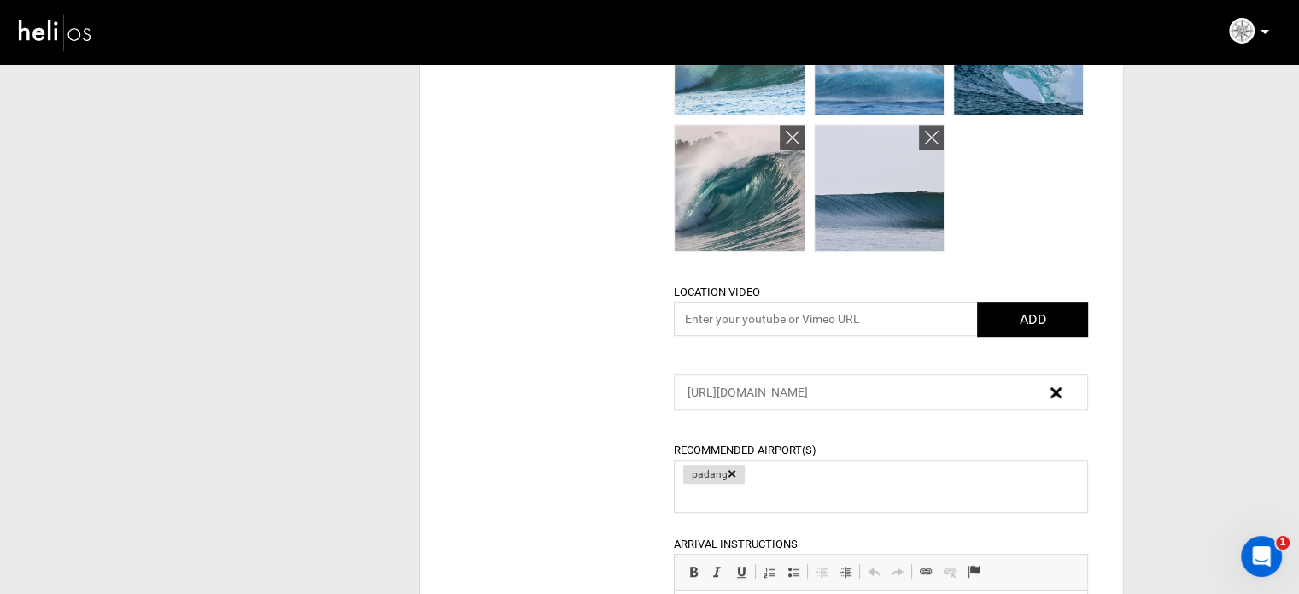
scroll to position [1025, 0]
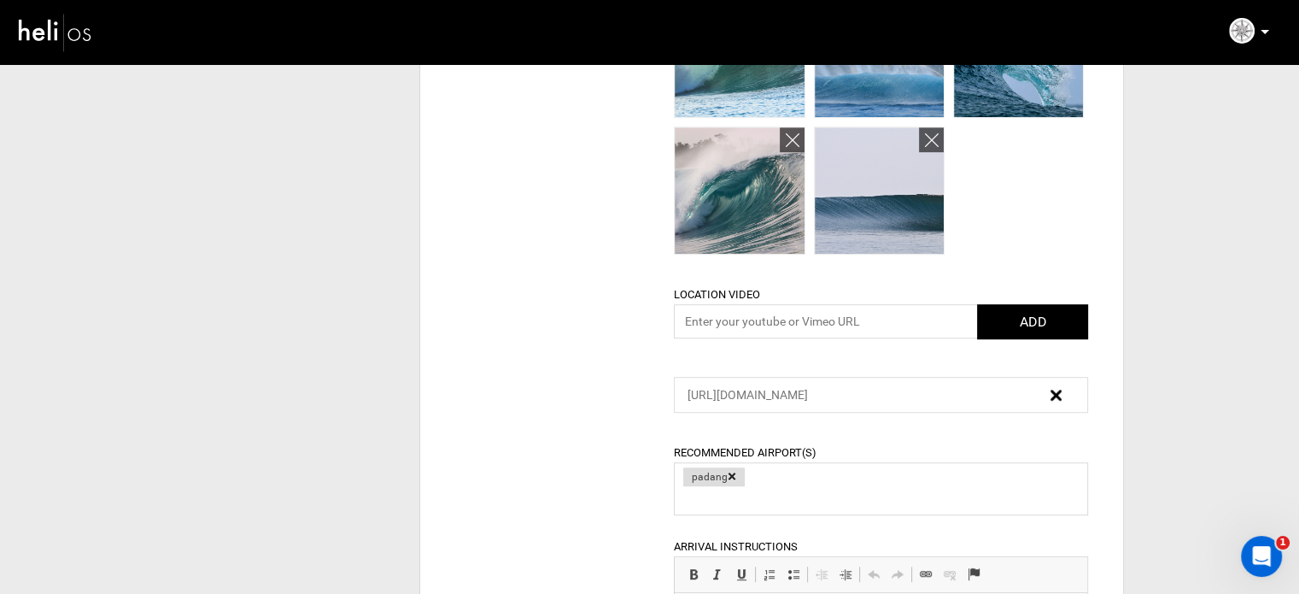
click at [1056, 396] on img at bounding box center [1056, 395] width 11 height 11
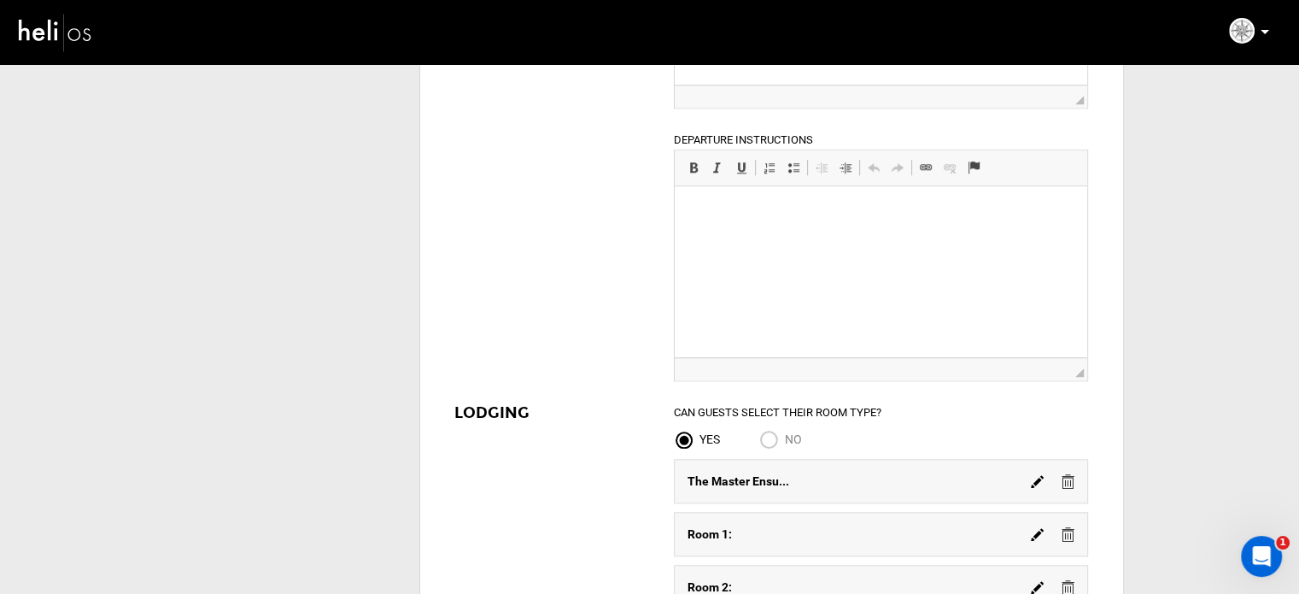
scroll to position [1879, 0]
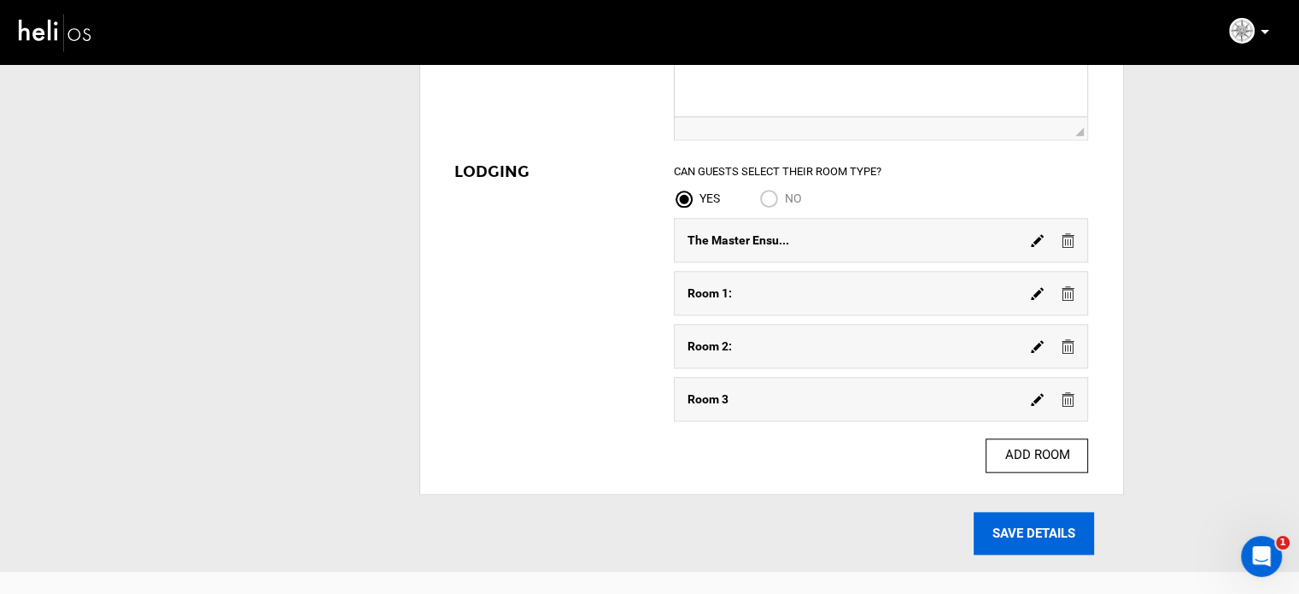
click at [1045, 534] on input "SAVE DETAILS" at bounding box center [1034, 533] width 120 height 43
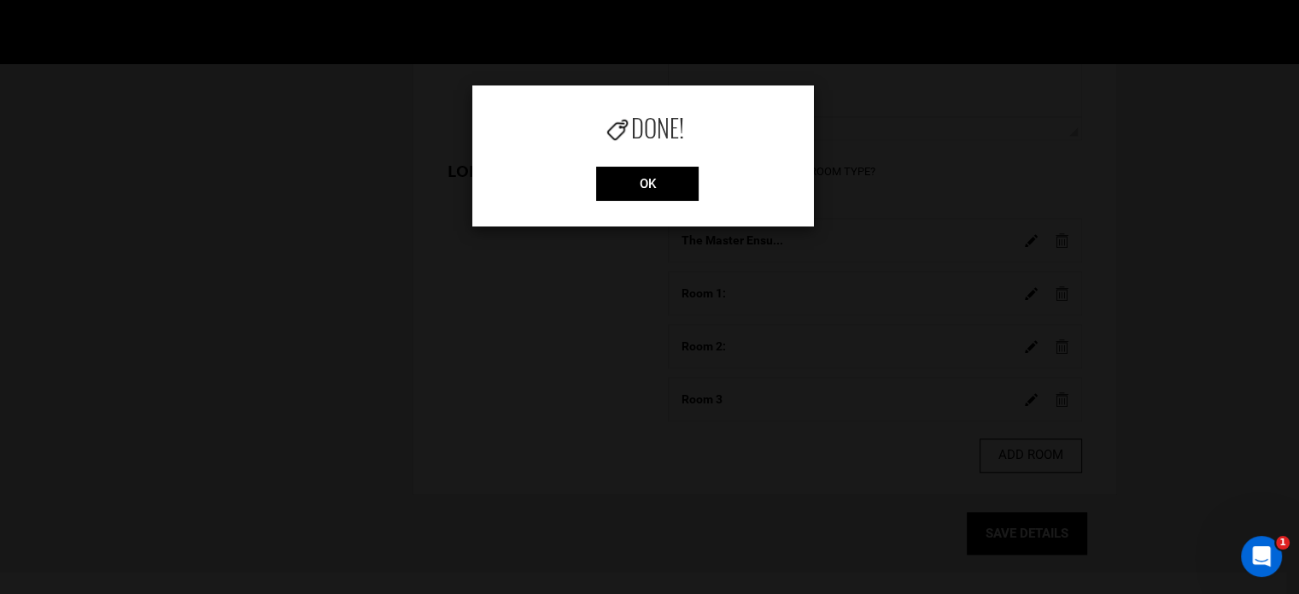
click at [658, 162] on div "Done! OK" at bounding box center [643, 155] width 342 height 141
click at [657, 185] on input "OK" at bounding box center [647, 184] width 103 height 34
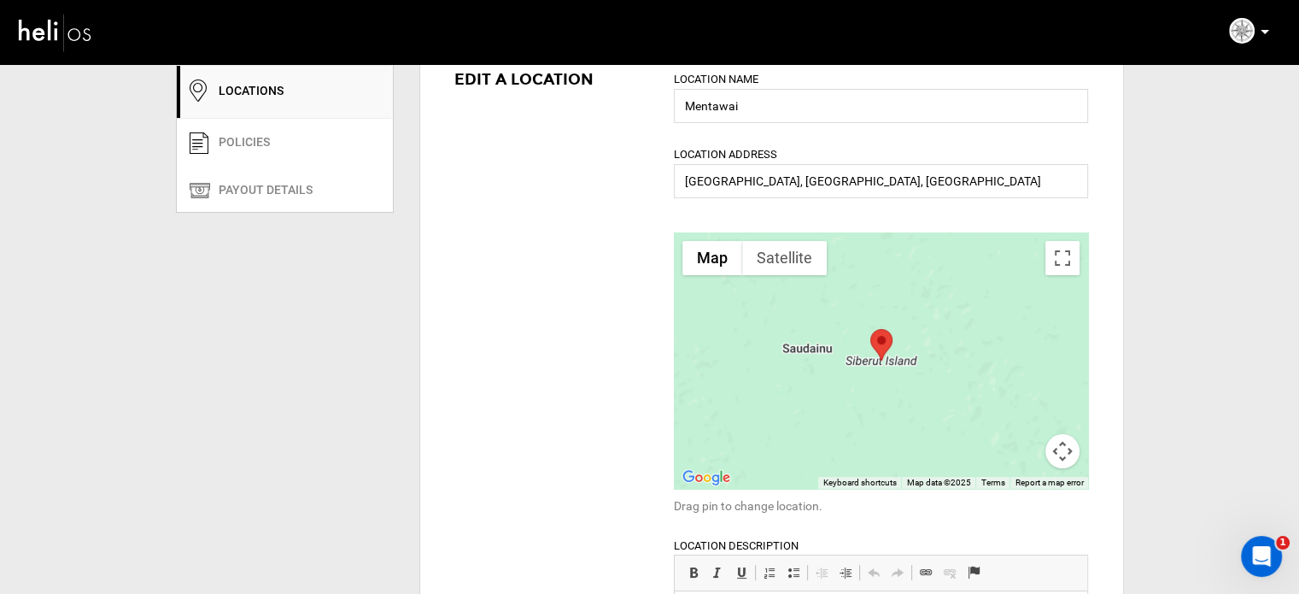
scroll to position [0, 0]
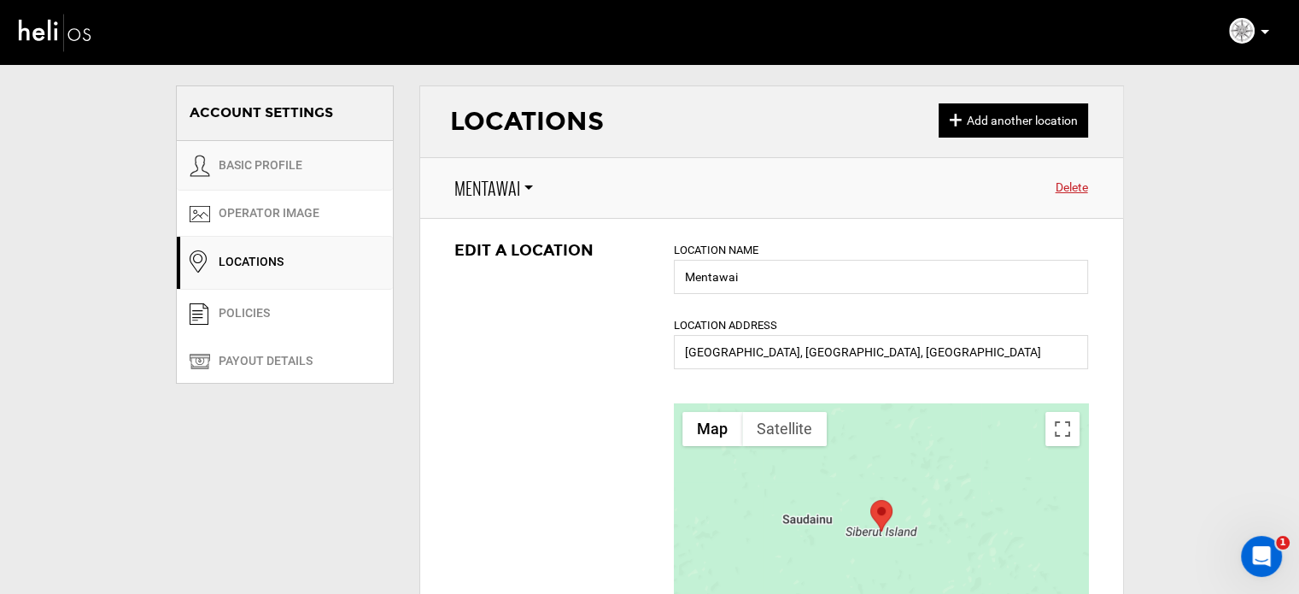
click at [263, 163] on link "BASIC PROFILE" at bounding box center [285, 166] width 216 height 50
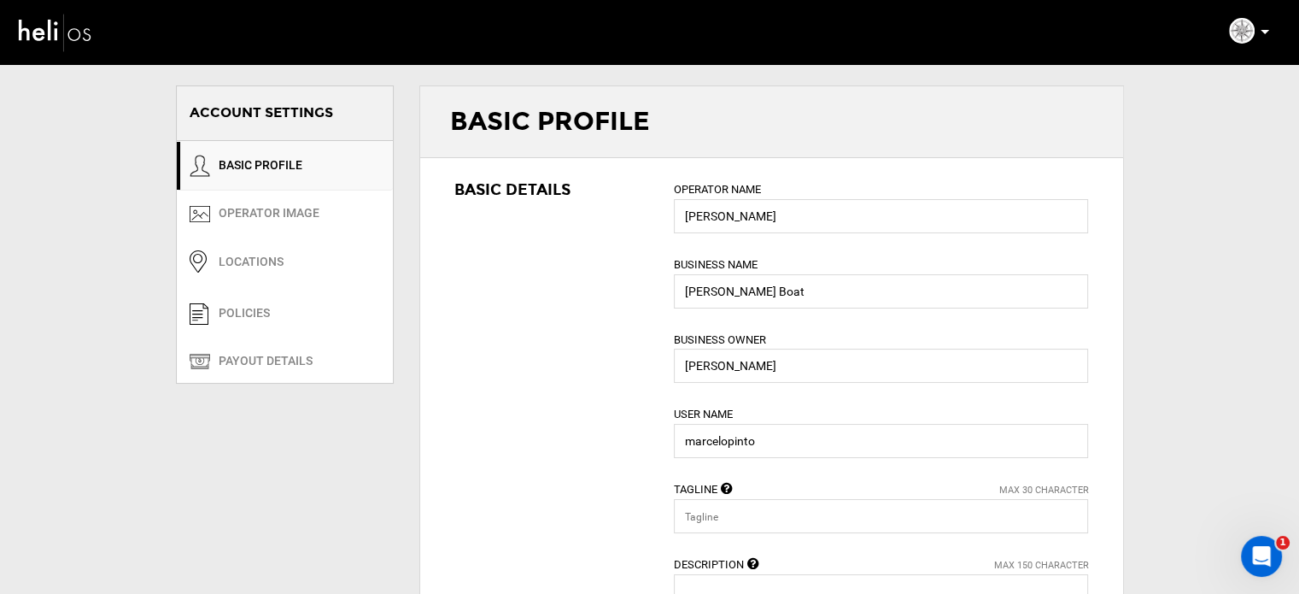
click at [1238, 36] on img at bounding box center [1242, 31] width 26 height 26
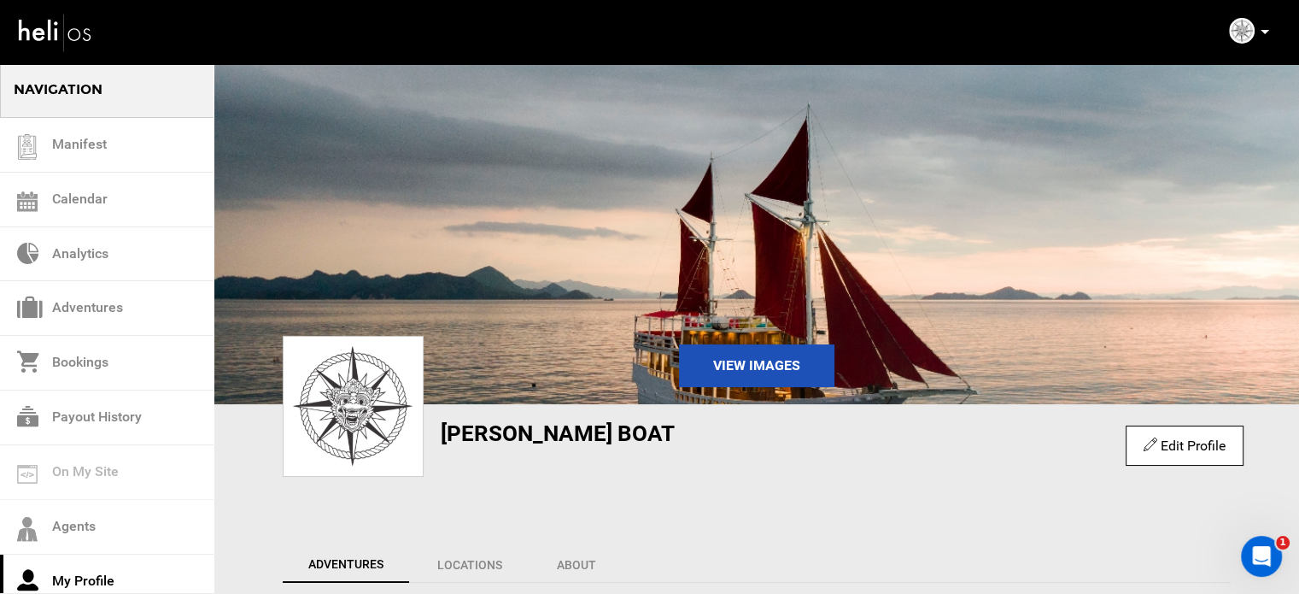
scroll to position [256, 0]
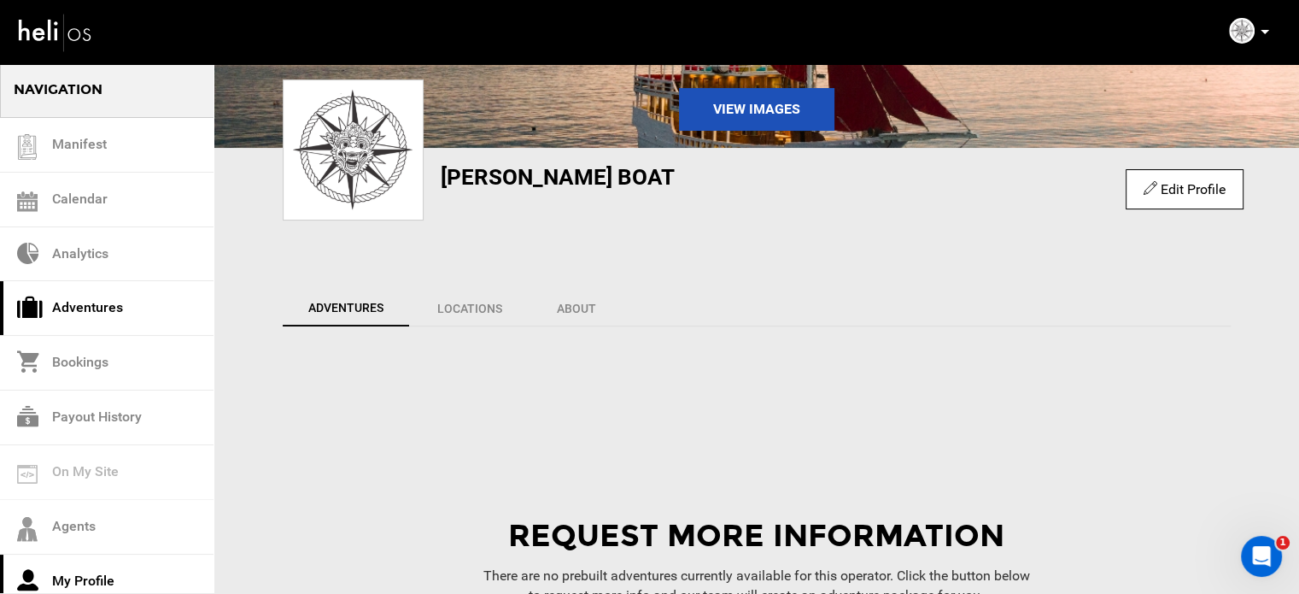
click at [89, 305] on link "Adventures" at bounding box center [107, 308] width 214 height 55
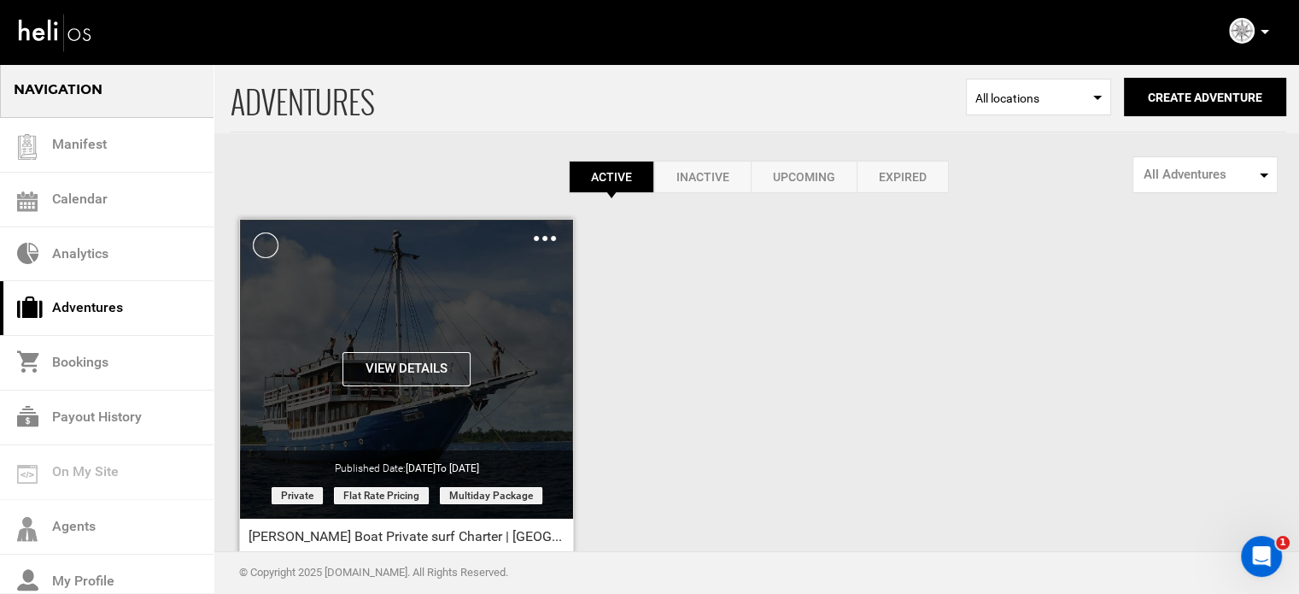
click at [538, 238] on img at bounding box center [545, 238] width 22 height 5
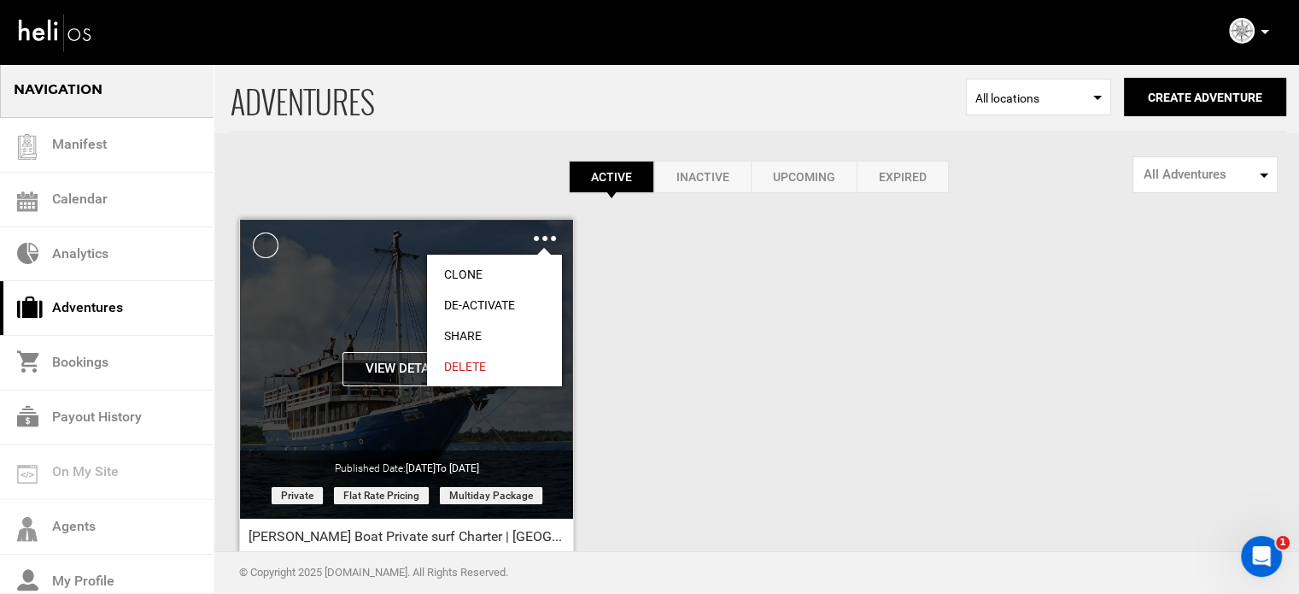
click at [479, 328] on link "Share" at bounding box center [494, 335] width 135 height 31
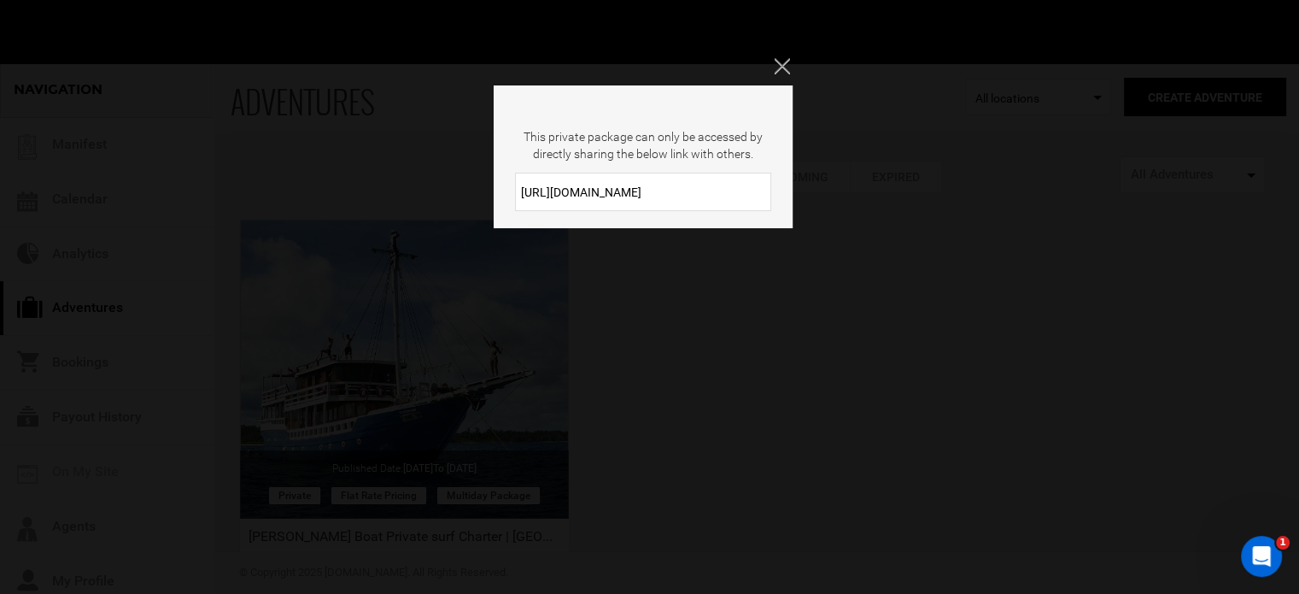
drag, startPoint x: 727, startPoint y: 177, endPoint x: 470, endPoint y: 184, distance: 257.2
click at [470, 184] on div "This private package can only be accessed by directly sharing the below link wi…" at bounding box center [649, 297] width 1299 height 594
click at [778, 64] on icon "Close" at bounding box center [781, 65] width 15 height 15
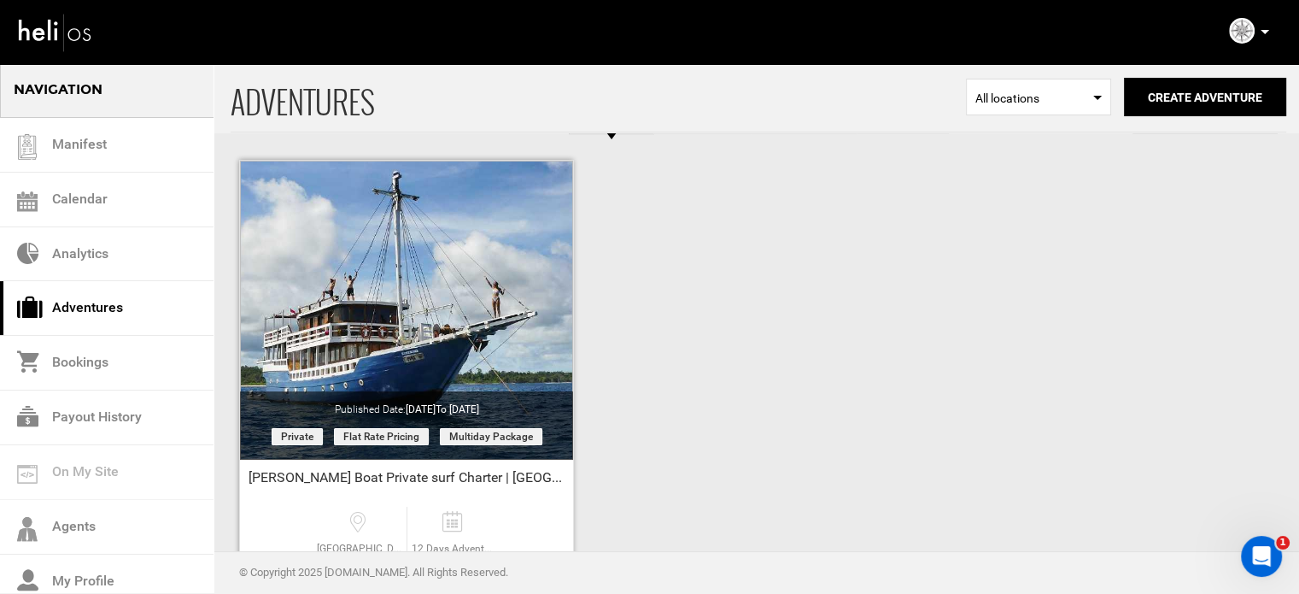
scroll to position [212, 0]
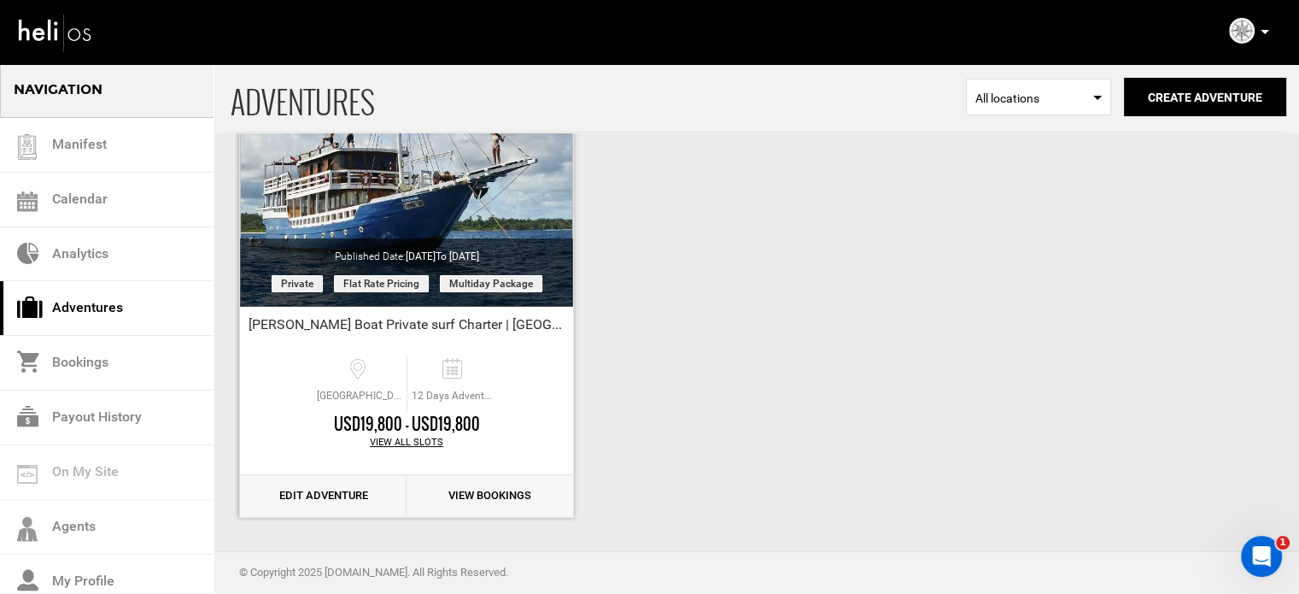
click at [335, 487] on link "Edit Adventure" at bounding box center [323, 496] width 167 height 42
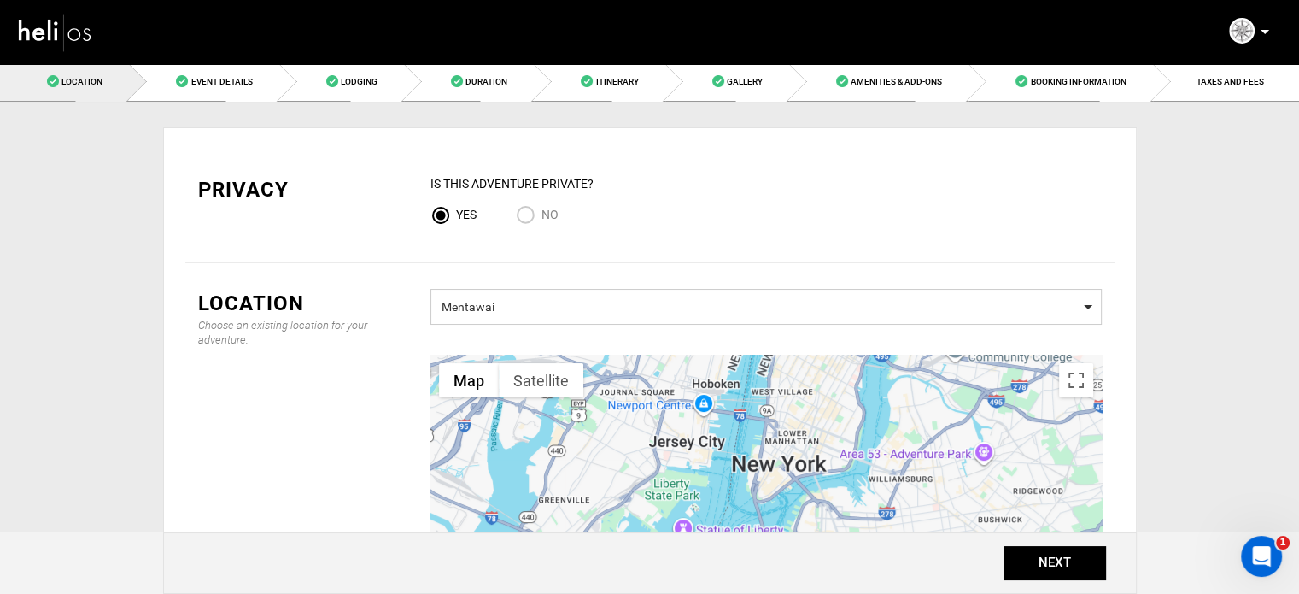
click at [591, 309] on span "Mentawai" at bounding box center [766, 304] width 649 height 21
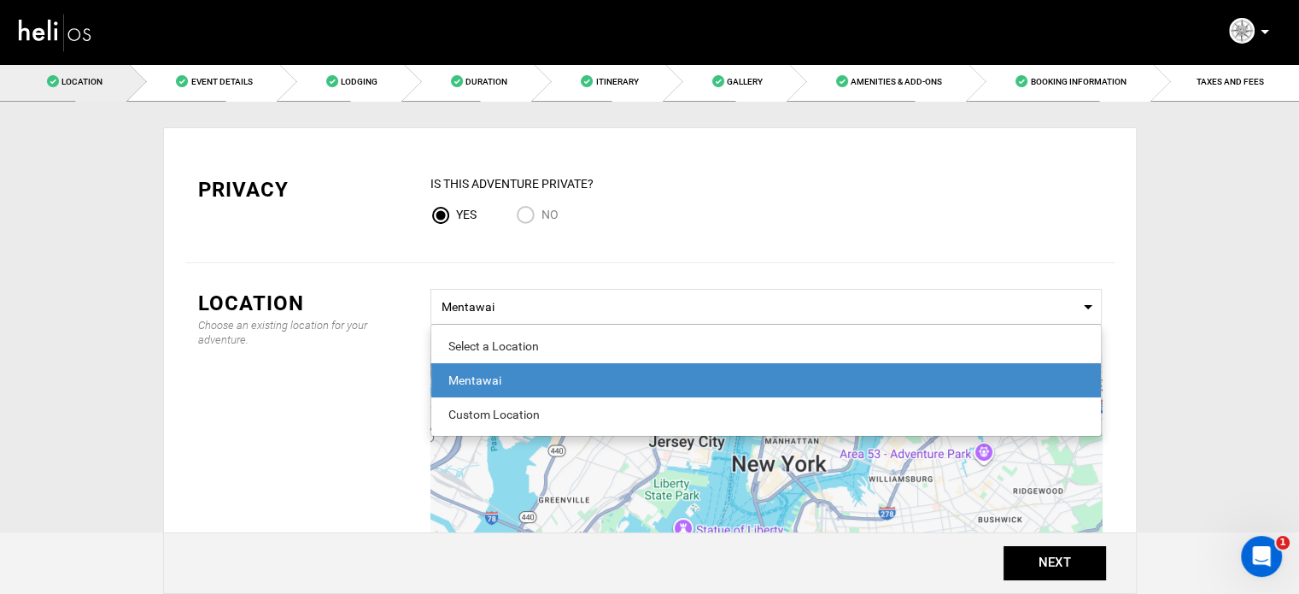
click at [530, 382] on div "Mentawai" at bounding box center [766, 380] width 636 height 17
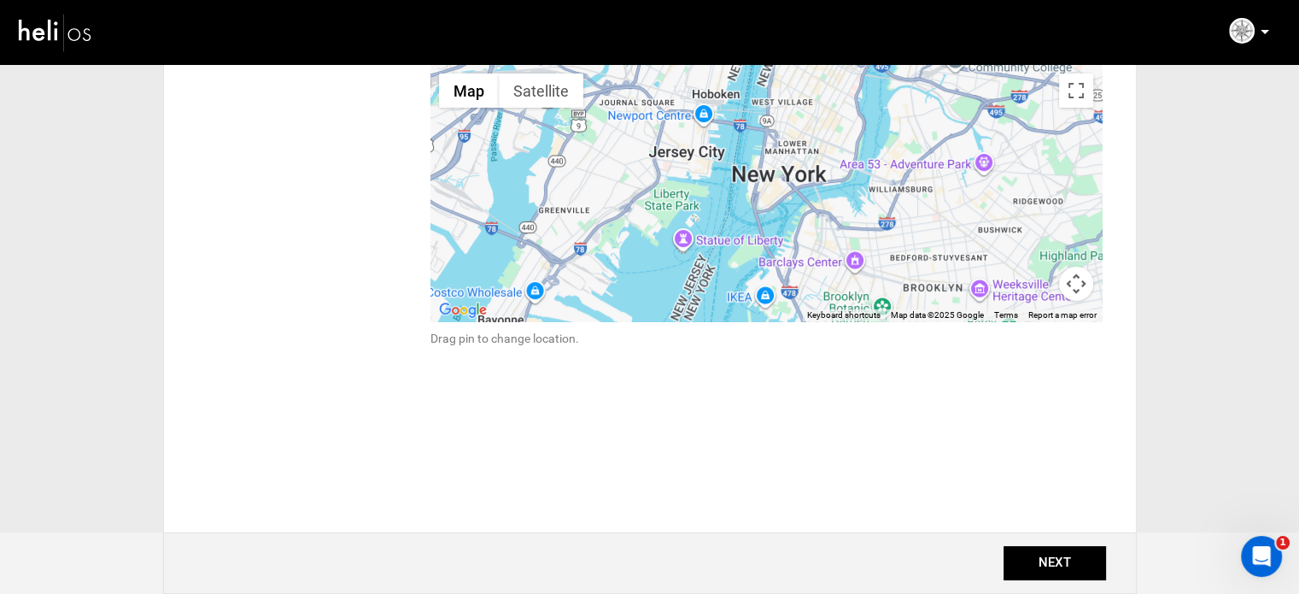
scroll to position [295, 0]
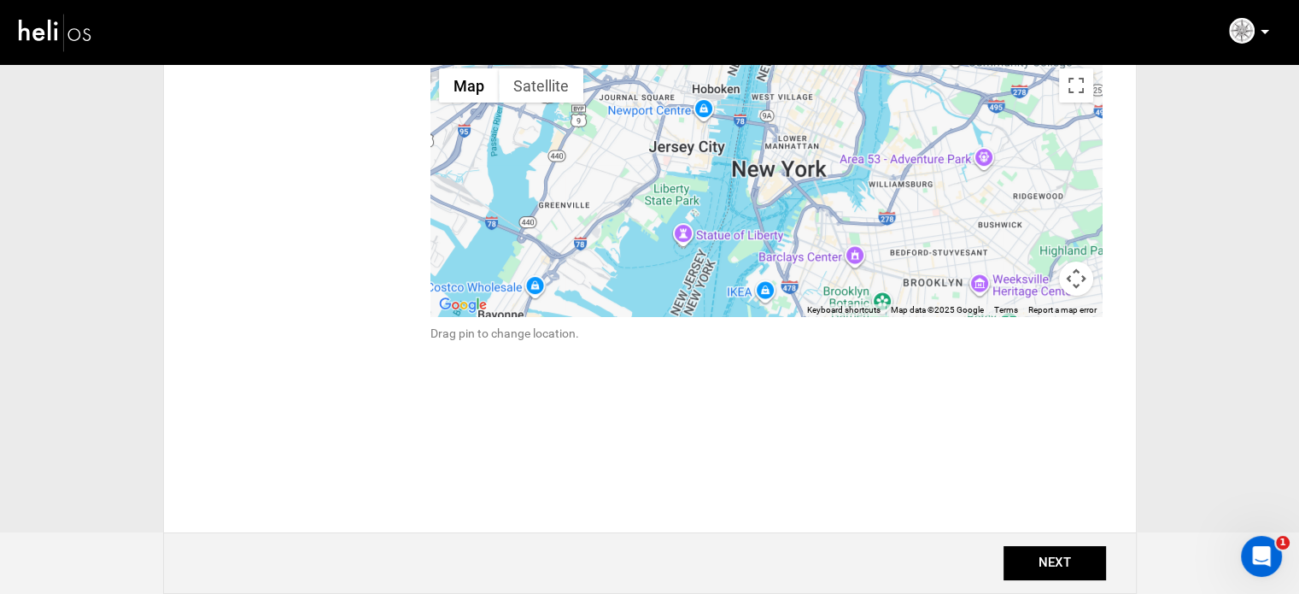
click at [1043, 542] on div "NEXT" at bounding box center [650, 563] width 974 height 62
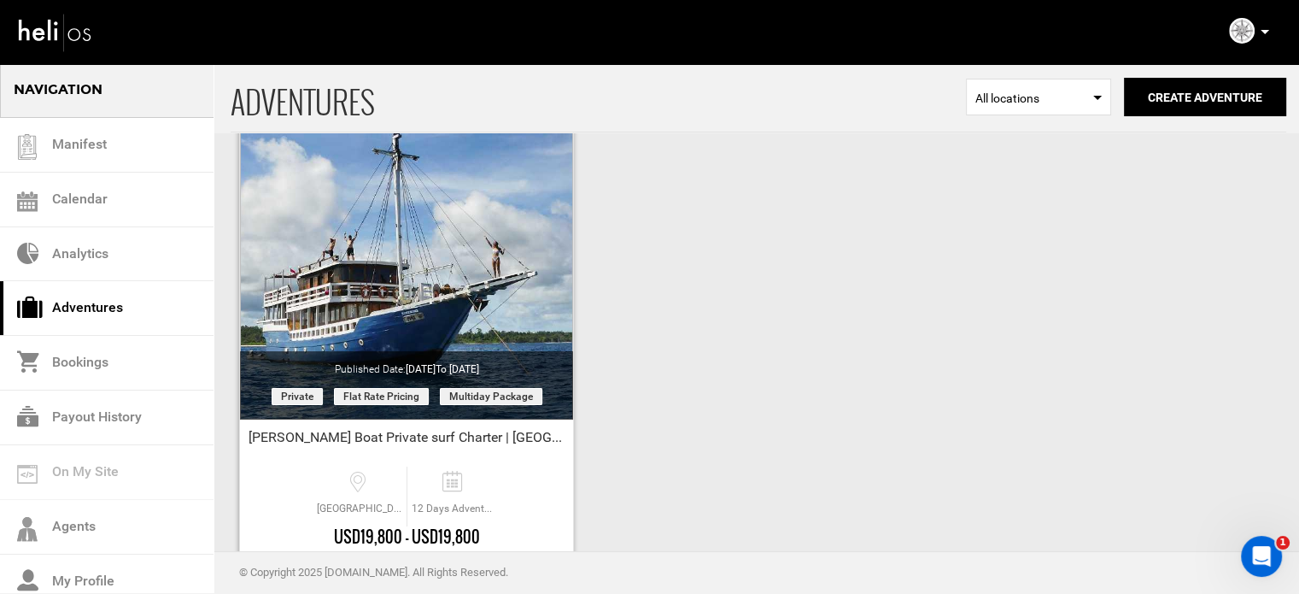
scroll to position [212, 0]
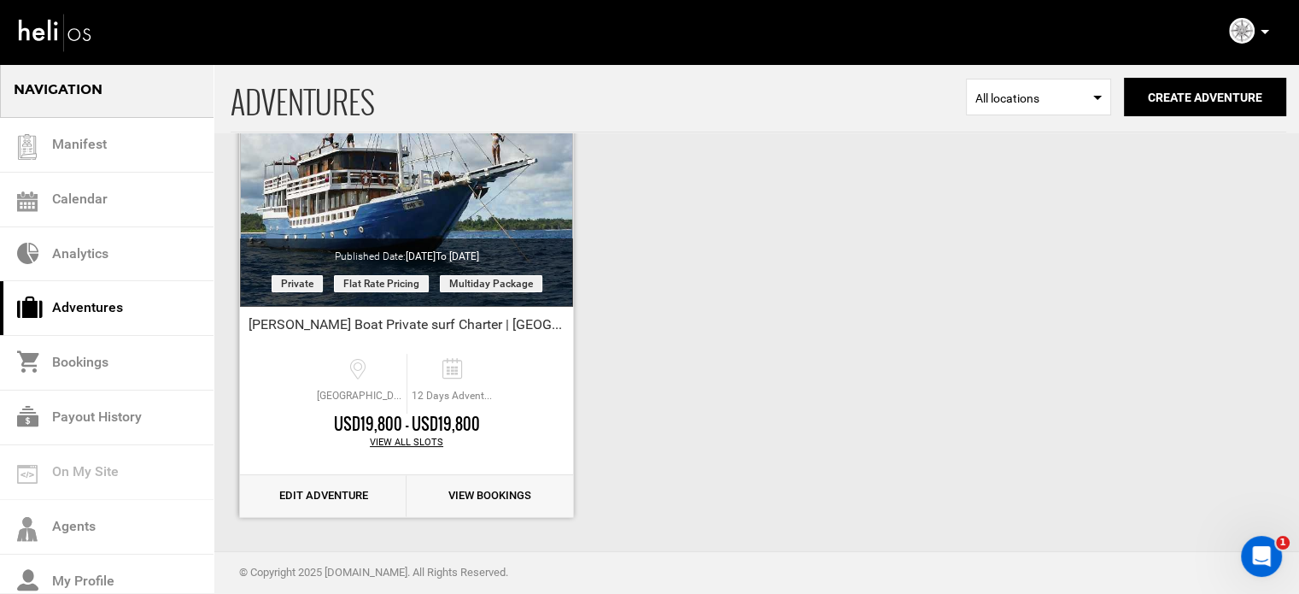
click at [333, 485] on link "Edit Adventure" at bounding box center [323, 496] width 167 height 42
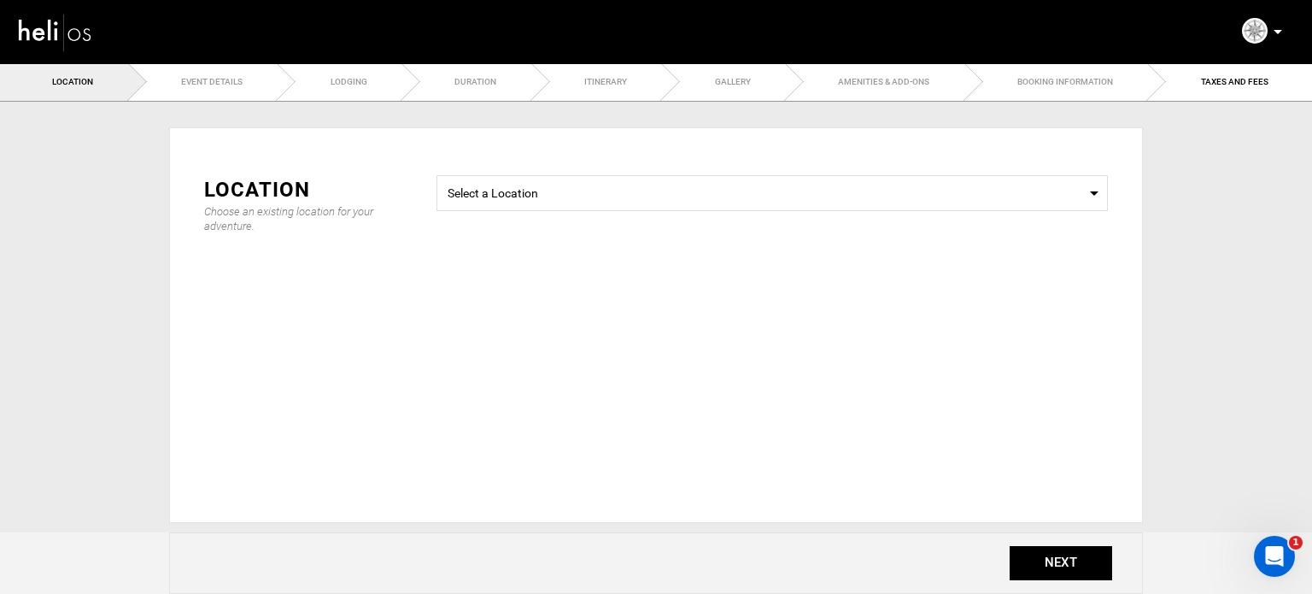
type input "12"
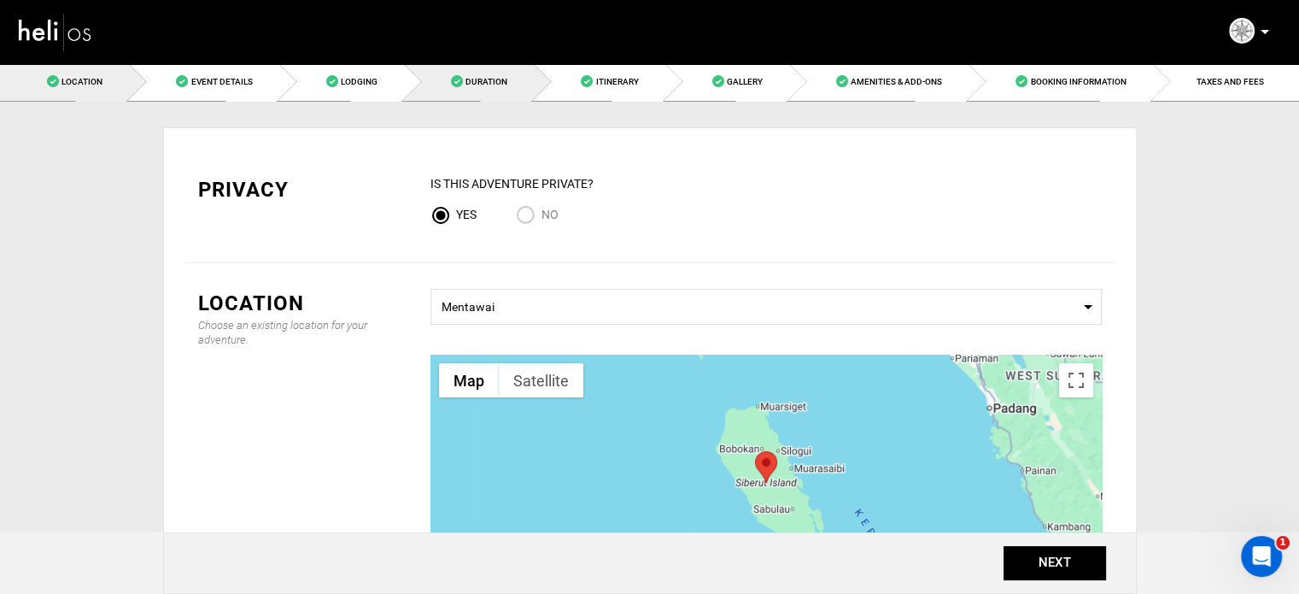
click at [479, 85] on span "Duration" at bounding box center [487, 81] width 42 height 9
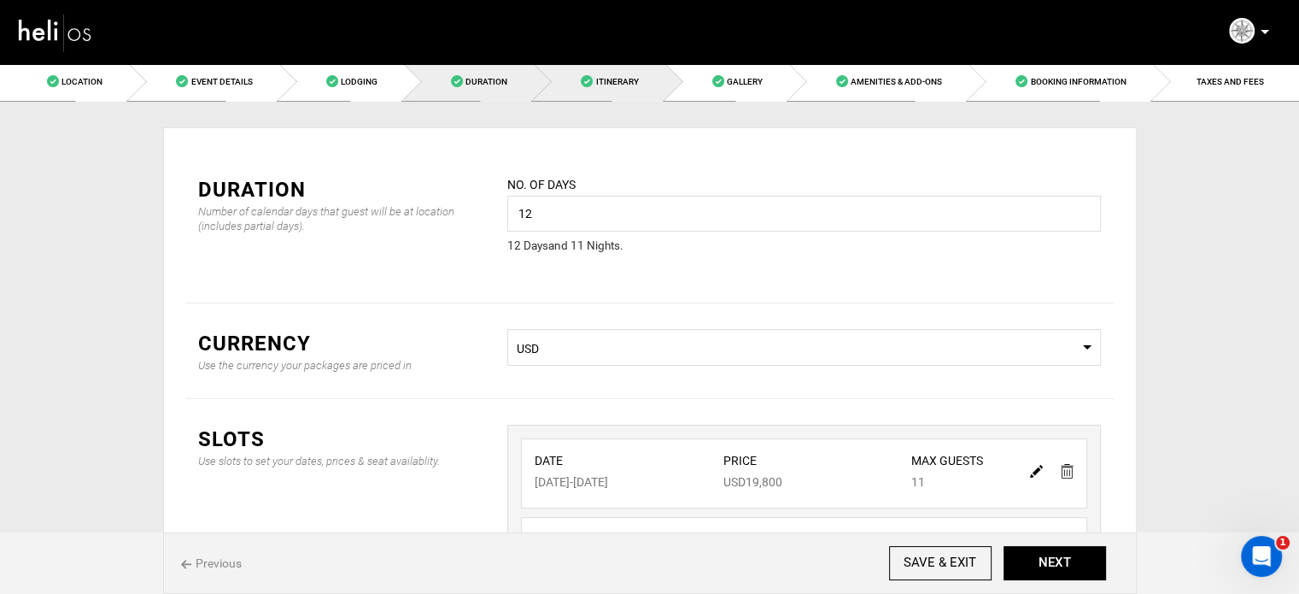
click at [604, 82] on span "Itinerary" at bounding box center [616, 81] width 43 height 9
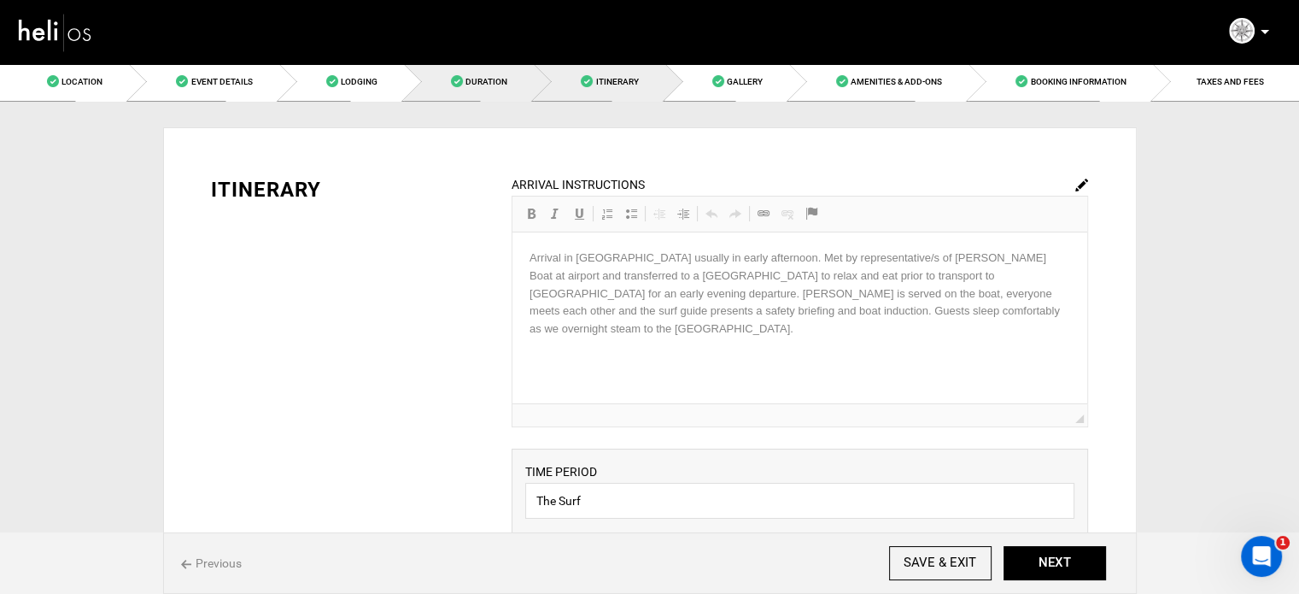
click at [526, 85] on link "Duration" at bounding box center [469, 81] width 130 height 38
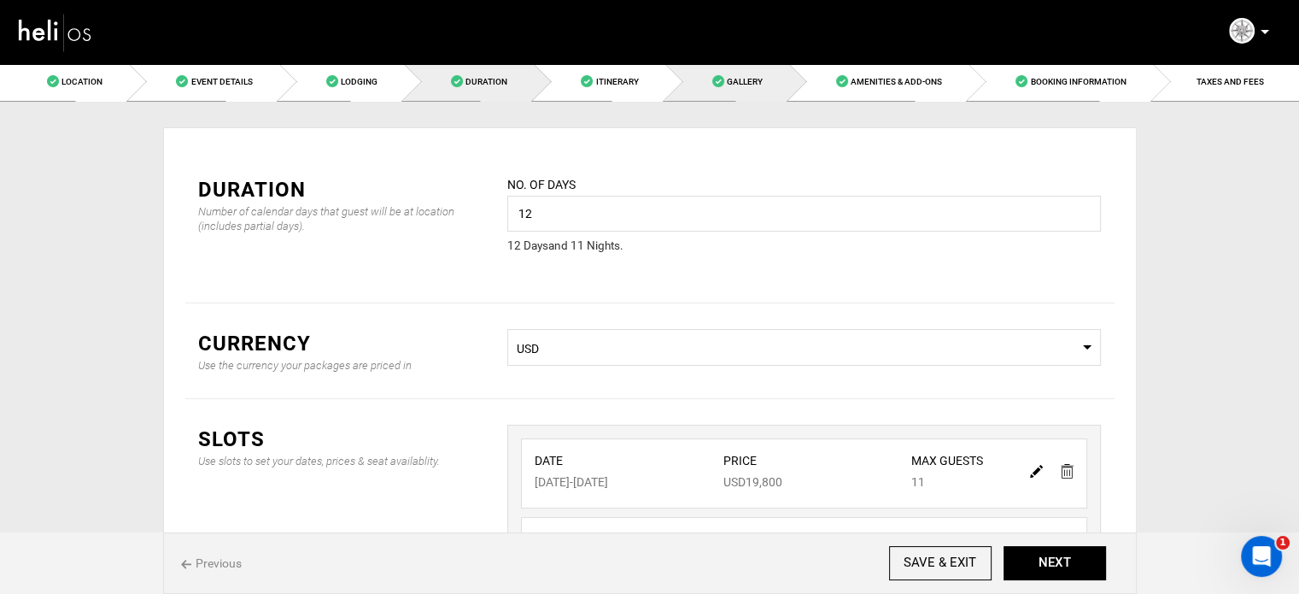
click at [766, 81] on link "Gallery" at bounding box center [727, 81] width 124 height 38
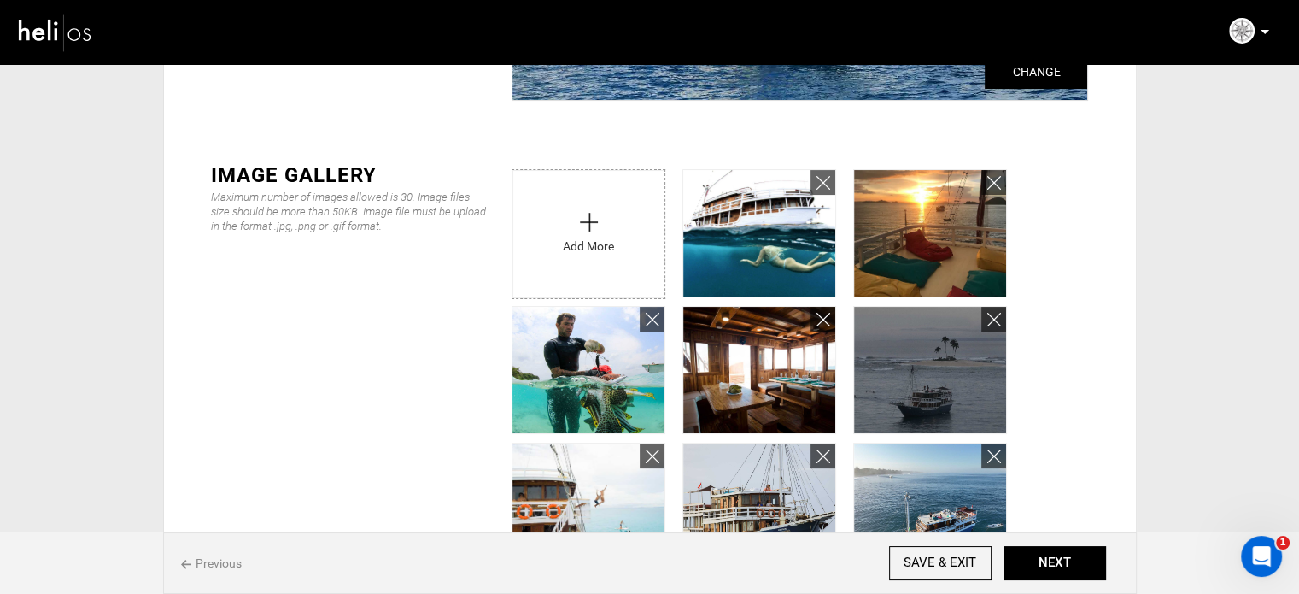
scroll to position [513, 0]
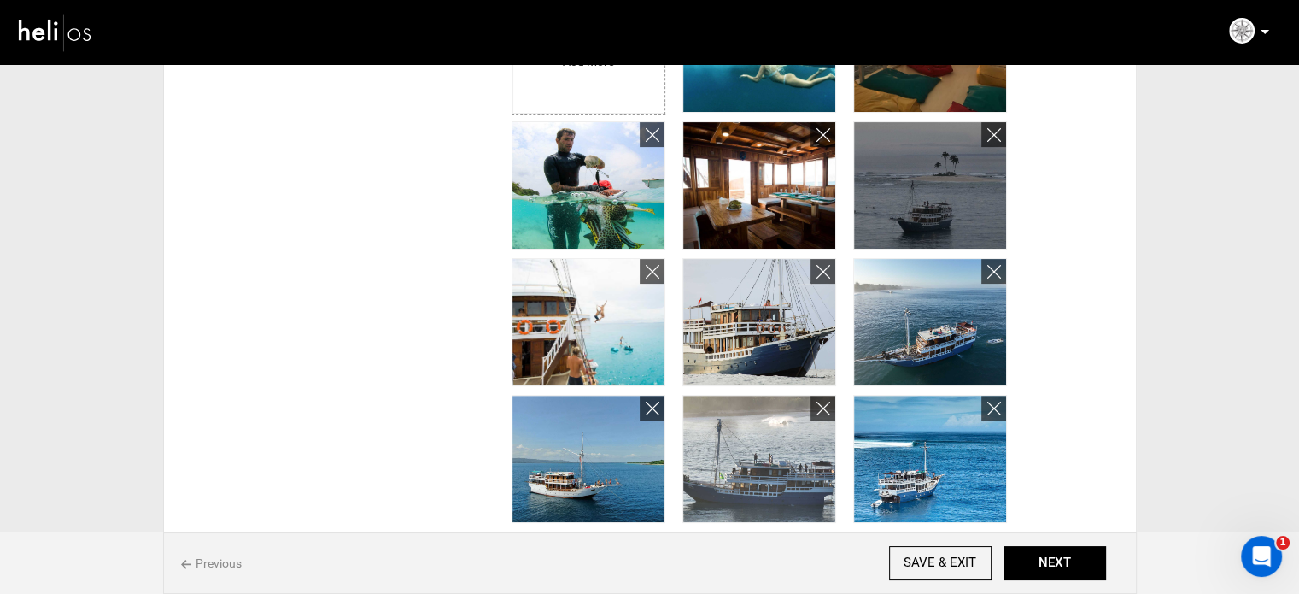
click at [572, 73] on input "file" at bounding box center [589, 45] width 152 height 120
click at [599, 73] on input "file" at bounding box center [589, 45] width 152 height 120
click at [1029, 562] on button "NEXT" at bounding box center [1055, 563] width 103 height 34
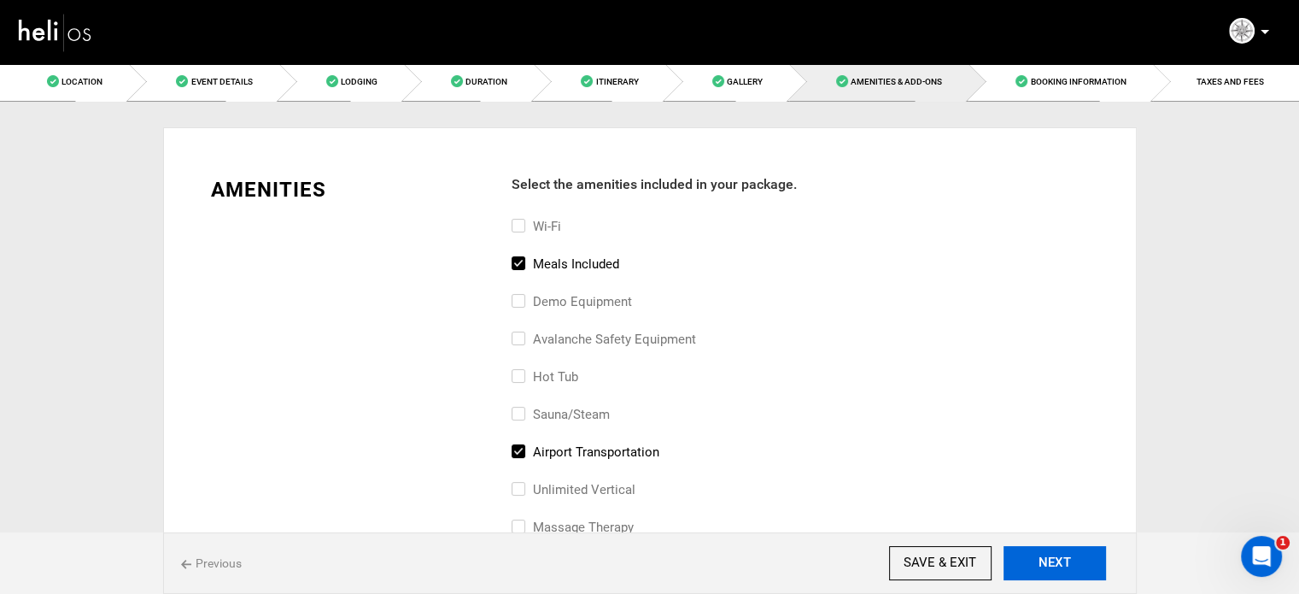
click at [1031, 575] on button "NEXT" at bounding box center [1055, 563] width 103 height 34
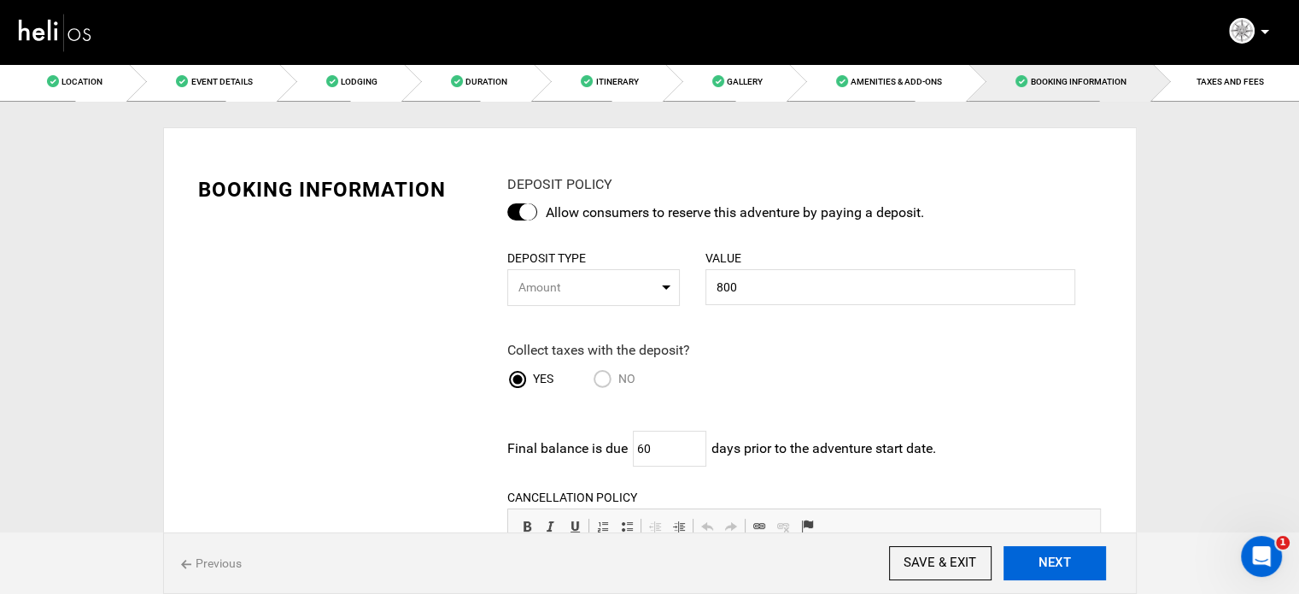
click at [1031, 575] on button "NEXT" at bounding box center [1055, 563] width 103 height 34
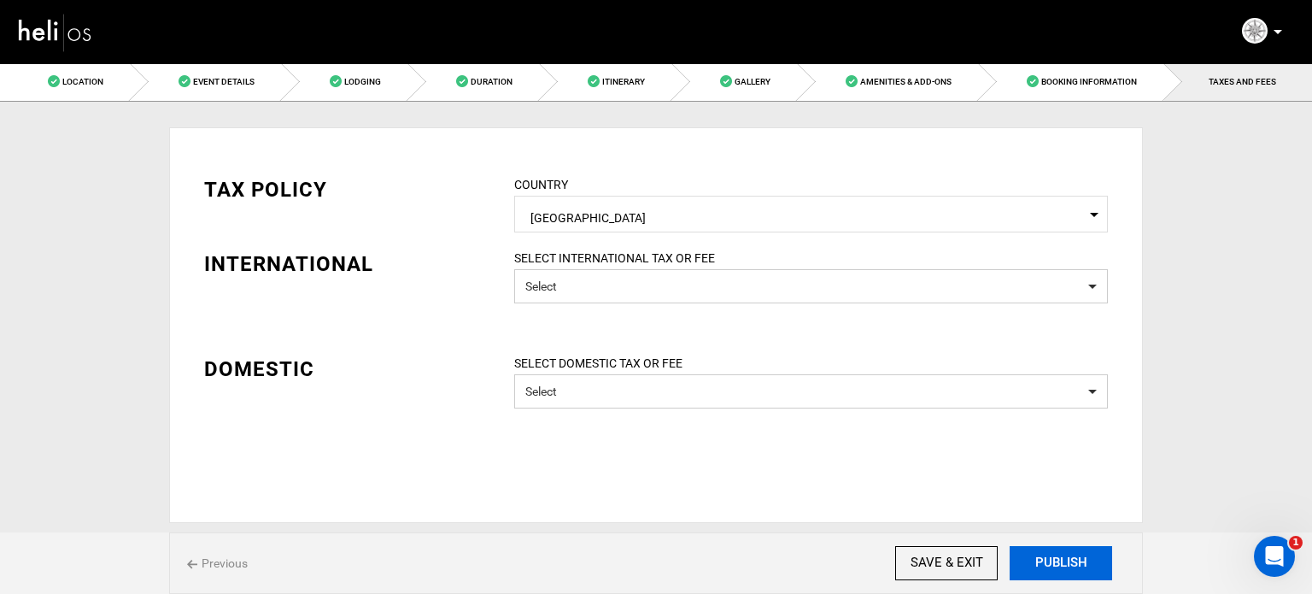
click at [1032, 574] on button "PUBLISH" at bounding box center [1061, 563] width 103 height 34
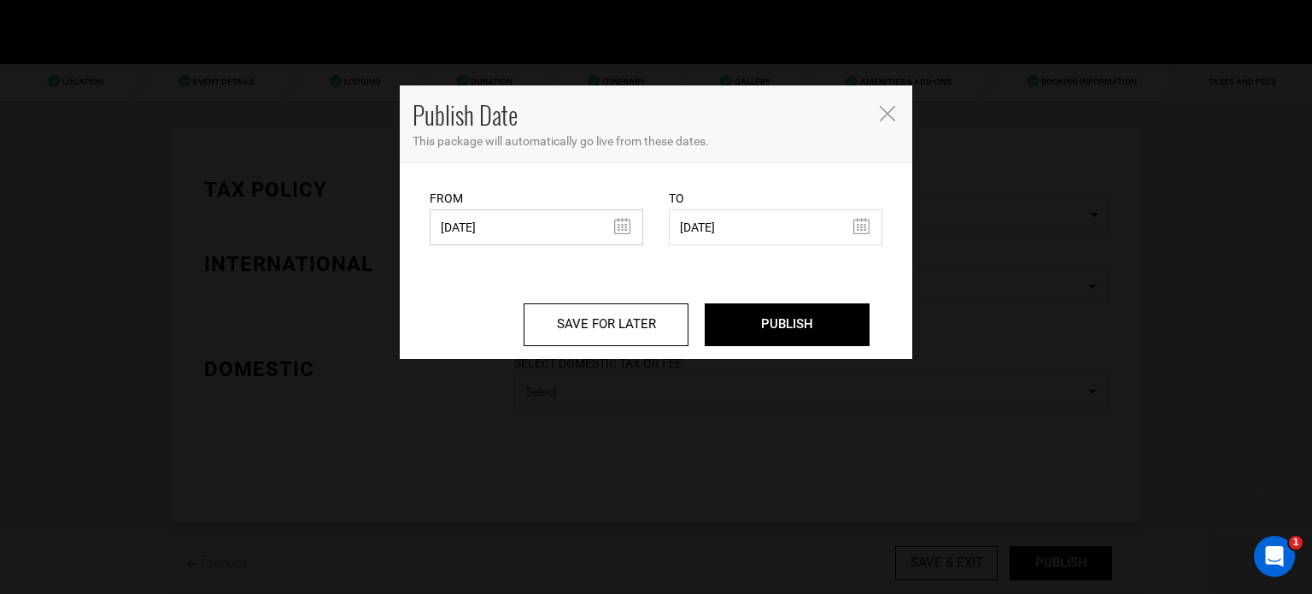
click at [581, 229] on input "[DATE]" at bounding box center [537, 227] width 214 height 36
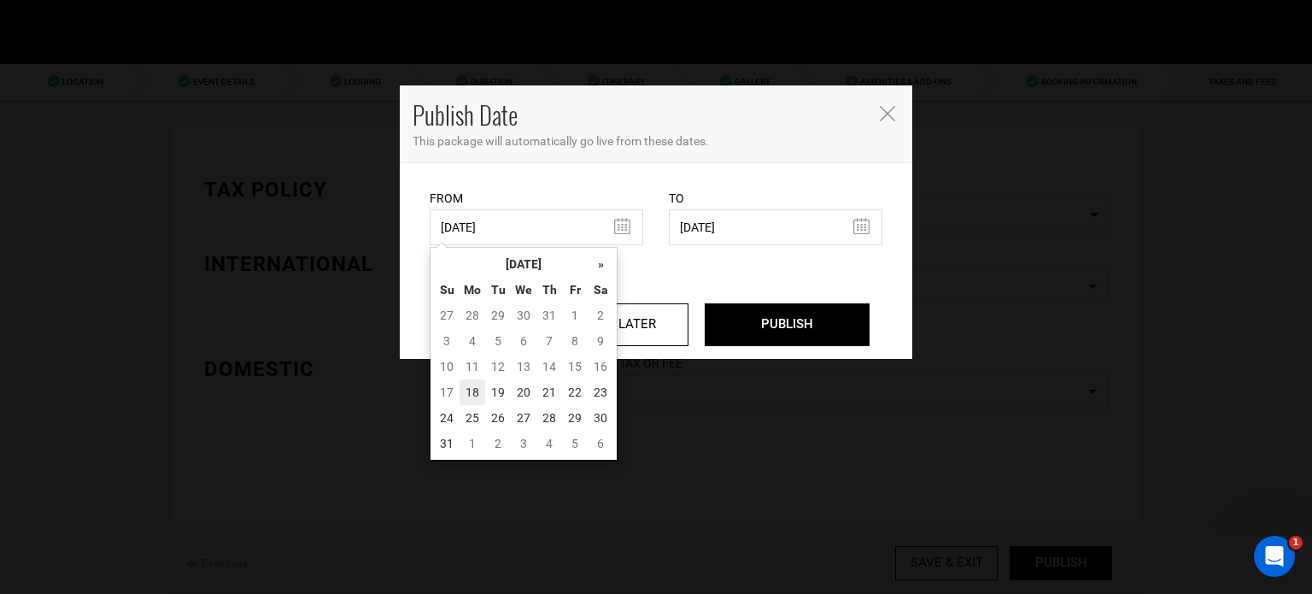
click at [478, 399] on td "18" at bounding box center [473, 392] width 26 height 26
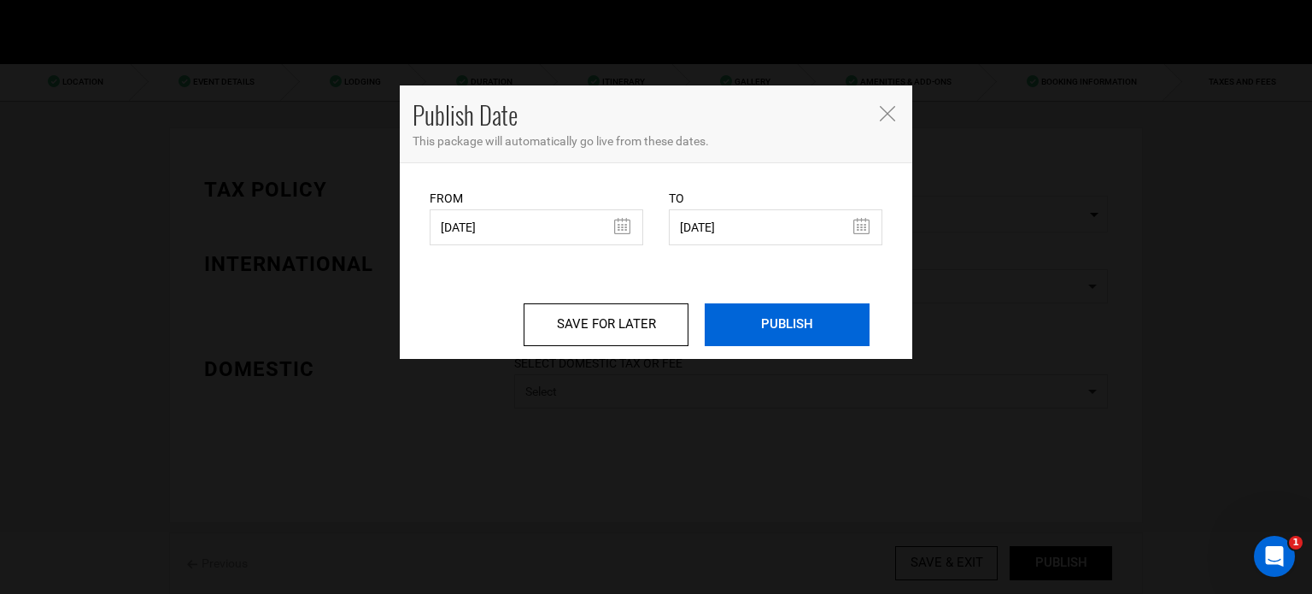
click at [765, 334] on input "PUBLISH" at bounding box center [787, 324] width 165 height 43
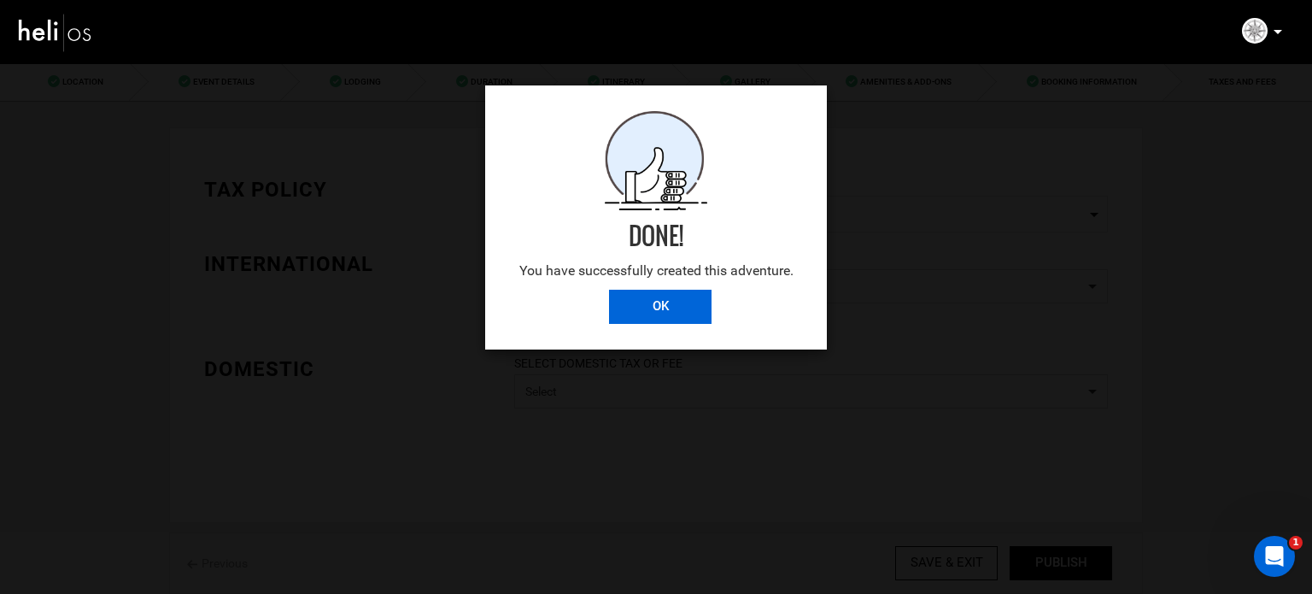
click at [704, 308] on input "OK" at bounding box center [660, 307] width 103 height 34
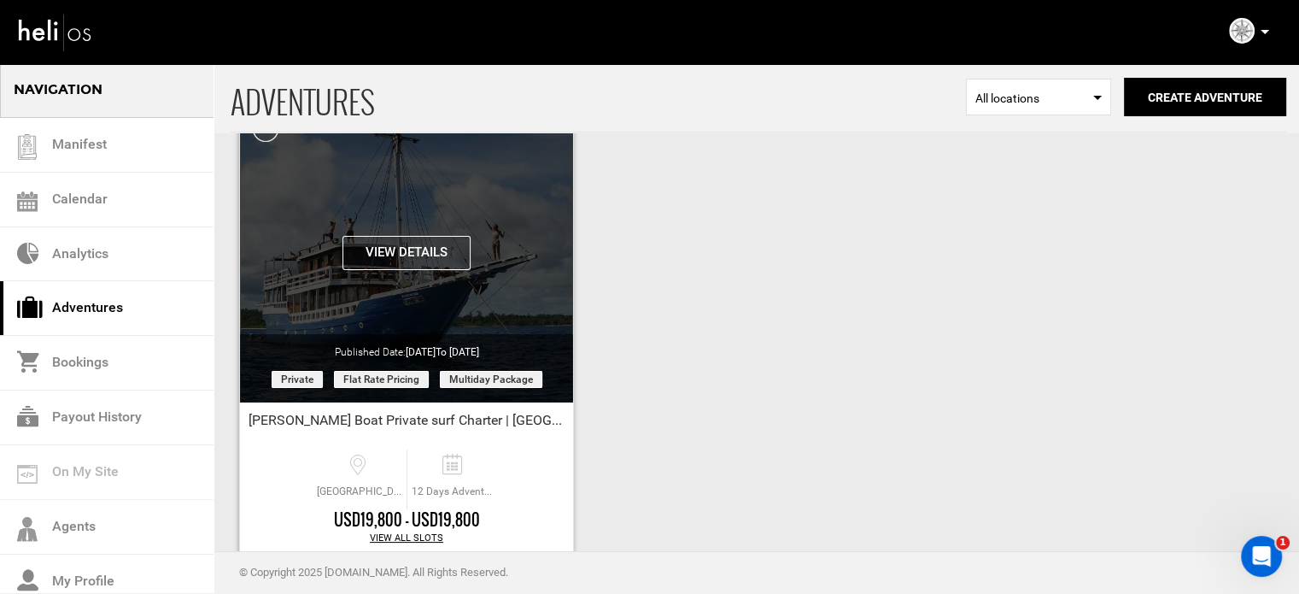
scroll to position [212, 0]
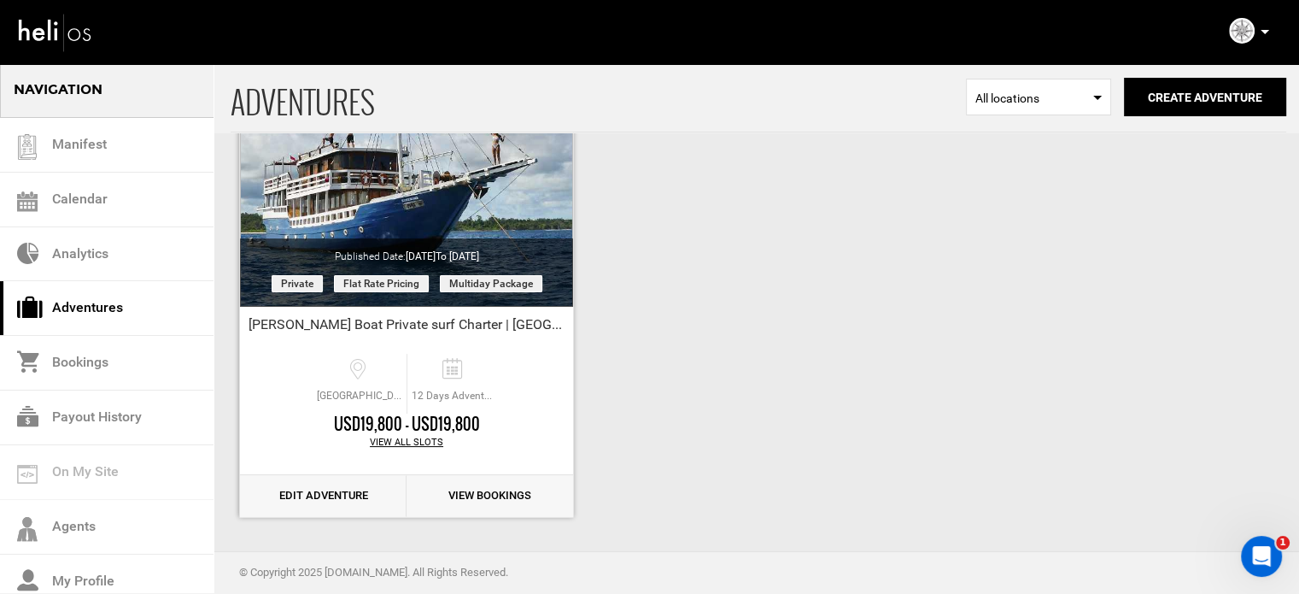
click at [344, 488] on link "Edit Adventure" at bounding box center [323, 496] width 167 height 42
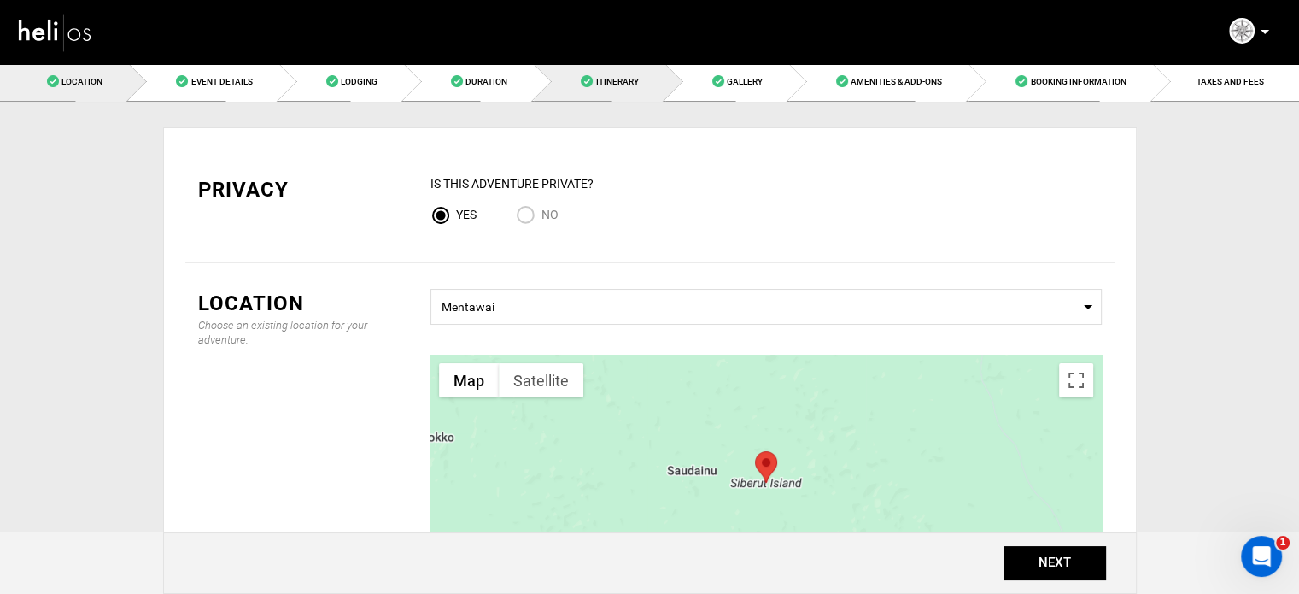
click at [630, 72] on link "Itinerary" at bounding box center [599, 81] width 131 height 38
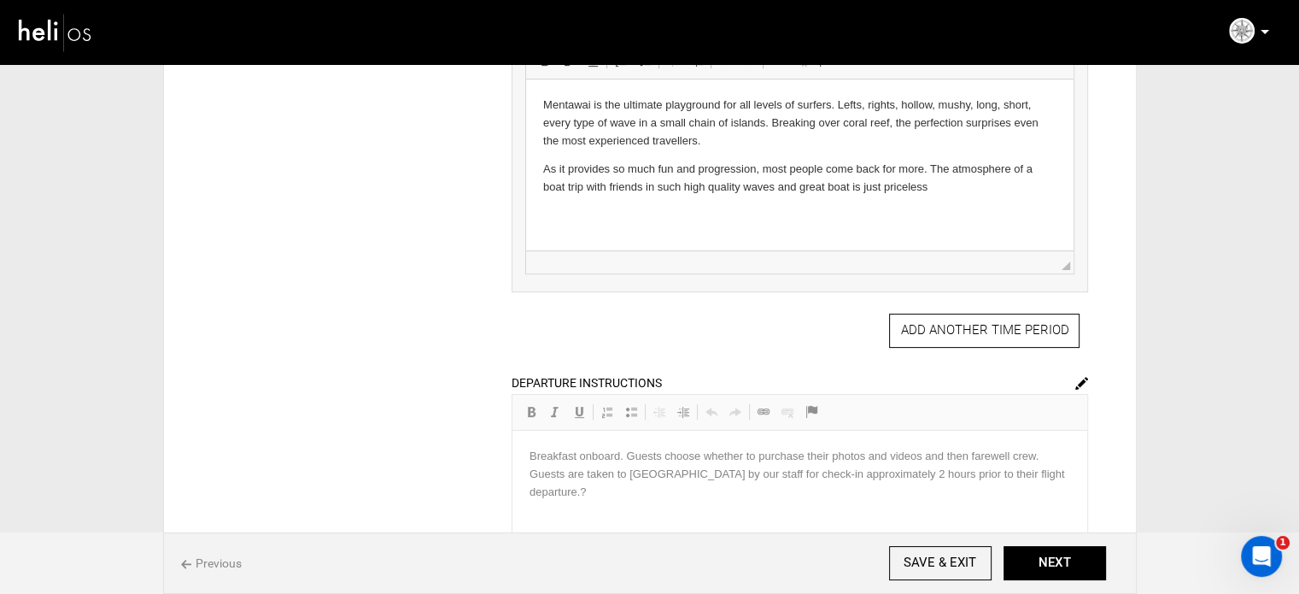
scroll to position [769, 0]
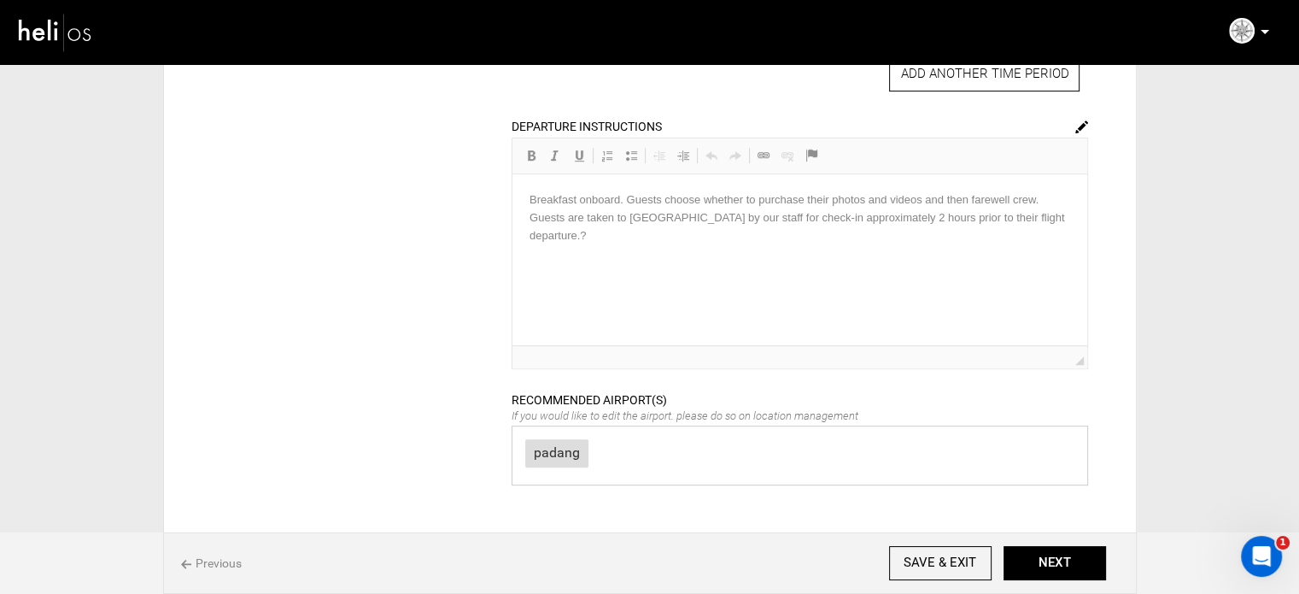
click at [1078, 126] on img at bounding box center [1081, 126] width 13 height 13
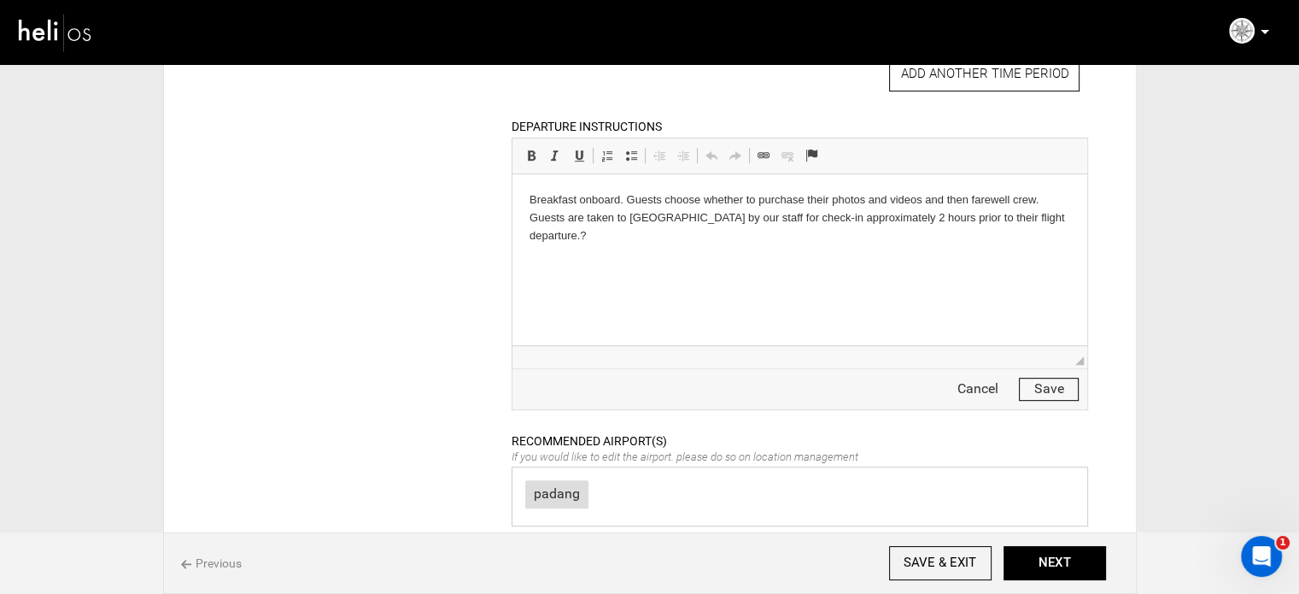
click at [732, 237] on p "Breakfast onboard. Guests choose whether to purchase their photos and videos an…" at bounding box center [800, 217] width 541 height 53
click at [1054, 379] on button "Save" at bounding box center [1049, 389] width 60 height 23
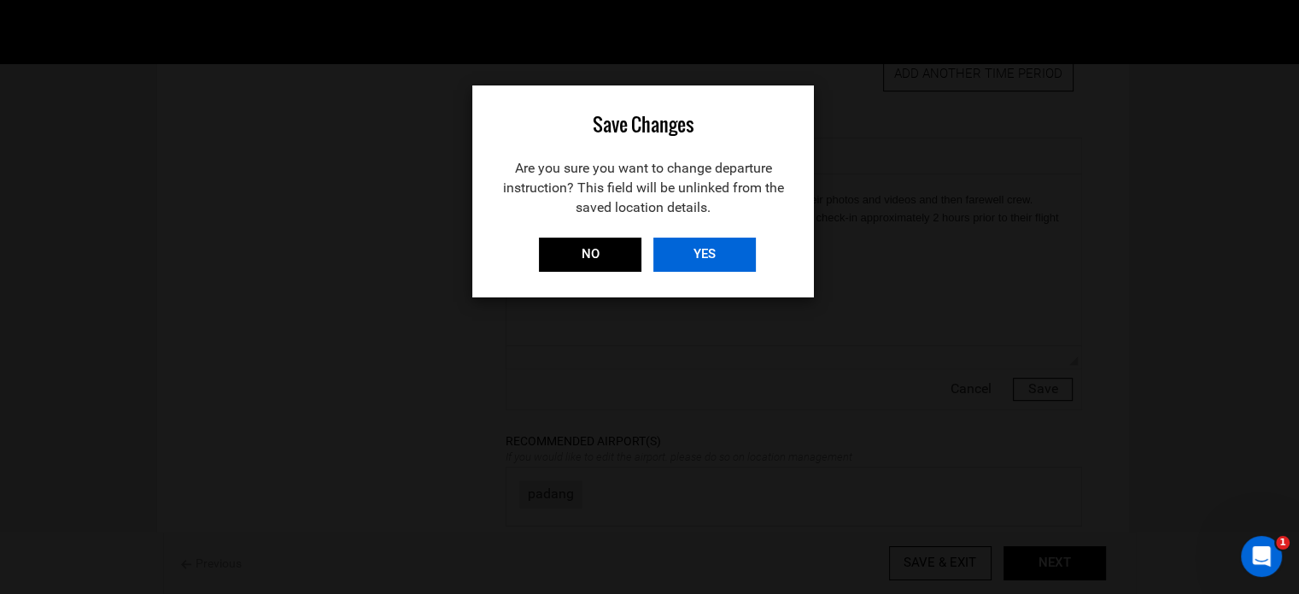
click at [725, 252] on input "YES" at bounding box center [704, 254] width 103 height 34
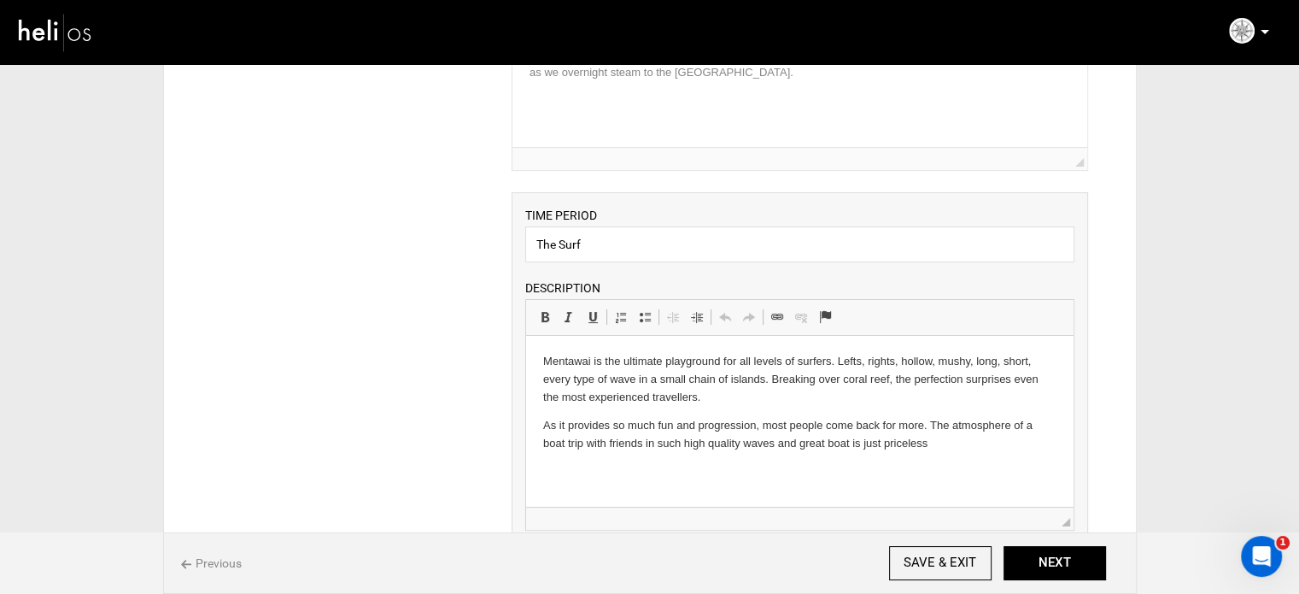
scroll to position [0, 0]
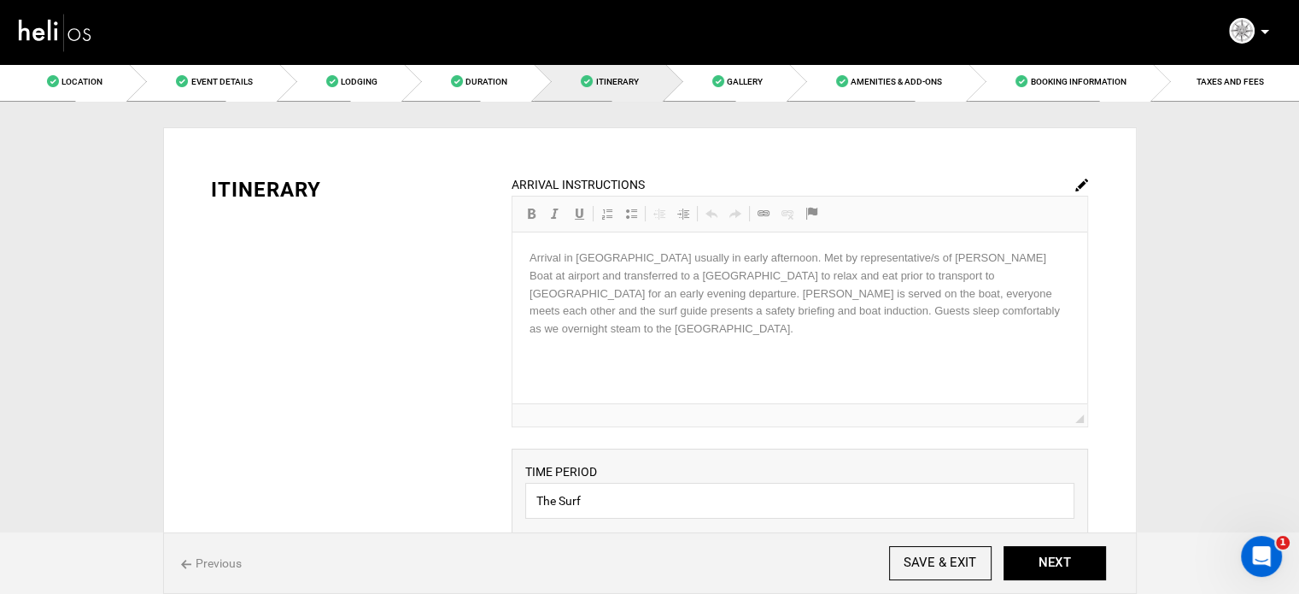
click at [1085, 179] on img at bounding box center [1081, 185] width 13 height 13
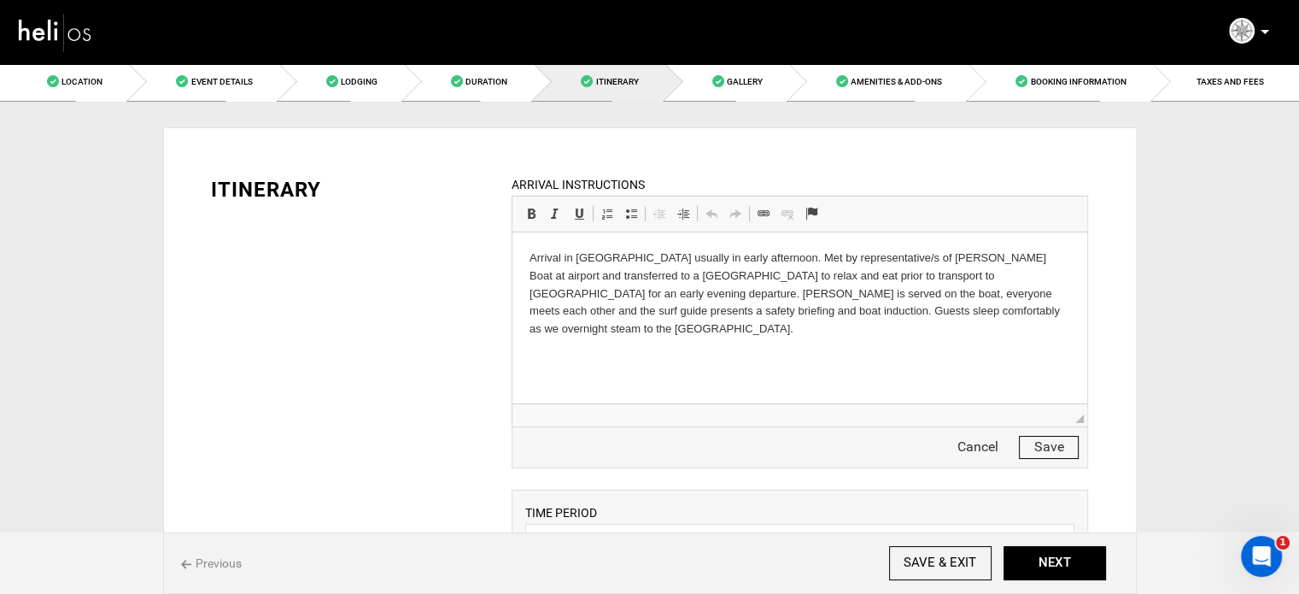
click at [1056, 453] on button "Save" at bounding box center [1049, 447] width 60 height 23
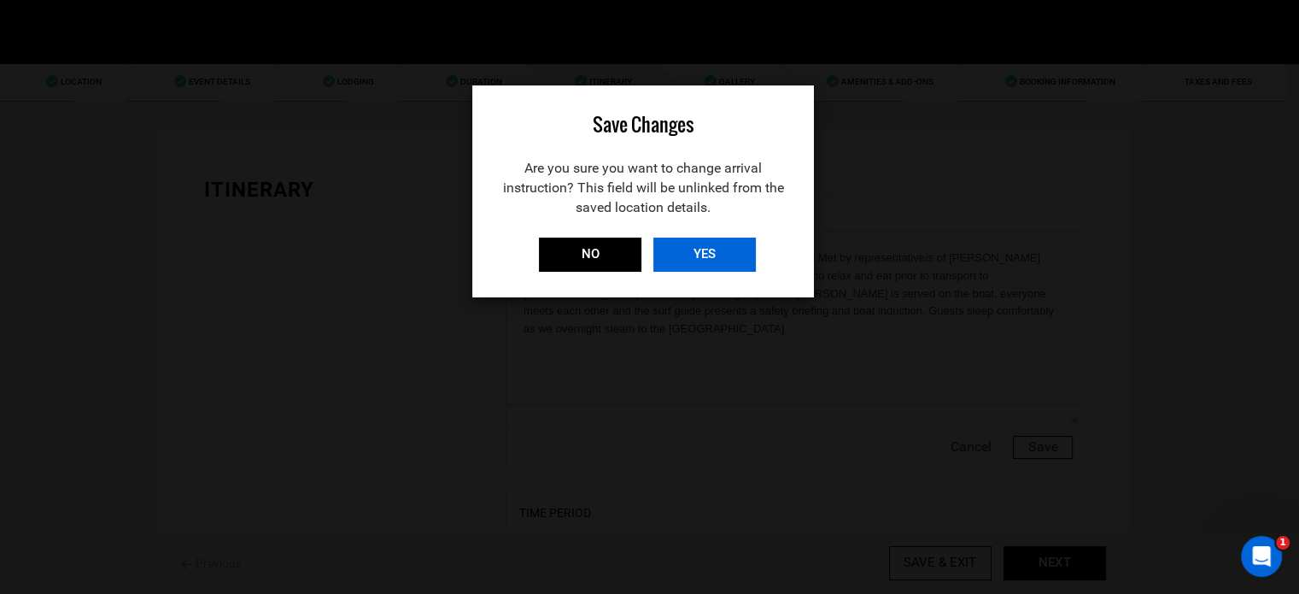
click at [722, 251] on input "YES" at bounding box center [704, 254] width 103 height 34
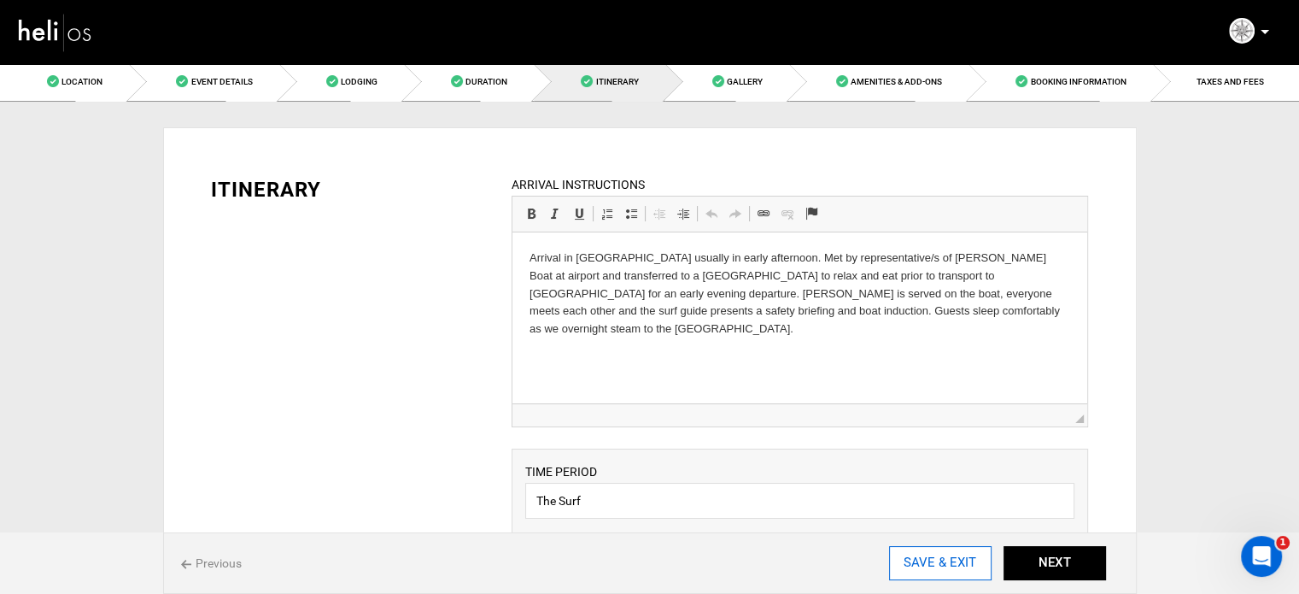
click at [927, 564] on input "SAVE & EXIT" at bounding box center [940, 563] width 103 height 34
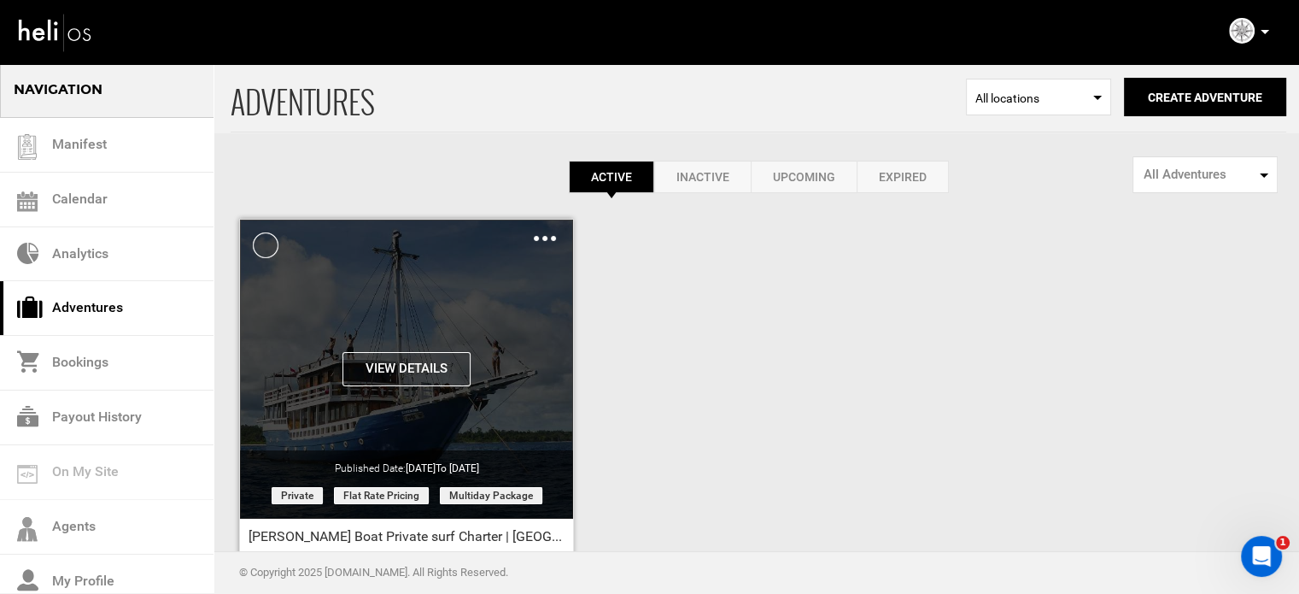
click at [549, 242] on div "Clone De-Activate Share Delete" at bounding box center [545, 238] width 22 height 20
click at [547, 236] on img at bounding box center [545, 238] width 22 height 5
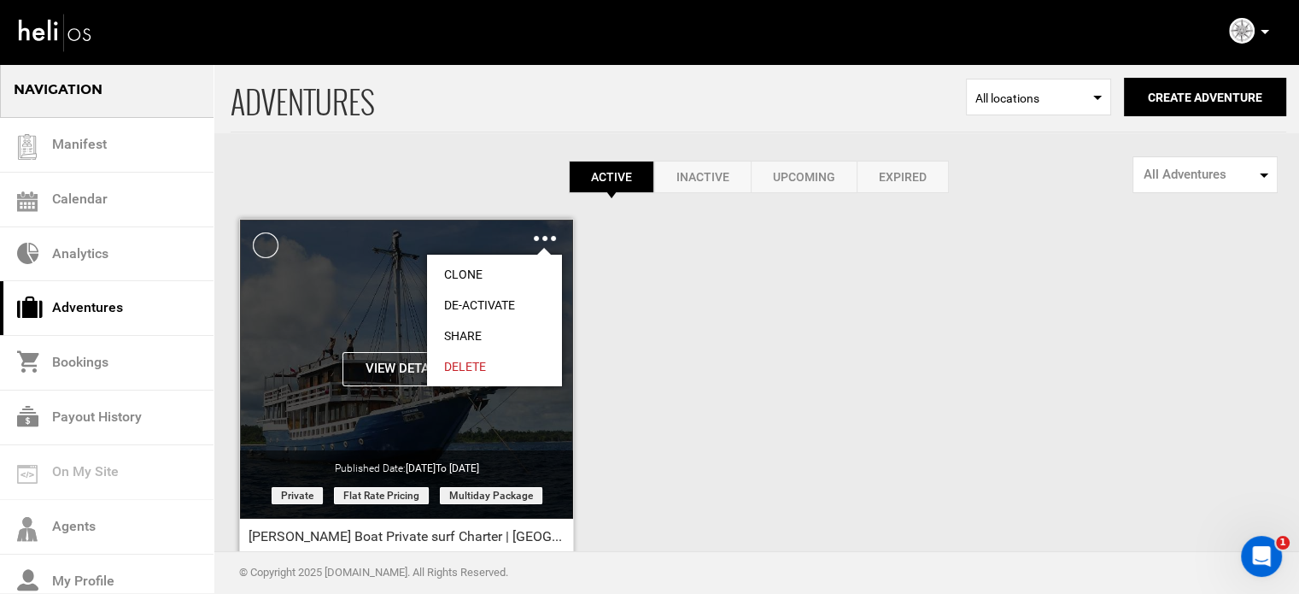
click at [465, 327] on link "Share" at bounding box center [494, 335] width 135 height 31
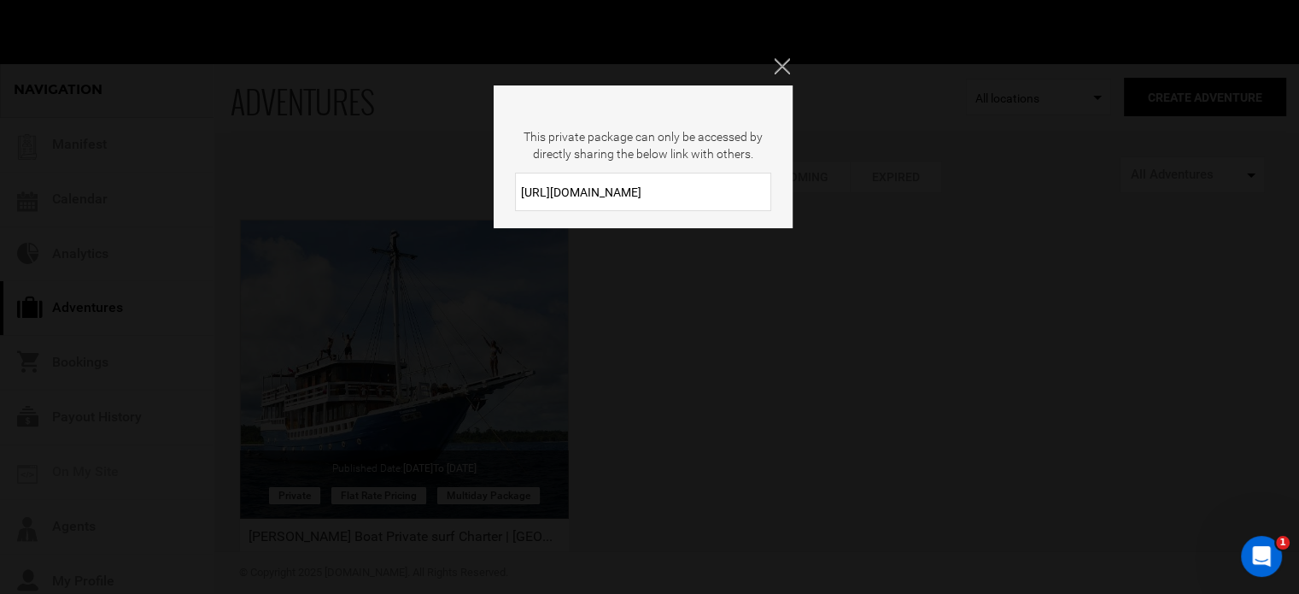
drag, startPoint x: 665, startPoint y: 181, endPoint x: 454, endPoint y: 200, distance: 211.8
click at [454, 200] on div "This private package can only be accessed by directly sharing the below link wi…" at bounding box center [649, 297] width 1299 height 594
click at [788, 65] on icon "Close" at bounding box center [781, 65] width 15 height 15
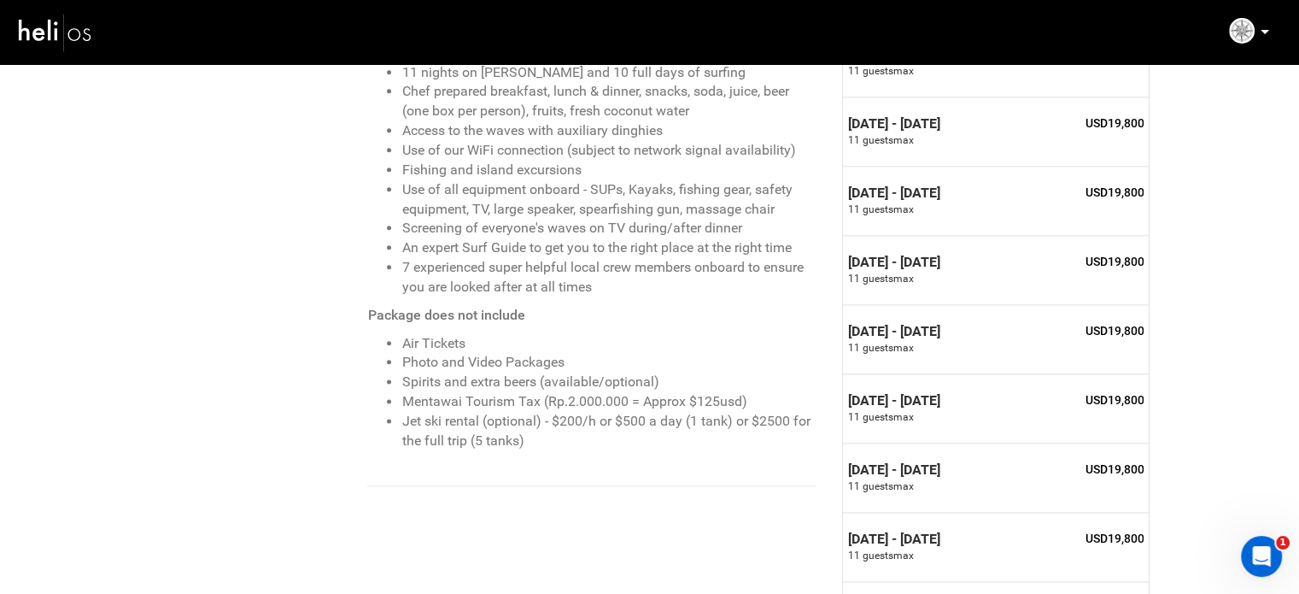
scroll to position [1550, 0]
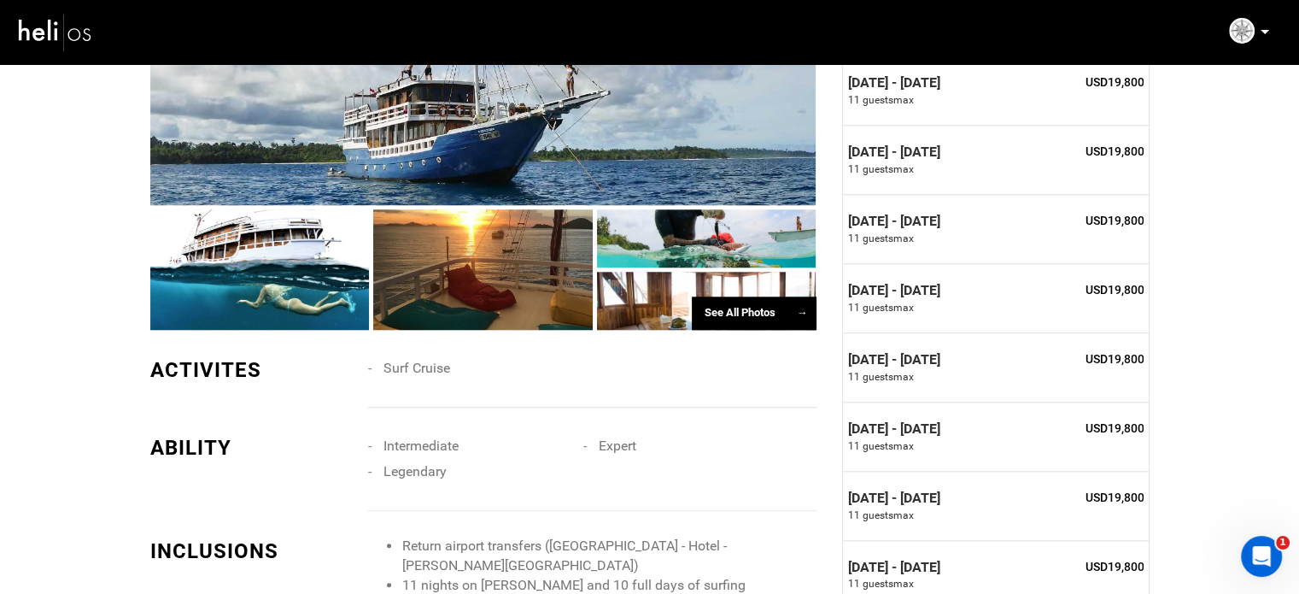
click at [753, 296] on div "See All Photos →" at bounding box center [754, 312] width 125 height 33
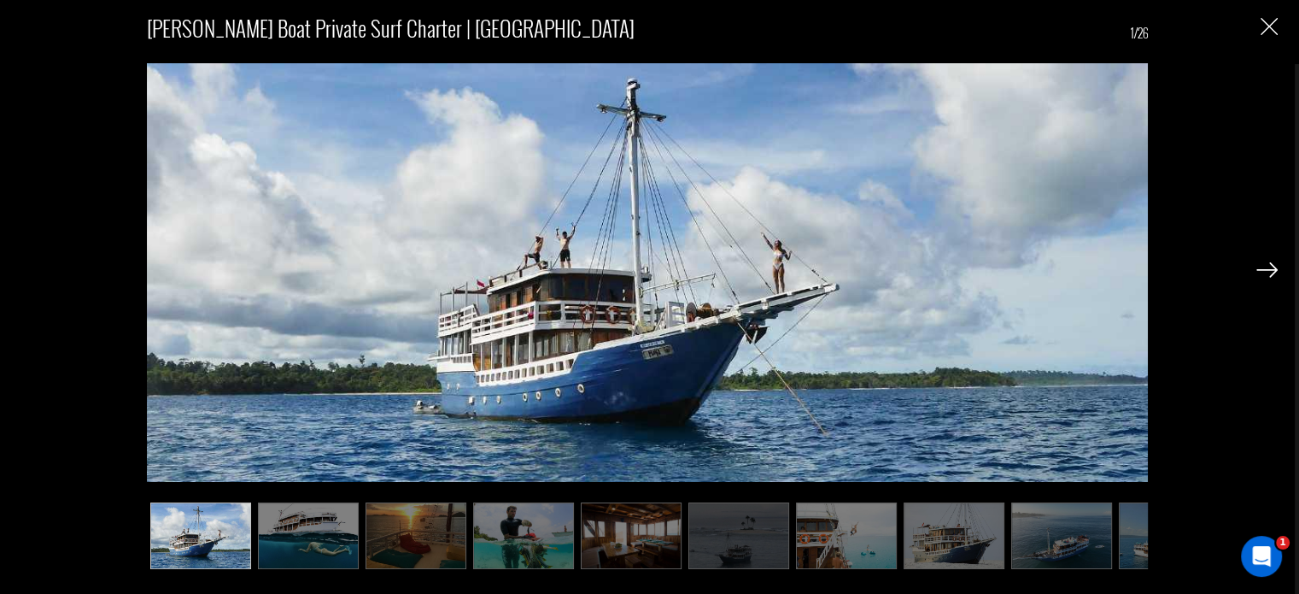
click at [1075, 533] on img at bounding box center [1061, 535] width 101 height 67
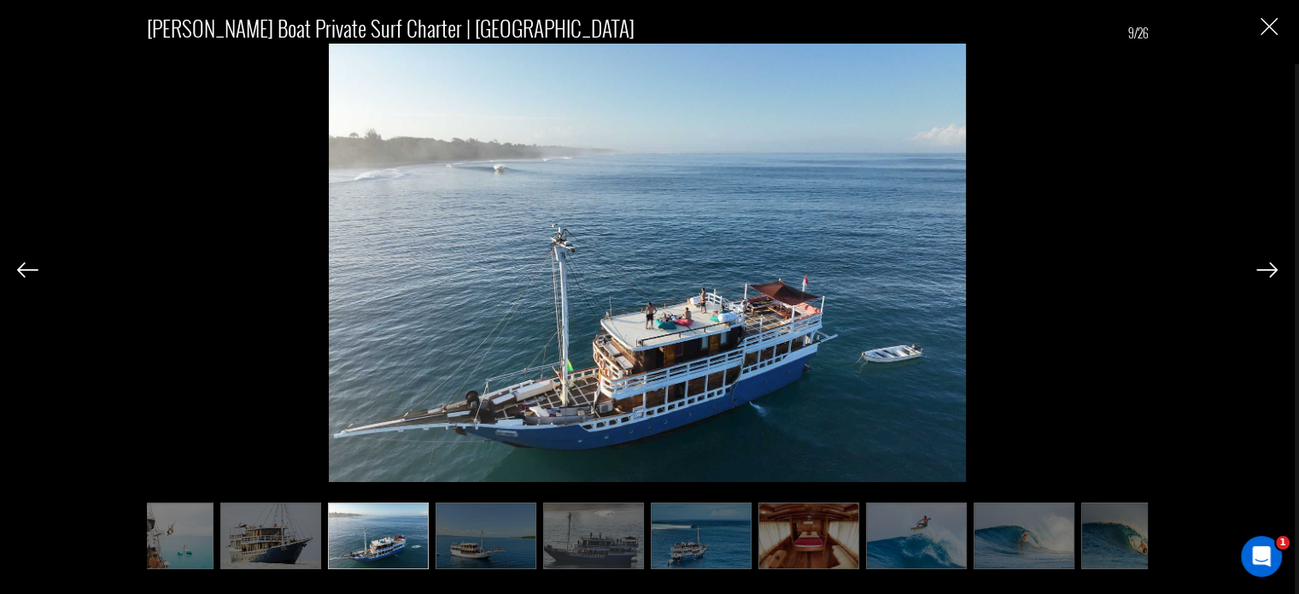
click at [1103, 540] on img at bounding box center [1131, 535] width 101 height 67
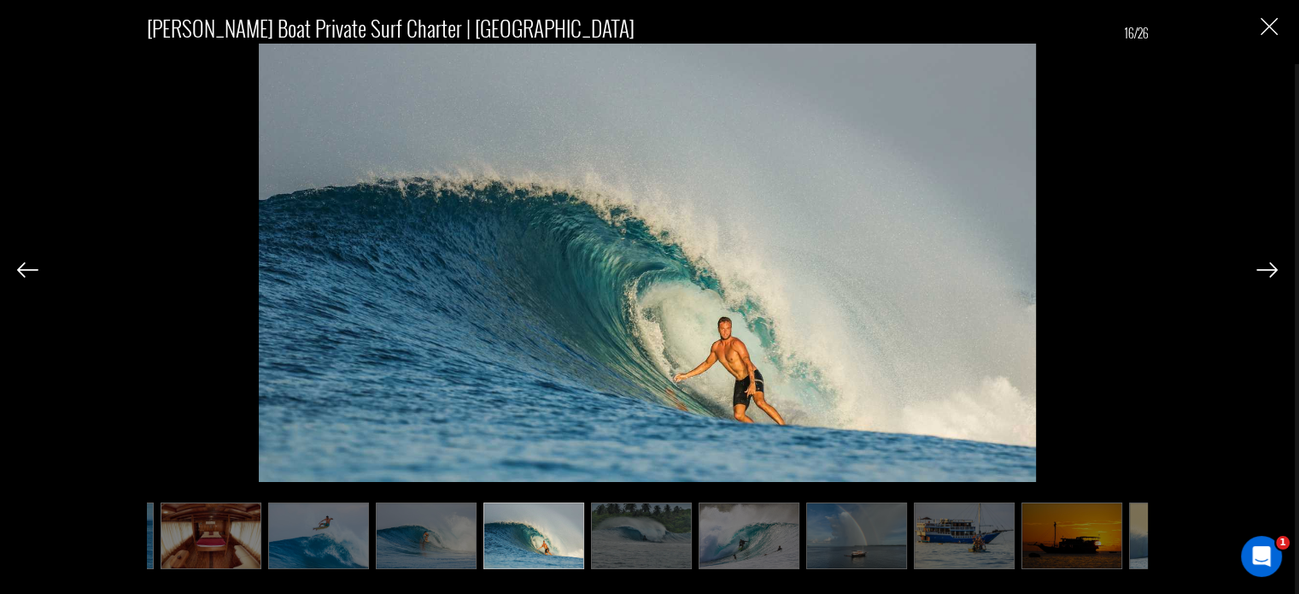
click at [1103, 540] on img at bounding box center [1072, 535] width 101 height 67
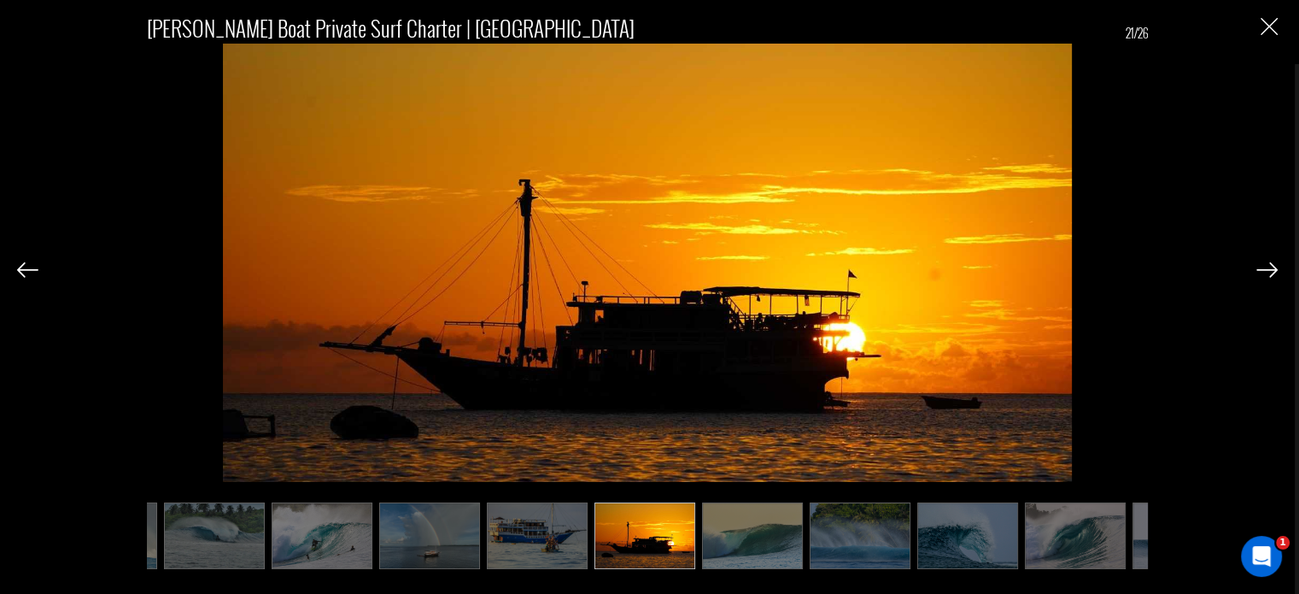
click at [1103, 540] on img at bounding box center [1075, 535] width 101 height 67
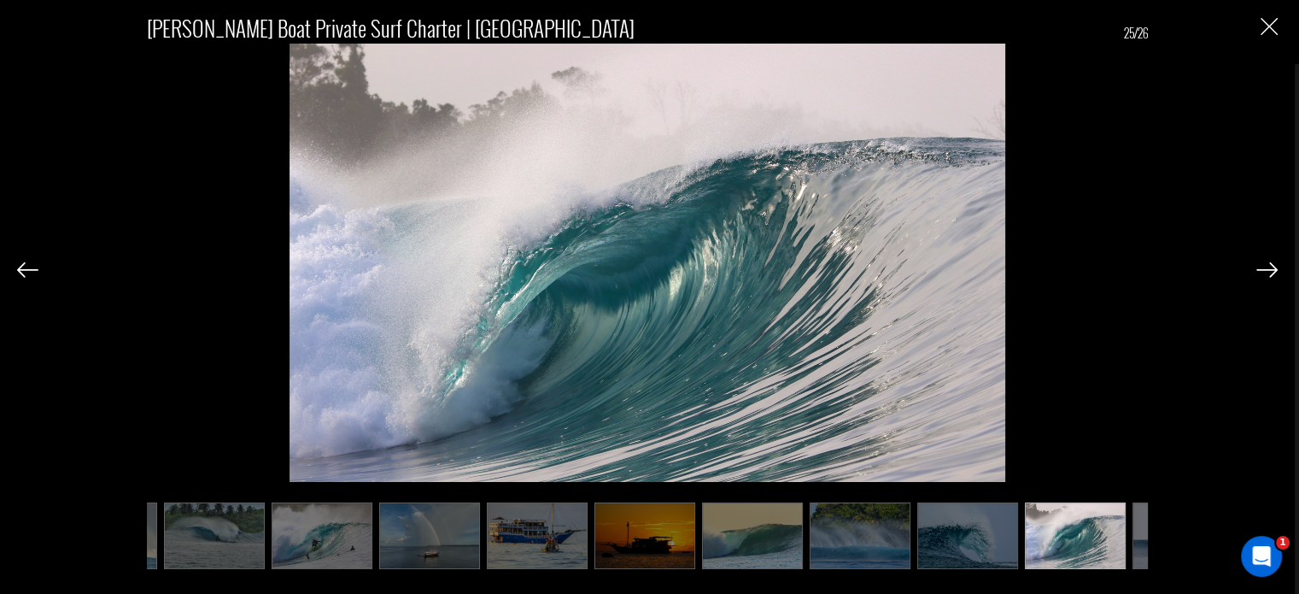
scroll to position [0, 1796]
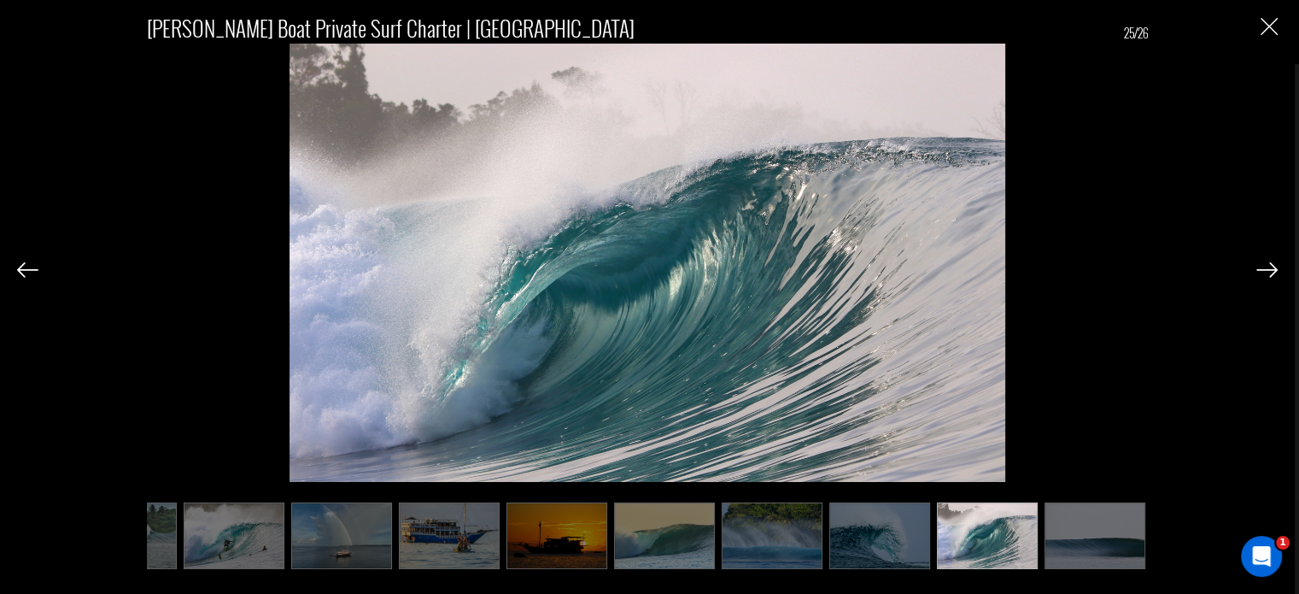
click at [1103, 540] on img at bounding box center [1095, 535] width 101 height 67
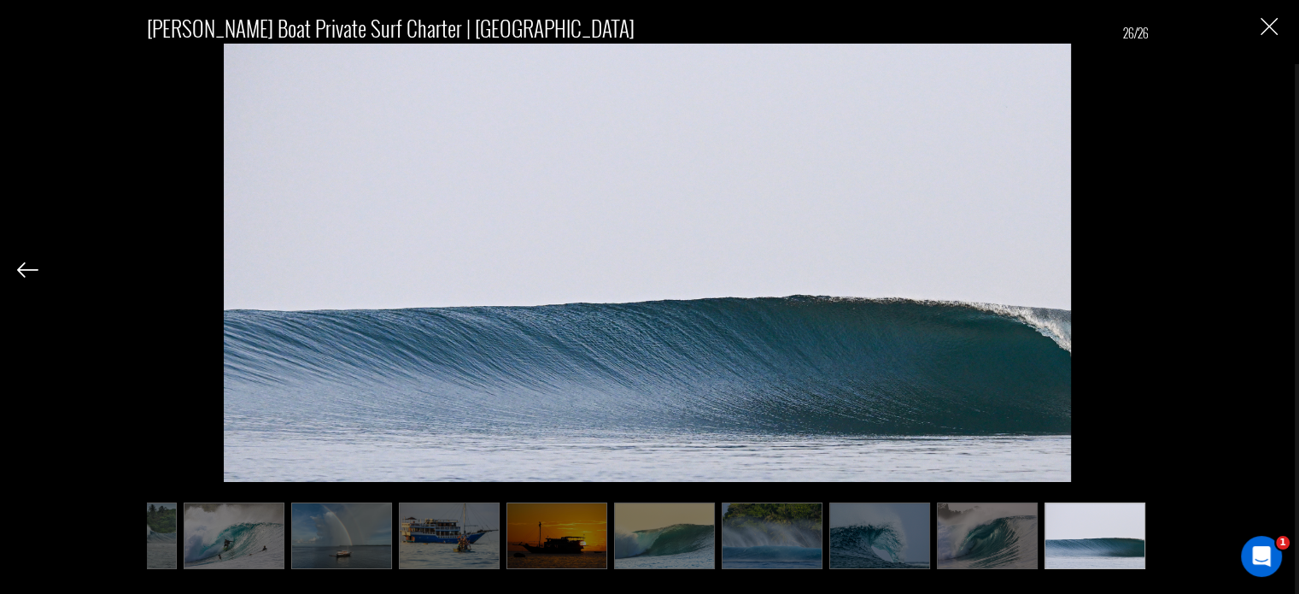
click at [1276, 13] on div "Maki Boat Private surf Charter | Mentawai 26/26" at bounding box center [647, 282] width 1261 height 564
click at [1264, 25] on img "Close" at bounding box center [1269, 26] width 17 height 17
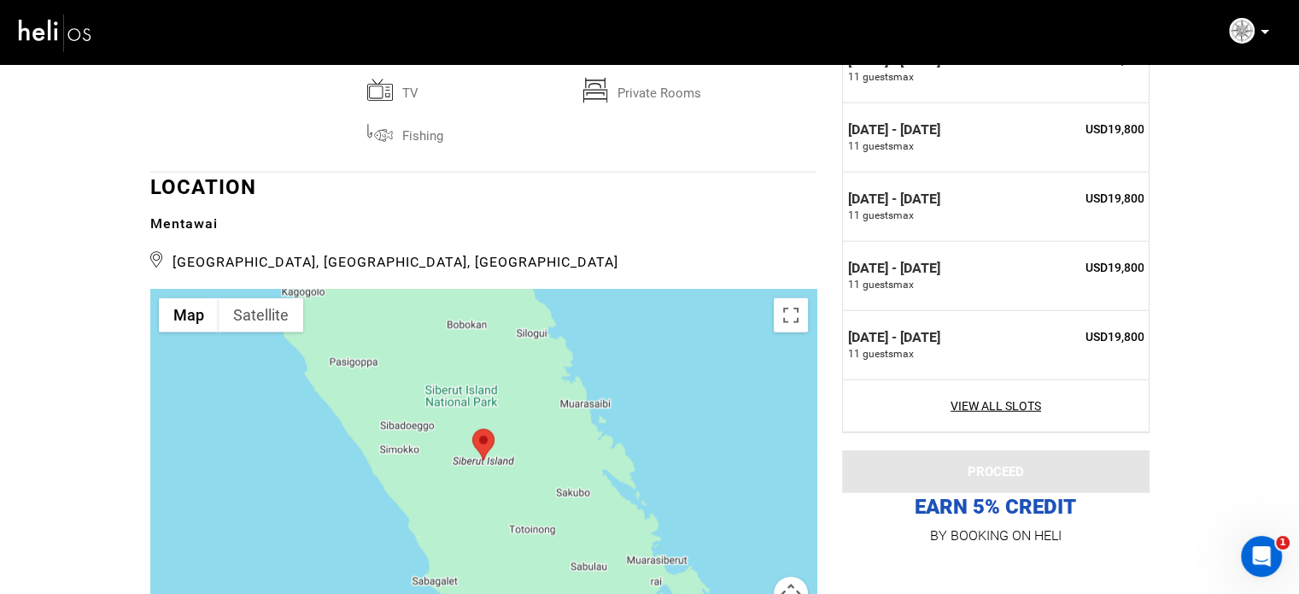
scroll to position [4369, 0]
